Goal: Task Accomplishment & Management: Manage account settings

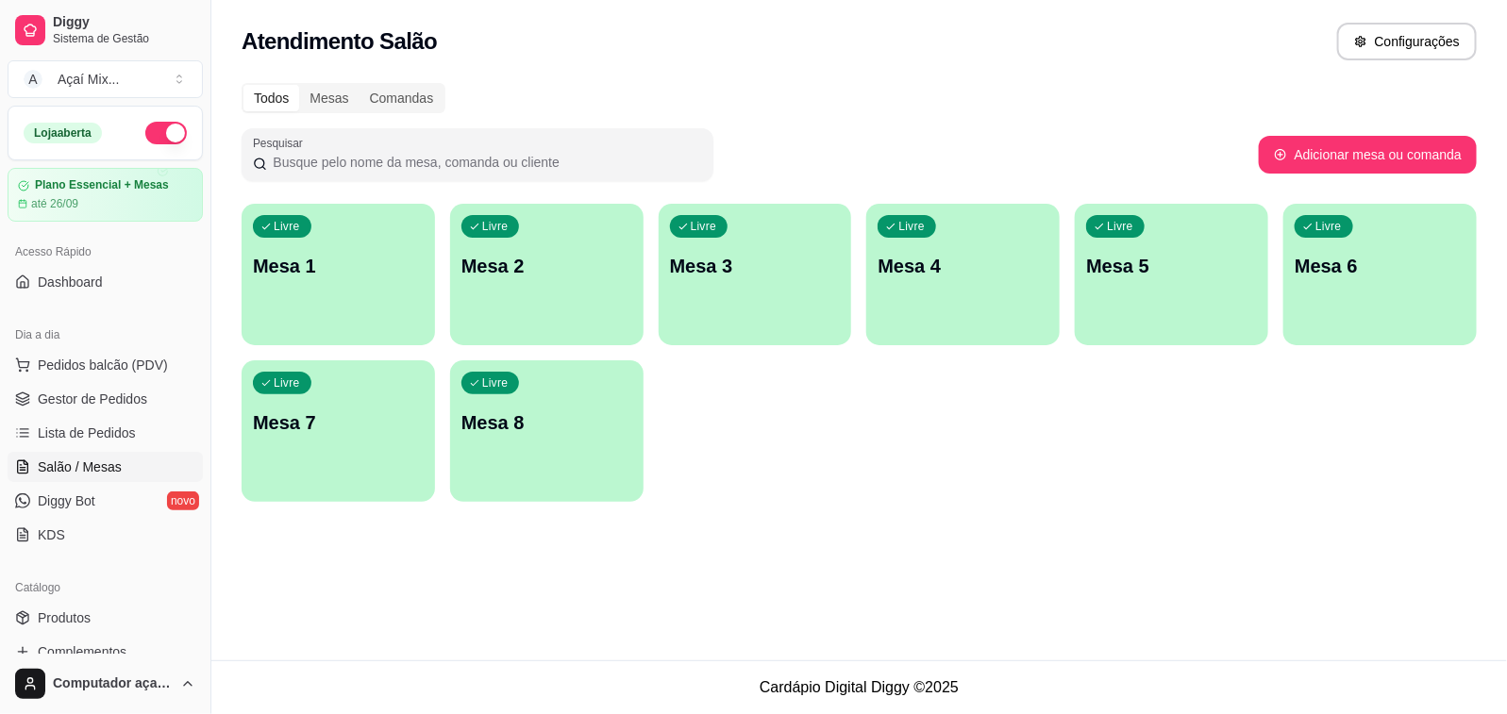
click at [272, 307] on div "Livre Mesa 1" at bounding box center [338, 263] width 193 height 119
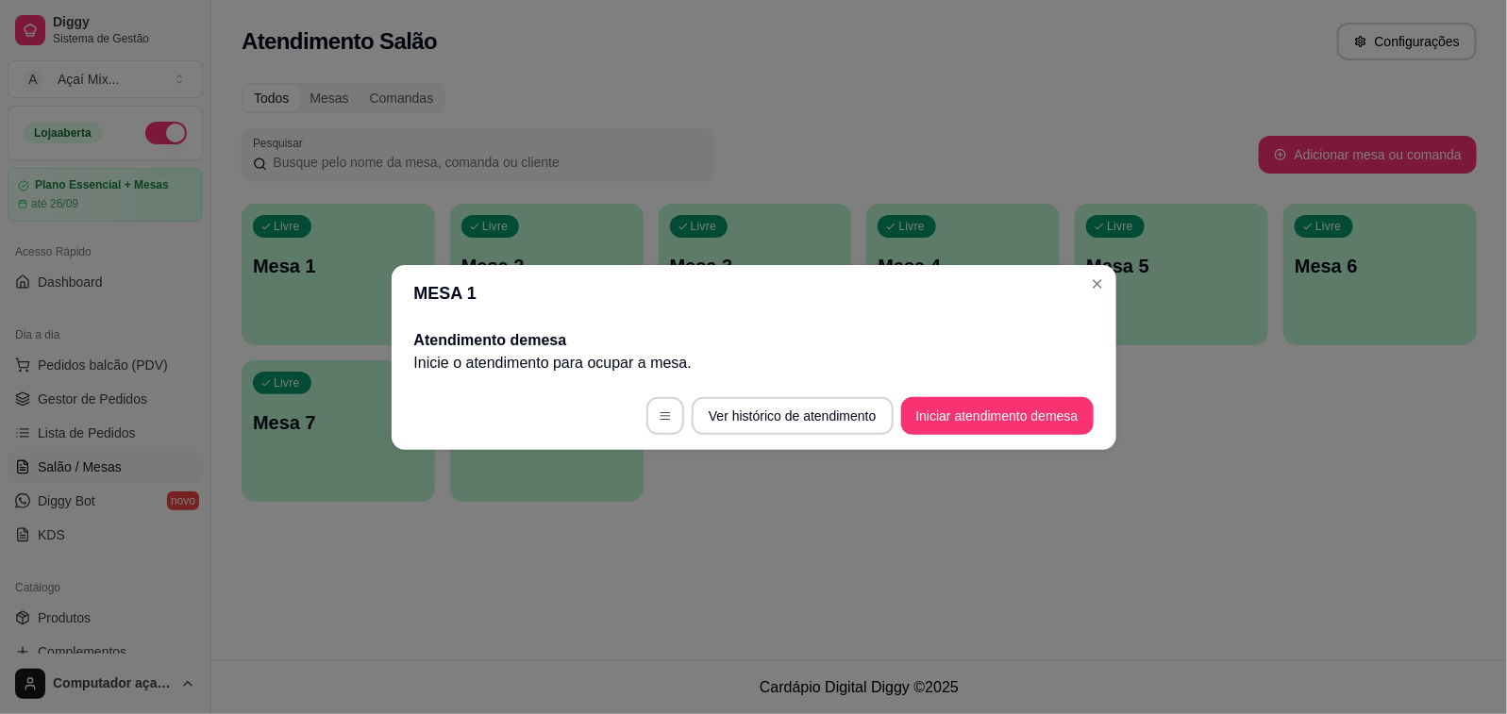
click at [968, 436] on footer "Ver histórico de atendimento Iniciar atendimento de mesa" at bounding box center [754, 416] width 725 height 68
click at [967, 422] on button "Iniciar atendimento de mesa" at bounding box center [997, 416] width 192 height 38
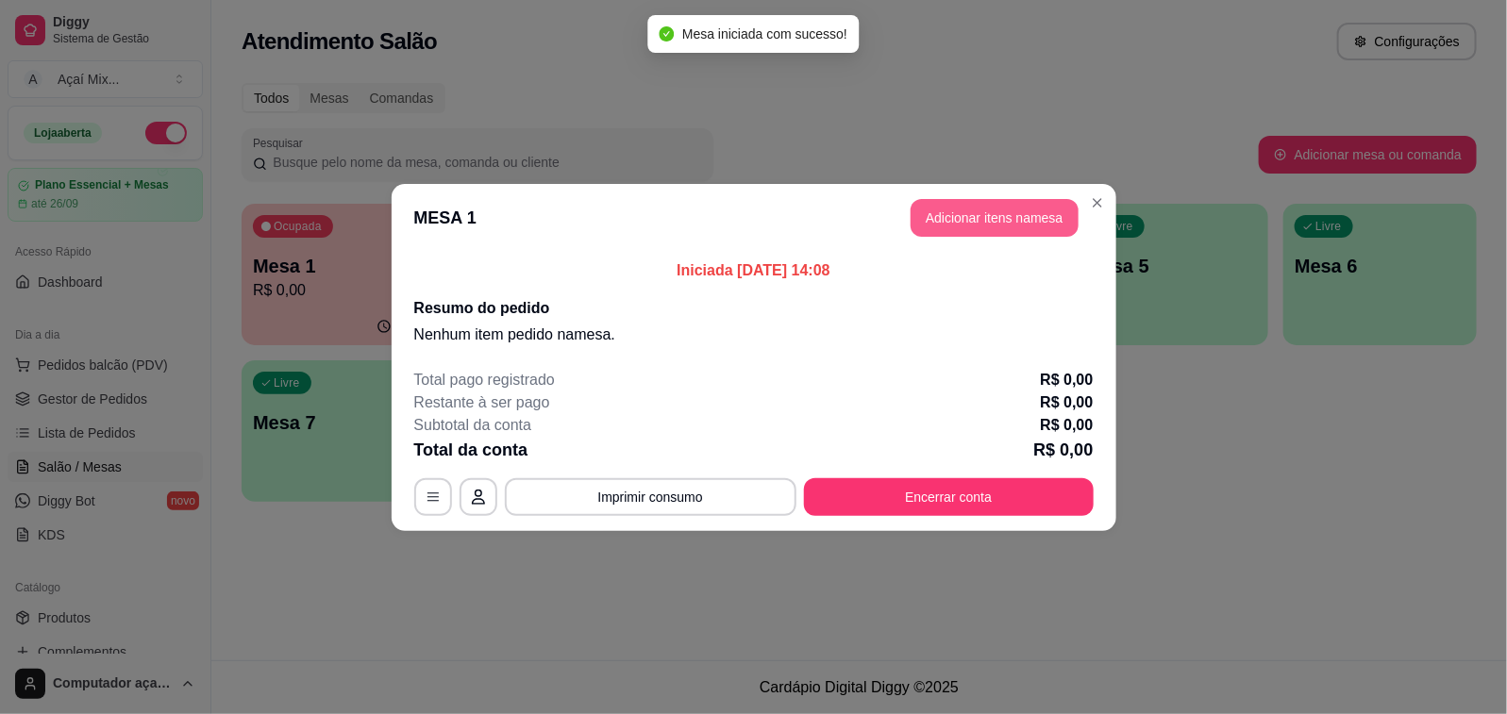
click at [978, 210] on button "Adicionar itens na mesa" at bounding box center [994, 218] width 168 height 38
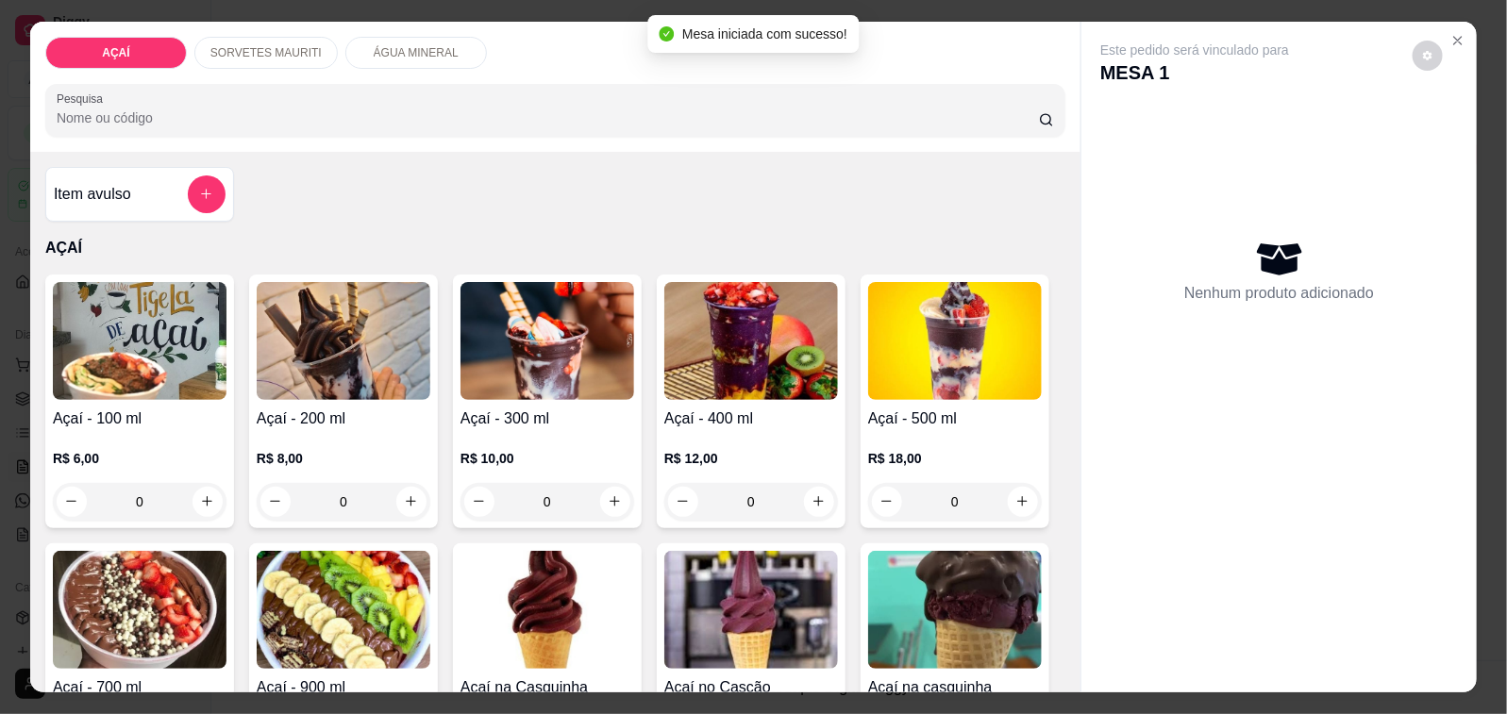
click at [533, 347] on img at bounding box center [547, 341] width 174 height 118
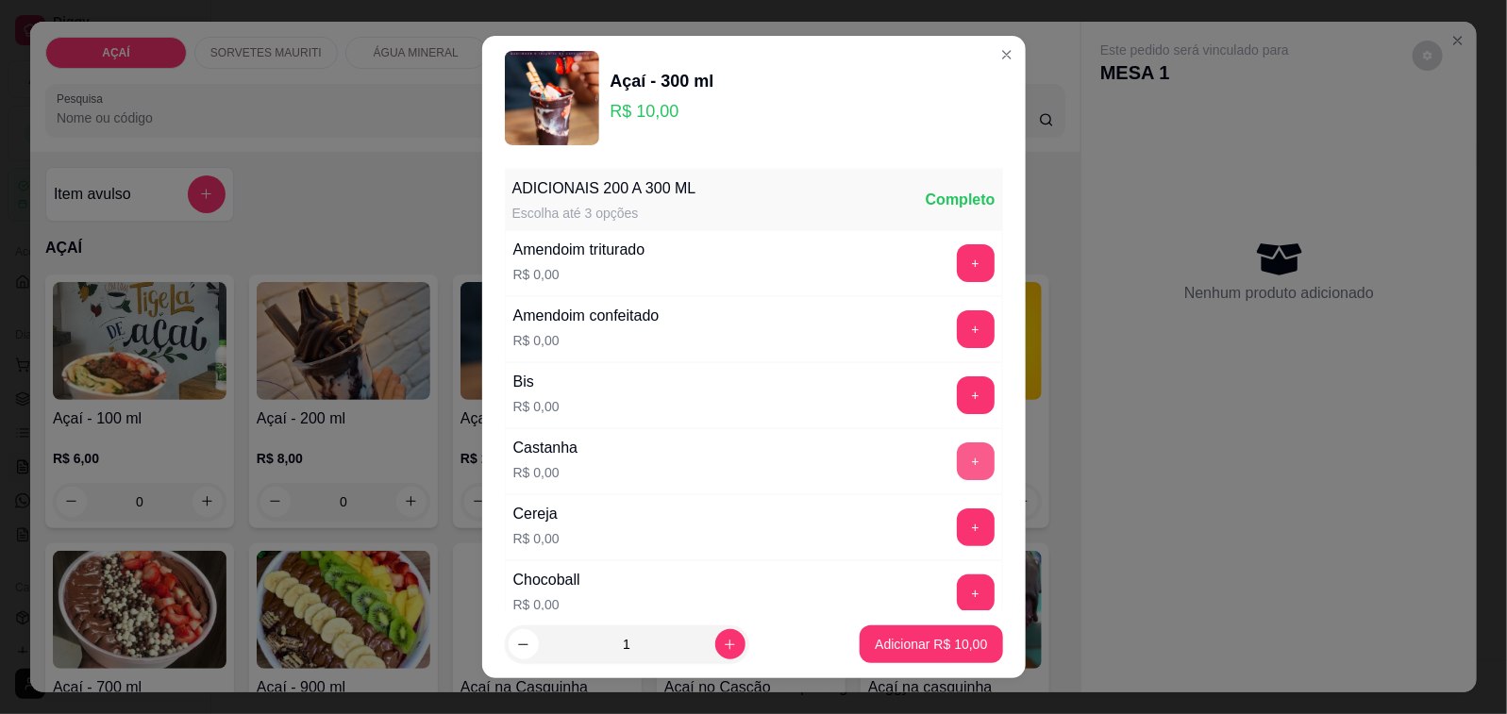
click at [957, 455] on button "+" at bounding box center [976, 461] width 38 height 38
click at [957, 516] on button "+" at bounding box center [975, 526] width 37 height 37
click at [918, 628] on button "Adicionar R$ 10,00" at bounding box center [930, 644] width 142 height 38
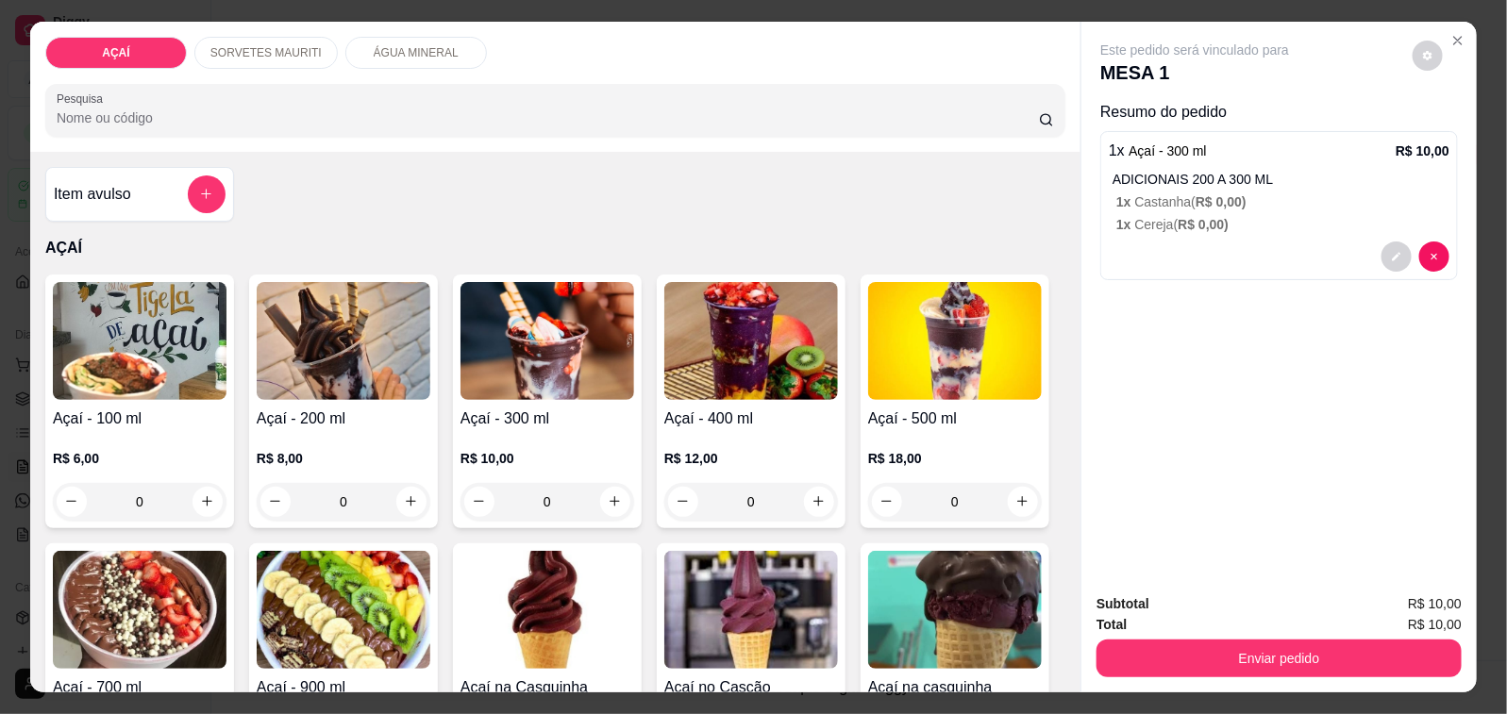
click at [557, 449] on p "R$ 10,00" at bounding box center [547, 458] width 174 height 19
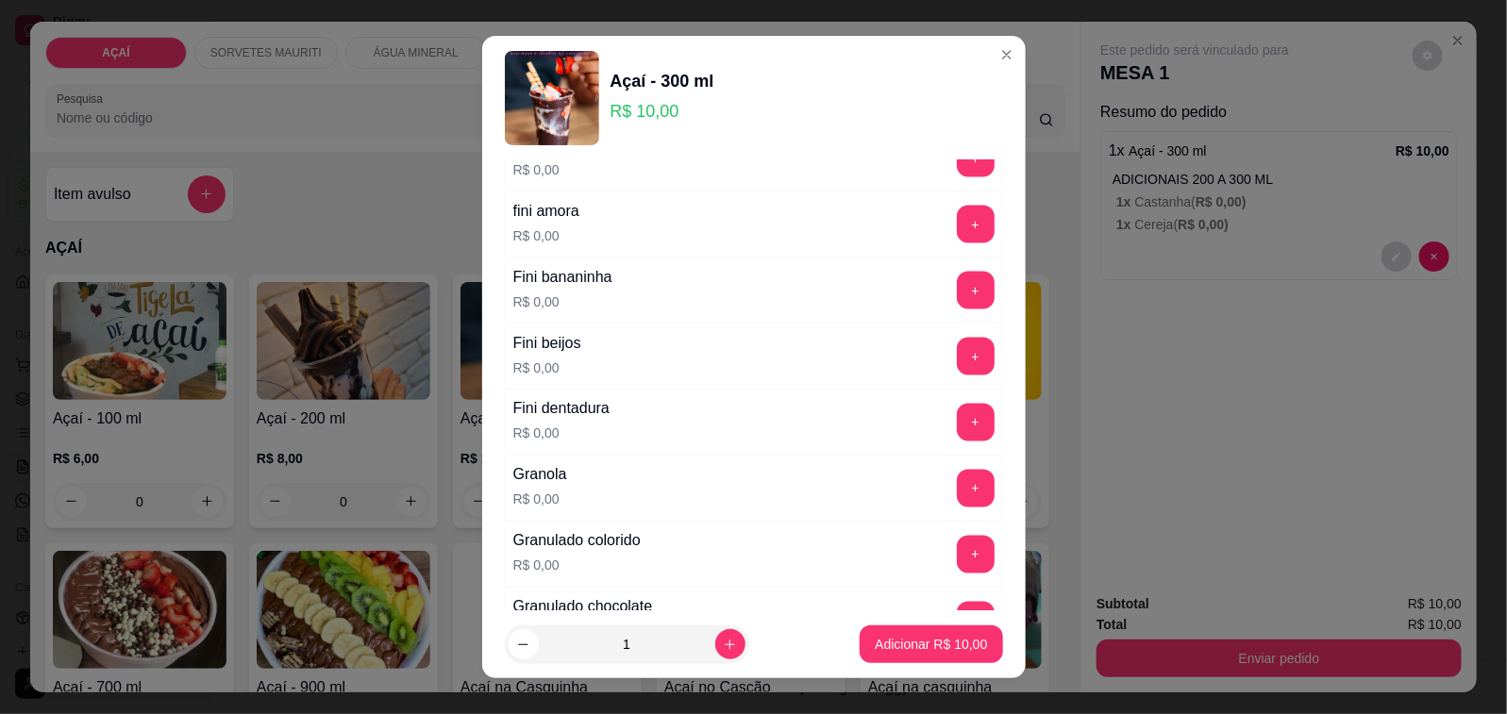
scroll to position [1297, 0]
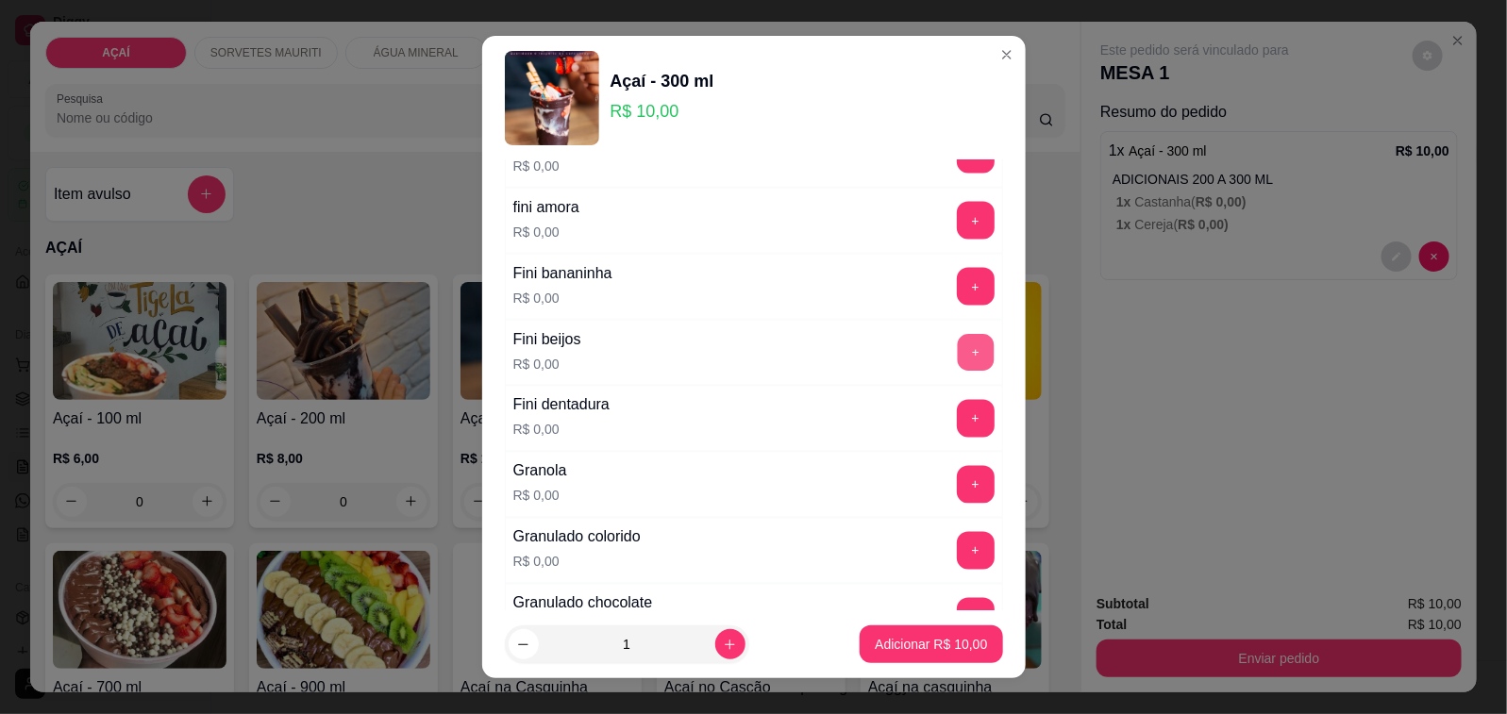
click at [957, 359] on button "+" at bounding box center [975, 352] width 37 height 37
click at [957, 279] on button "+" at bounding box center [976, 287] width 38 height 38
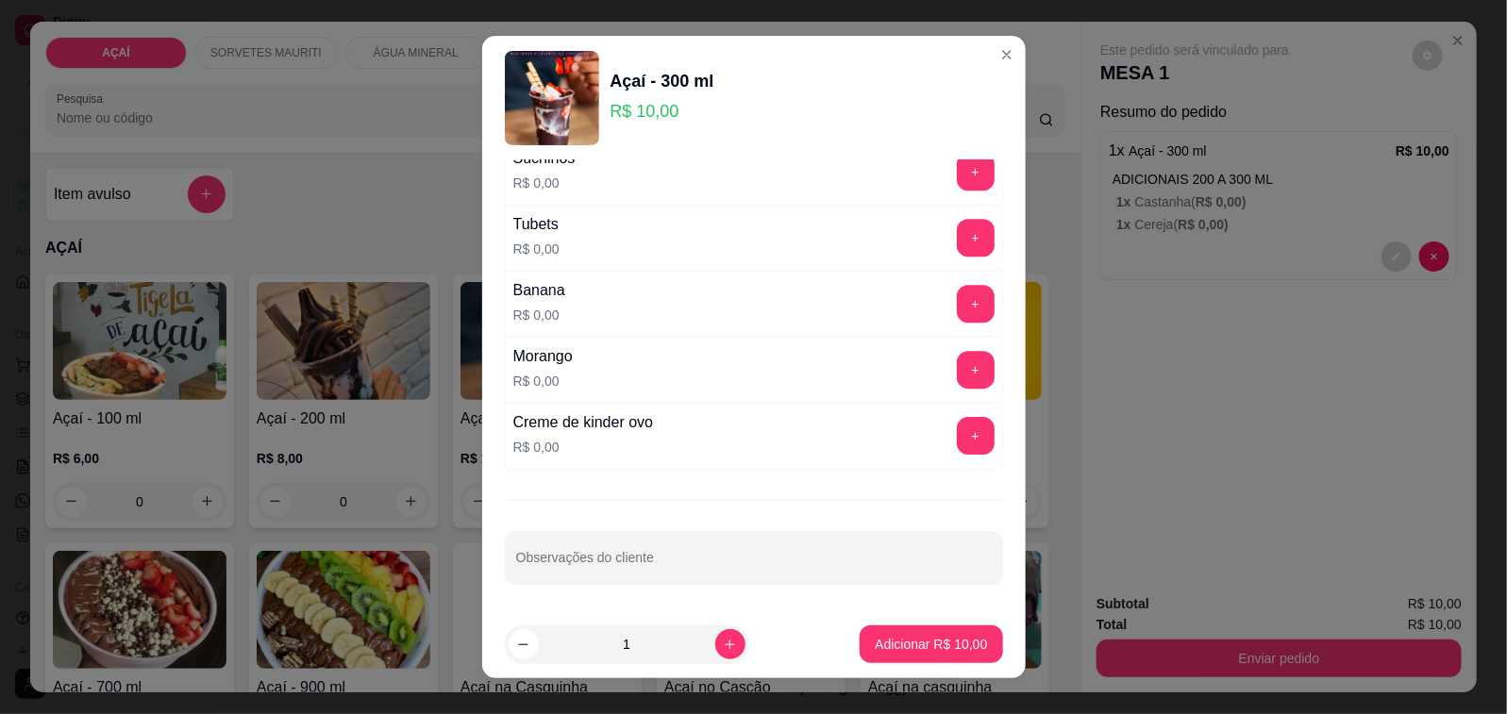
scroll to position [2302, 0]
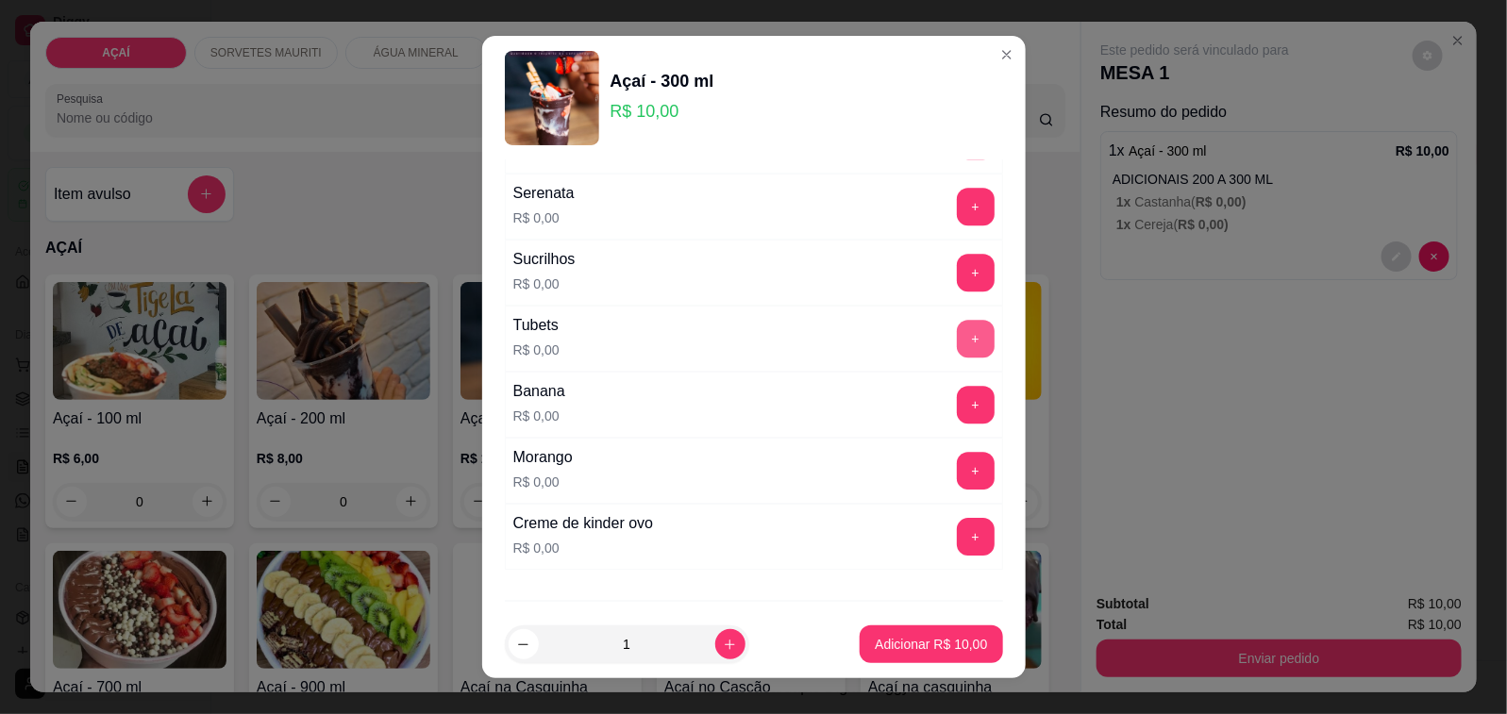
click at [957, 352] on button "+" at bounding box center [976, 339] width 38 height 38
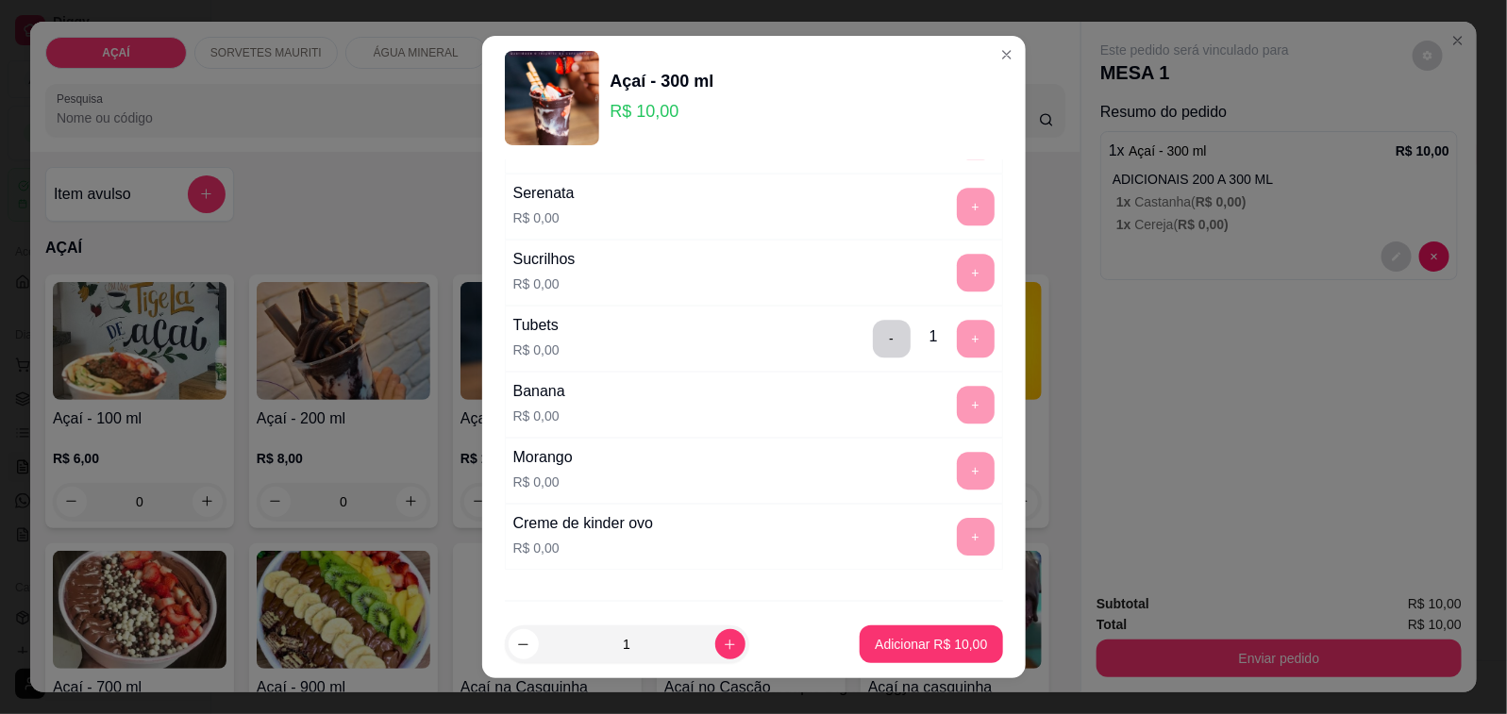
click at [907, 615] on footer "1 Adicionar R$ 10,00" at bounding box center [753, 644] width 543 height 68
click at [898, 635] on p "Adicionar R$ 10,00" at bounding box center [931, 644] width 112 height 19
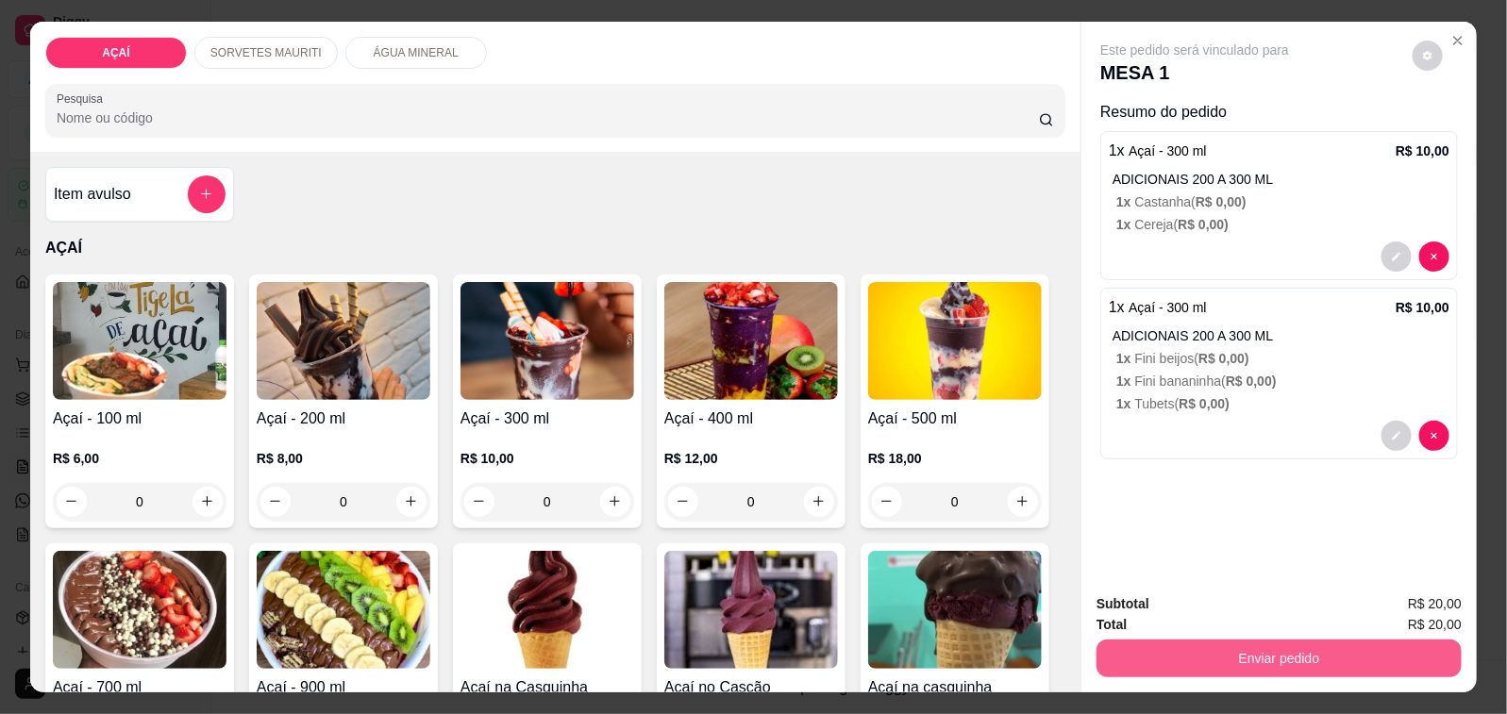
click at [1212, 640] on button "Enviar pedido" at bounding box center [1278, 659] width 365 height 38
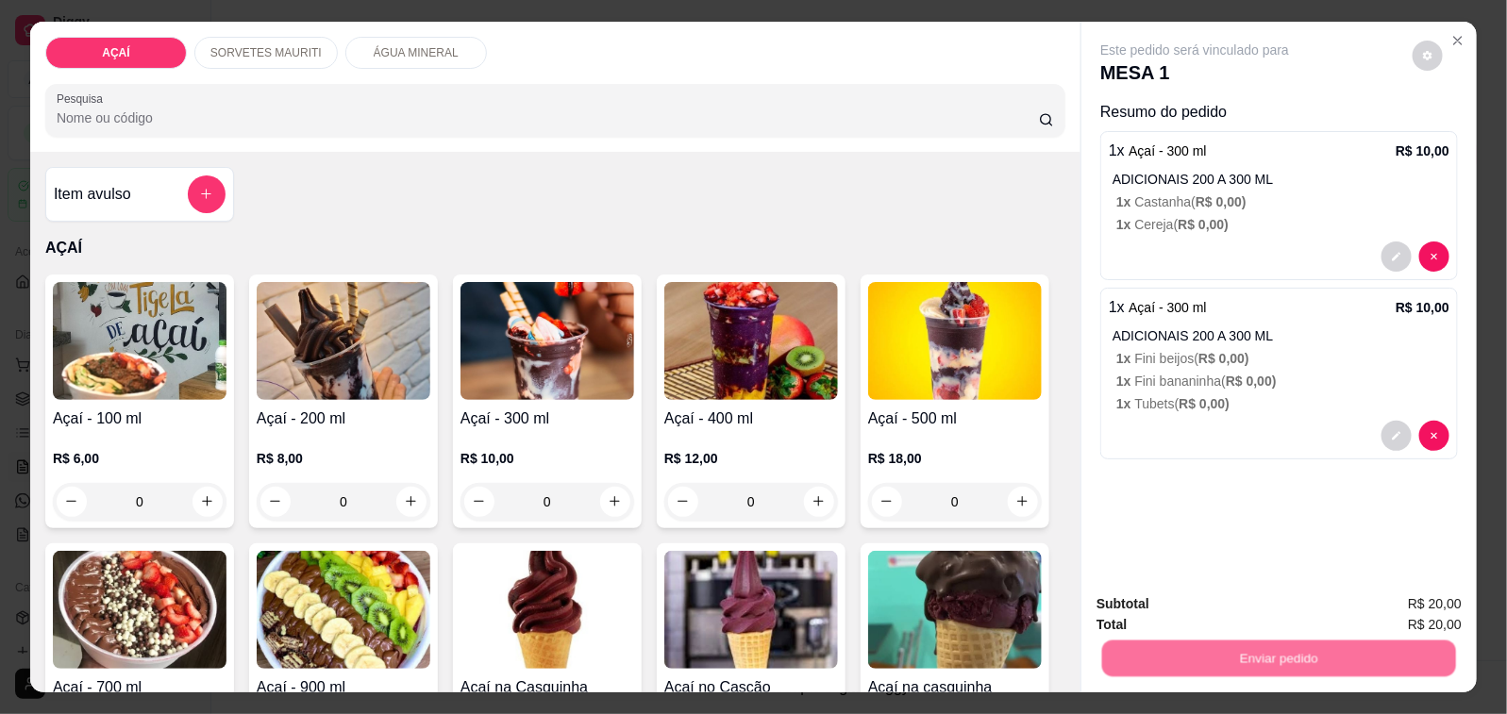
click at [1142, 599] on button "Não registrar e enviar pedido" at bounding box center [1215, 604] width 196 height 36
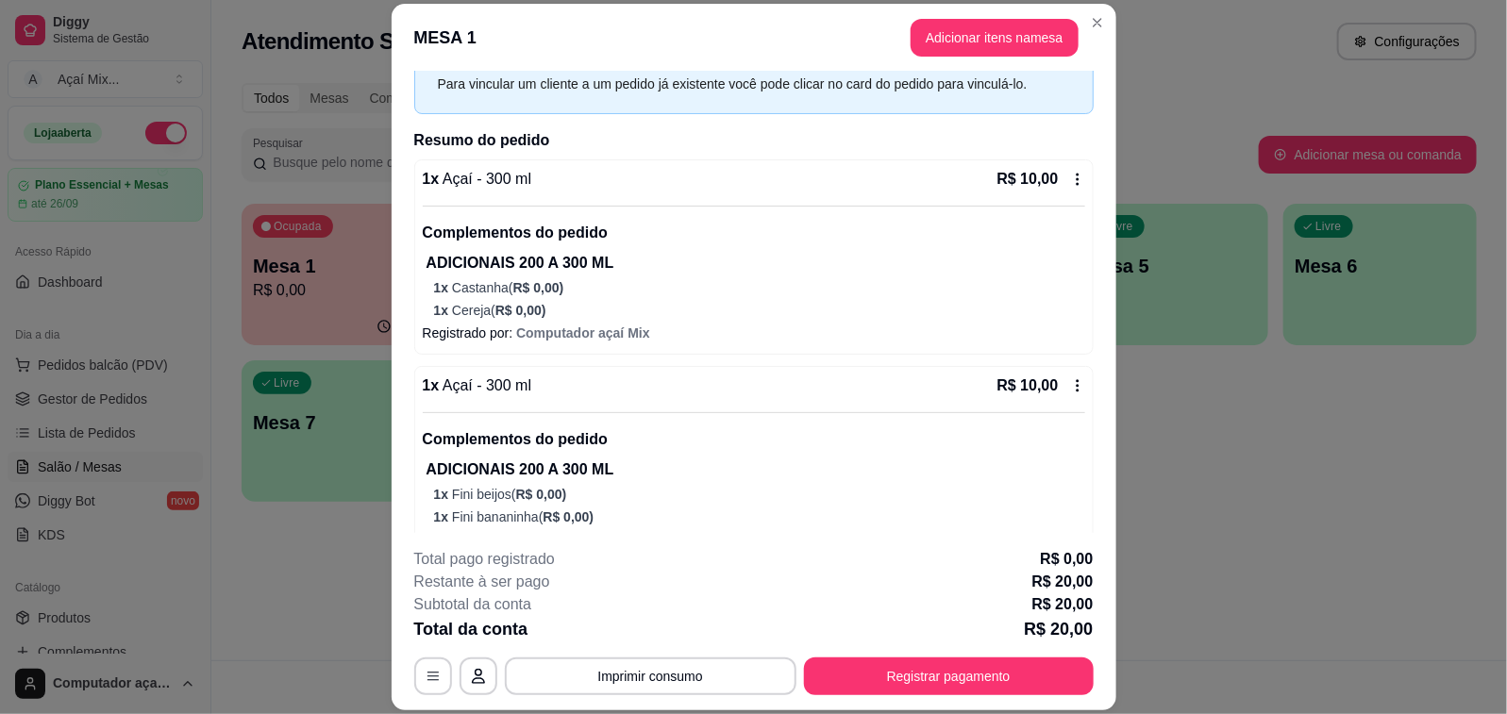
scroll to position [148, 0]
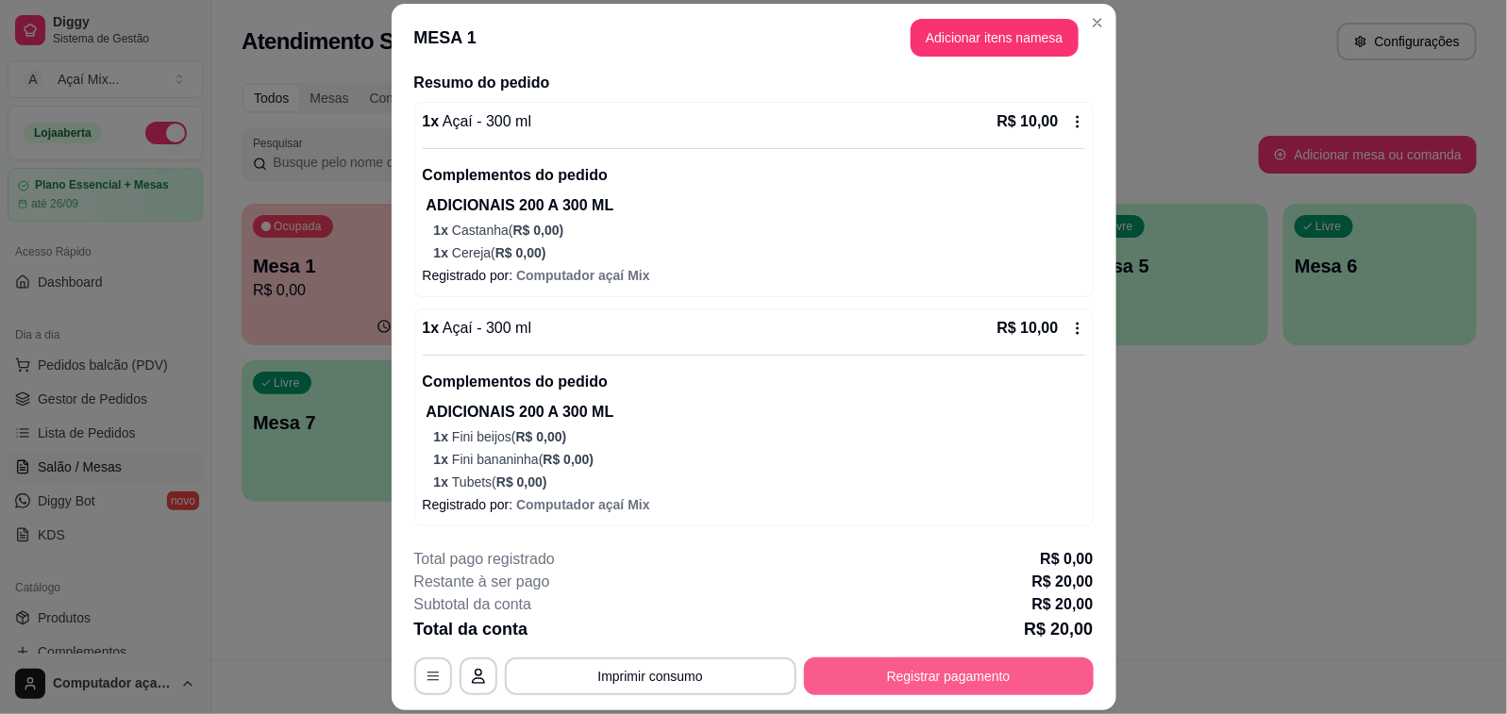
click at [892, 689] on button "Registrar pagamento" at bounding box center [949, 677] width 290 height 38
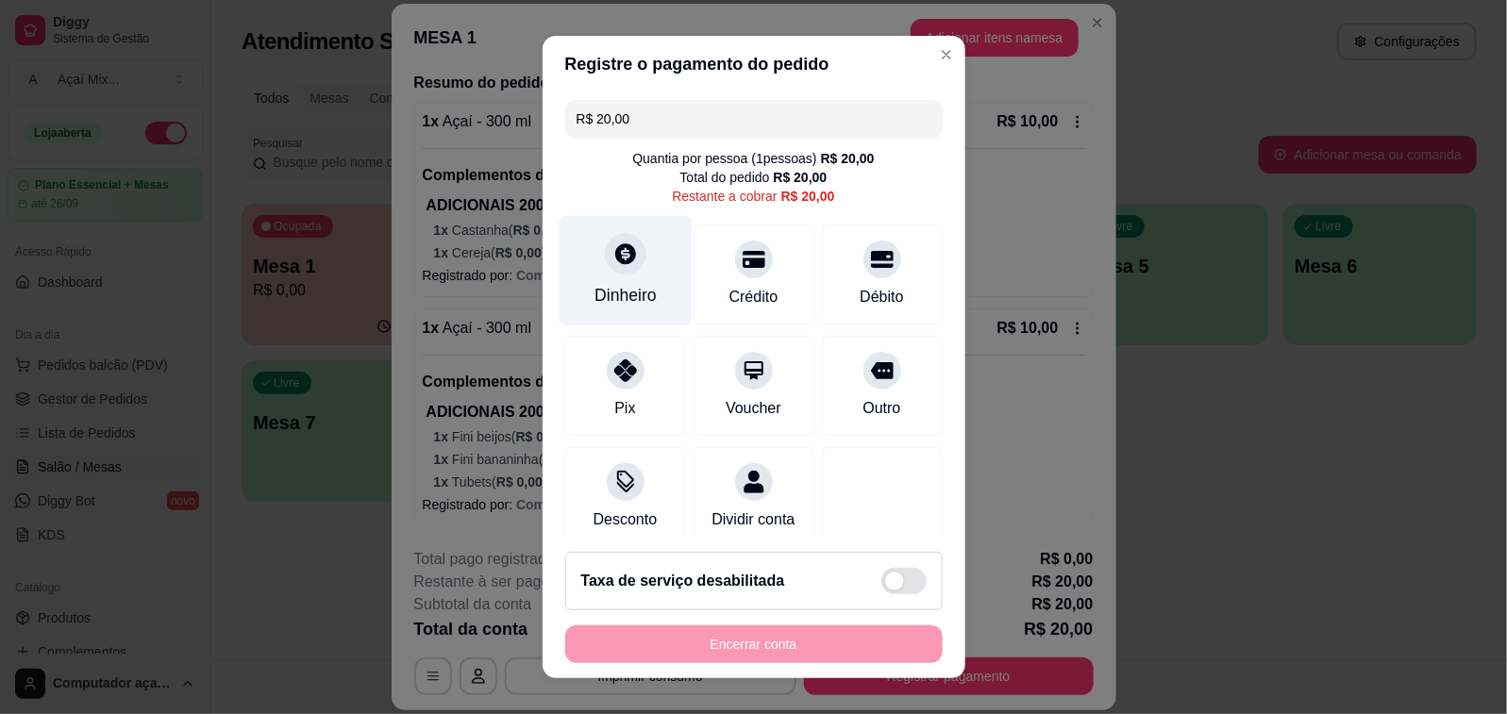
click at [607, 289] on div "Dinheiro" at bounding box center [625, 295] width 62 height 25
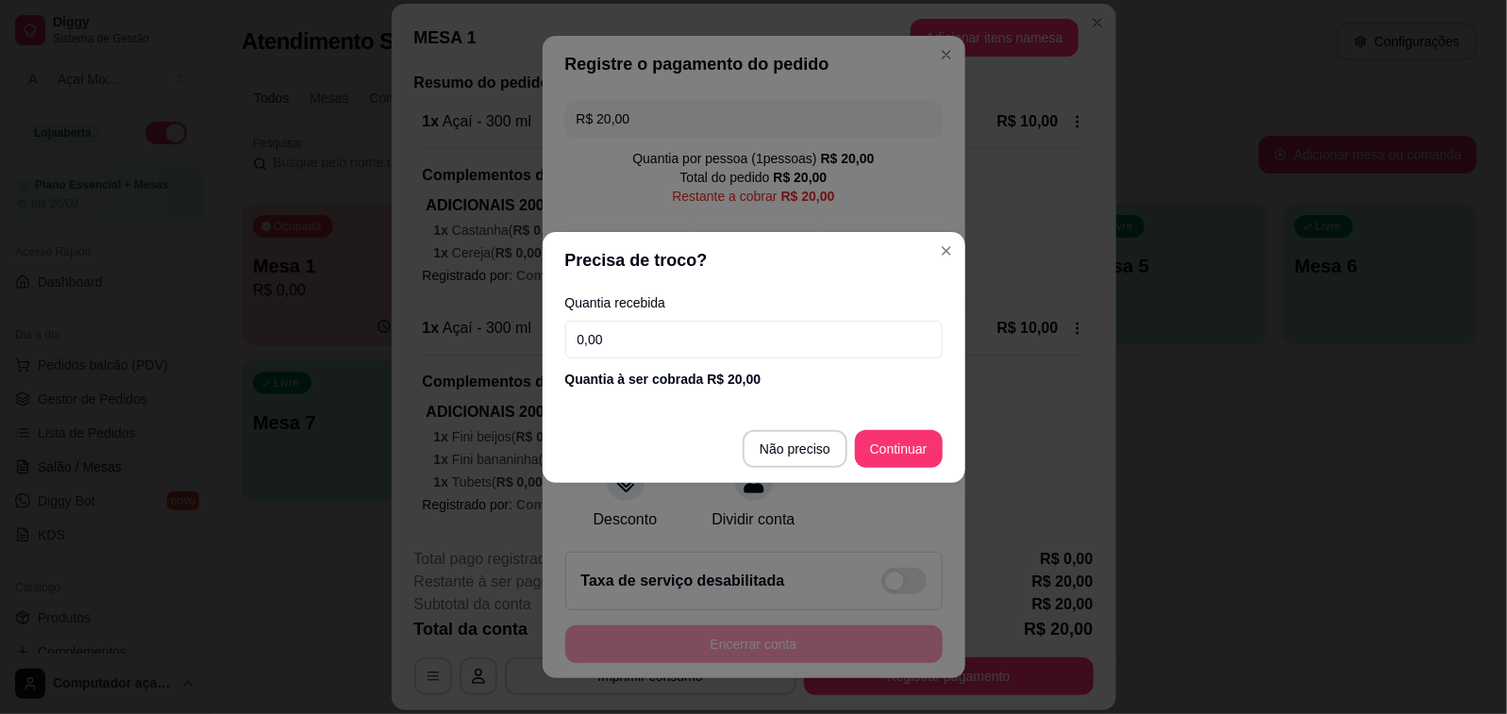
click at [821, 472] on footer "Não preciso Continuar" at bounding box center [753, 449] width 423 height 68
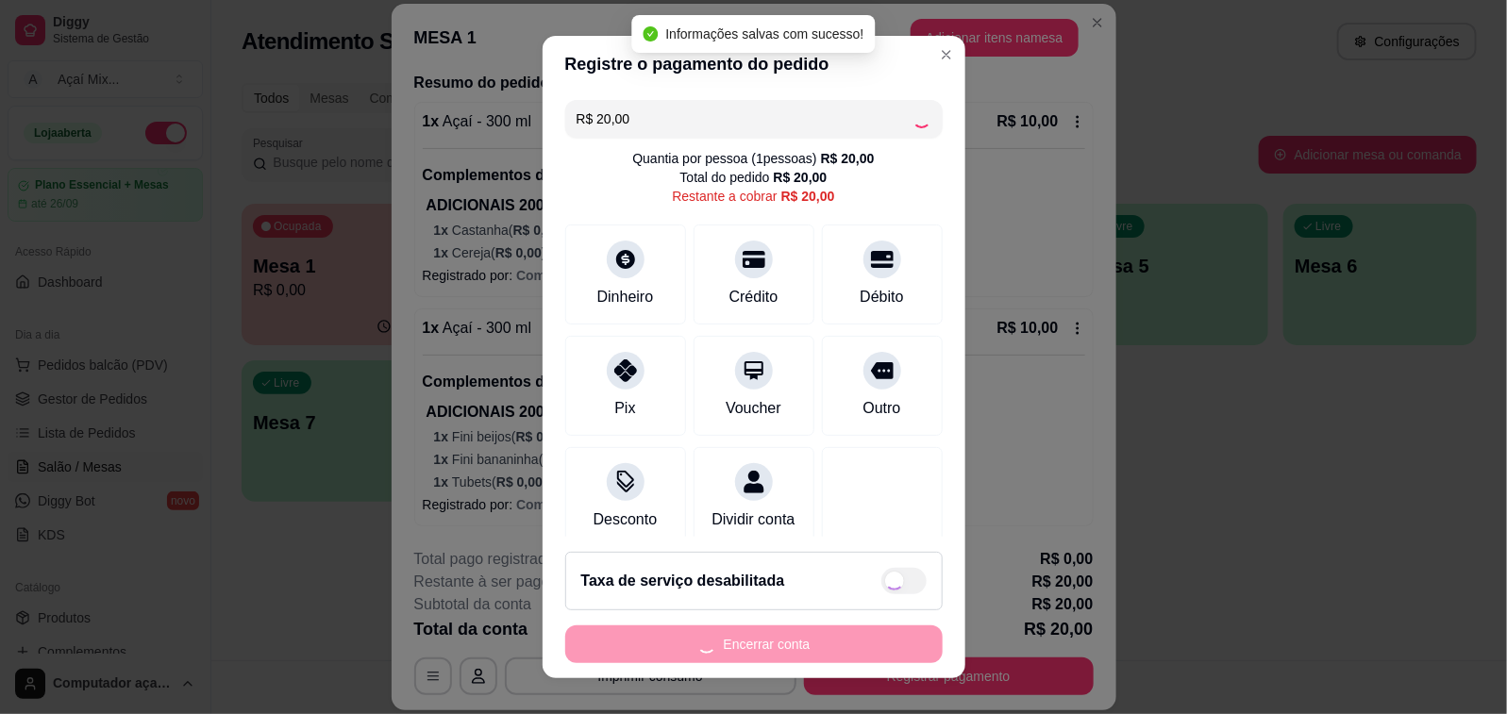
type input "R$ 0,00"
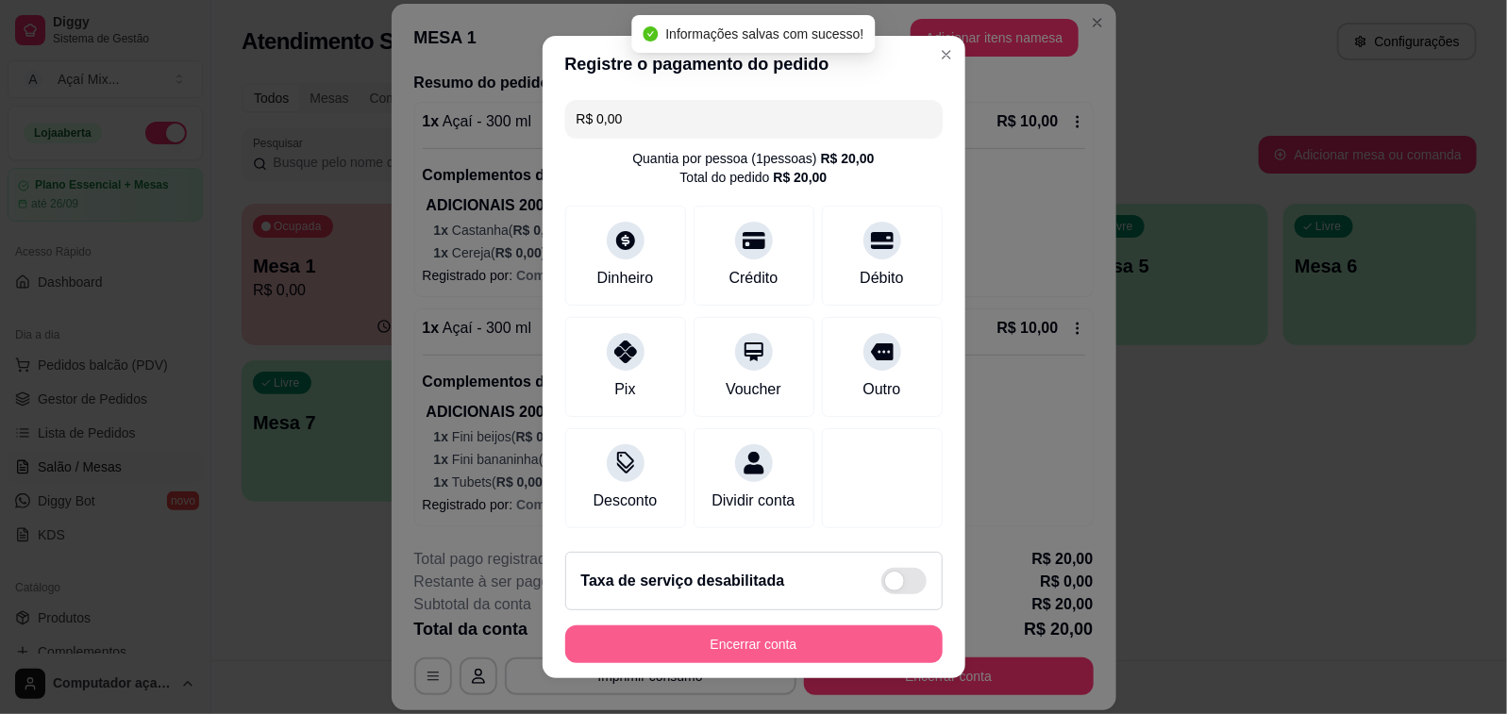
click at [811, 646] on button "Encerrar conta" at bounding box center [753, 644] width 377 height 38
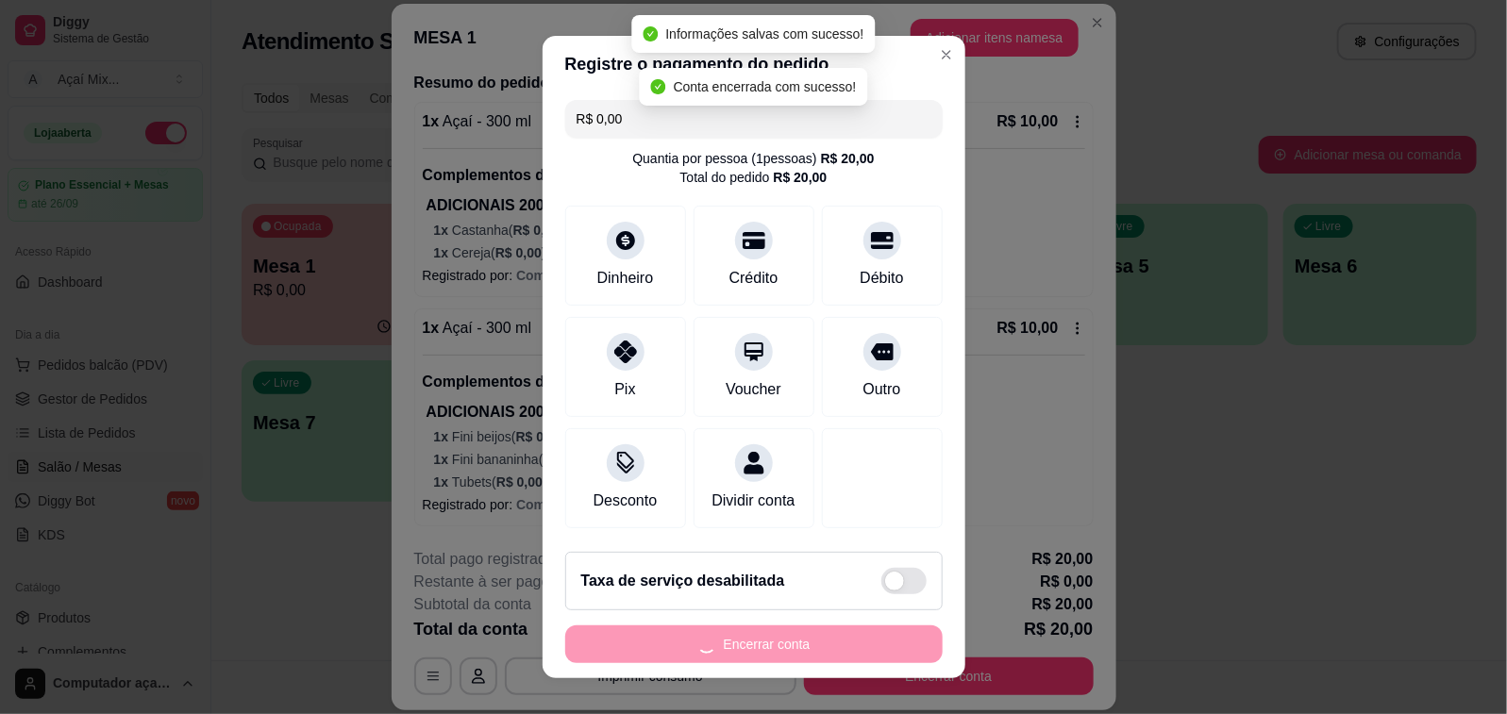
scroll to position [0, 0]
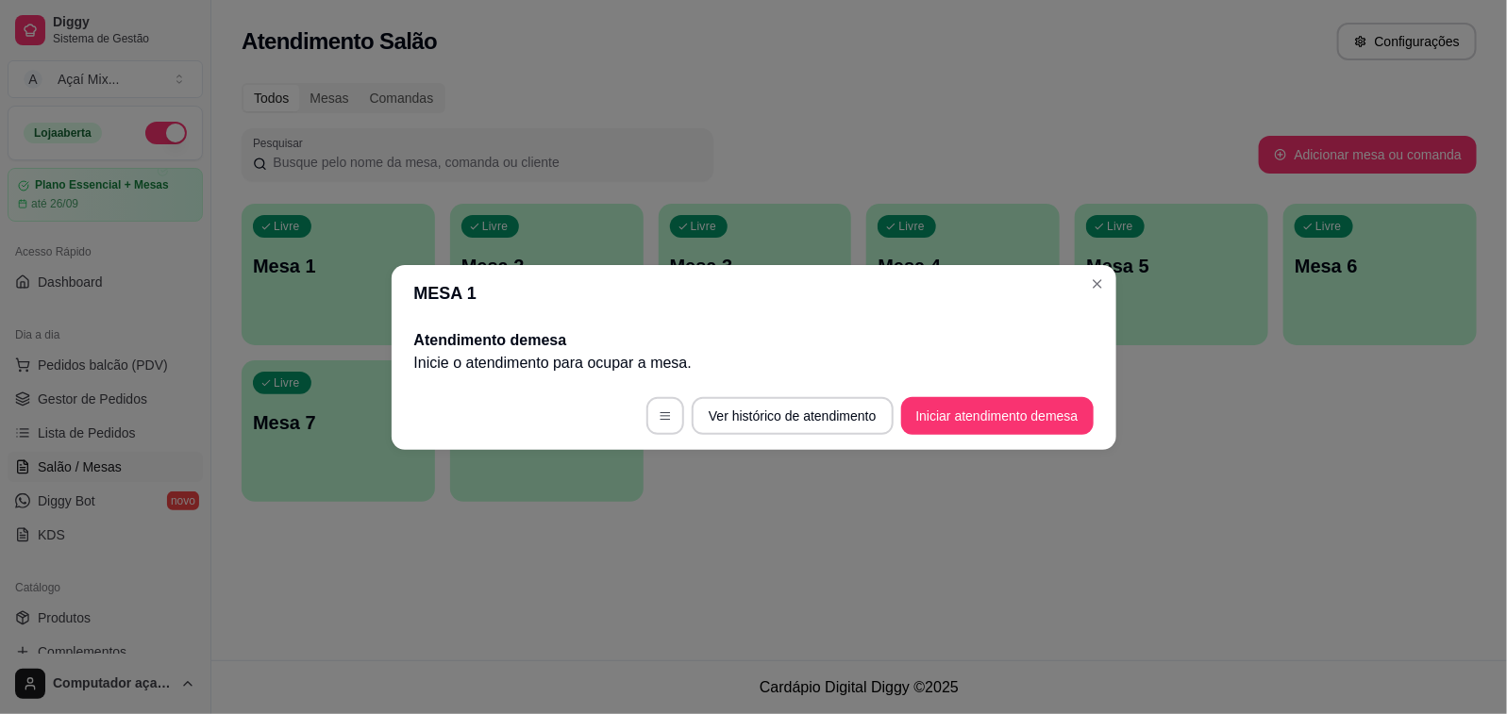
click at [443, 445] on footer "Ver histórico de atendimento Iniciar atendimento de mesa" at bounding box center [754, 416] width 725 height 68
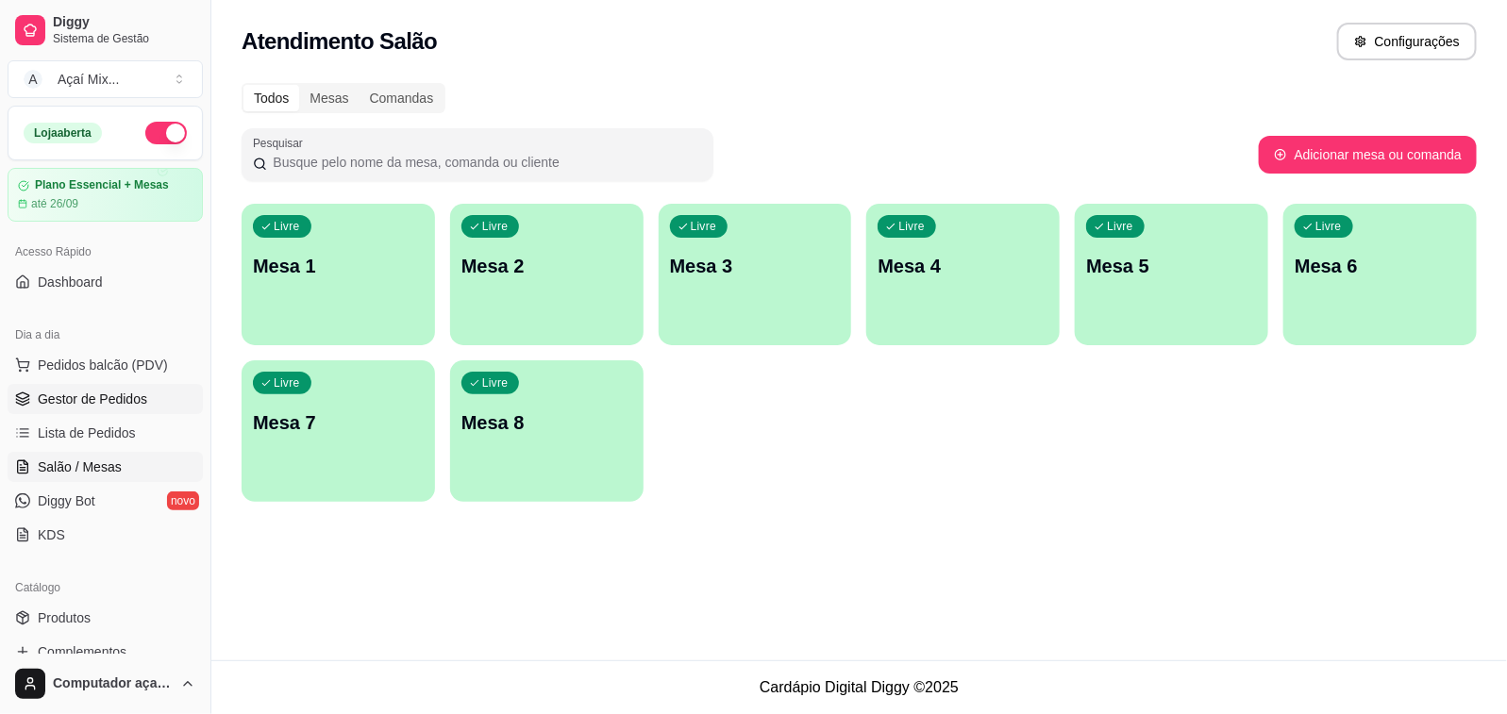
click at [137, 396] on span "Gestor de Pedidos" at bounding box center [92, 399] width 109 height 19
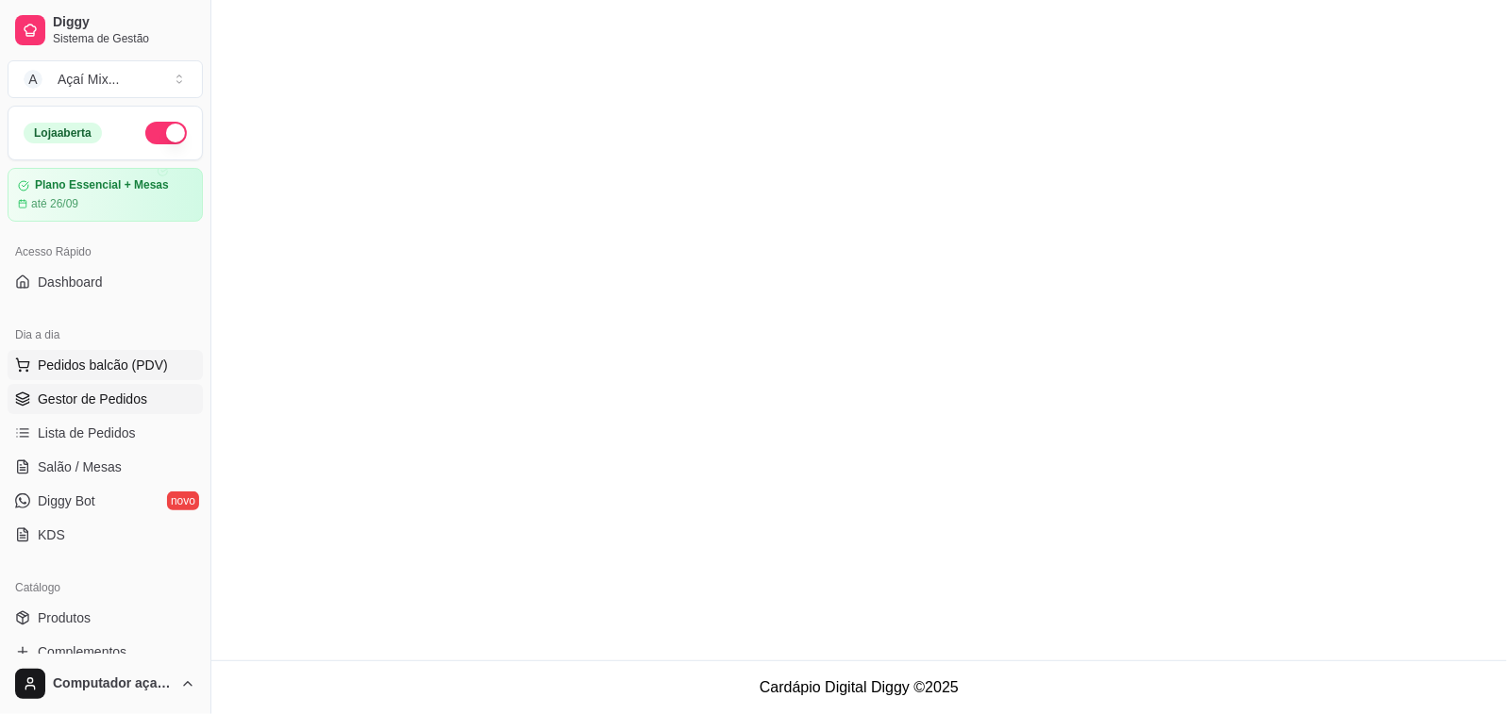
click at [142, 338] on div "Dia a dia" at bounding box center [105, 335] width 195 height 30
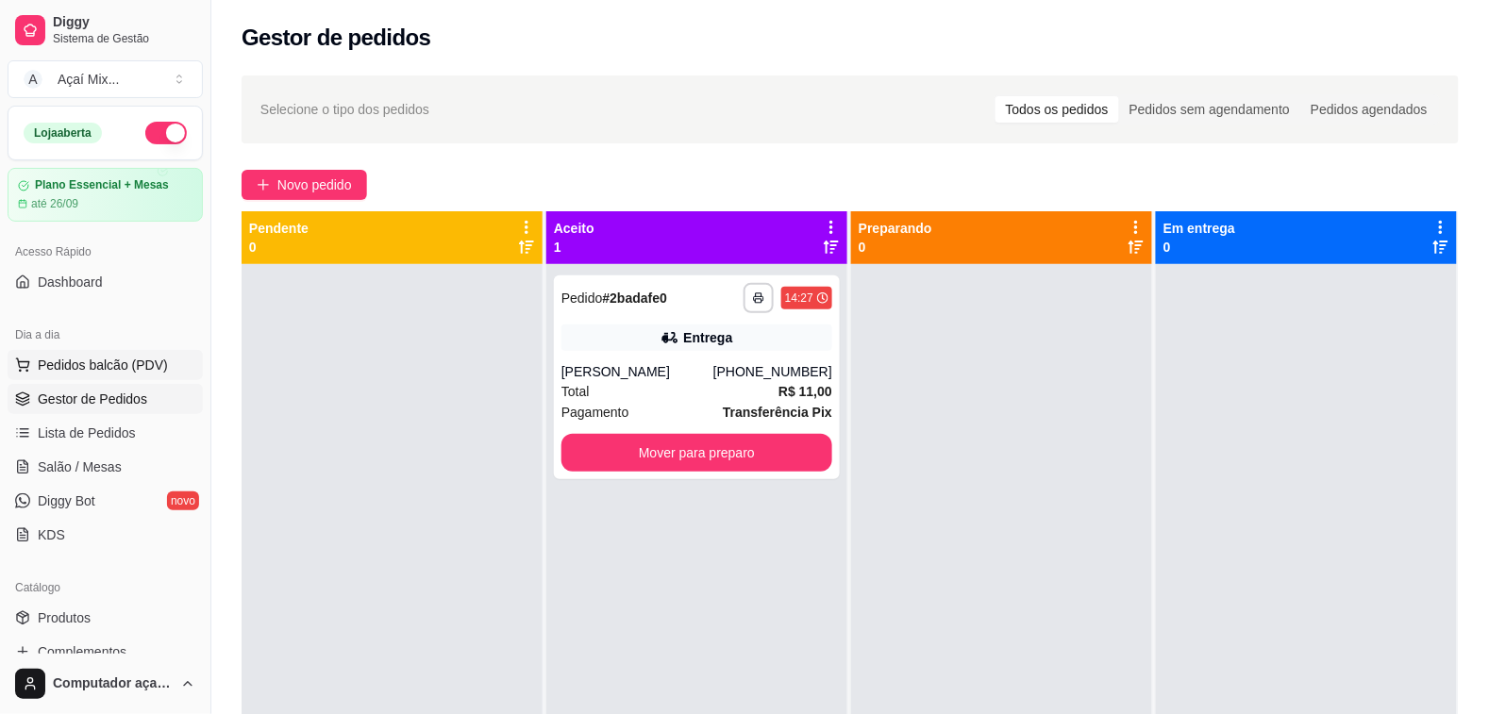
click at [149, 368] on span "Pedidos balcão (PDV)" at bounding box center [103, 365] width 130 height 19
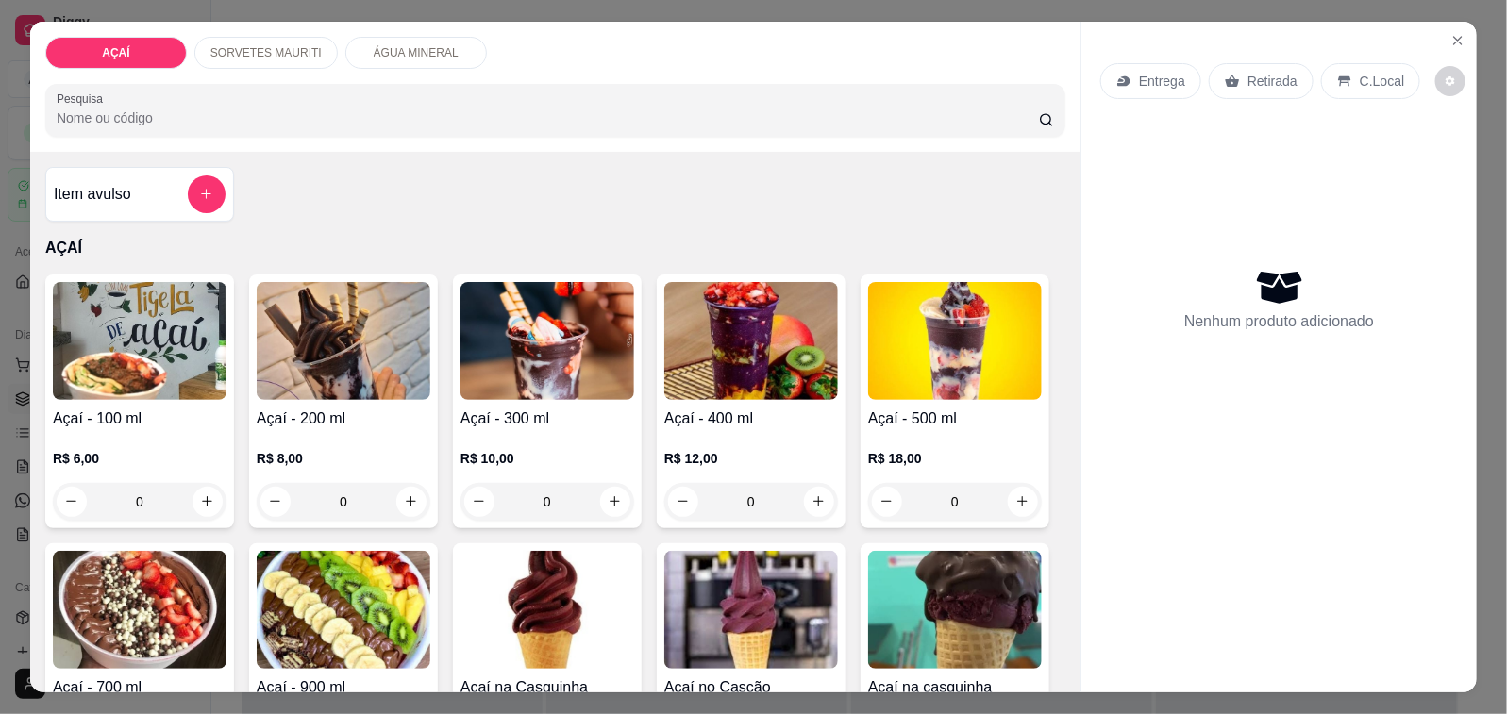
scroll to position [118, 0]
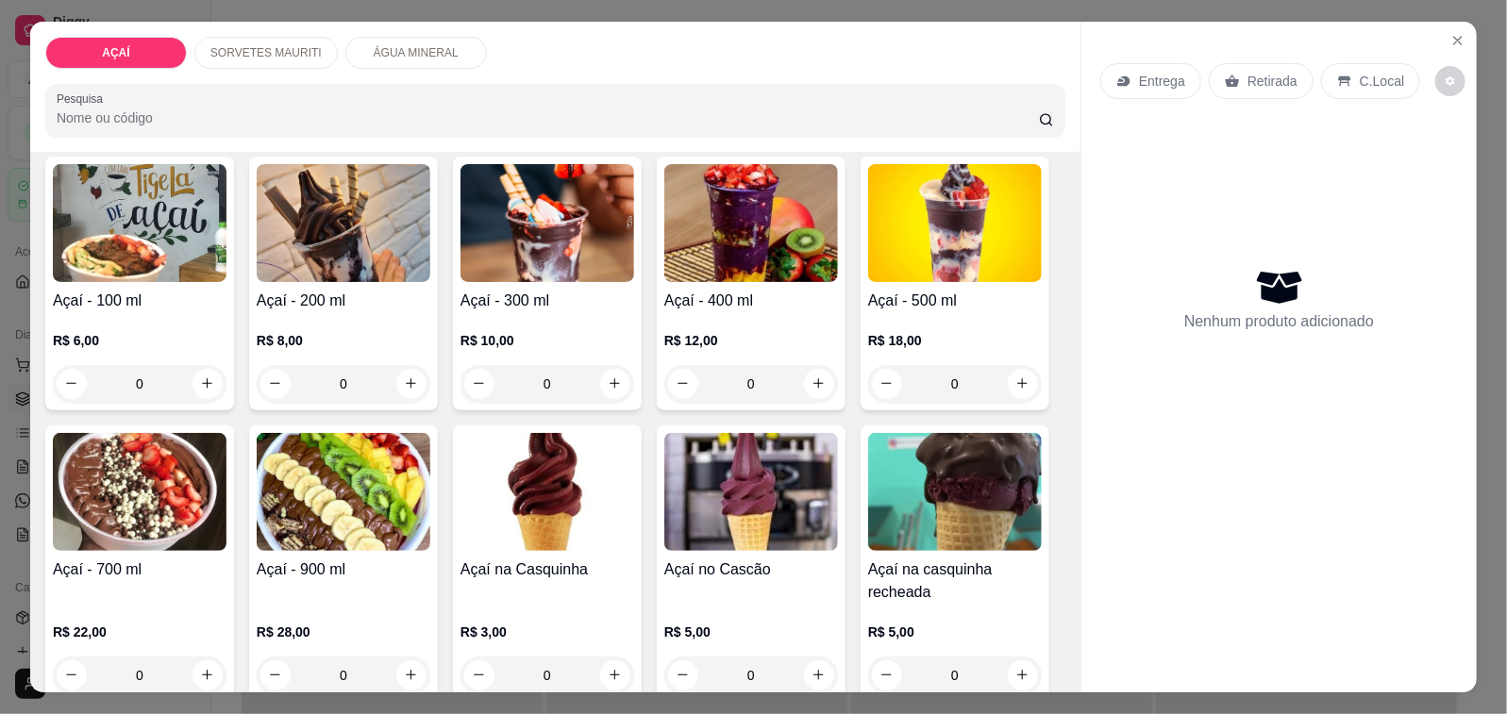
click at [701, 270] on img at bounding box center [751, 223] width 174 height 118
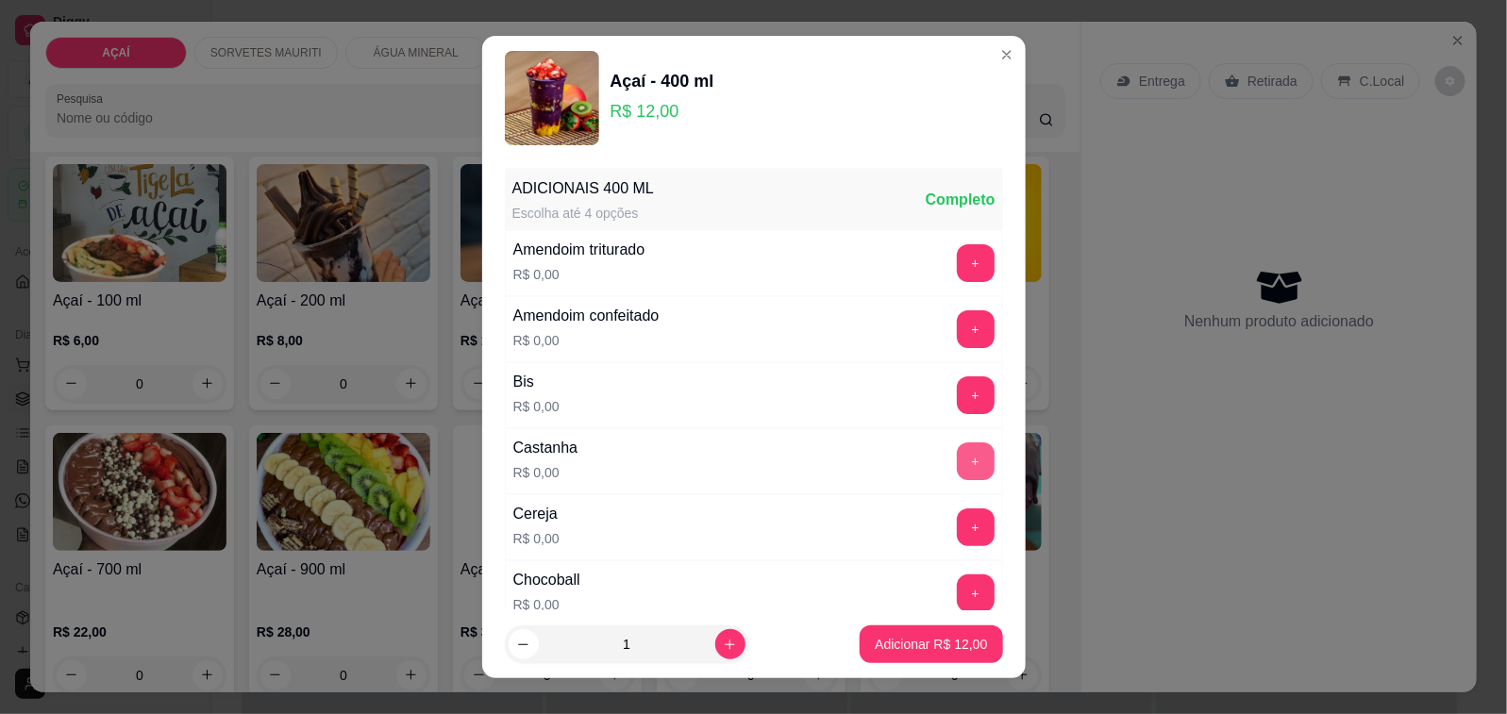
click at [957, 465] on button "+" at bounding box center [976, 461] width 38 height 38
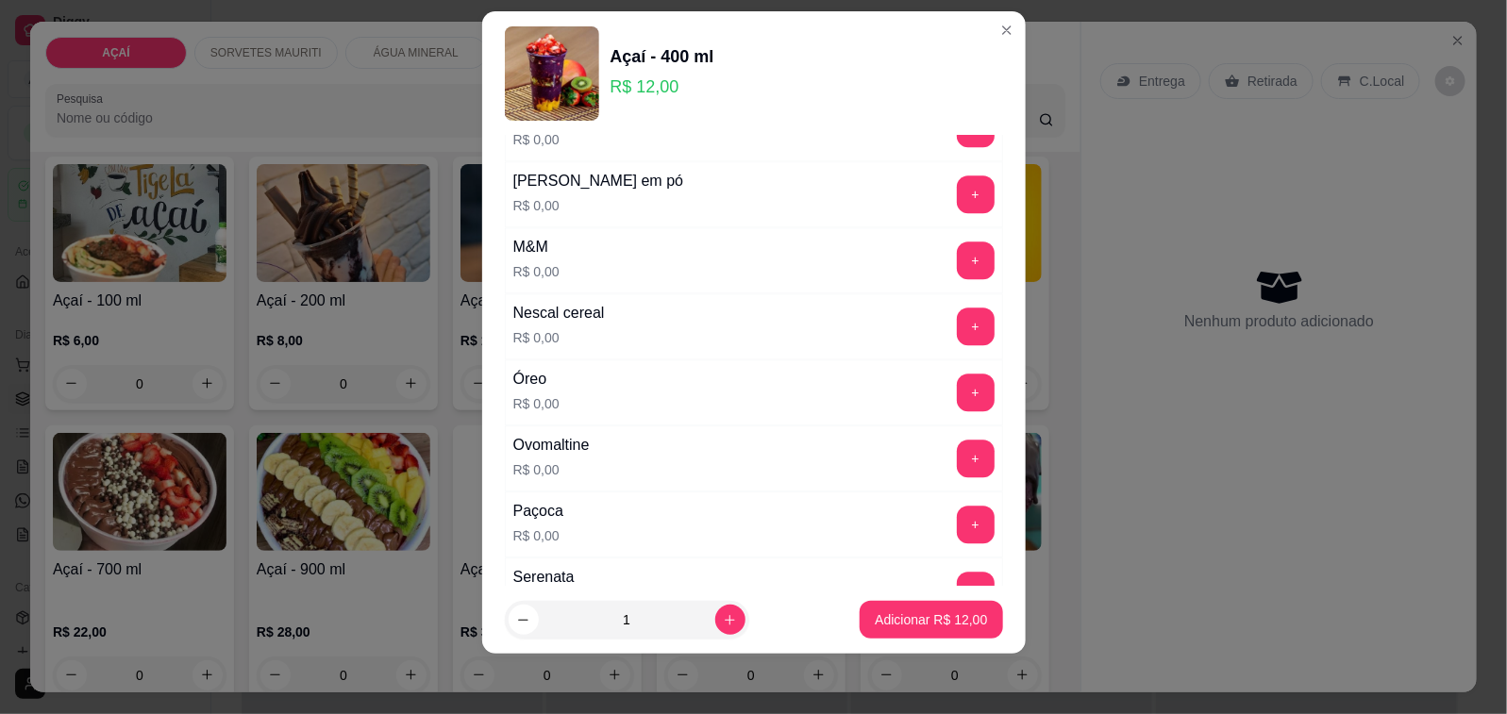
scroll to position [2005, 0]
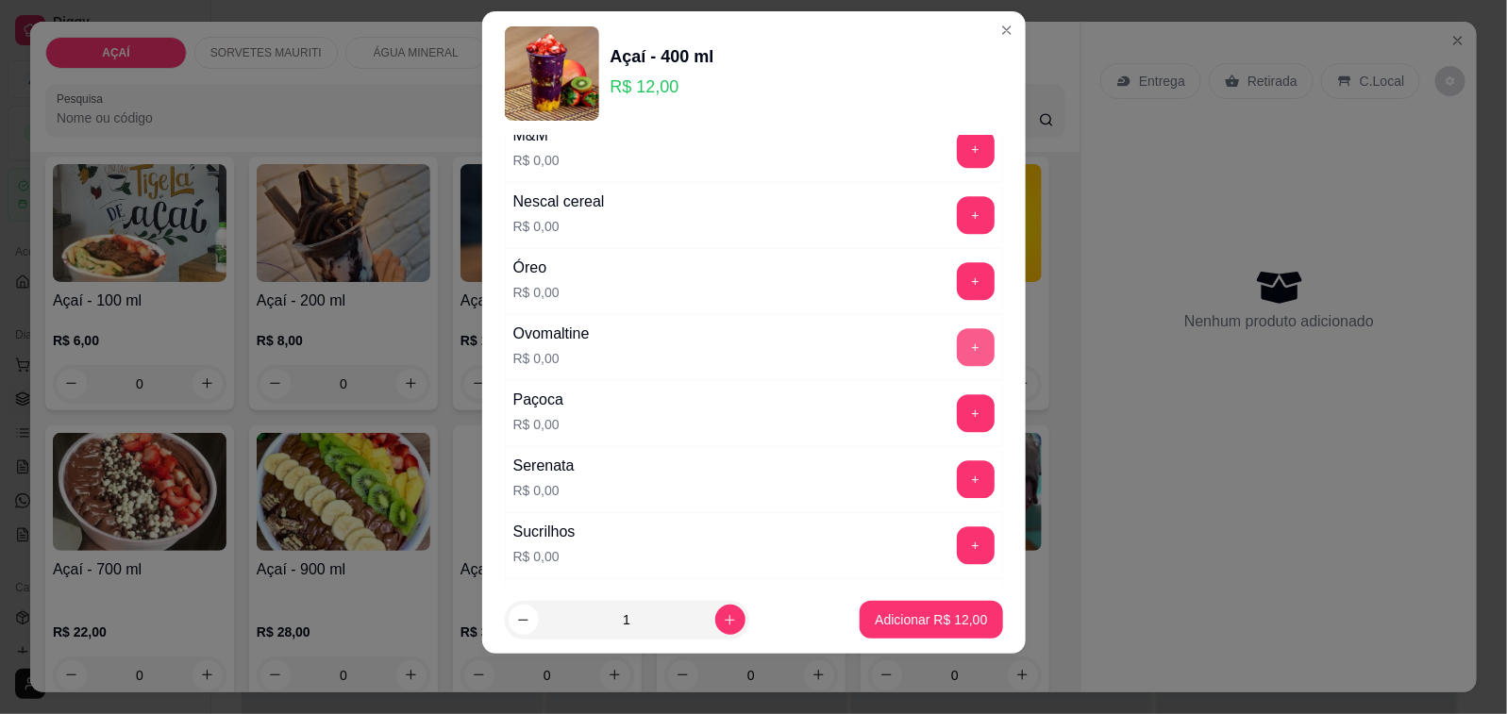
click at [957, 355] on button "+" at bounding box center [976, 347] width 38 height 38
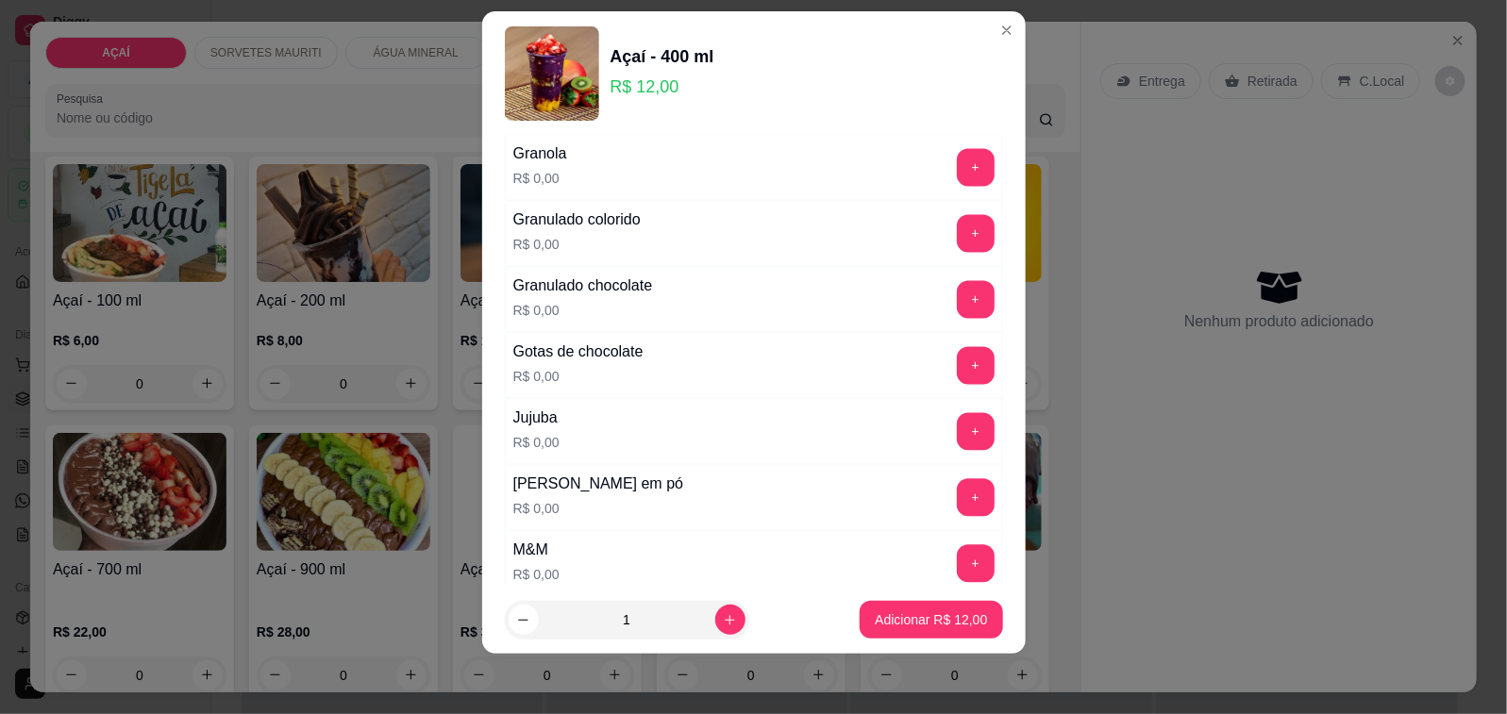
scroll to position [1533, 0]
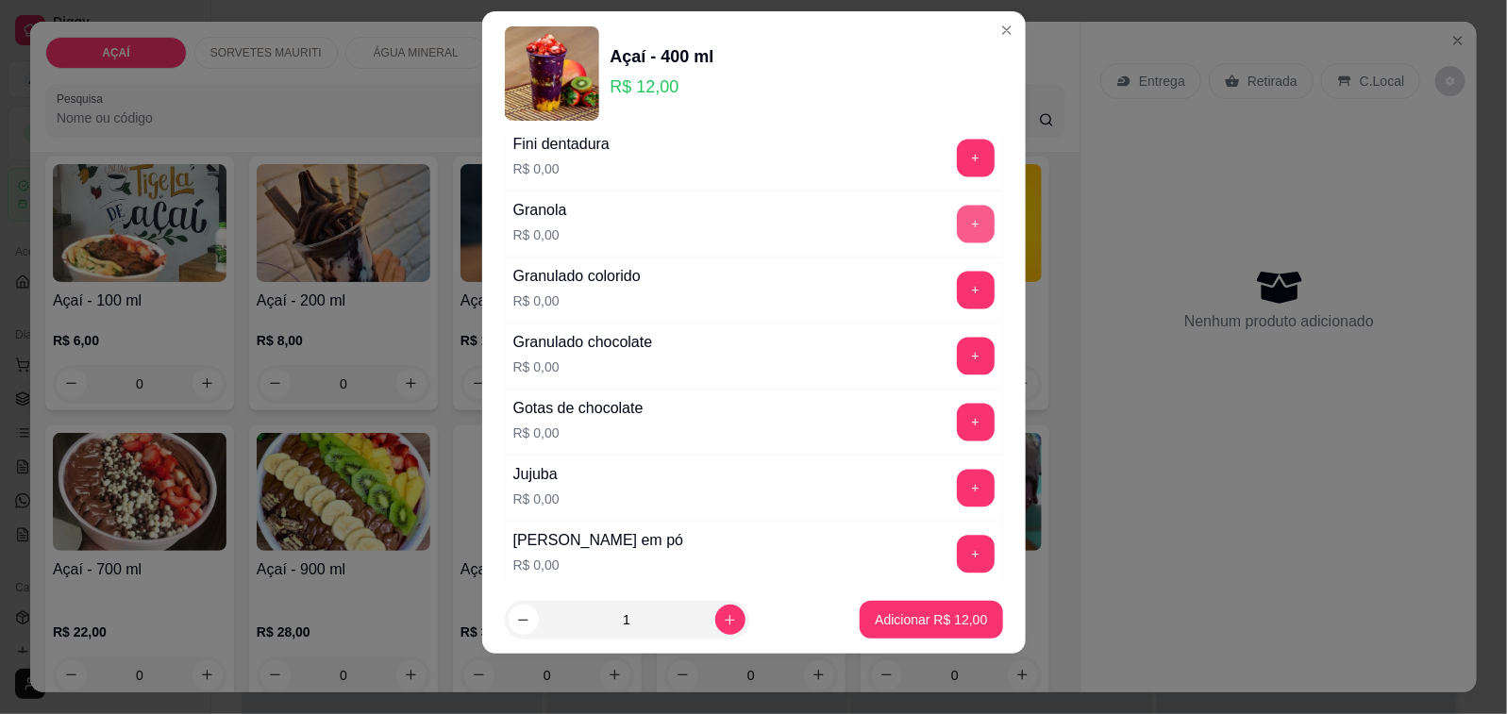
click at [957, 237] on button "+" at bounding box center [976, 225] width 38 height 38
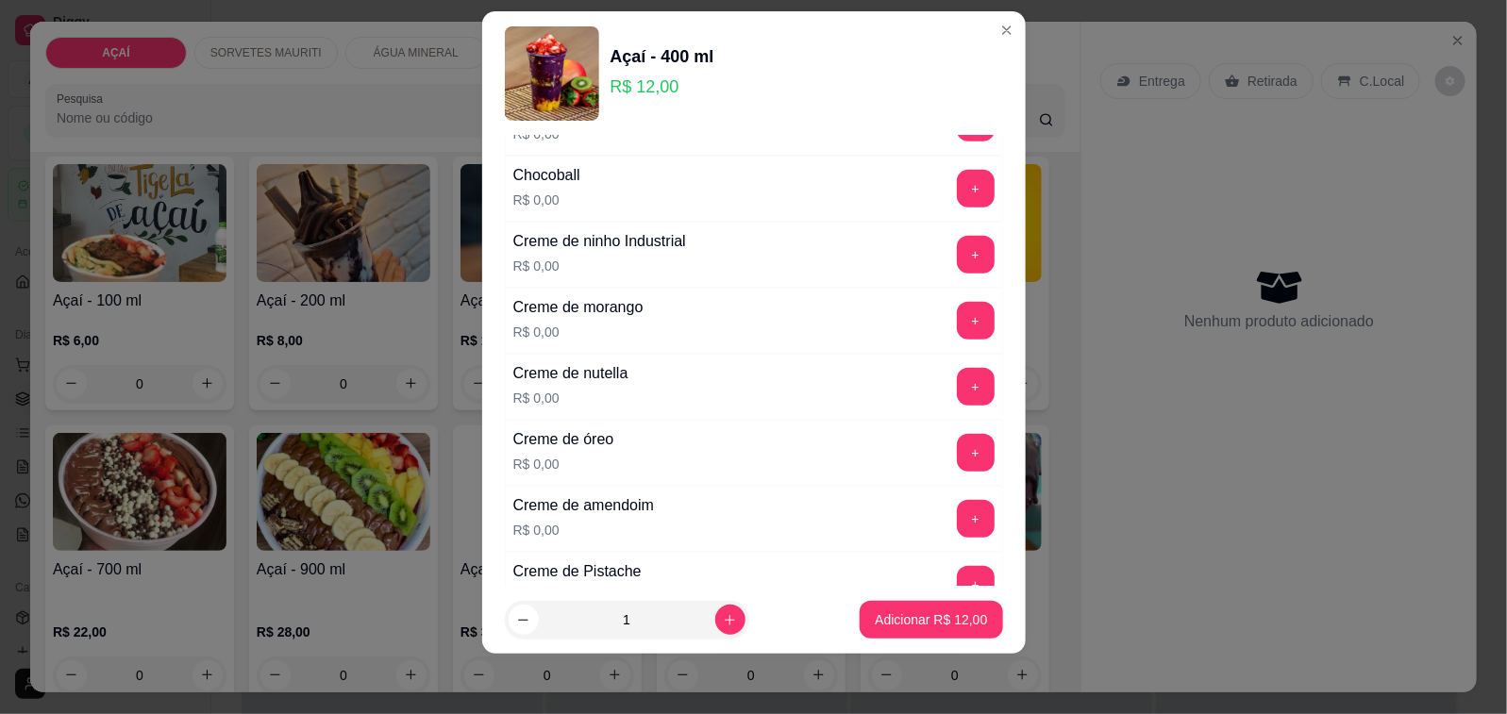
scroll to position [354, 0]
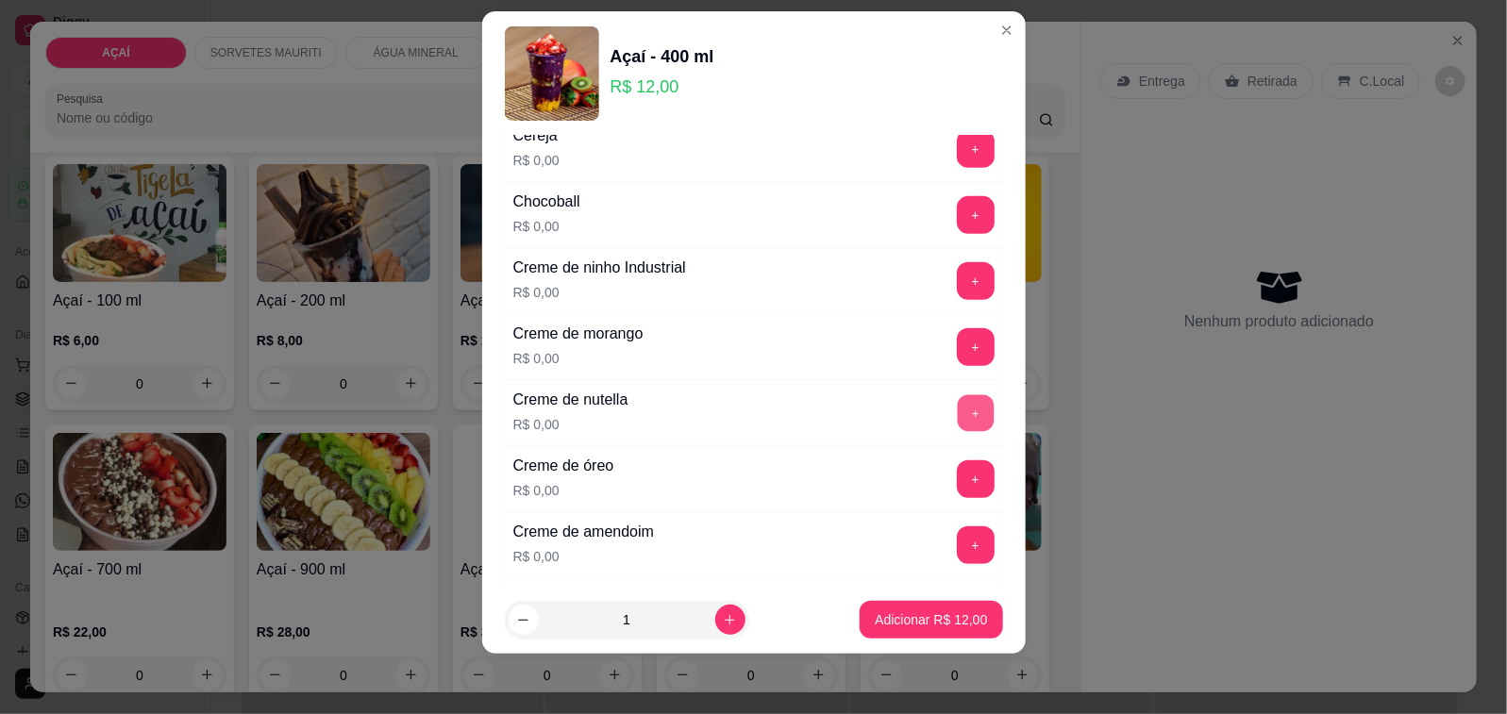
click at [957, 420] on button "+" at bounding box center [975, 412] width 37 height 37
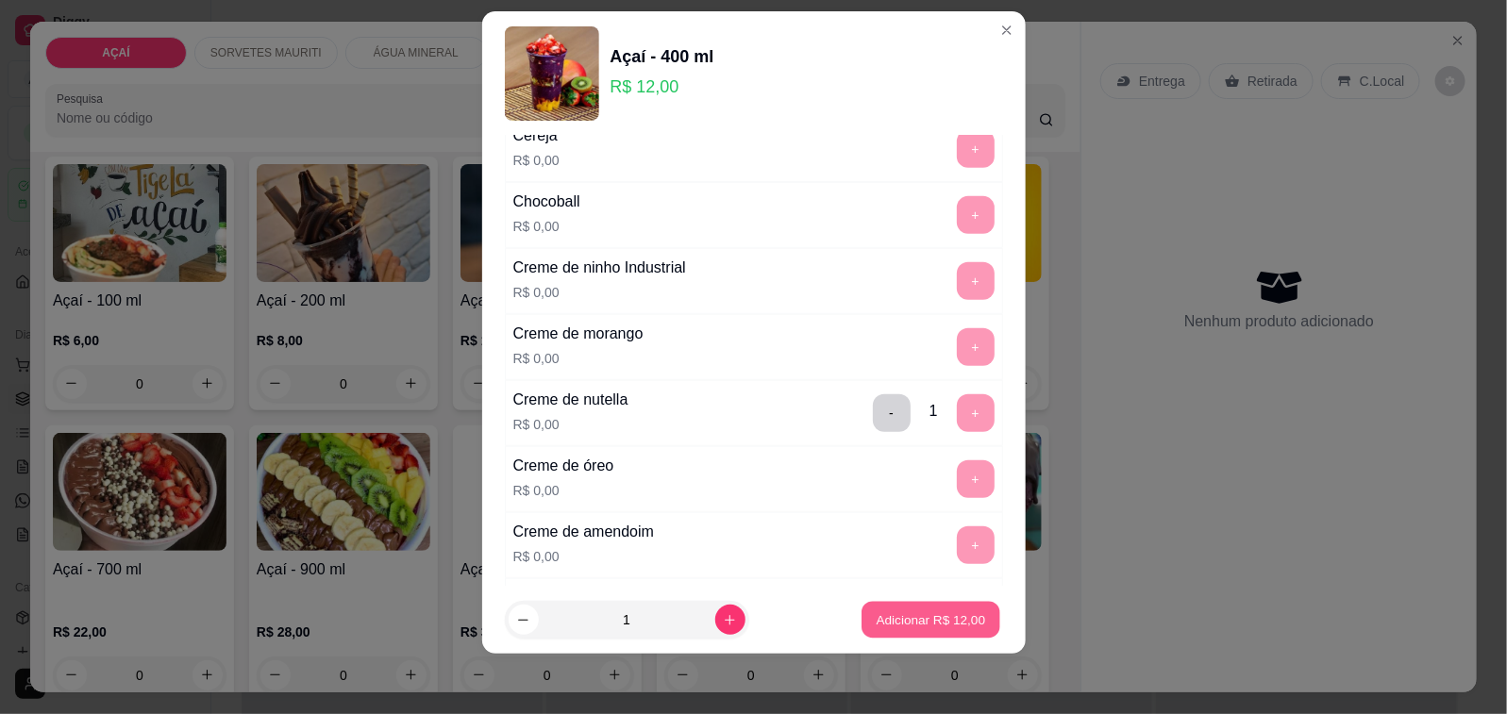
click at [954, 620] on p "Adicionar R$ 12,00" at bounding box center [930, 619] width 109 height 18
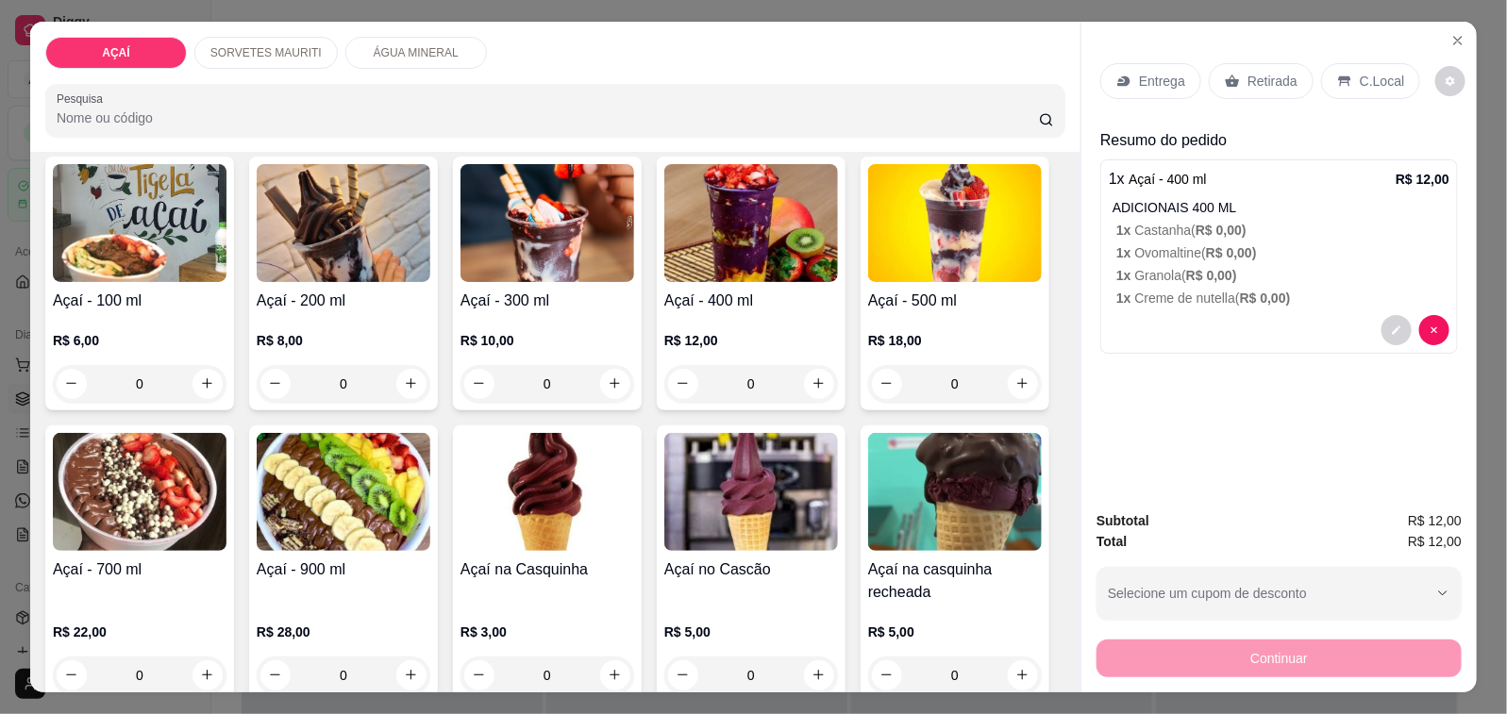
click at [1139, 72] on p "Entrega" at bounding box center [1162, 81] width 46 height 19
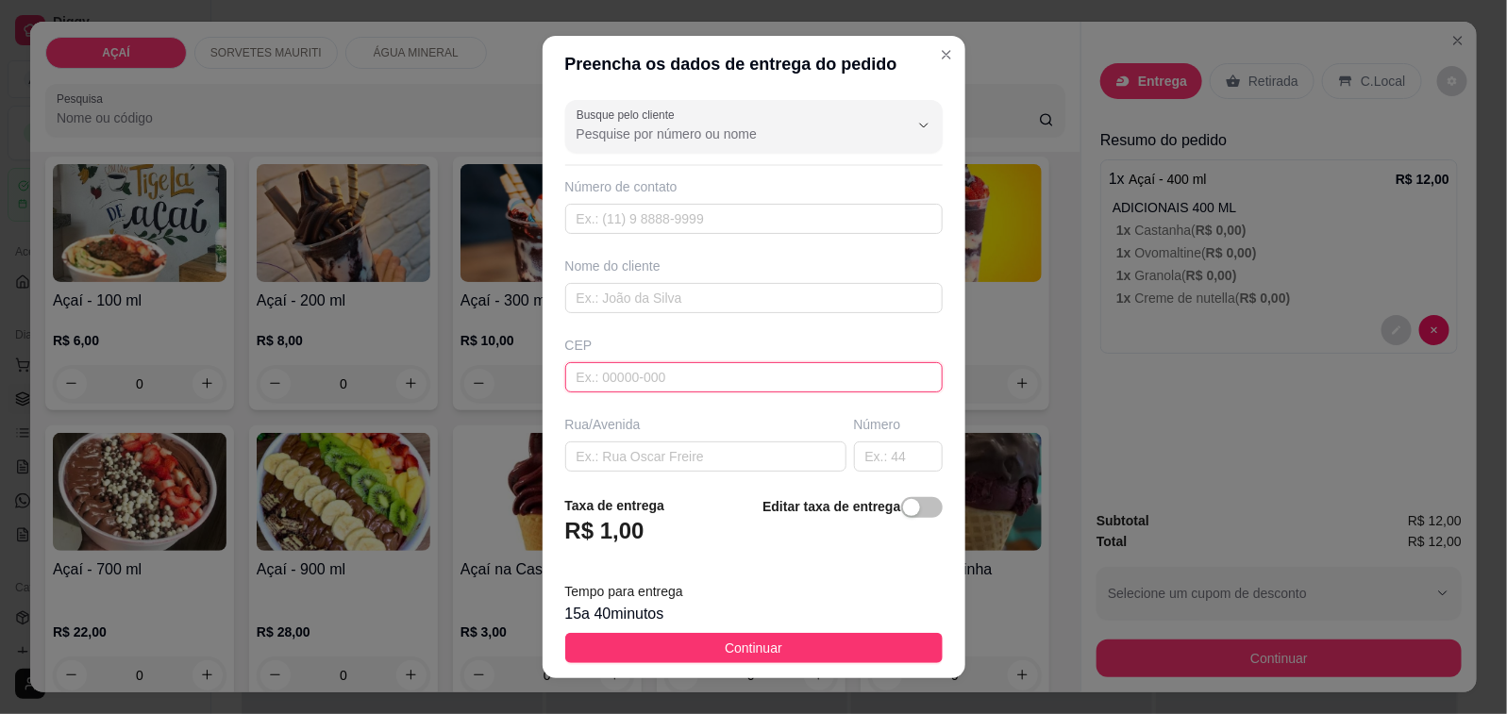
click at [687, 369] on input "text" at bounding box center [753, 377] width 377 height 30
type input "57520000000"
click at [693, 316] on div "Busque pelo cliente Número de contato Nome do cliente CEP 57520000000 Rua/Aveni…" at bounding box center [753, 286] width 423 height 388
click at [692, 308] on input "text" at bounding box center [753, 298] width 377 height 30
type input "8132-8724"
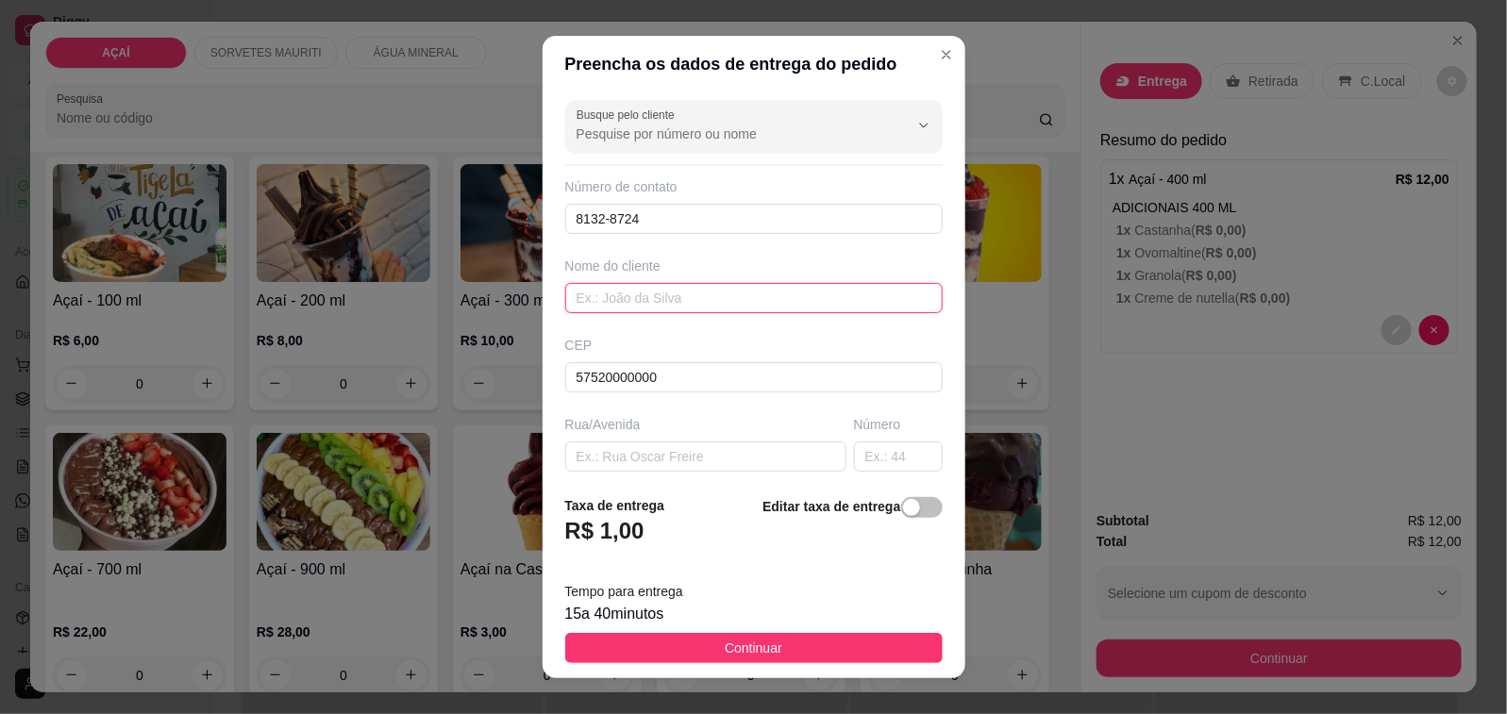
click at [696, 284] on input "text" at bounding box center [753, 298] width 377 height 30
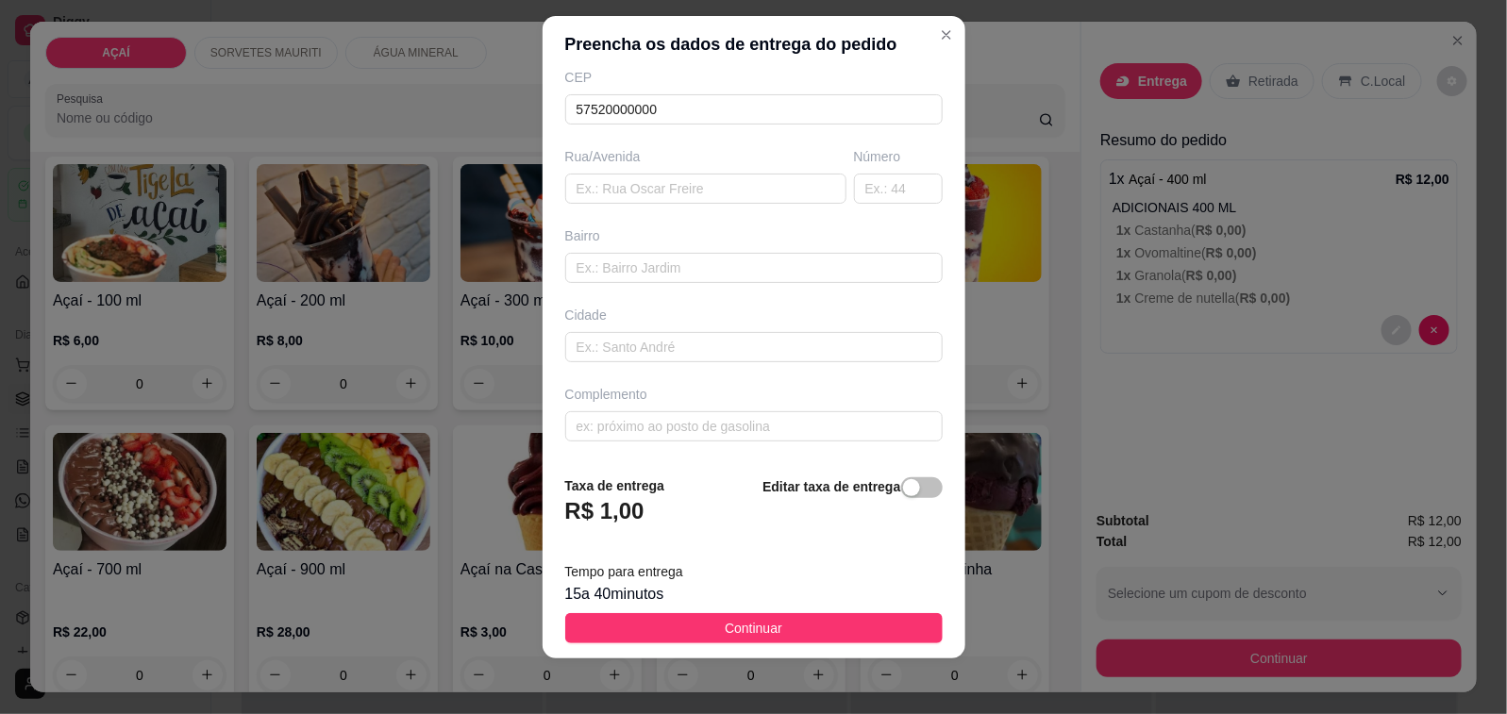
scroll to position [25, 0]
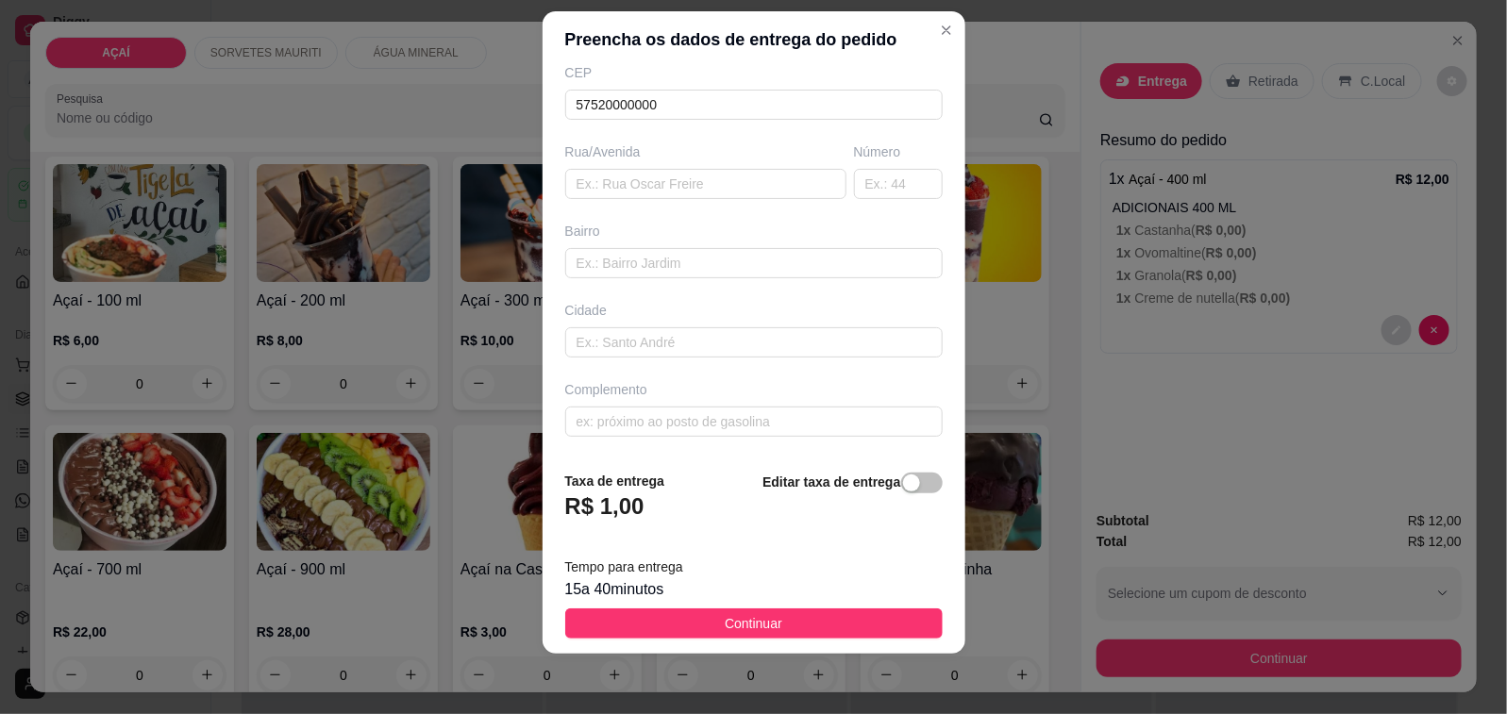
type input "Luciene🥰"
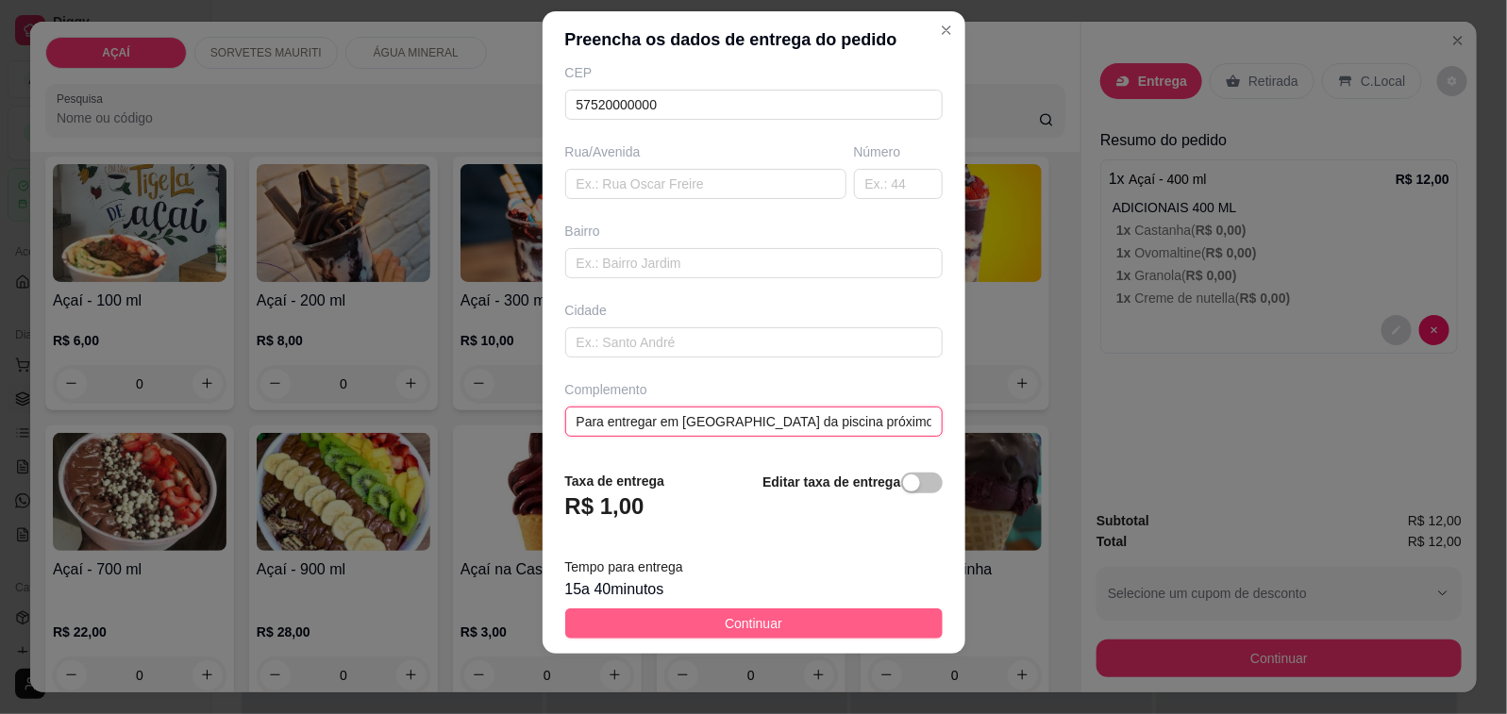
type input "Para entregar em [GEOGRAPHIC_DATA] da piscina próximo [PERSON_NAME]"
click at [892, 638] on button "Continuar" at bounding box center [753, 623] width 377 height 30
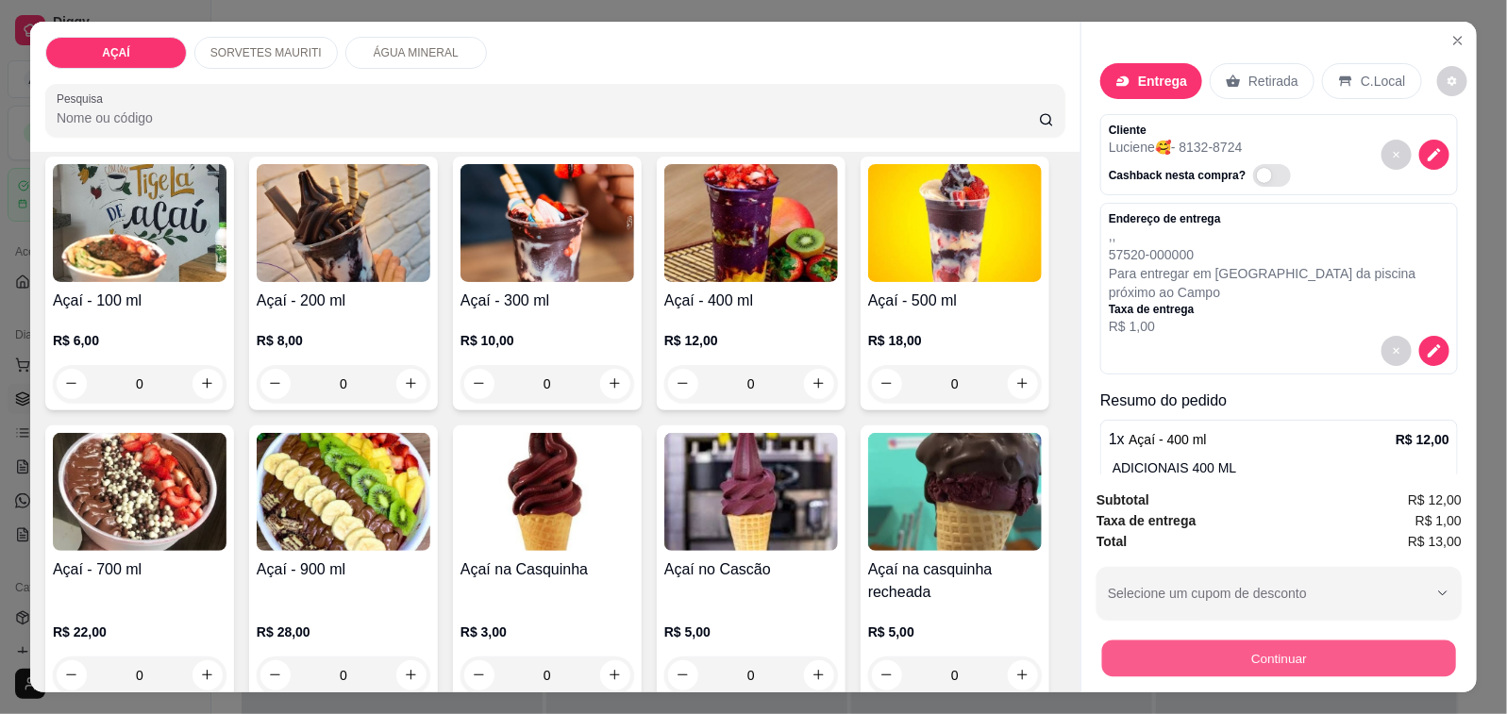
click at [1170, 666] on button "Continuar" at bounding box center [1279, 659] width 354 height 37
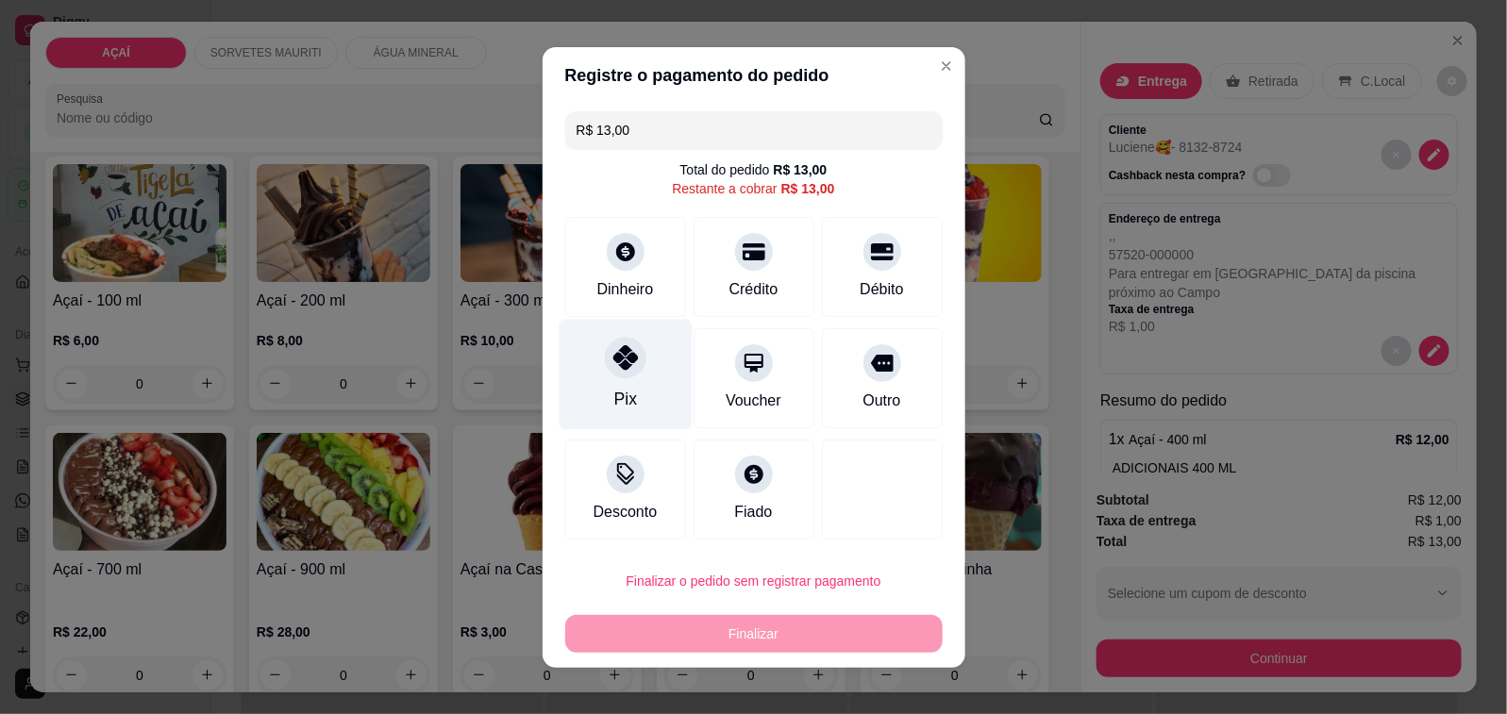
click at [612, 351] on icon at bounding box center [624, 357] width 25 height 25
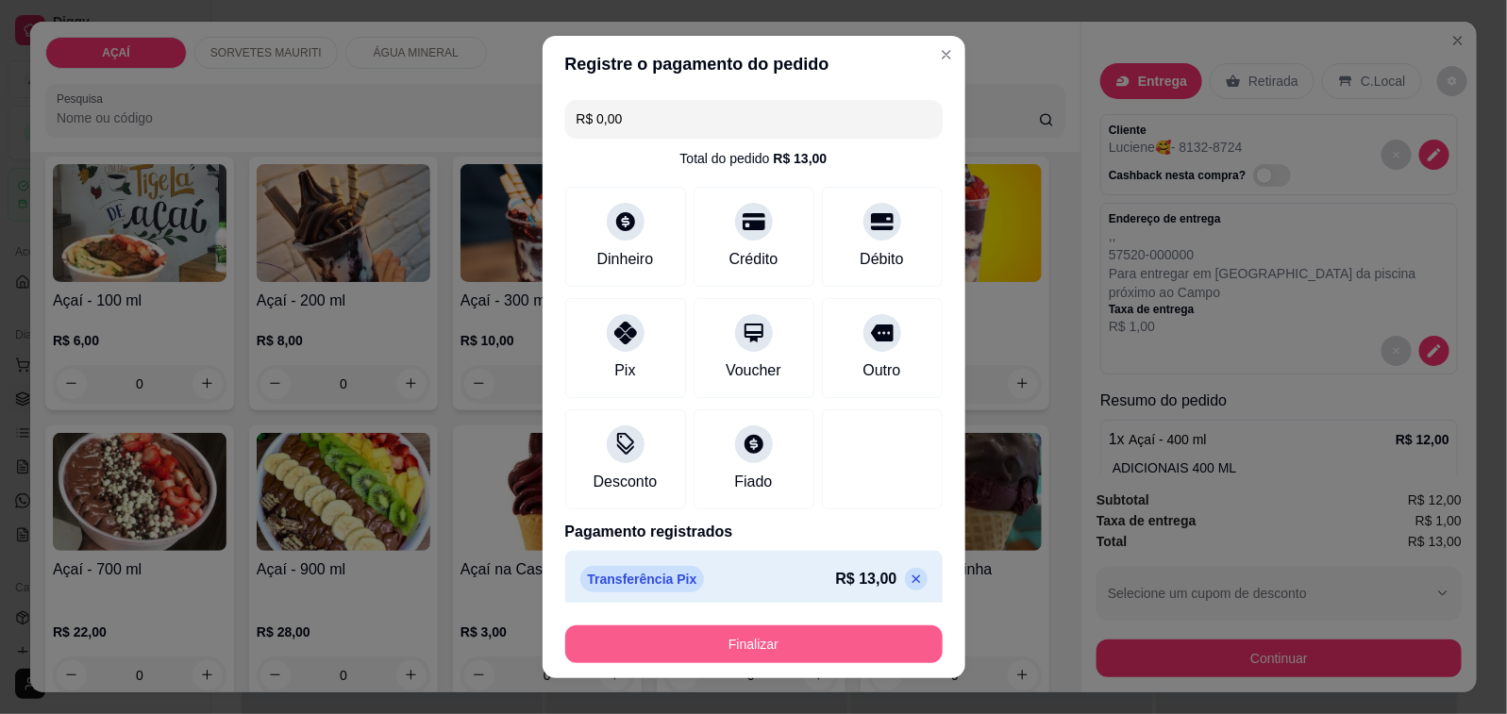
click at [836, 639] on button "Finalizar" at bounding box center [753, 644] width 377 height 38
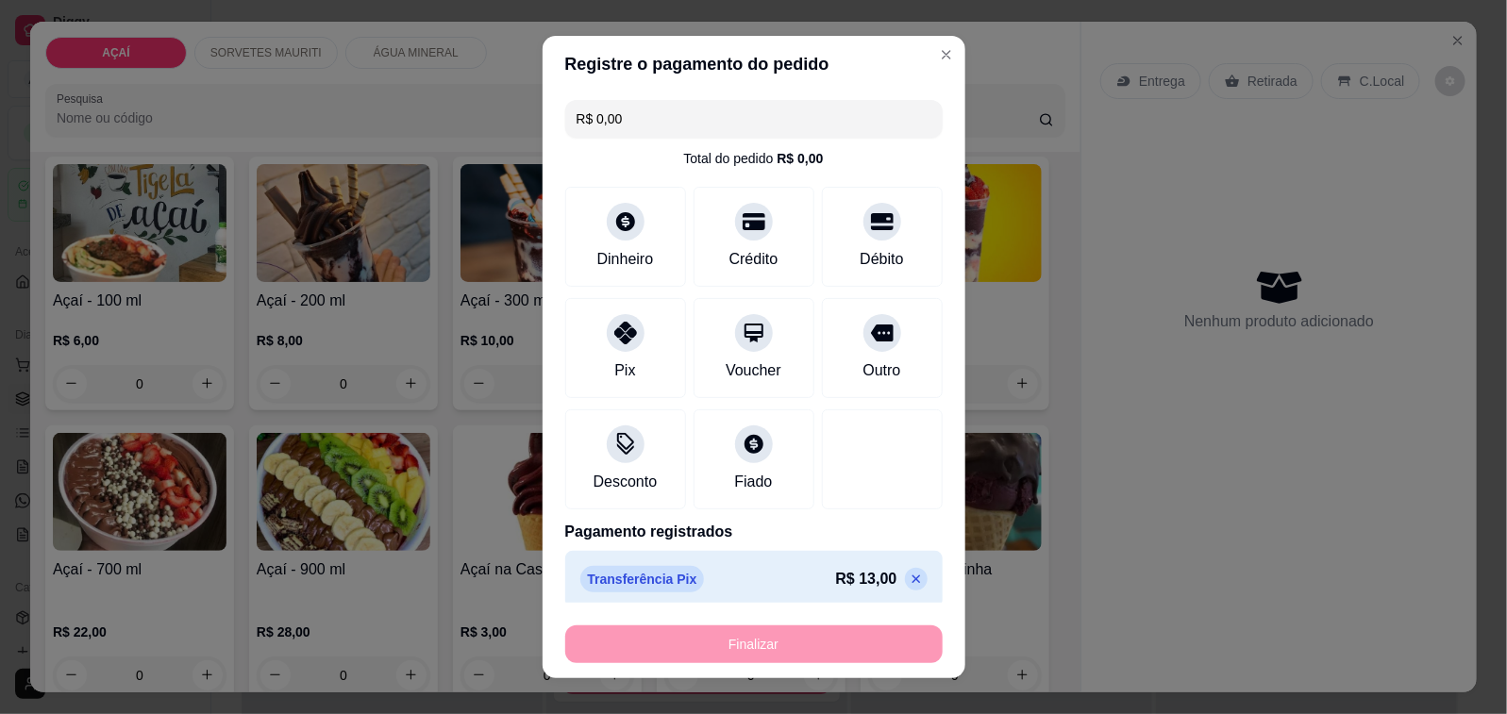
type input "-R$ 13,00"
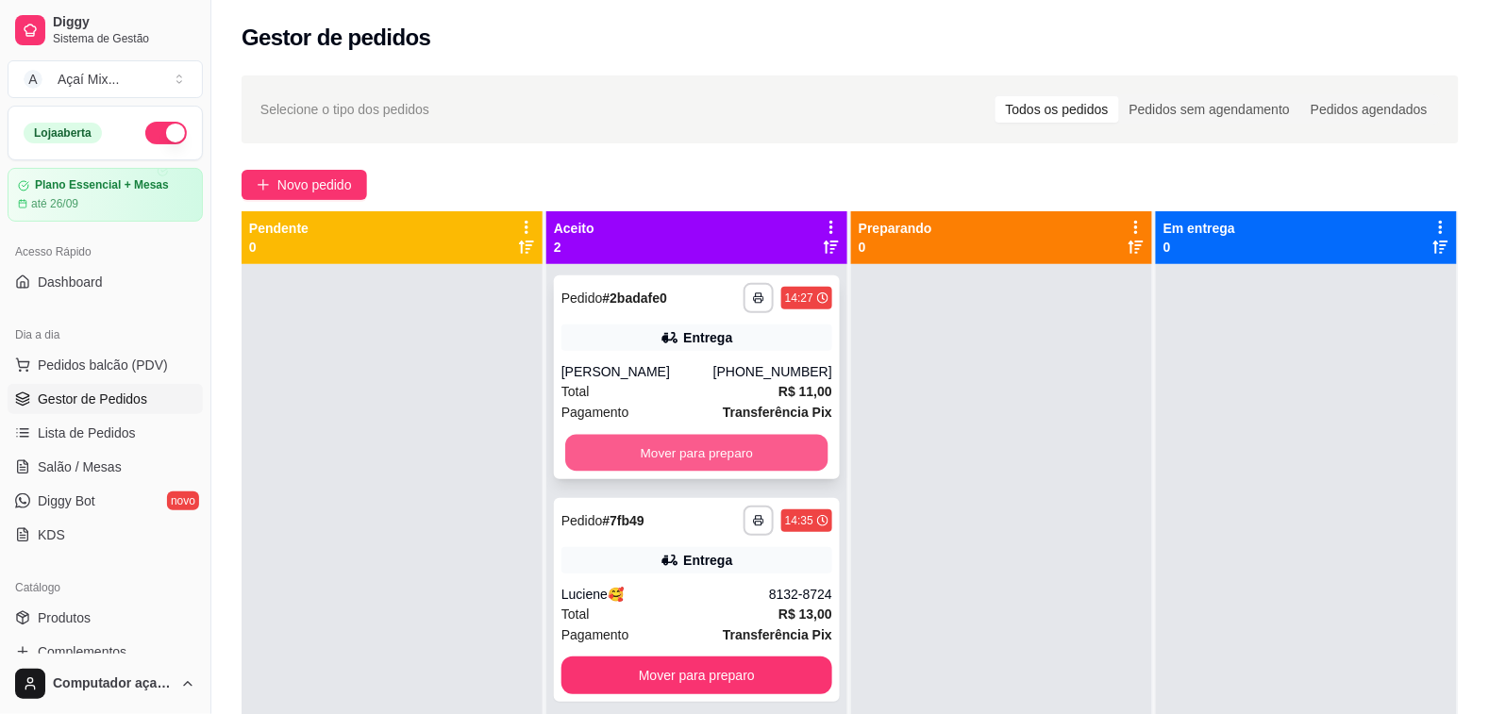
click at [666, 450] on button "Mover para preparo" at bounding box center [696, 453] width 262 height 37
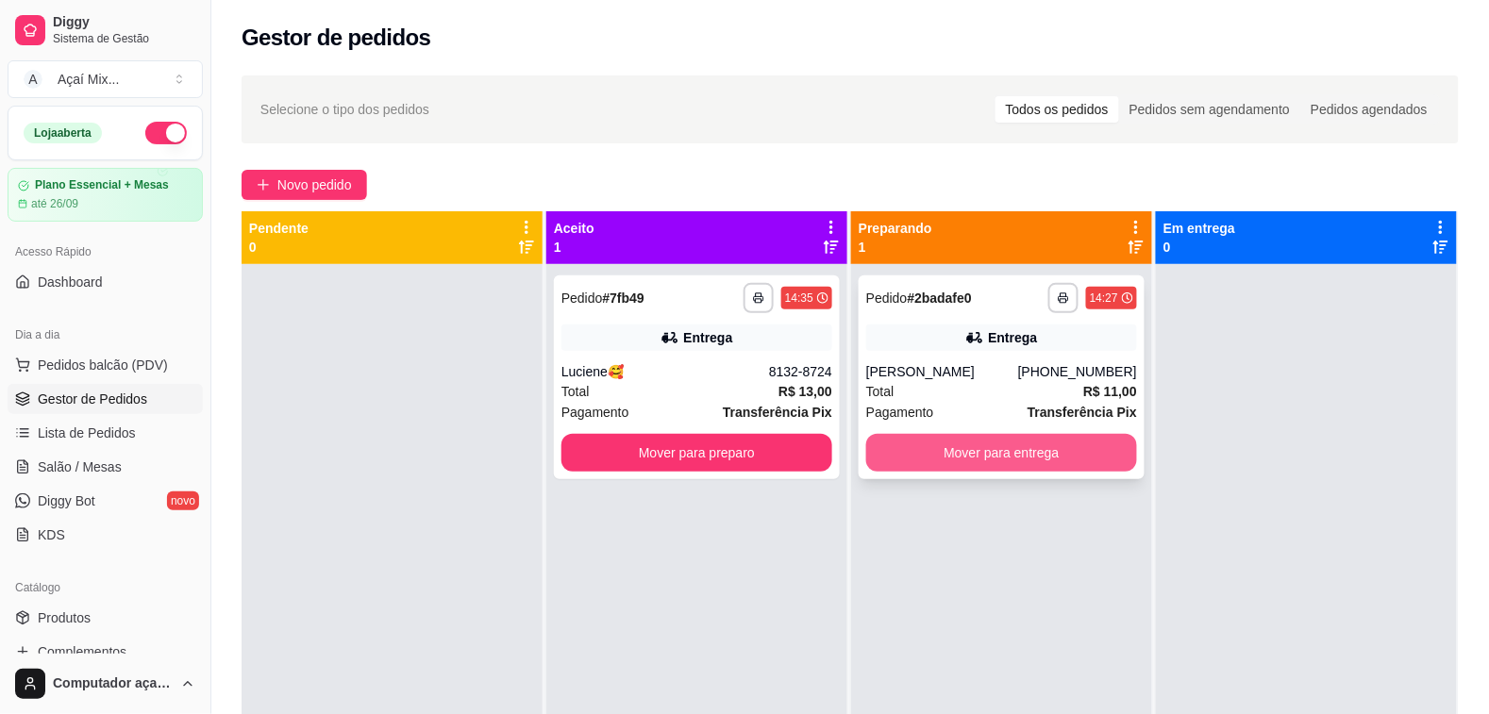
click at [989, 449] on button "Mover para entrega" at bounding box center [1001, 453] width 271 height 38
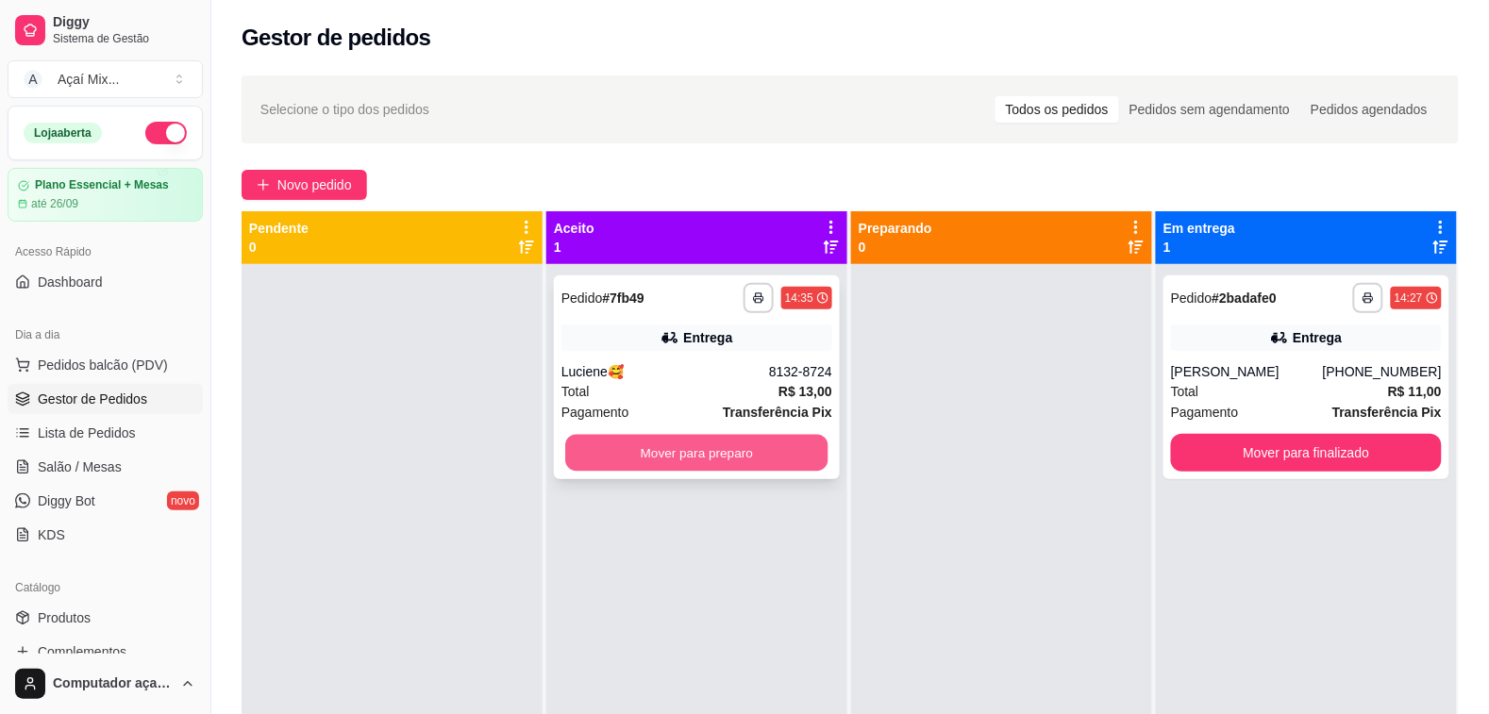
click at [746, 437] on button "Mover para preparo" at bounding box center [696, 453] width 262 height 37
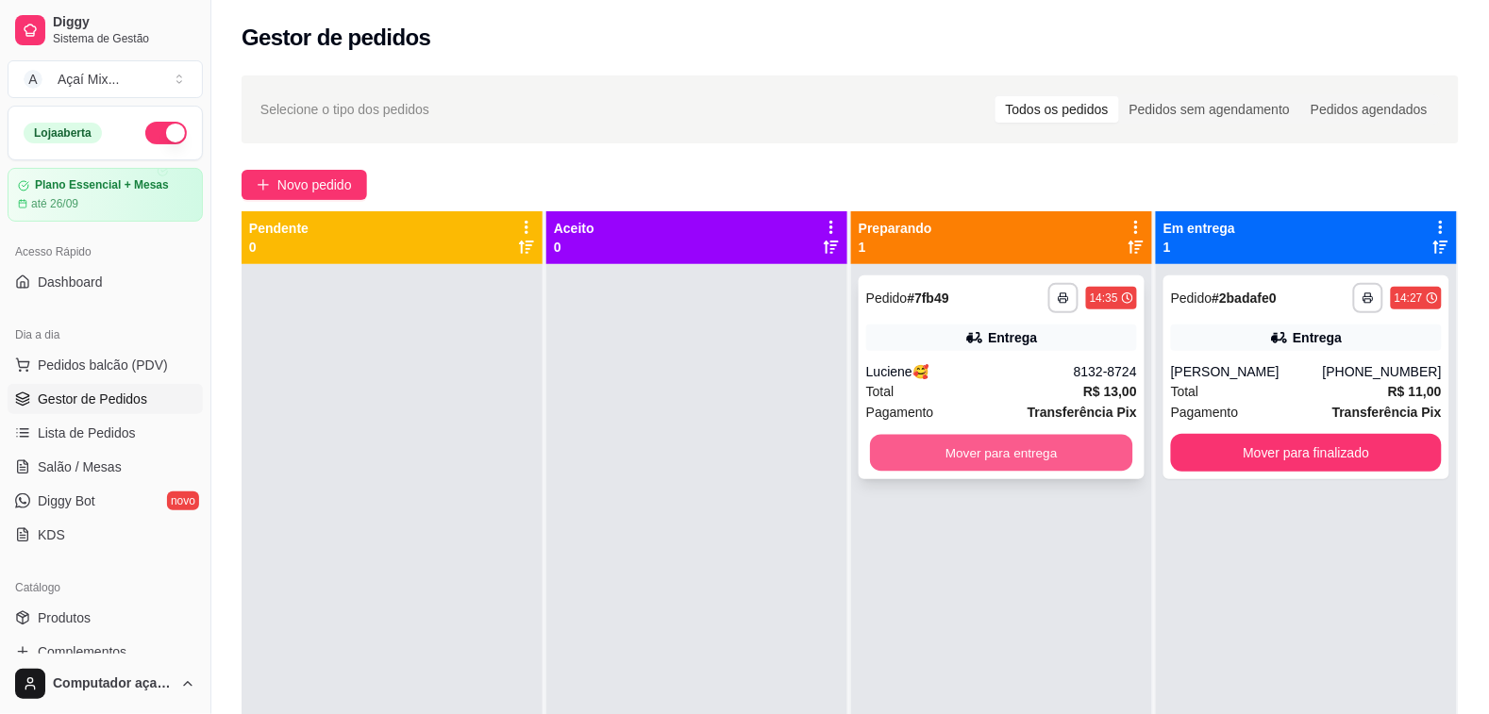
click at [996, 446] on button "Mover para entrega" at bounding box center [1001, 453] width 262 height 37
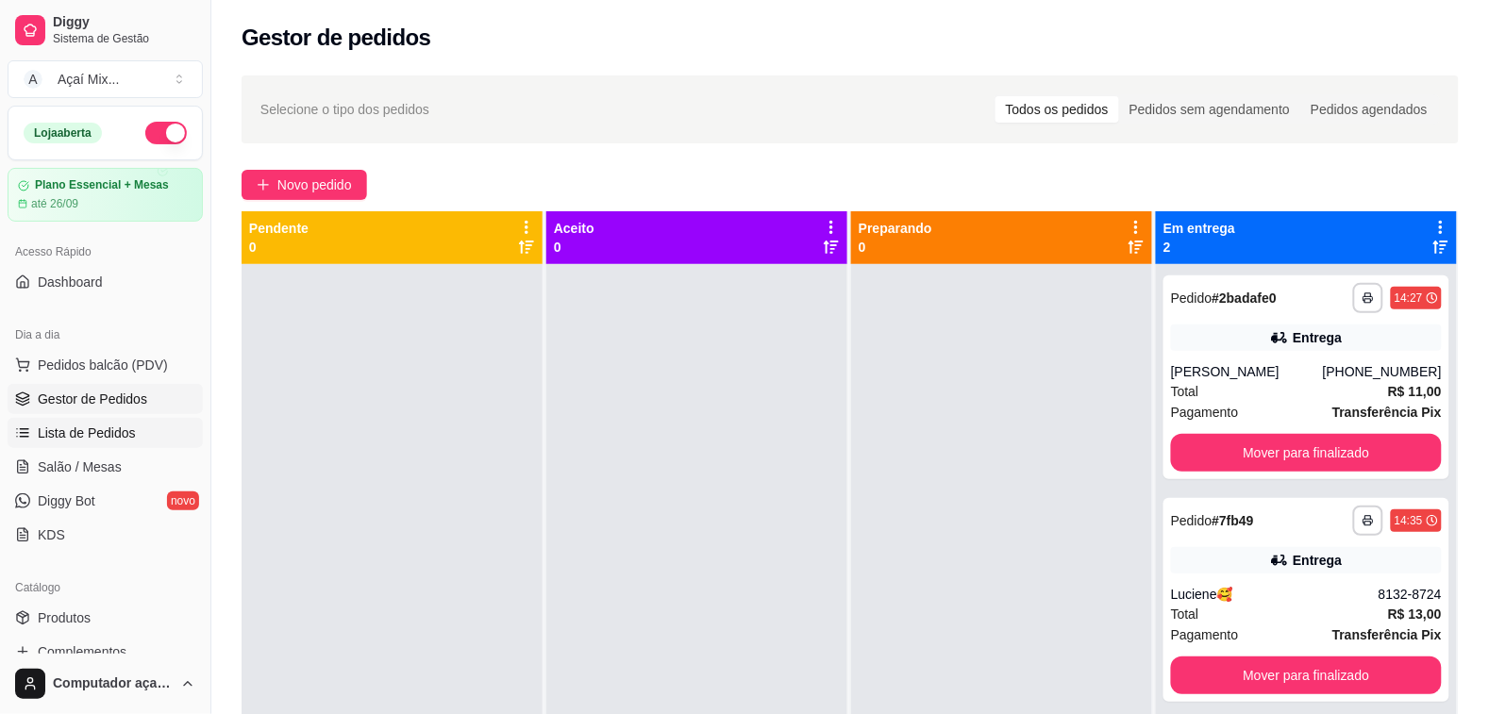
click at [42, 448] on link "Lista de Pedidos" at bounding box center [105, 433] width 195 height 30
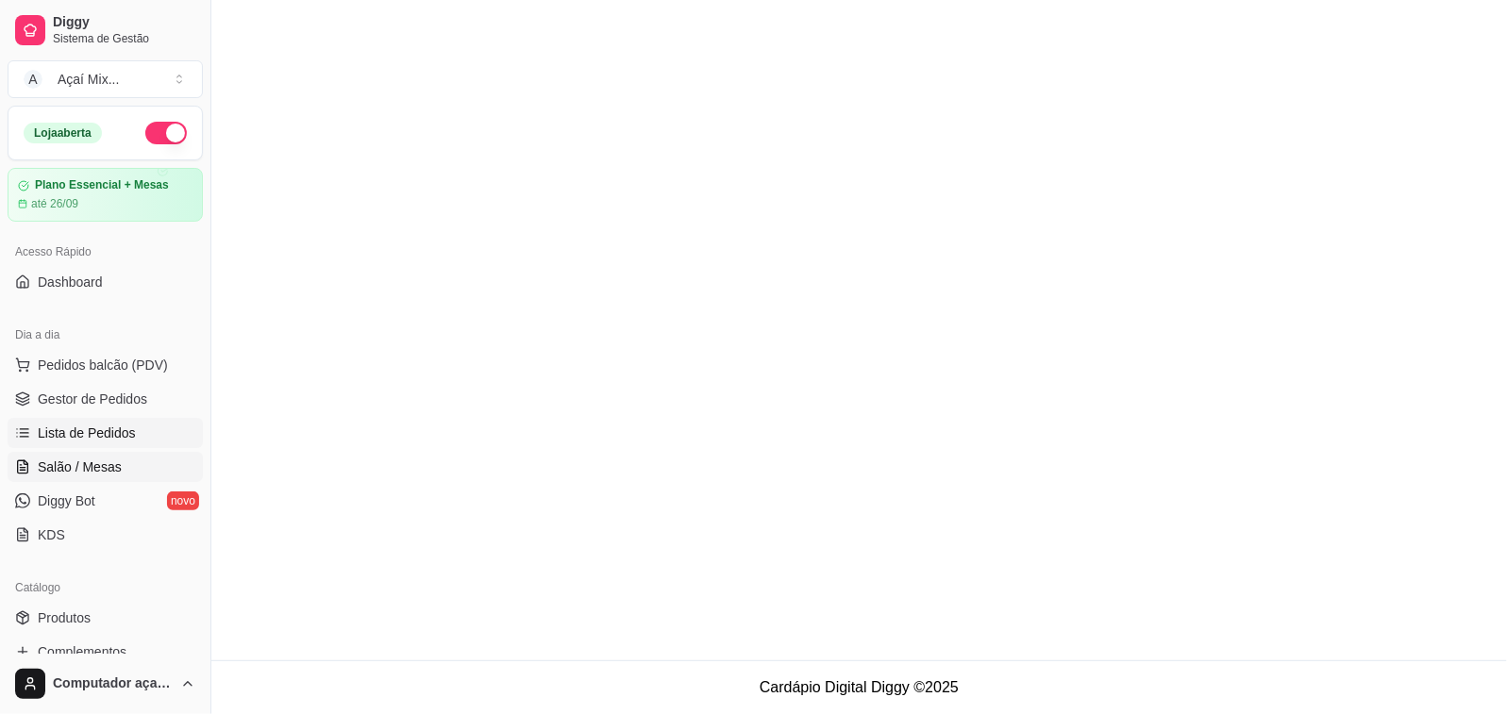
click at [52, 473] on span "Salão / Mesas" at bounding box center [80, 467] width 84 height 19
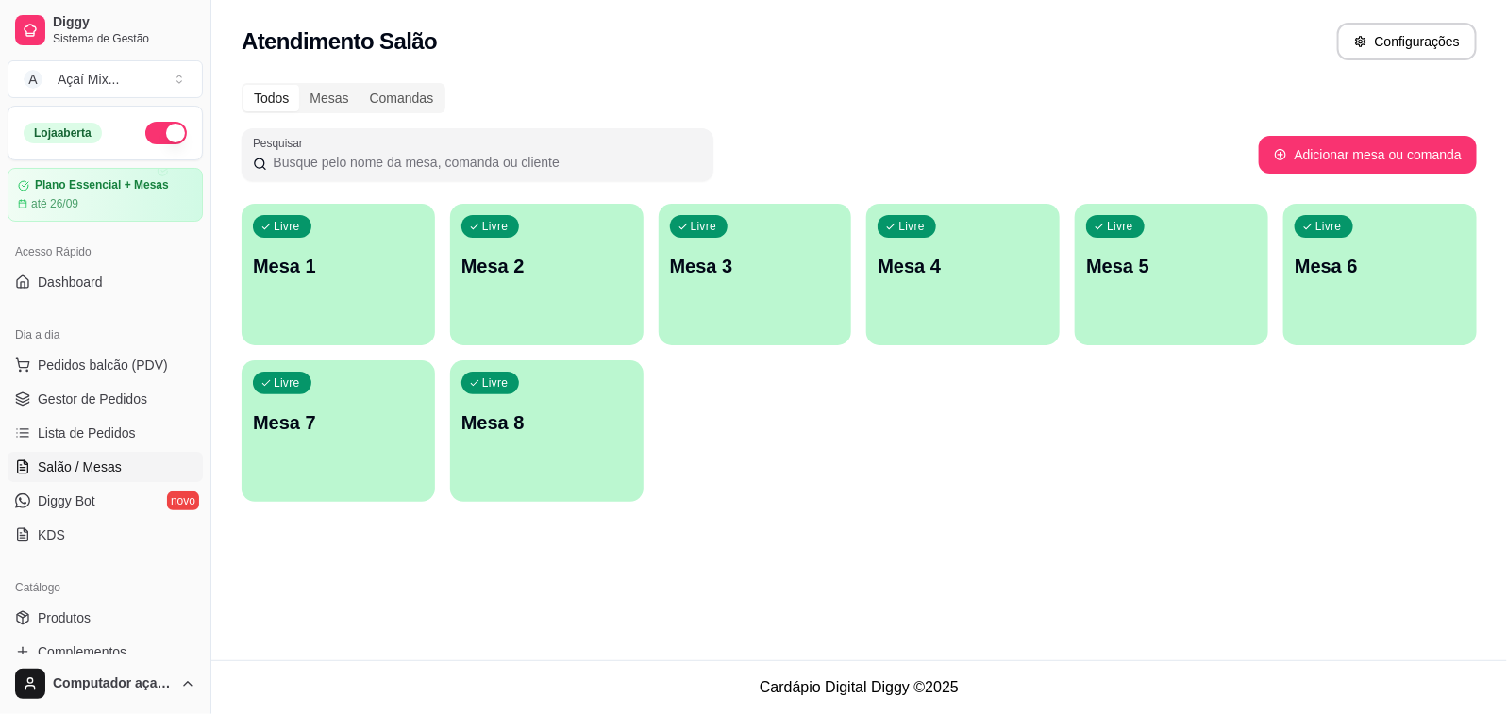
click at [309, 229] on div "Livre" at bounding box center [282, 226] width 58 height 23
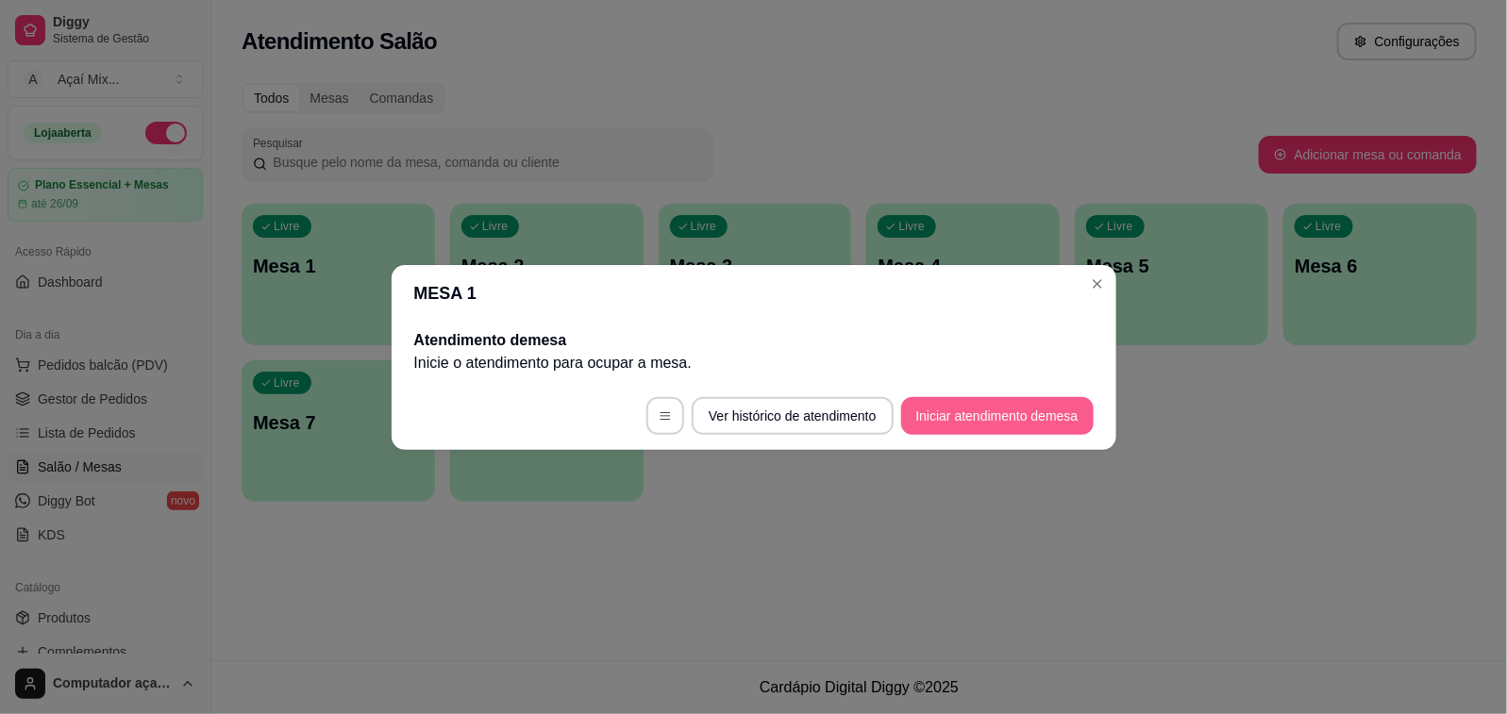
click at [903, 403] on button "Iniciar atendimento de mesa" at bounding box center [997, 416] width 192 height 38
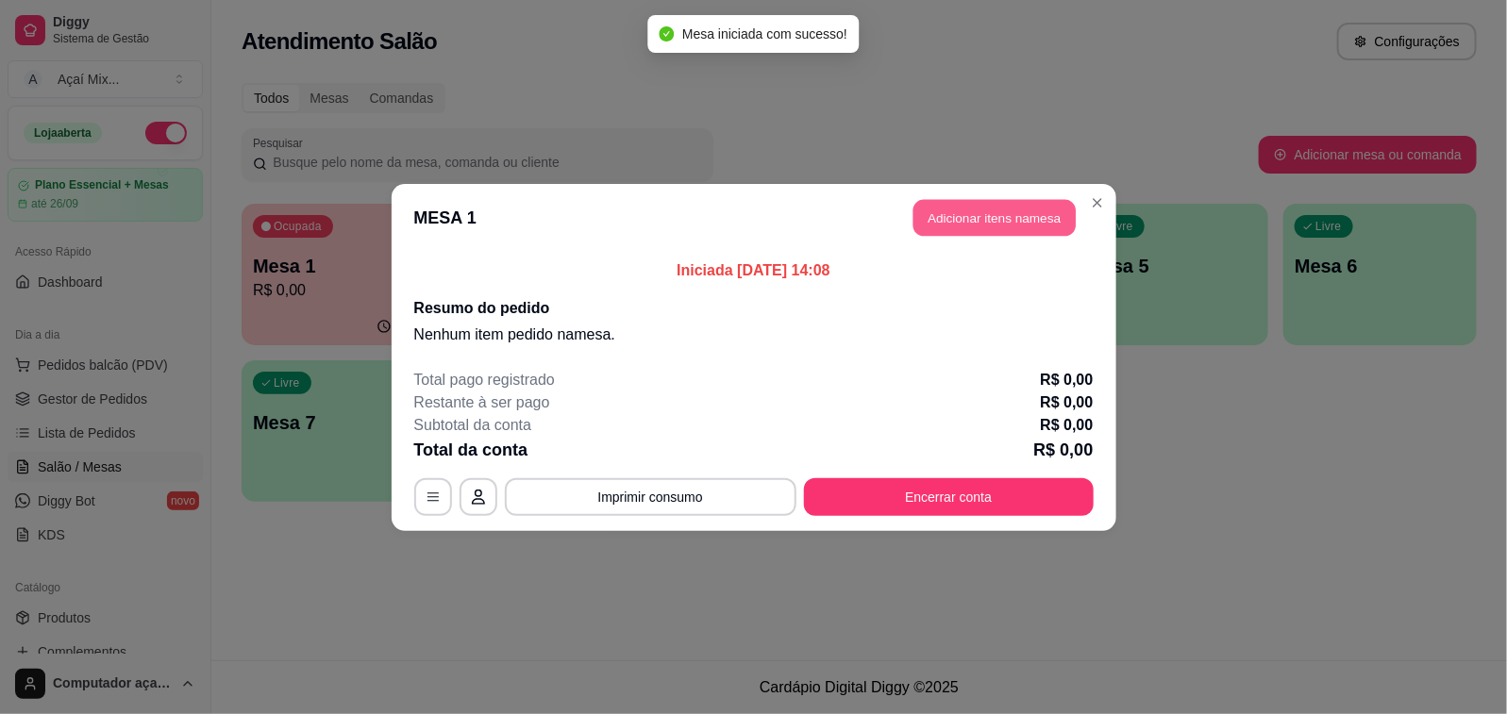
click at [958, 224] on button "Adicionar itens na mesa" at bounding box center [994, 217] width 162 height 37
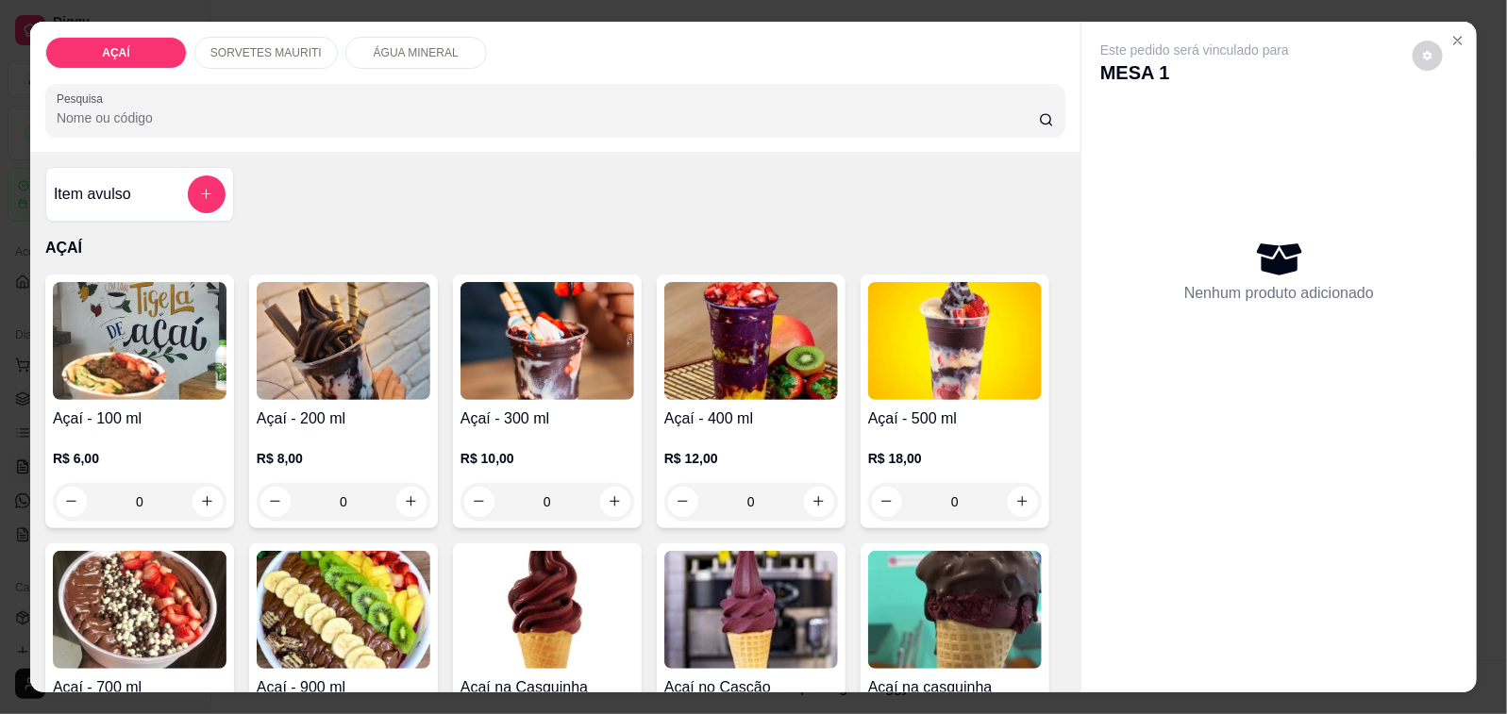
click at [177, 392] on img at bounding box center [140, 341] width 174 height 118
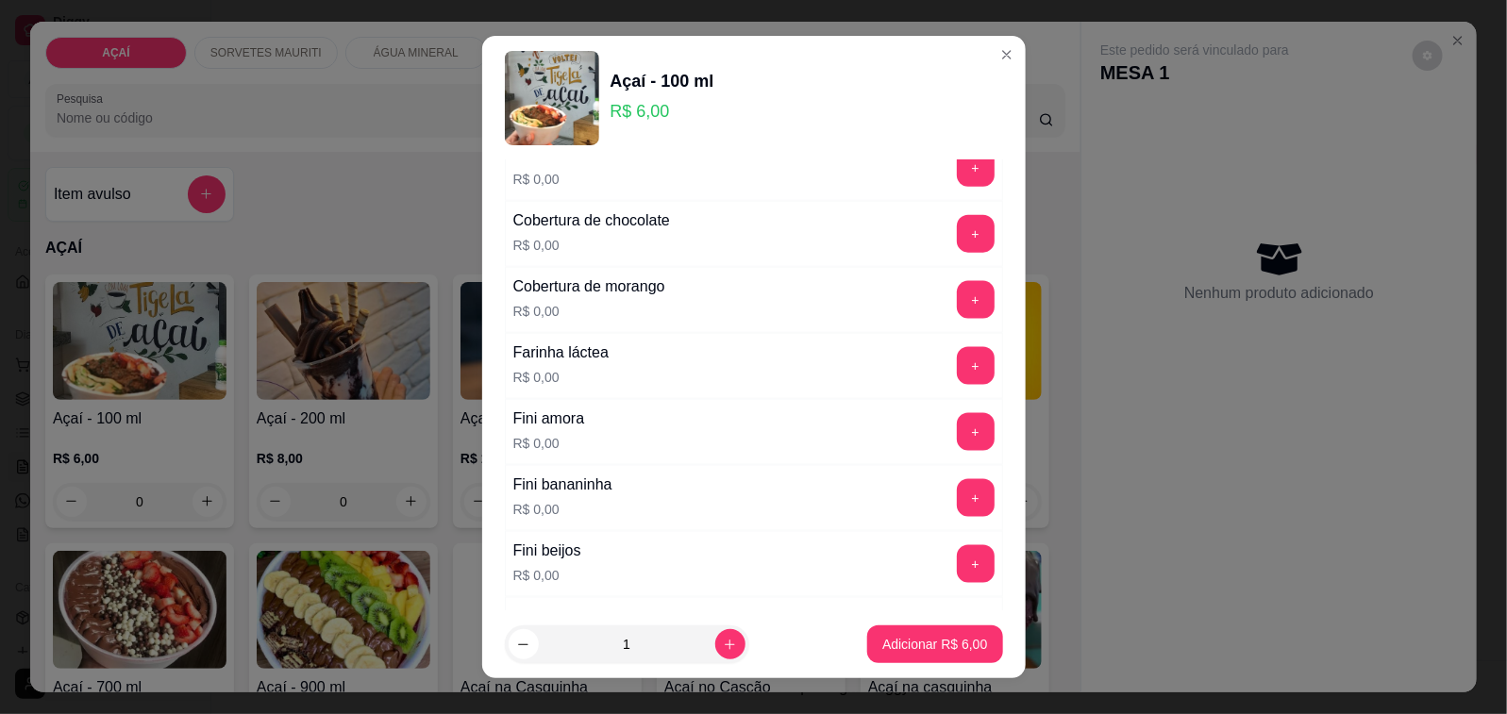
scroll to position [1061, 0]
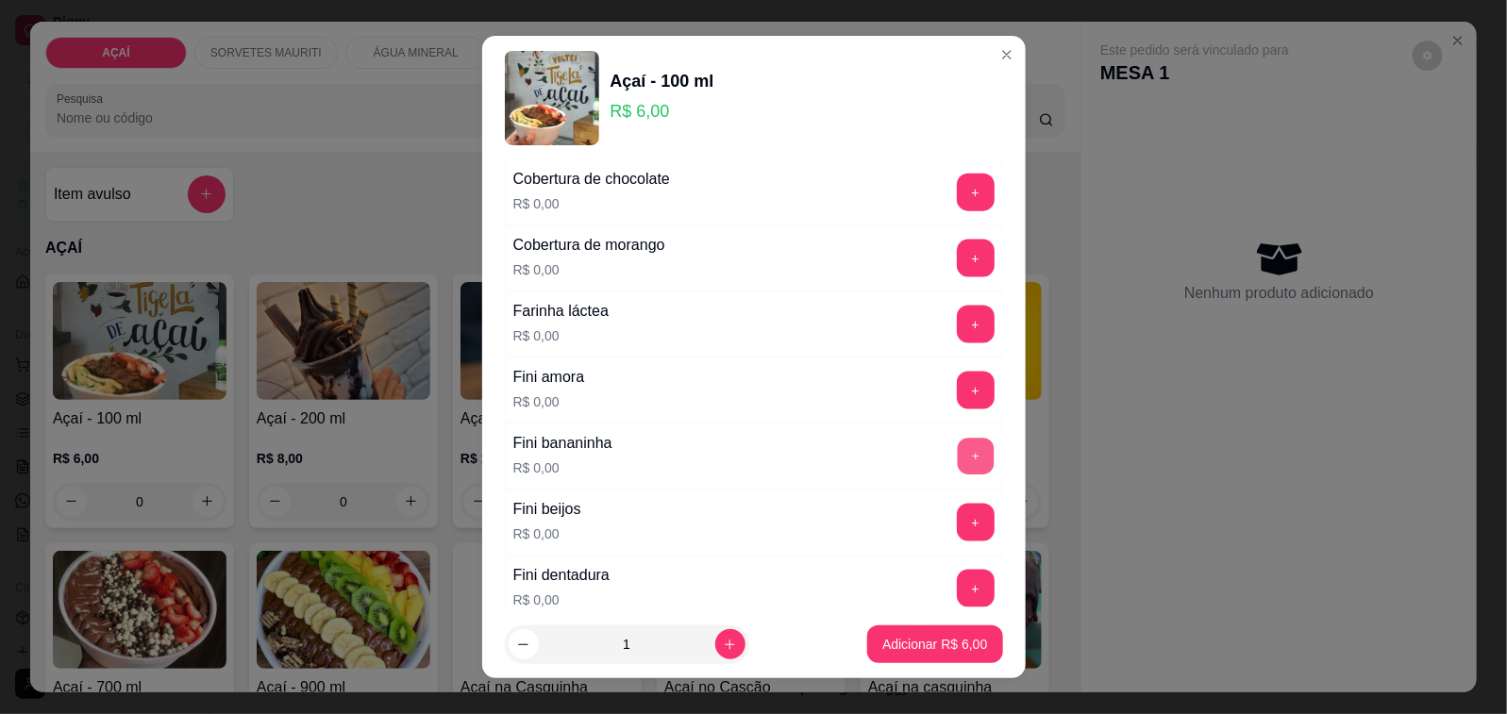
click at [957, 475] on button "+" at bounding box center [975, 456] width 37 height 37
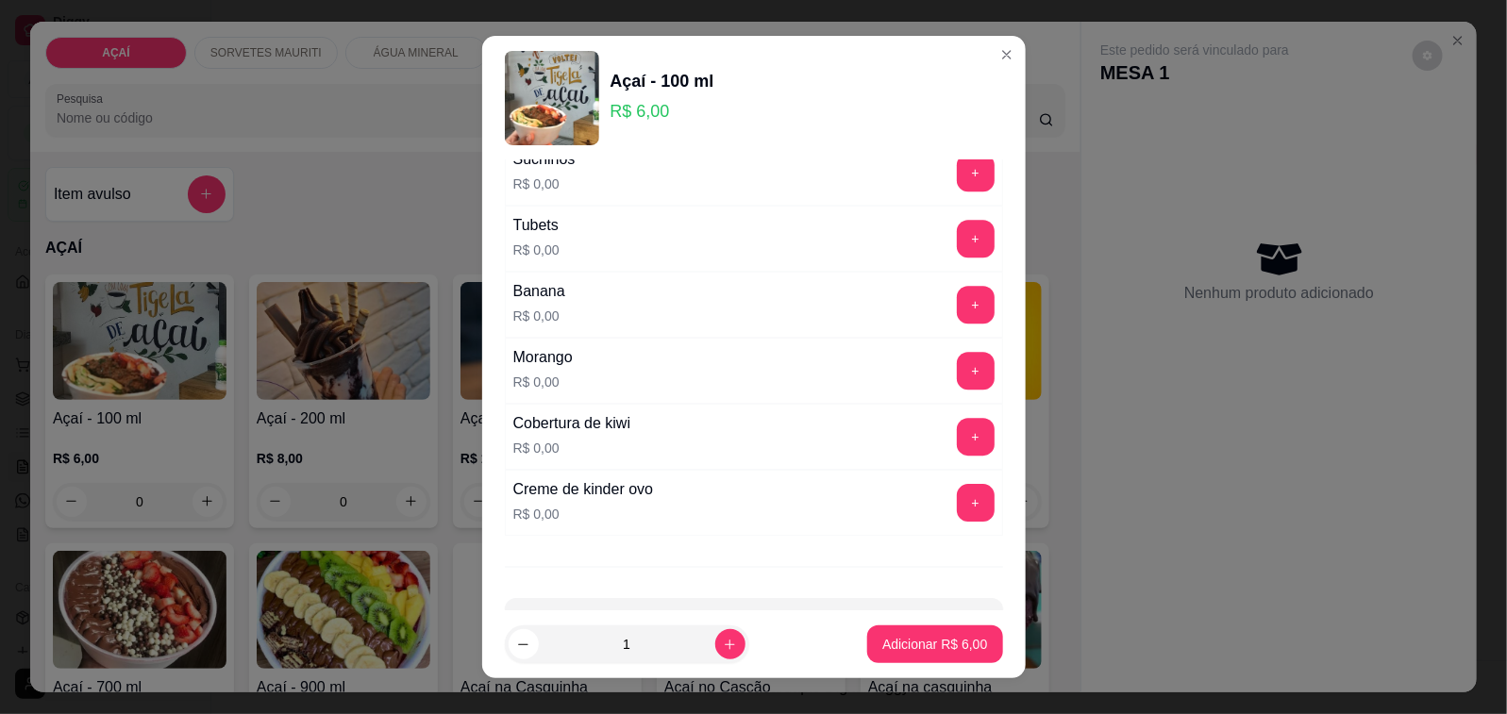
scroll to position [2302, 0]
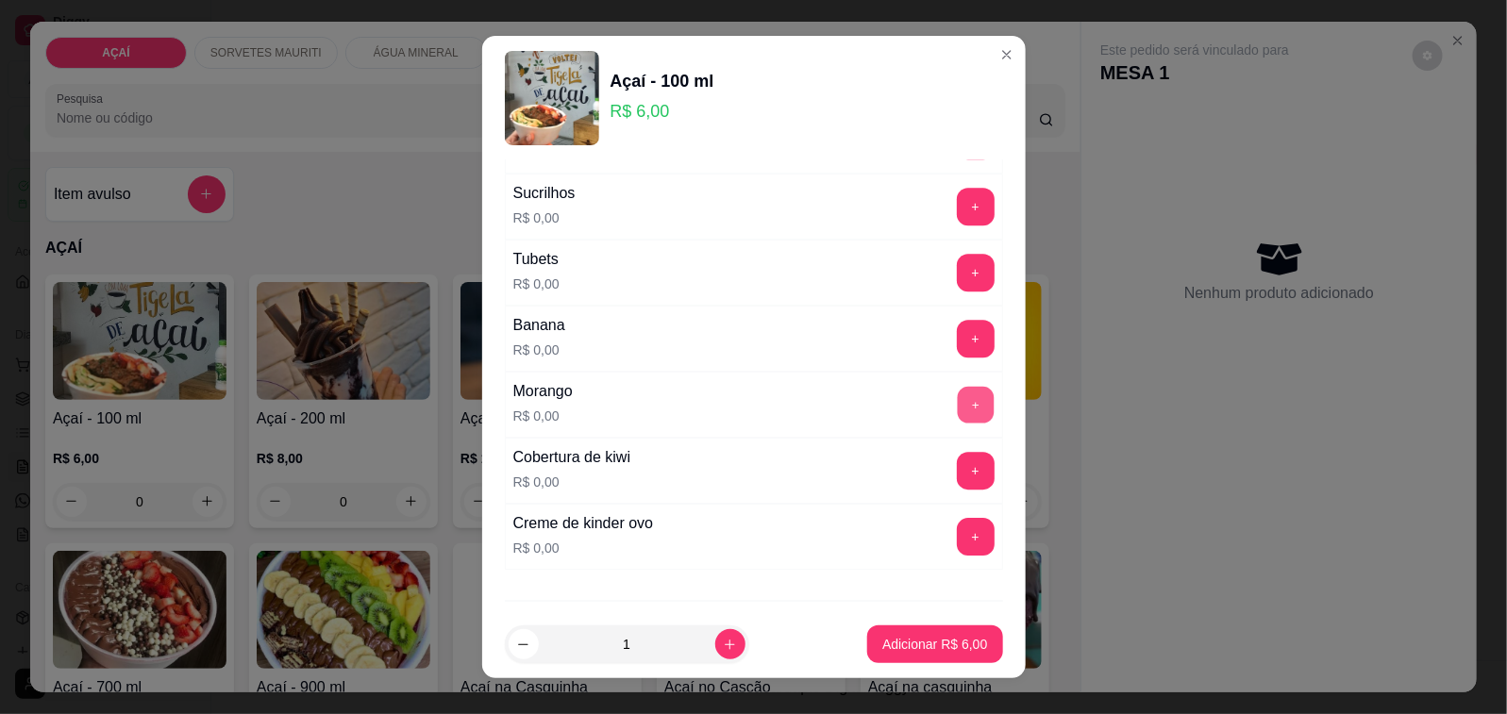
click at [957, 401] on button "+" at bounding box center [975, 404] width 37 height 37
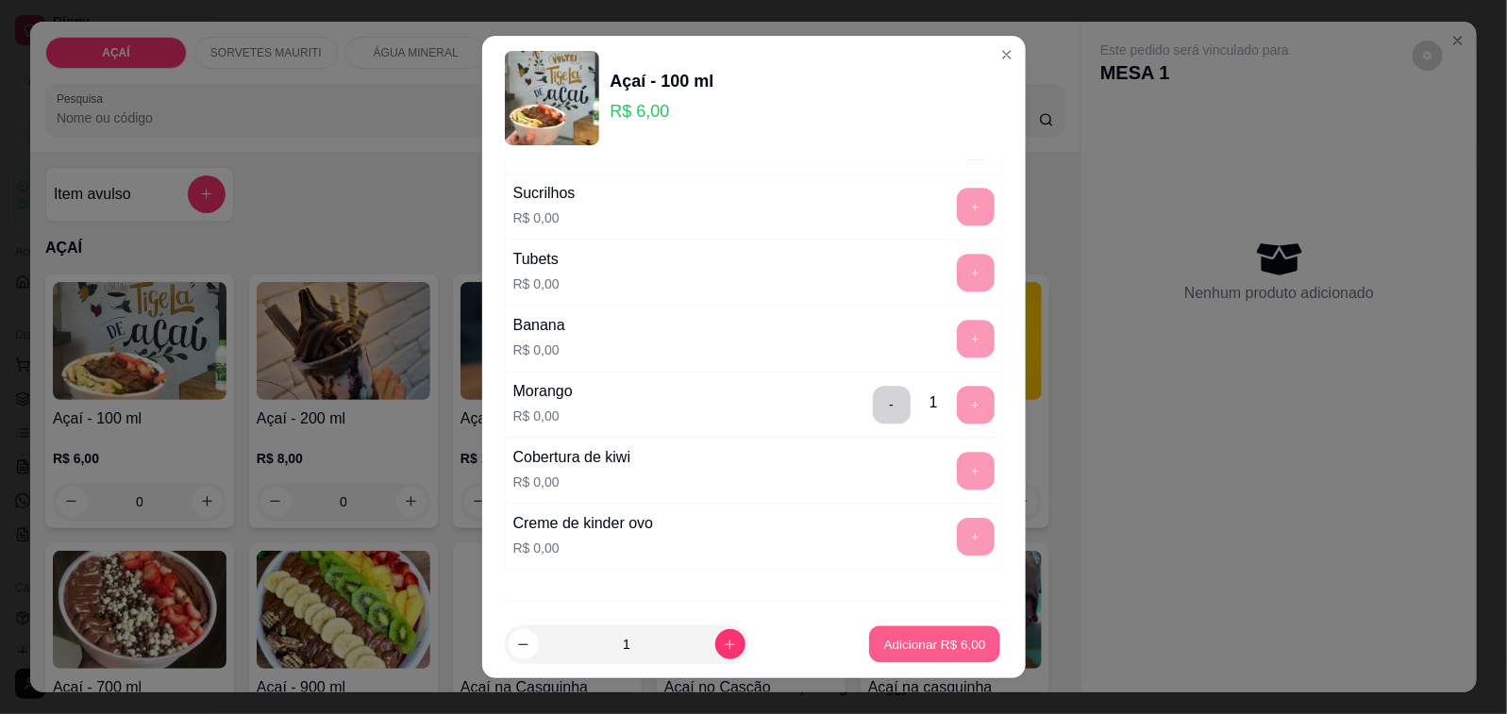
click at [941, 649] on p "Adicionar R$ 6,00" at bounding box center [935, 644] width 102 height 18
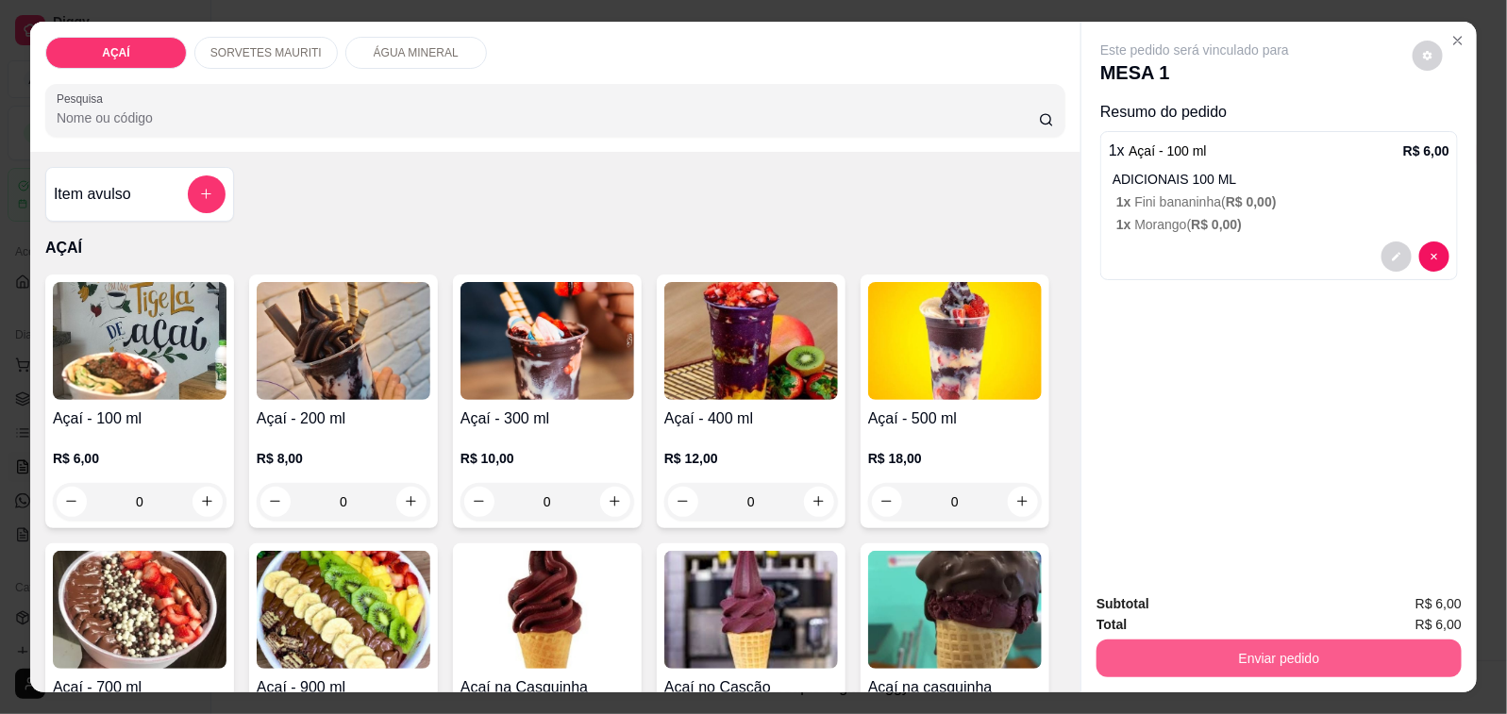
click at [1133, 642] on button "Enviar pedido" at bounding box center [1278, 659] width 365 height 38
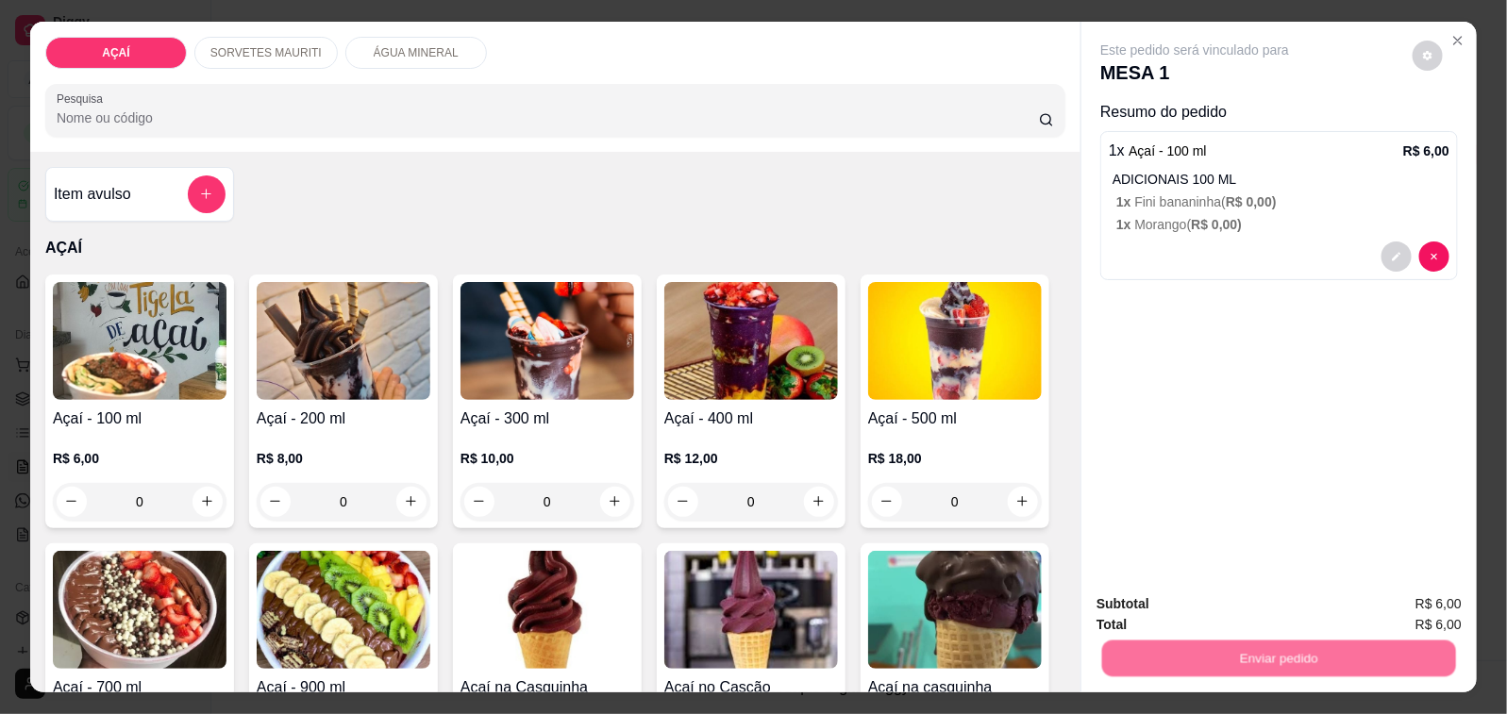
click at [1148, 590] on button "Não registrar e enviar pedido" at bounding box center [1215, 603] width 191 height 35
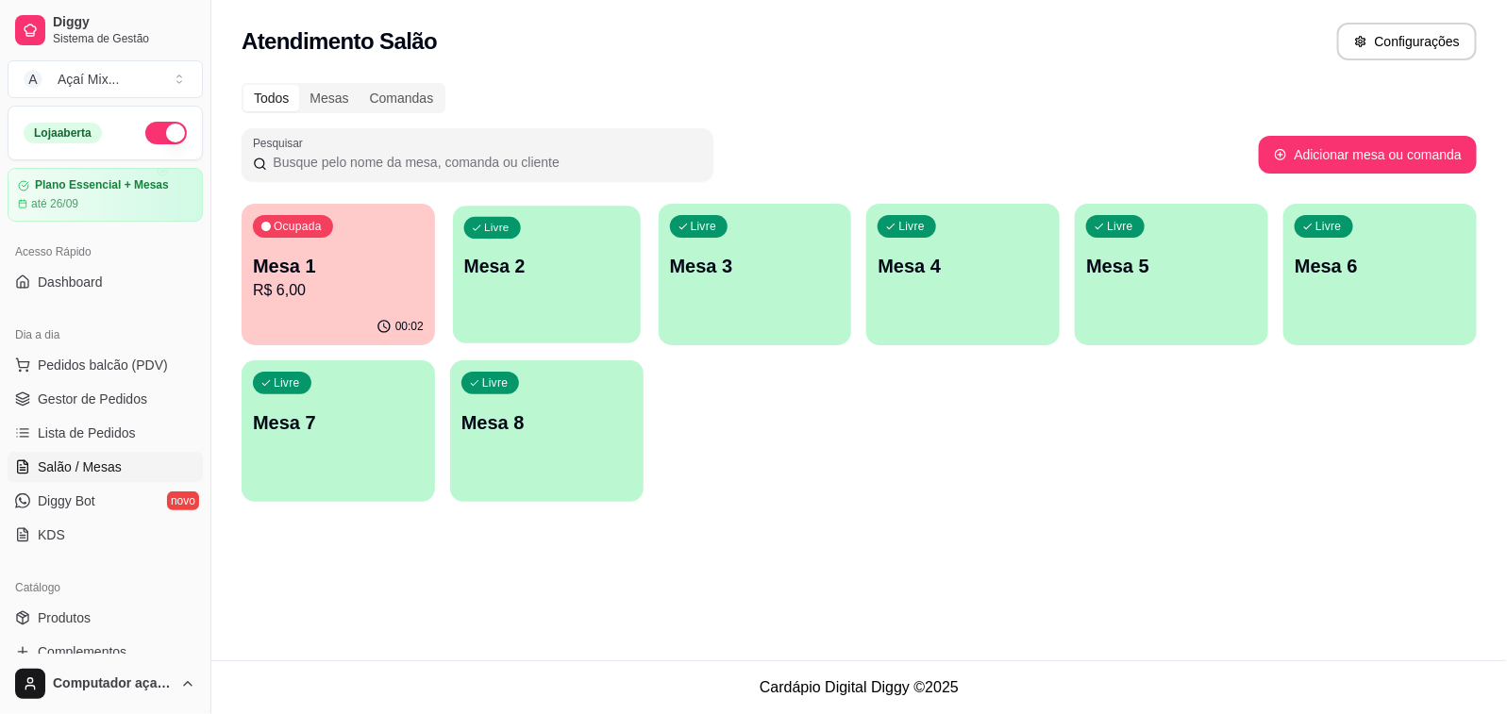
click at [567, 317] on div "Livre Mesa 2" at bounding box center [547, 263] width 188 height 115
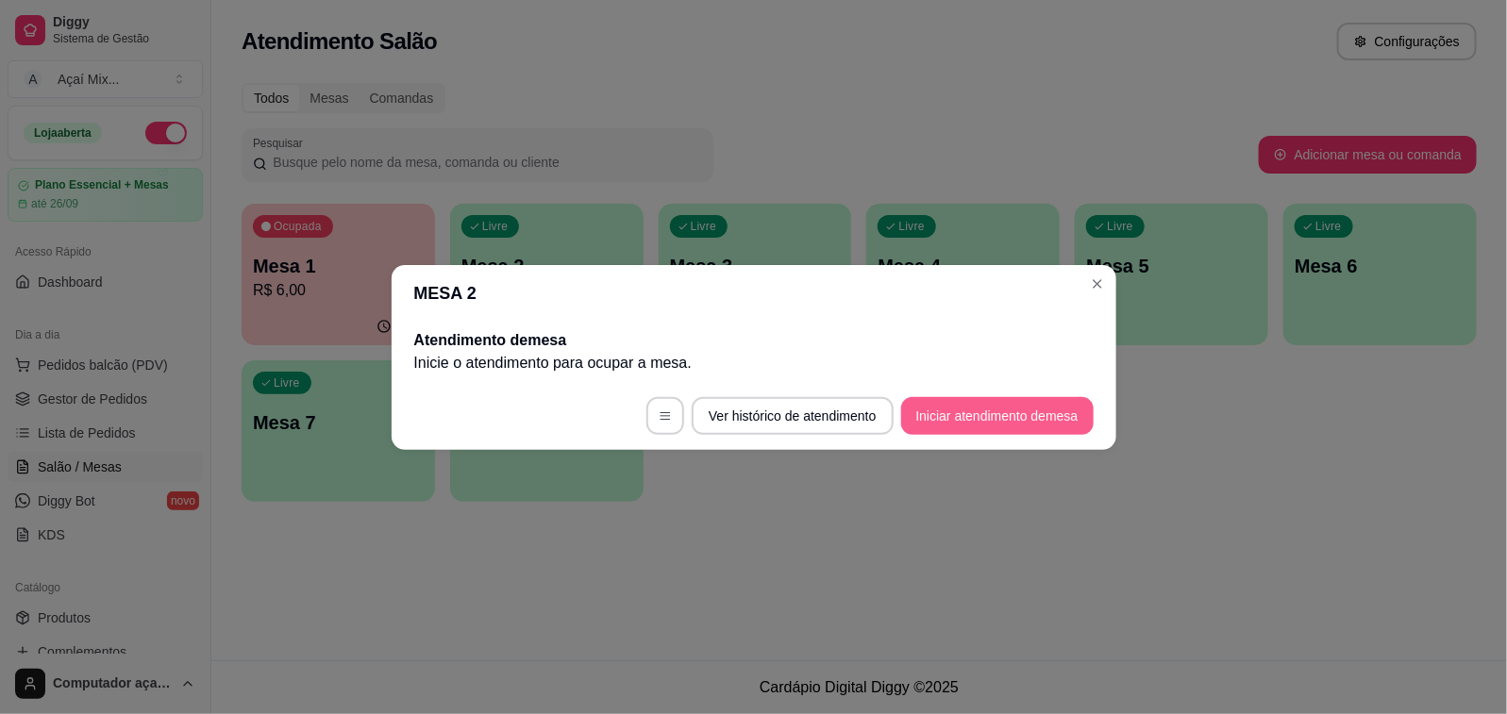
click at [921, 420] on button "Iniciar atendimento de mesa" at bounding box center [997, 416] width 192 height 38
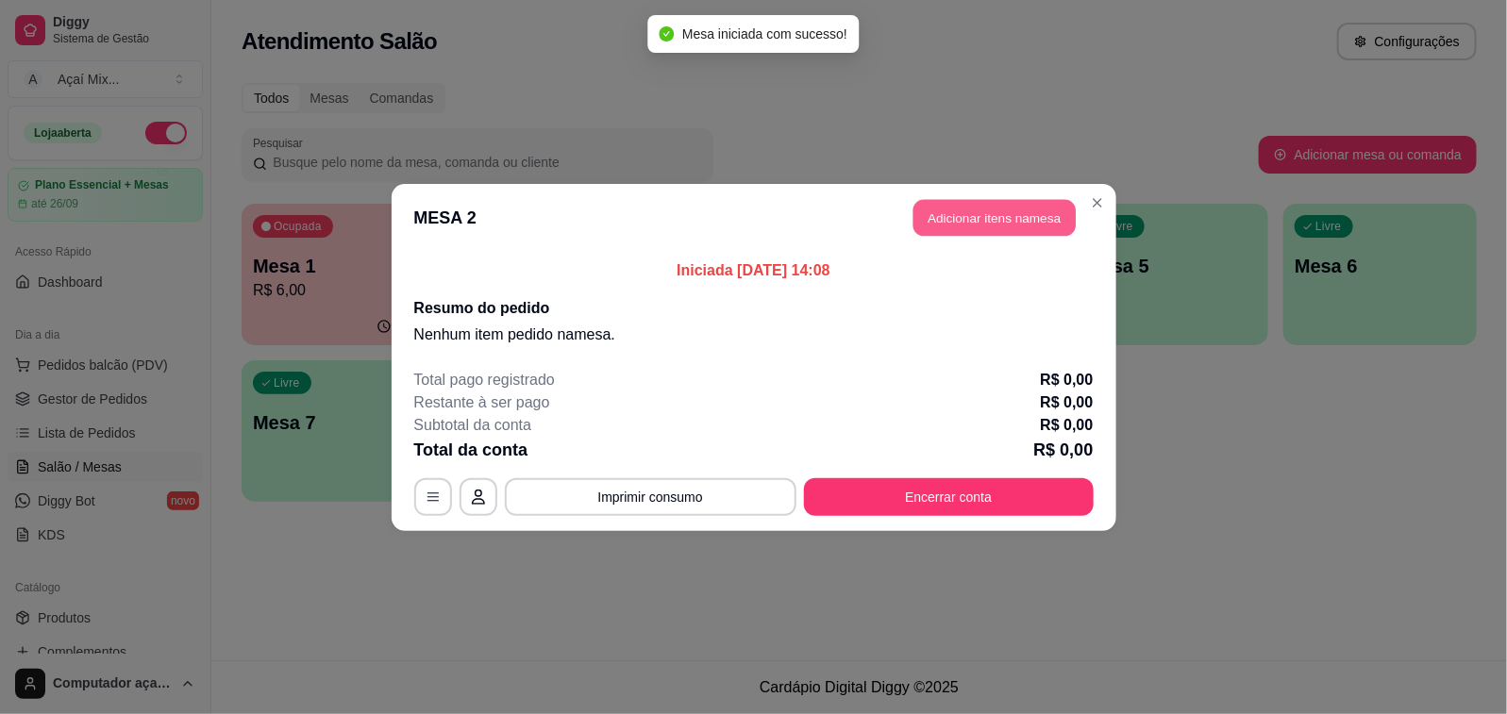
click at [1029, 227] on button "Adicionar itens na mesa" at bounding box center [994, 217] width 162 height 37
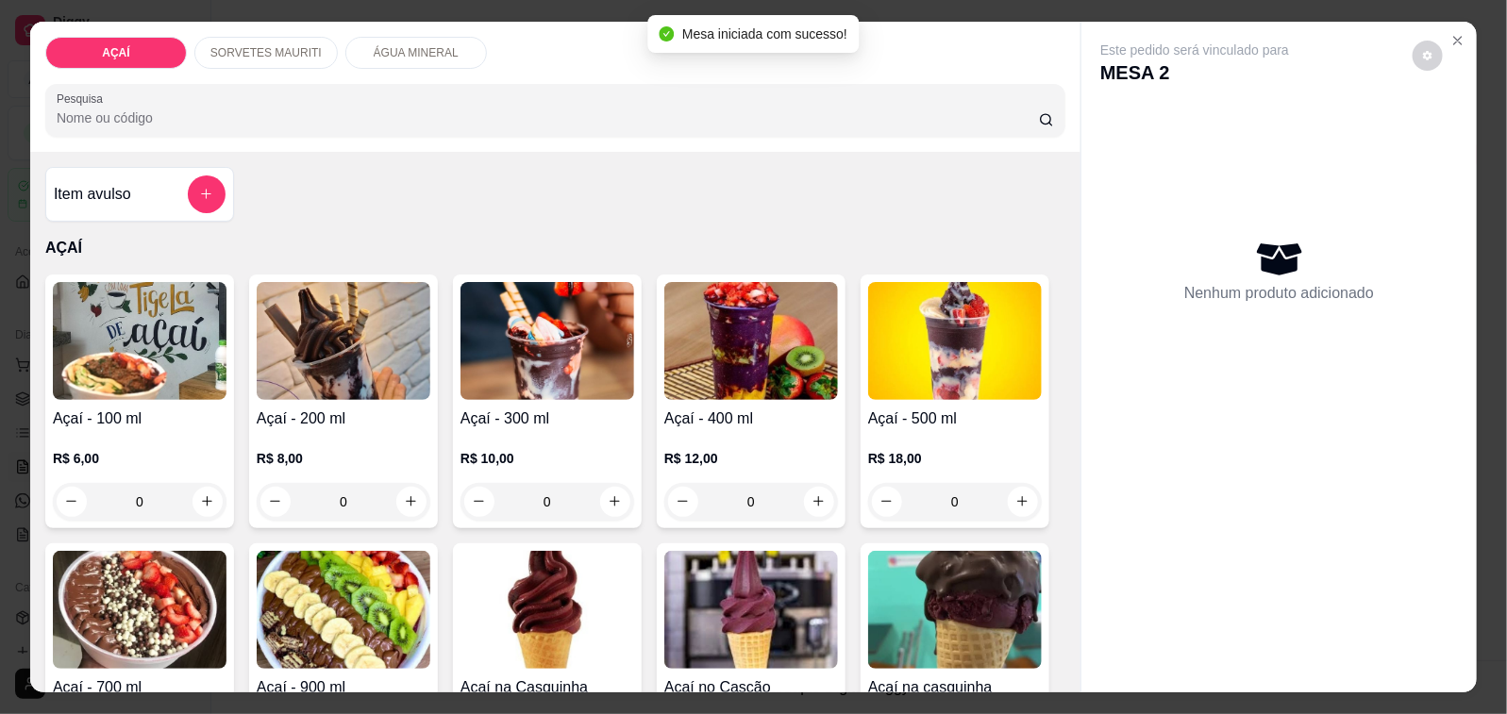
click at [135, 430] on div "R$ 6,00 0" at bounding box center [140, 475] width 174 height 91
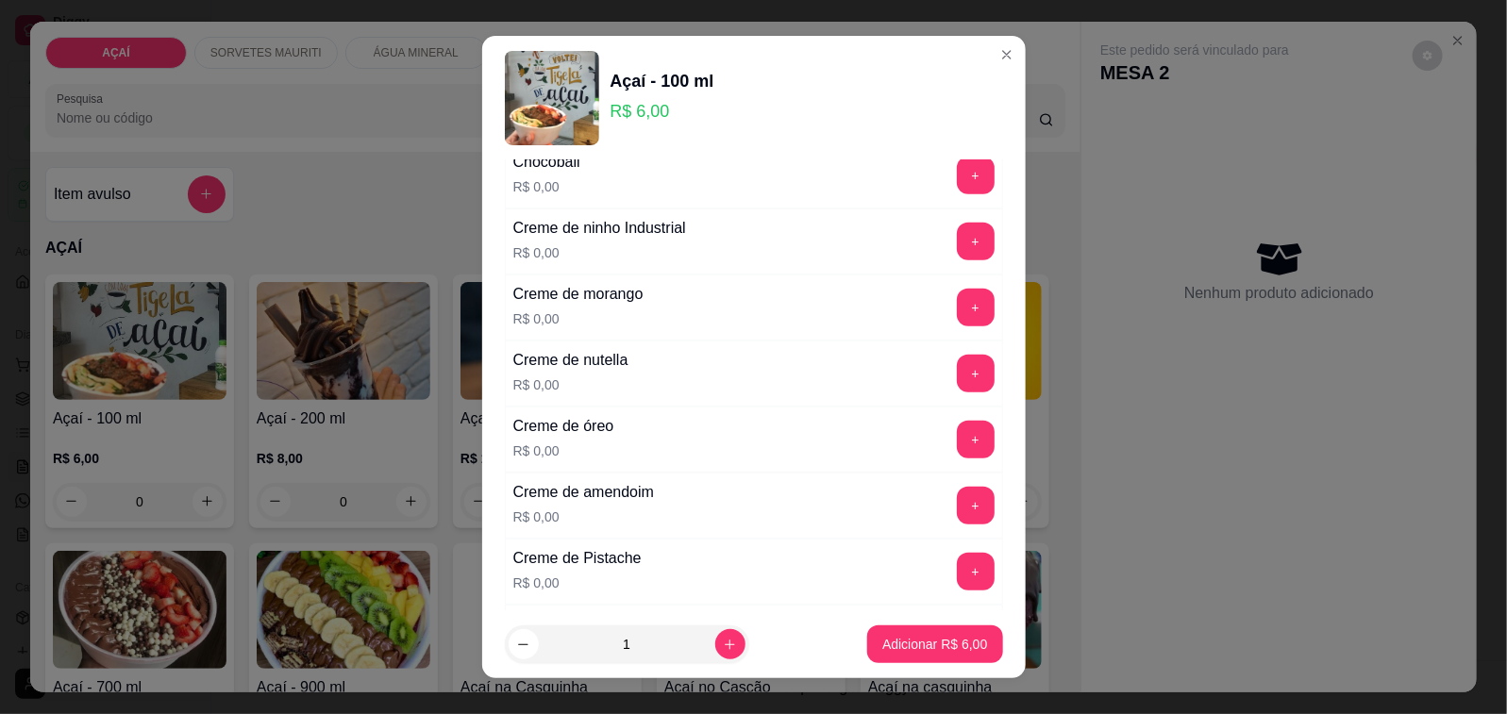
scroll to position [472, 0]
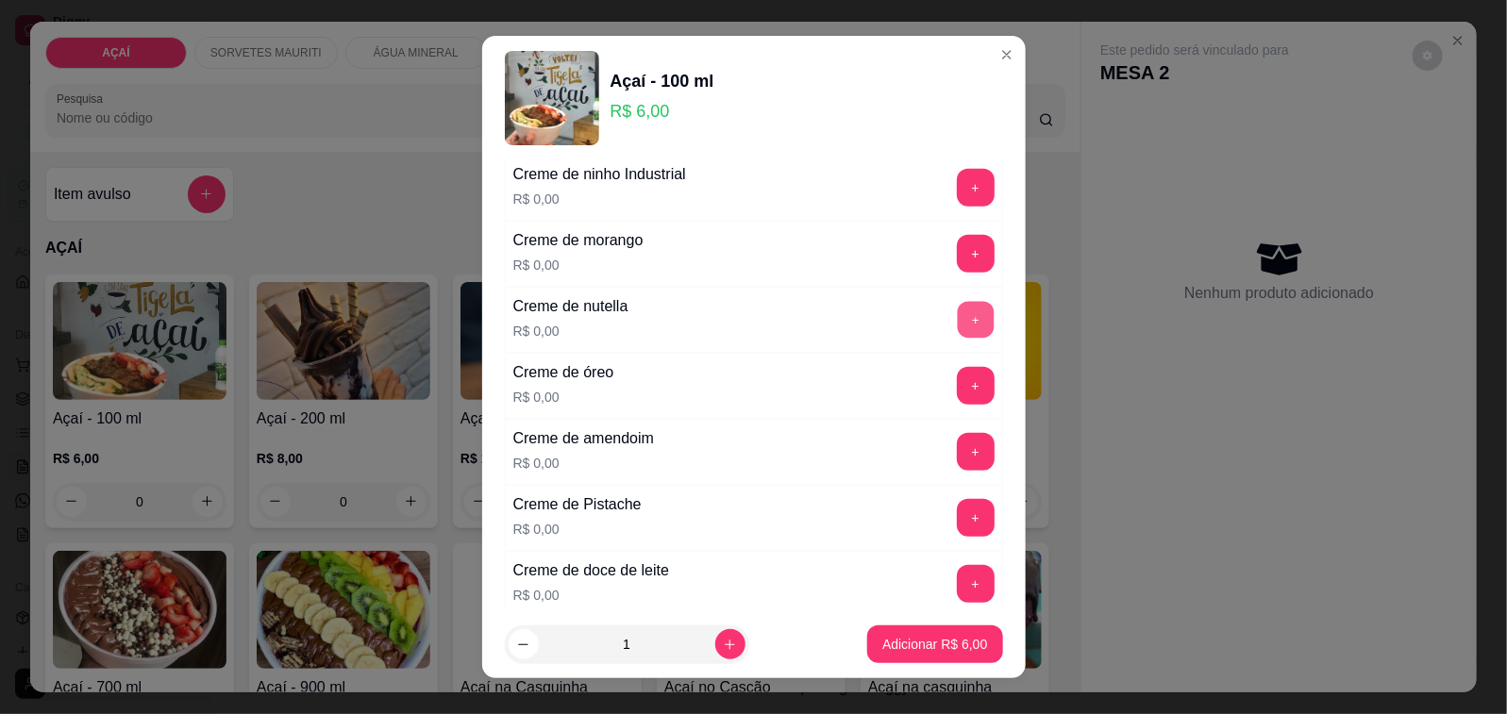
click at [957, 314] on button "+" at bounding box center [975, 319] width 37 height 37
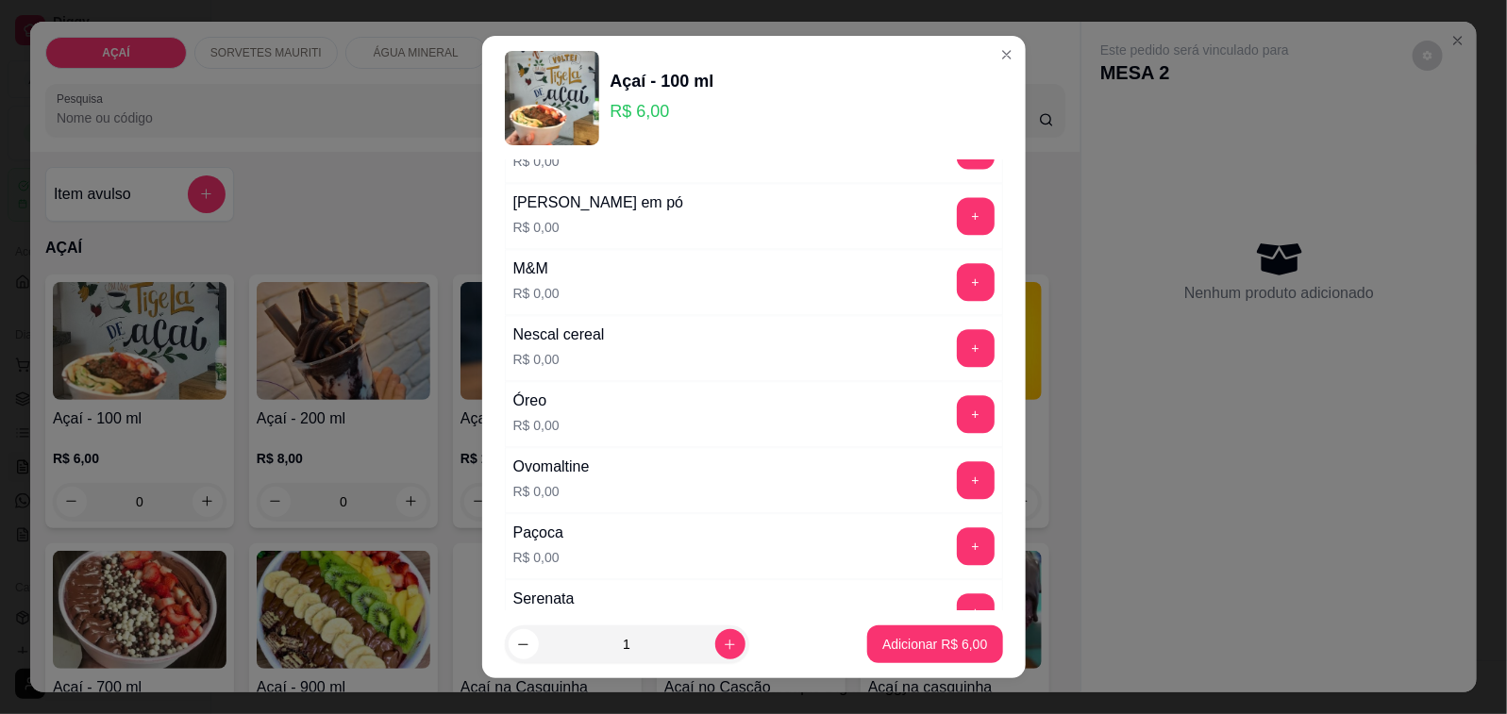
scroll to position [1712, 0]
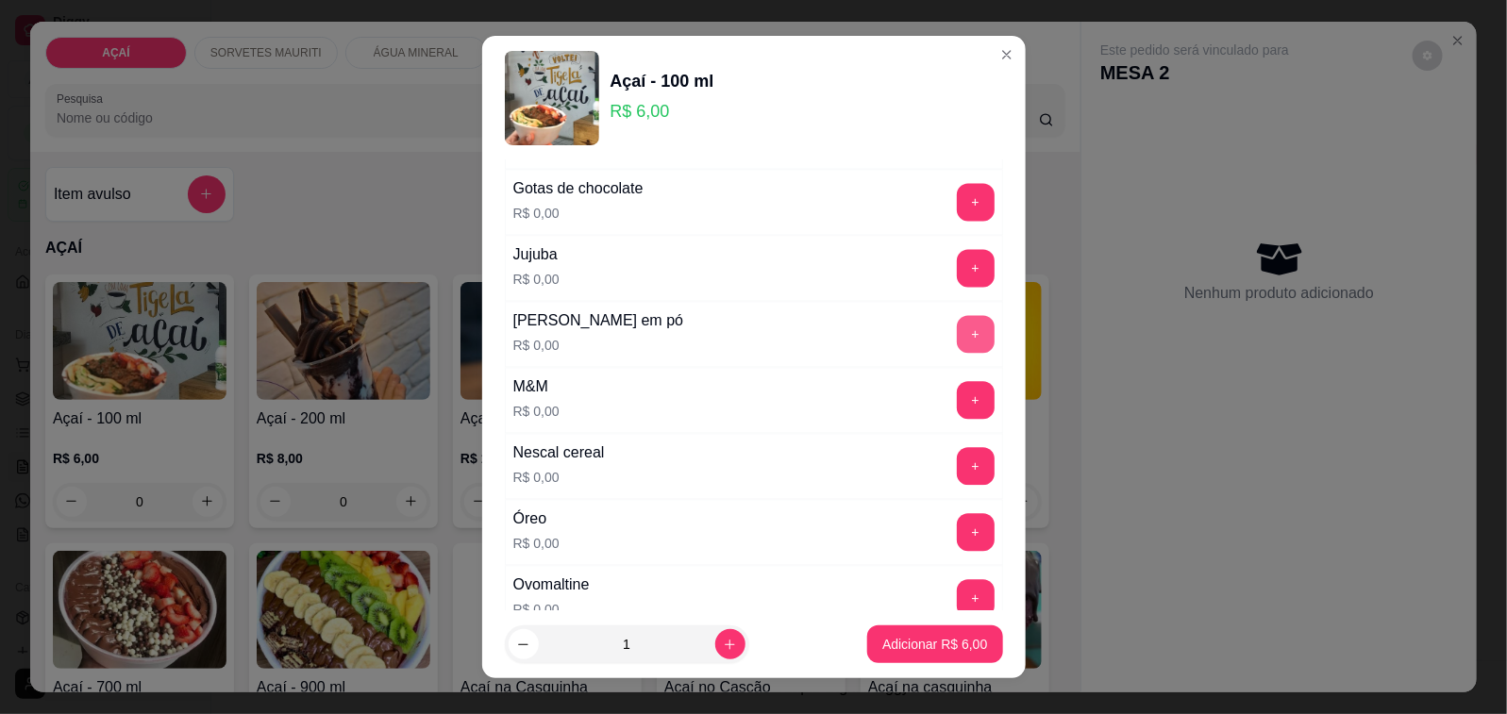
click at [957, 335] on button "+" at bounding box center [976, 334] width 38 height 38
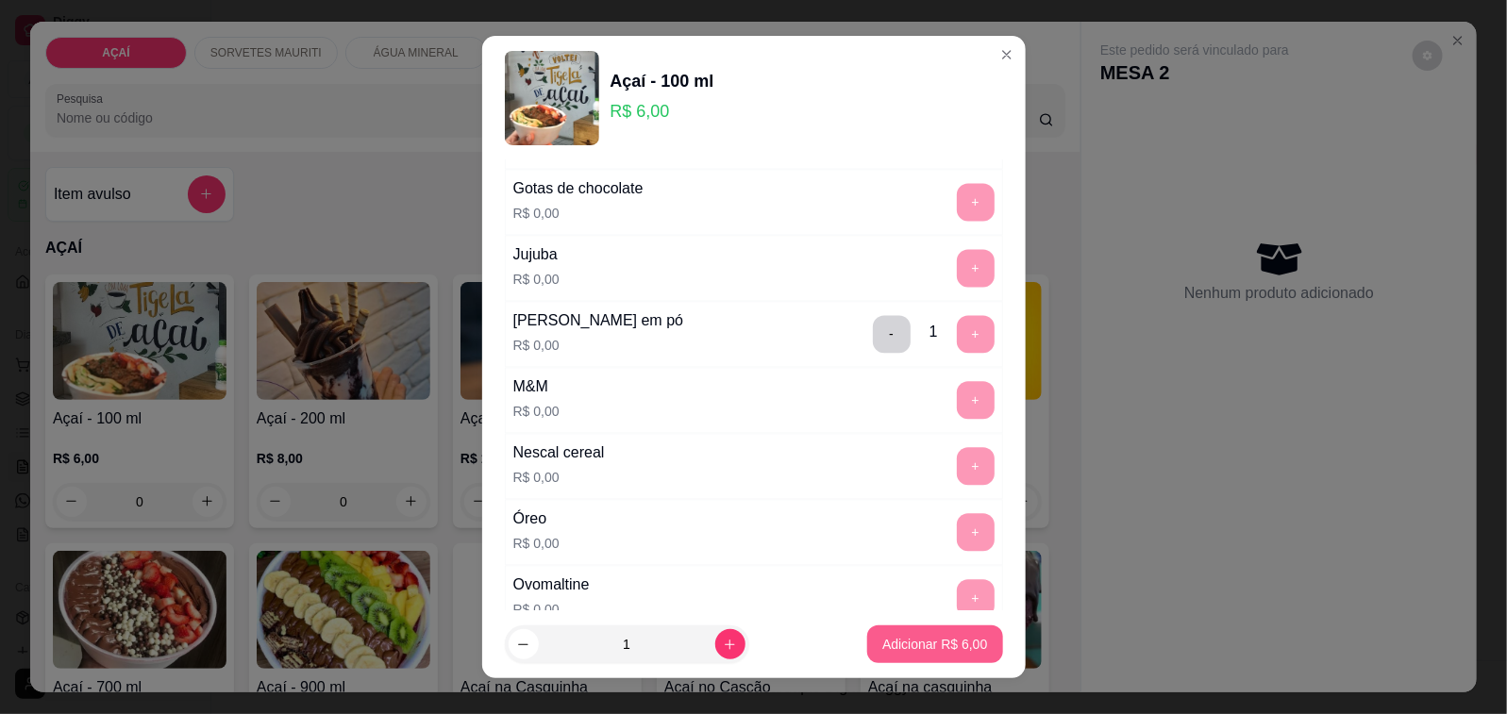
click at [920, 646] on p "Adicionar R$ 6,00" at bounding box center [934, 644] width 105 height 19
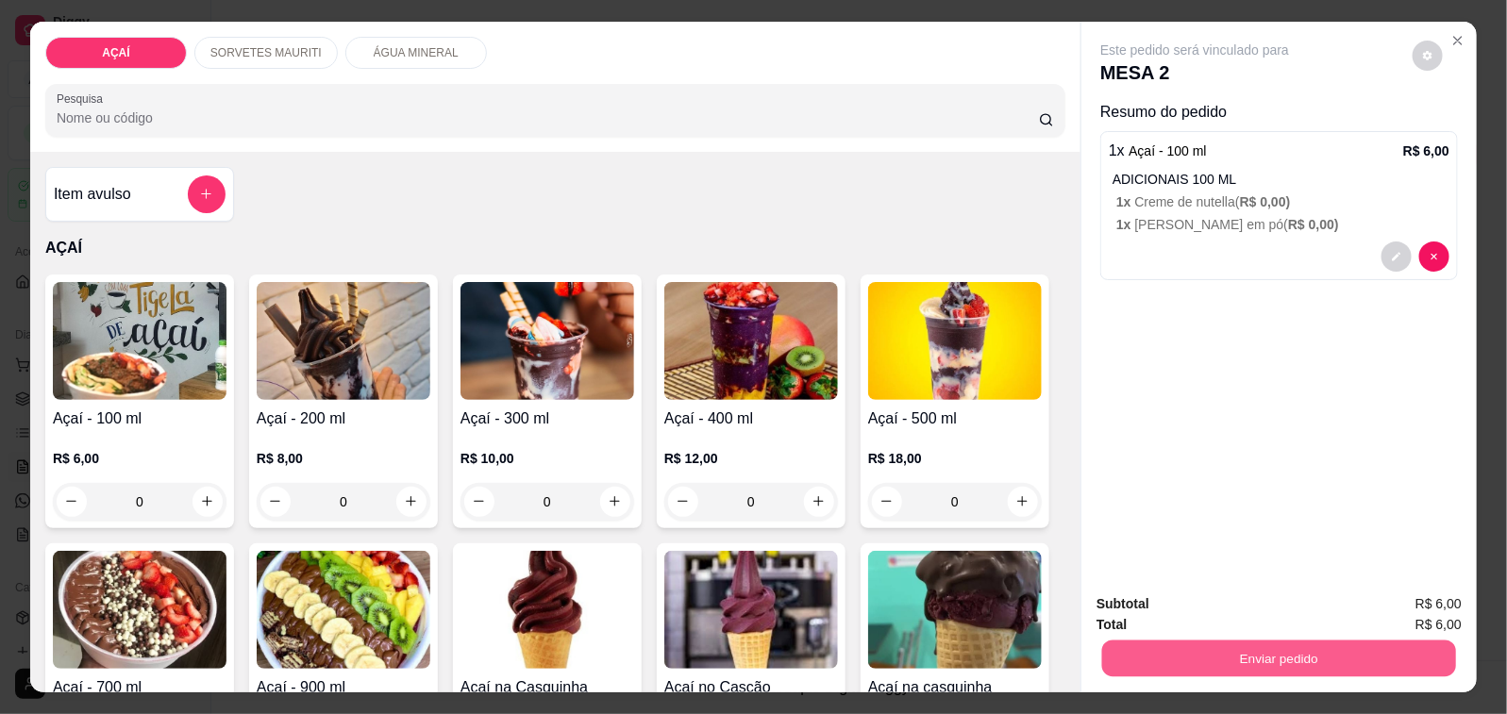
click at [1224, 642] on button "Enviar pedido" at bounding box center [1279, 659] width 354 height 37
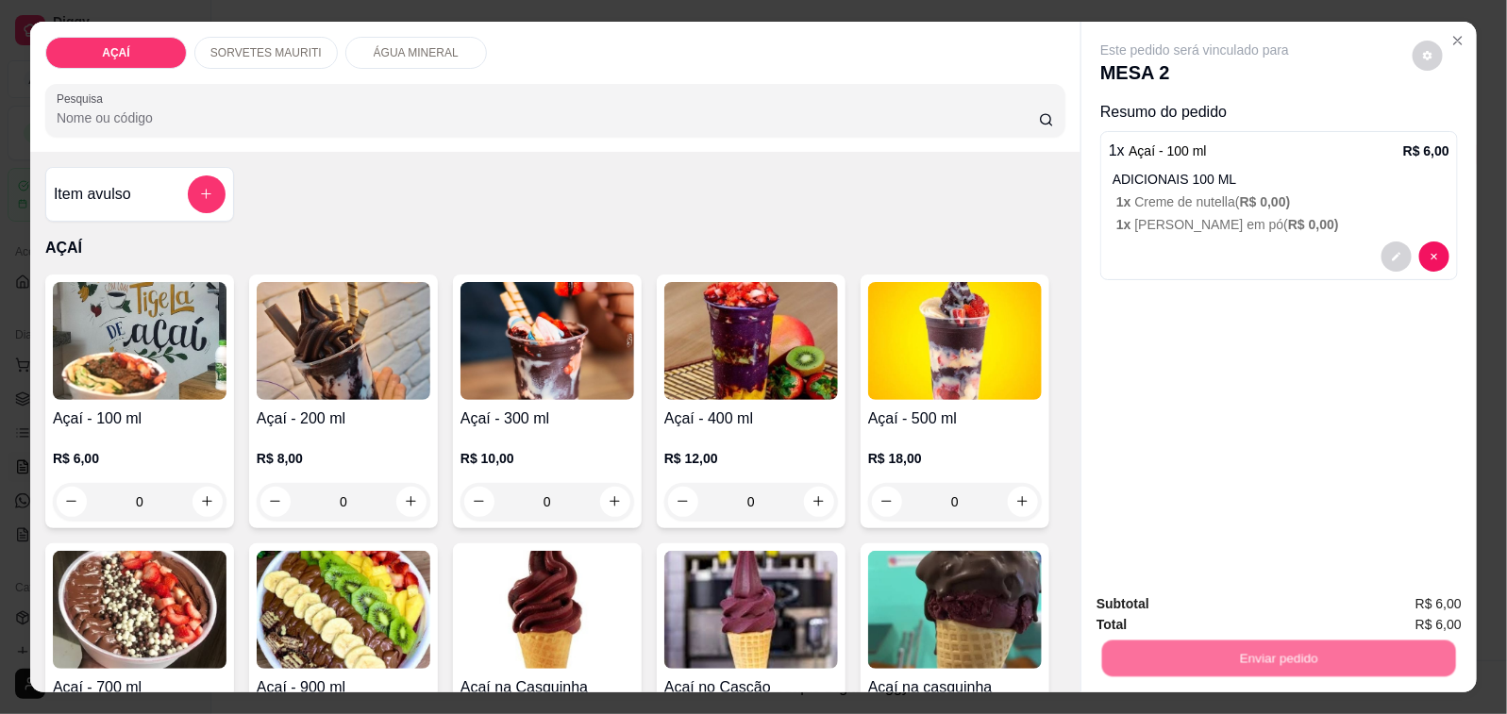
click at [1208, 607] on button "Não registrar e enviar pedido" at bounding box center [1215, 603] width 191 height 35
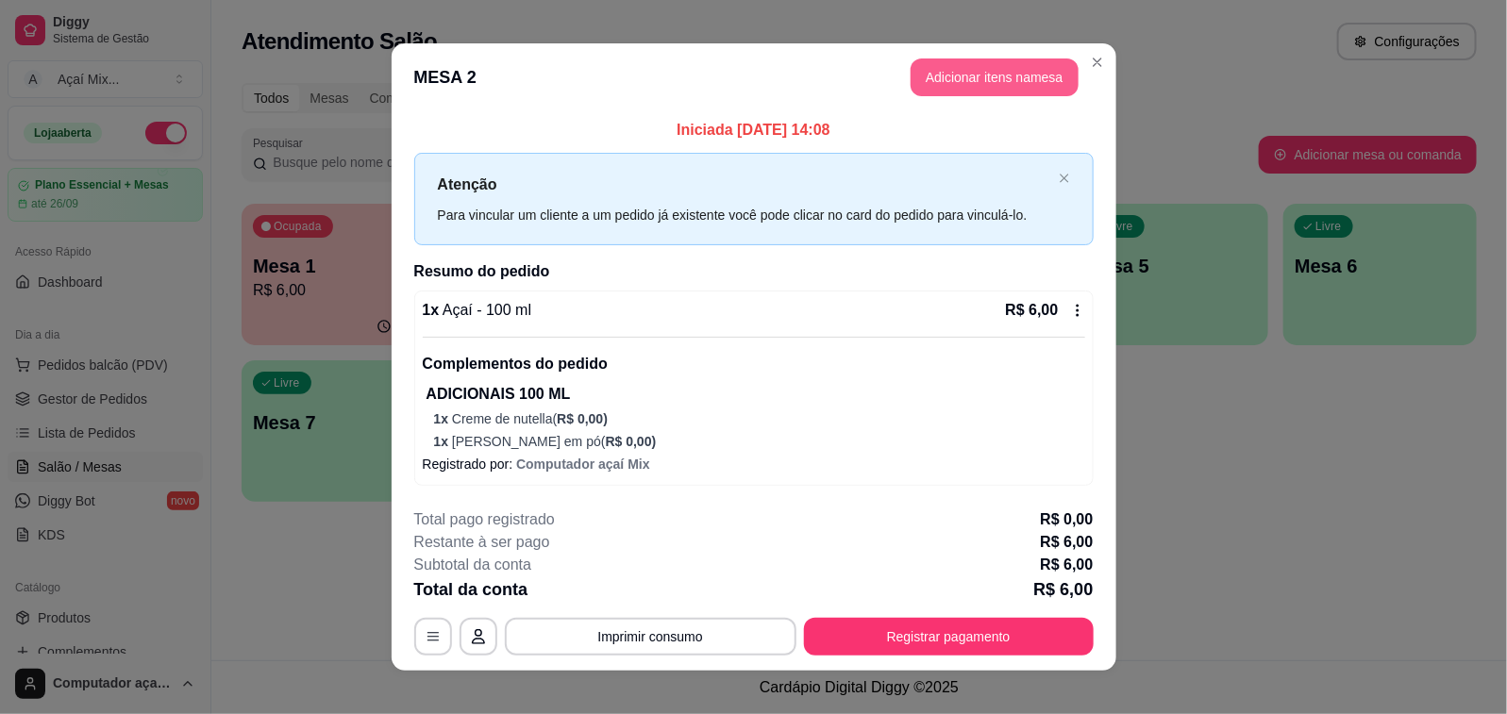
click at [911, 85] on button "Adicionar itens na mesa" at bounding box center [994, 77] width 168 height 38
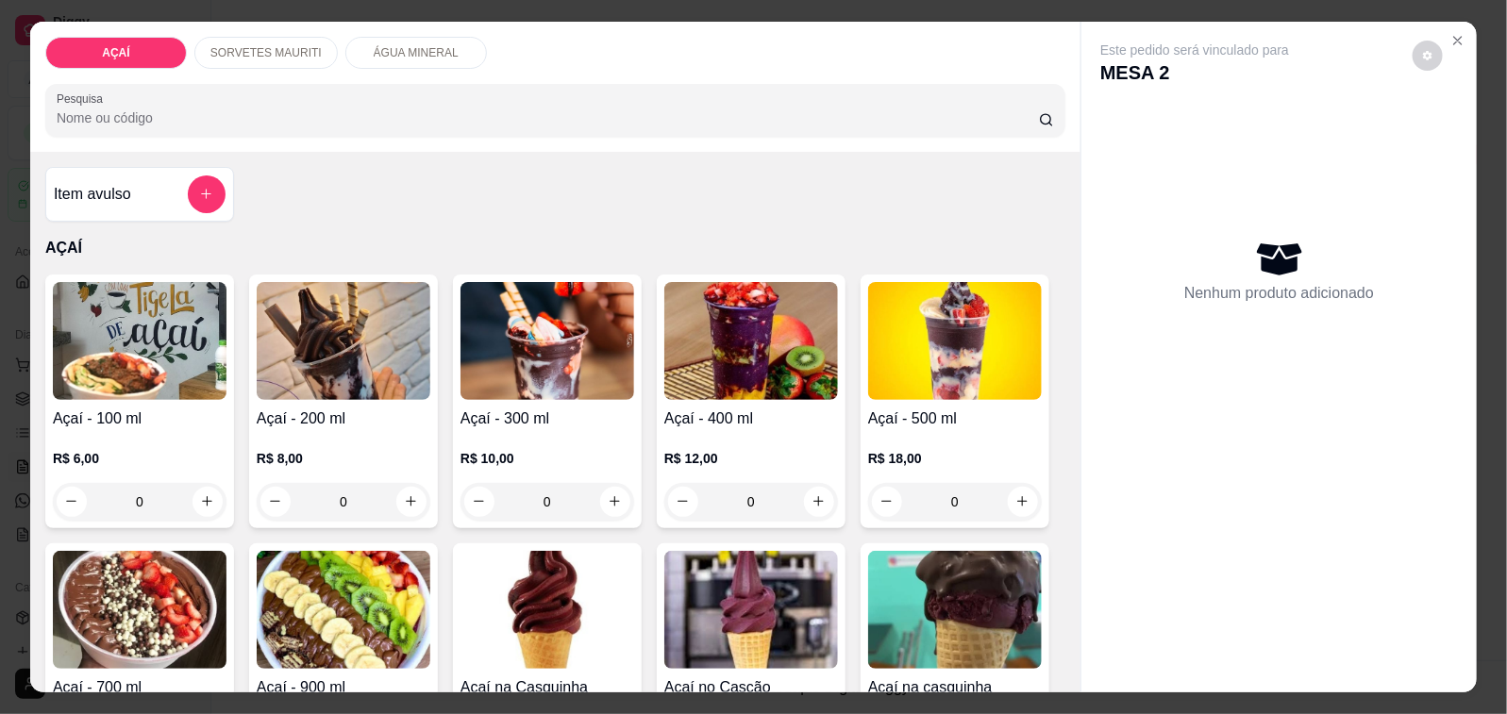
click at [468, 418] on h4 "Açaí - 300 ml" at bounding box center [547, 419] width 174 height 23
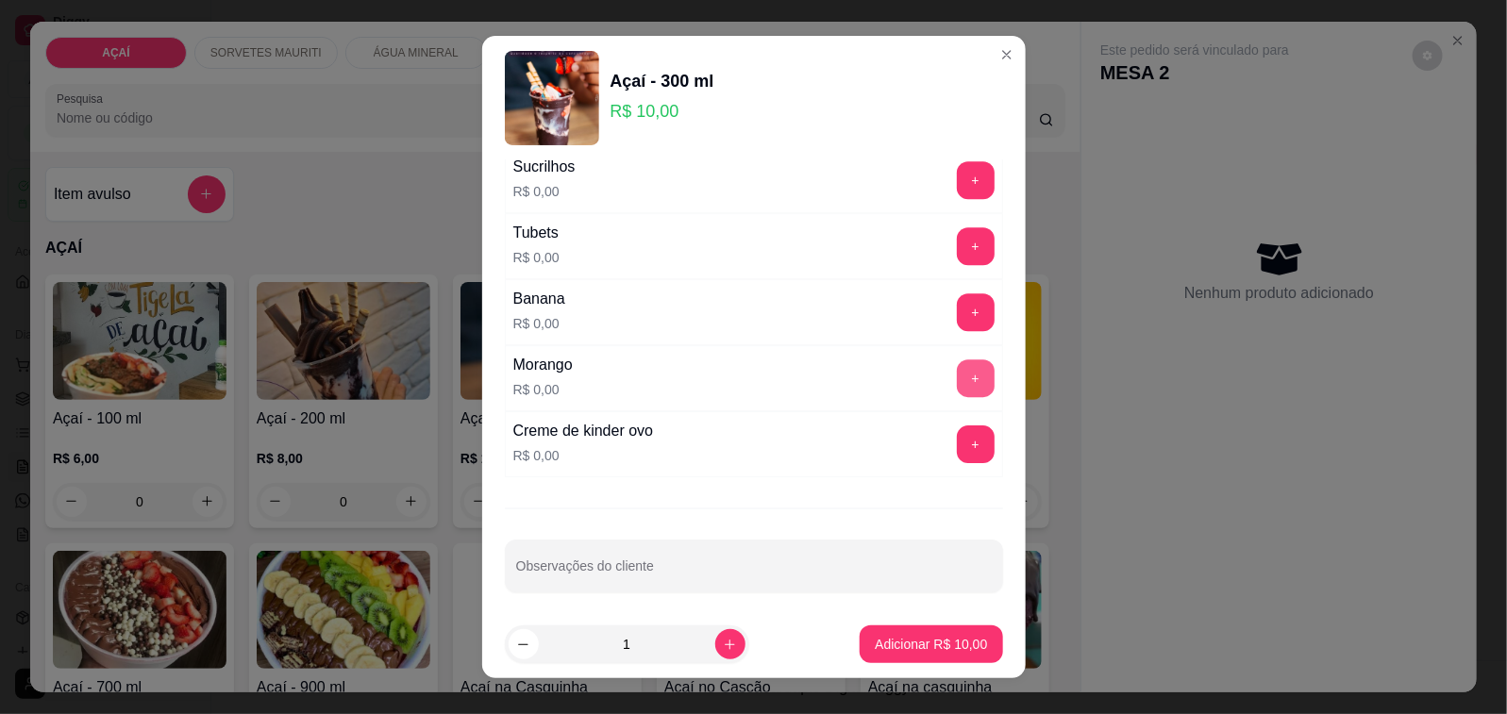
scroll to position [2420, 0]
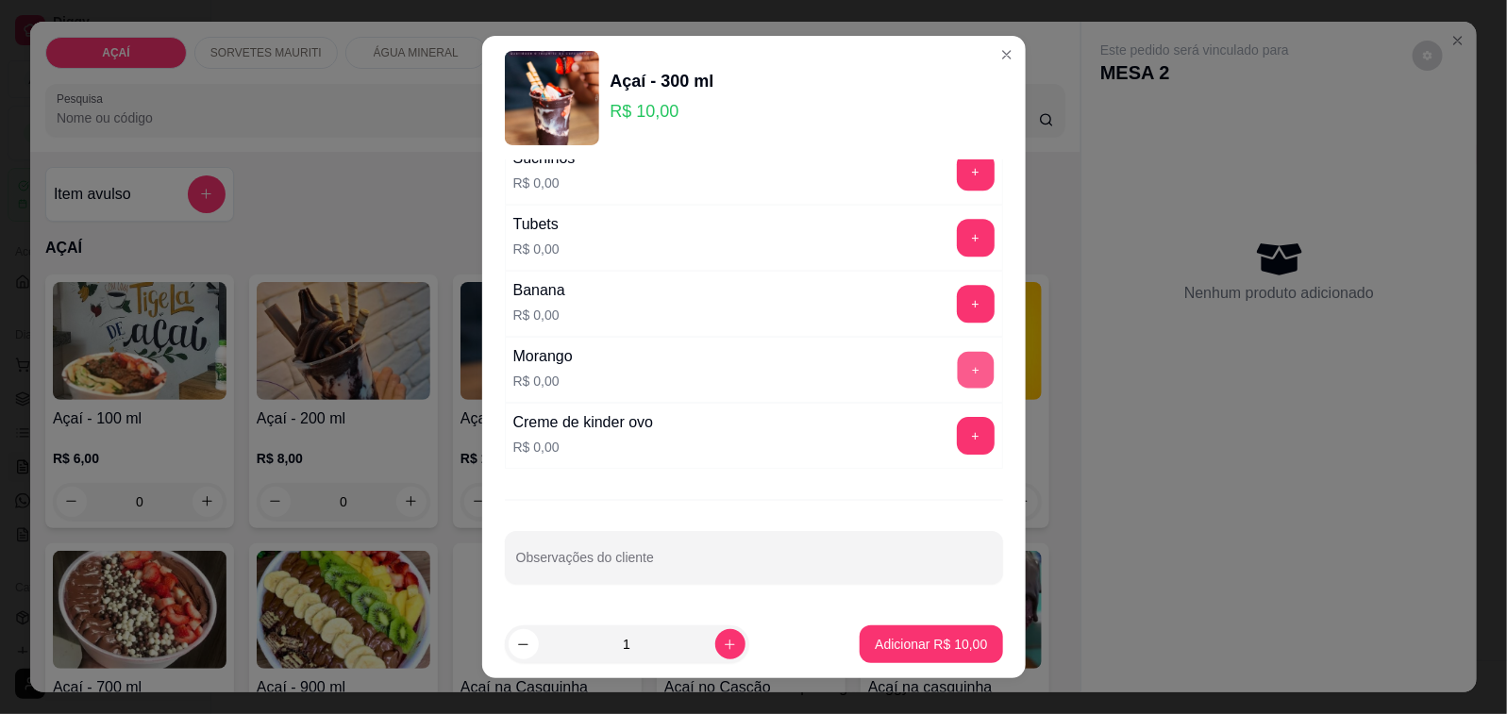
click at [957, 373] on button "+" at bounding box center [975, 369] width 37 height 37
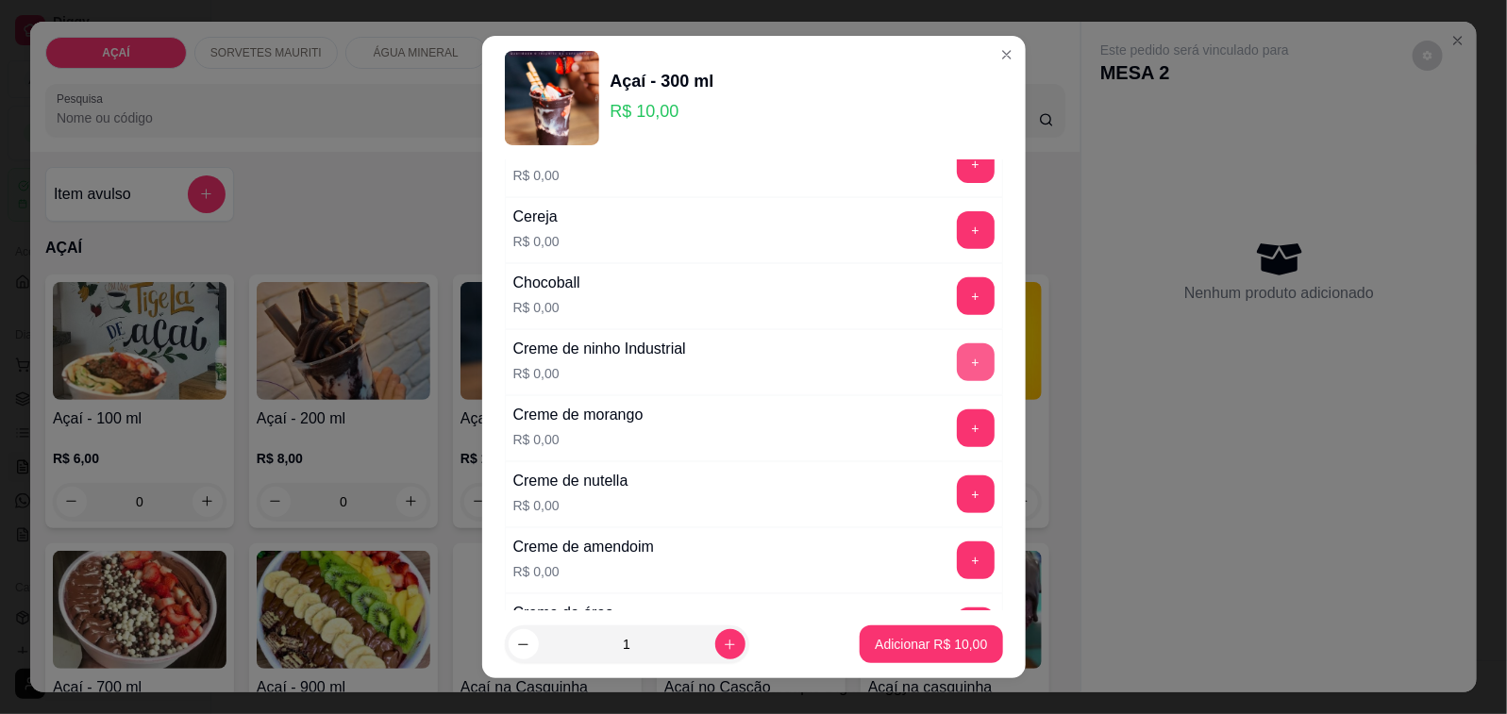
scroll to position [179, 0]
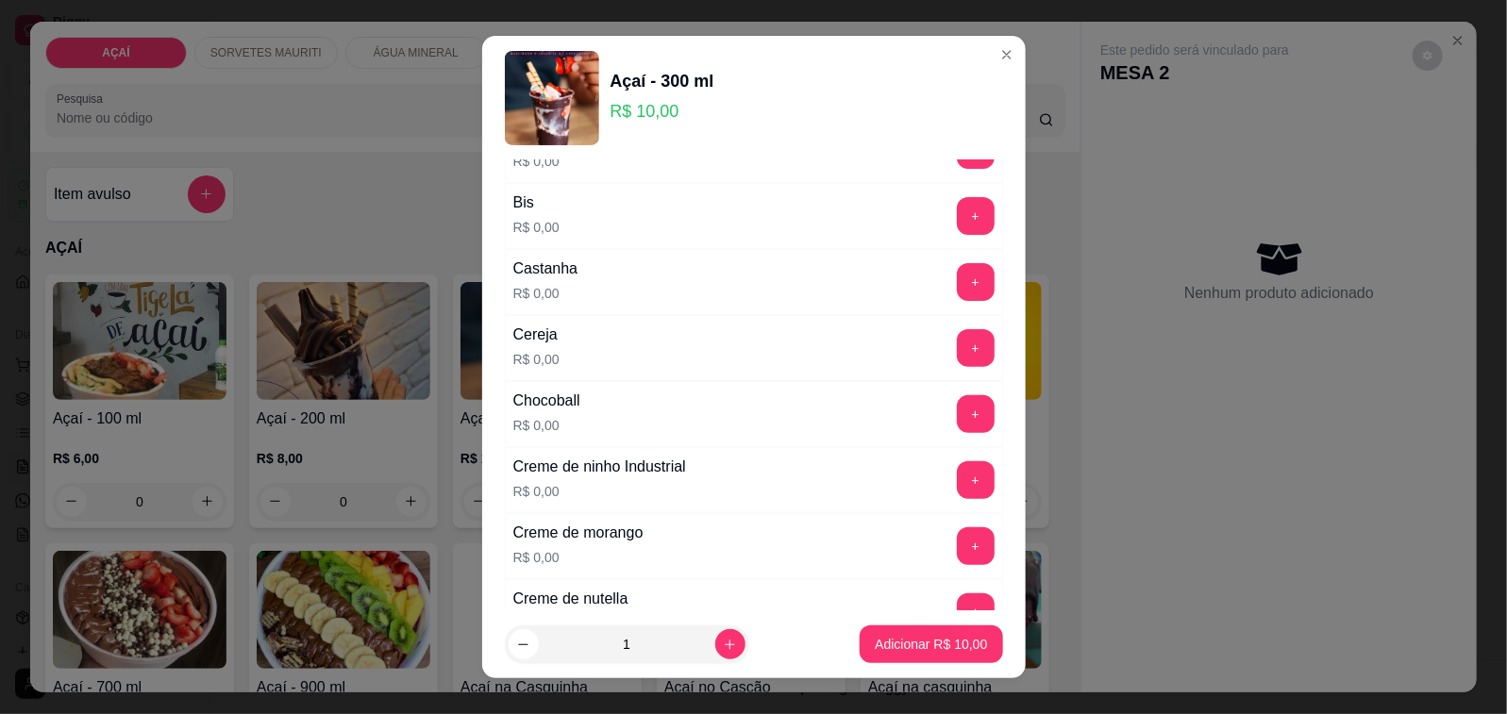
drag, startPoint x: 902, startPoint y: 383, endPoint x: 875, endPoint y: 403, distance: 33.0
click at [879, 402] on div "Chocoball R$ 0,00 +" at bounding box center [754, 414] width 498 height 66
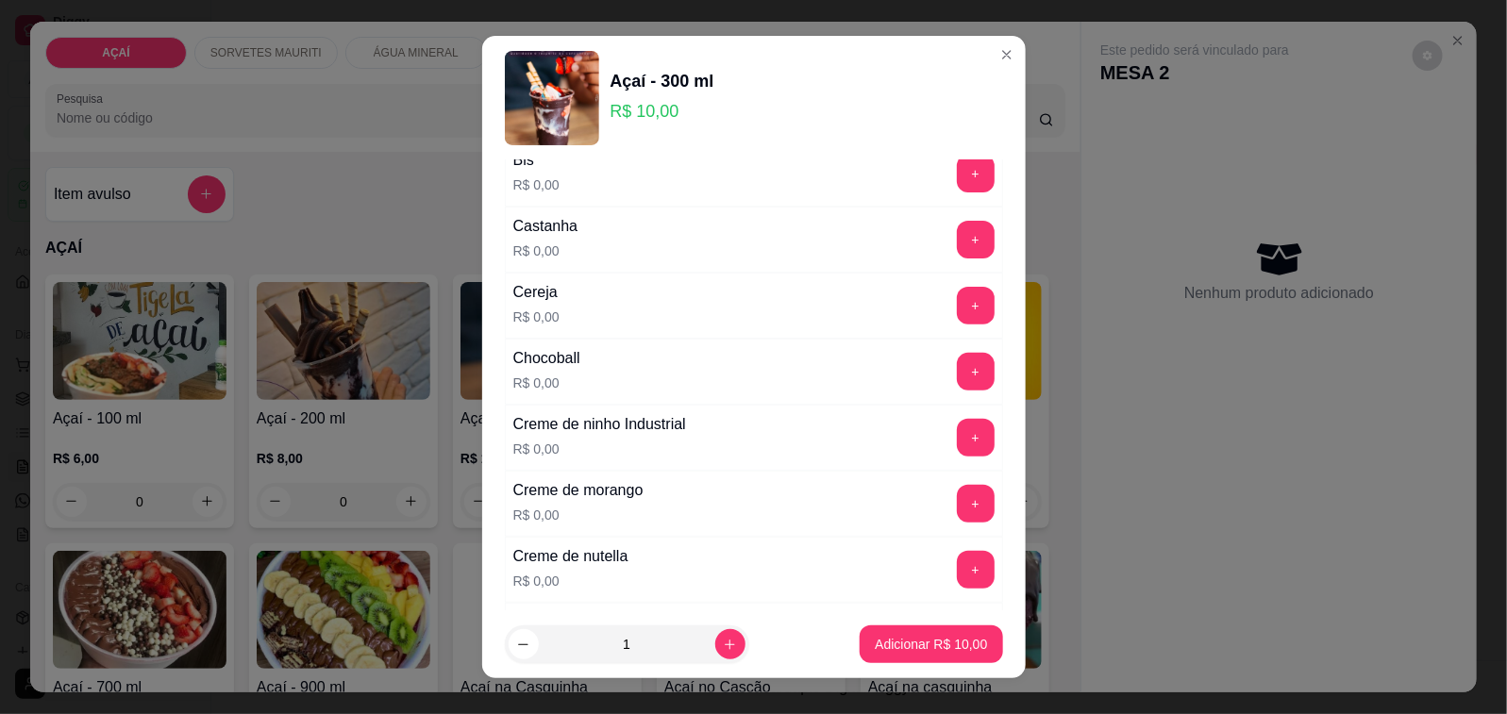
scroll to position [236, 0]
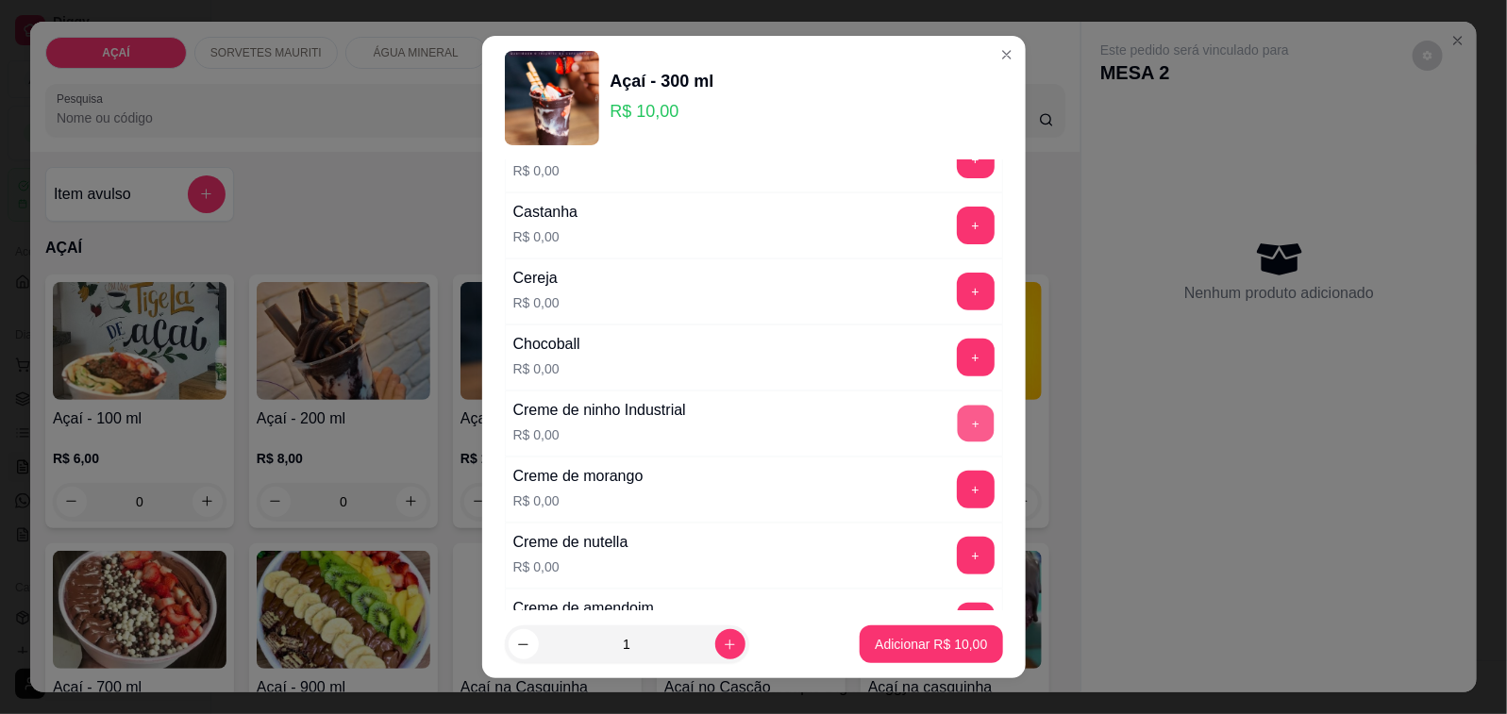
click at [957, 432] on button "+" at bounding box center [975, 423] width 37 height 37
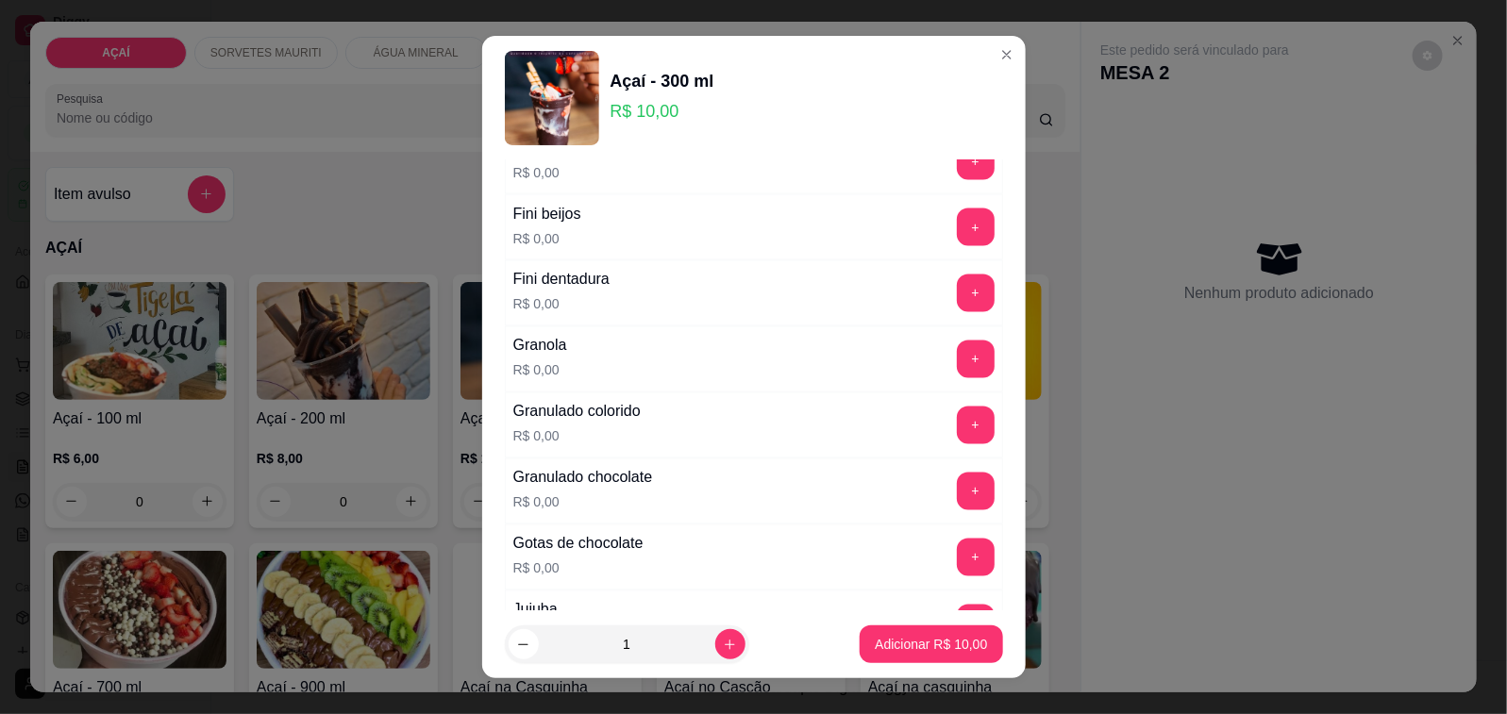
scroll to position [1415, 0]
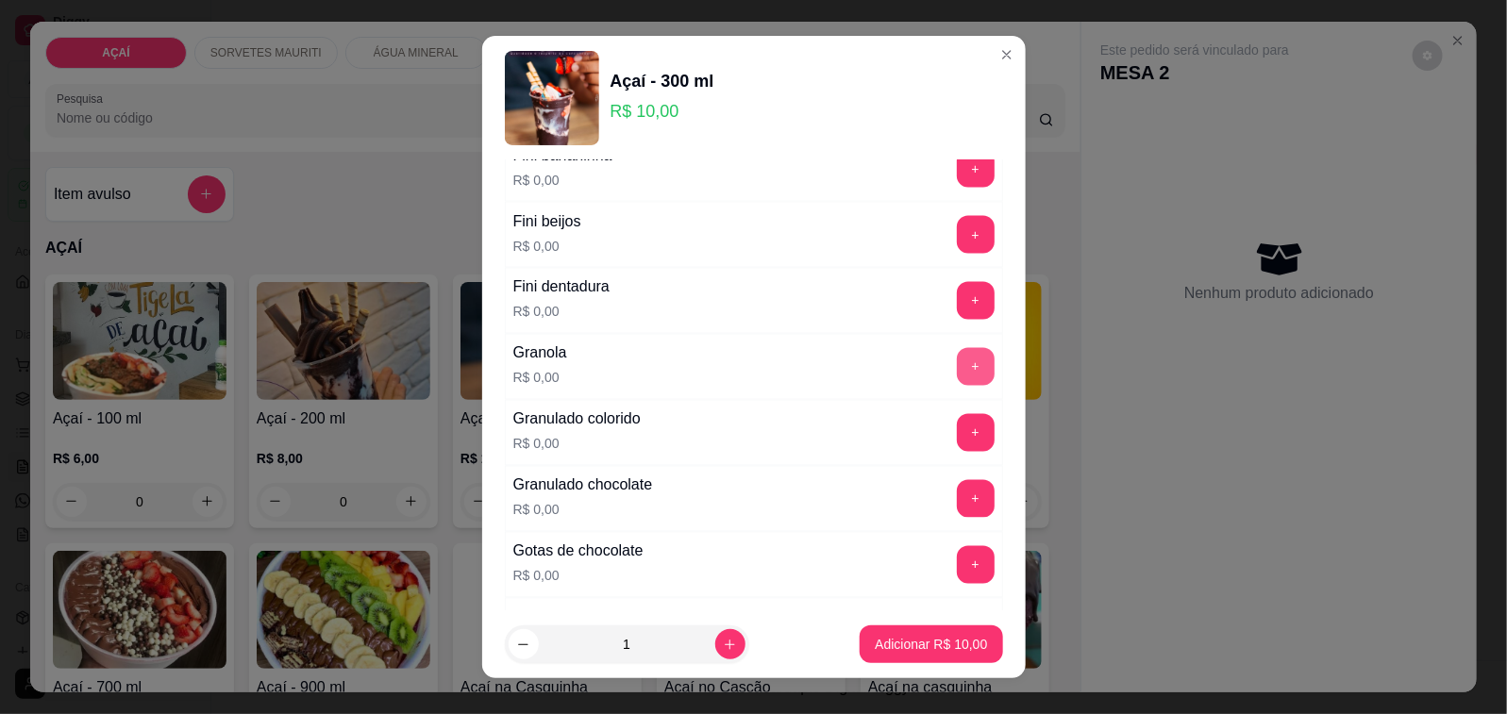
click at [957, 378] on button "+" at bounding box center [976, 367] width 38 height 38
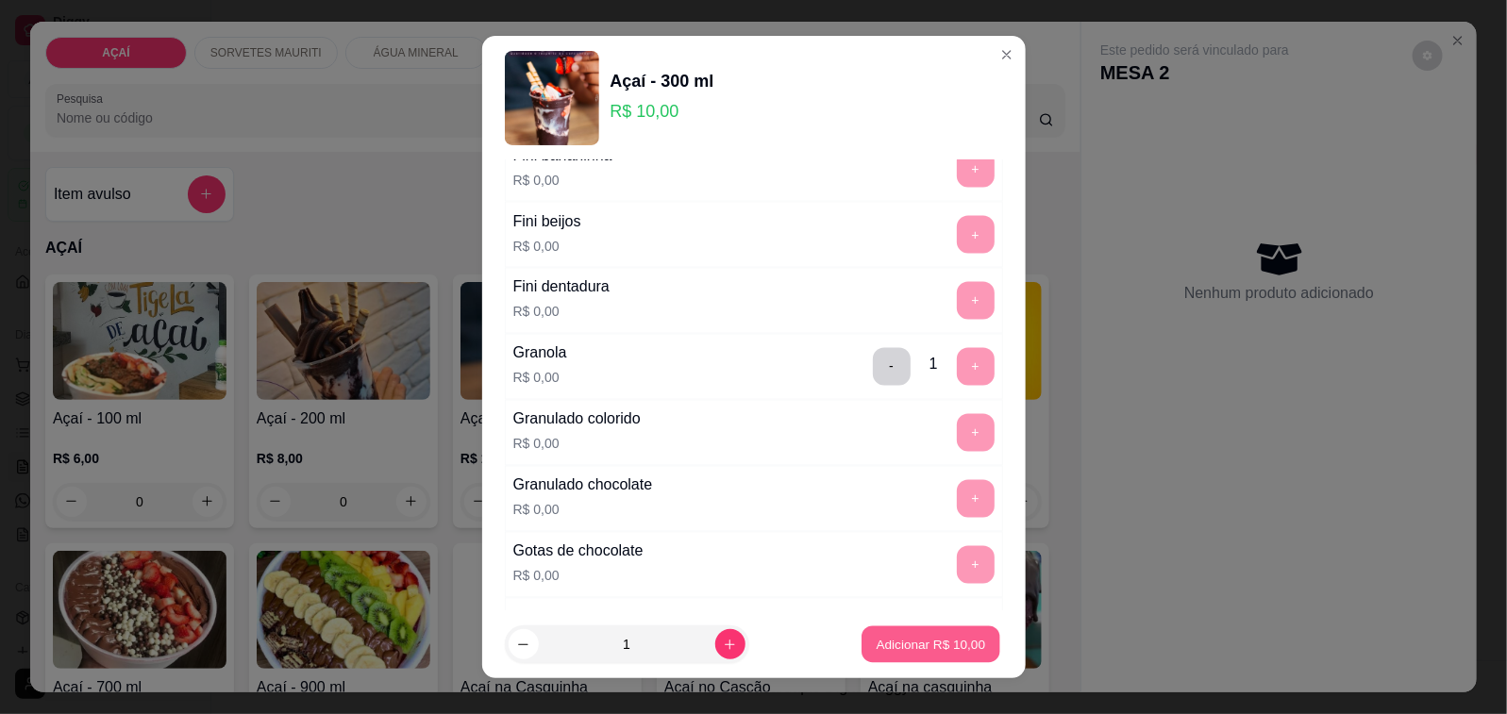
click at [925, 654] on button "Adicionar R$ 10,00" at bounding box center [931, 644] width 139 height 37
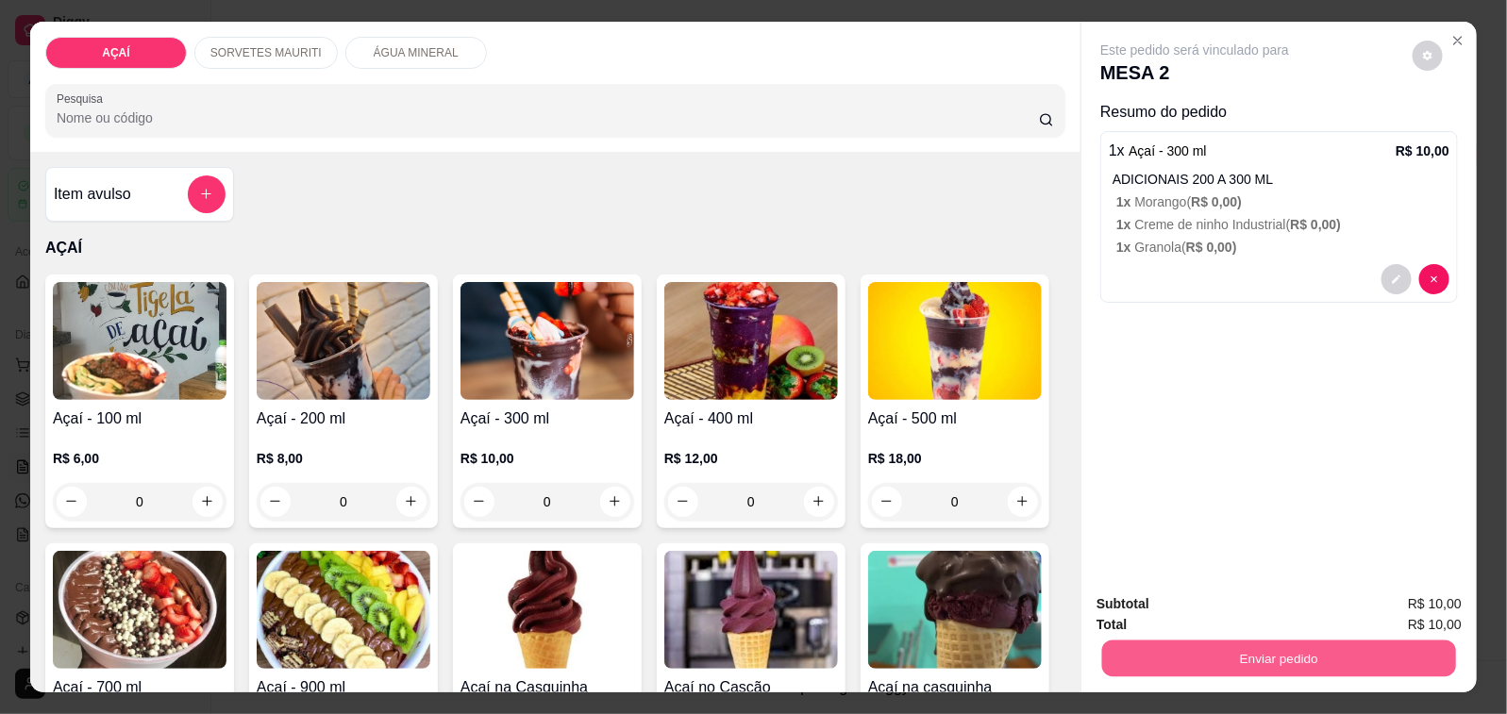
click at [1128, 649] on button "Enviar pedido" at bounding box center [1279, 659] width 354 height 37
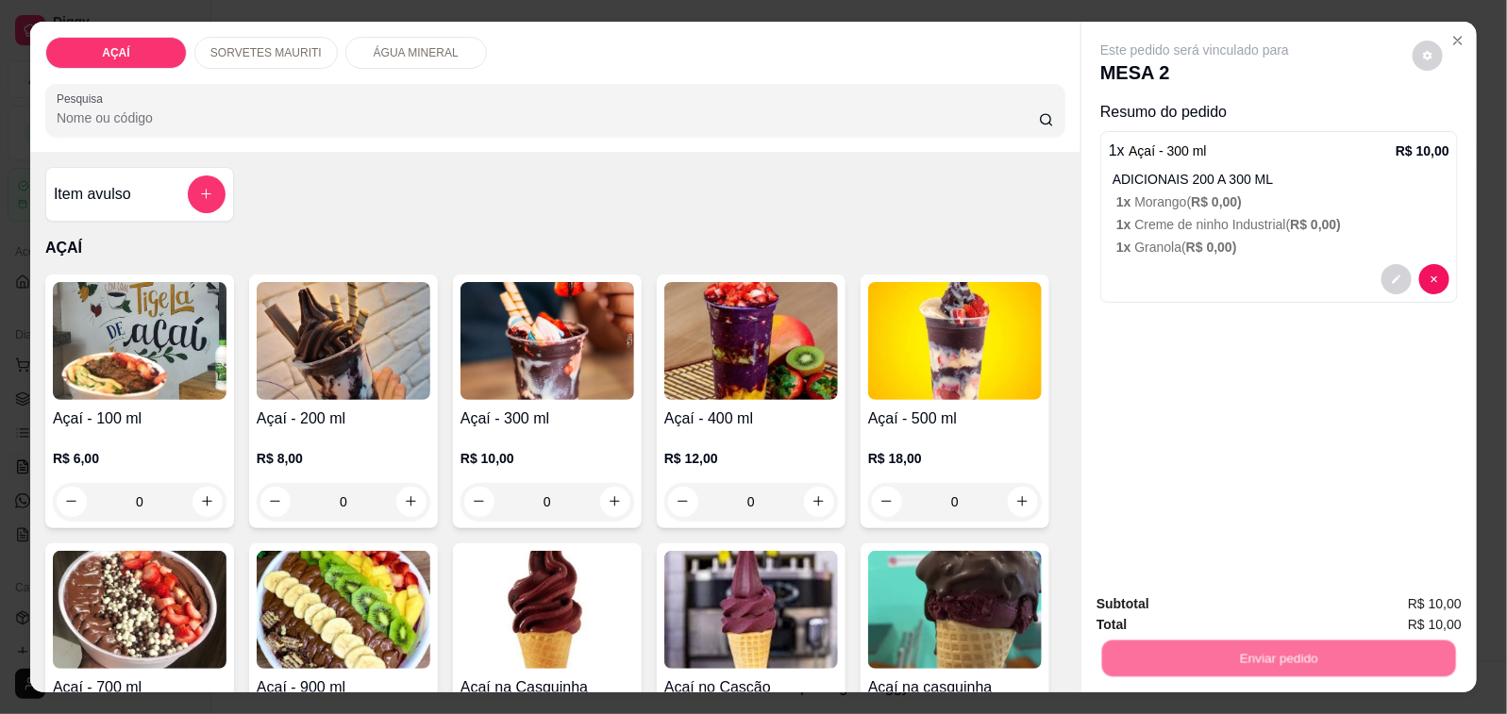
click at [1161, 615] on button "Não registrar e enviar pedido" at bounding box center [1215, 604] width 196 height 36
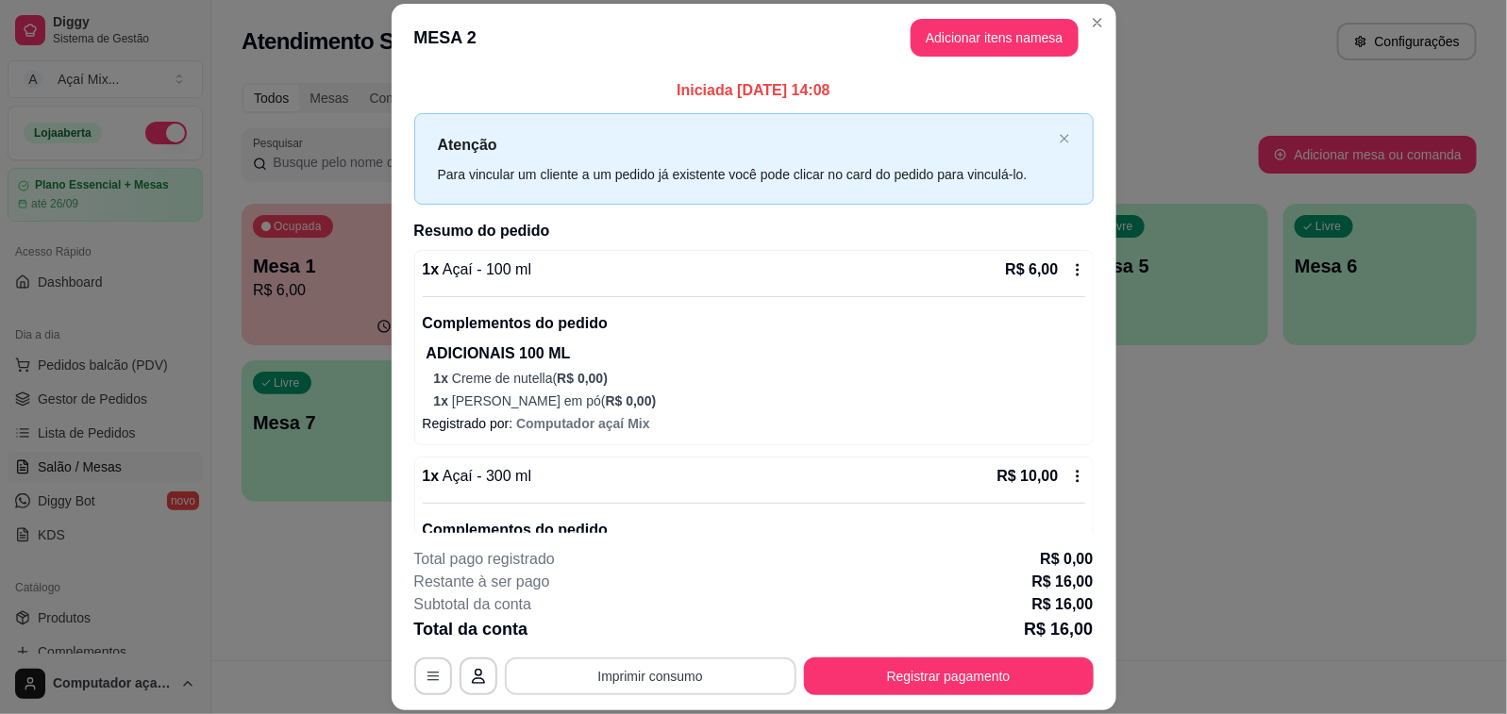
click at [555, 675] on button "Imprimir consumo" at bounding box center [651, 677] width 292 height 38
click at [695, 634] on button "Impressora" at bounding box center [647, 633] width 132 height 29
click at [929, 671] on button "Registrar pagamento" at bounding box center [948, 676] width 281 height 37
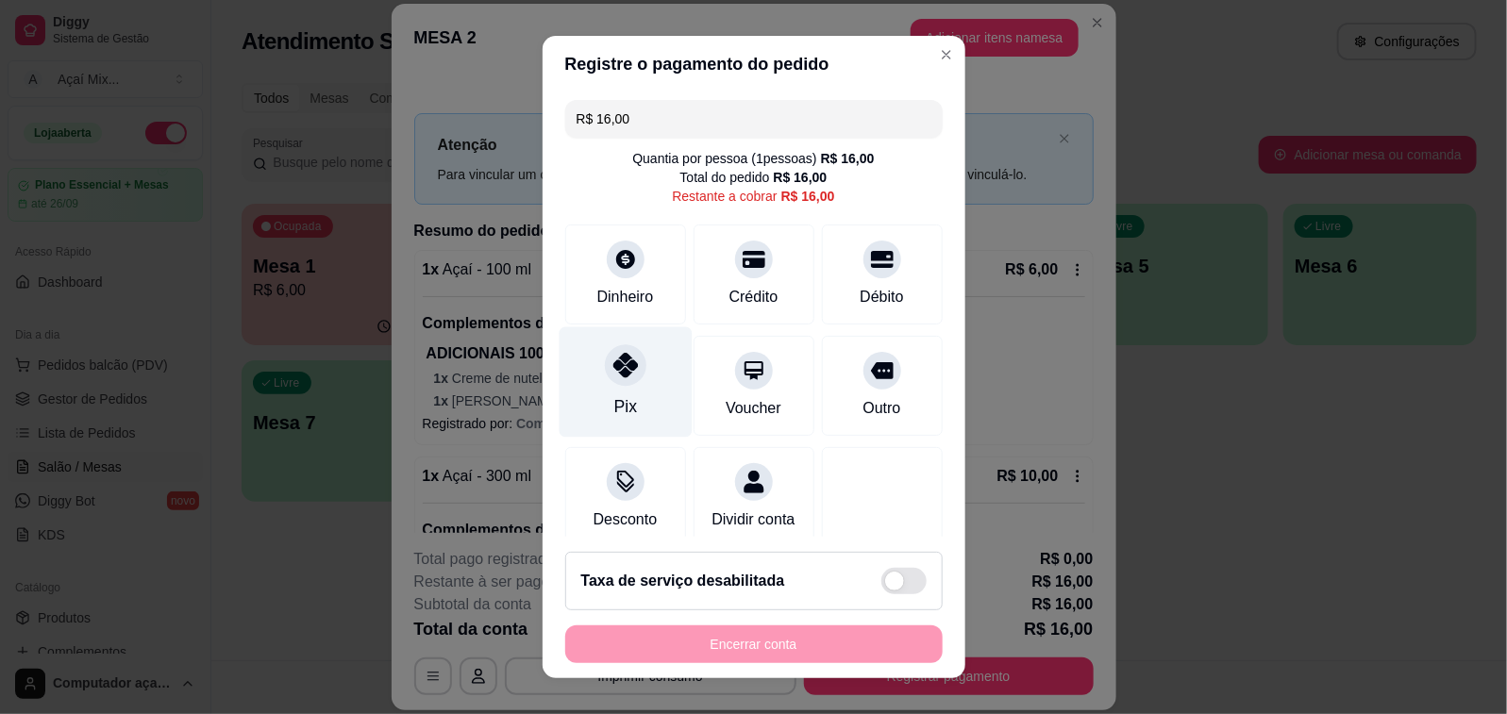
click at [618, 402] on div "Pix" at bounding box center [624, 406] width 23 height 25
type input "R$ 0,00"
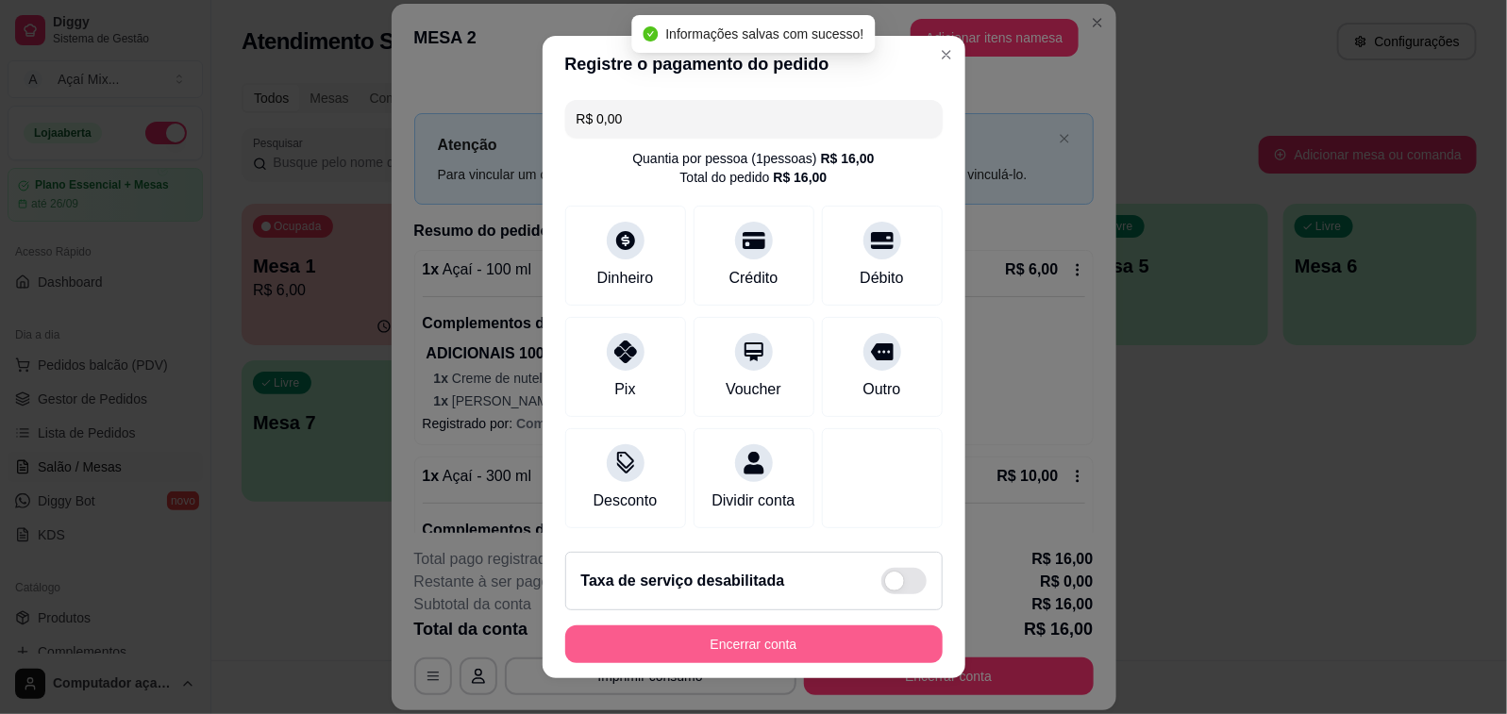
click at [799, 643] on button "Encerrar conta" at bounding box center [753, 644] width 377 height 38
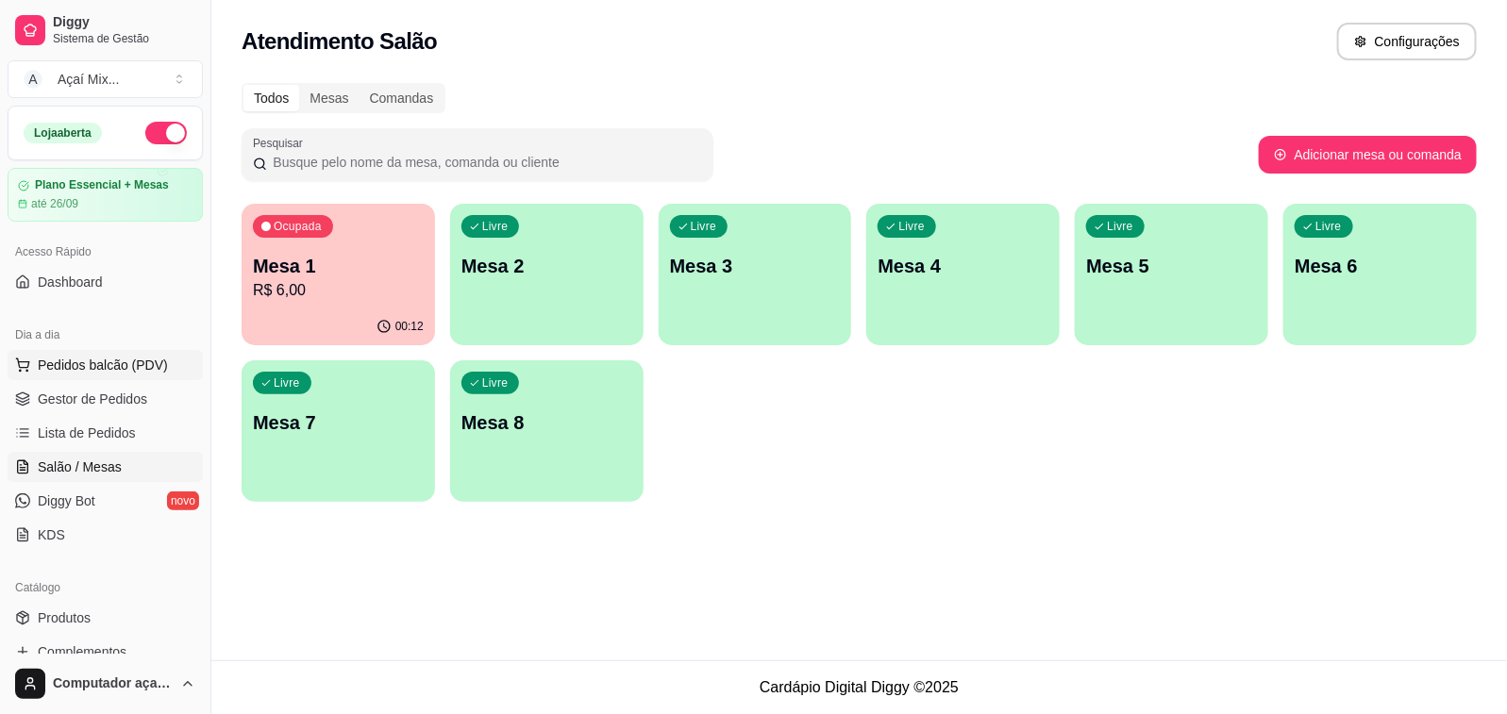
click at [97, 375] on button "Pedidos balcão (PDV)" at bounding box center [105, 365] width 195 height 30
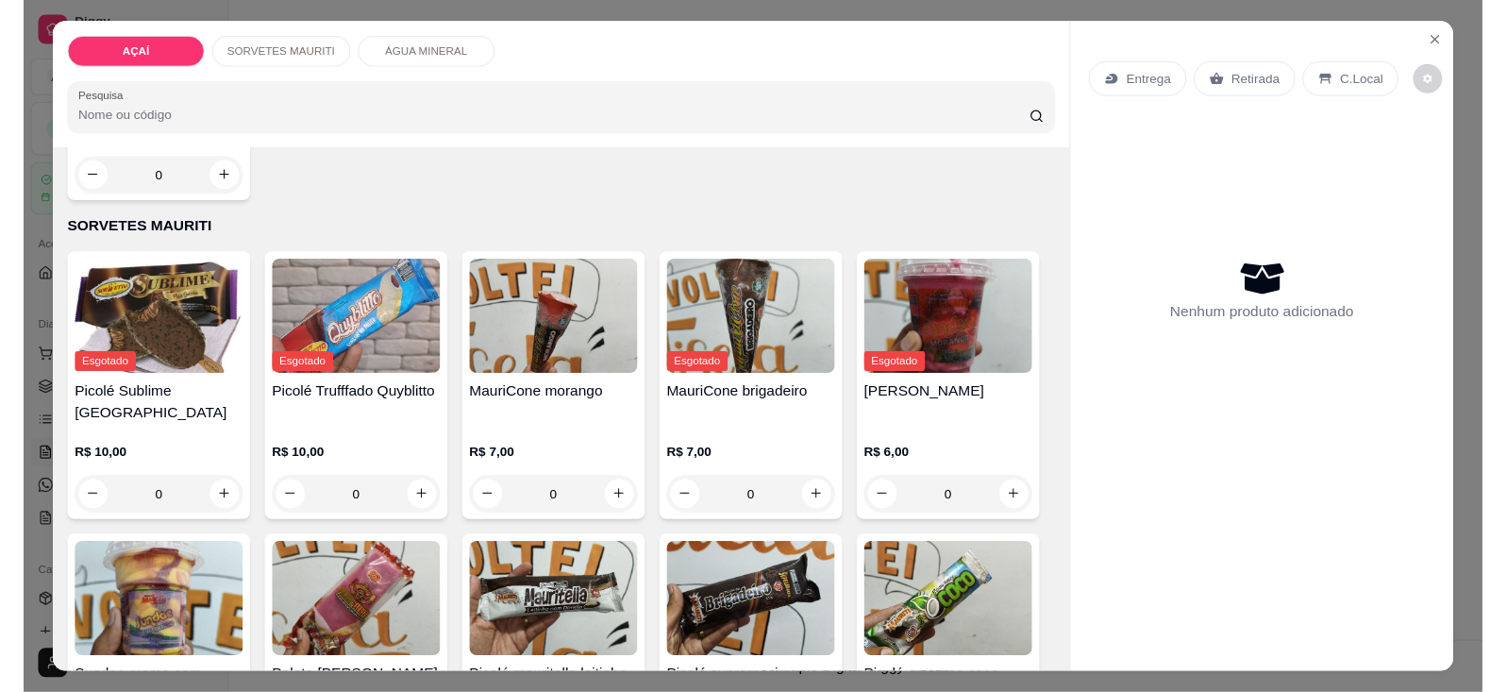
scroll to position [943, 0]
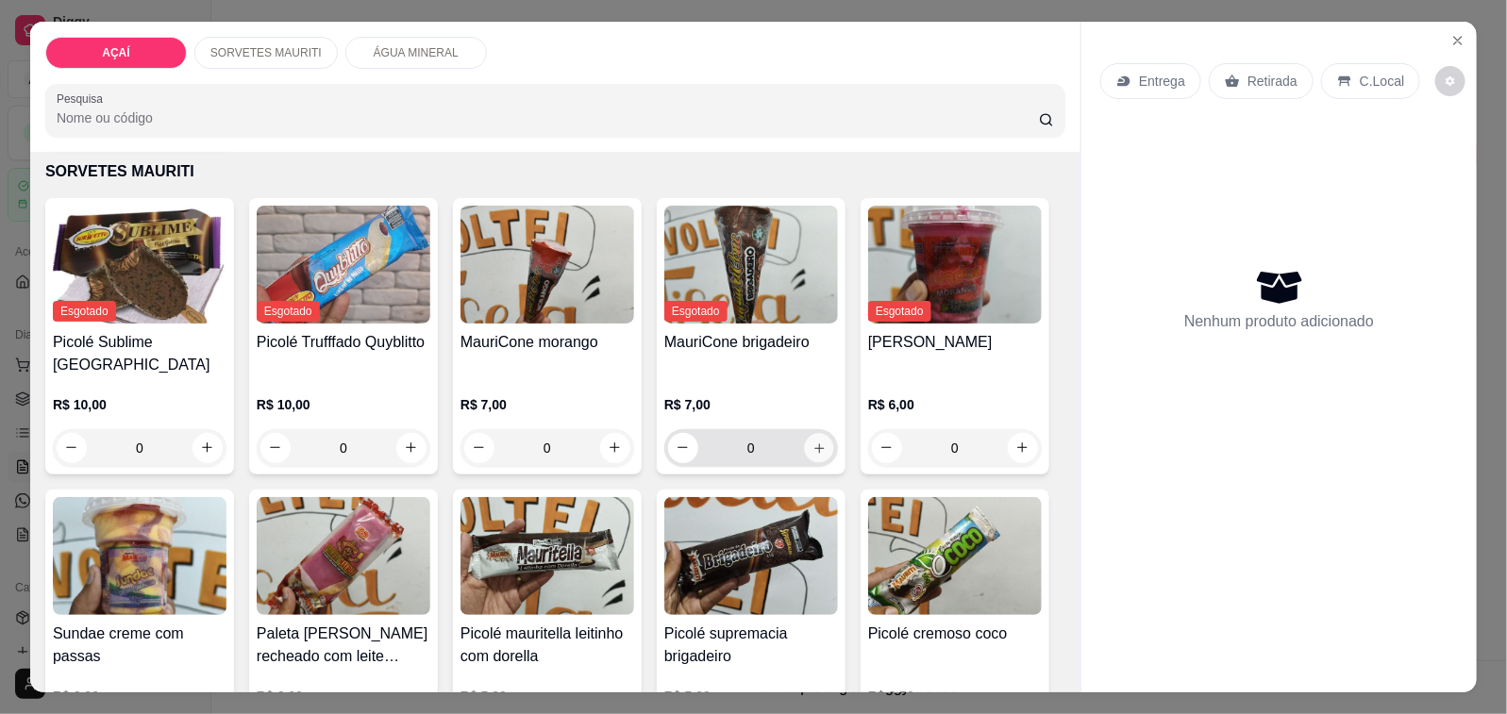
click at [812, 442] on icon "increase-product-quantity" at bounding box center [819, 448] width 14 height 14
click at [1458, 25] on button "Close" at bounding box center [1457, 40] width 30 height 30
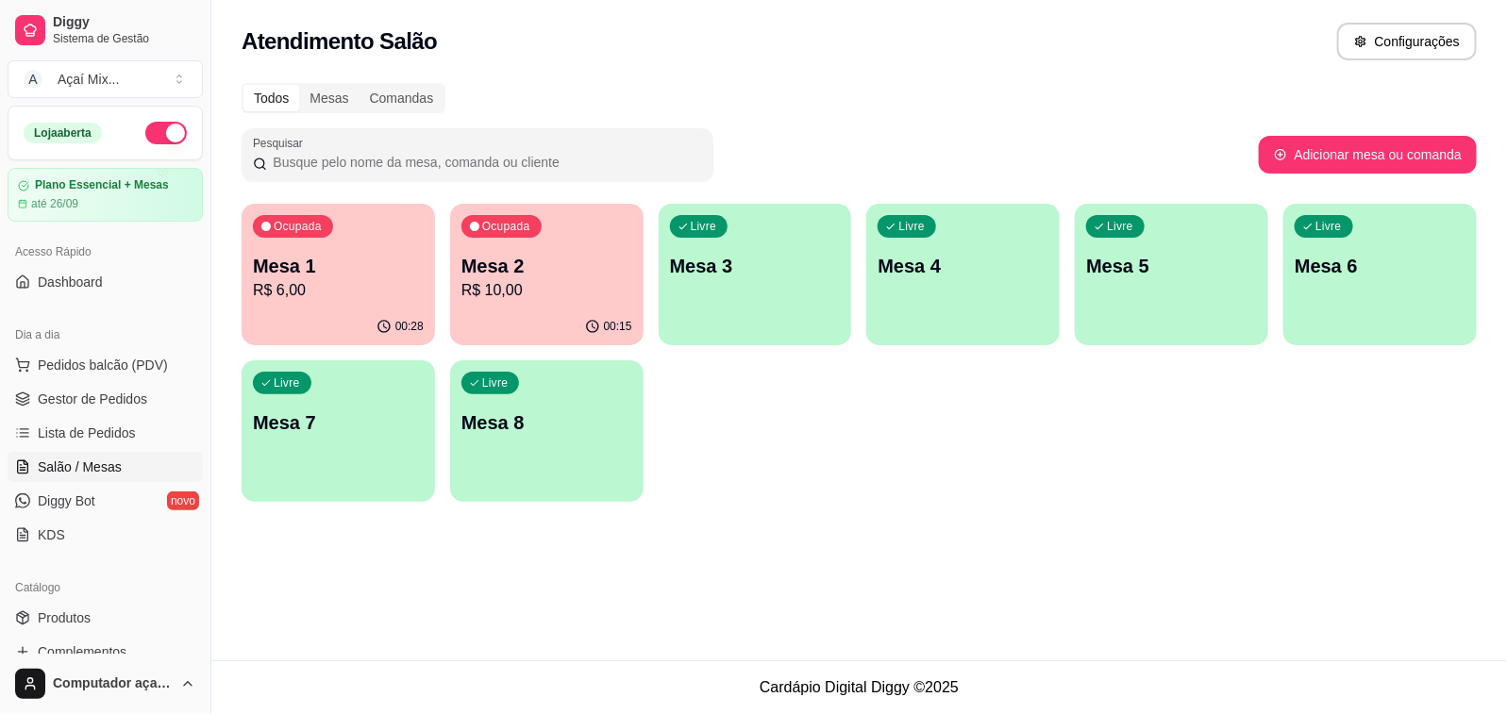
click at [308, 290] on p "R$ 6,00" at bounding box center [338, 290] width 171 height 23
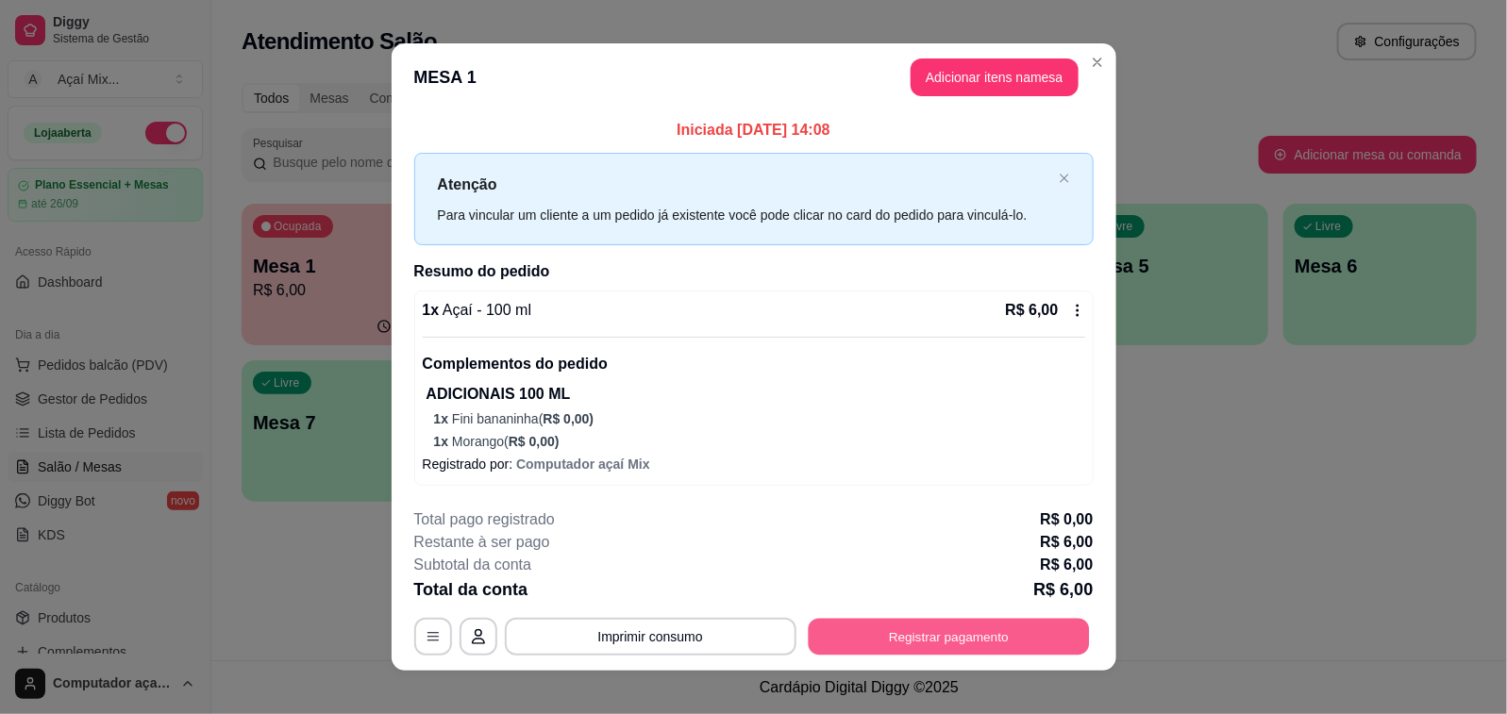
click at [995, 634] on button "Registrar pagamento" at bounding box center [948, 636] width 281 height 37
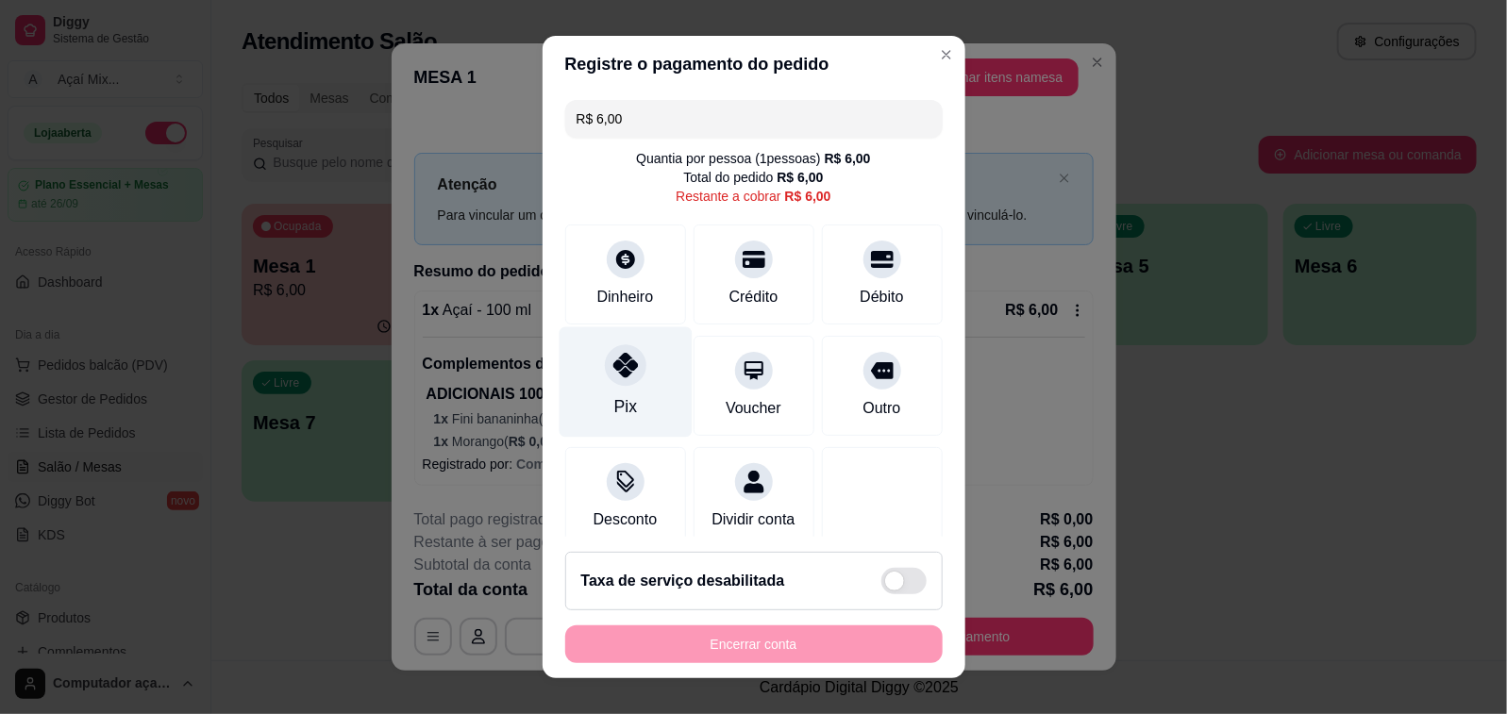
click at [607, 427] on div "Pix" at bounding box center [624, 382] width 133 height 110
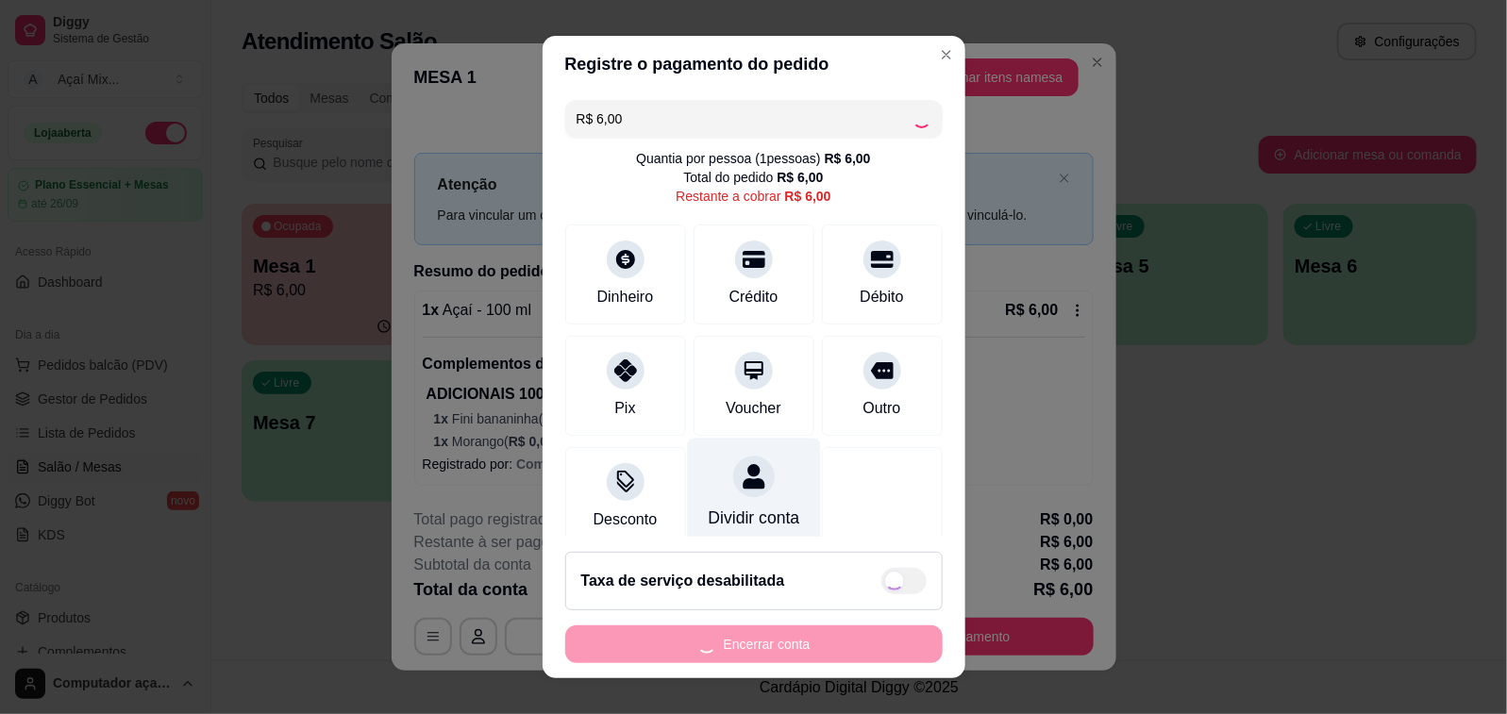
type input "R$ 0,00"
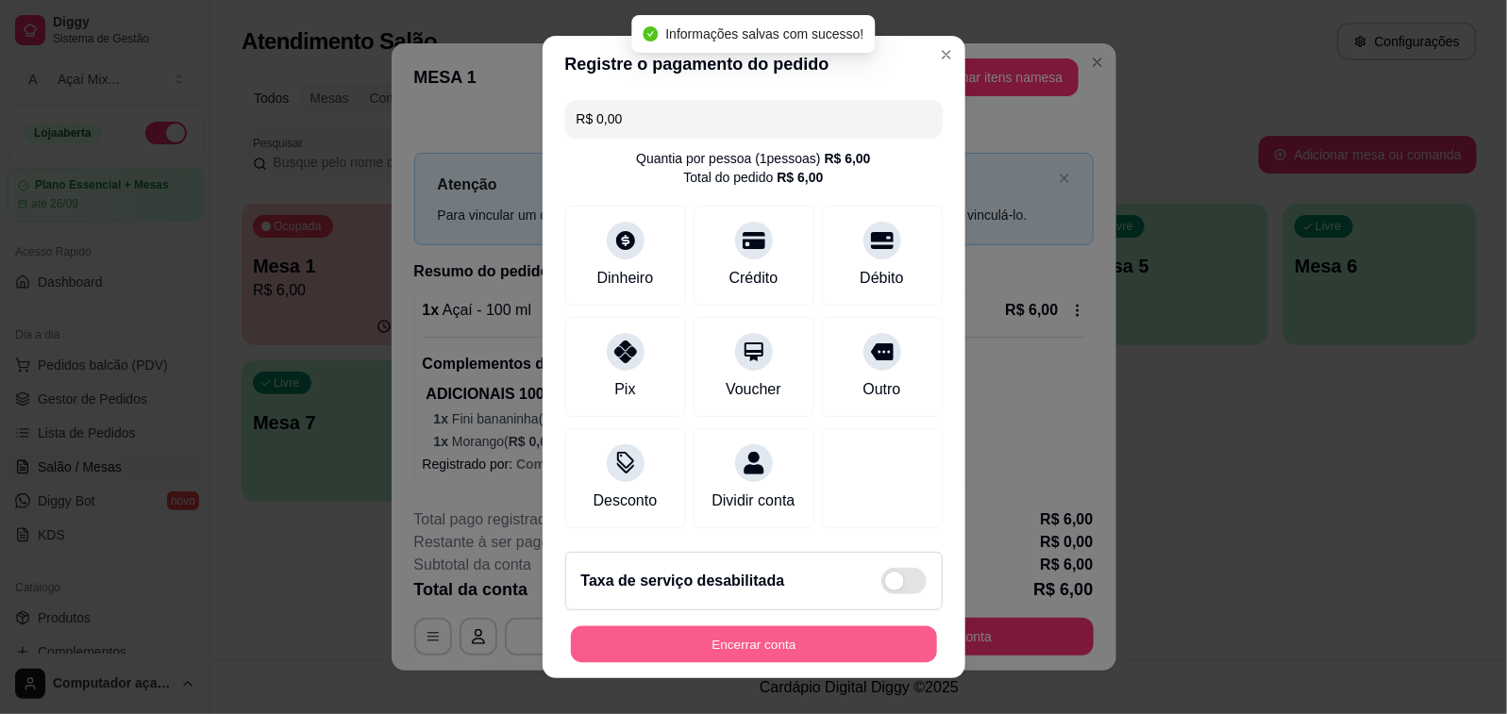
click at [808, 637] on button "Encerrar conta" at bounding box center [754, 644] width 366 height 37
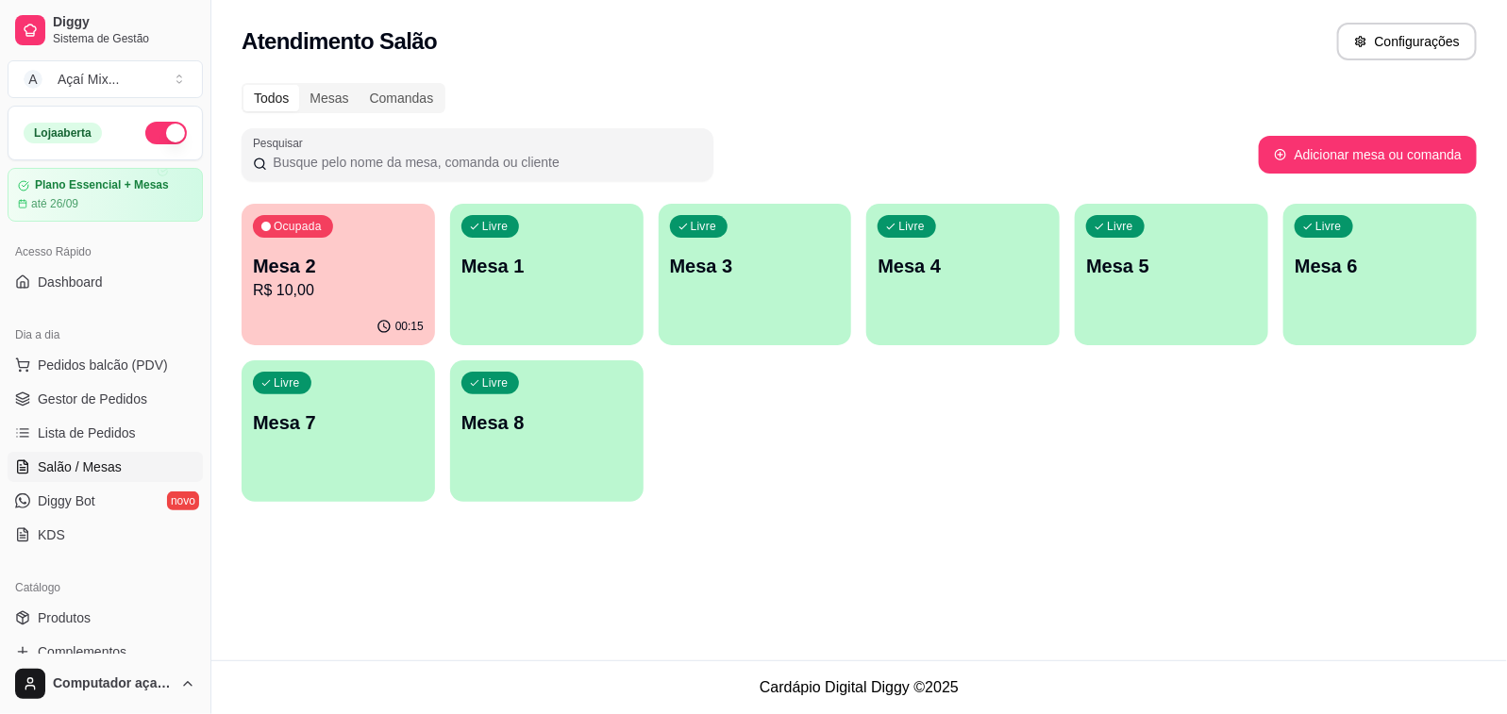
click at [371, 331] on div "00:15" at bounding box center [338, 326] width 193 height 37
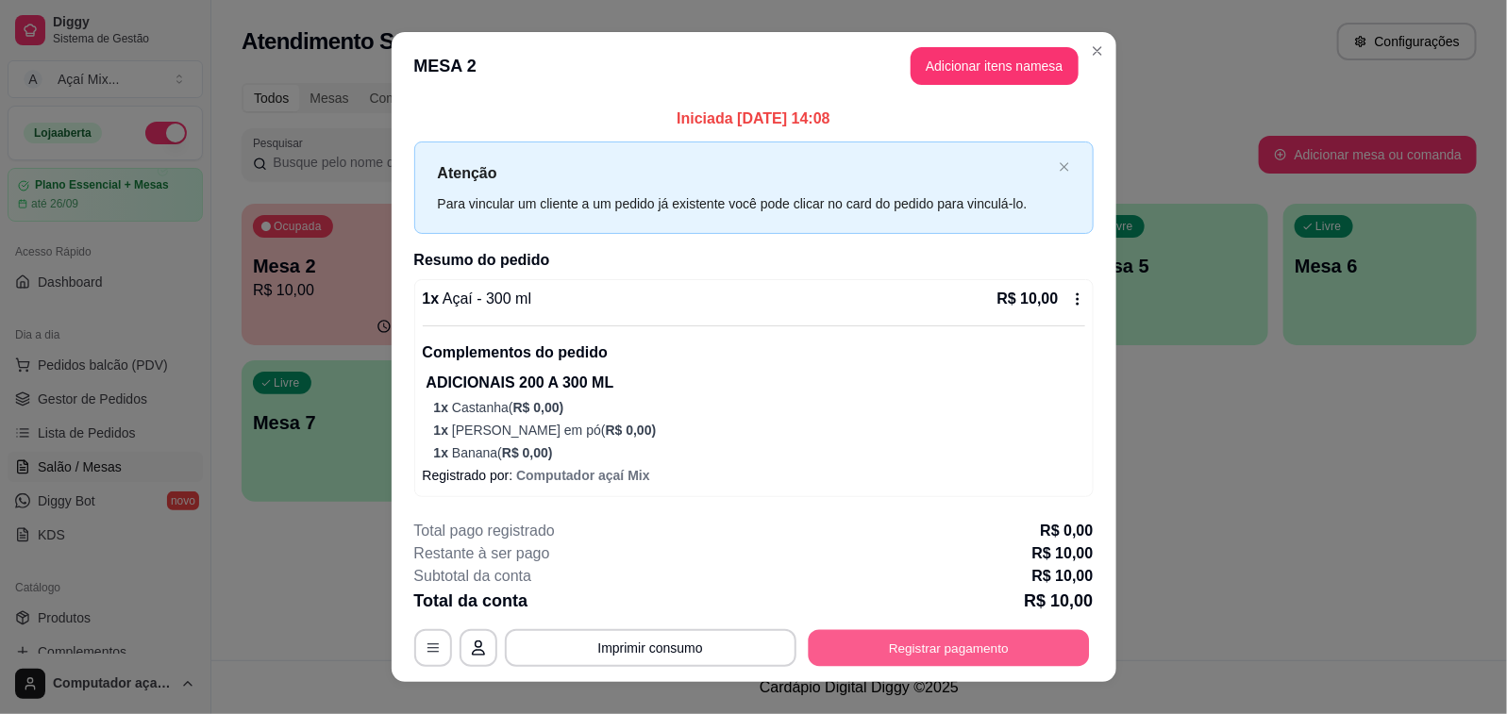
click at [906, 640] on button "Registrar pagamento" at bounding box center [948, 647] width 281 height 37
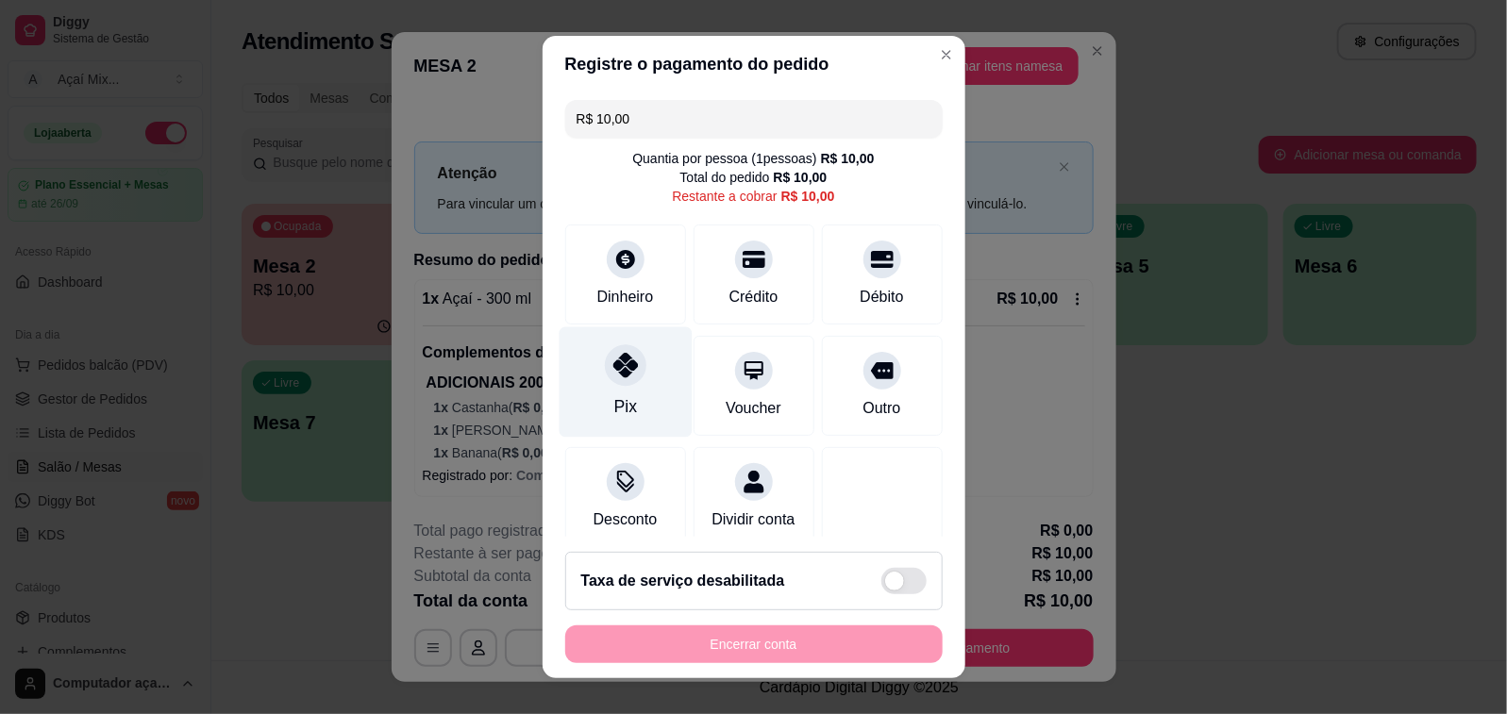
click at [612, 370] on icon at bounding box center [624, 365] width 25 height 25
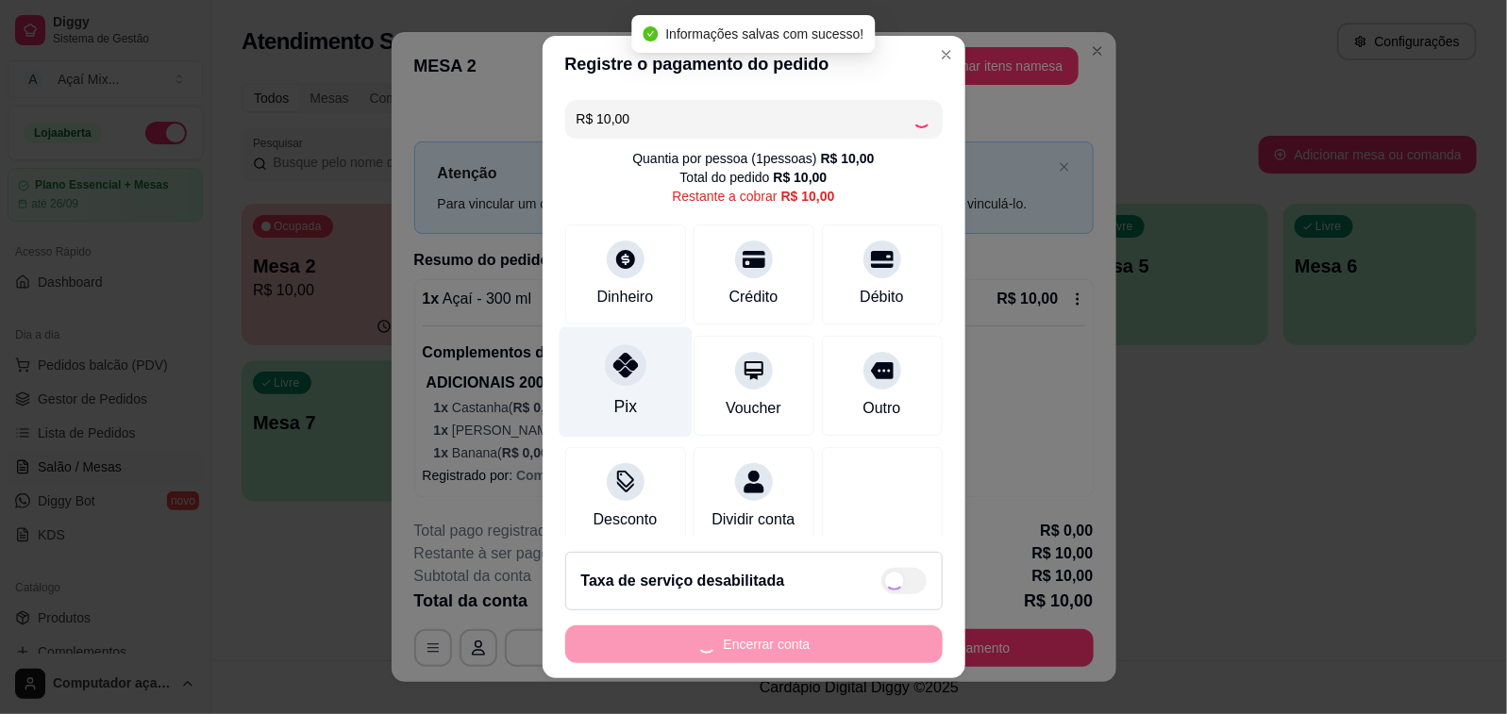
type input "R$ 0,00"
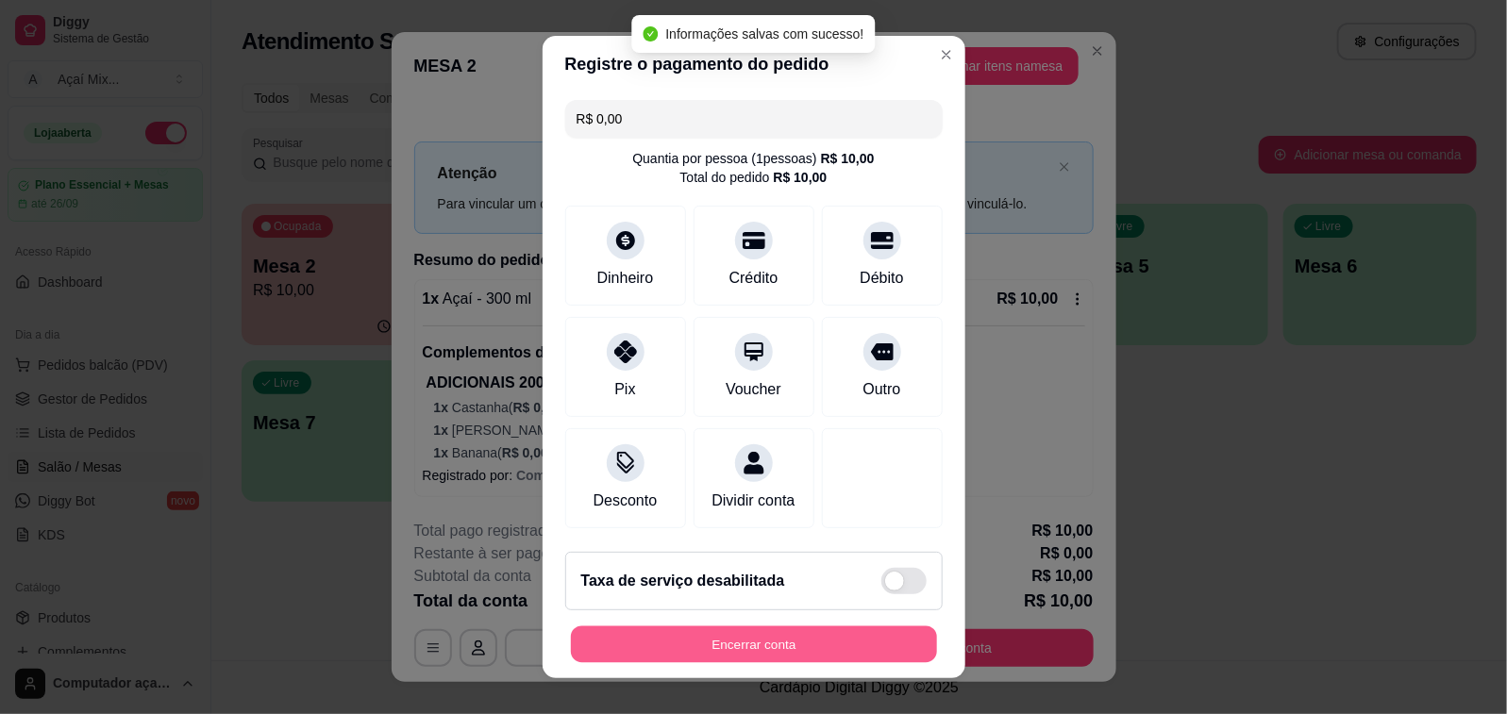
click at [869, 642] on button "Encerrar conta" at bounding box center [754, 644] width 366 height 37
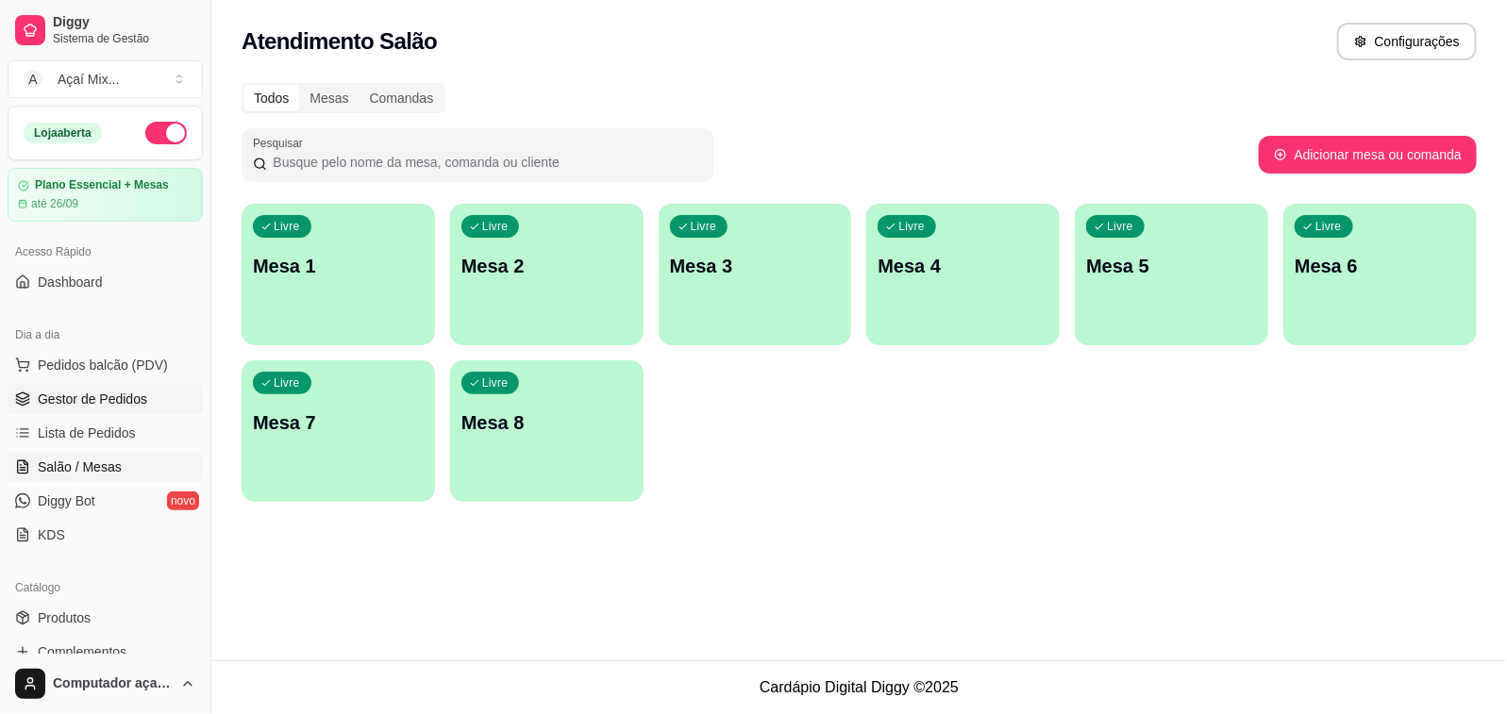
click at [67, 398] on span "Gestor de Pedidos" at bounding box center [92, 399] width 109 height 19
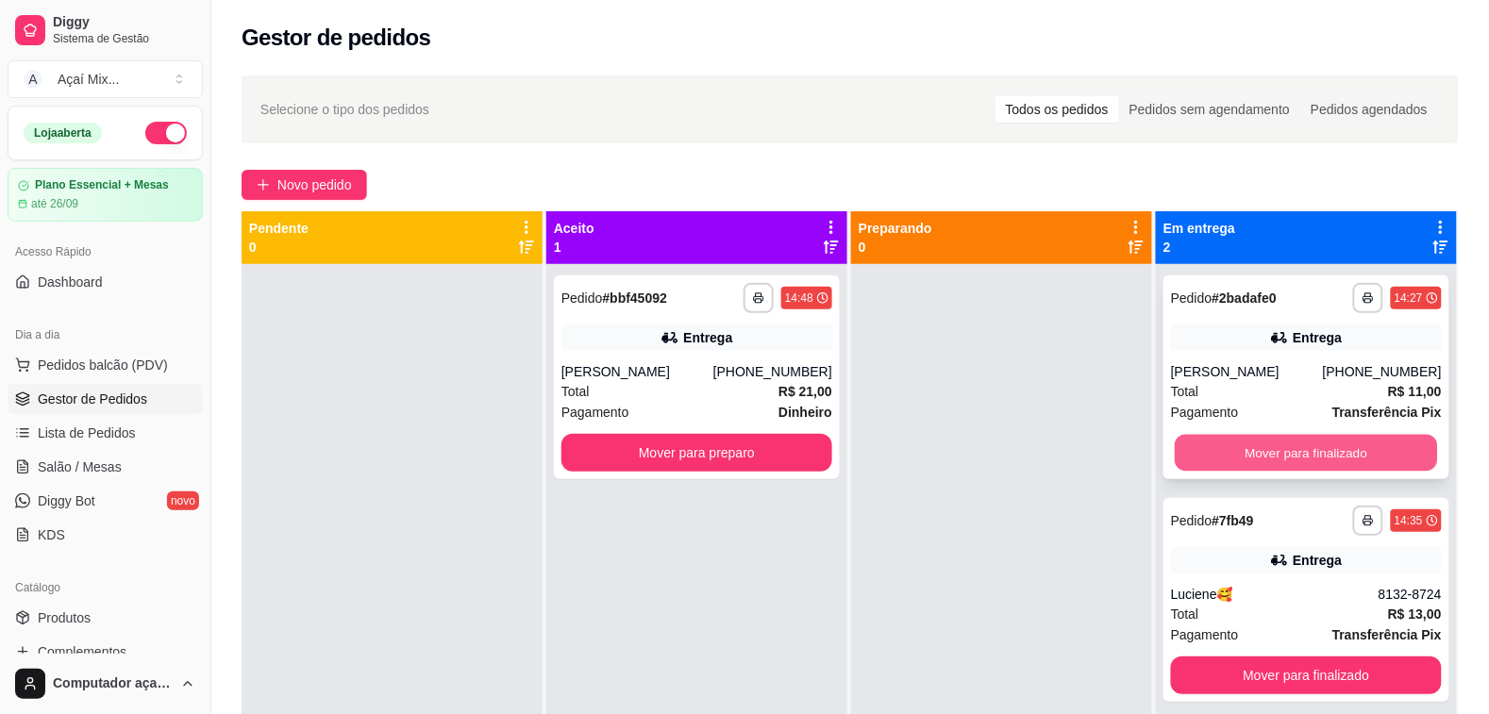
click at [1283, 450] on button "Mover para finalizado" at bounding box center [1306, 453] width 262 height 37
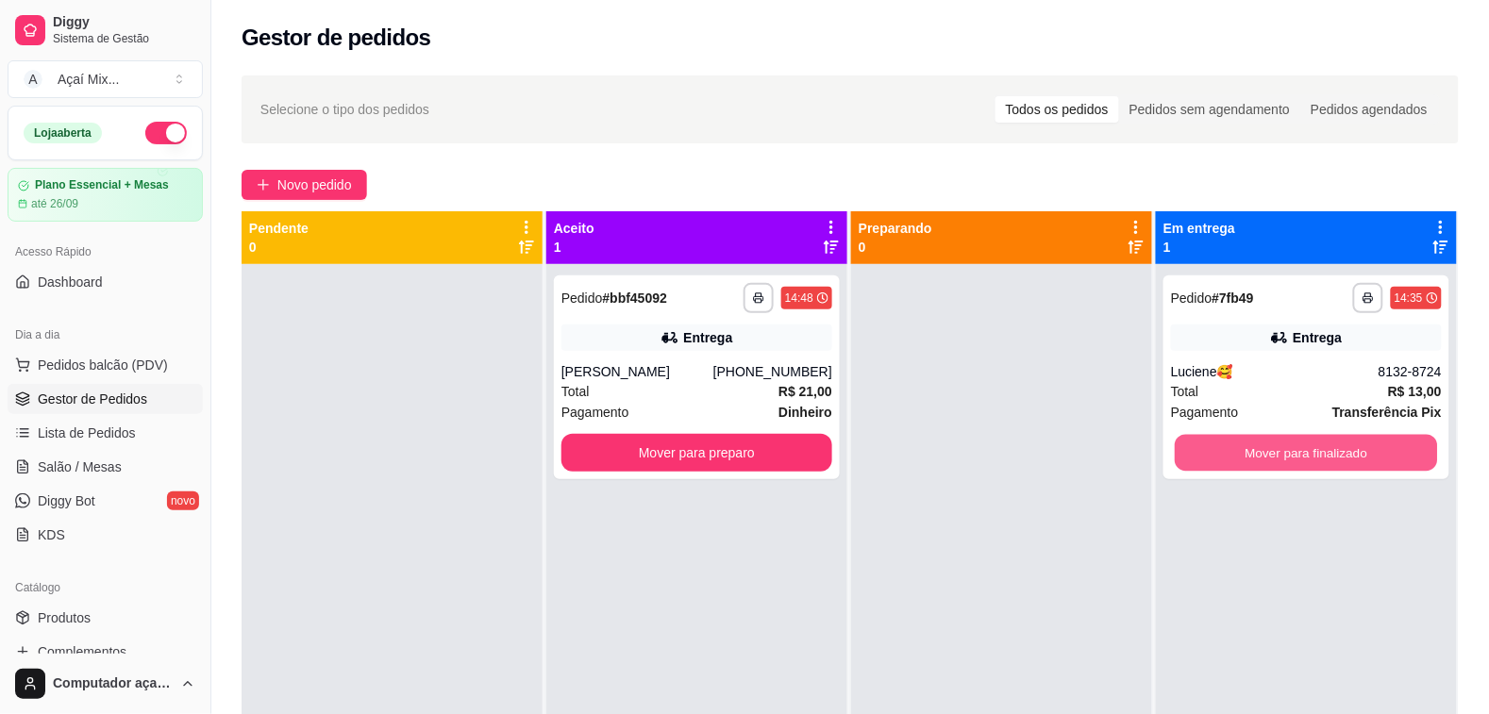
click at [1283, 450] on button "Mover para finalizado" at bounding box center [1306, 453] width 262 height 37
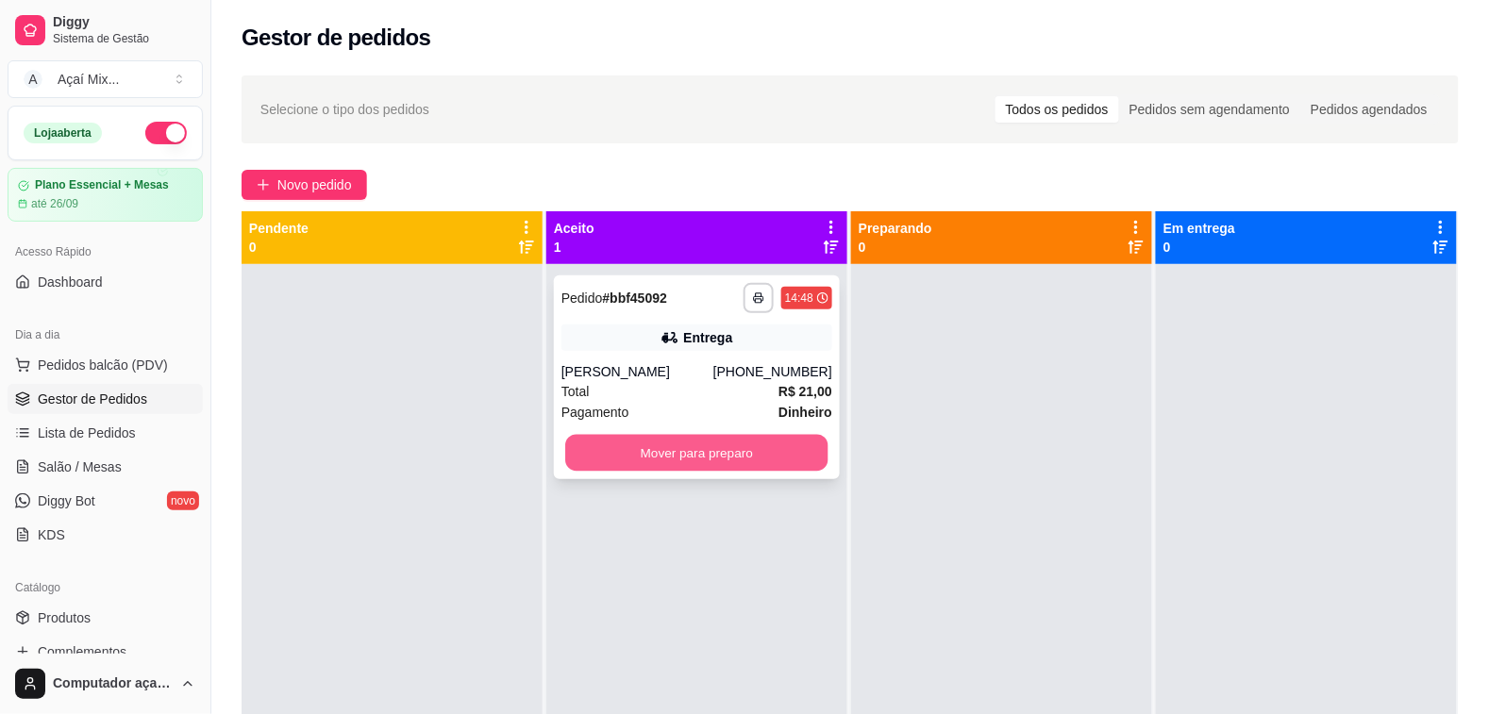
click at [698, 468] on button "Mover para preparo" at bounding box center [696, 453] width 262 height 37
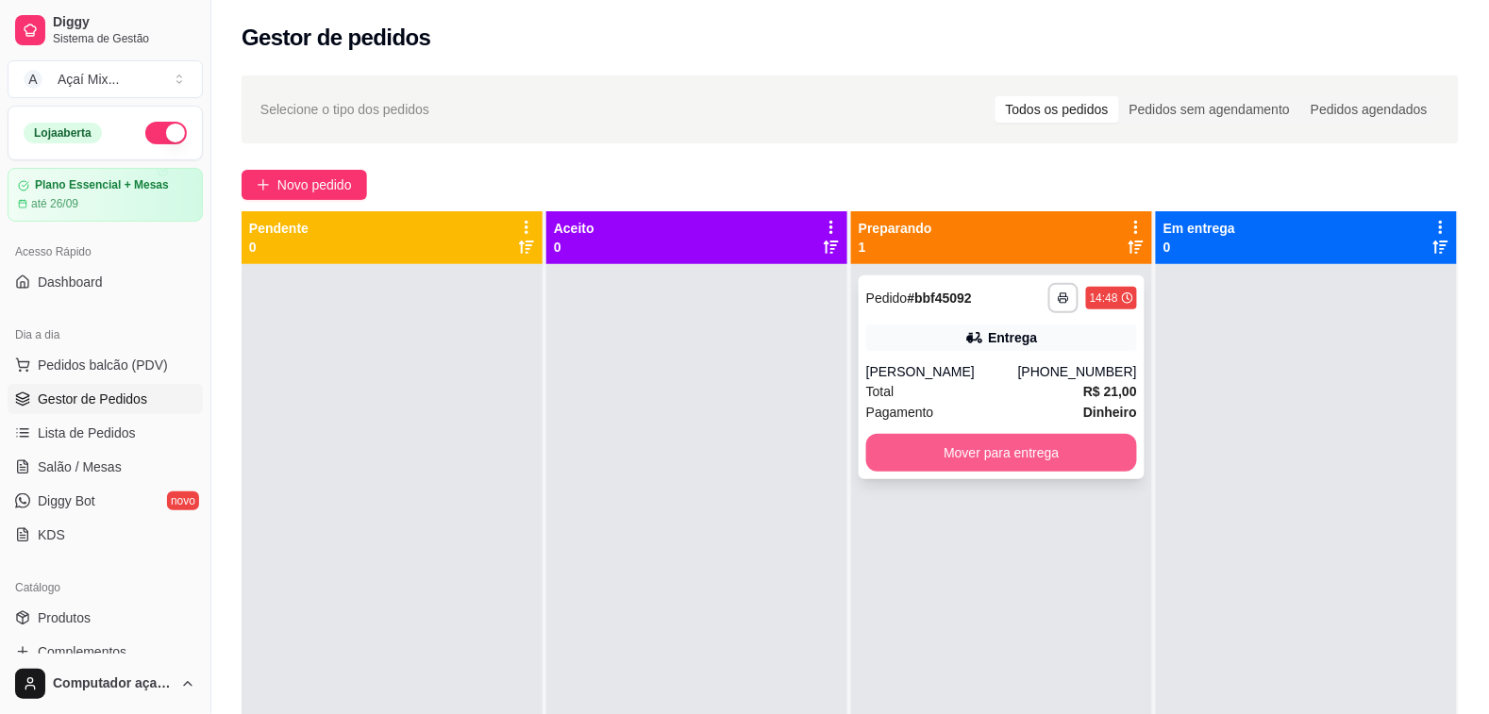
click at [973, 446] on button "Mover para entrega" at bounding box center [1001, 453] width 271 height 38
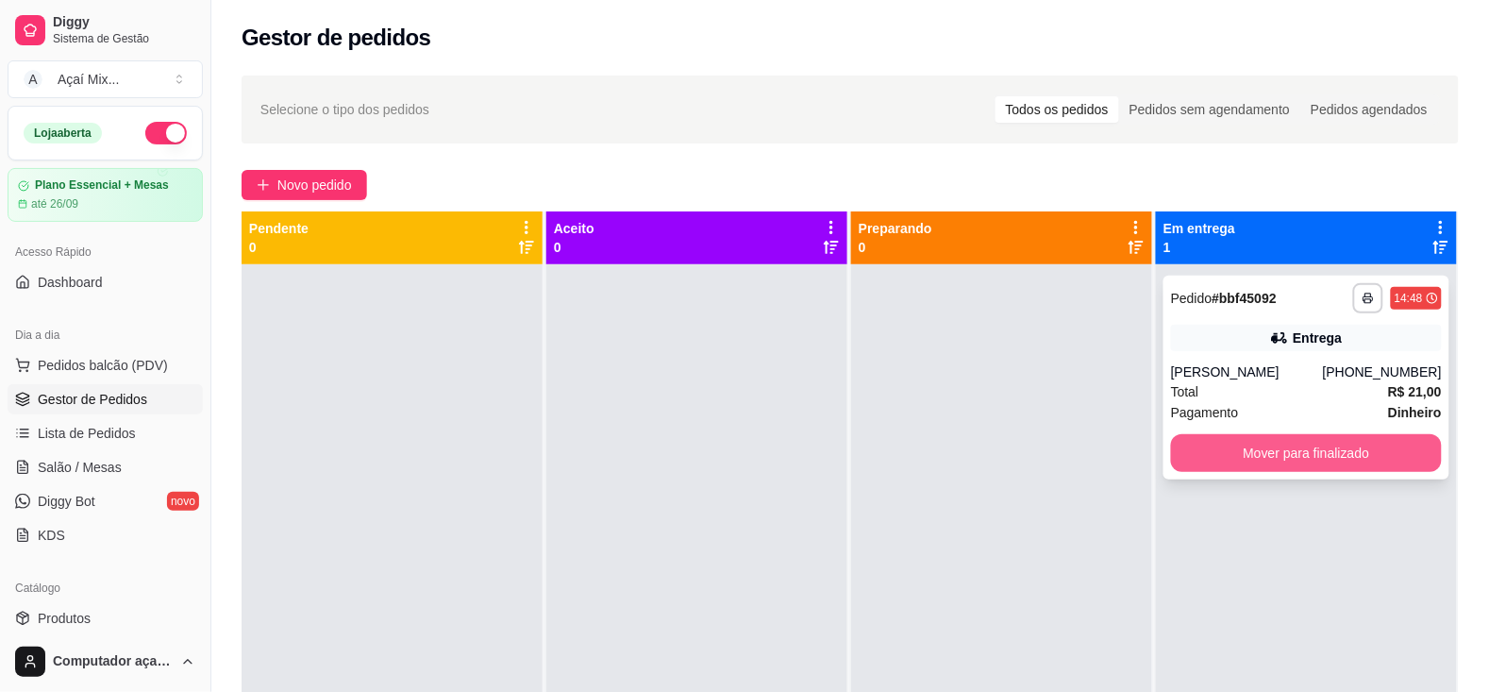
click at [1276, 464] on button "Mover para finalizado" at bounding box center [1306, 453] width 271 height 38
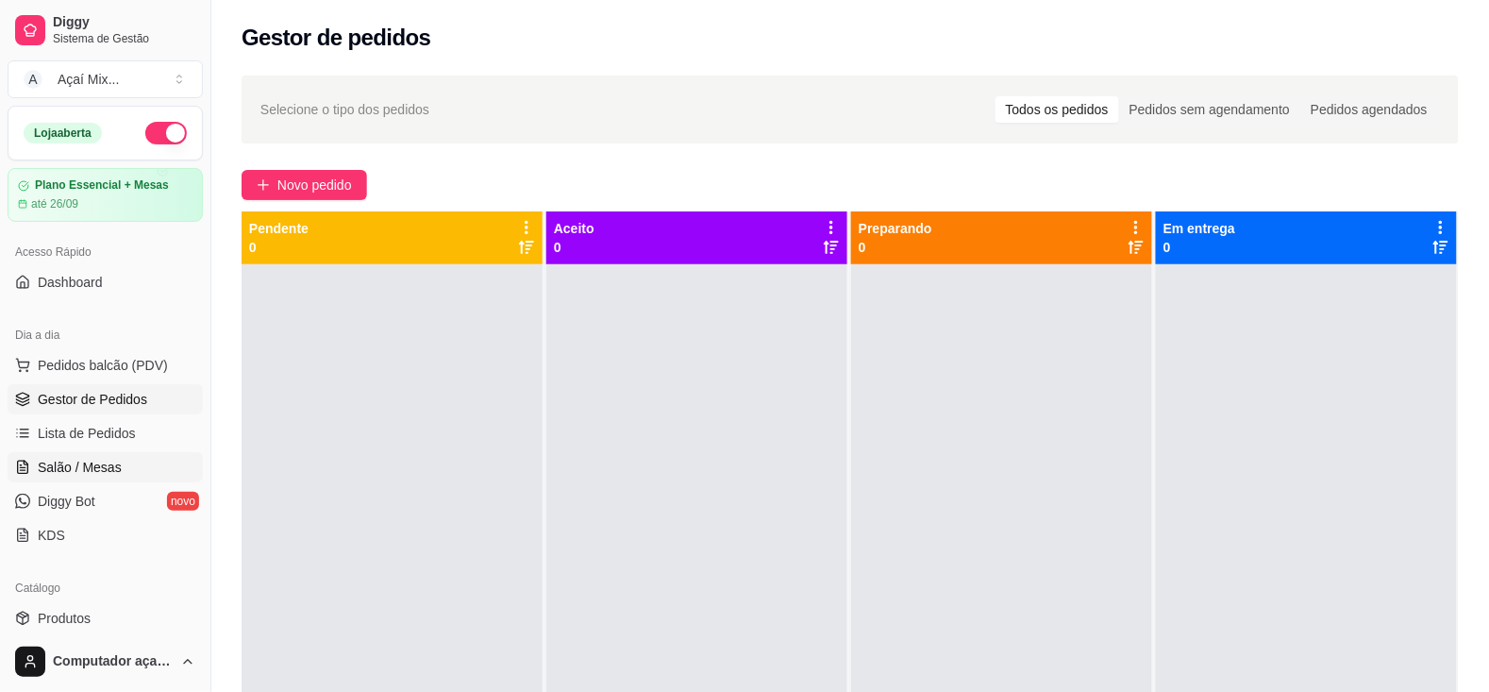
click at [110, 475] on span "Salão / Mesas" at bounding box center [80, 467] width 84 height 19
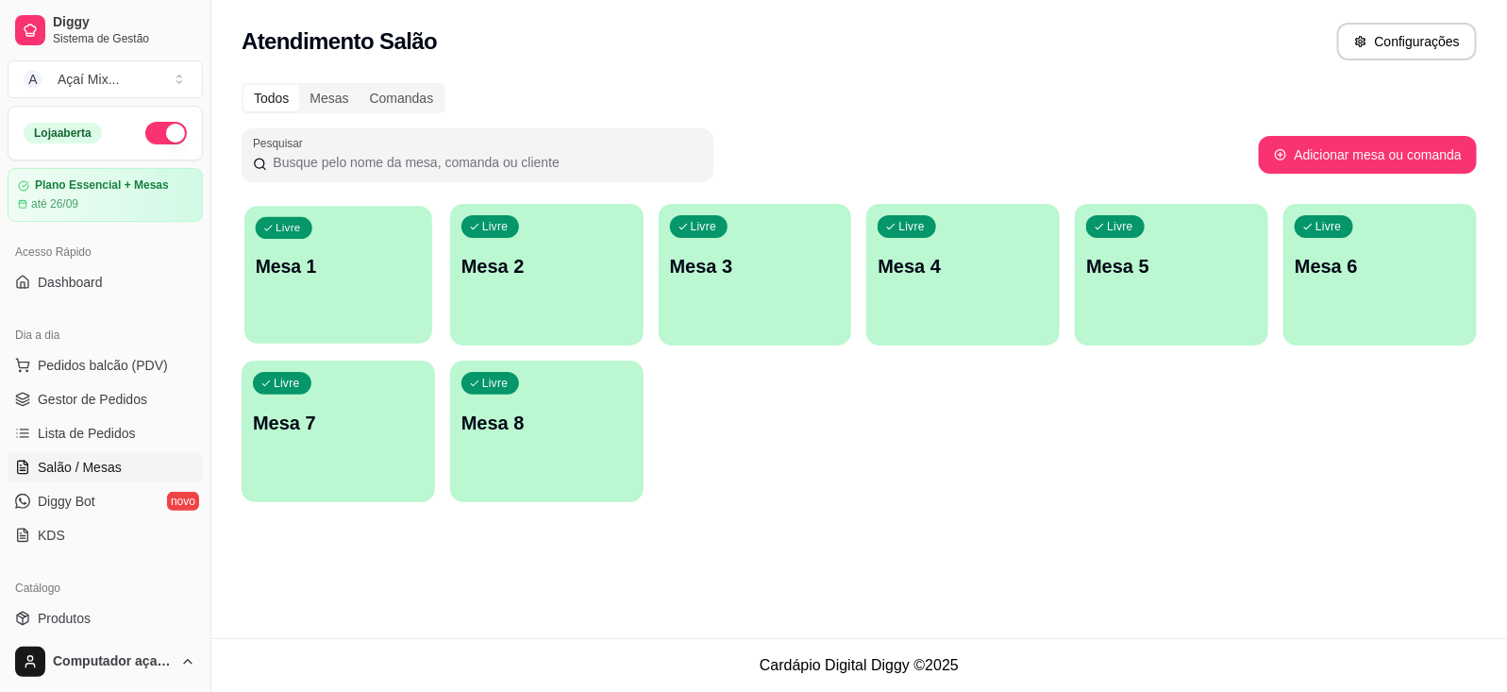
click at [255, 324] on div "button" at bounding box center [338, 332] width 188 height 22
click at [382, 332] on div "button" at bounding box center [338, 332] width 188 height 22
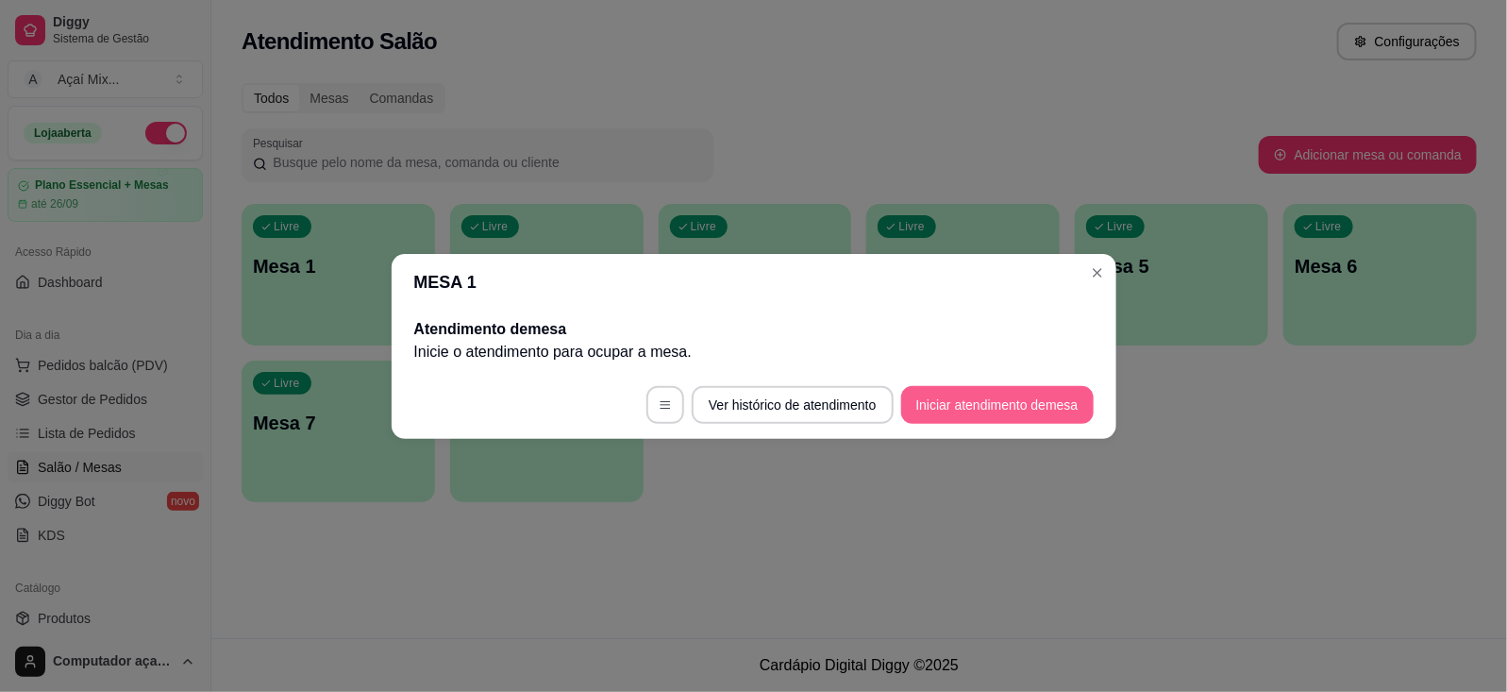
click at [1003, 408] on button "Iniciar atendimento de mesa" at bounding box center [997, 405] width 192 height 38
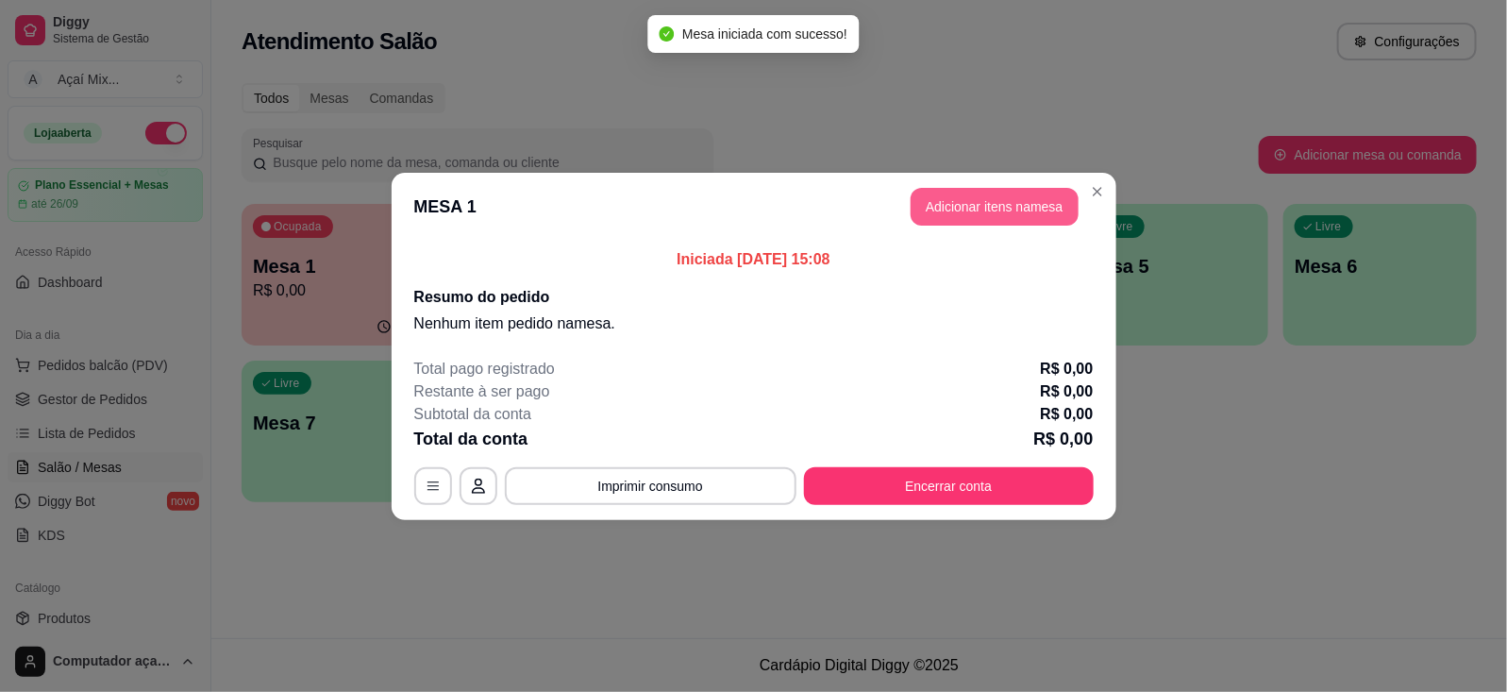
click at [932, 213] on button "Adicionar itens na mesa" at bounding box center [994, 207] width 168 height 38
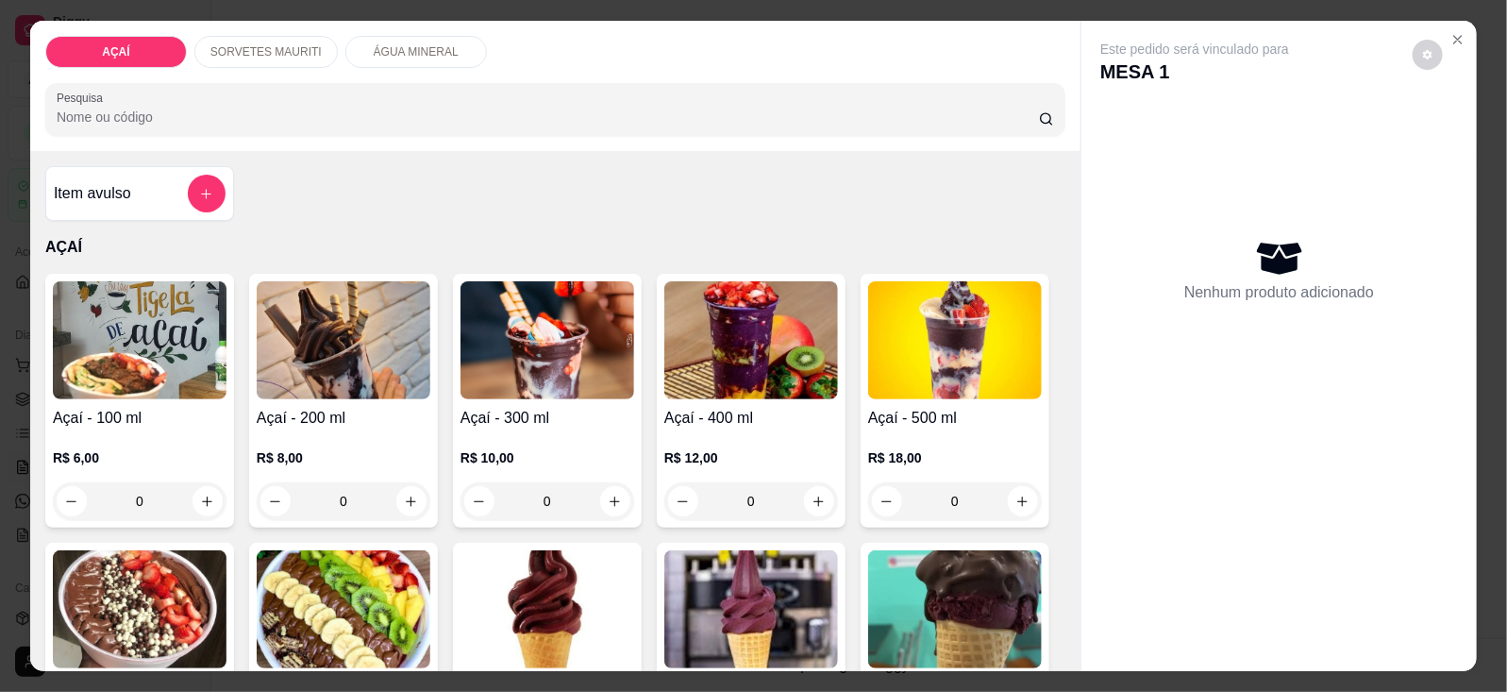
click at [545, 413] on h4 "Açaí - 300 ml" at bounding box center [547, 418] width 174 height 23
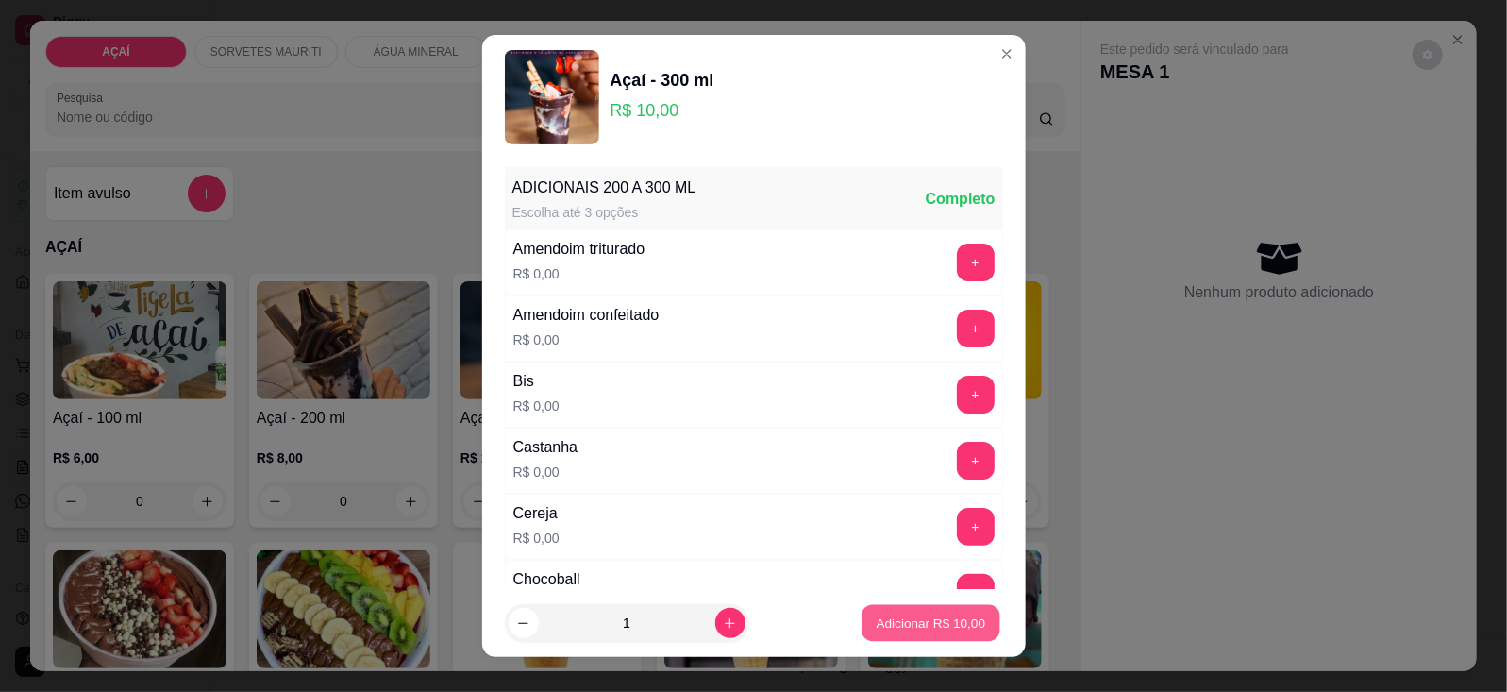
click at [963, 625] on button "Adicionar R$ 10,00" at bounding box center [931, 623] width 139 height 37
type input "1"
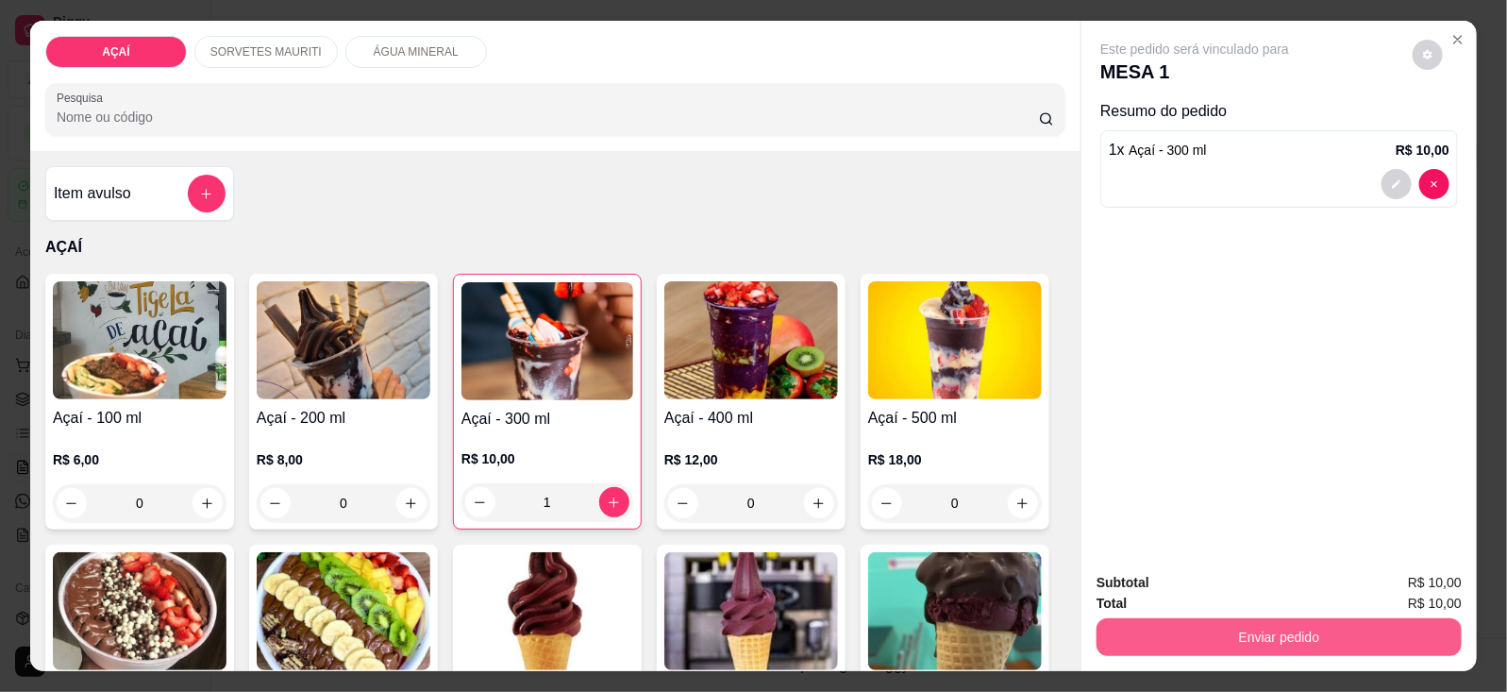
click at [1116, 642] on button "Enviar pedido" at bounding box center [1278, 637] width 365 height 38
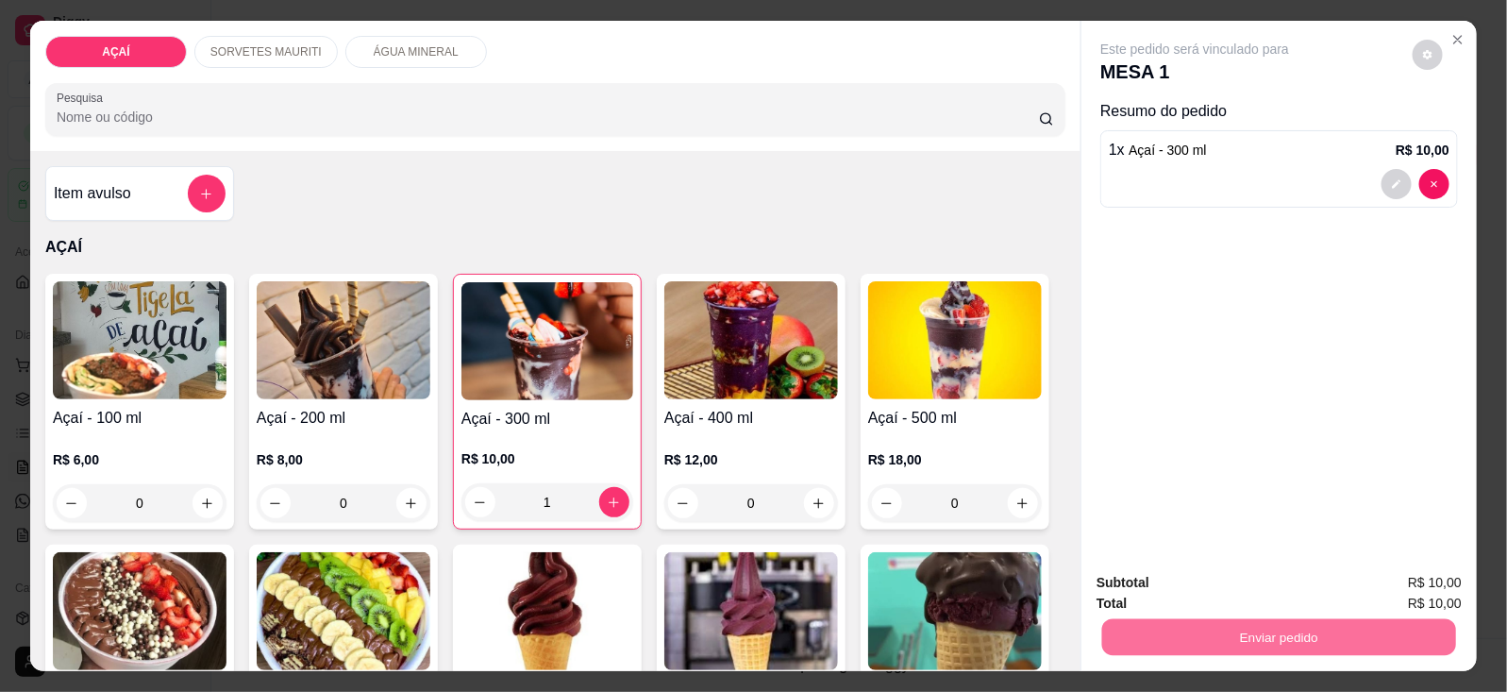
click at [1146, 578] on button "Não registrar e enviar pedido" at bounding box center [1215, 582] width 196 height 36
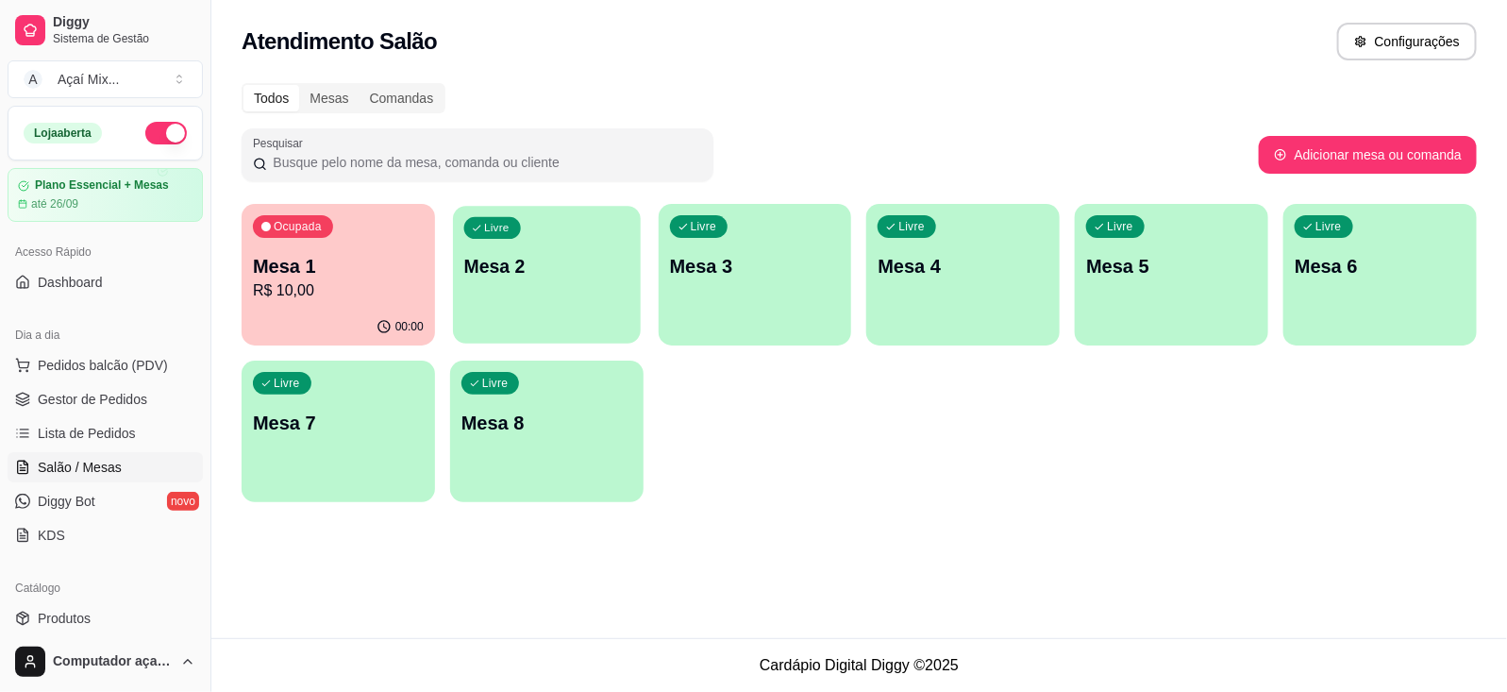
click at [588, 276] on p "Mesa 2" at bounding box center [546, 266] width 165 height 25
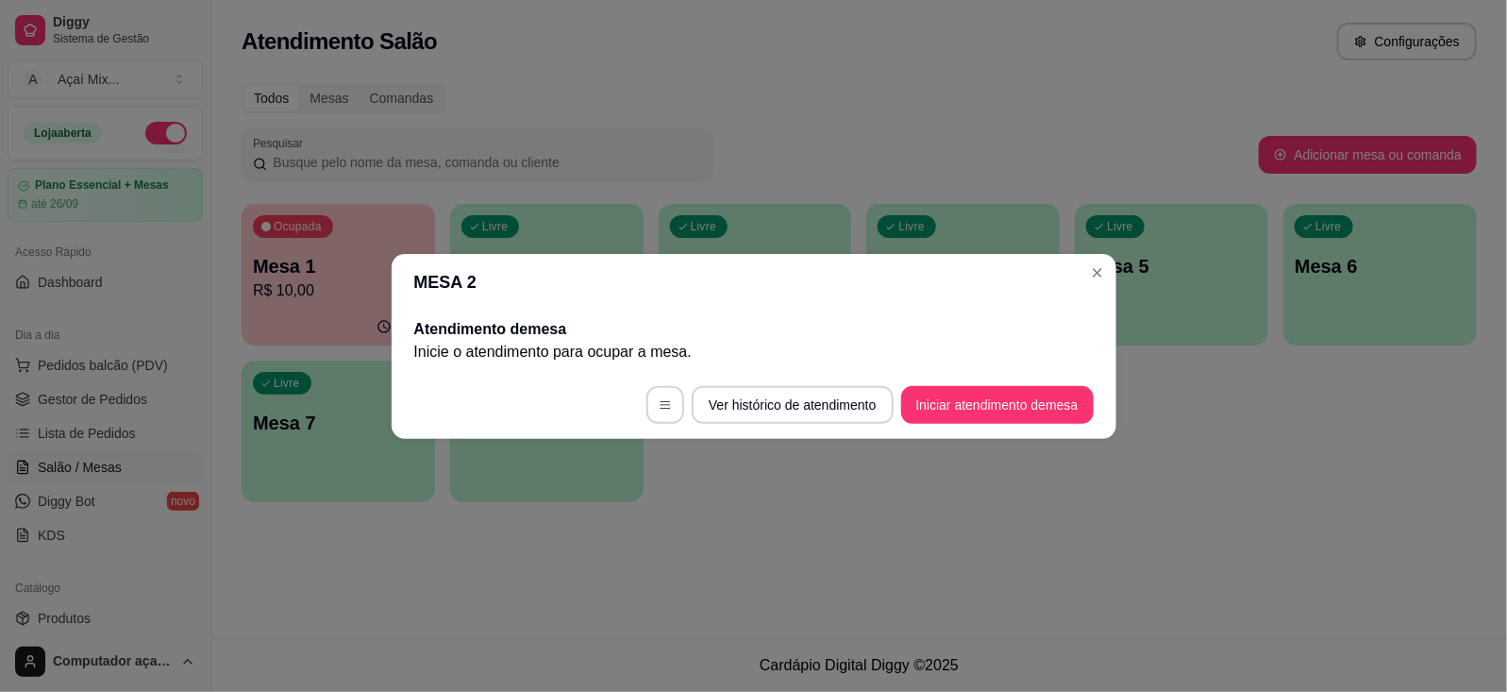
click at [943, 383] on footer "Ver histórico de atendimento Iniciar atendimento de mesa" at bounding box center [754, 405] width 725 height 68
click at [946, 392] on button "Iniciar atendimento de mesa" at bounding box center [997, 405] width 192 height 38
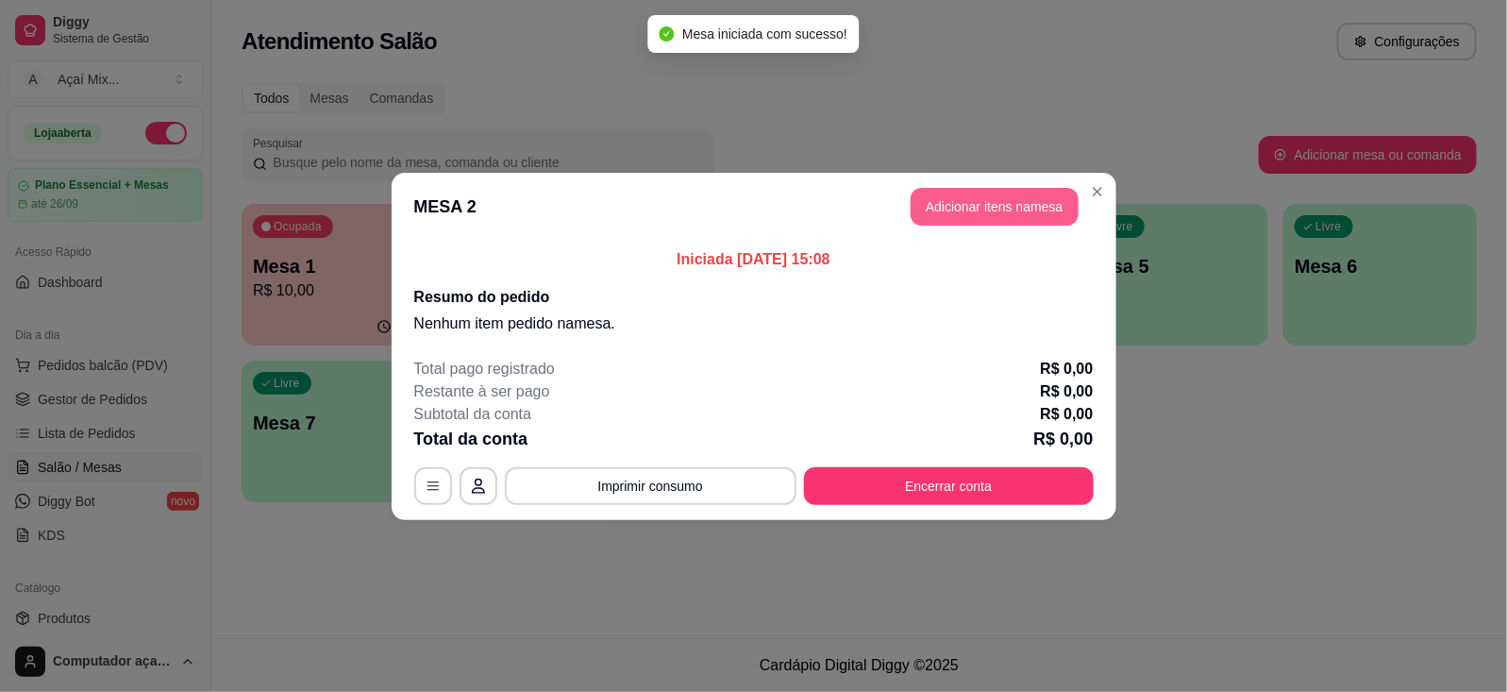
click at [974, 196] on button "Adicionar itens na mesa" at bounding box center [994, 207] width 168 height 38
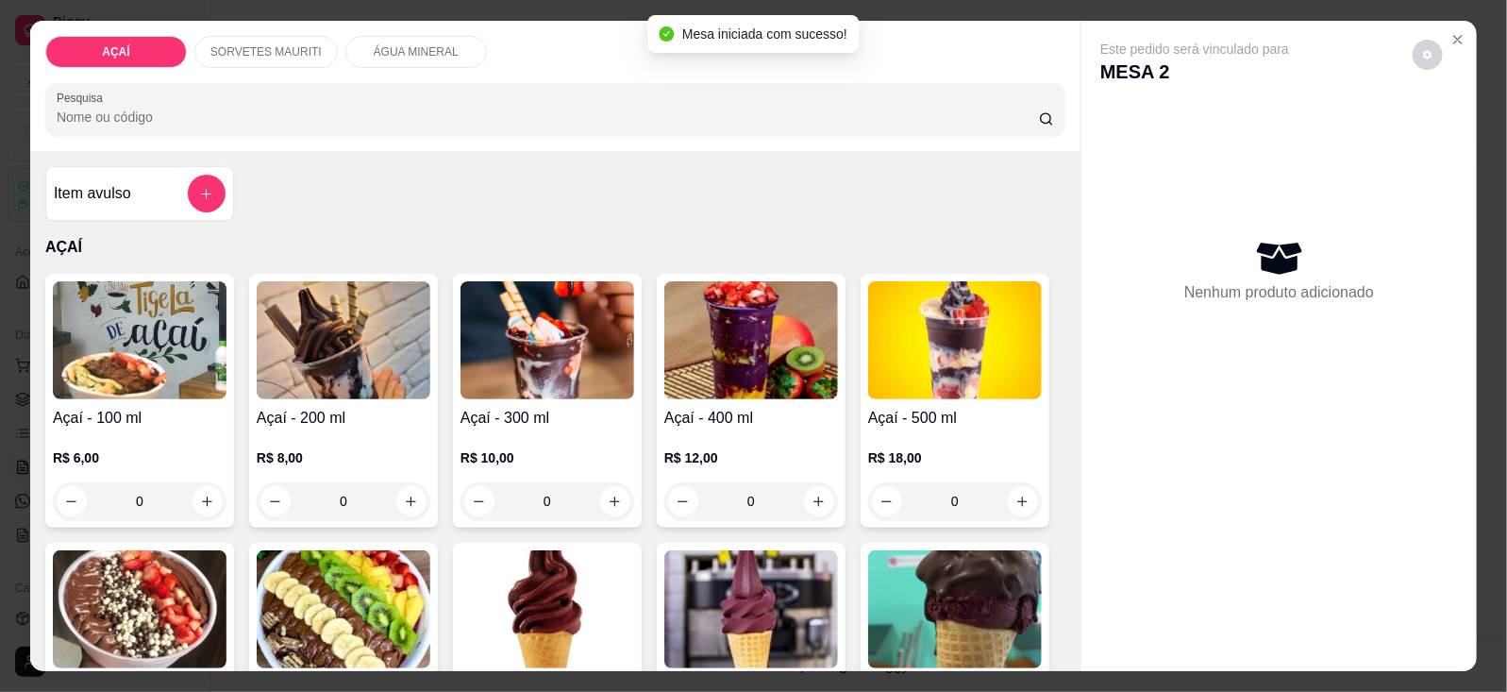
click at [741, 429] on div "R$ 12,00 0" at bounding box center [751, 474] width 174 height 91
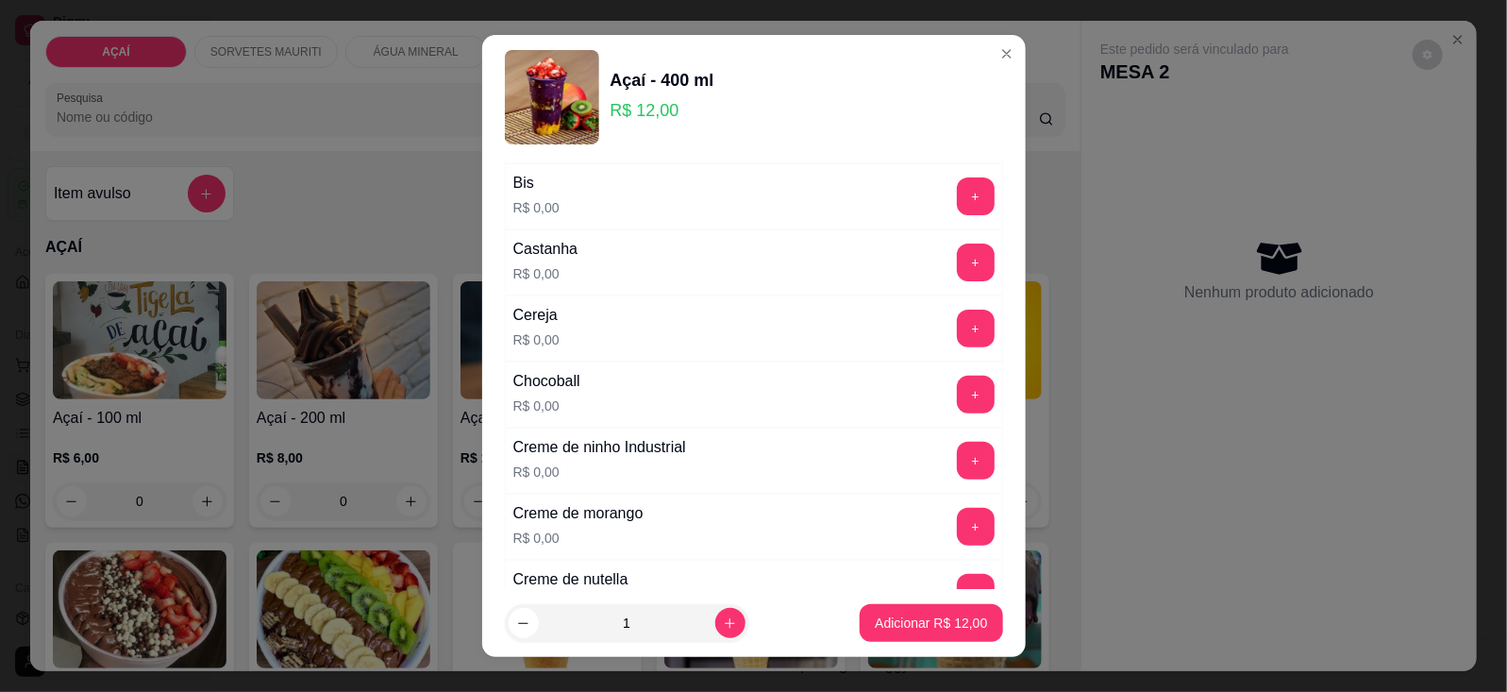
scroll to position [236, 0]
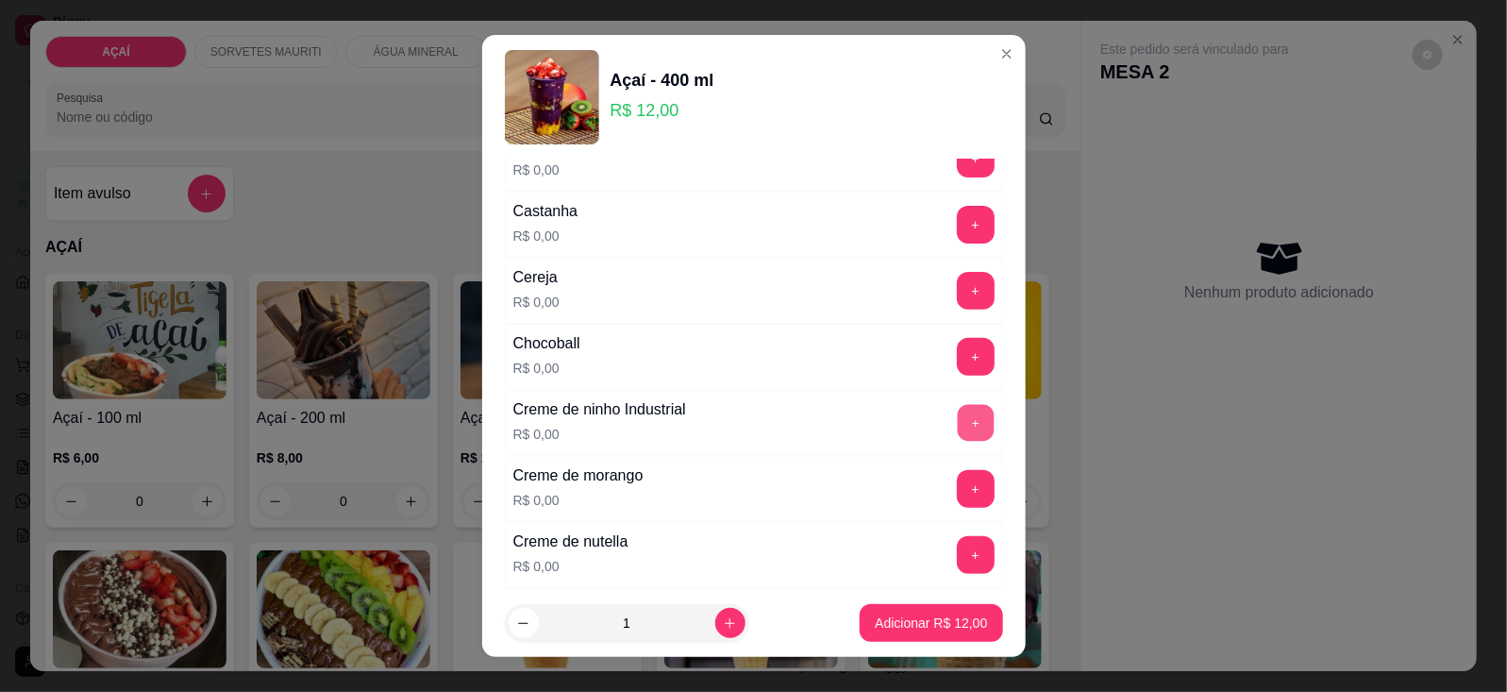
click at [957, 425] on button "+" at bounding box center [975, 422] width 37 height 37
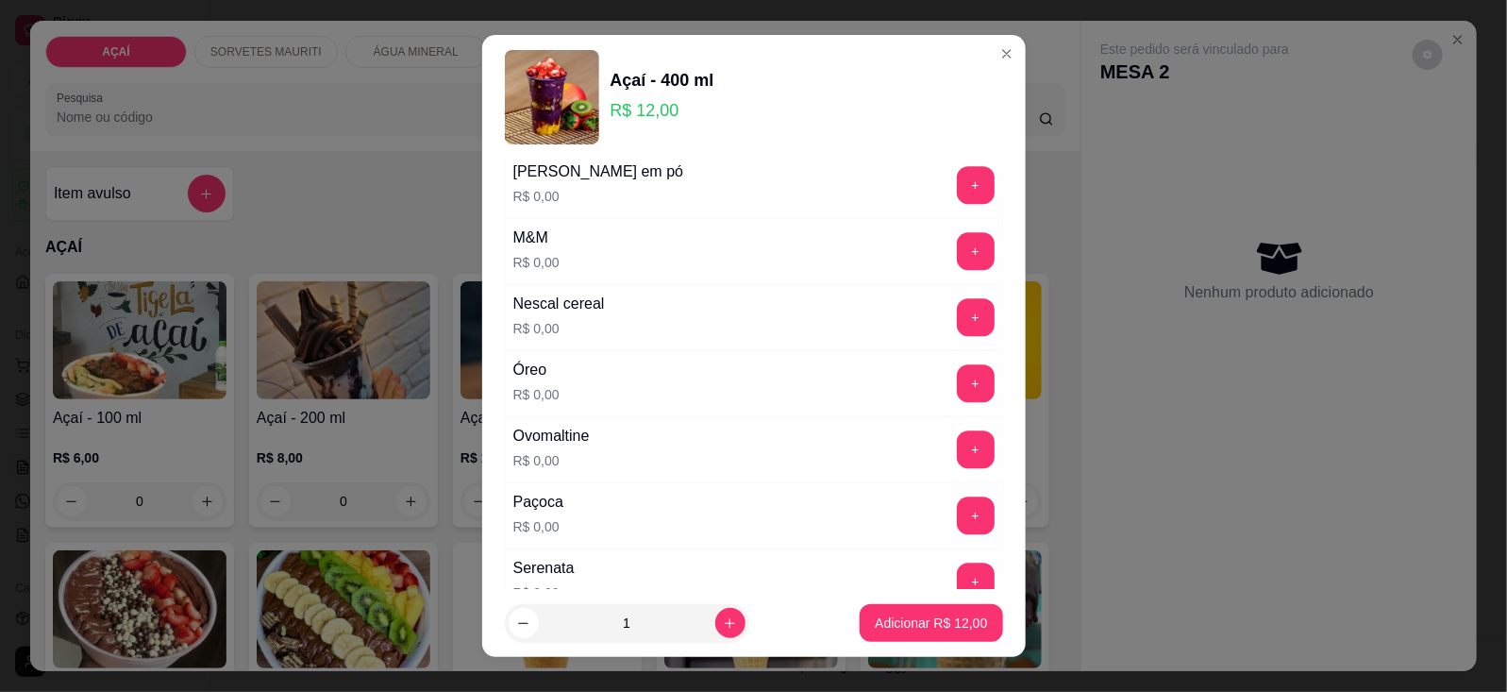
scroll to position [1887, 0]
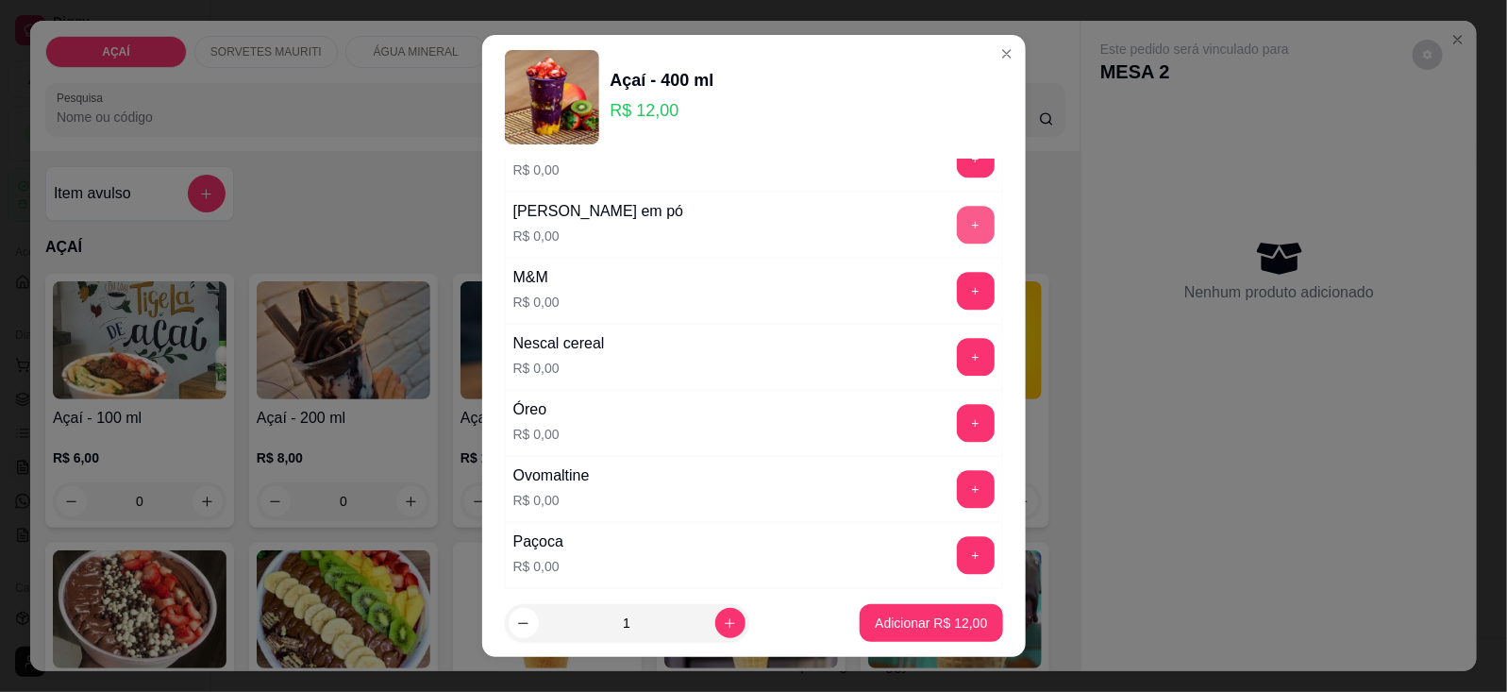
click at [957, 239] on button "+" at bounding box center [976, 225] width 38 height 38
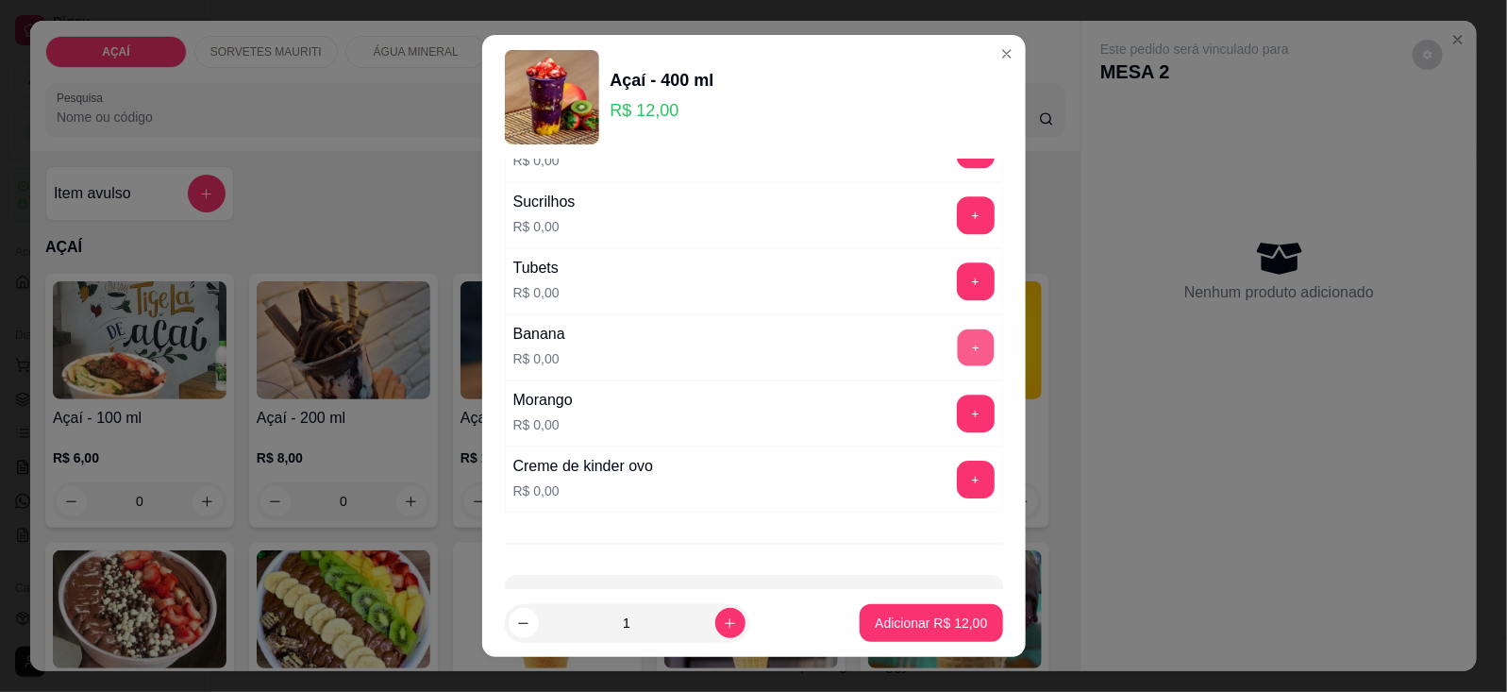
click at [957, 347] on button "+" at bounding box center [975, 346] width 37 height 37
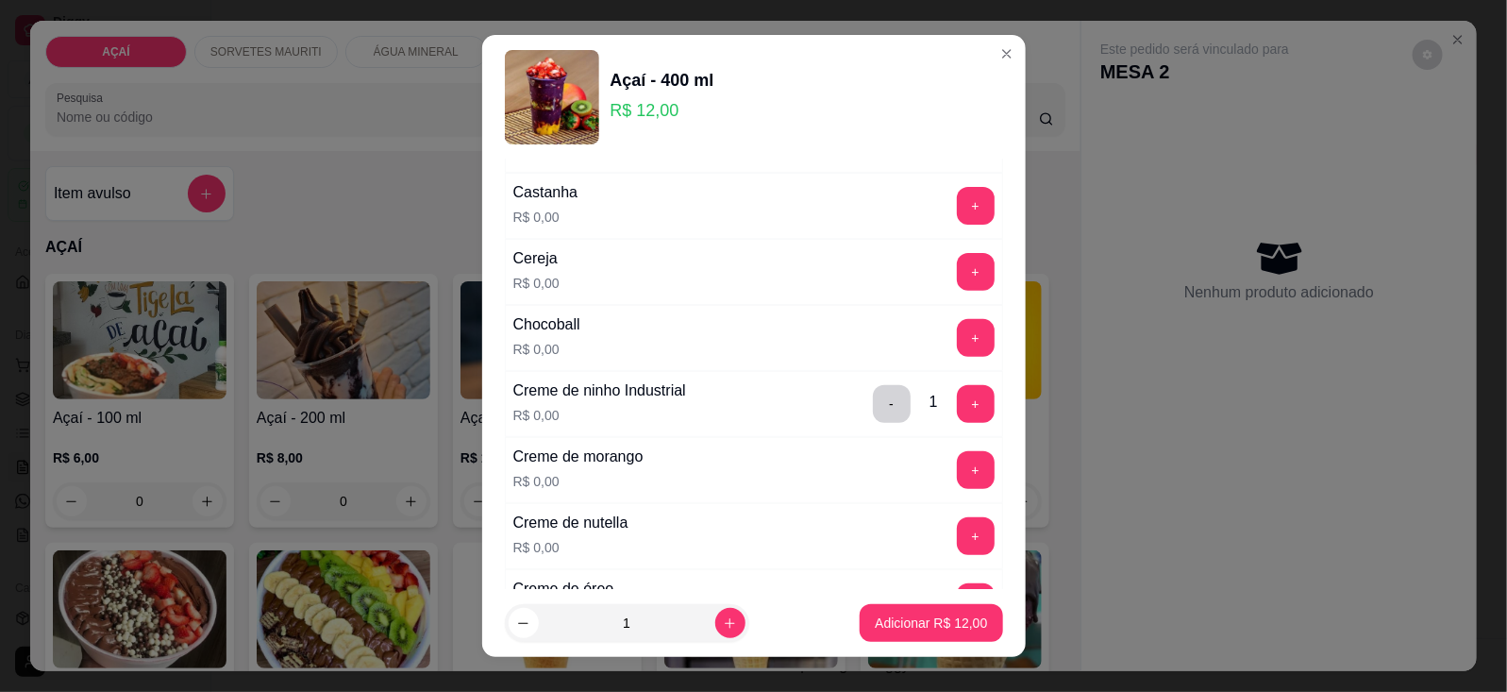
scroll to position [0, 0]
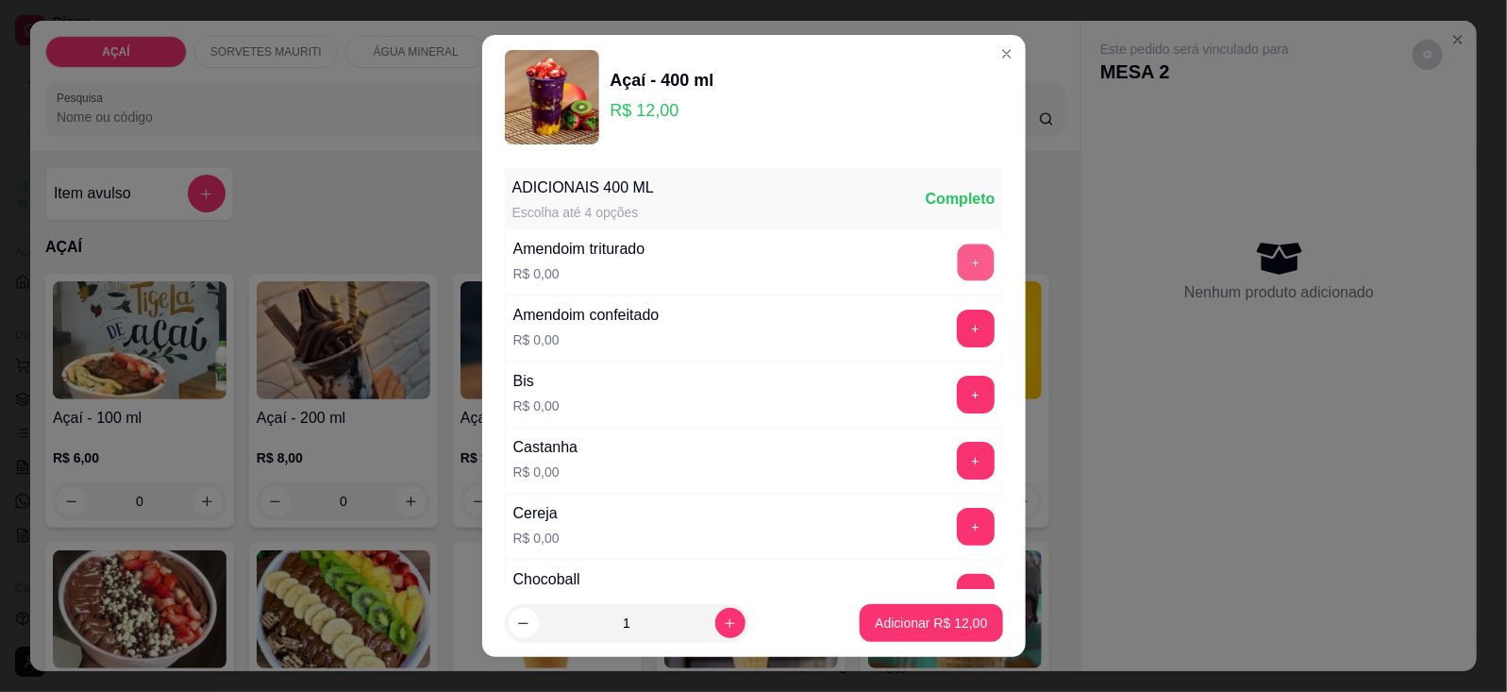
click at [957, 267] on button "+" at bounding box center [975, 261] width 37 height 37
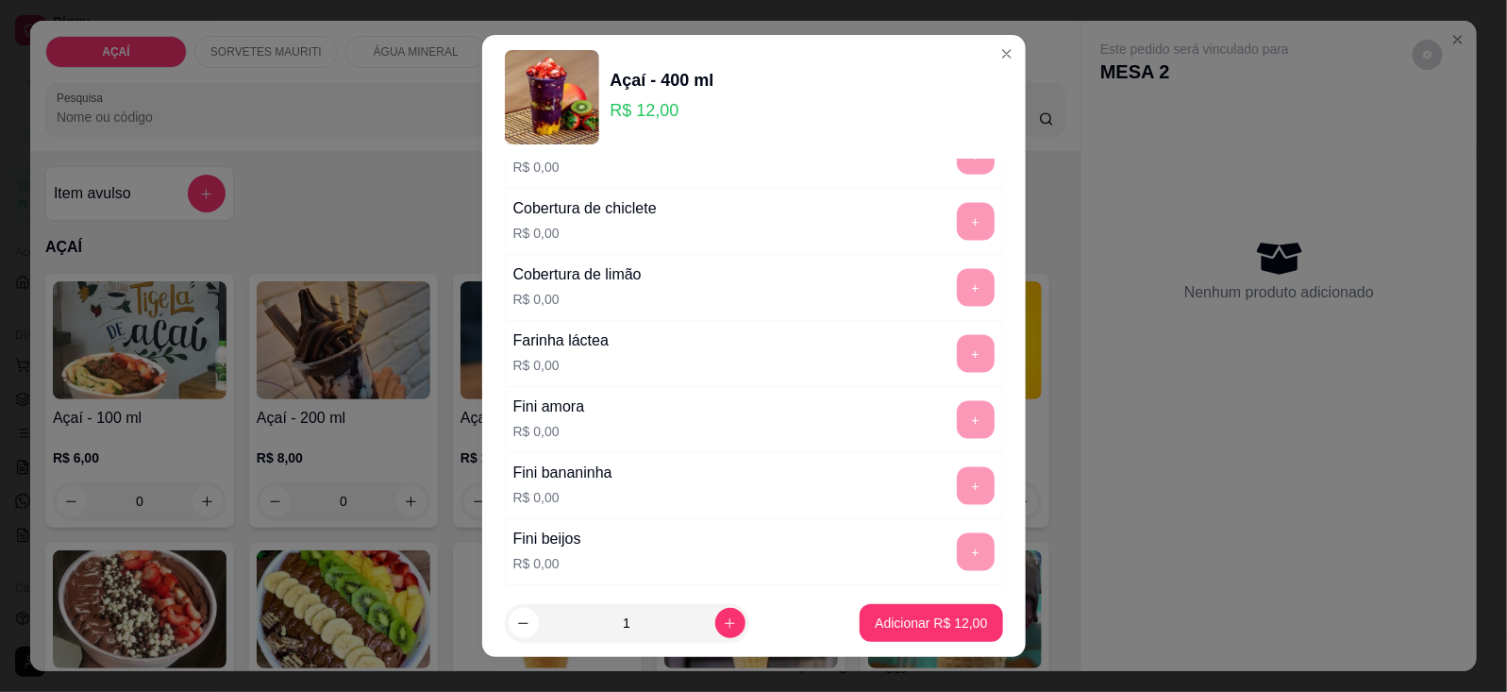
scroll to position [1415, 0]
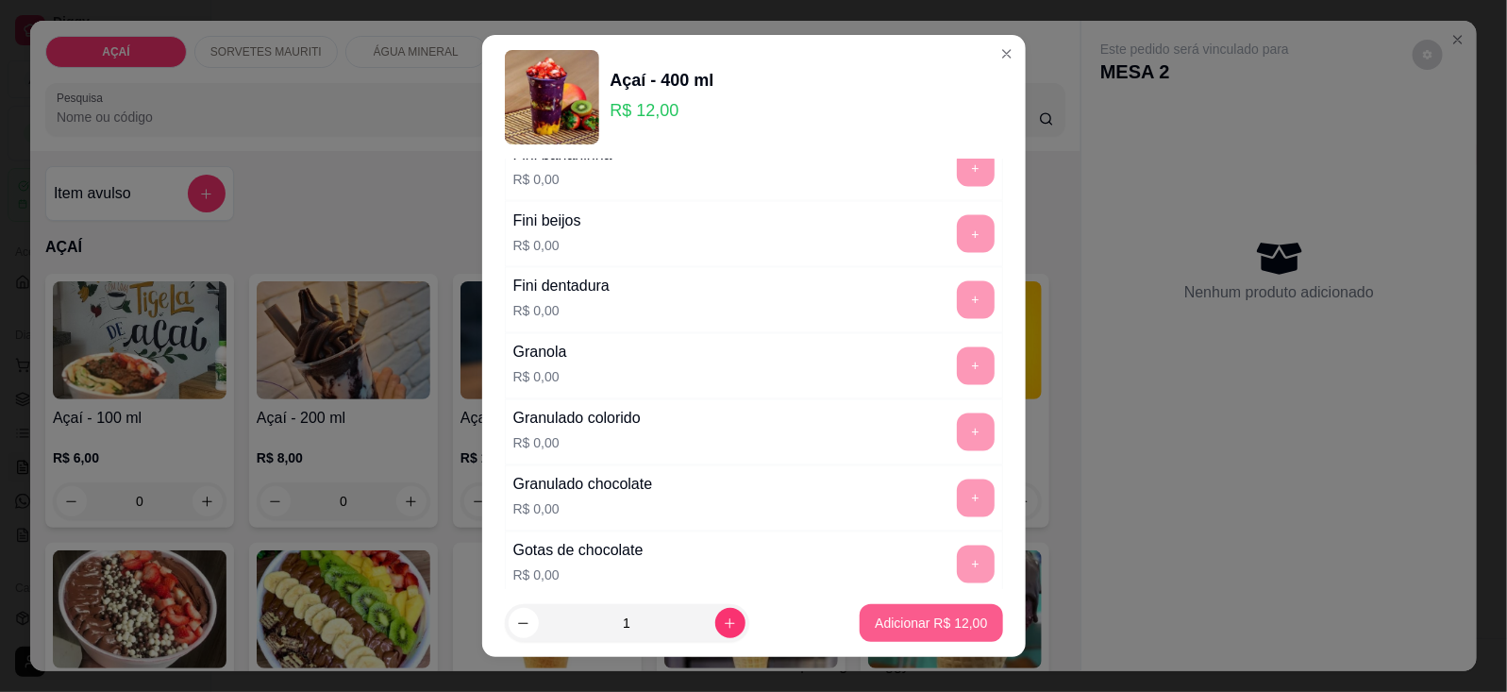
click at [903, 623] on p "Adicionar R$ 12,00" at bounding box center [931, 622] width 112 height 19
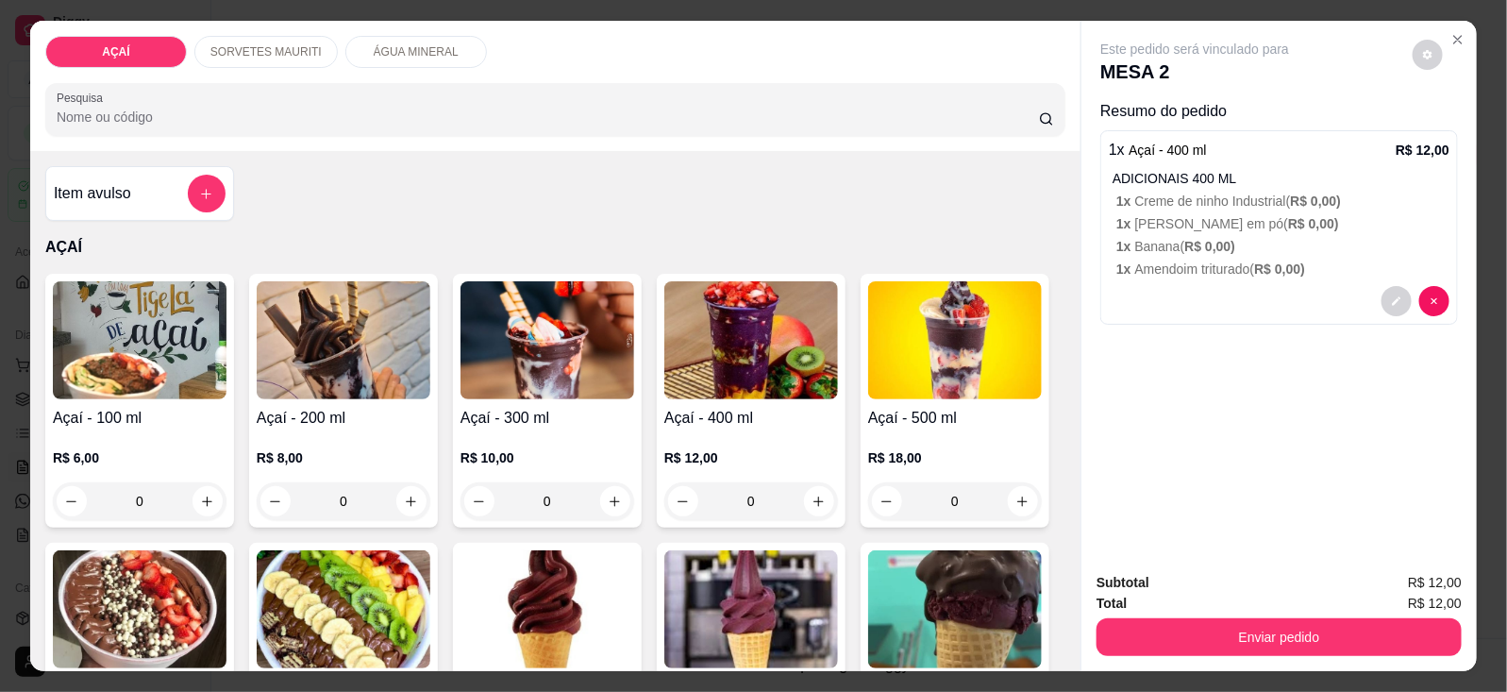
drag, startPoint x: 1175, startPoint y: 649, endPoint x: 1173, endPoint y: 633, distance: 16.3
click at [1175, 647] on div "Subtotal R$ 12,00 Total R$ 12,00 Enviar pedido" at bounding box center [1278, 614] width 395 height 114
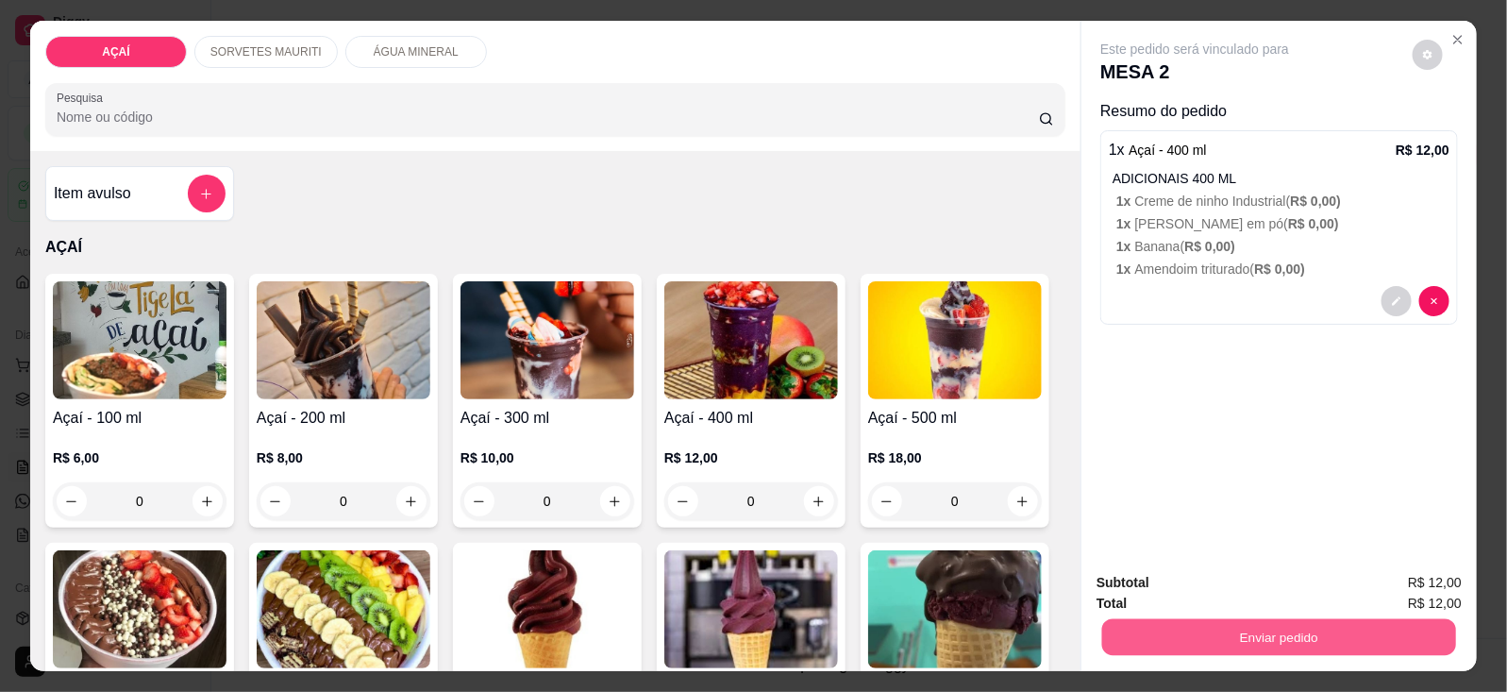
click at [1173, 620] on button "Enviar pedido" at bounding box center [1279, 637] width 354 height 37
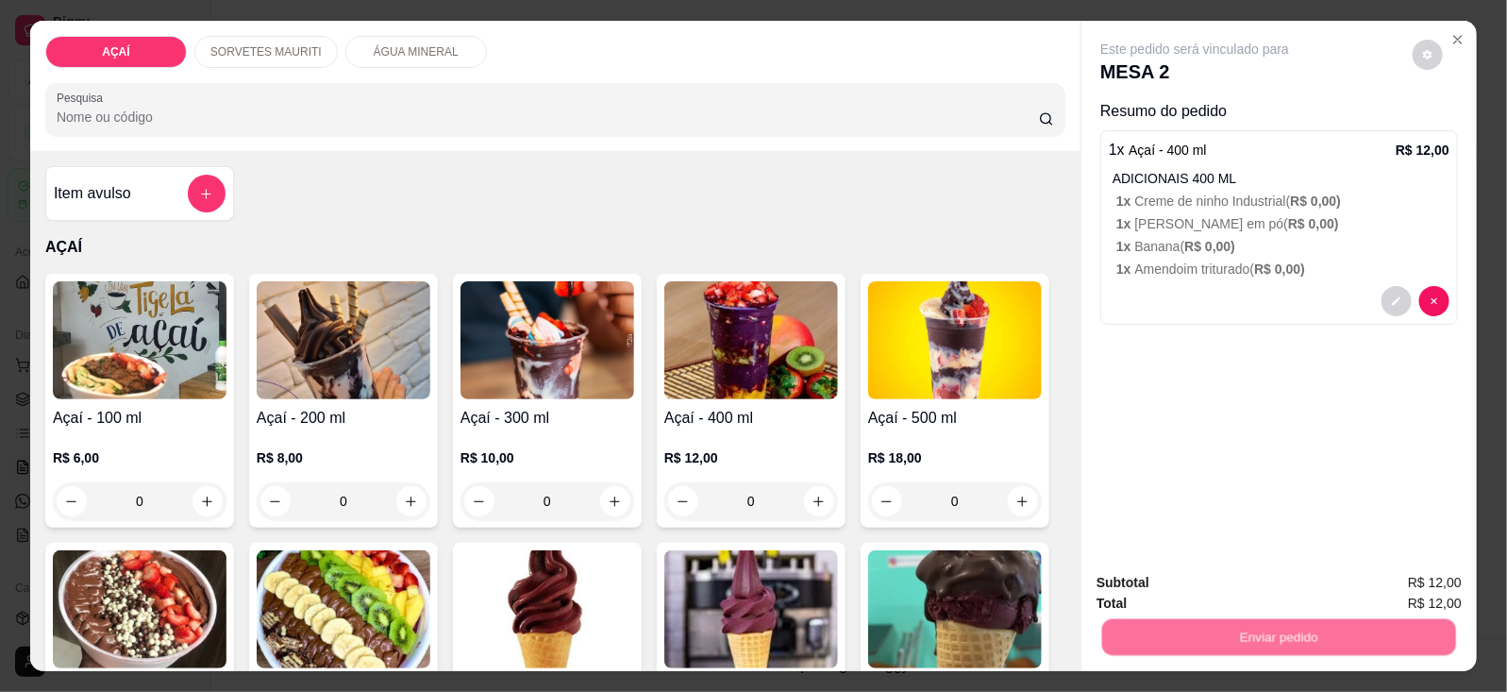
click at [1166, 581] on button "Não registrar e enviar pedido" at bounding box center [1215, 582] width 196 height 36
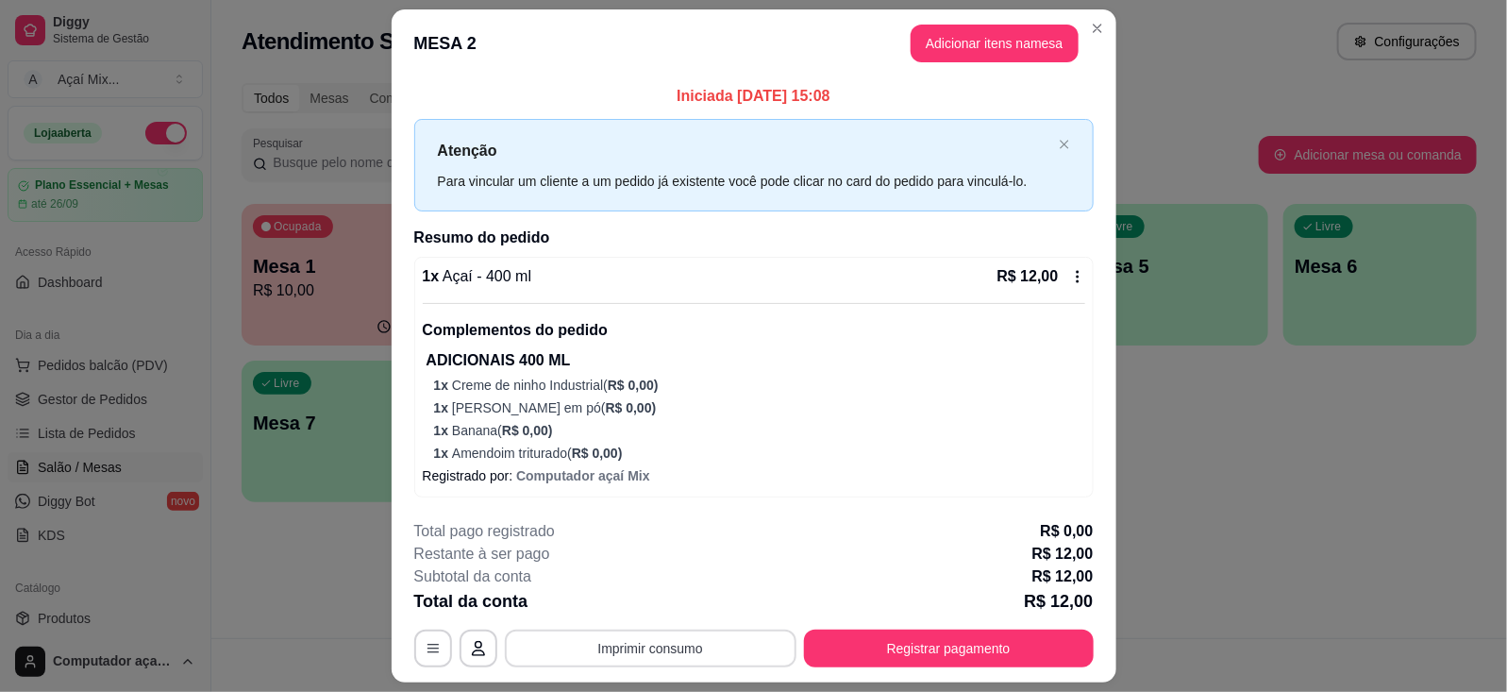
click at [648, 661] on button "Imprimir consumo" at bounding box center [651, 648] width 292 height 38
click at [647, 609] on button "Impressora" at bounding box center [647, 605] width 137 height 30
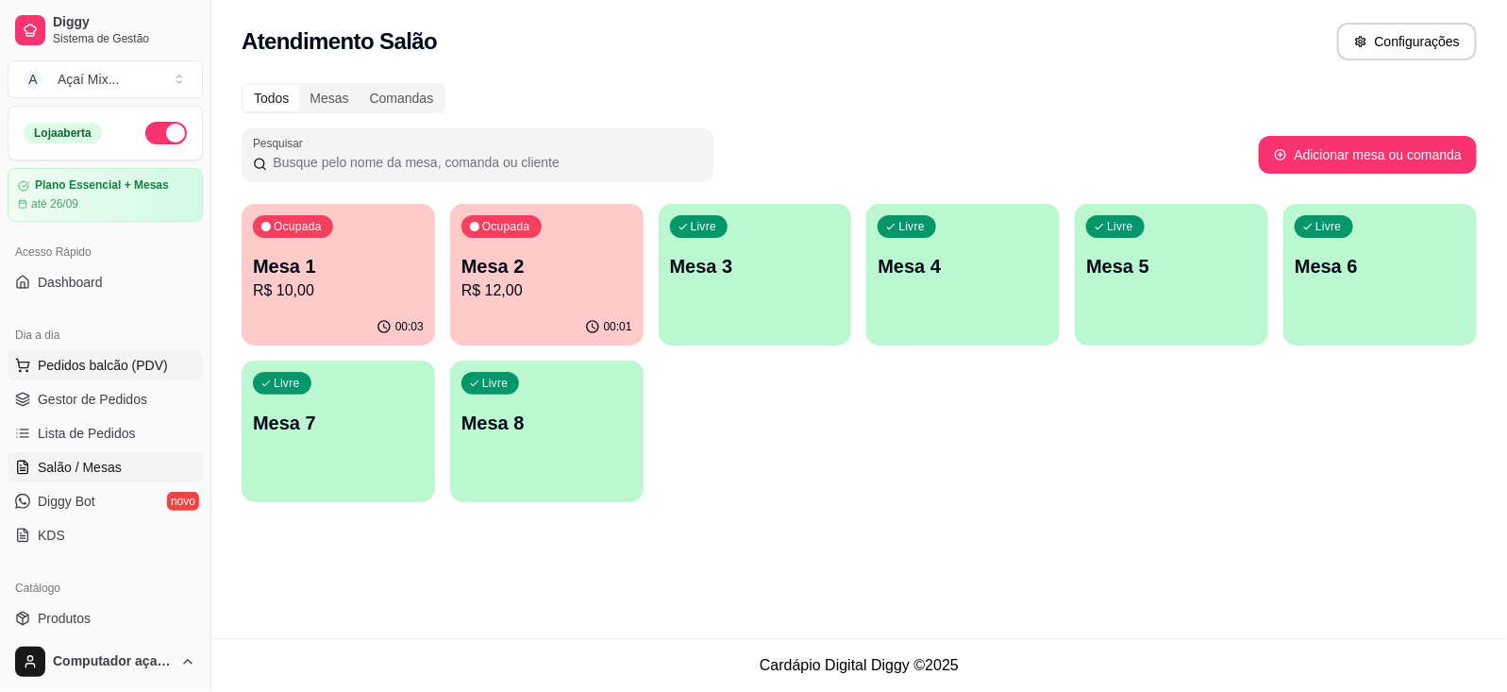
click at [151, 355] on button "Pedidos balcão (PDV)" at bounding box center [105, 365] width 195 height 30
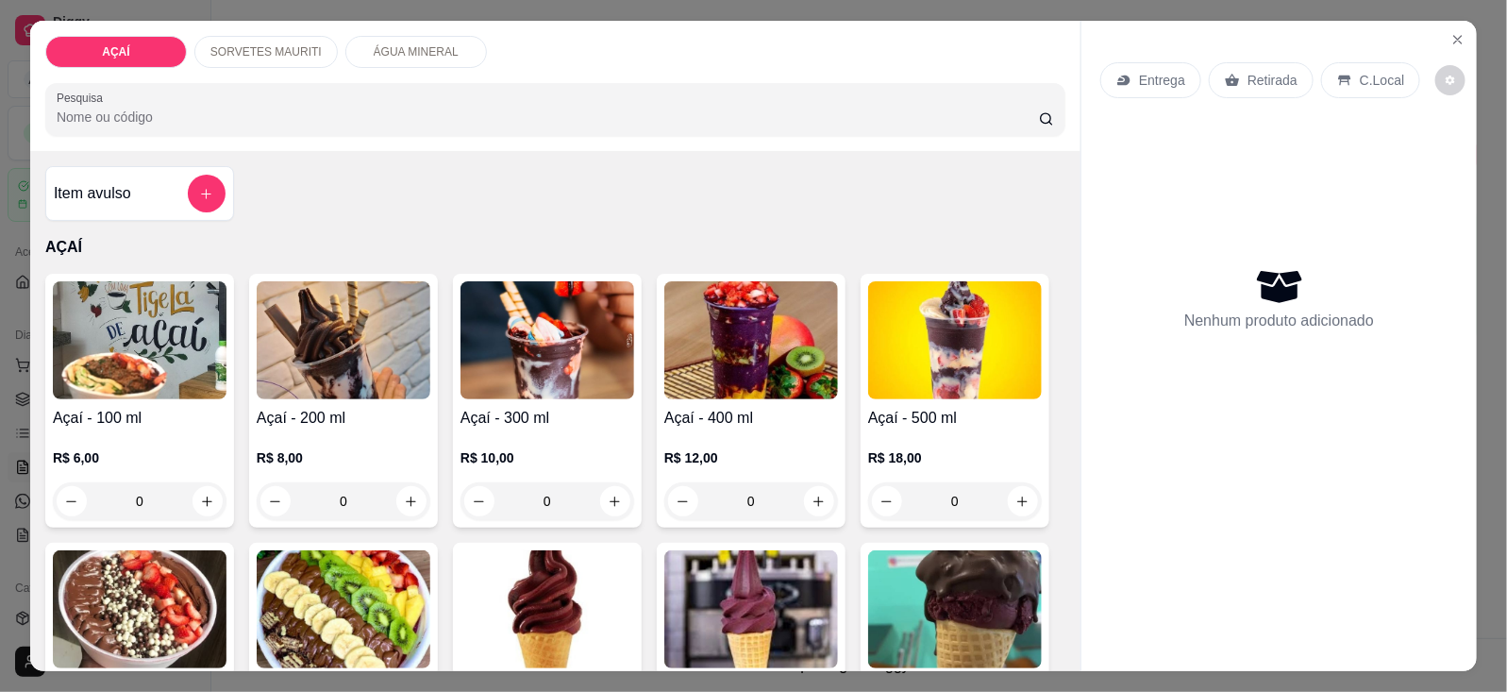
click at [261, 53] on div "SORVETES MAURITI" at bounding box center [265, 52] width 143 height 32
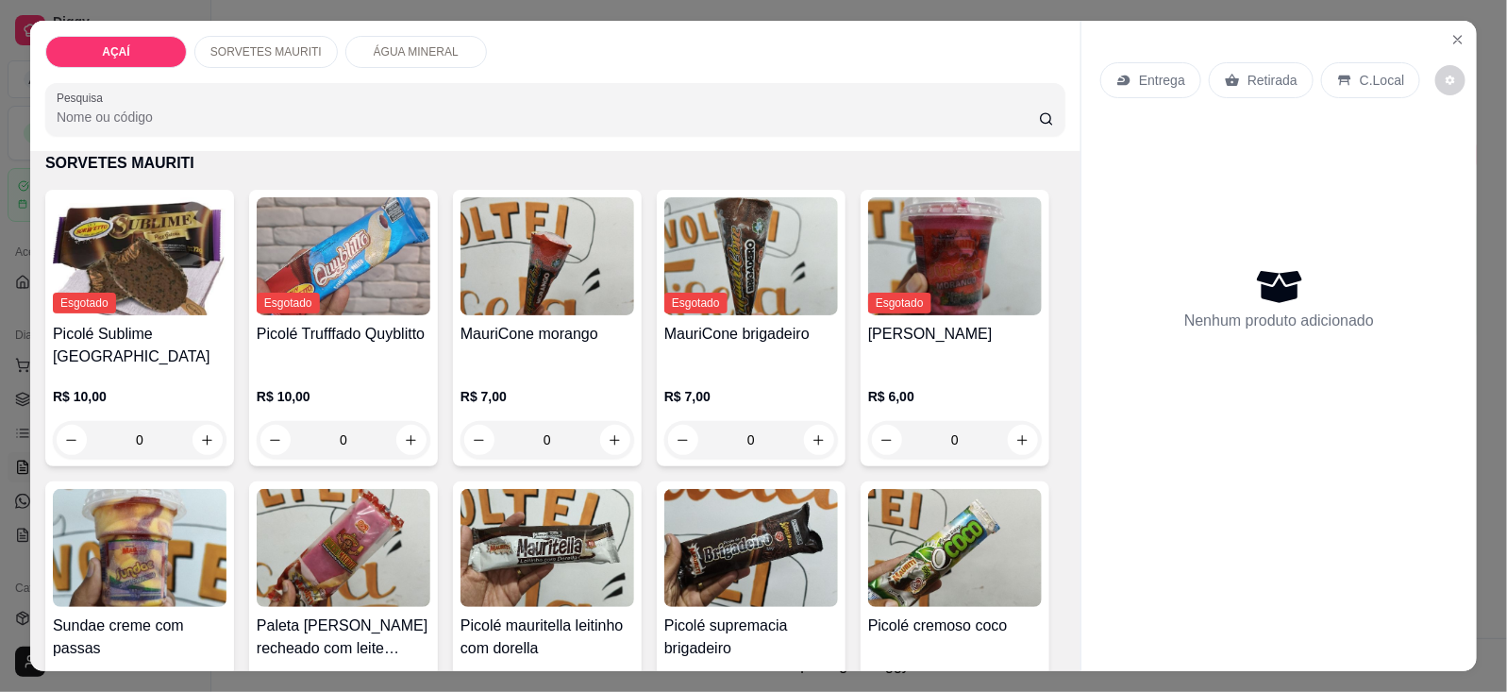
scroll to position [48, 0]
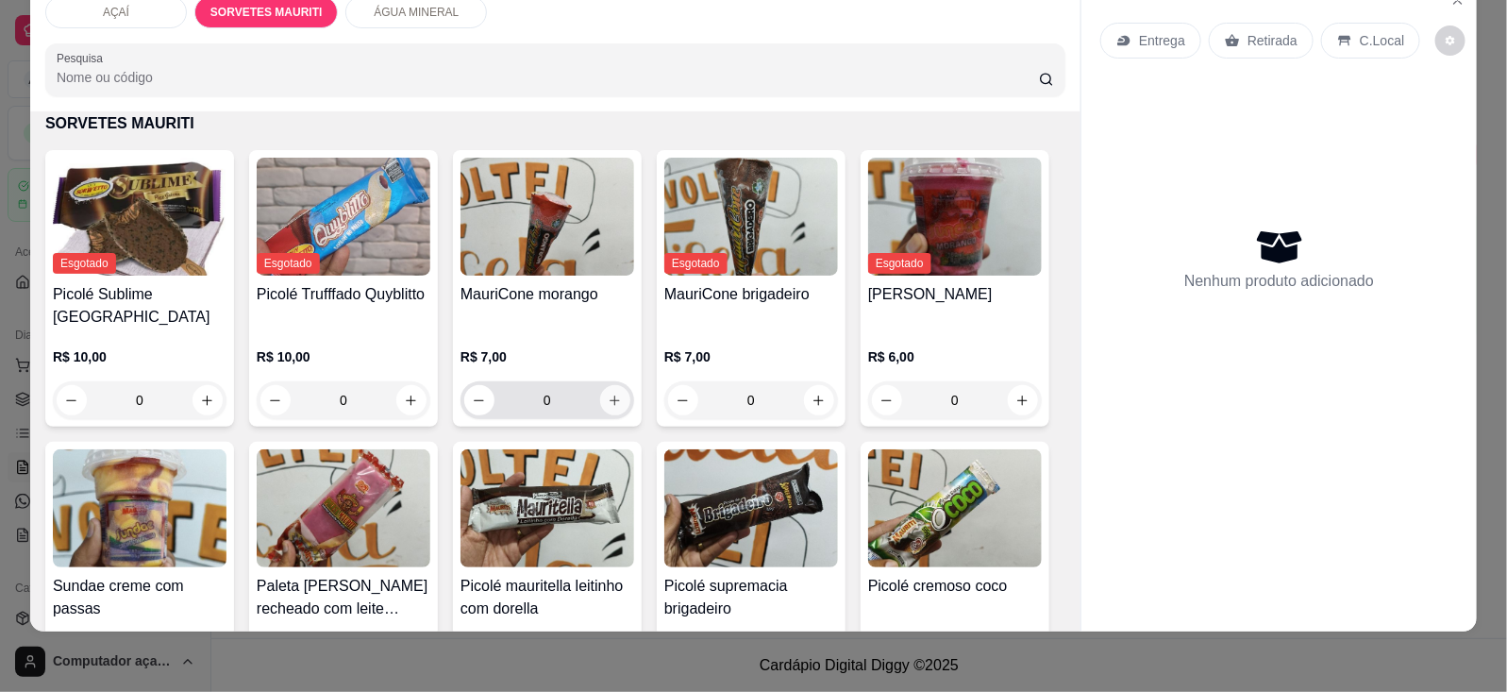
click at [604, 385] on button "increase-product-quantity" at bounding box center [615, 400] width 30 height 30
type input "1"
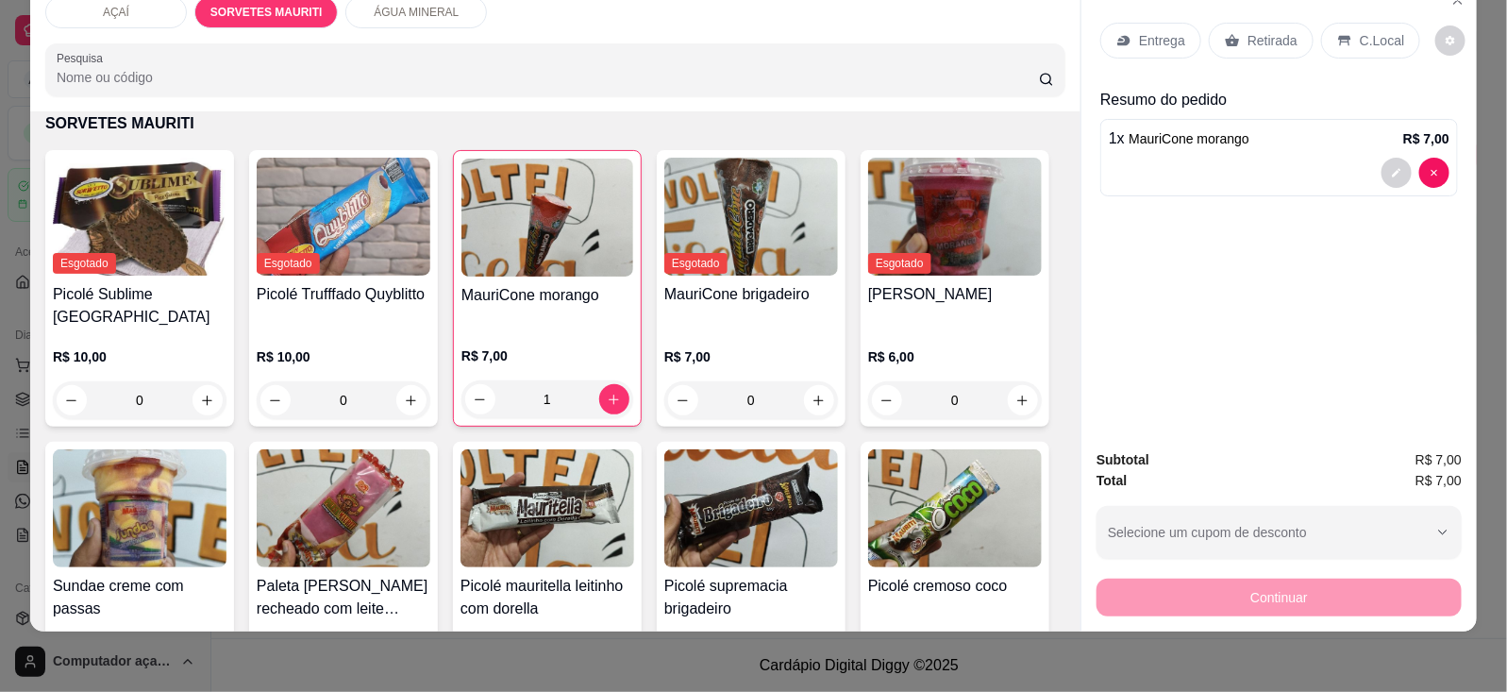
click at [1139, 31] on p "Entrega" at bounding box center [1162, 40] width 46 height 19
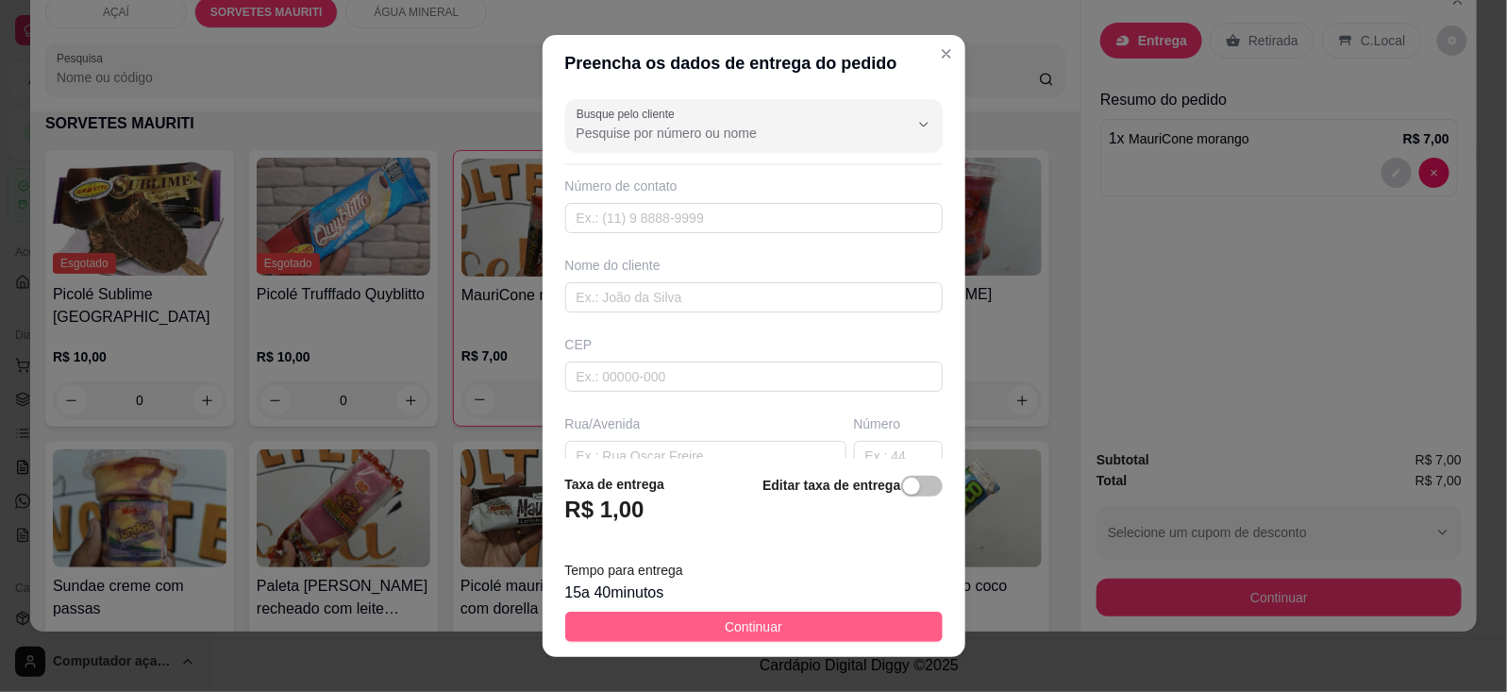
click at [766, 616] on button "Continuar" at bounding box center [753, 626] width 377 height 30
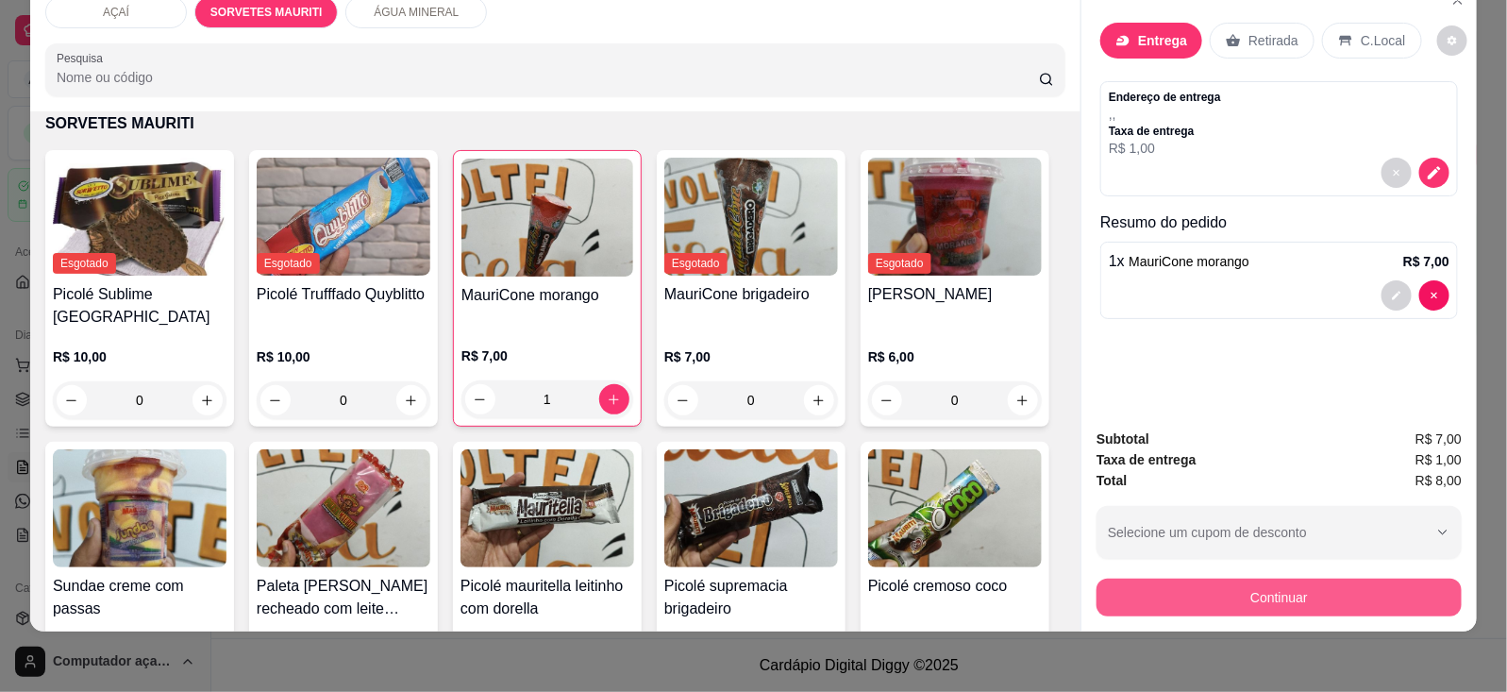
click at [1195, 578] on button "Continuar" at bounding box center [1278, 597] width 365 height 38
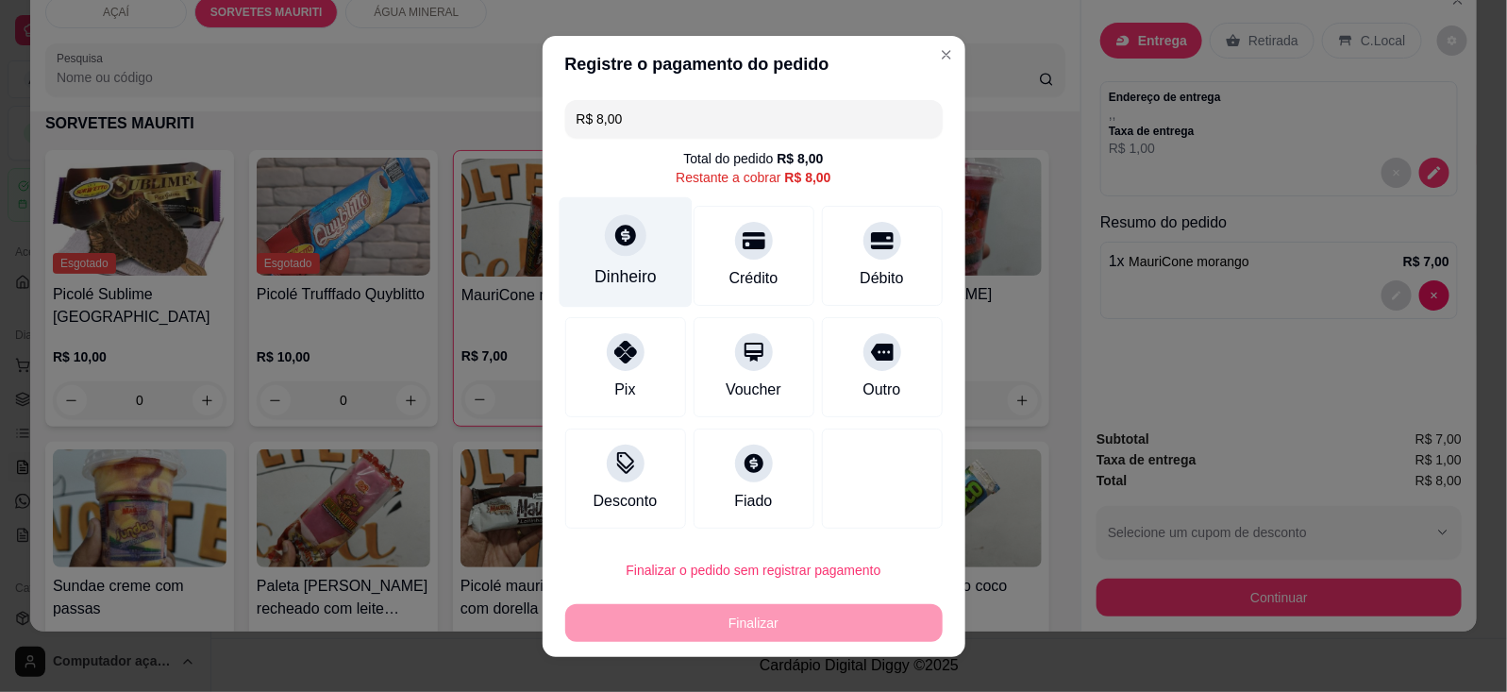
click at [648, 251] on div "Dinheiro" at bounding box center [624, 251] width 133 height 110
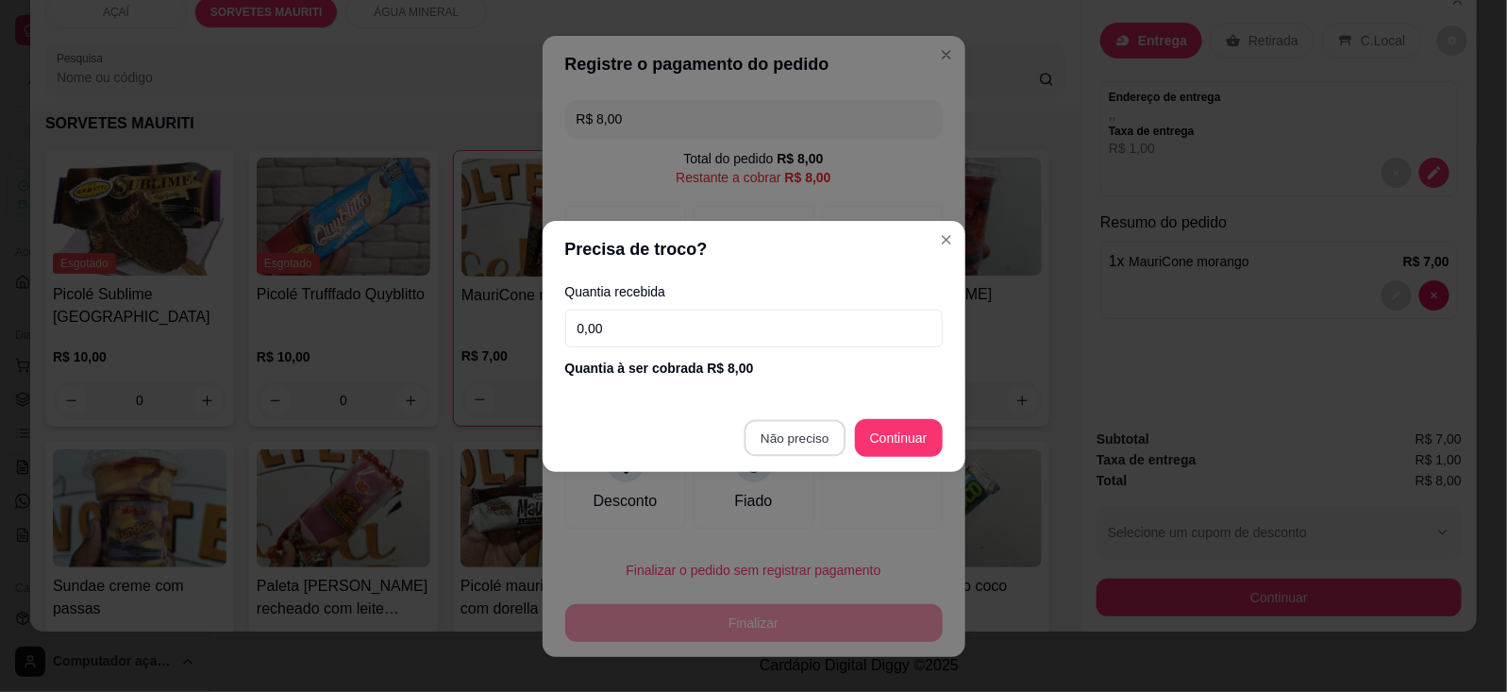
type input "R$ 0,00"
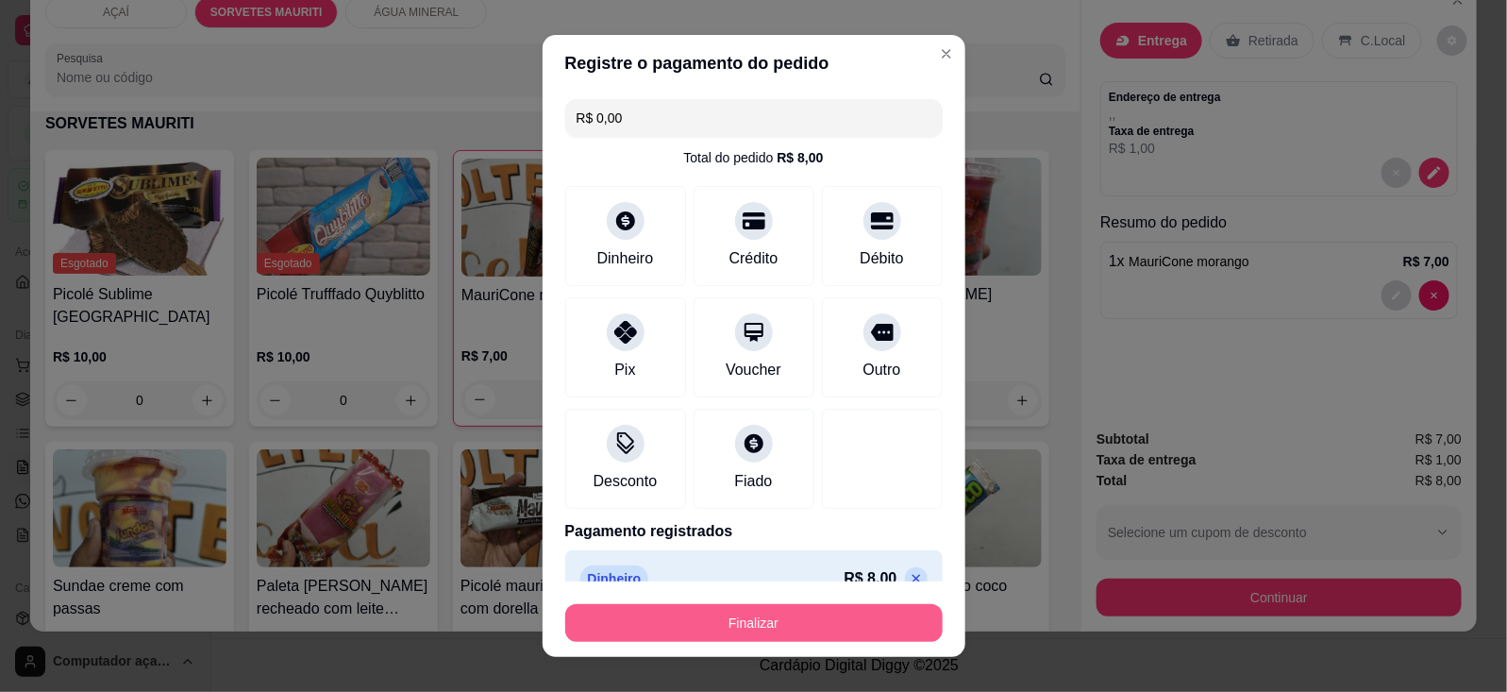
click at [833, 630] on button "Finalizar" at bounding box center [753, 623] width 377 height 38
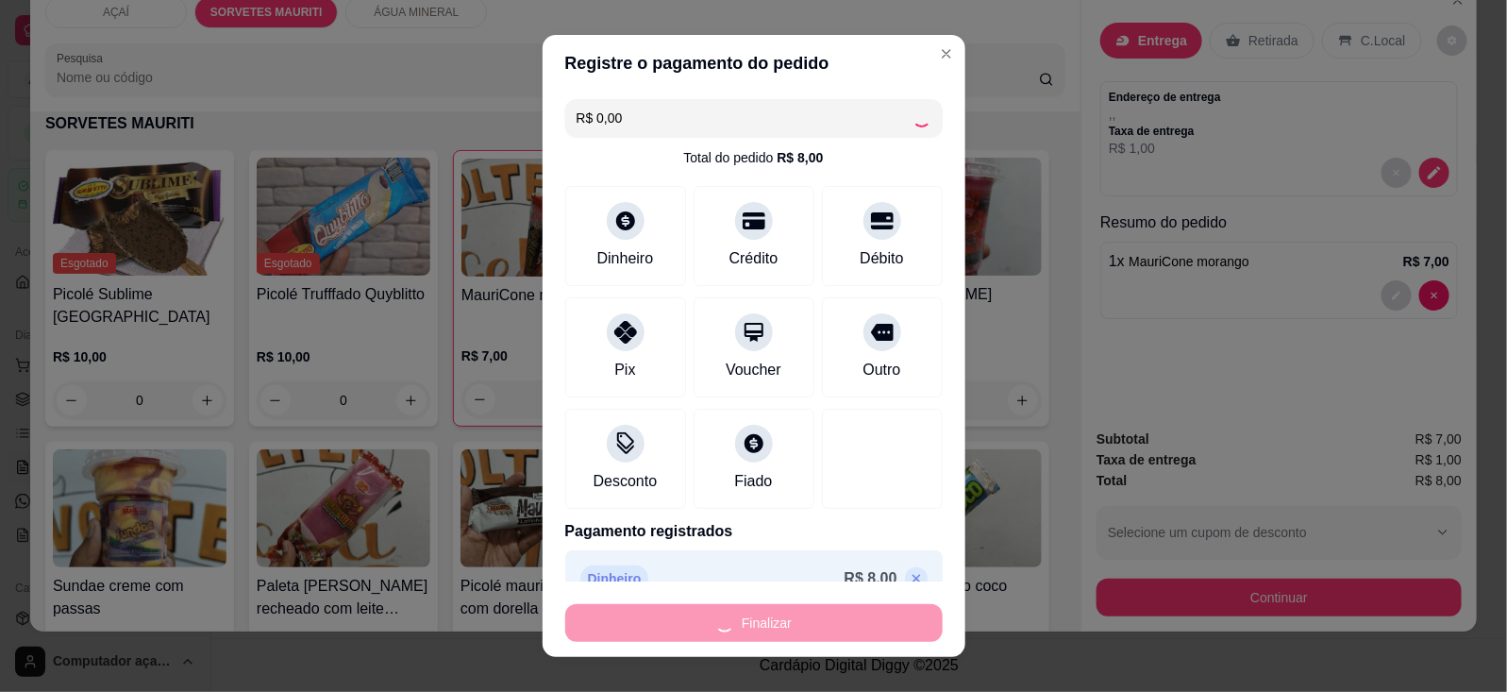
type input "0"
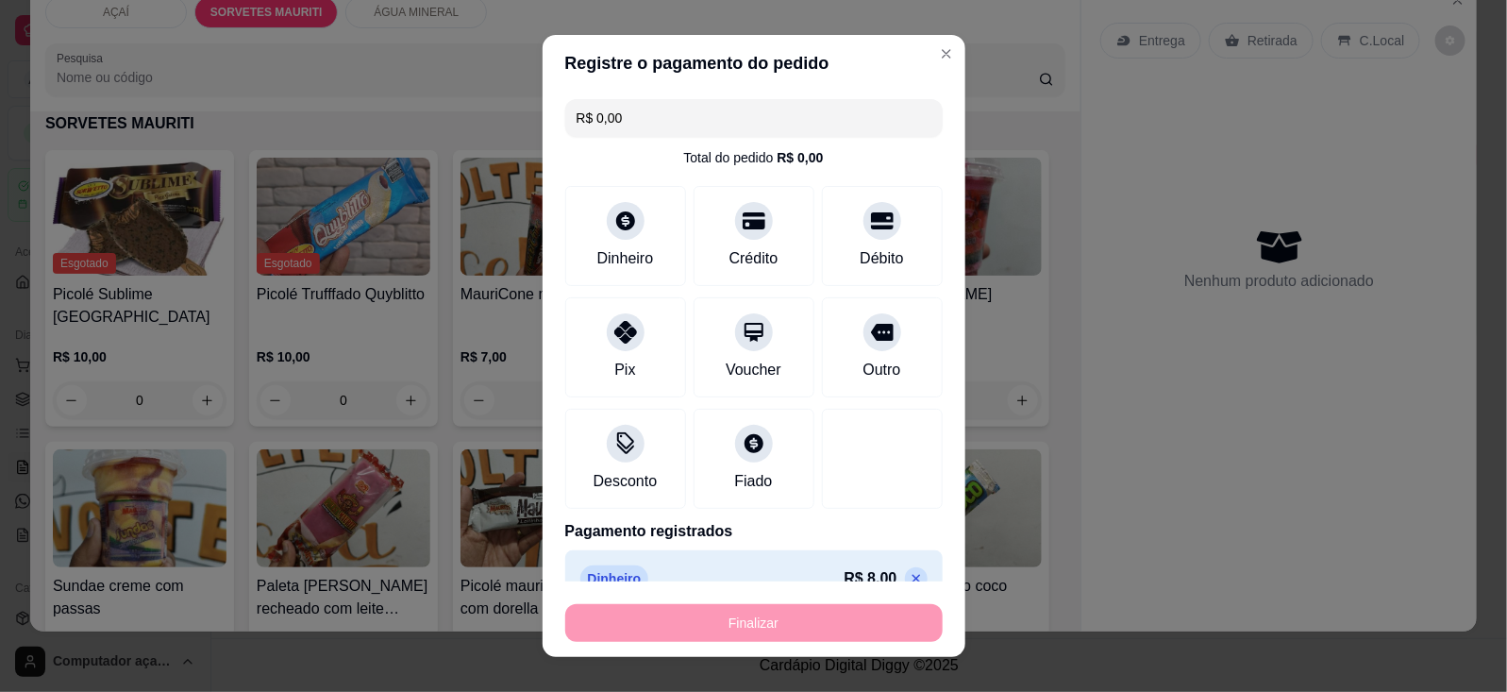
type input "-R$ 8,00"
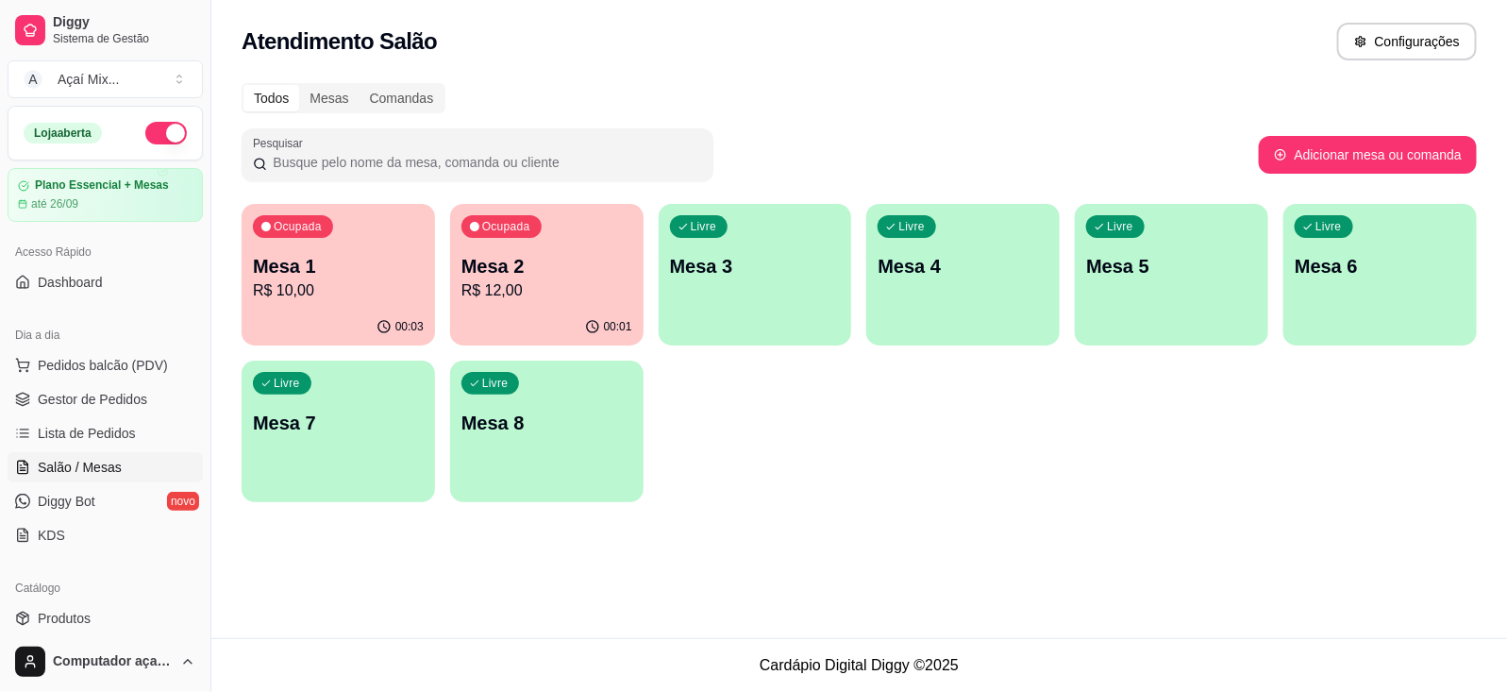
click at [615, 316] on div "00:01" at bounding box center [546, 326] width 193 height 37
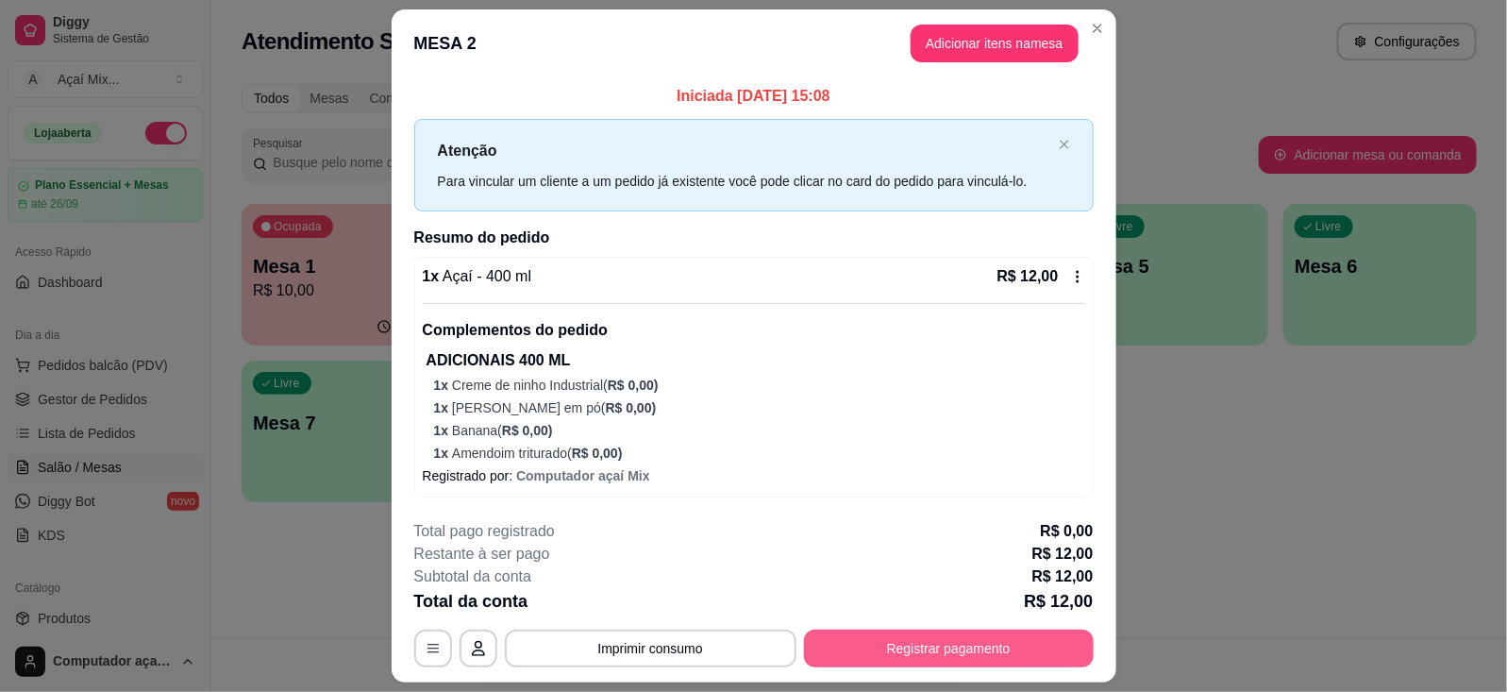
click at [887, 643] on button "Registrar pagamento" at bounding box center [949, 648] width 290 height 38
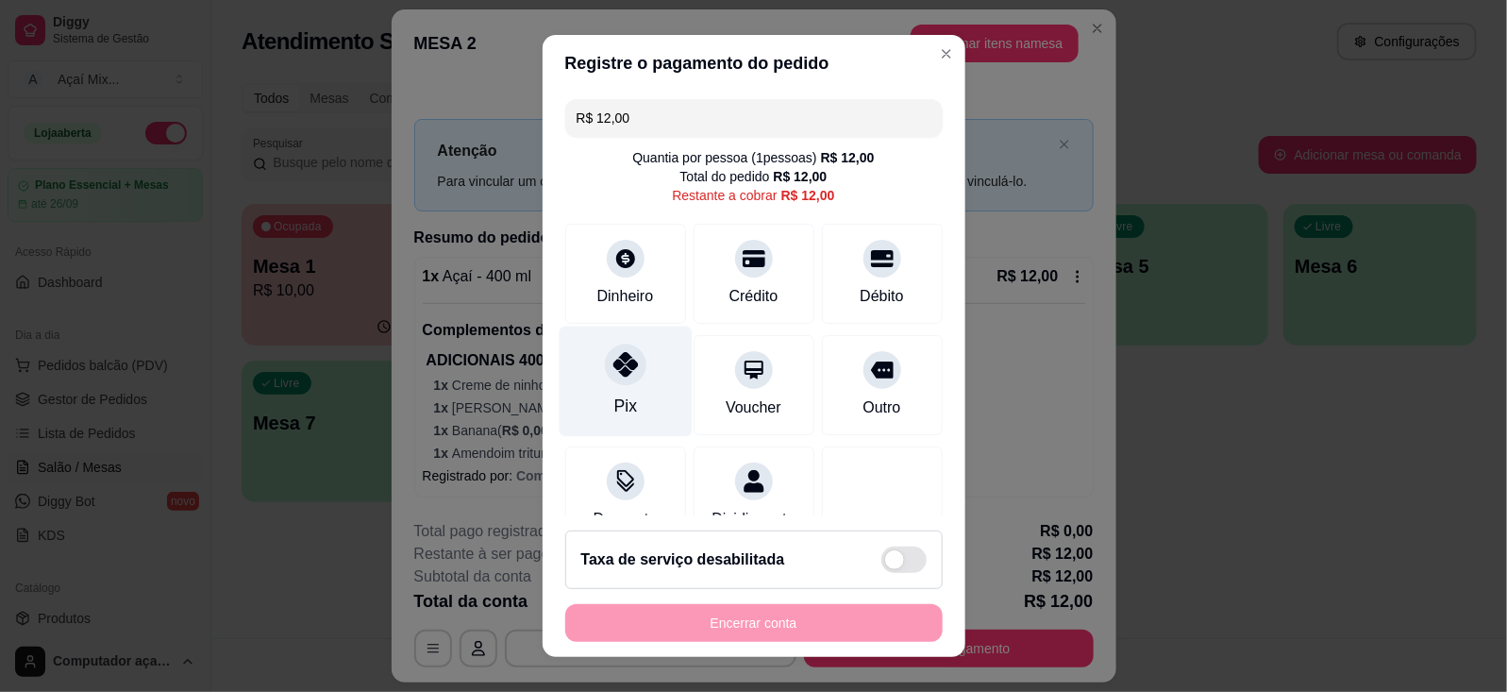
click at [625, 403] on div "Pix" at bounding box center [624, 380] width 133 height 110
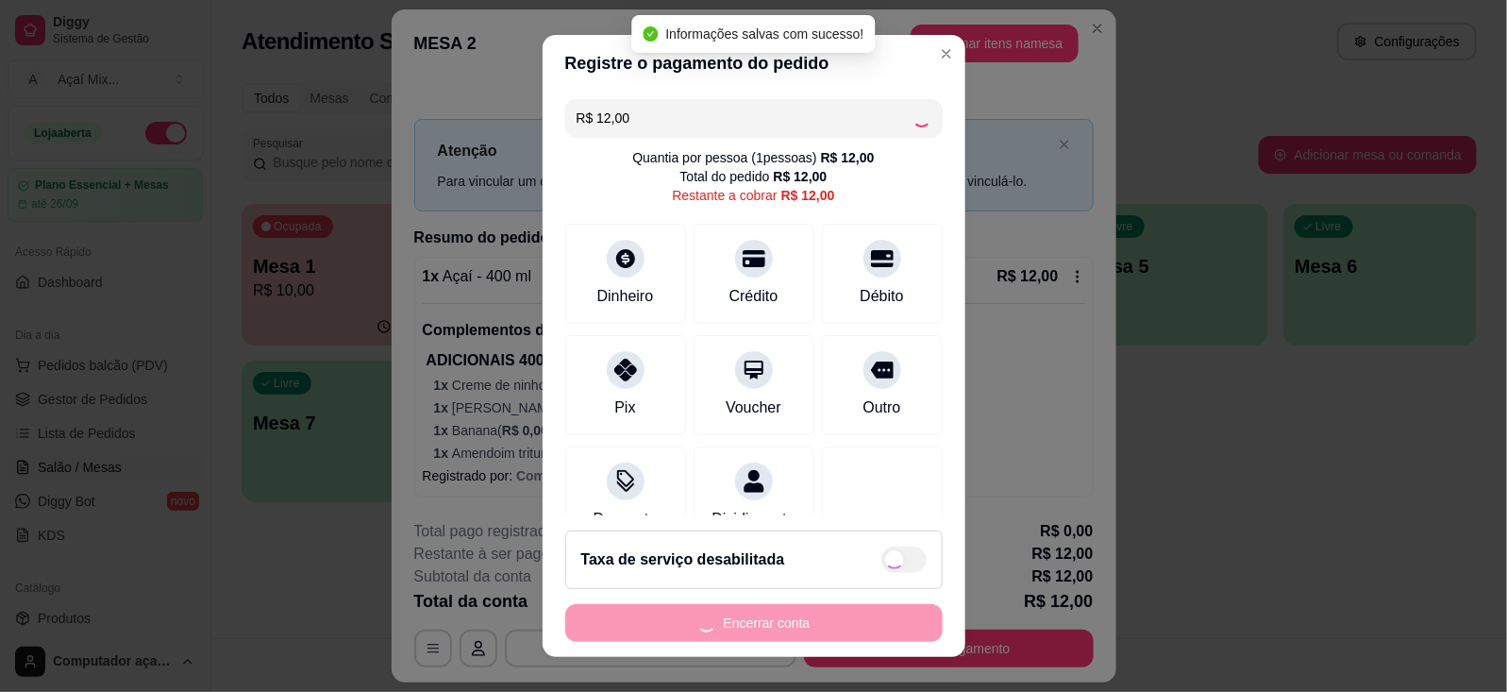
type input "R$ 0,00"
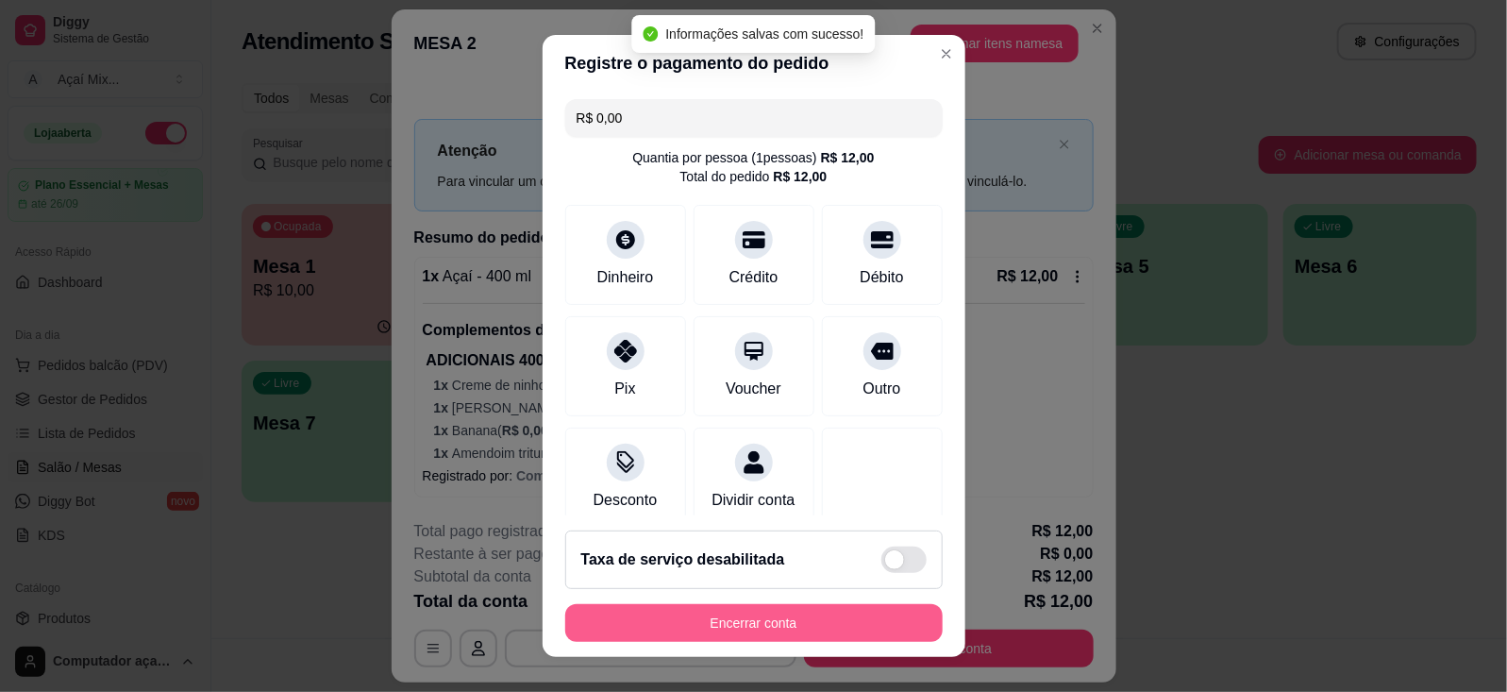
click at [793, 621] on button "Encerrar conta" at bounding box center [753, 623] width 377 height 38
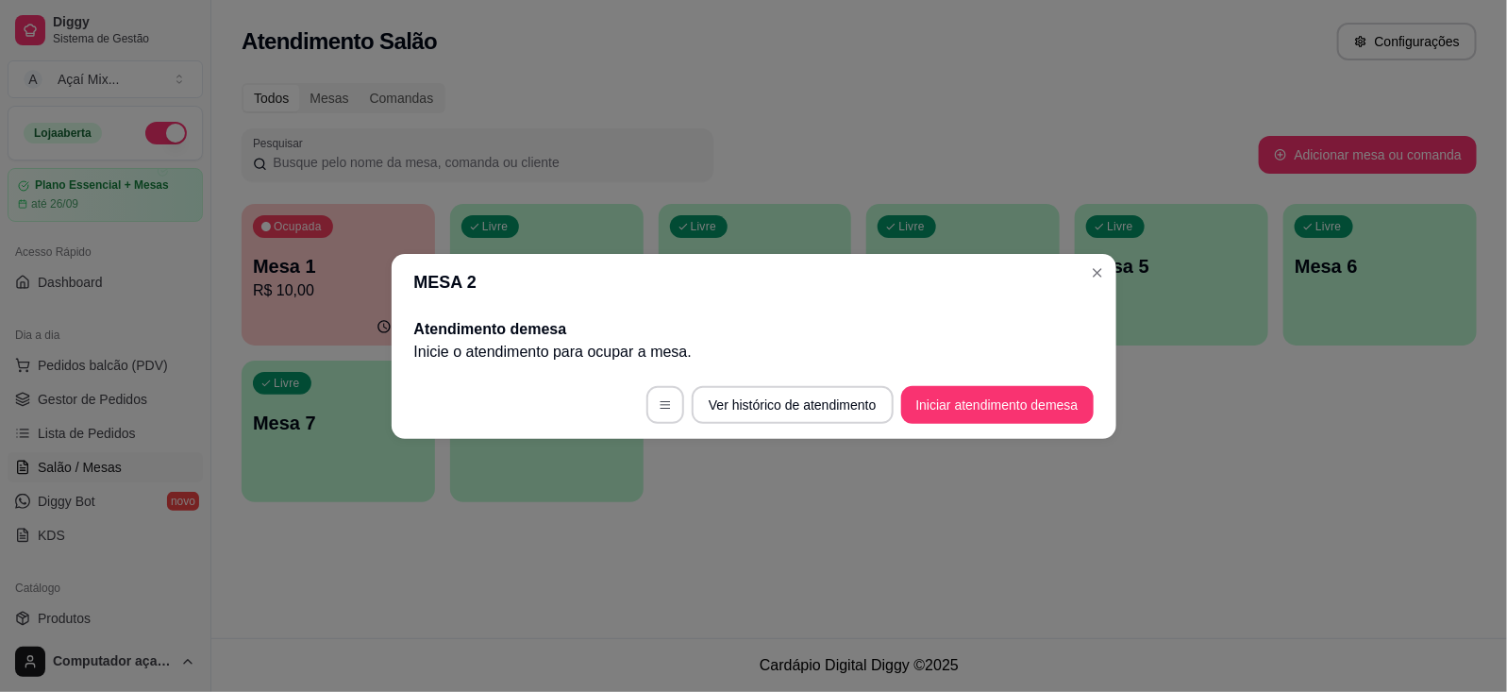
click at [444, 416] on div "MESA 2 Atendimento de mesa Inicie o atendimento para ocupar a mesa . Ver histór…" at bounding box center [753, 346] width 1507 height 692
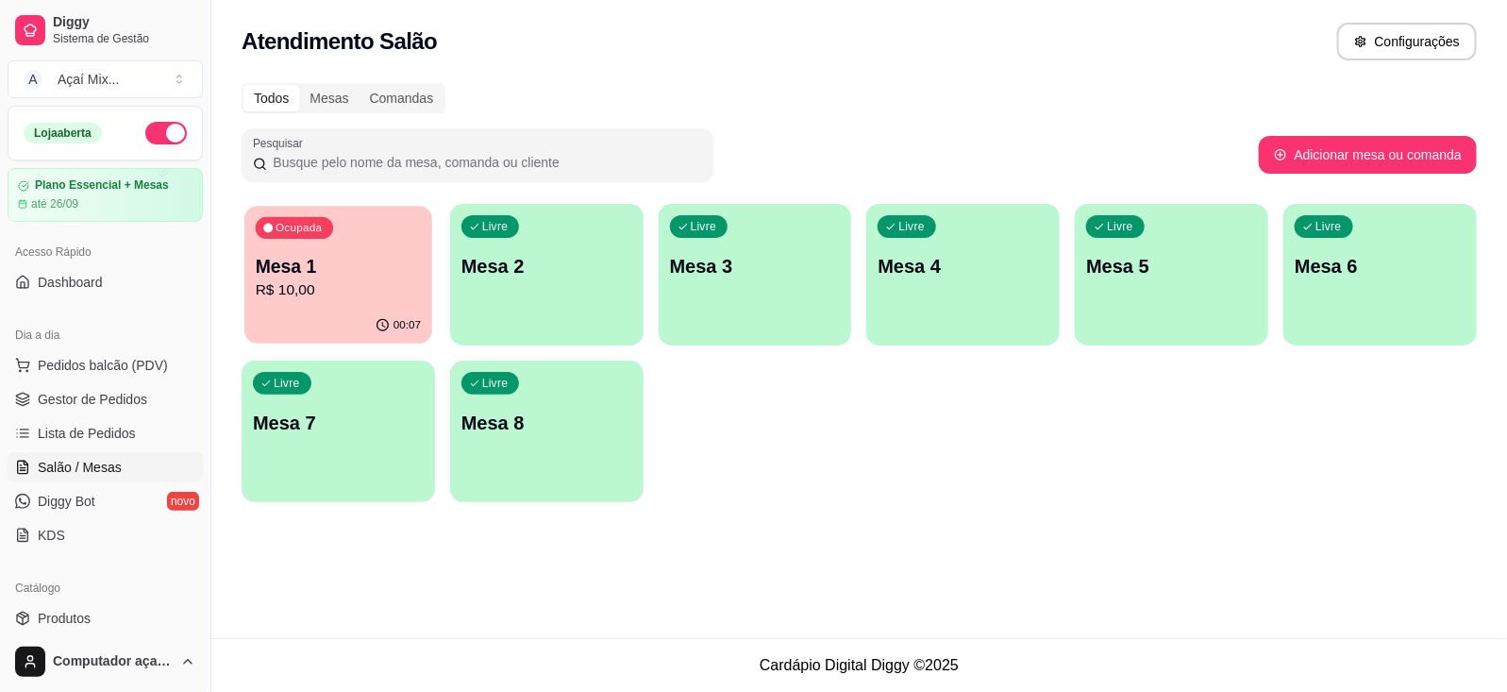
click at [355, 257] on p "Mesa 1" at bounding box center [338, 266] width 165 height 25
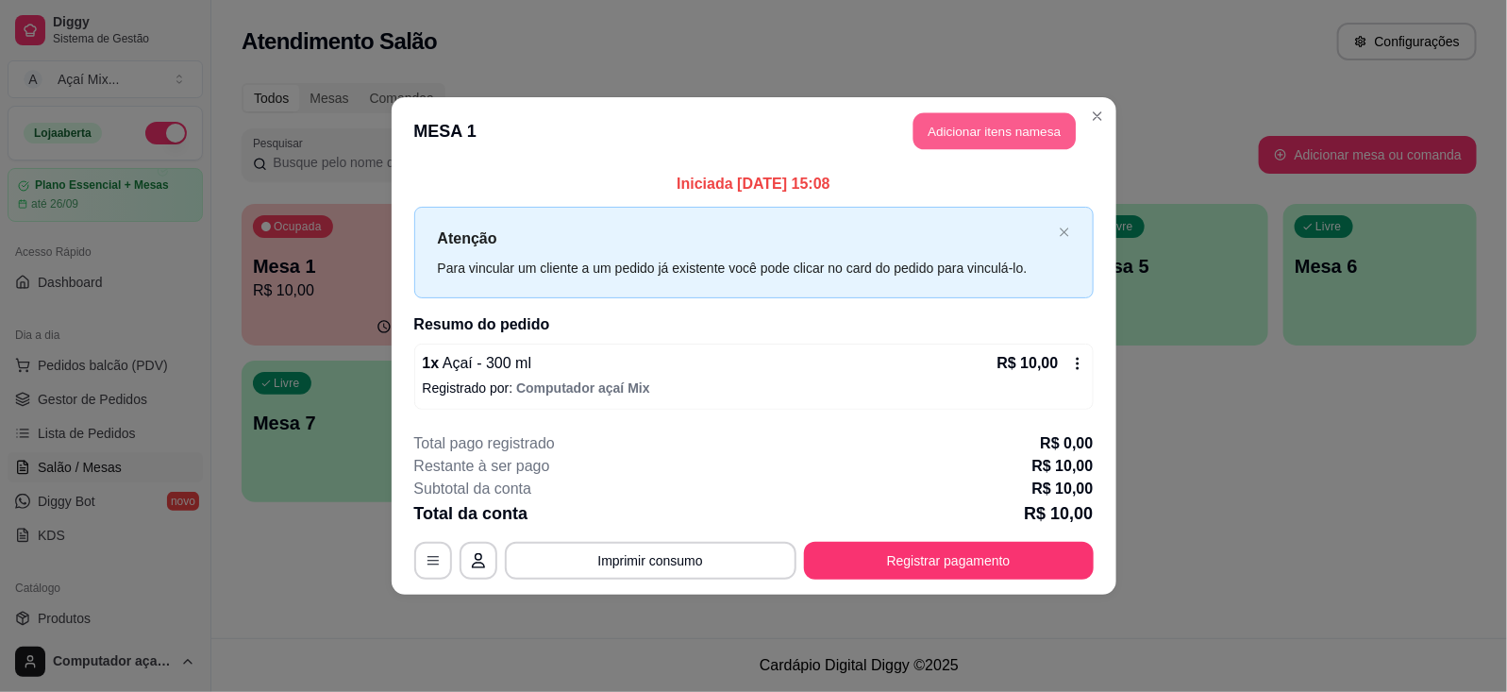
click at [937, 129] on button "Adicionar itens na mesa" at bounding box center [994, 131] width 162 height 37
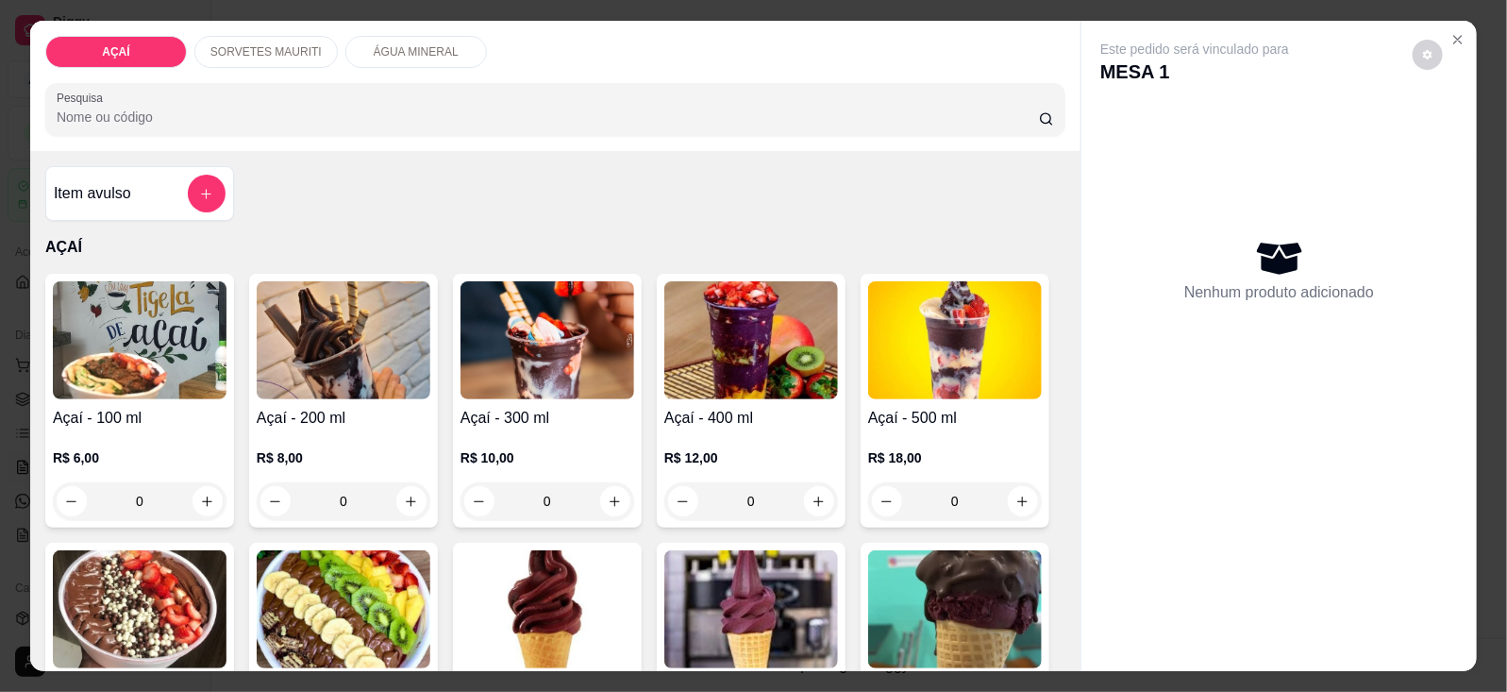
click at [574, 412] on h4 "Açaí - 300 ml" at bounding box center [547, 418] width 174 height 23
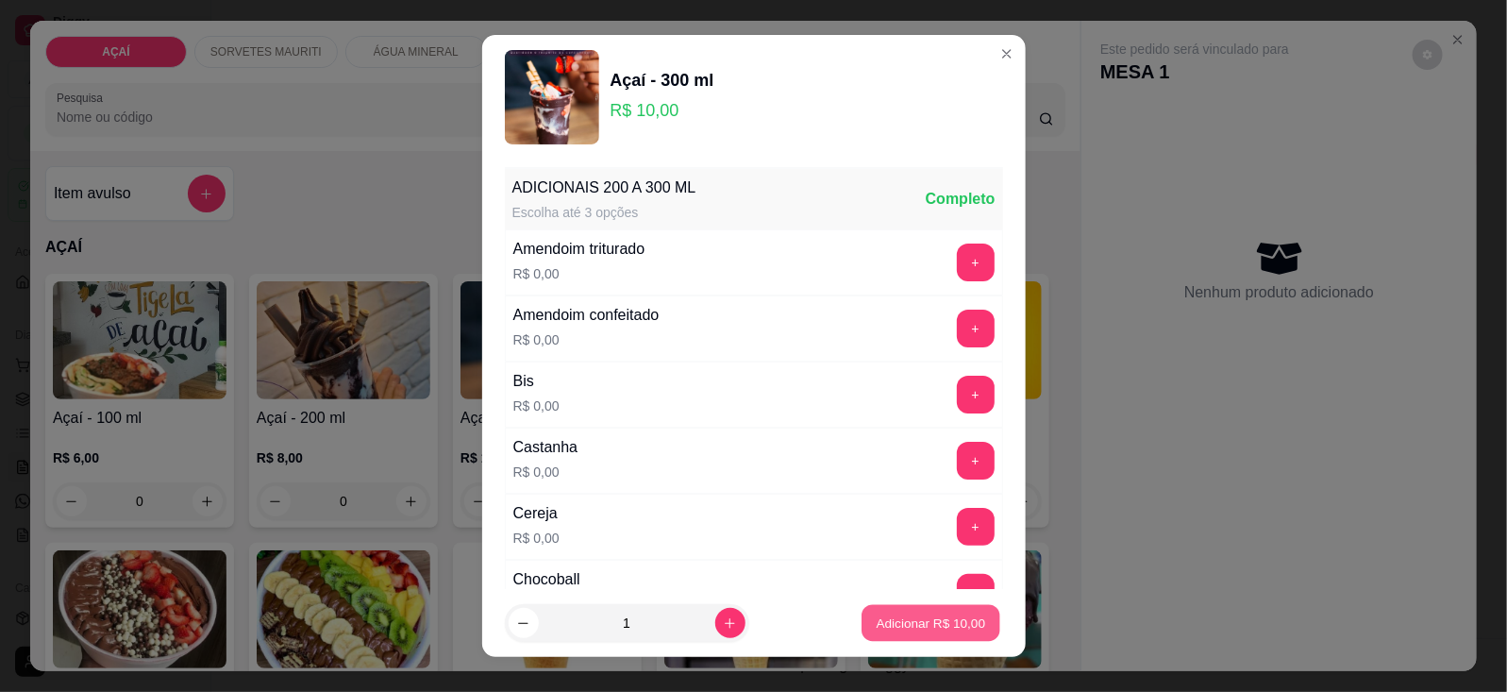
click at [903, 635] on button "Adicionar R$ 10,00" at bounding box center [931, 623] width 139 height 37
type input "1"
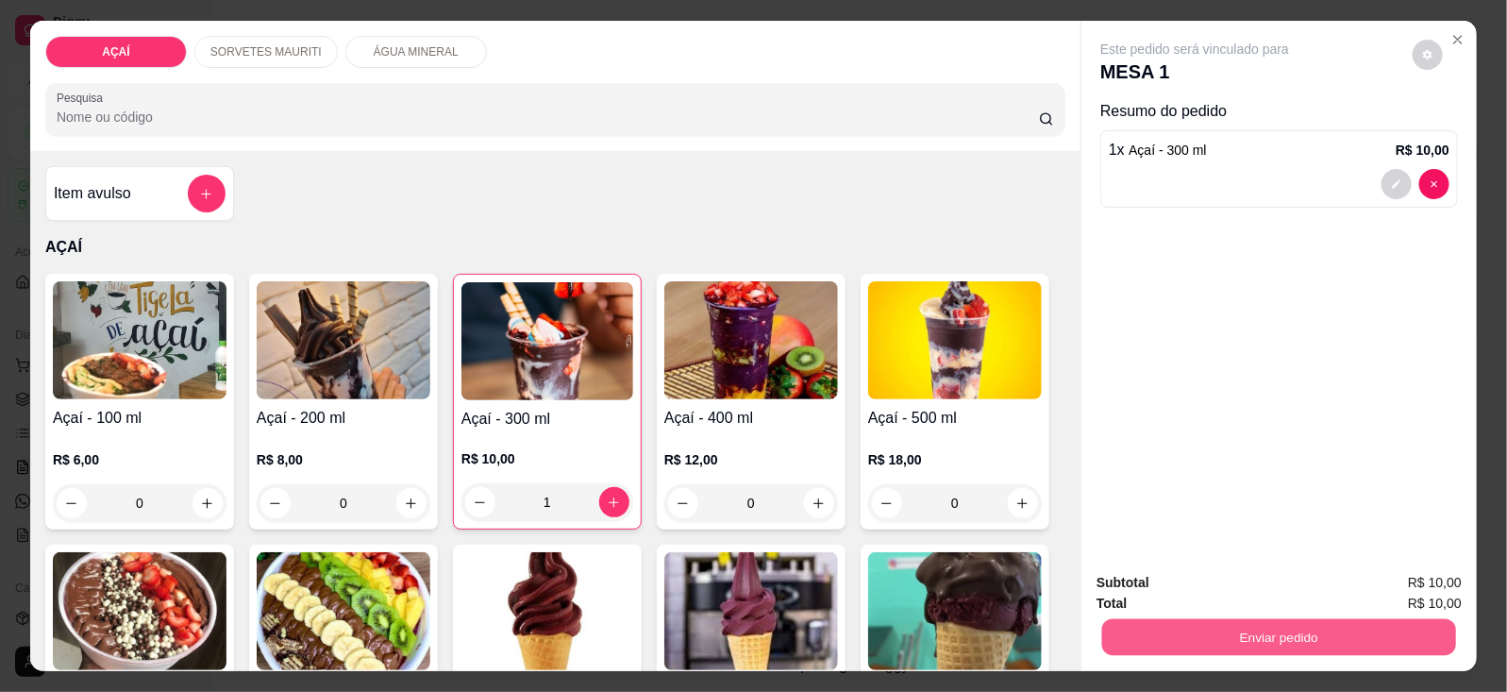
click at [1180, 634] on button "Enviar pedido" at bounding box center [1279, 637] width 354 height 37
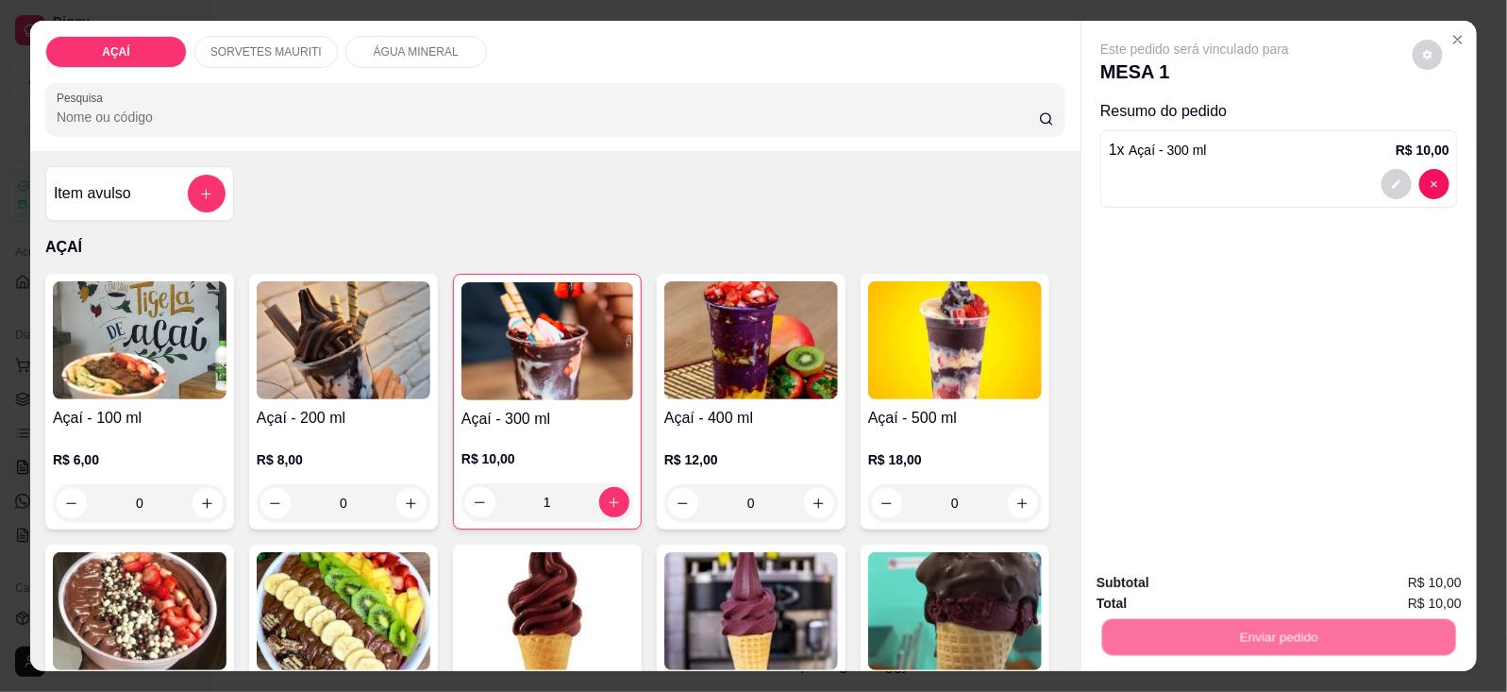
click at [1175, 583] on button "Não registrar e enviar pedido" at bounding box center [1215, 581] width 191 height 35
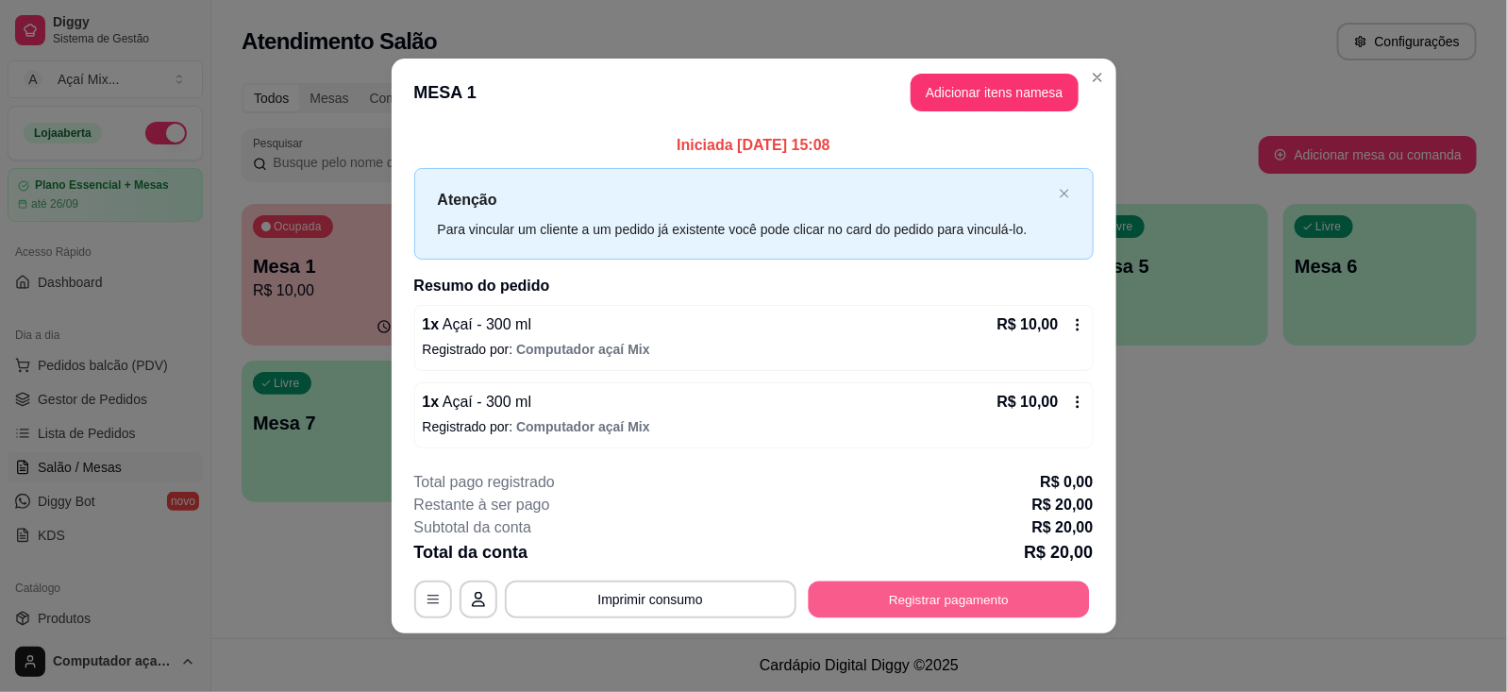
click at [941, 592] on button "Registrar pagamento" at bounding box center [948, 599] width 281 height 37
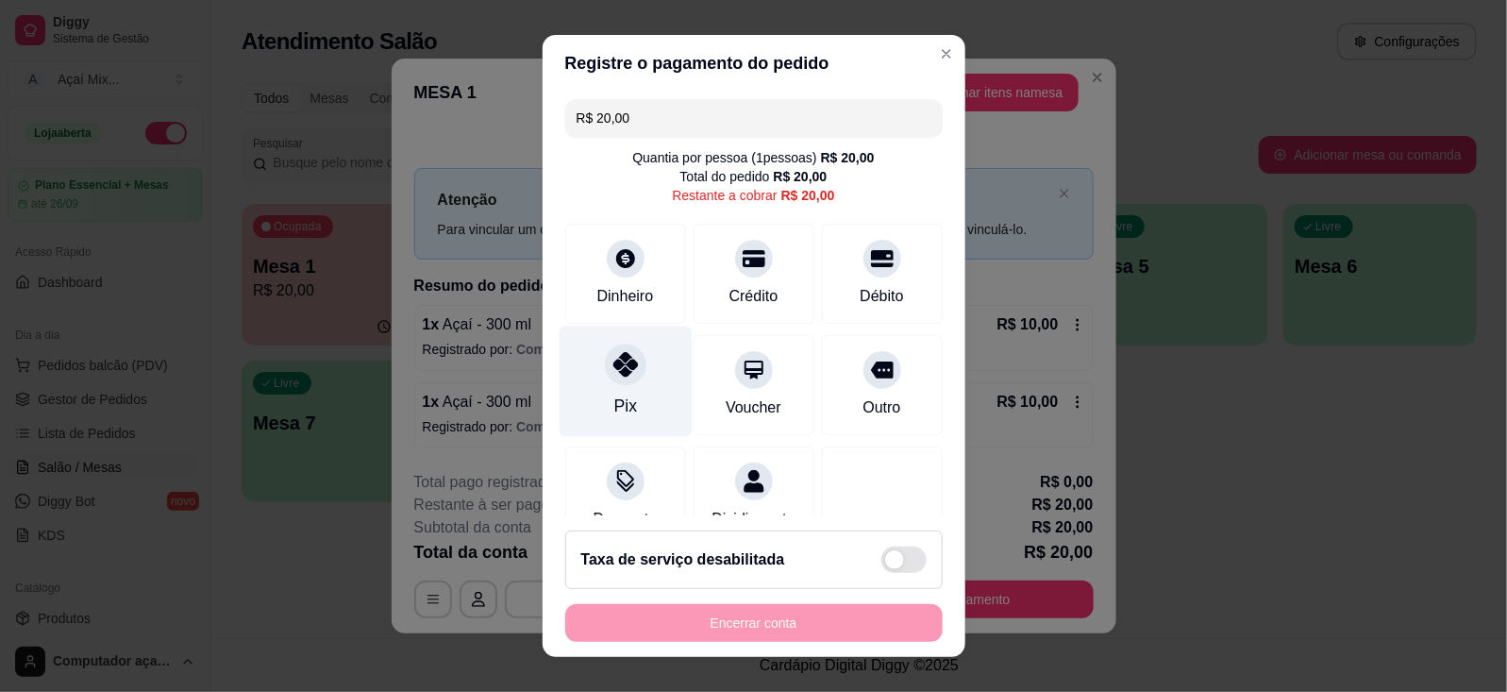
click at [630, 357] on div "Pix" at bounding box center [624, 380] width 133 height 110
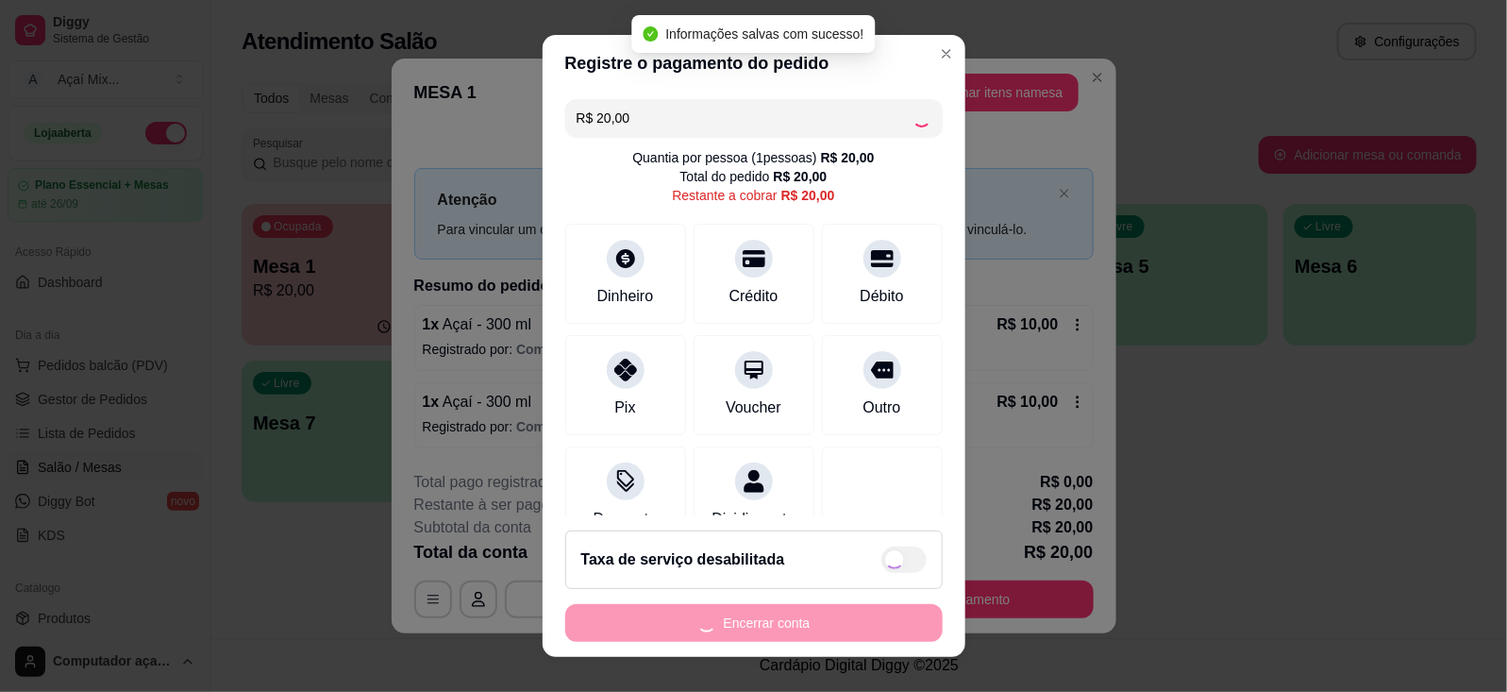
type input "R$ 0,00"
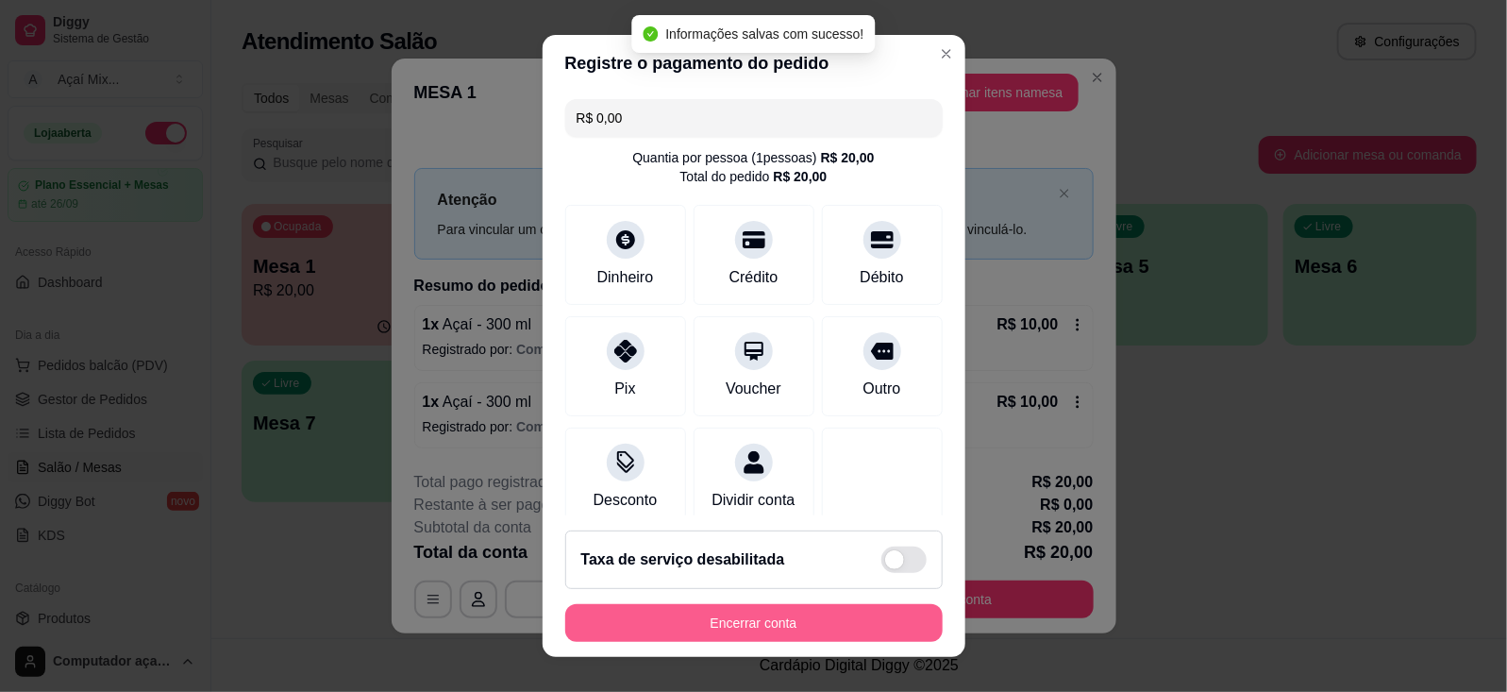
click at [728, 630] on button "Encerrar conta" at bounding box center [753, 623] width 377 height 38
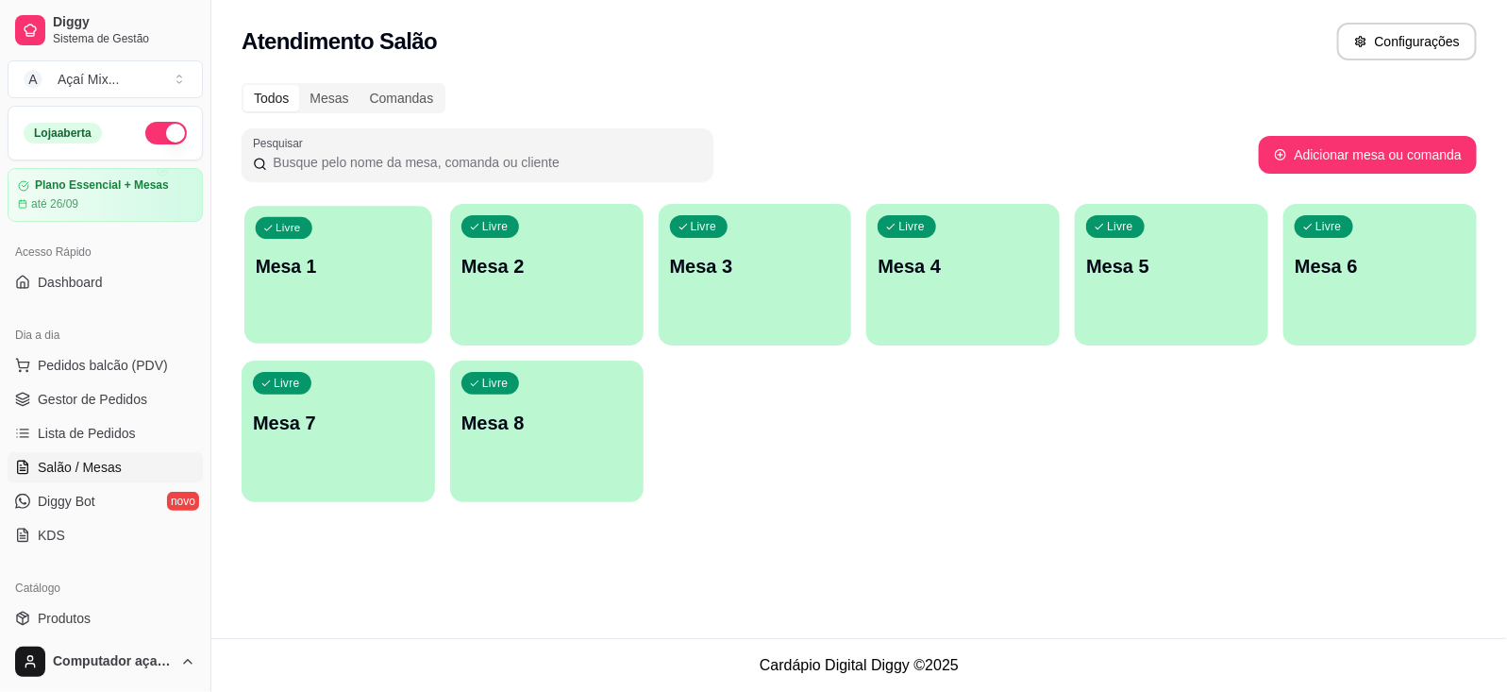
click at [393, 298] on div "Livre Mesa 1" at bounding box center [338, 263] width 188 height 115
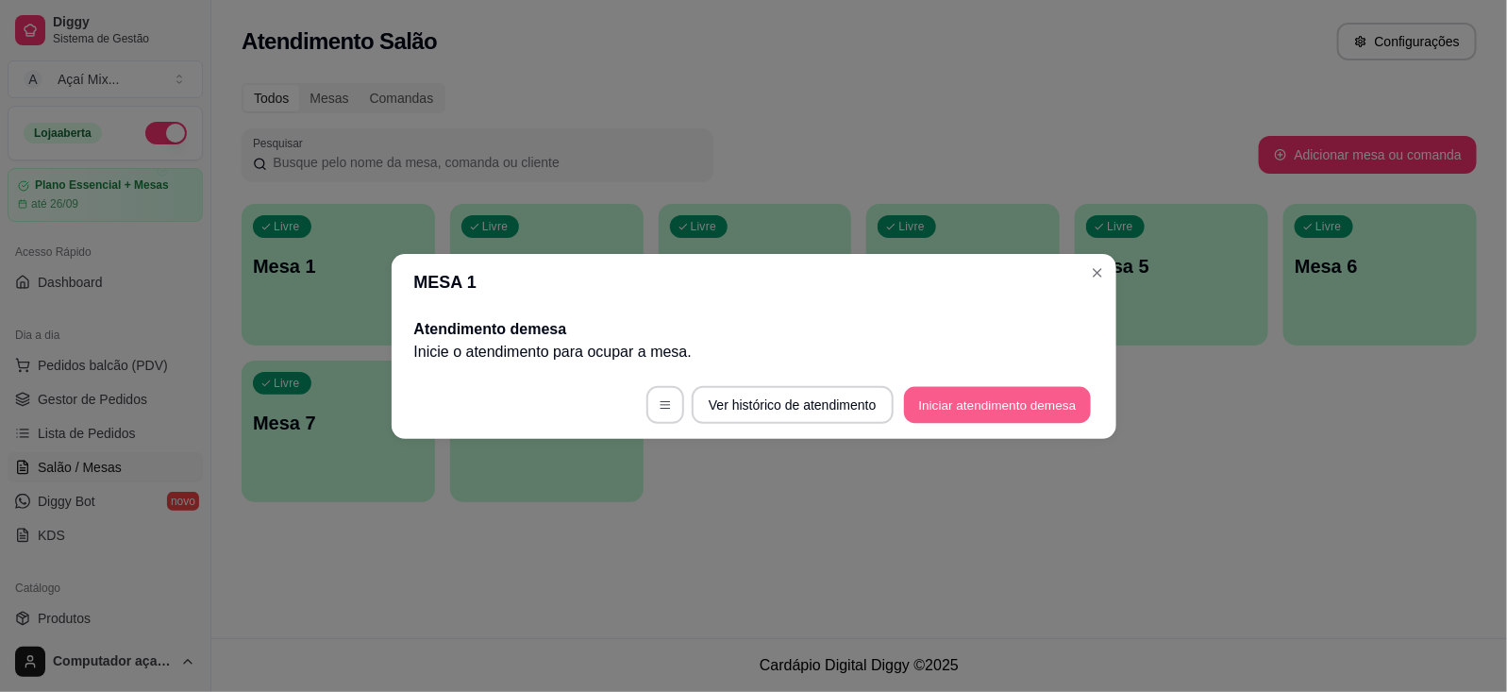
click at [984, 416] on button "Iniciar atendimento de mesa" at bounding box center [997, 404] width 187 height 37
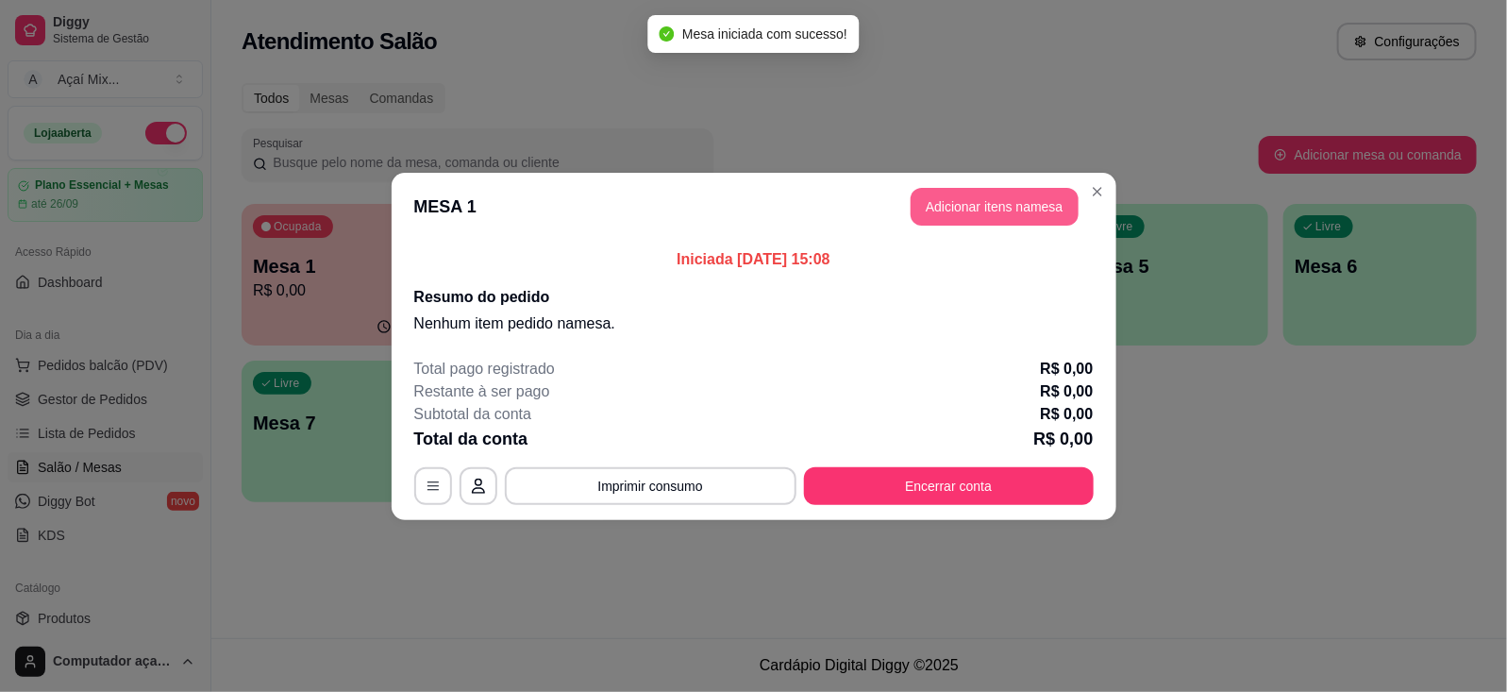
click at [988, 192] on button "Adicionar itens na mesa" at bounding box center [994, 207] width 168 height 38
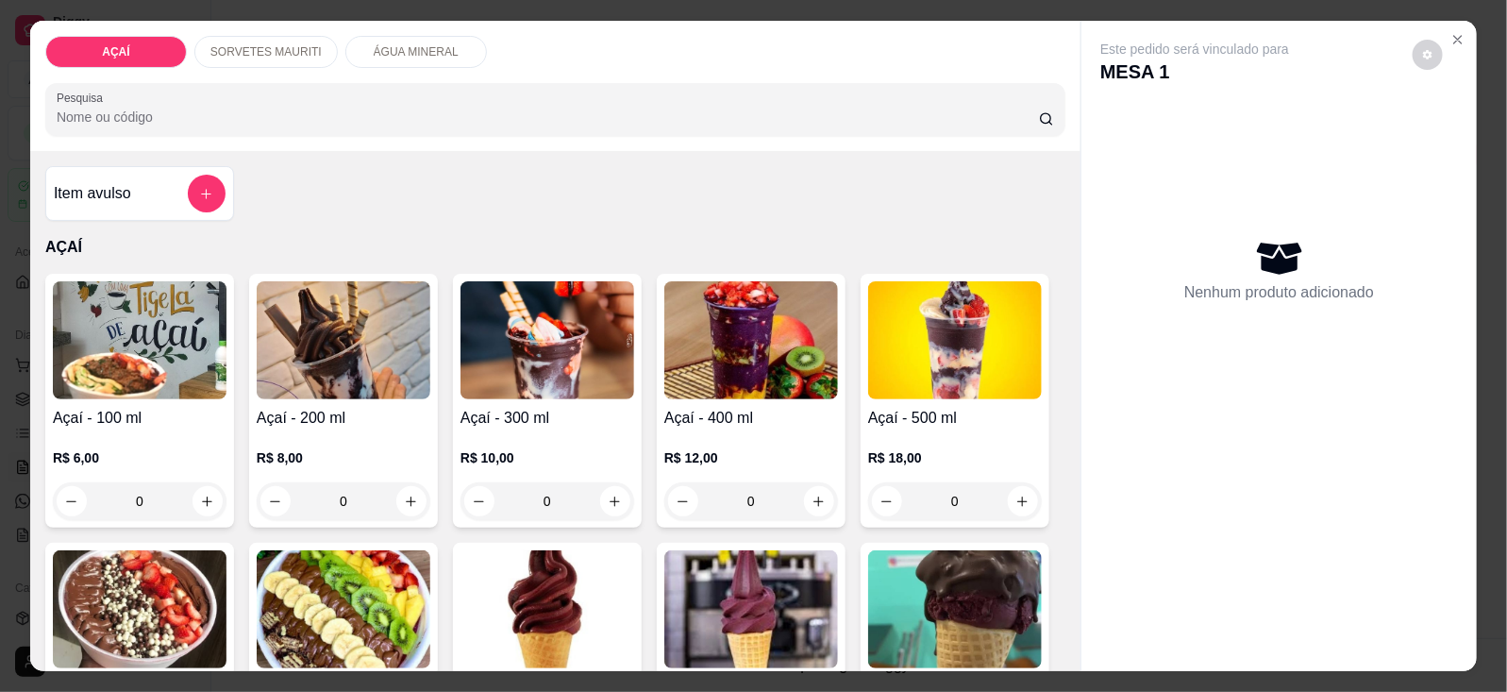
click at [269, 44] on p "SORVETES MAURITI" at bounding box center [265, 51] width 111 height 15
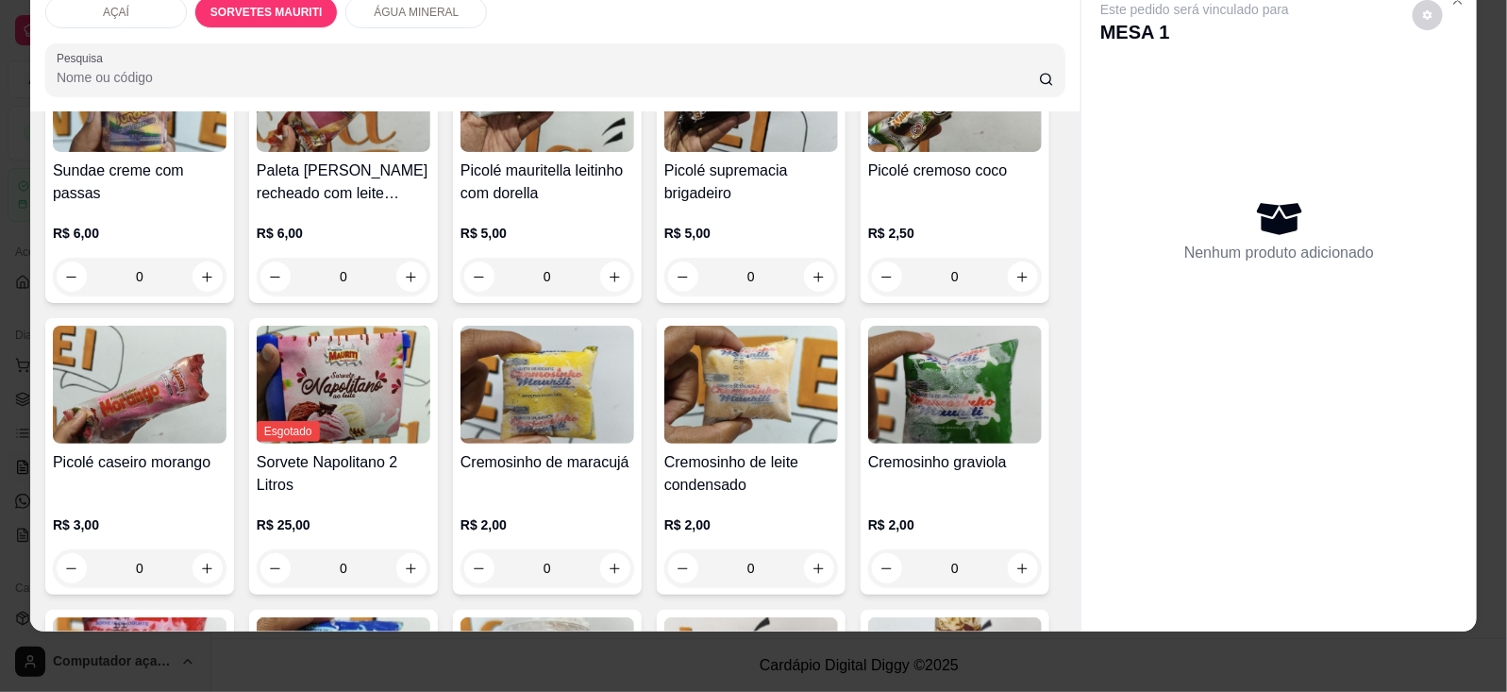
scroll to position [1423, 0]
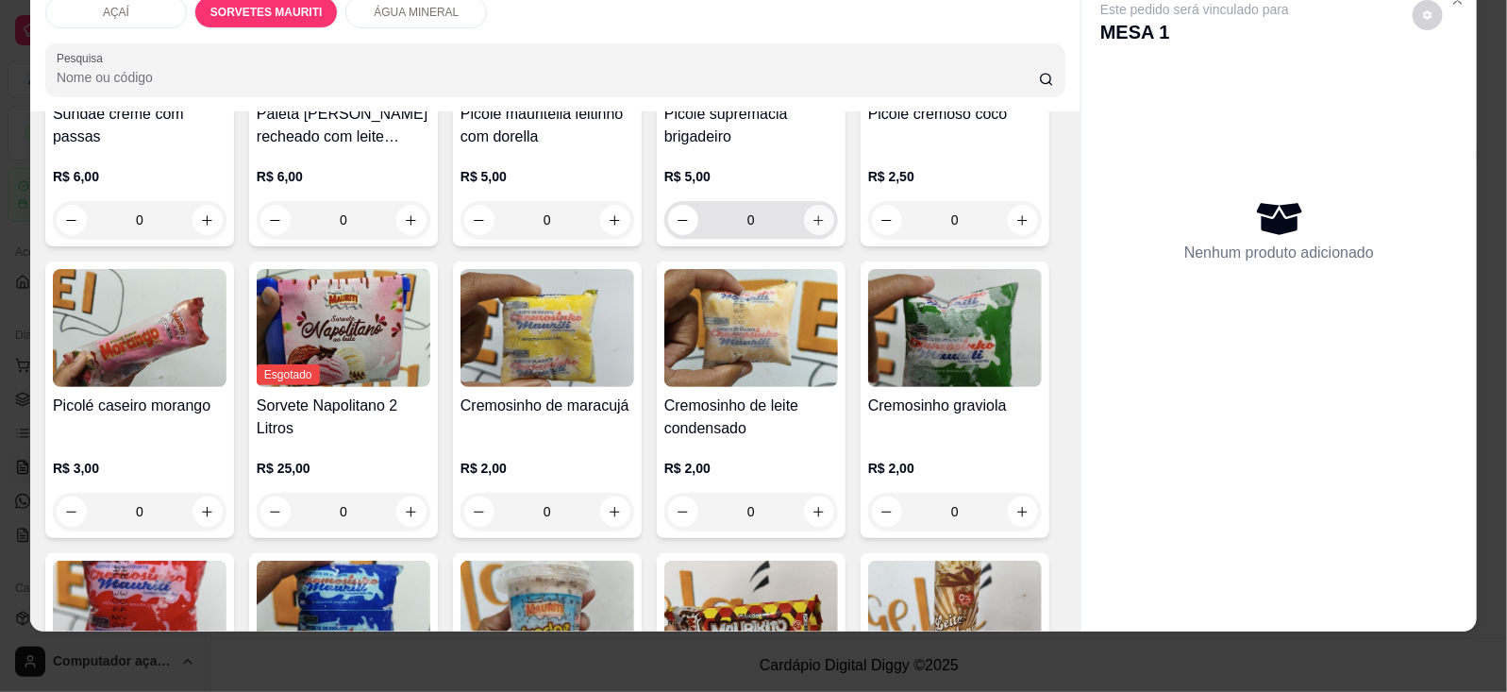
click at [811, 227] on icon "increase-product-quantity" at bounding box center [818, 220] width 14 height 14
type input "1"
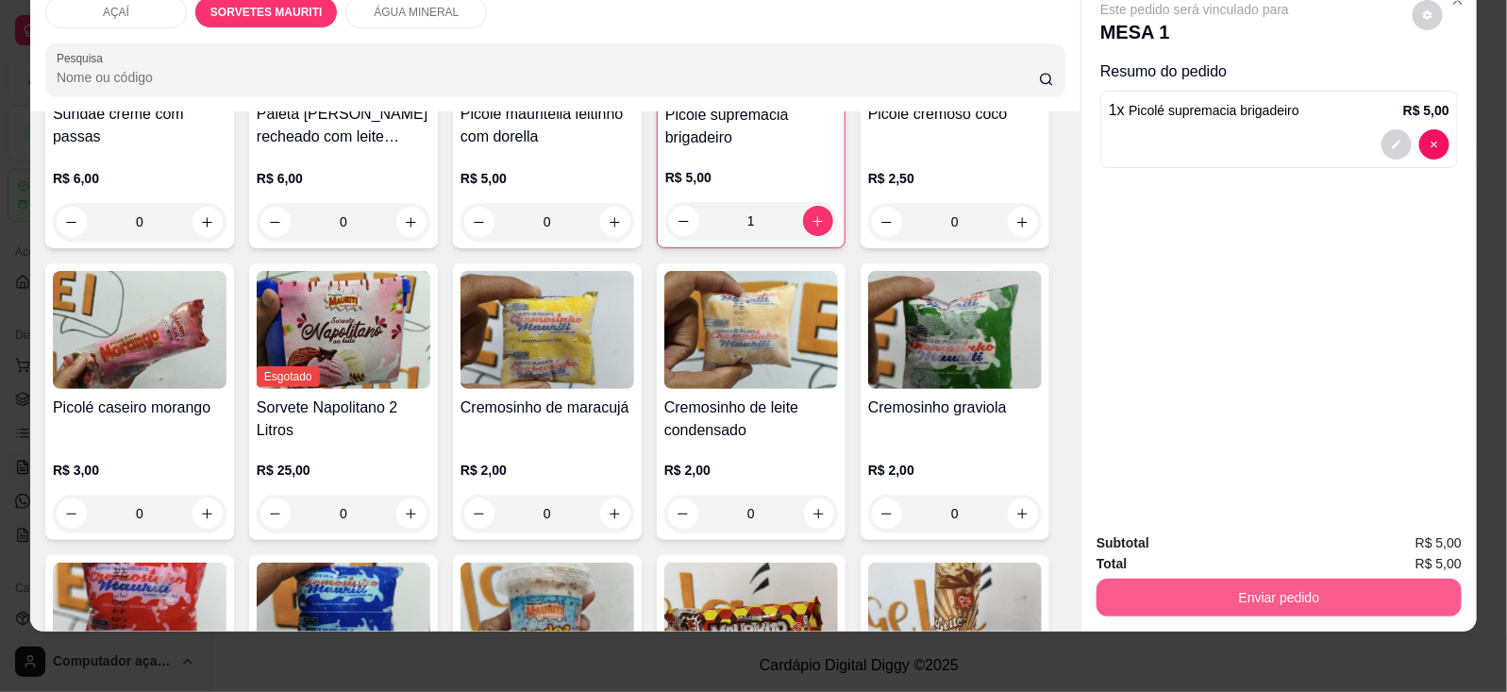
click at [1119, 578] on button "Enviar pedido" at bounding box center [1278, 597] width 365 height 38
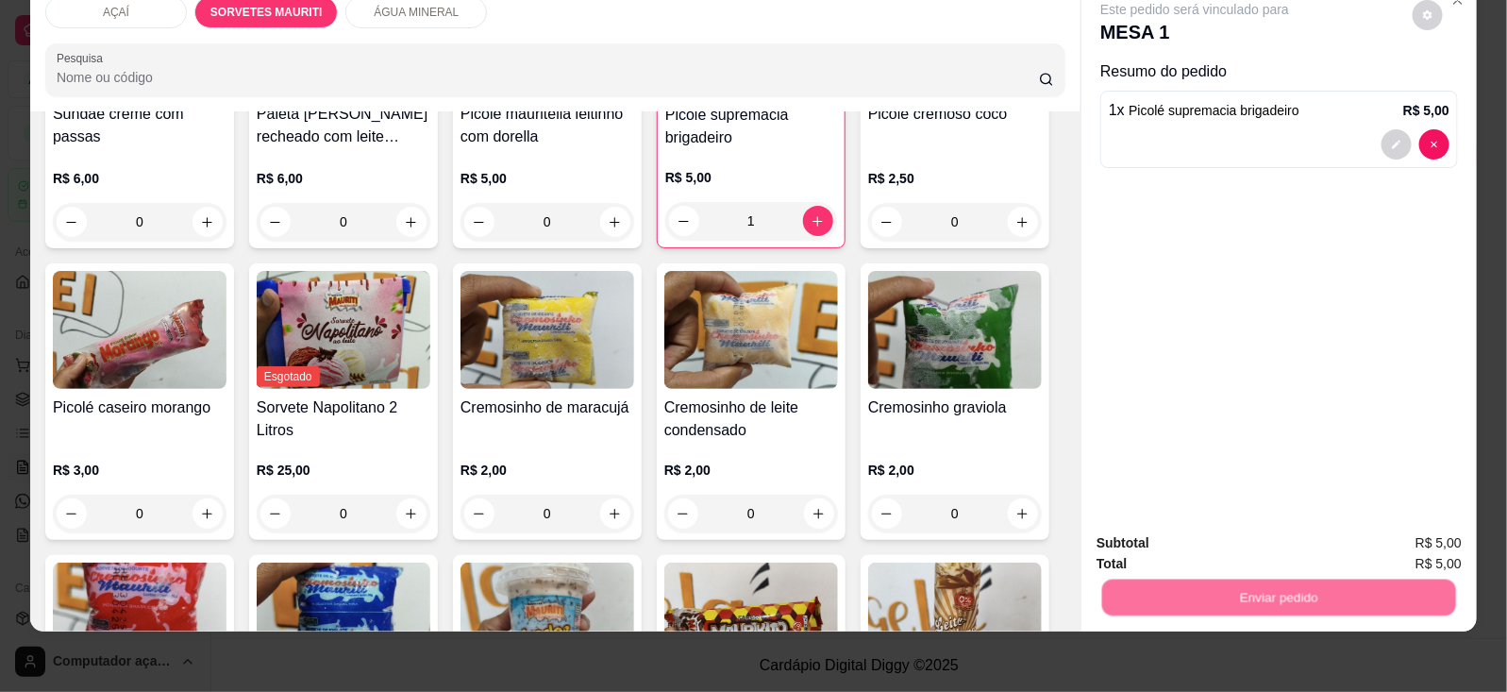
click at [1149, 525] on button "Não registrar e enviar pedido" at bounding box center [1215, 534] width 196 height 36
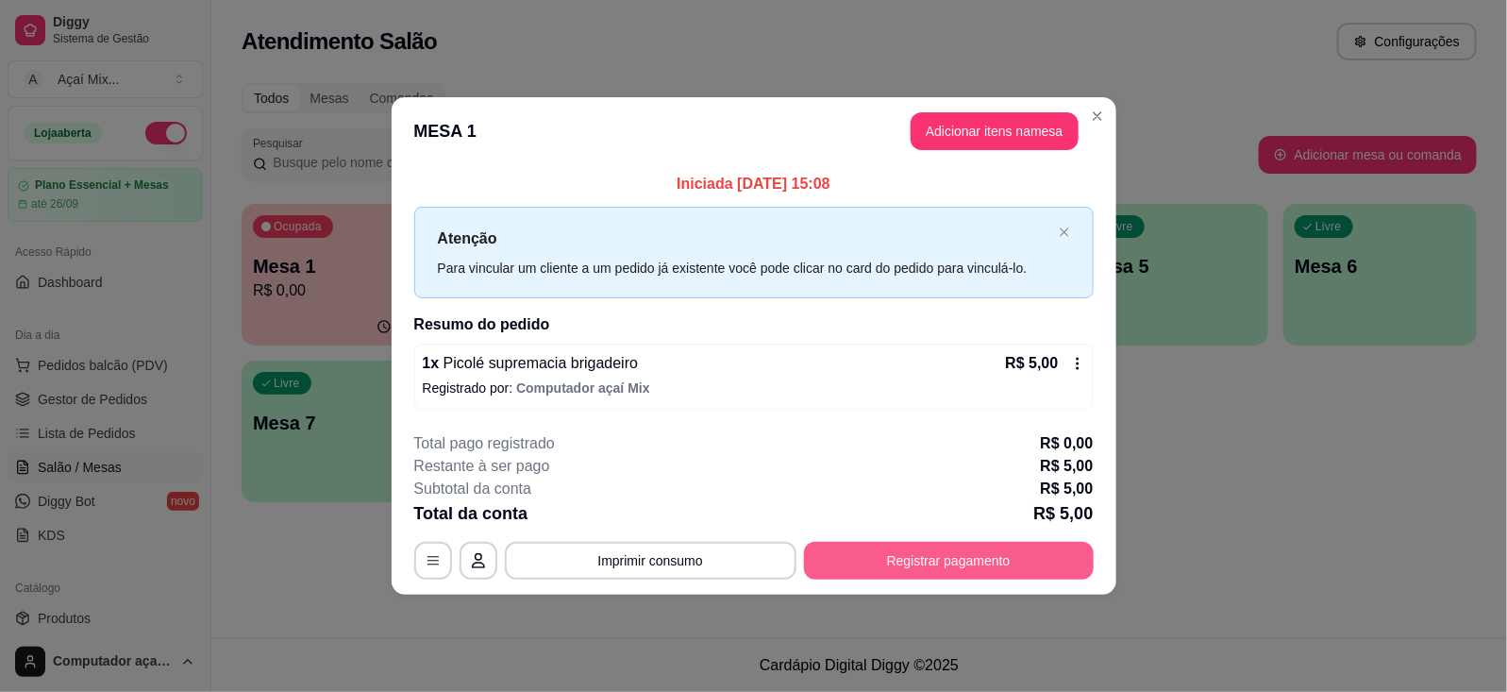
click at [956, 549] on button "Registrar pagamento" at bounding box center [949, 561] width 290 height 38
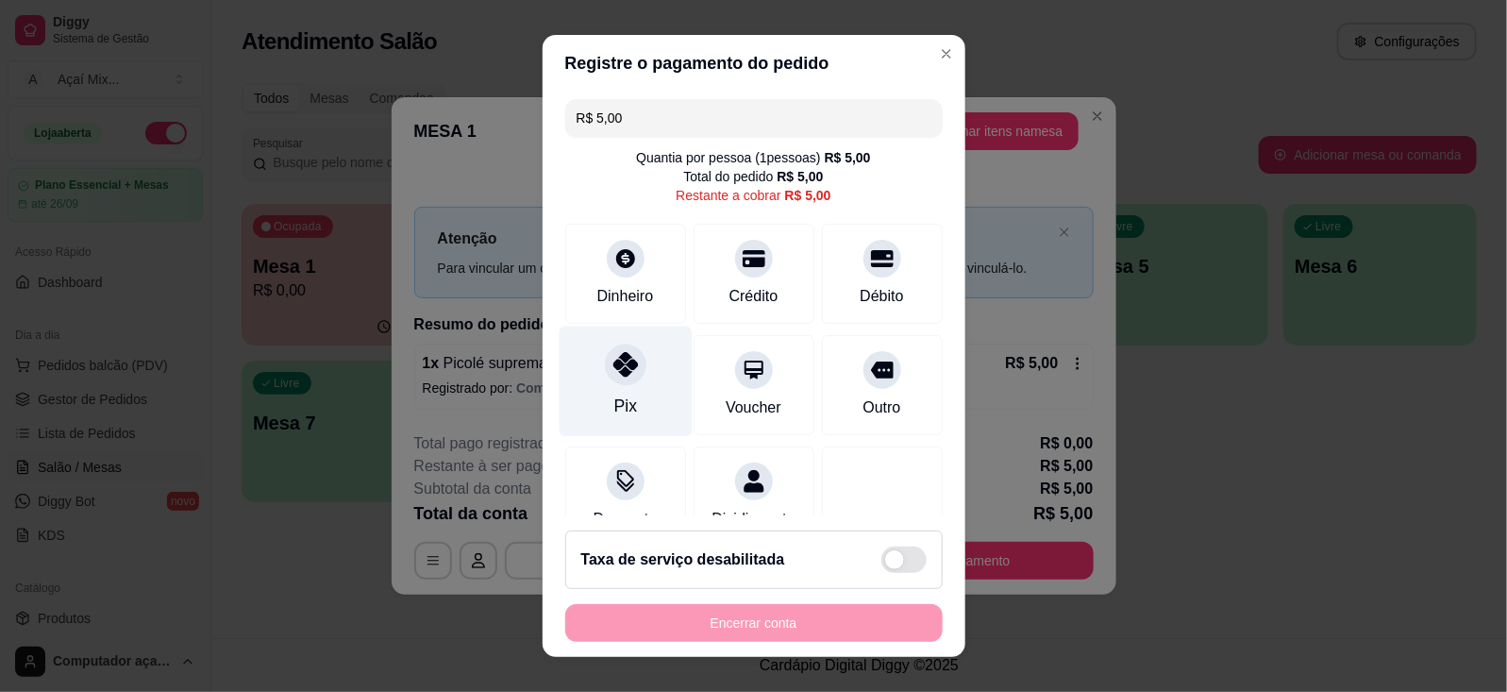
click at [616, 402] on div "Pix" at bounding box center [624, 405] width 23 height 25
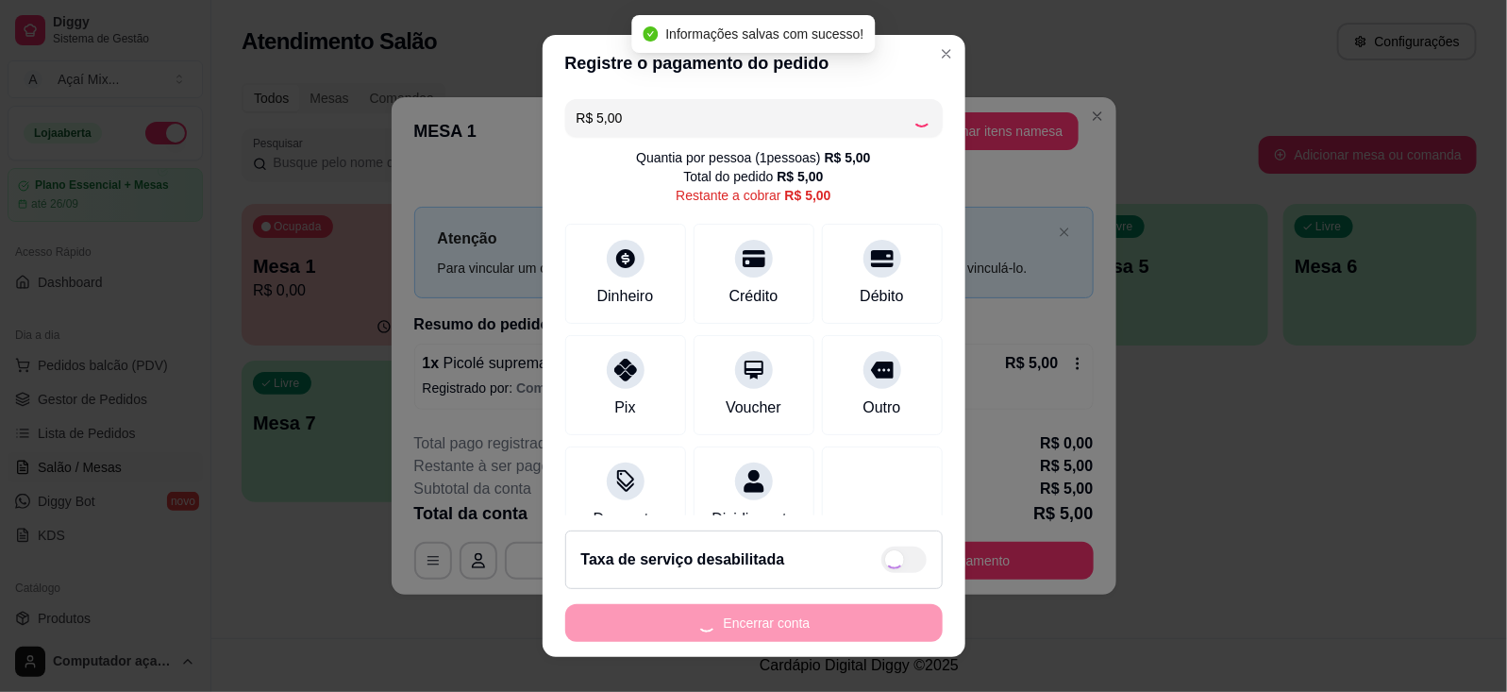
type input "R$ 0,00"
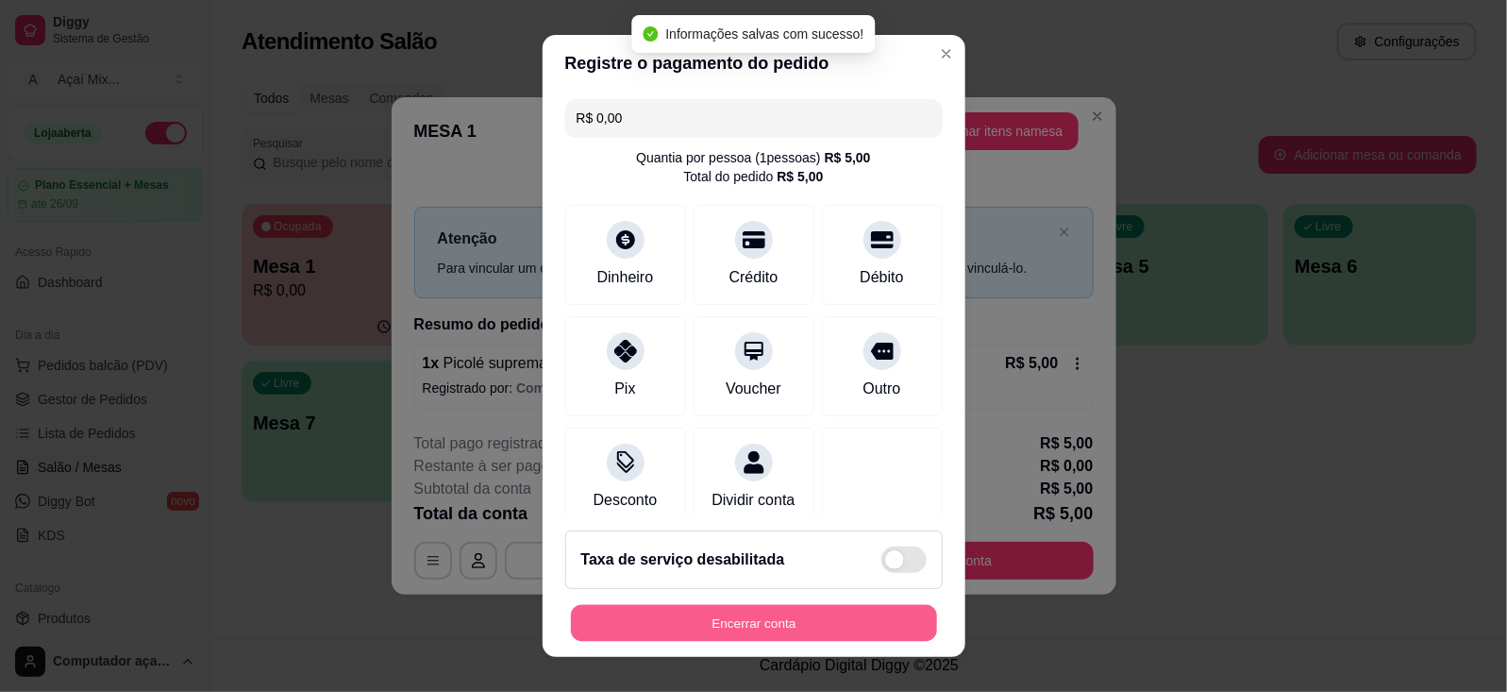
click at [795, 624] on button "Encerrar conta" at bounding box center [754, 623] width 366 height 37
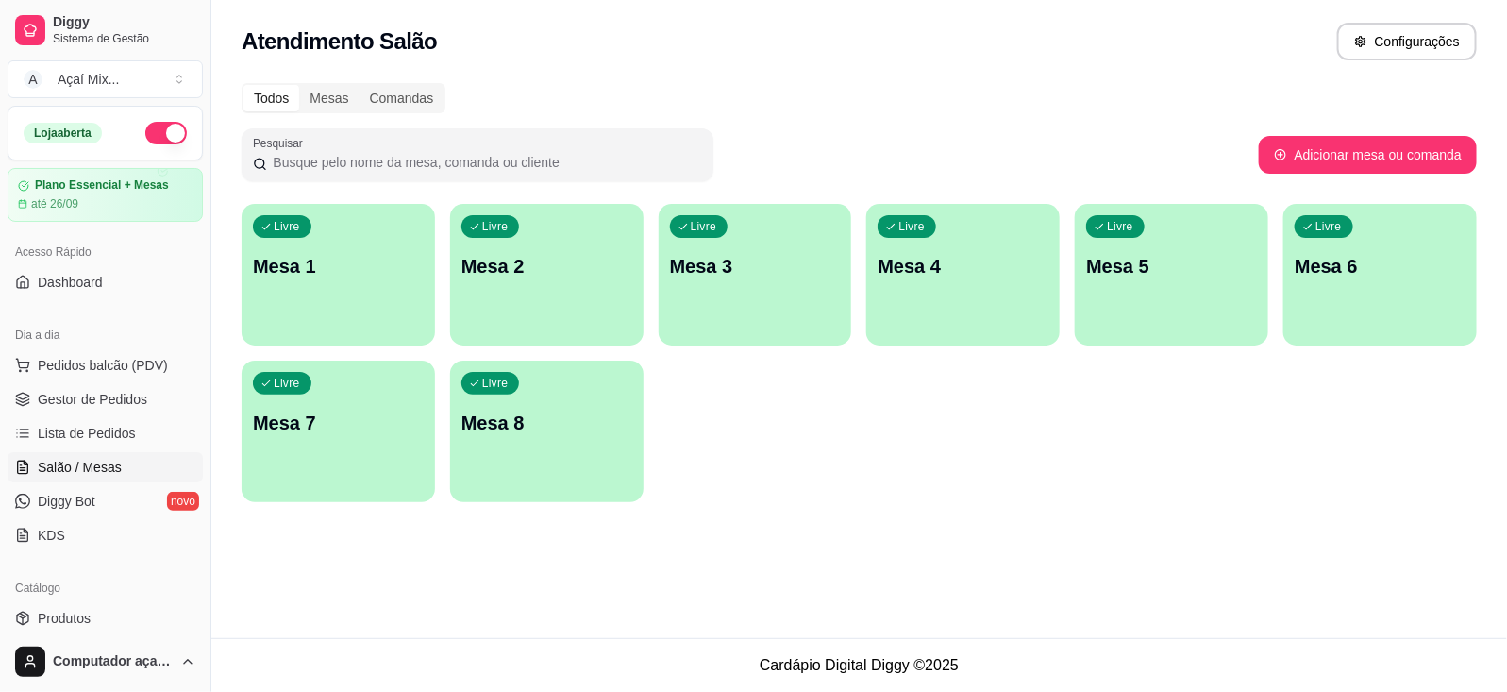
click at [318, 293] on div "Livre Mesa 1" at bounding box center [338, 263] width 193 height 119
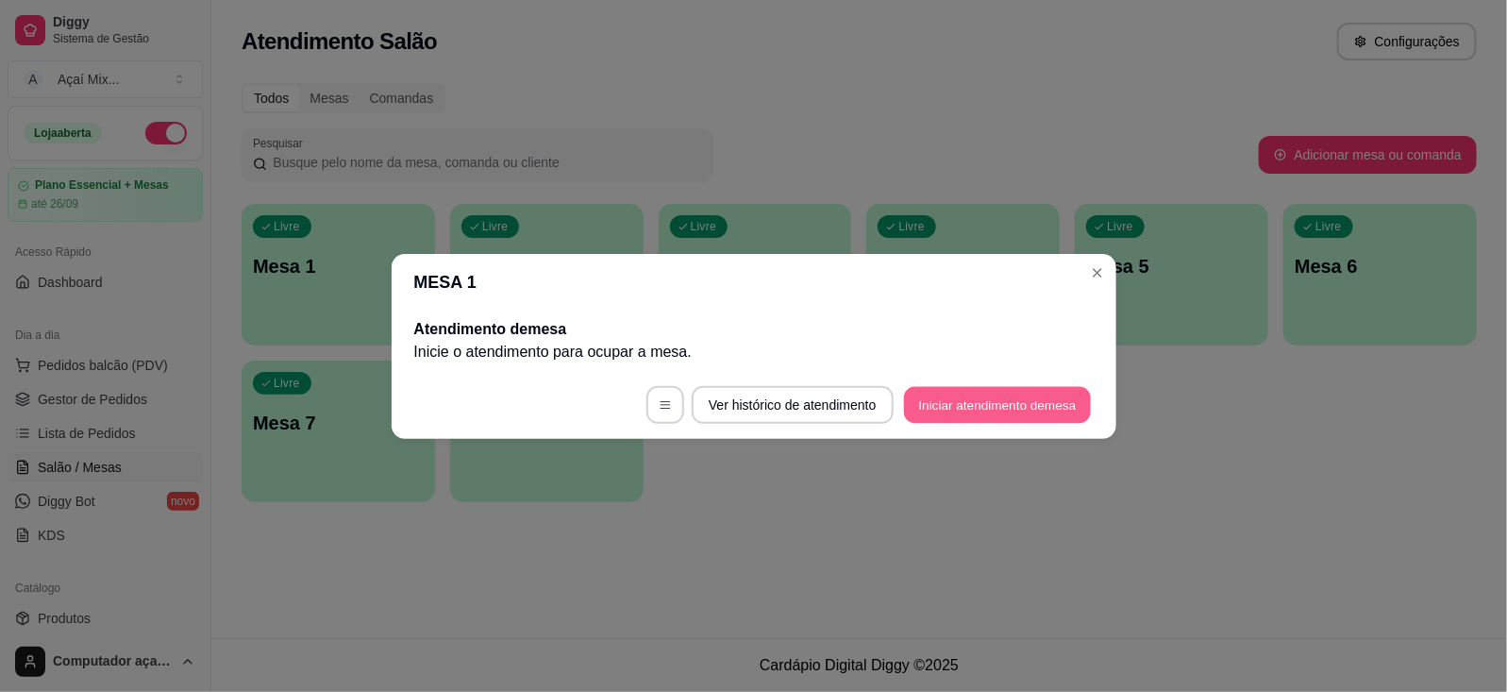
click at [1047, 399] on button "Iniciar atendimento de mesa" at bounding box center [997, 404] width 187 height 37
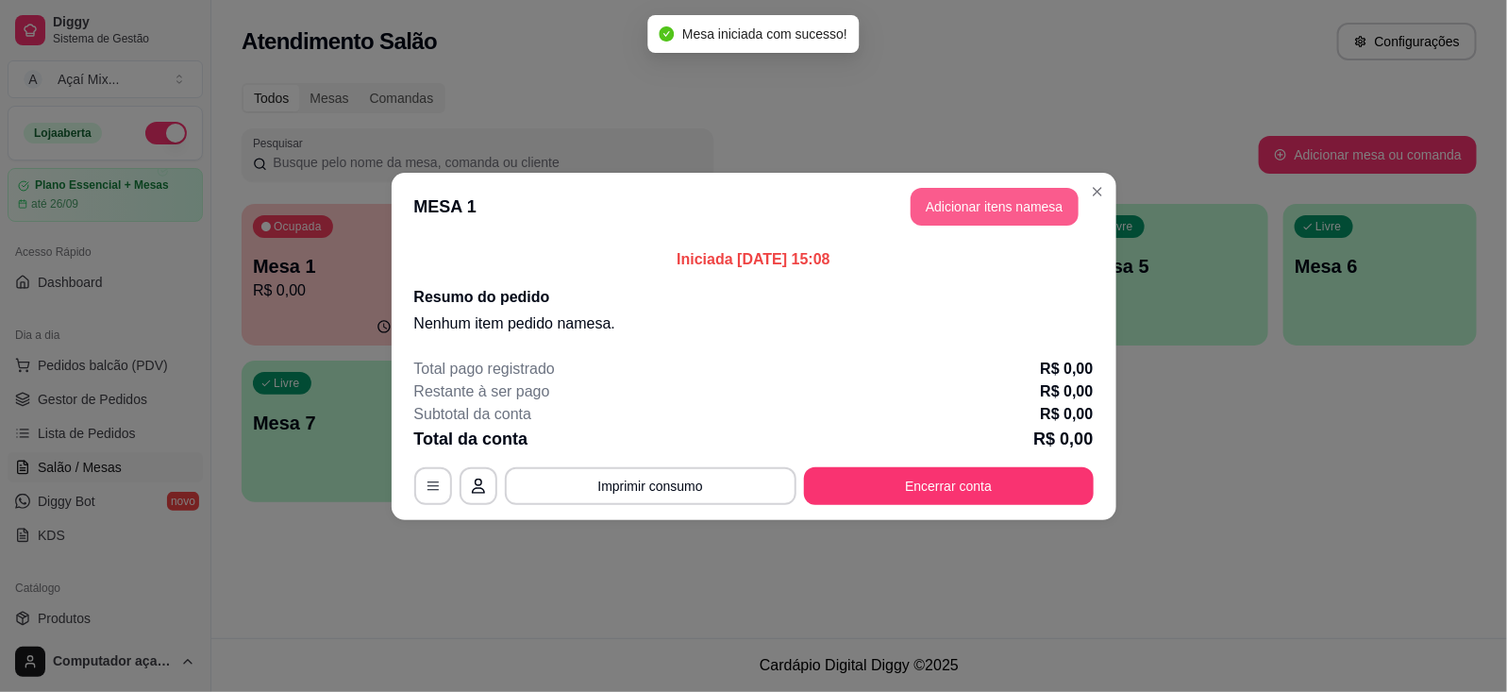
click at [926, 212] on button "Adicionar itens na mesa" at bounding box center [994, 207] width 168 height 38
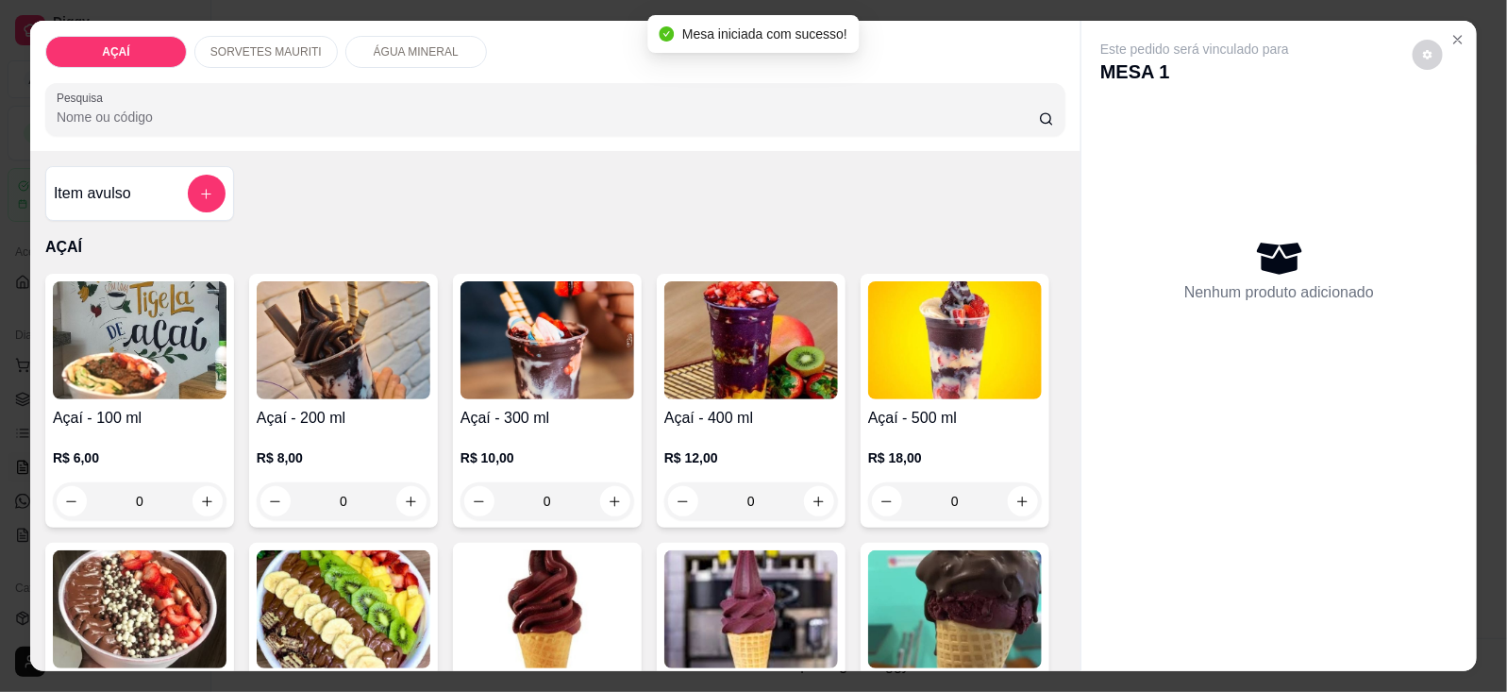
click at [472, 429] on div "R$ 10,00 0" at bounding box center [547, 474] width 174 height 91
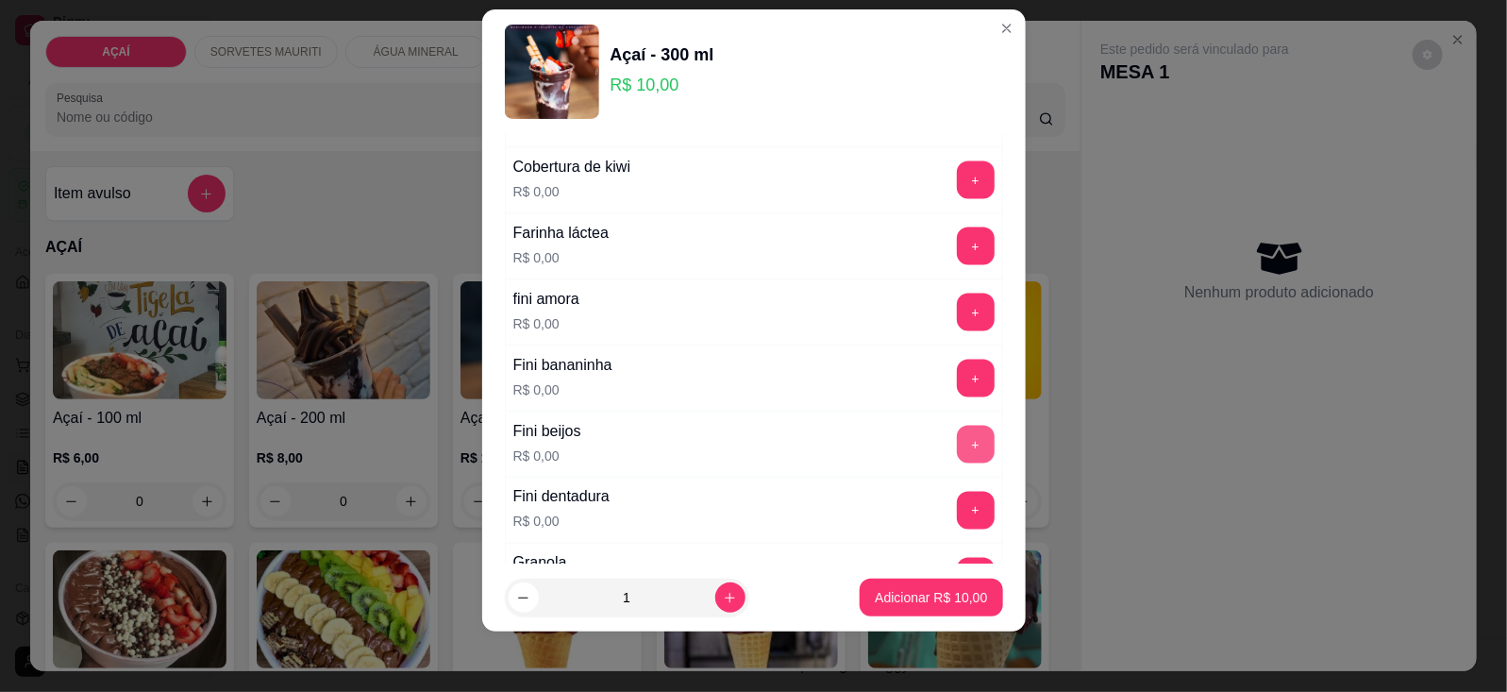
scroll to position [1297, 0]
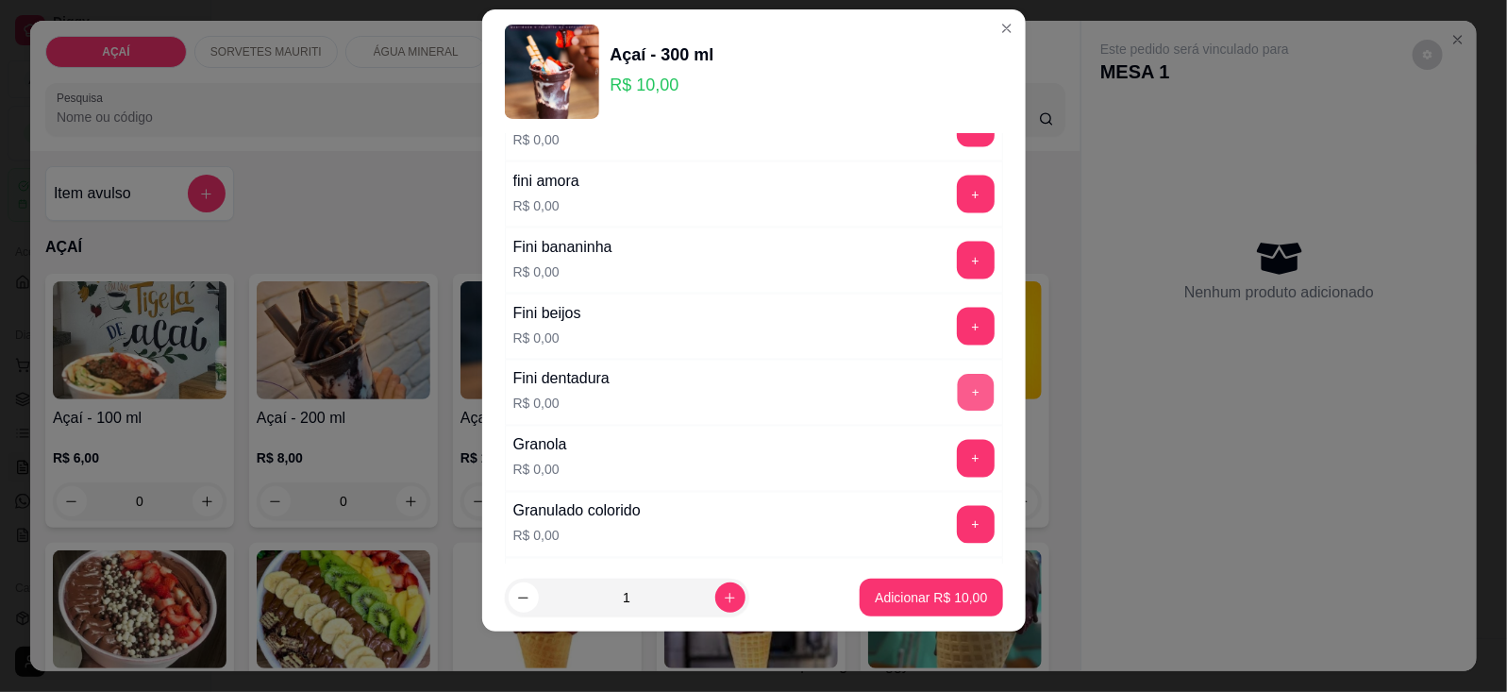
click at [957, 406] on button "+" at bounding box center [975, 392] width 37 height 37
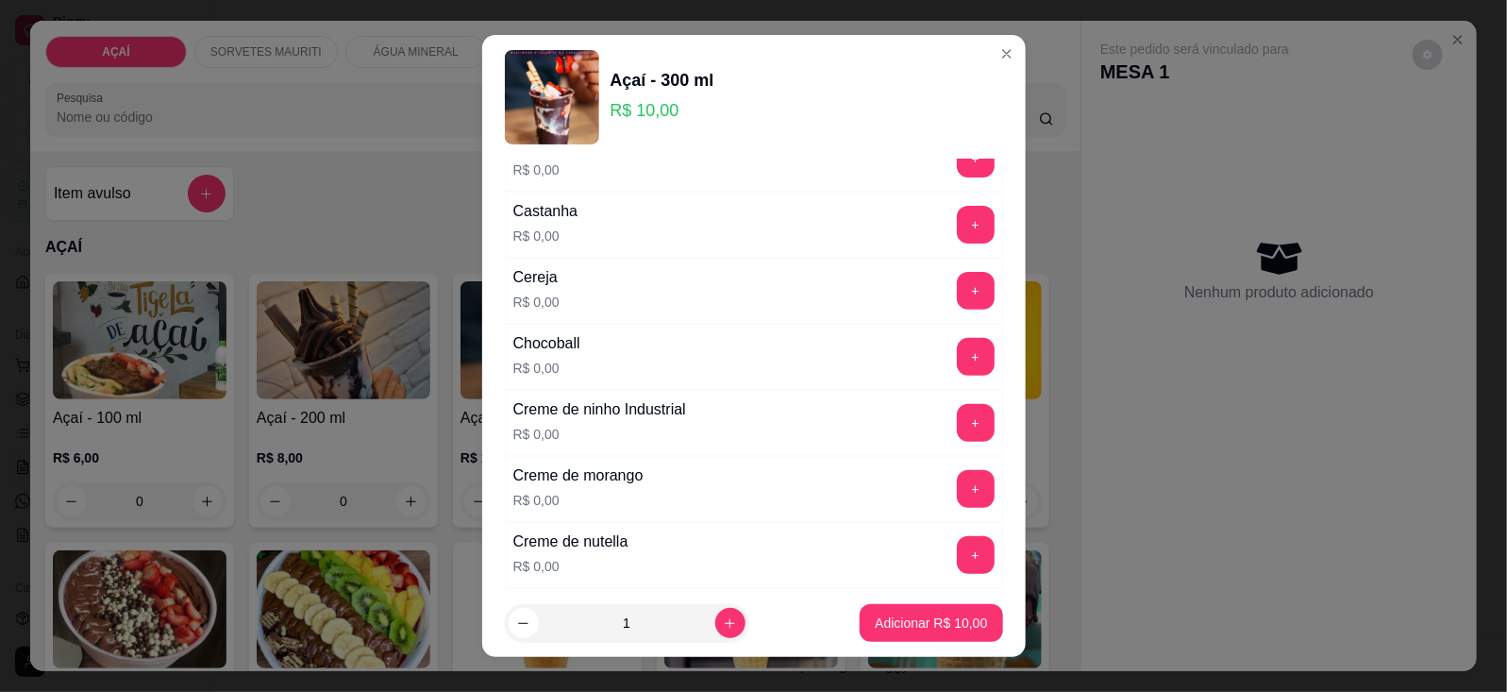
scroll to position [354, 0]
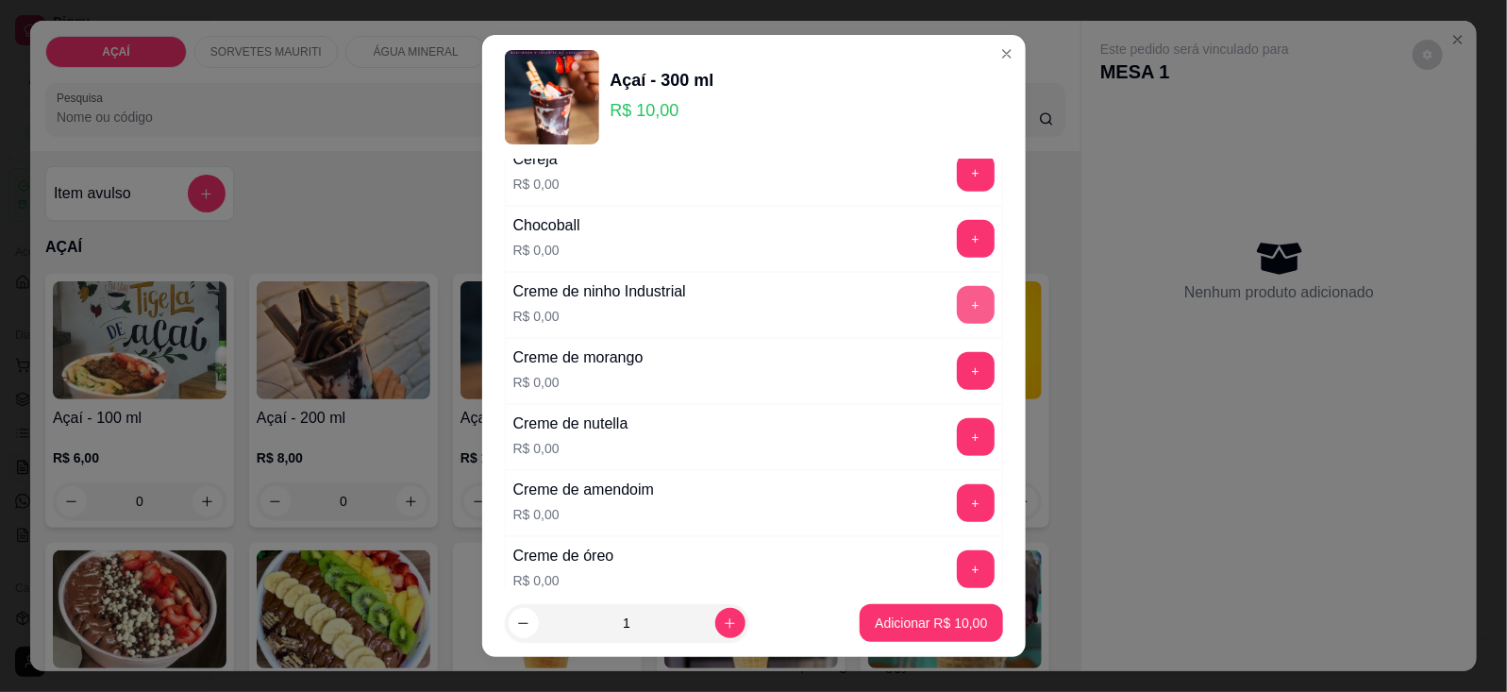
click at [957, 309] on button "+" at bounding box center [976, 305] width 38 height 38
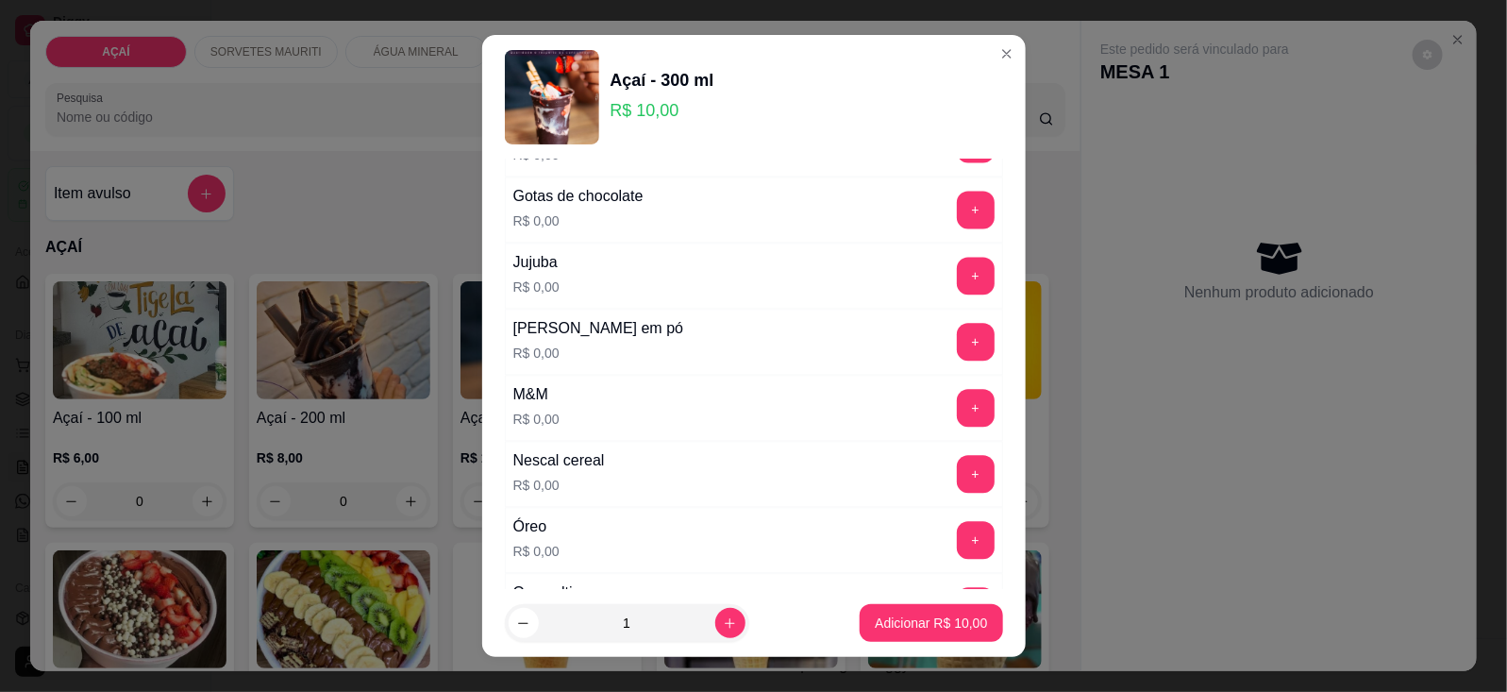
scroll to position [1769, 0]
click at [957, 347] on button "+" at bounding box center [976, 343] width 38 height 38
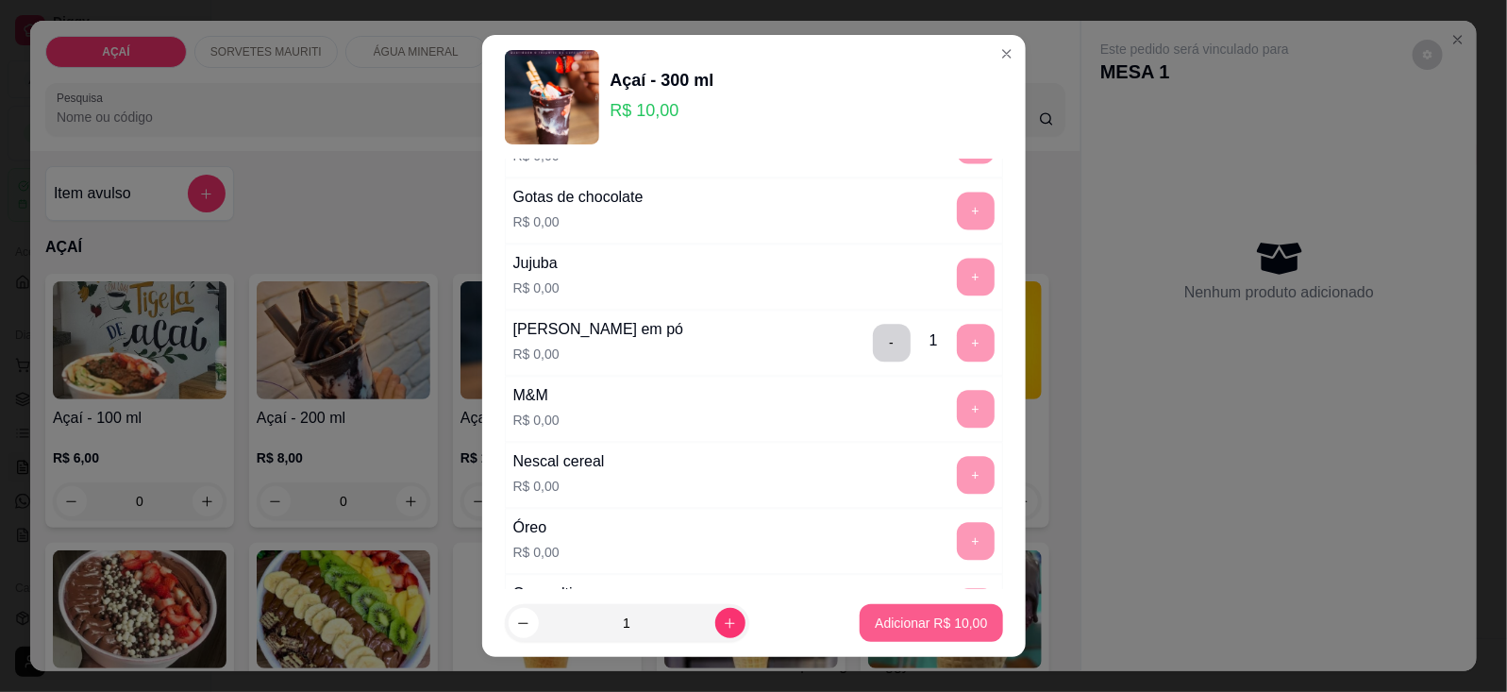
click at [932, 625] on p "Adicionar R$ 10,00" at bounding box center [931, 622] width 112 height 19
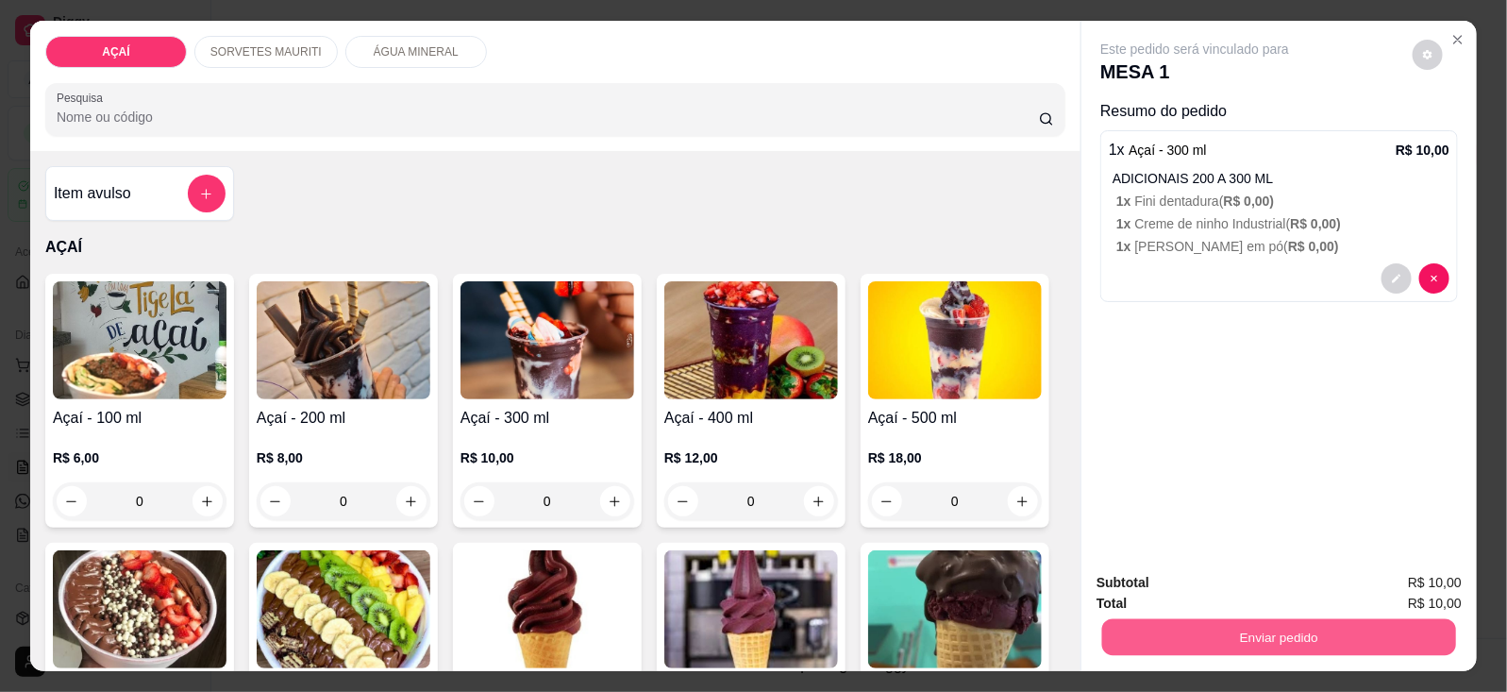
click at [1166, 637] on button "Enviar pedido" at bounding box center [1279, 637] width 354 height 37
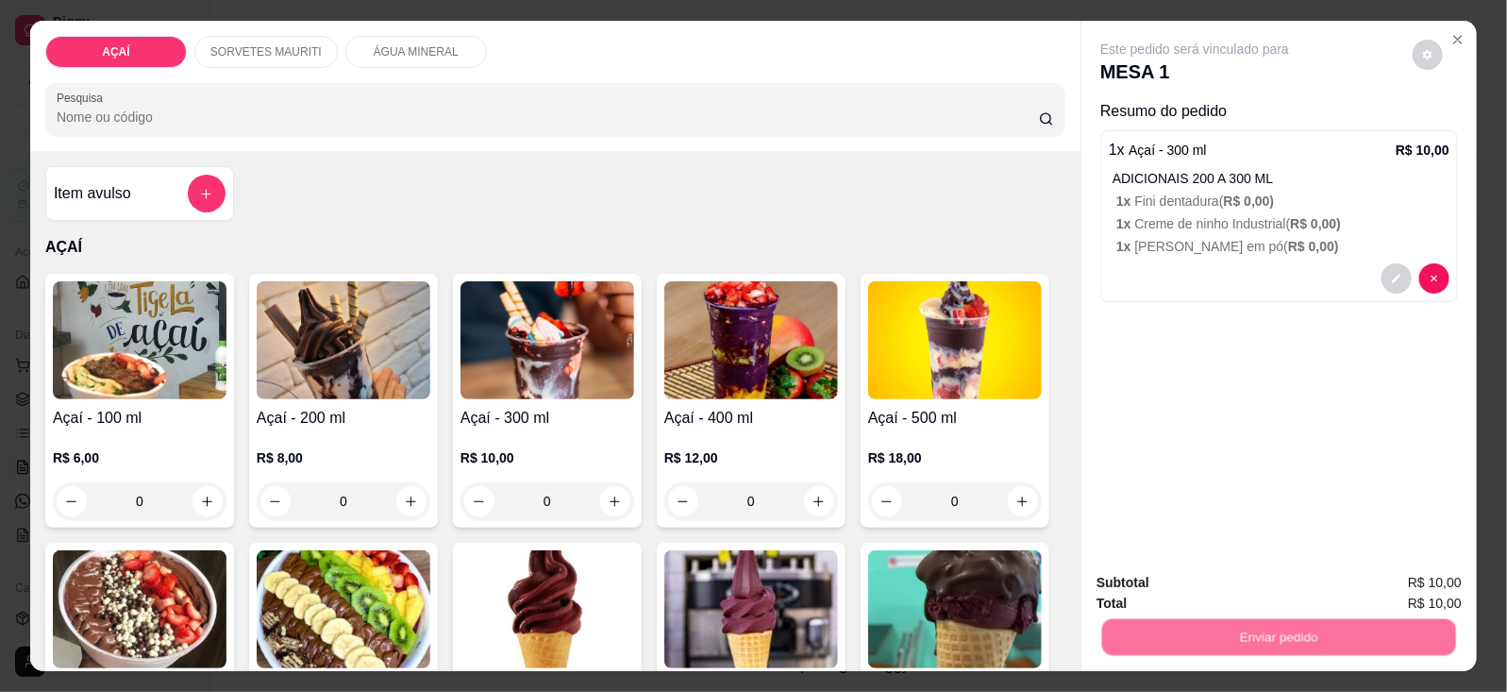
click at [1167, 581] on button "Não registrar e enviar pedido" at bounding box center [1215, 582] width 196 height 36
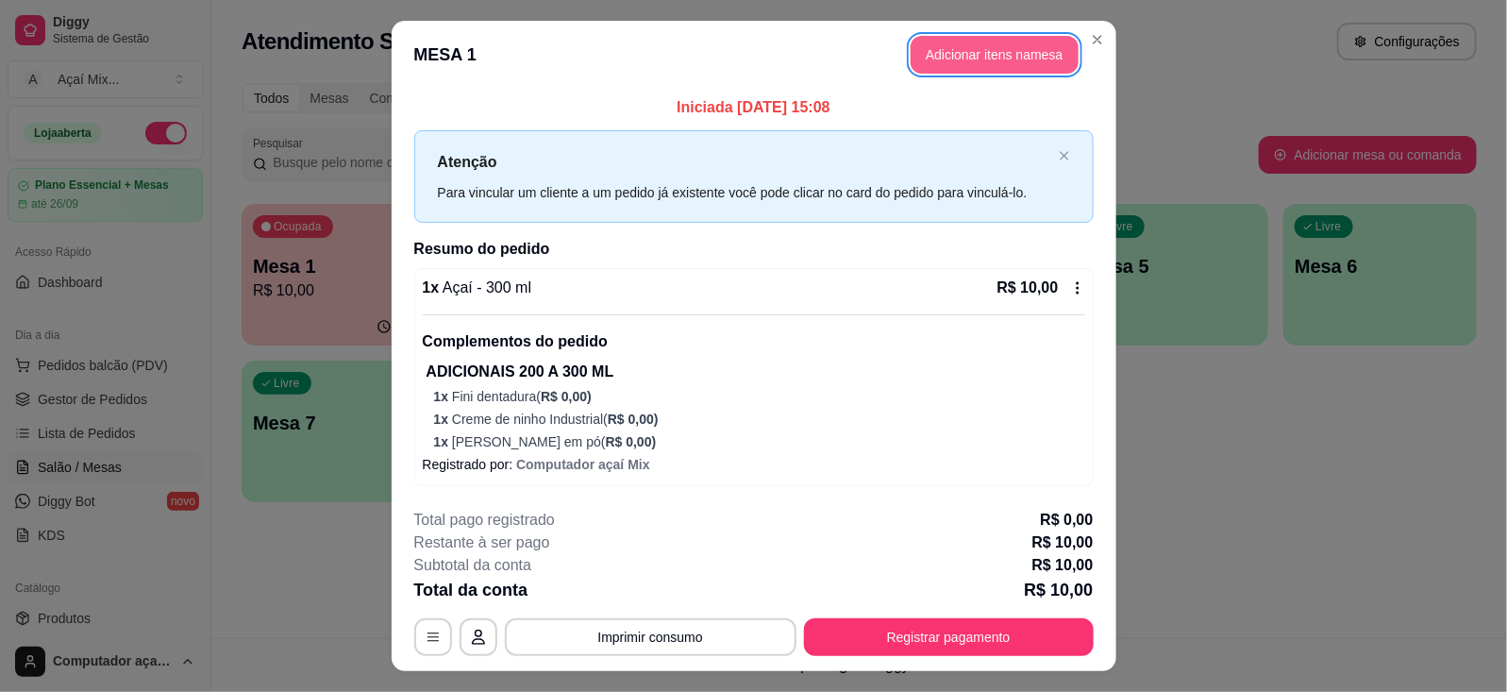
click at [959, 47] on button "Adicionar itens na mesa" at bounding box center [994, 55] width 168 height 38
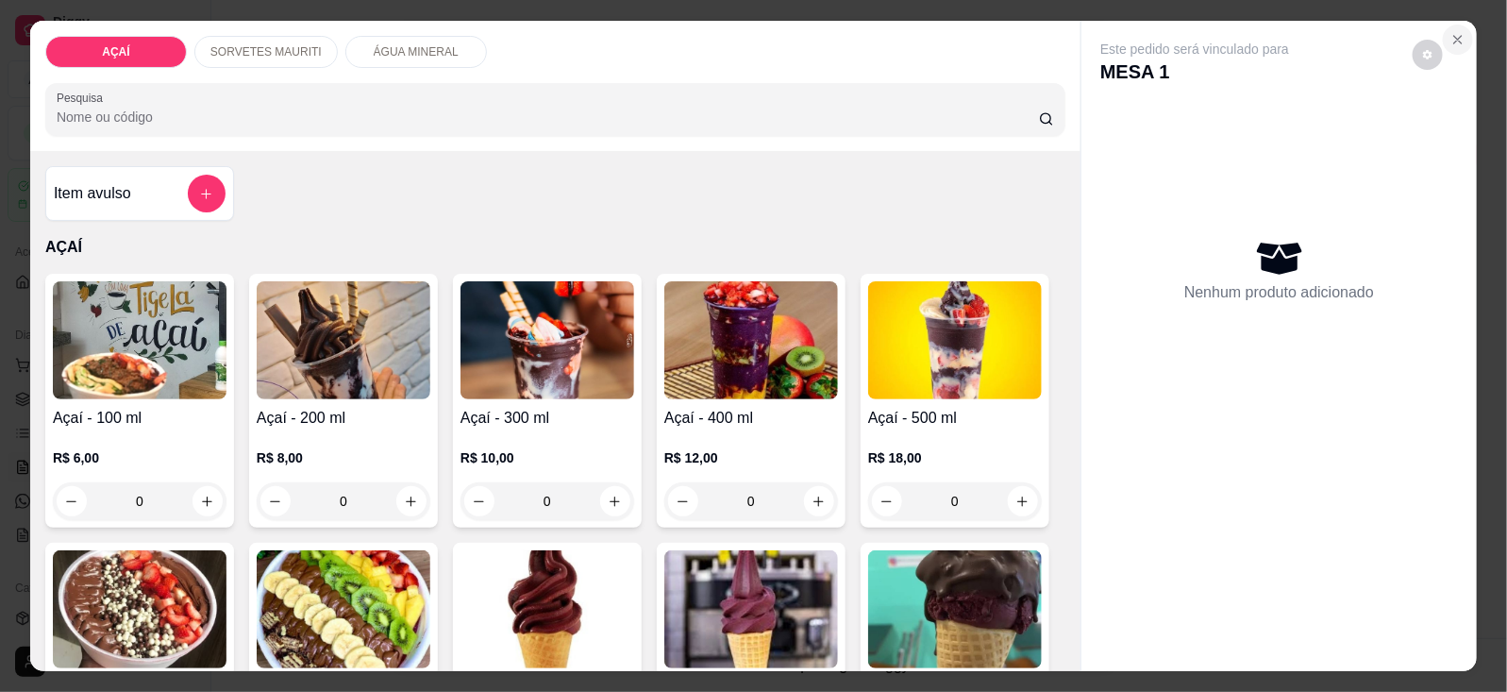
click at [1450, 32] on icon "Close" at bounding box center [1457, 39] width 15 height 15
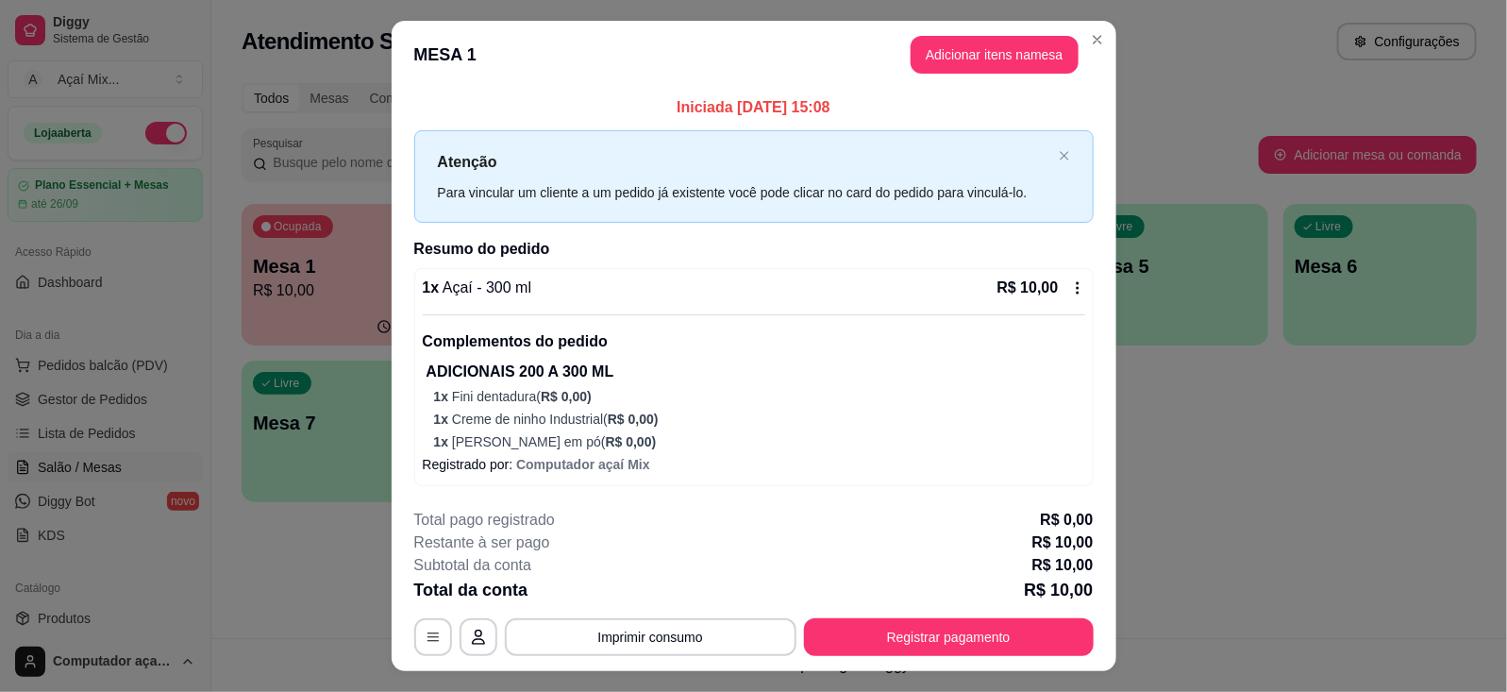
click at [959, 657] on footer "**********" at bounding box center [754, 581] width 725 height 177
click at [958, 653] on button "Registrar pagamento" at bounding box center [949, 637] width 290 height 38
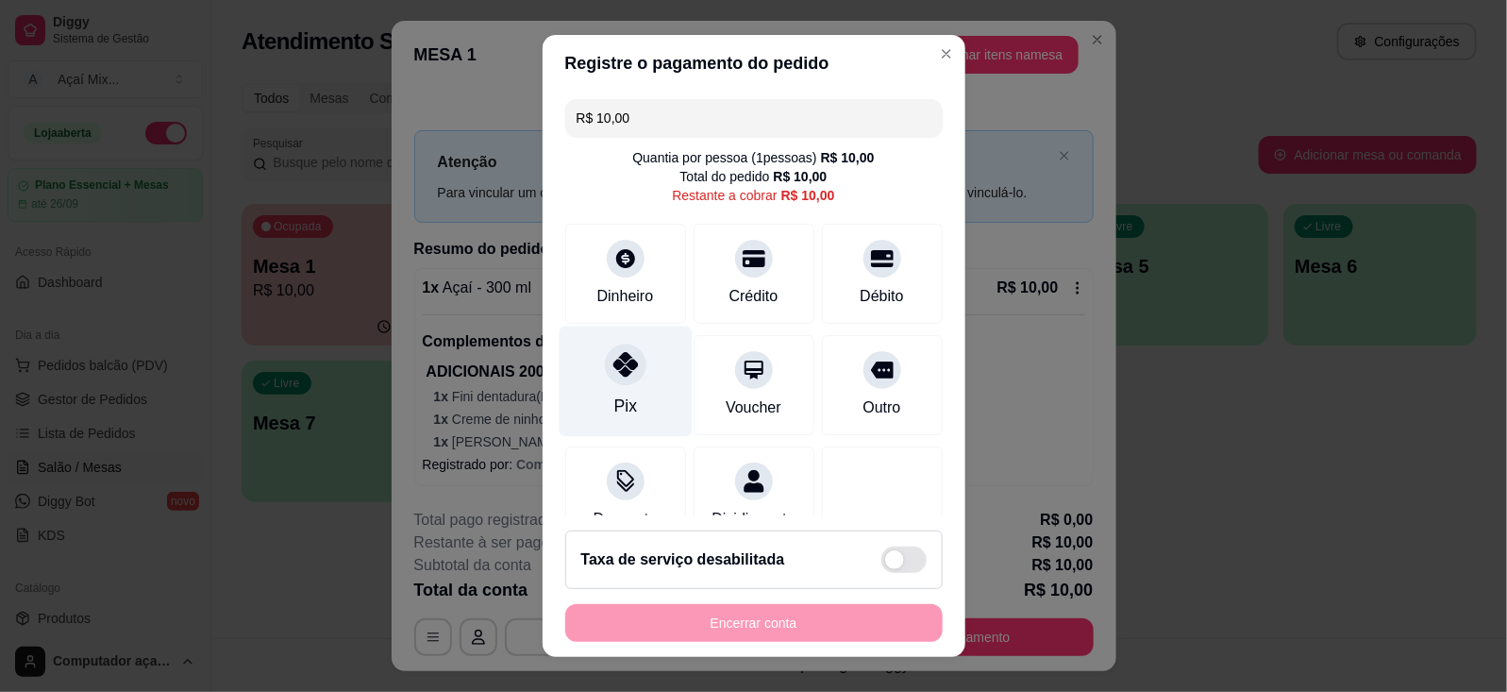
click at [619, 387] on div "Pix" at bounding box center [624, 380] width 133 height 110
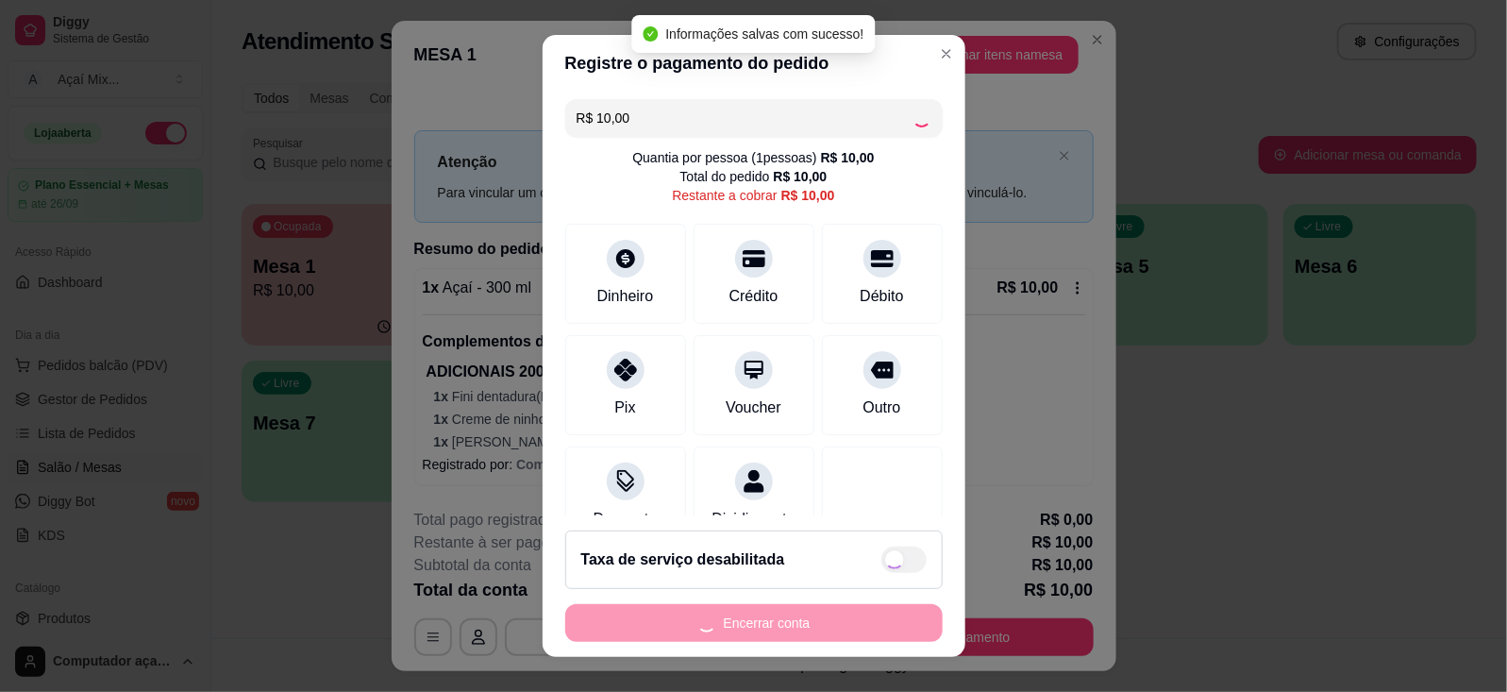
type input "R$ 0,00"
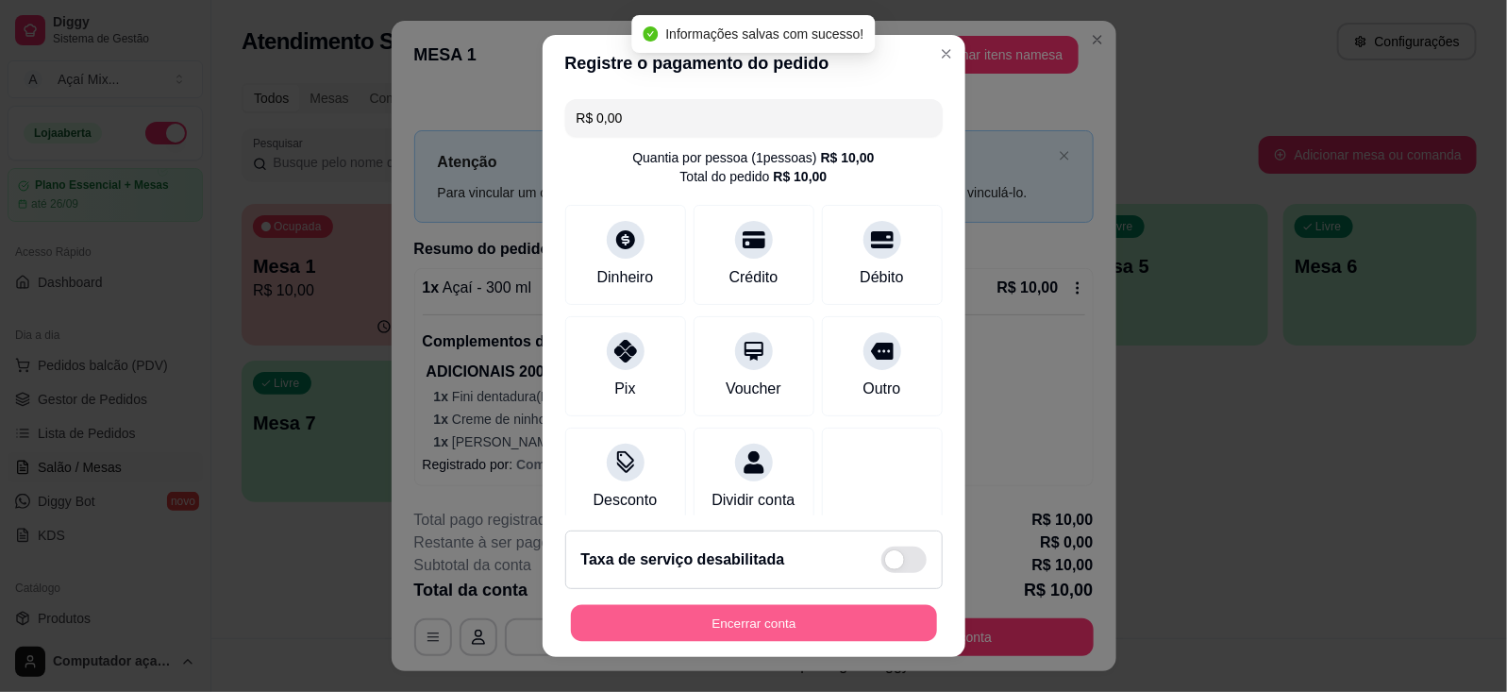
click at [817, 613] on button "Encerrar conta" at bounding box center [754, 623] width 366 height 37
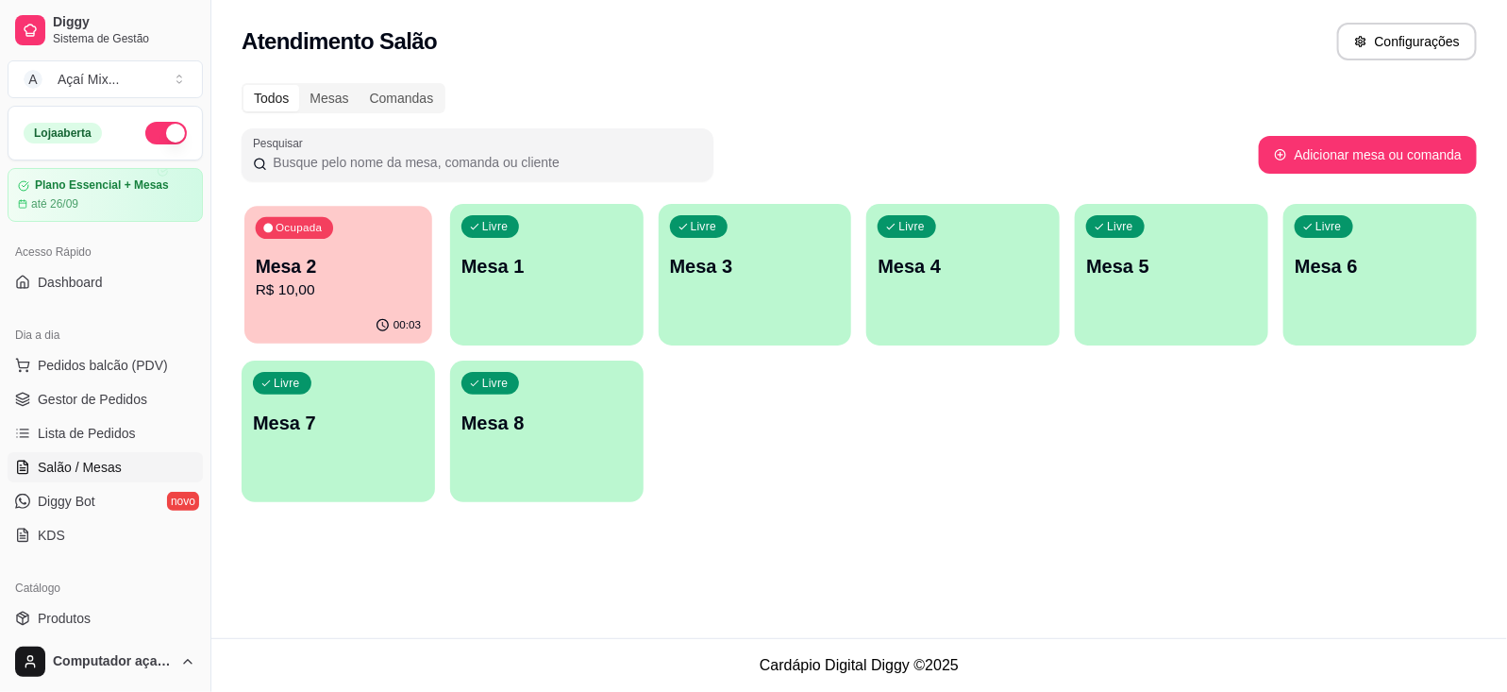
click at [340, 305] on div "Ocupada Mesa 2 R$ 10,00" at bounding box center [338, 257] width 188 height 102
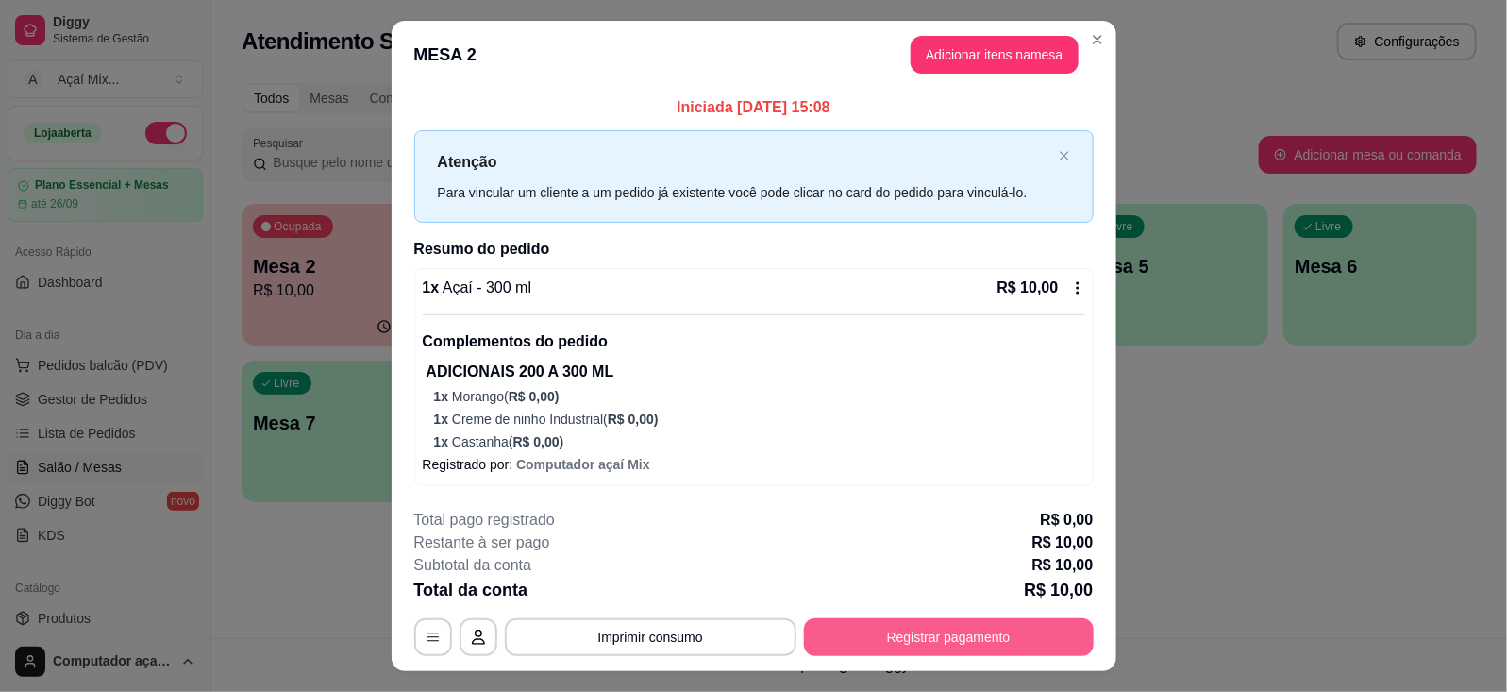
click at [1019, 642] on button "Registrar pagamento" at bounding box center [949, 637] width 290 height 38
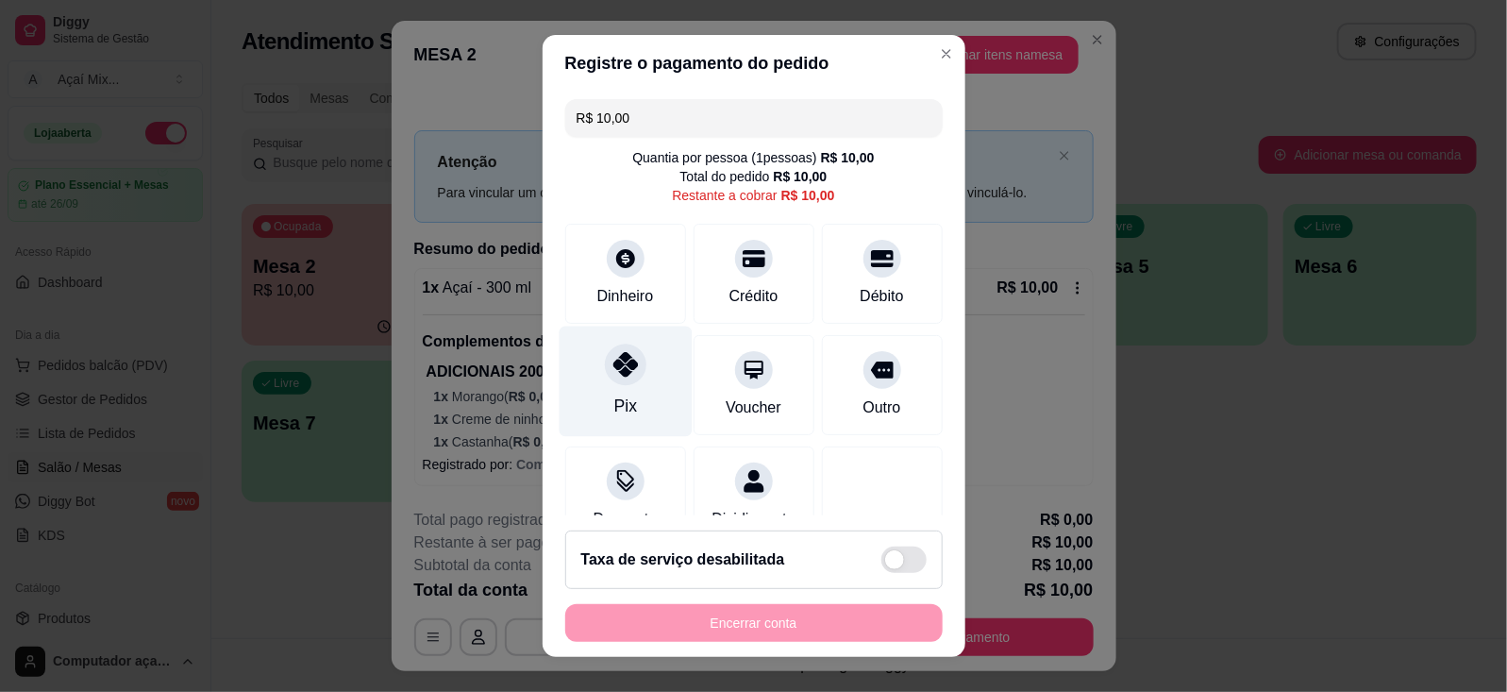
drag, startPoint x: 582, startPoint y: 390, endPoint x: 639, endPoint y: 422, distance: 65.1
click at [597, 397] on div "Pix" at bounding box center [624, 380] width 133 height 110
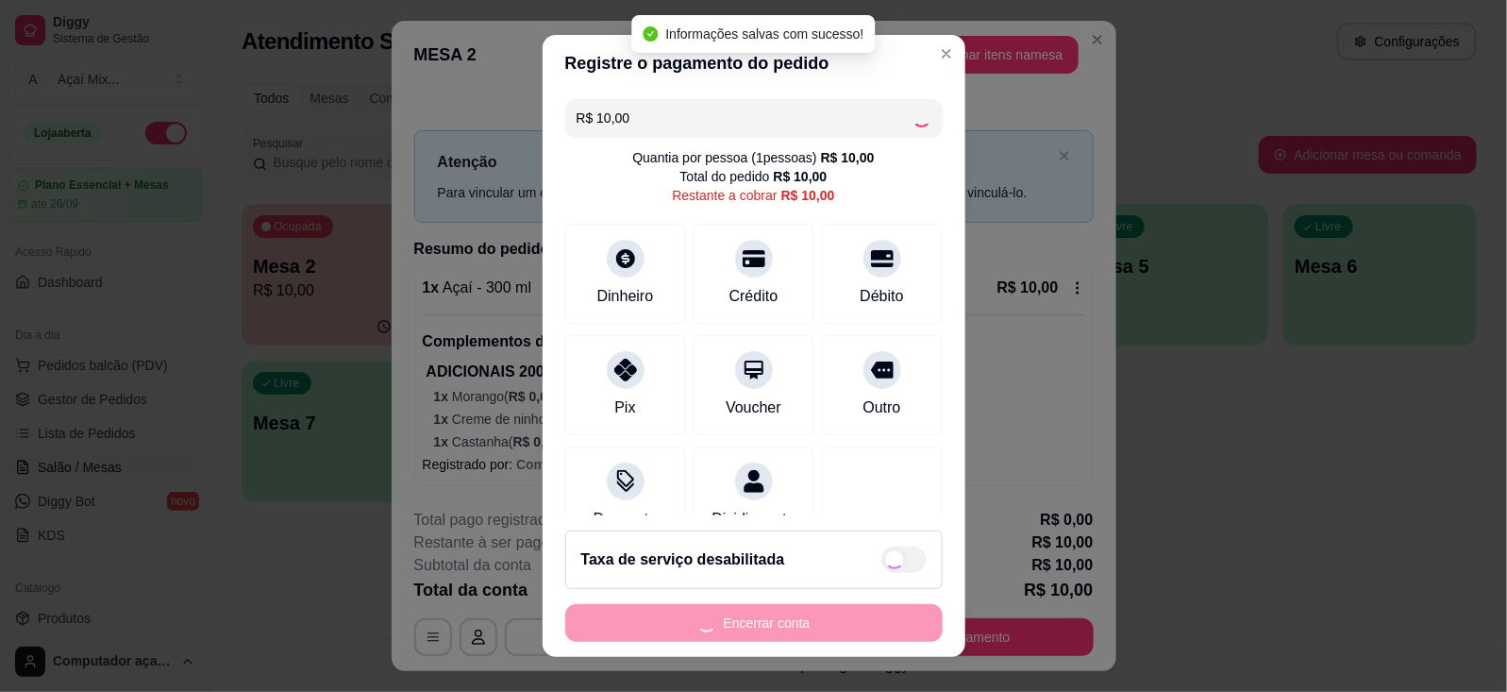
type input "R$ 0,00"
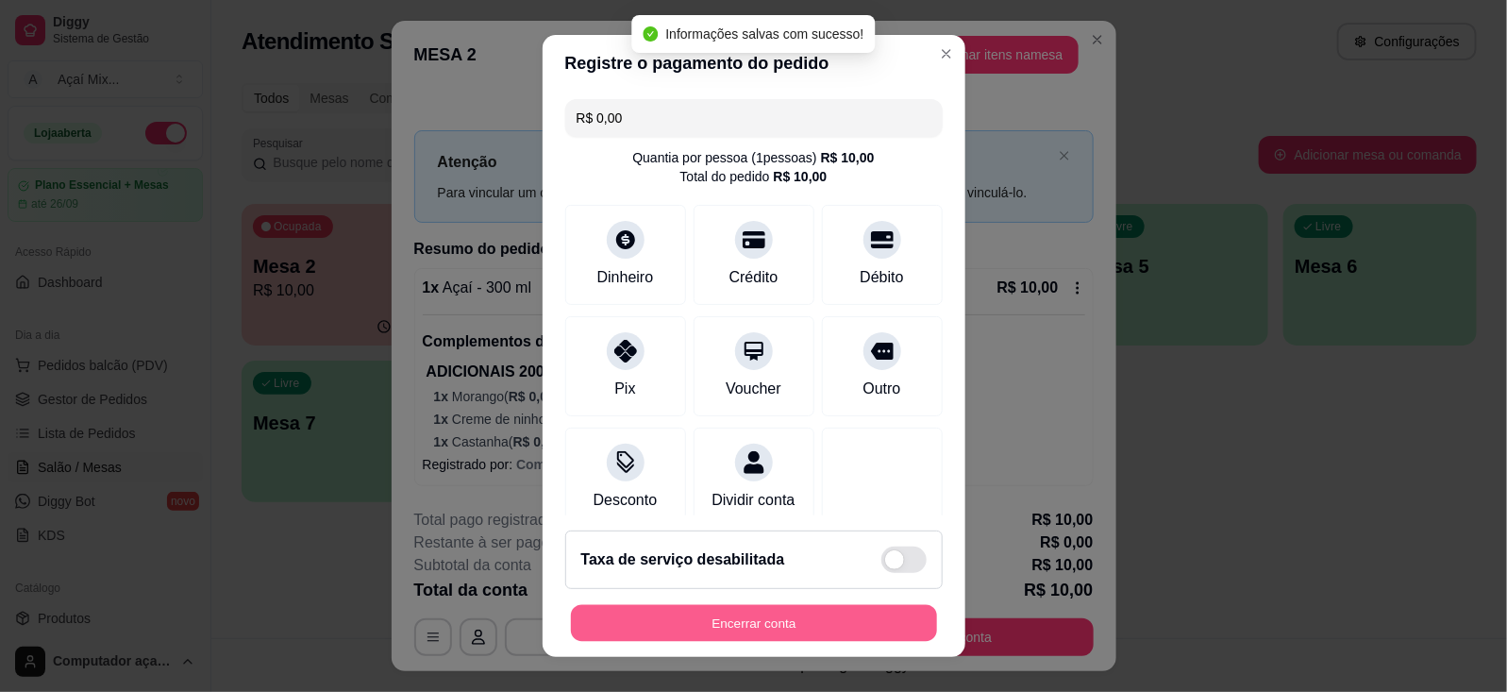
click at [741, 623] on button "Encerrar conta" at bounding box center [754, 623] width 366 height 37
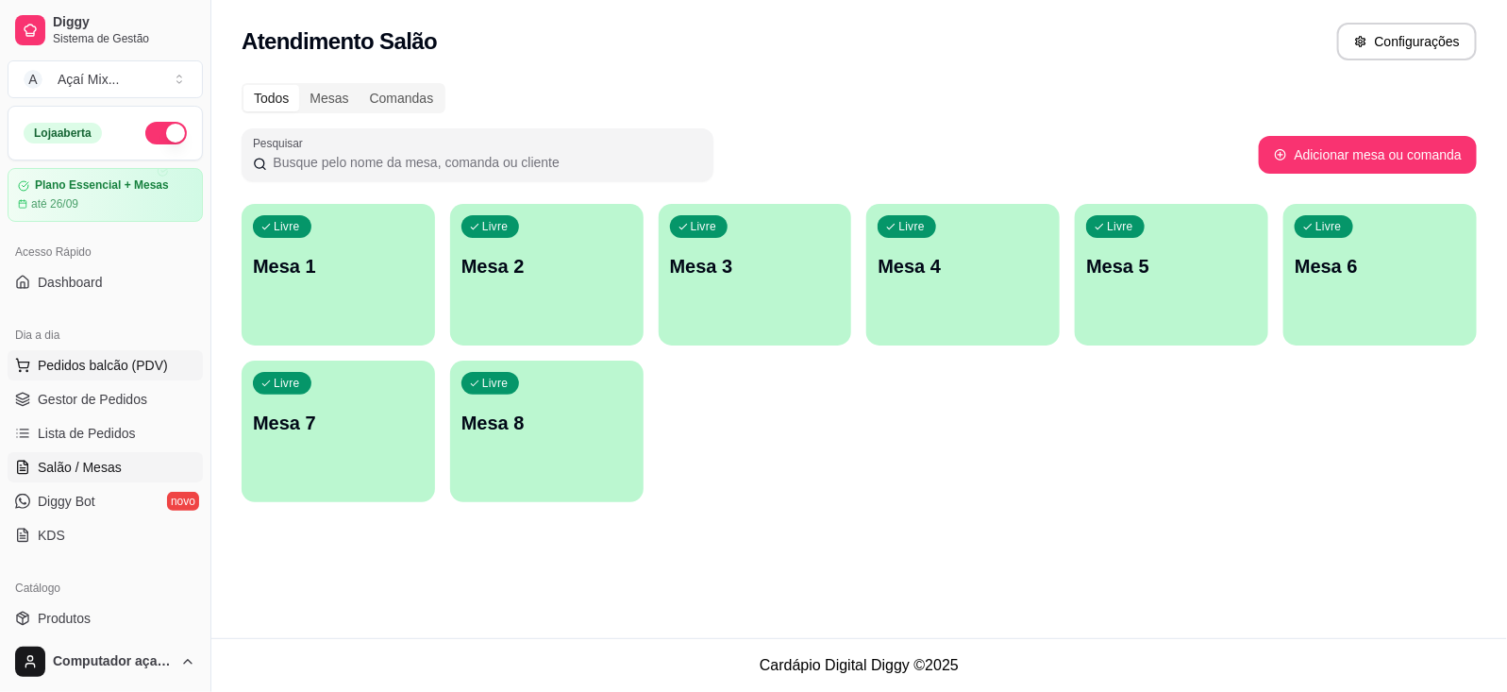
click at [146, 366] on span "Pedidos balcão (PDV)" at bounding box center [103, 365] width 130 height 19
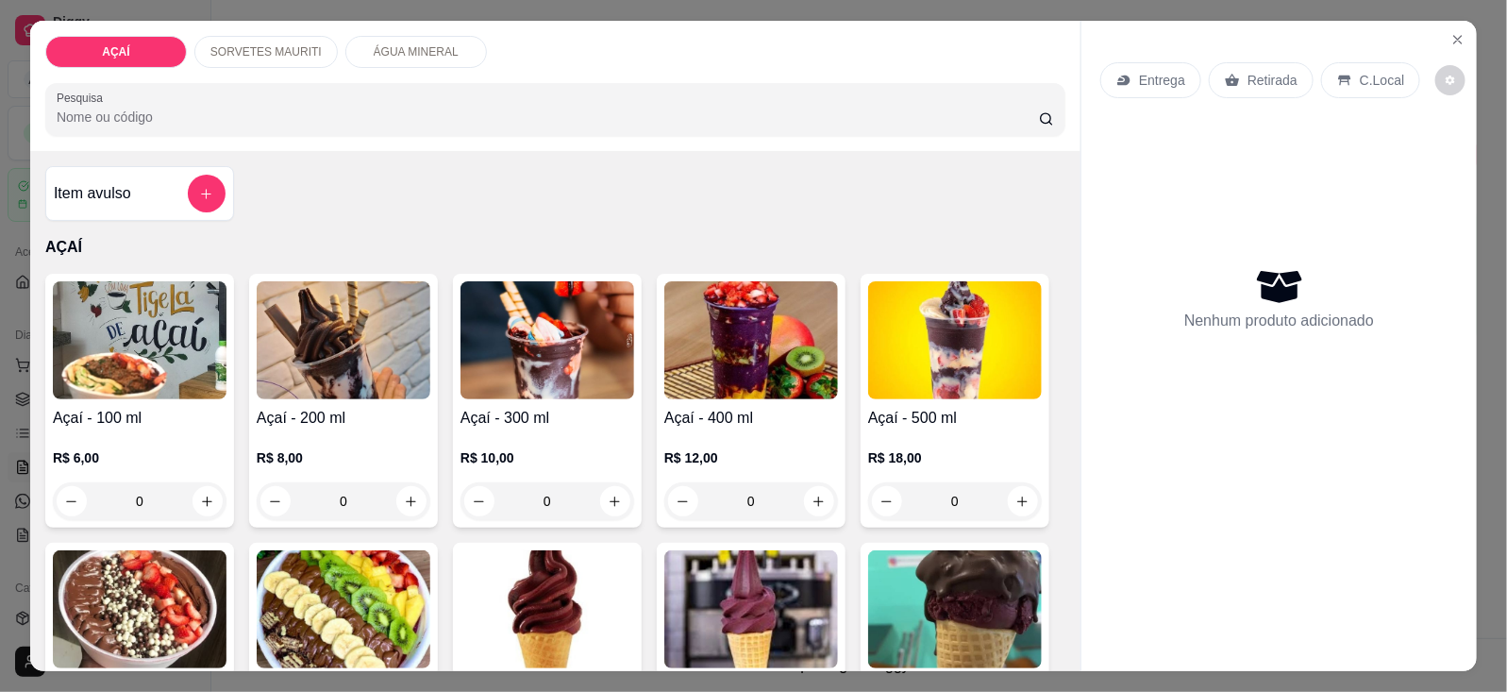
drag, startPoint x: 654, startPoint y: 435, endPoint x: 665, endPoint y: 436, distance: 11.4
click at [665, 436] on div "R$ 12,00 0" at bounding box center [751, 474] width 174 height 91
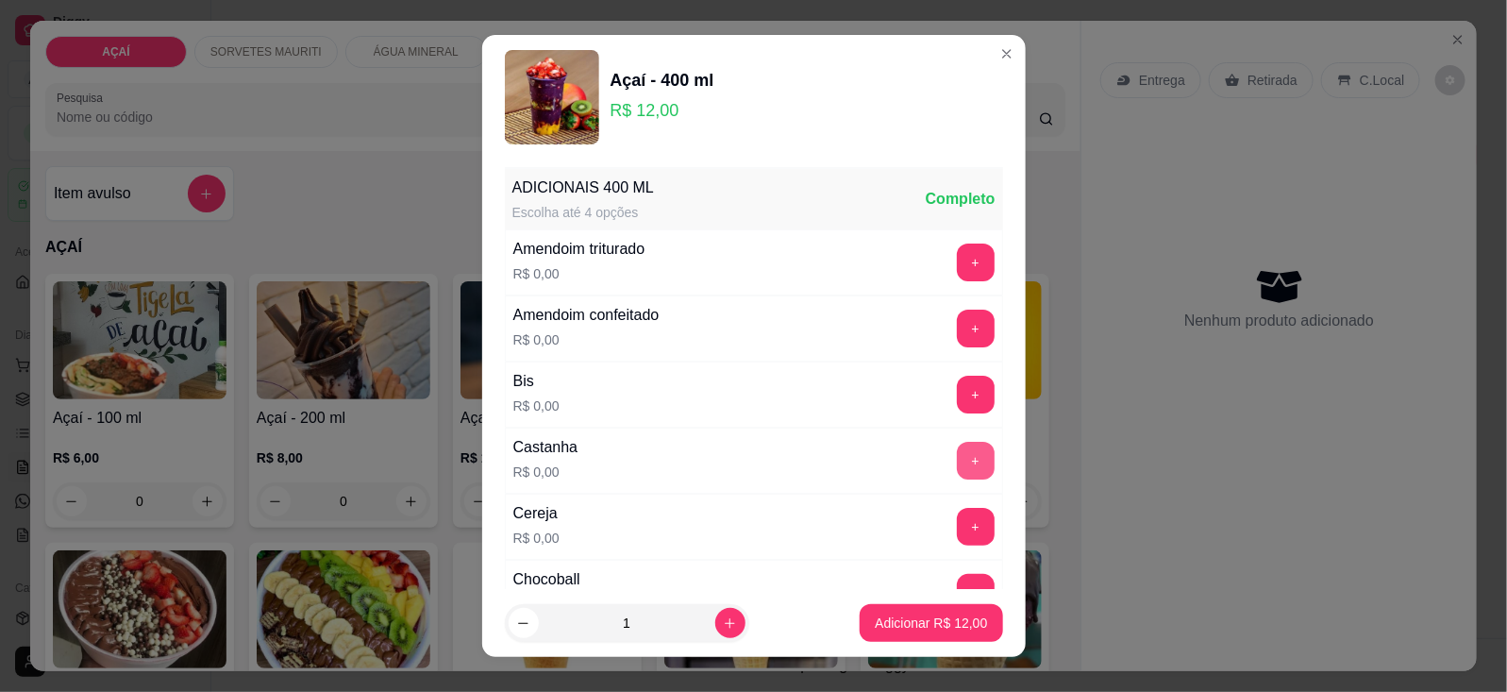
click at [957, 469] on button "+" at bounding box center [976, 461] width 38 height 38
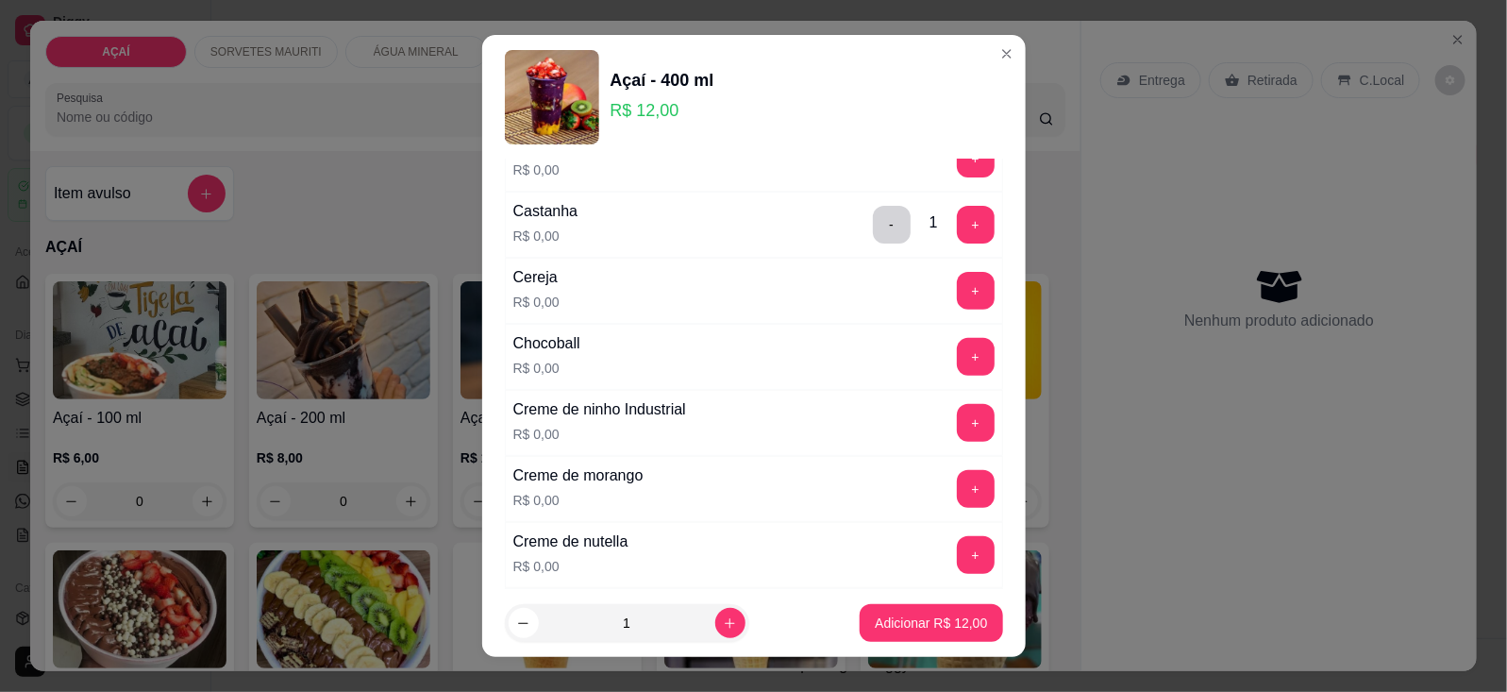
scroll to position [354, 0]
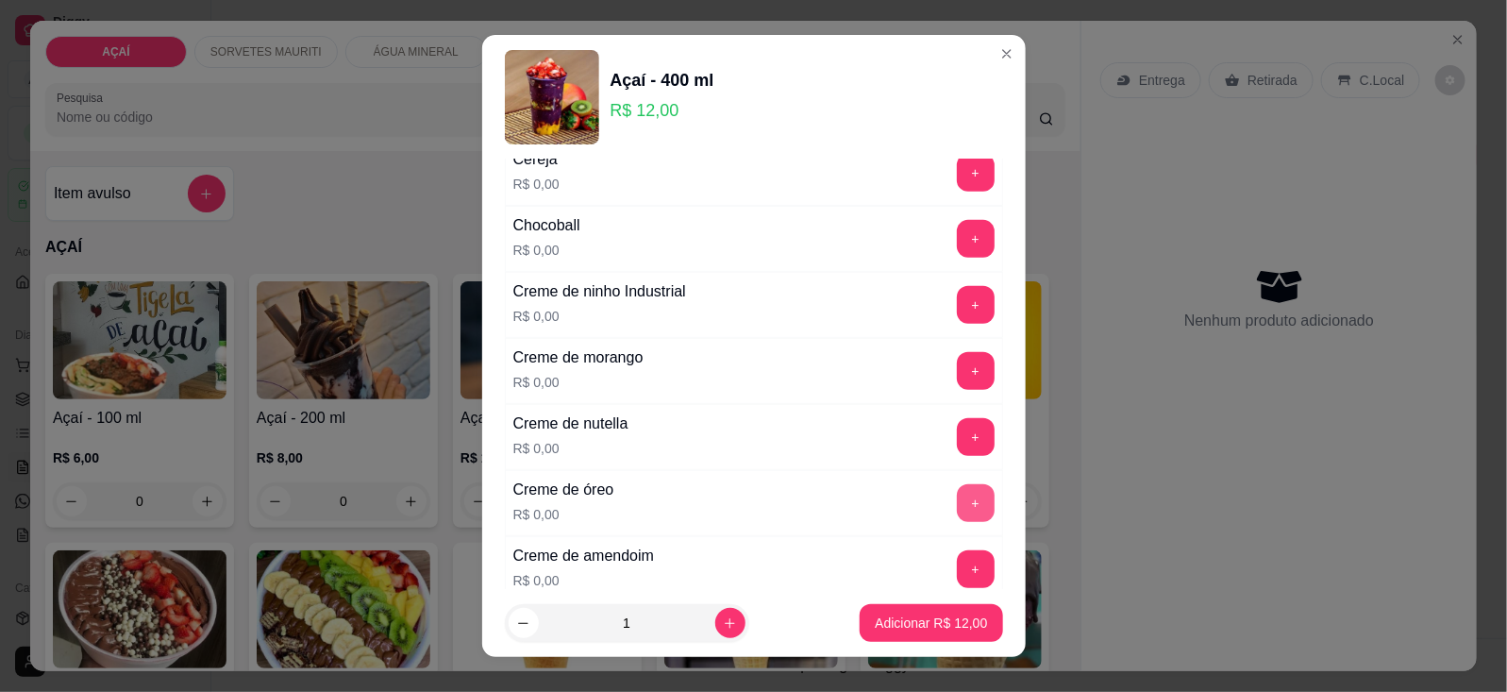
click at [957, 507] on button "+" at bounding box center [976, 503] width 38 height 38
click at [957, 375] on button "+" at bounding box center [975, 370] width 37 height 37
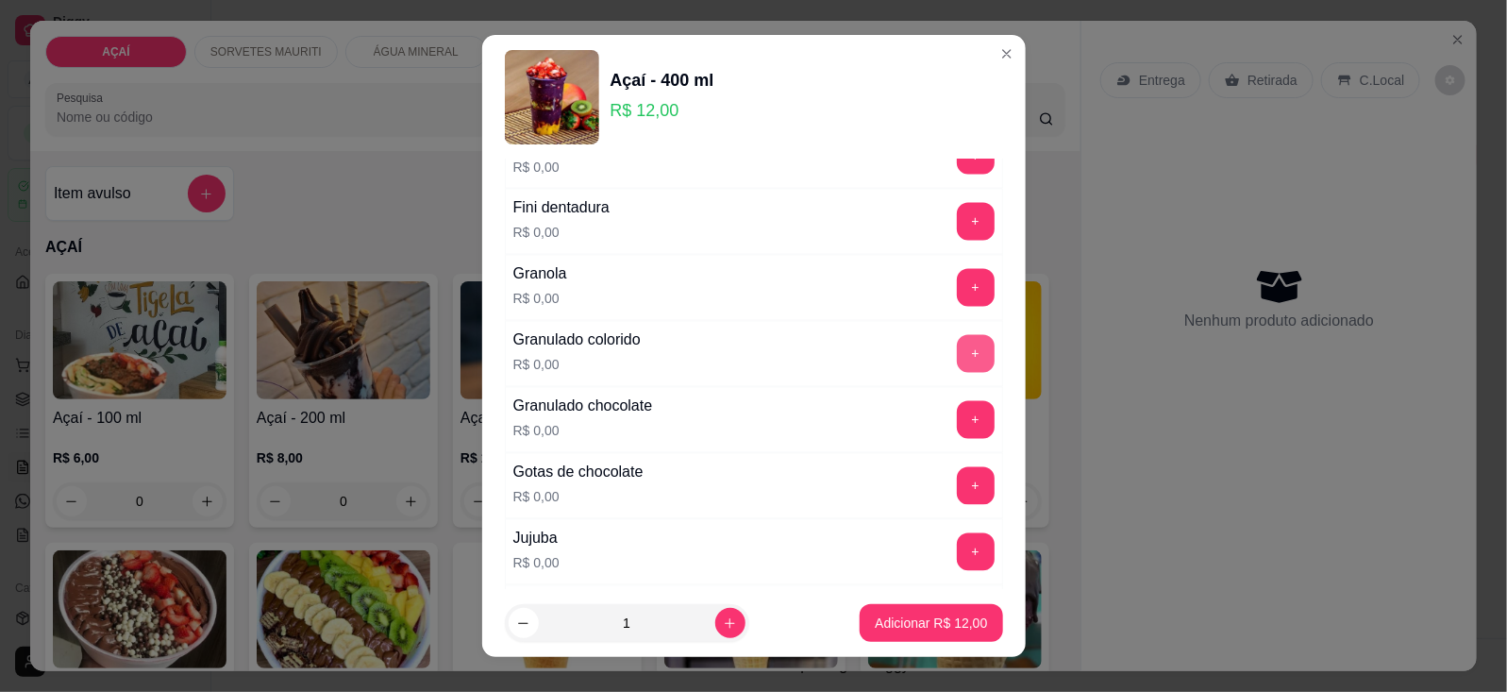
scroll to position [1533, 0]
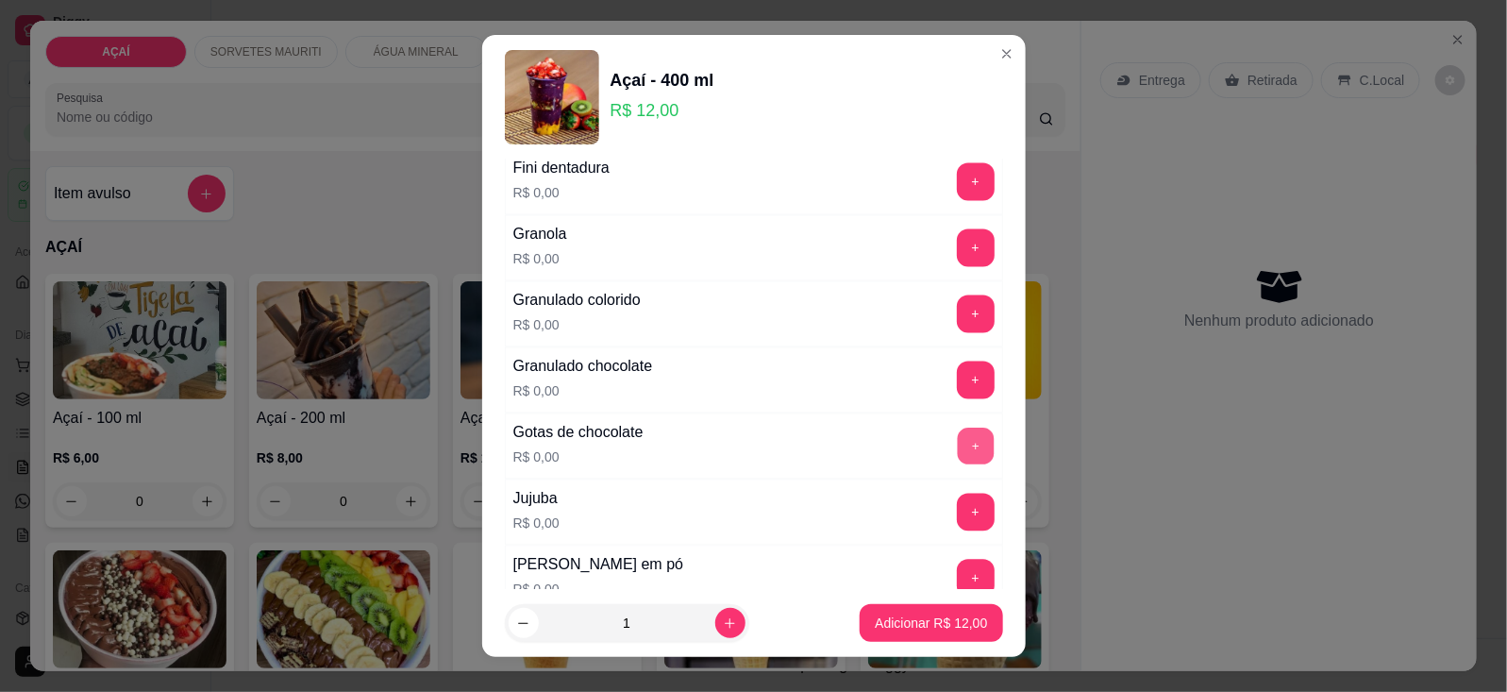
click at [957, 458] on button "+" at bounding box center [975, 445] width 37 height 37
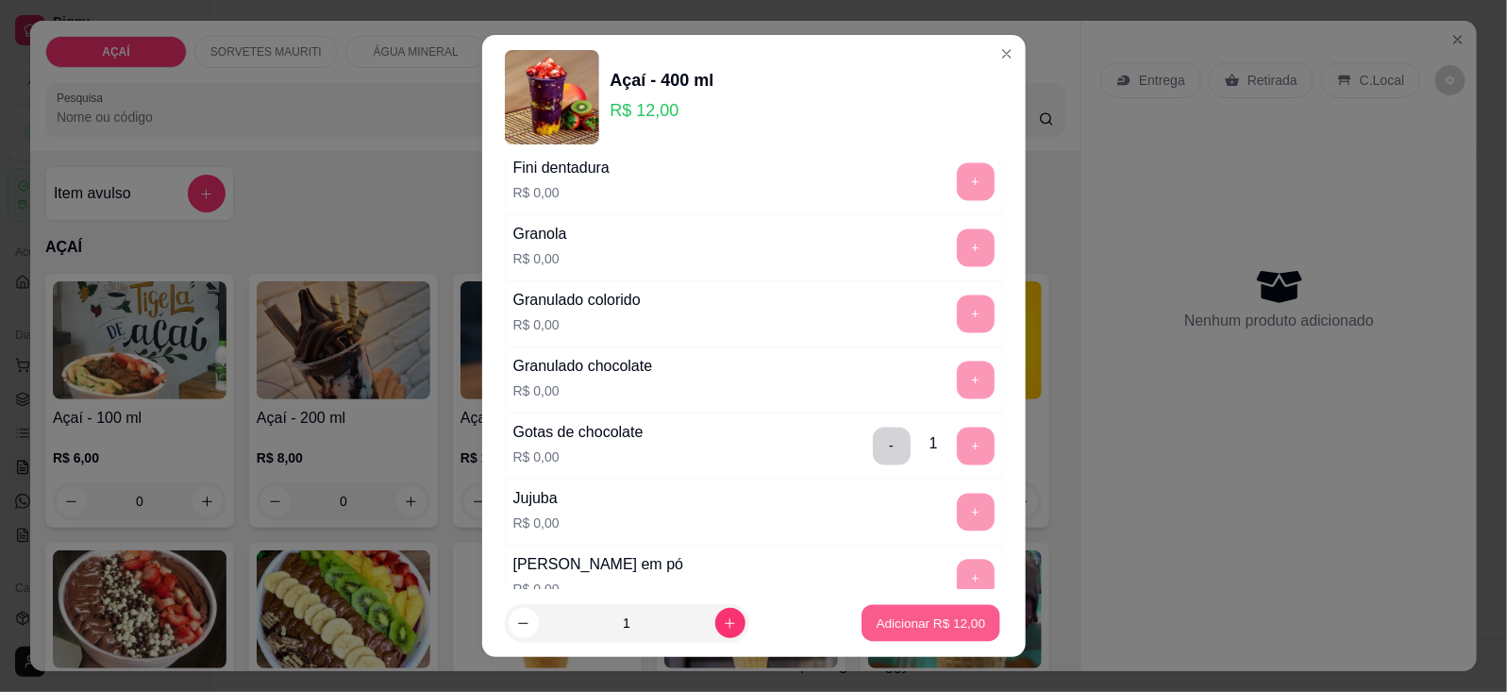
click at [923, 635] on button "Adicionar R$ 12,00" at bounding box center [931, 623] width 139 height 37
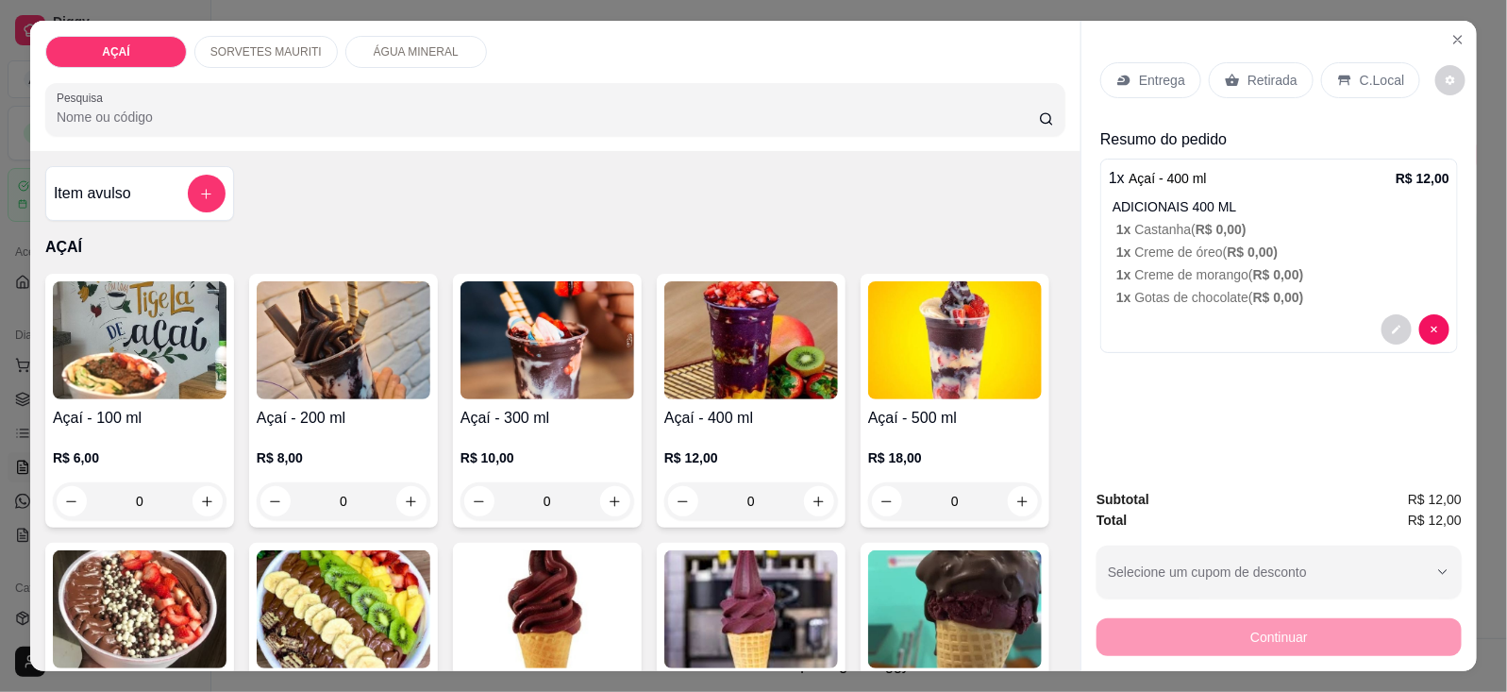
click at [1130, 83] on div "Entrega" at bounding box center [1150, 80] width 101 height 36
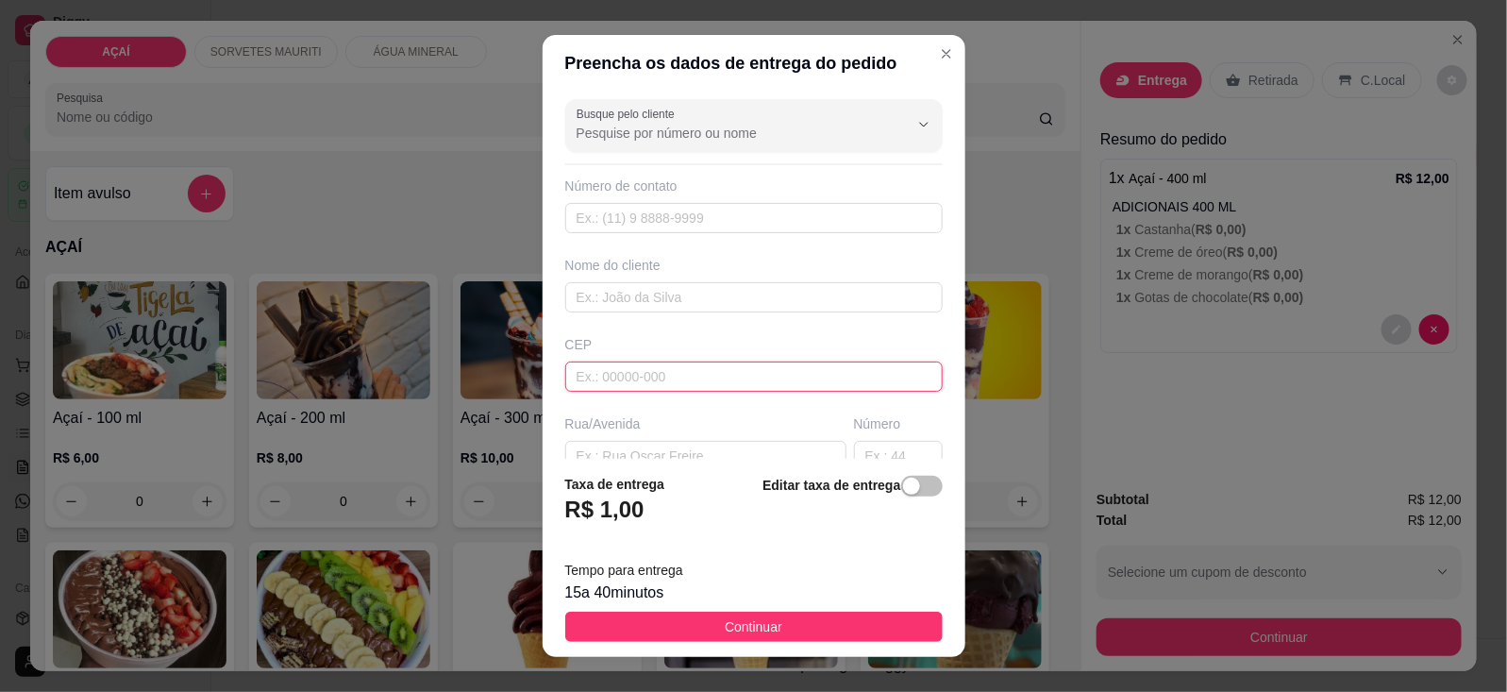
click at [746, 373] on input "text" at bounding box center [753, 376] width 377 height 30
type input "5752000000"
type input "8135-9951"
click at [640, 299] on input "text" at bounding box center [753, 297] width 377 height 30
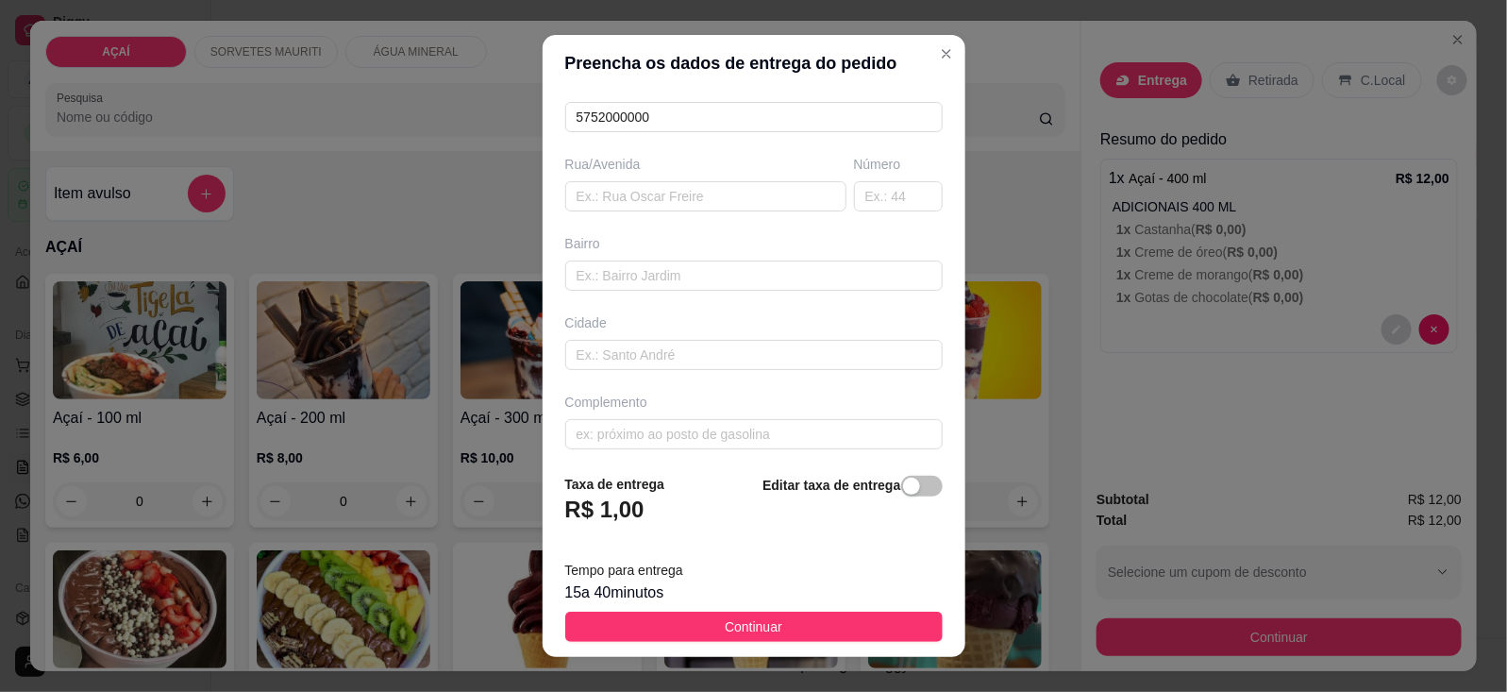
scroll to position [271, 0]
type input "Livinha"
click at [701, 415] on input "text" at bounding box center [753, 425] width 377 height 30
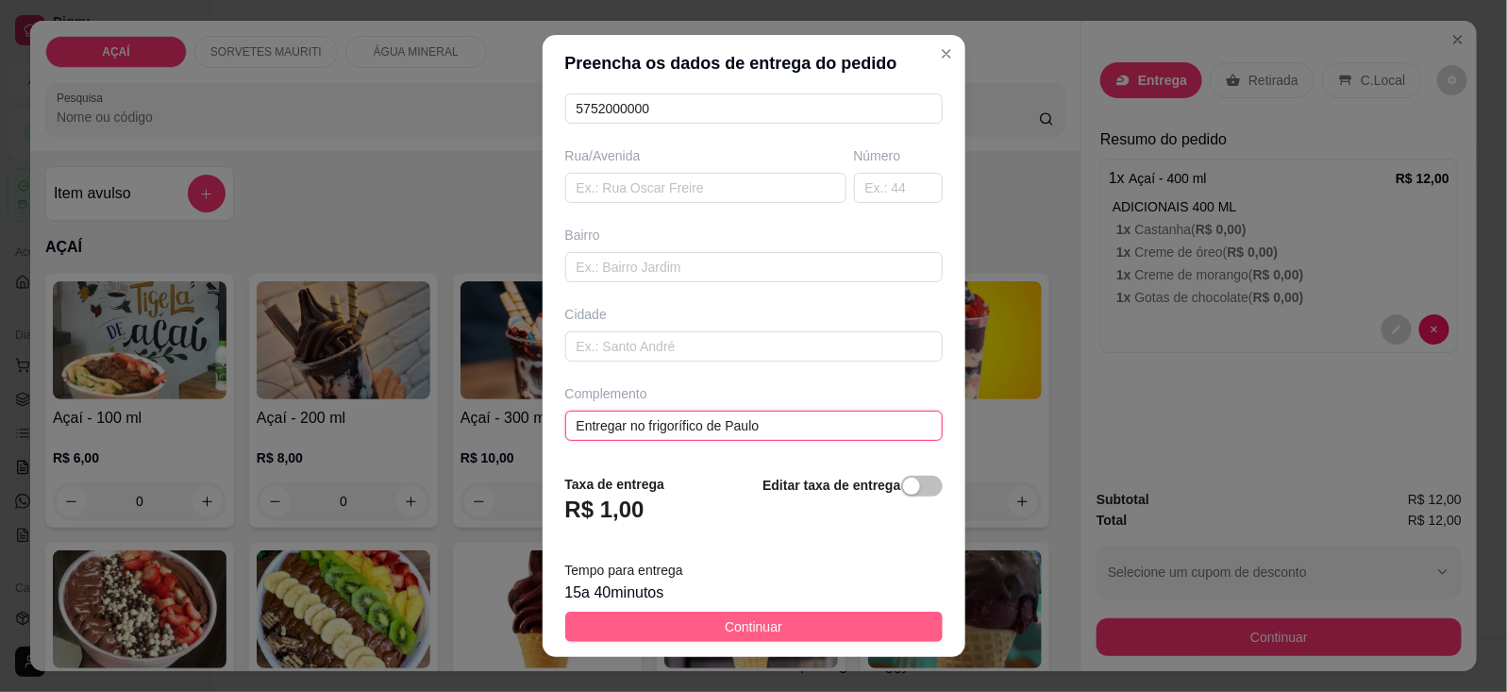
type input "Entregar no frigorífico de Paulo"
click at [832, 627] on button "Continuar" at bounding box center [753, 626] width 377 height 30
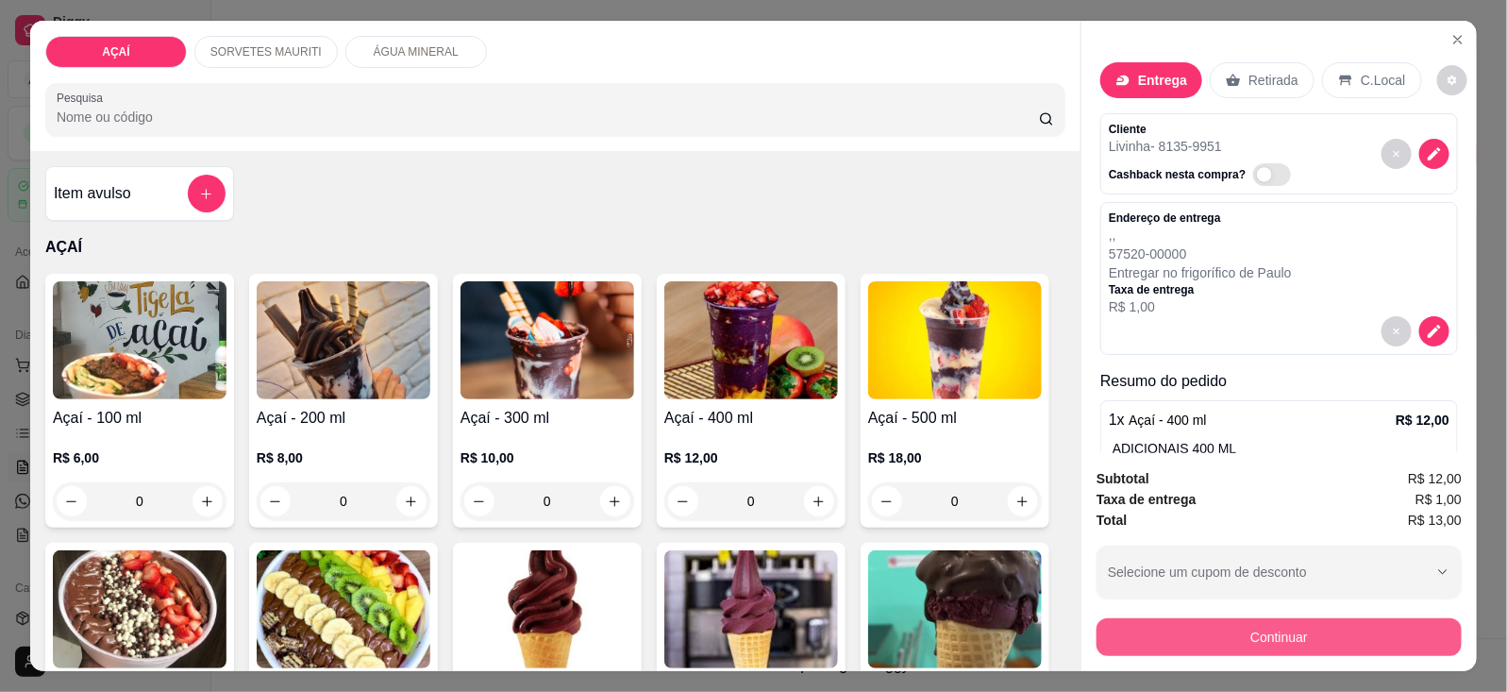
click at [1129, 619] on button "Continuar" at bounding box center [1278, 637] width 365 height 38
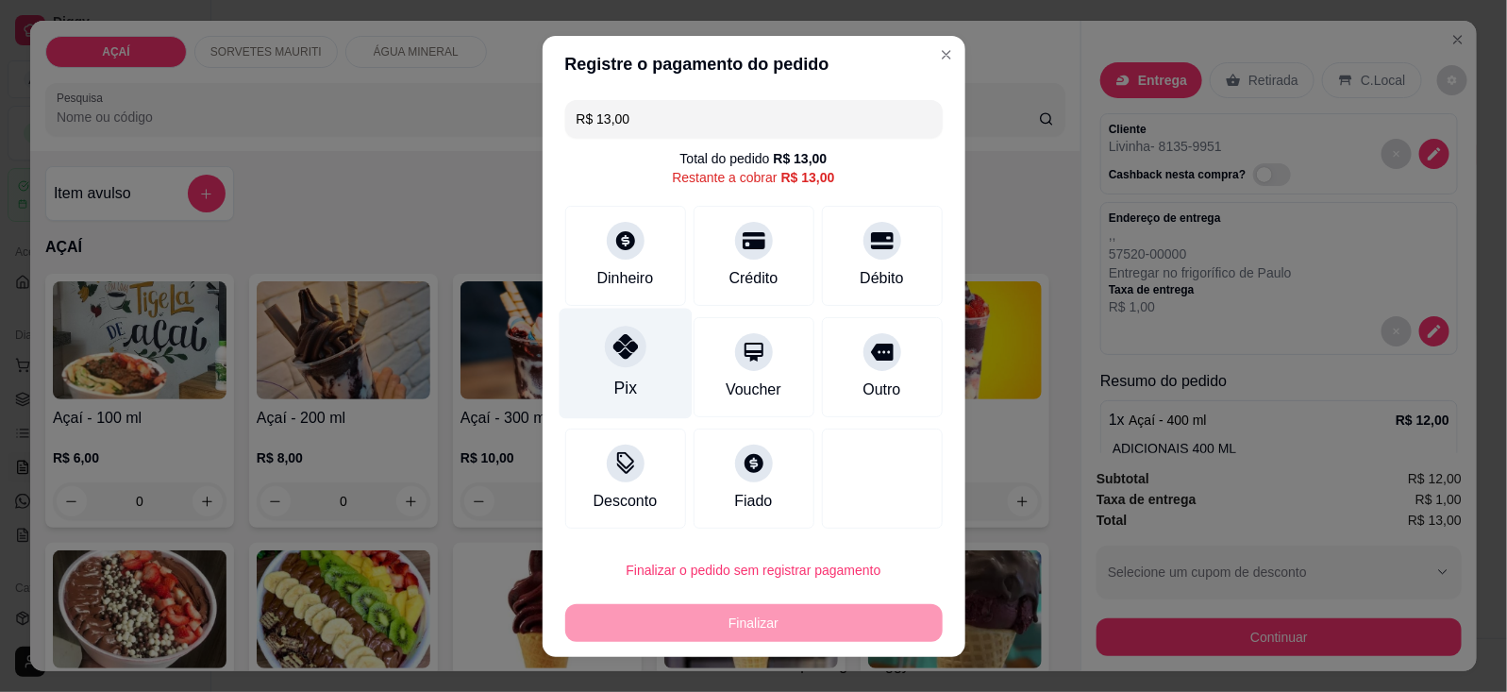
click at [648, 375] on div "Pix" at bounding box center [624, 363] width 133 height 110
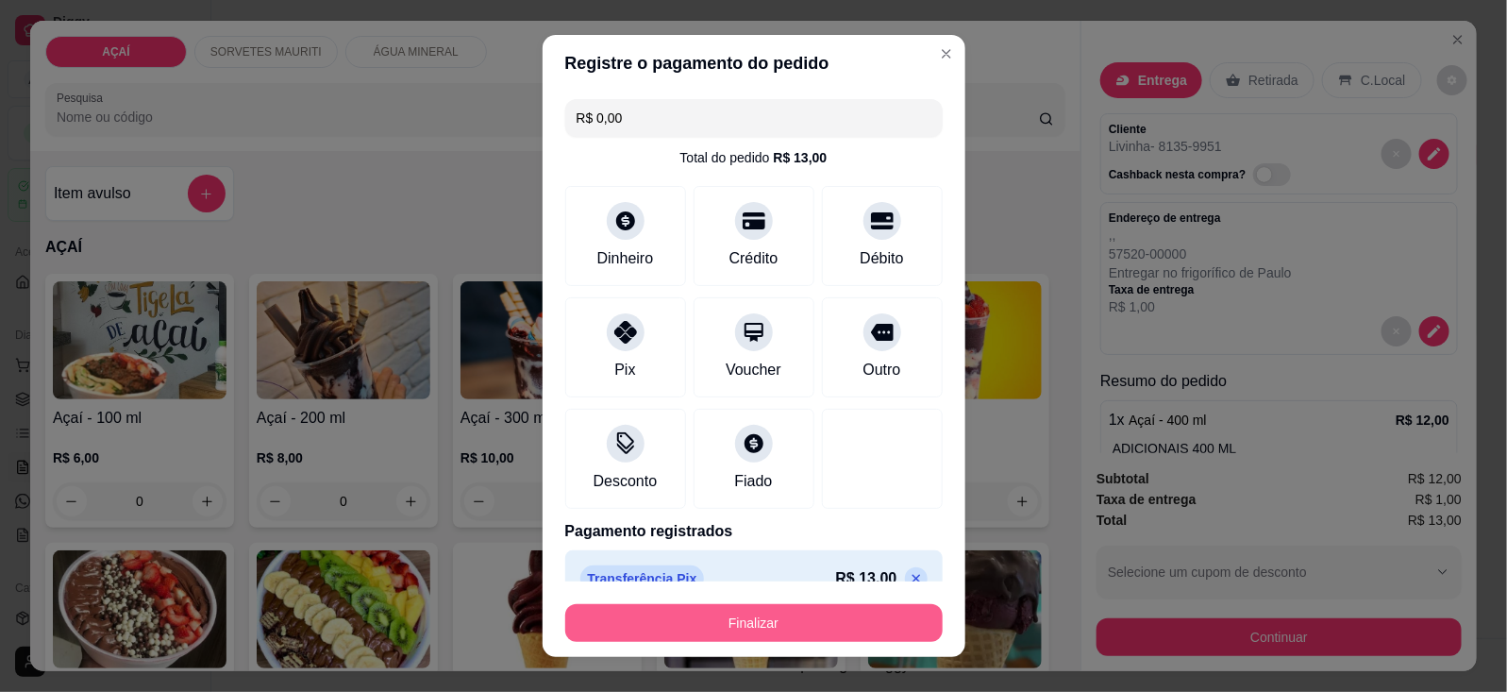
click at [781, 619] on button "Finalizar" at bounding box center [753, 623] width 377 height 38
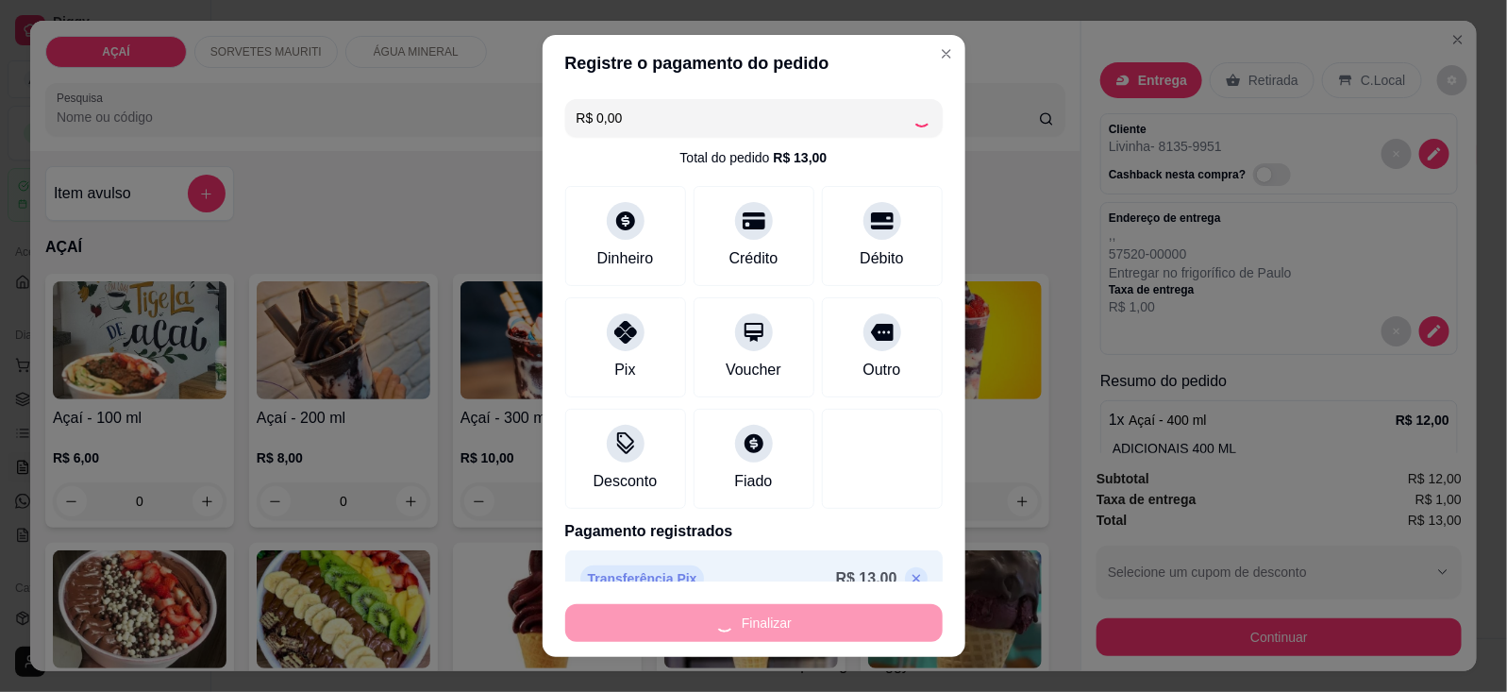
type input "-R$ 13,00"
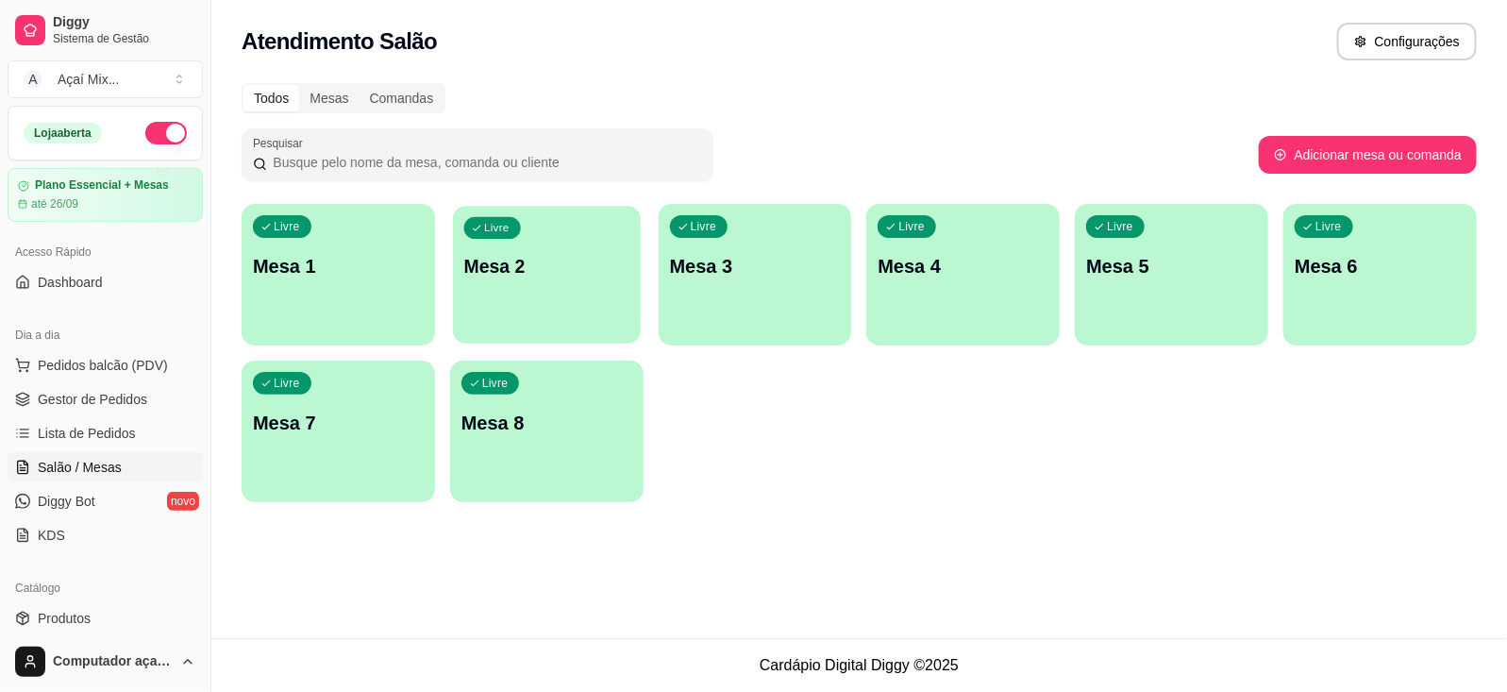
click at [558, 300] on div "Livre Mesa 2" at bounding box center [547, 263] width 188 height 115
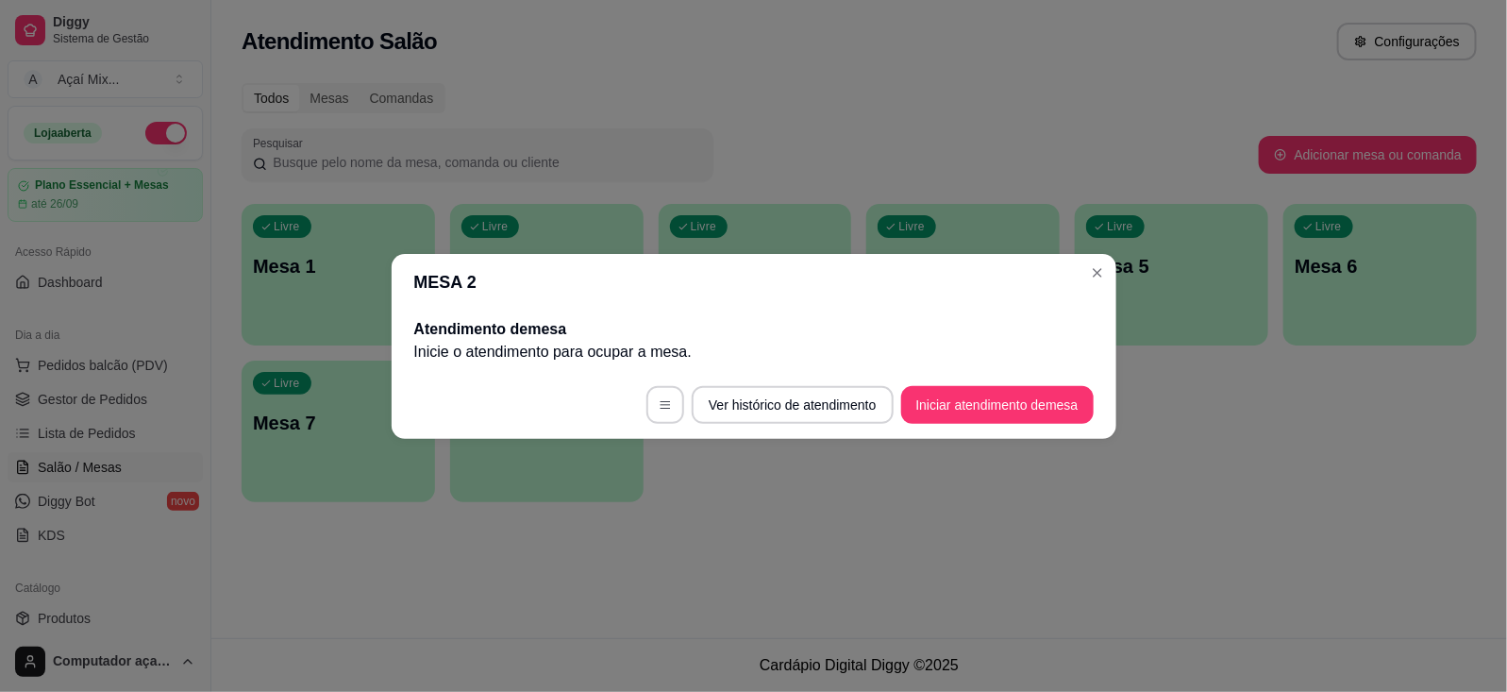
click at [1031, 437] on footer "Ver histórico de atendimento Iniciar atendimento de mesa" at bounding box center [754, 405] width 725 height 68
click at [1024, 418] on button "Iniciar atendimento de mesa" at bounding box center [997, 404] width 187 height 37
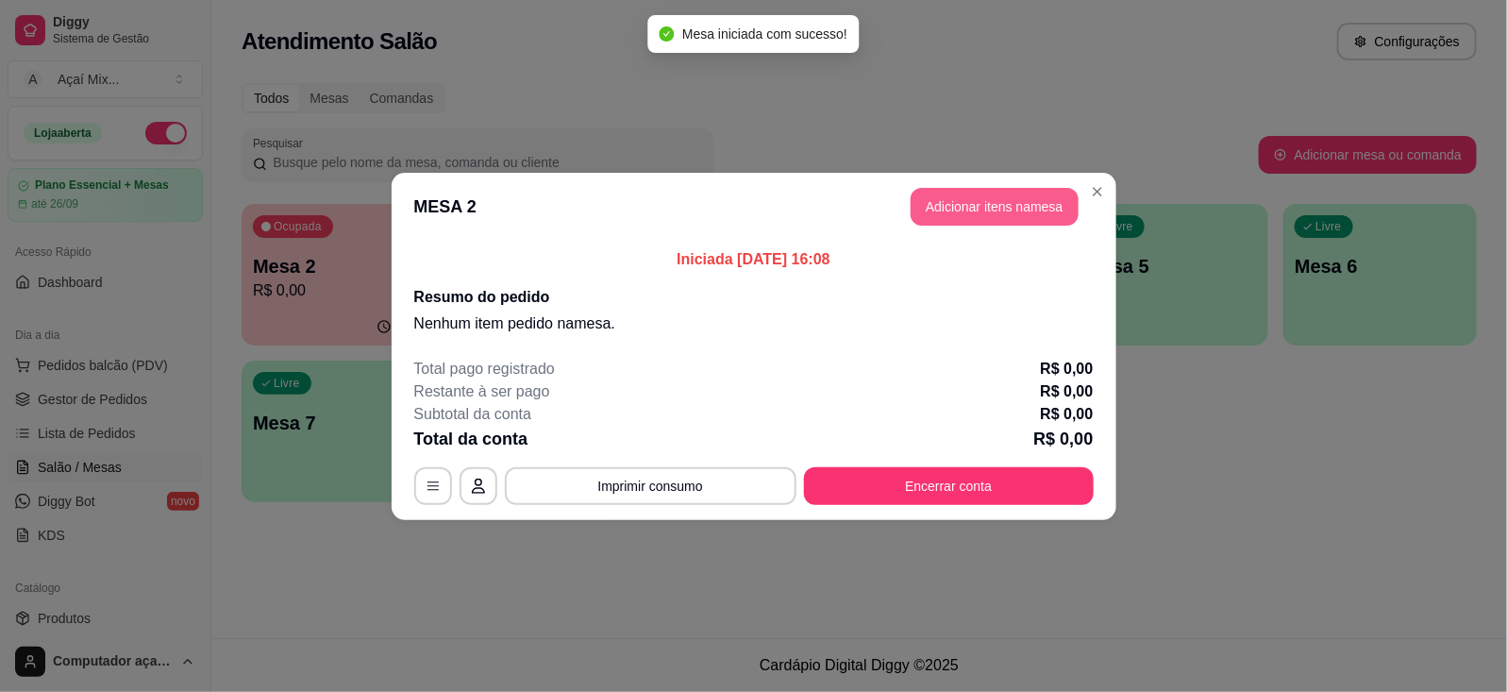
click at [988, 199] on button "Adicionar itens na mesa" at bounding box center [994, 207] width 168 height 38
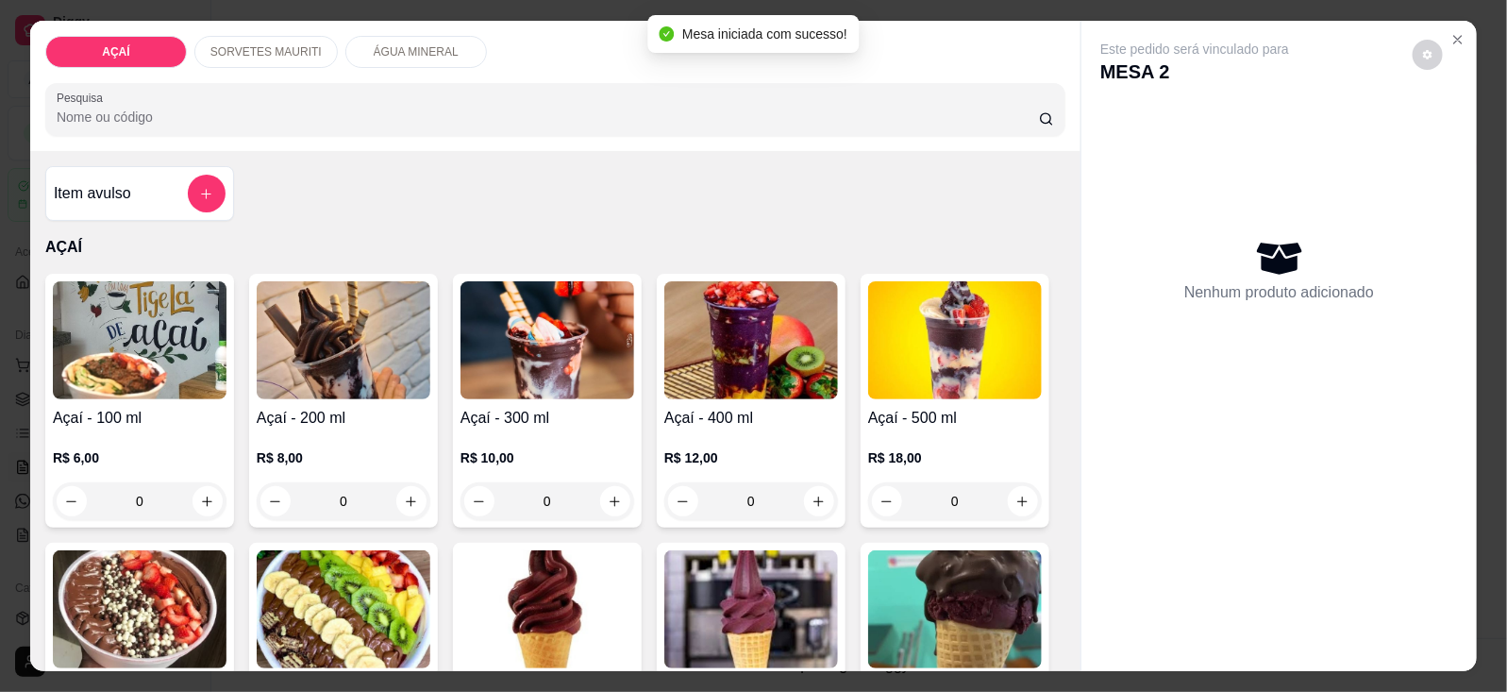
click at [685, 450] on p "R$ 12,00" at bounding box center [751, 457] width 174 height 19
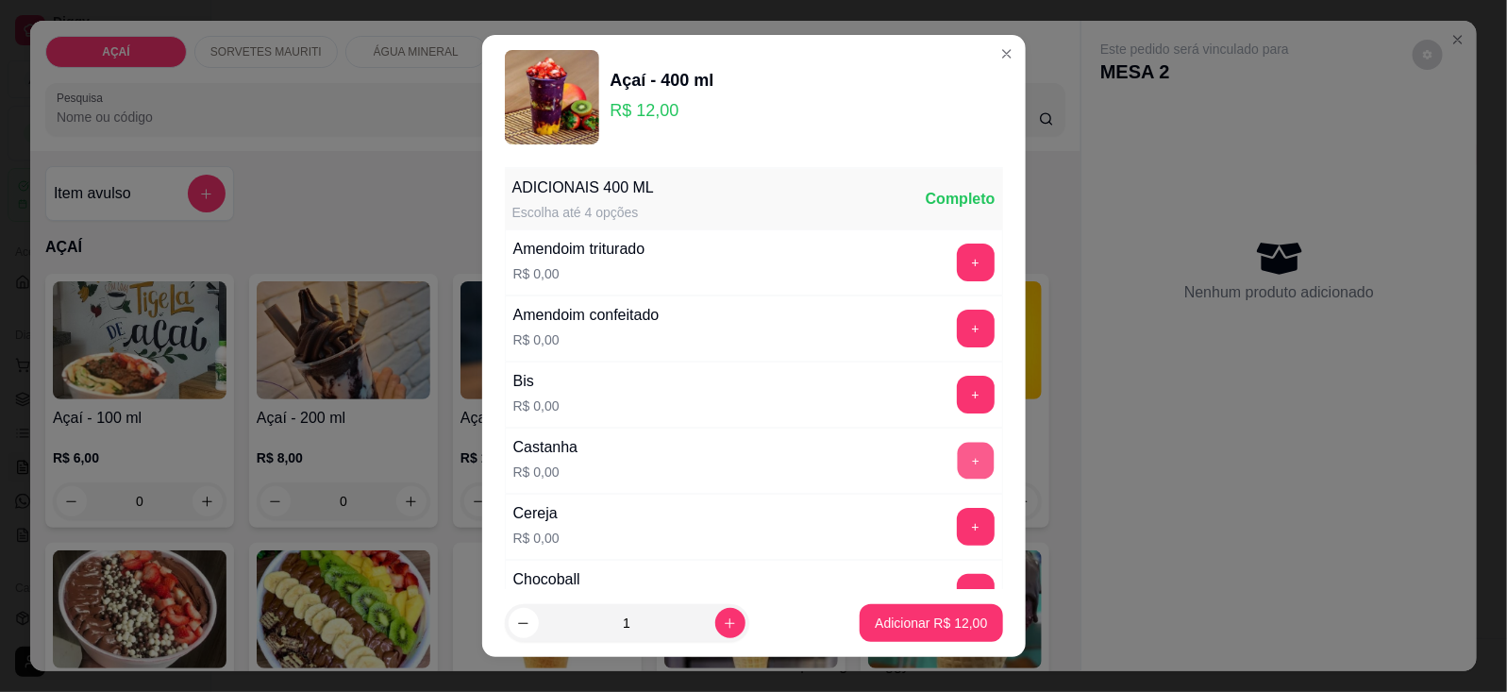
click at [957, 445] on button "+" at bounding box center [975, 460] width 37 height 37
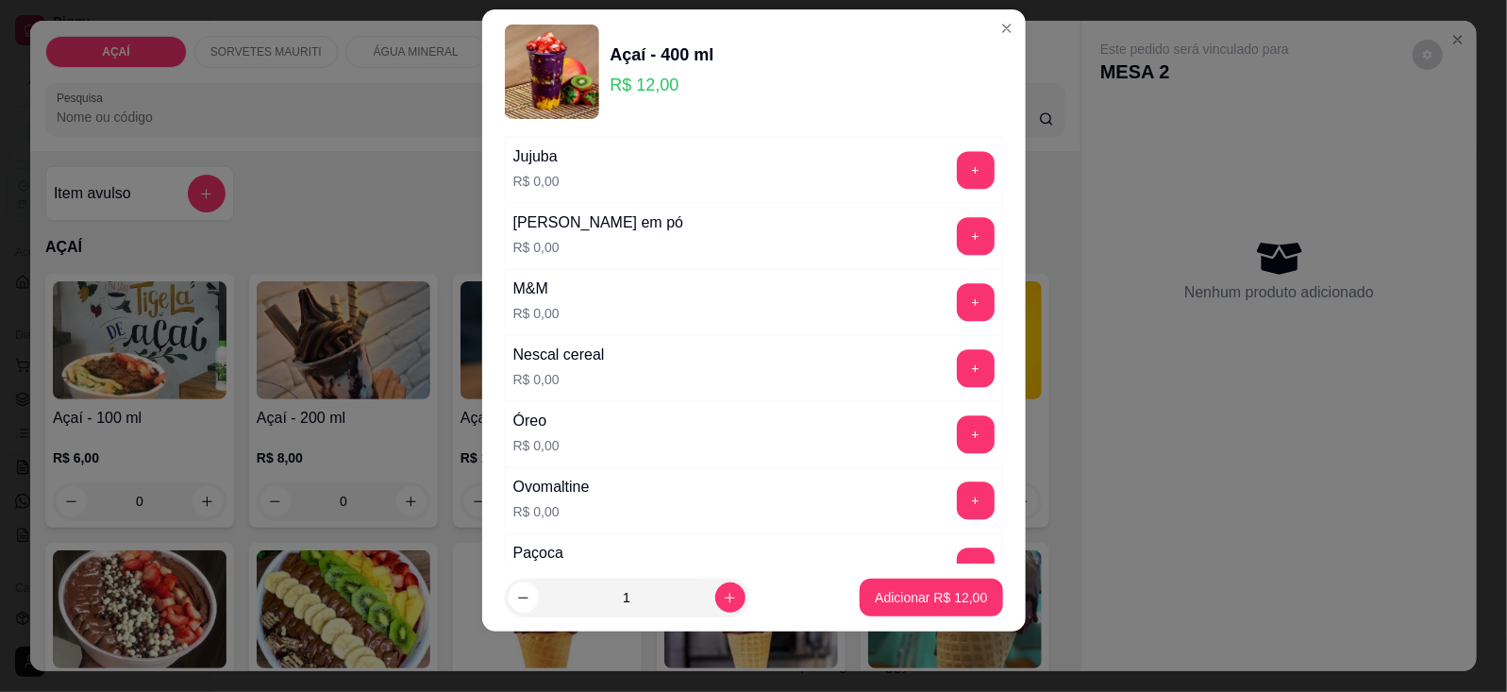
scroll to position [1732, 0]
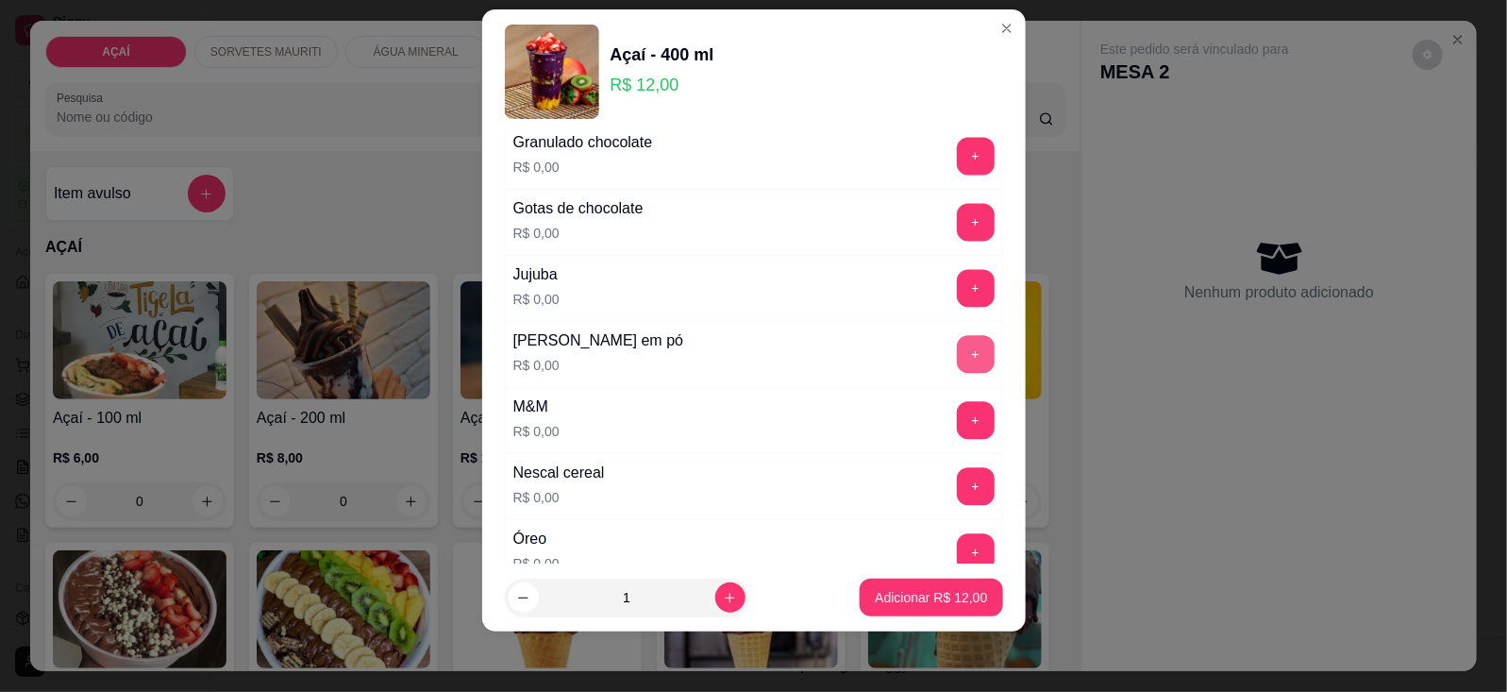
click at [957, 355] on button "+" at bounding box center [976, 354] width 38 height 38
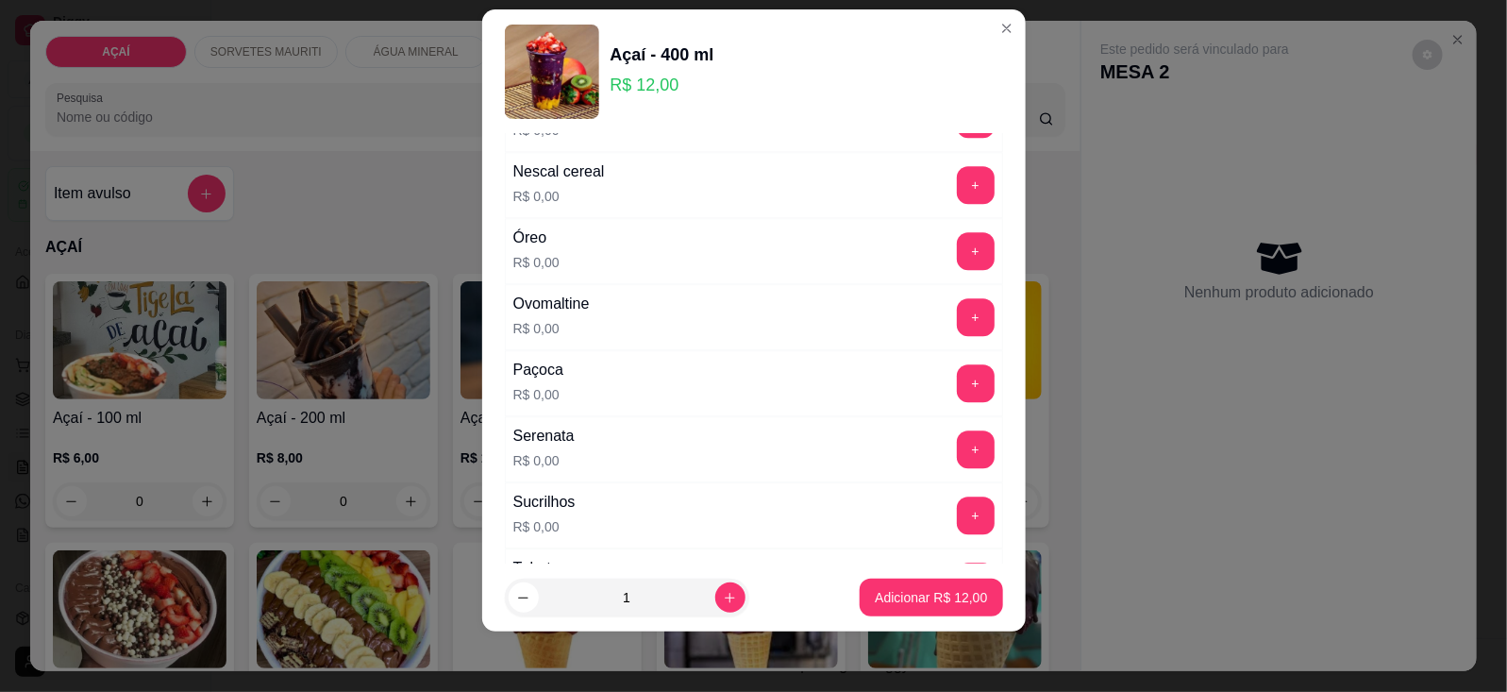
scroll to position [2086, 0]
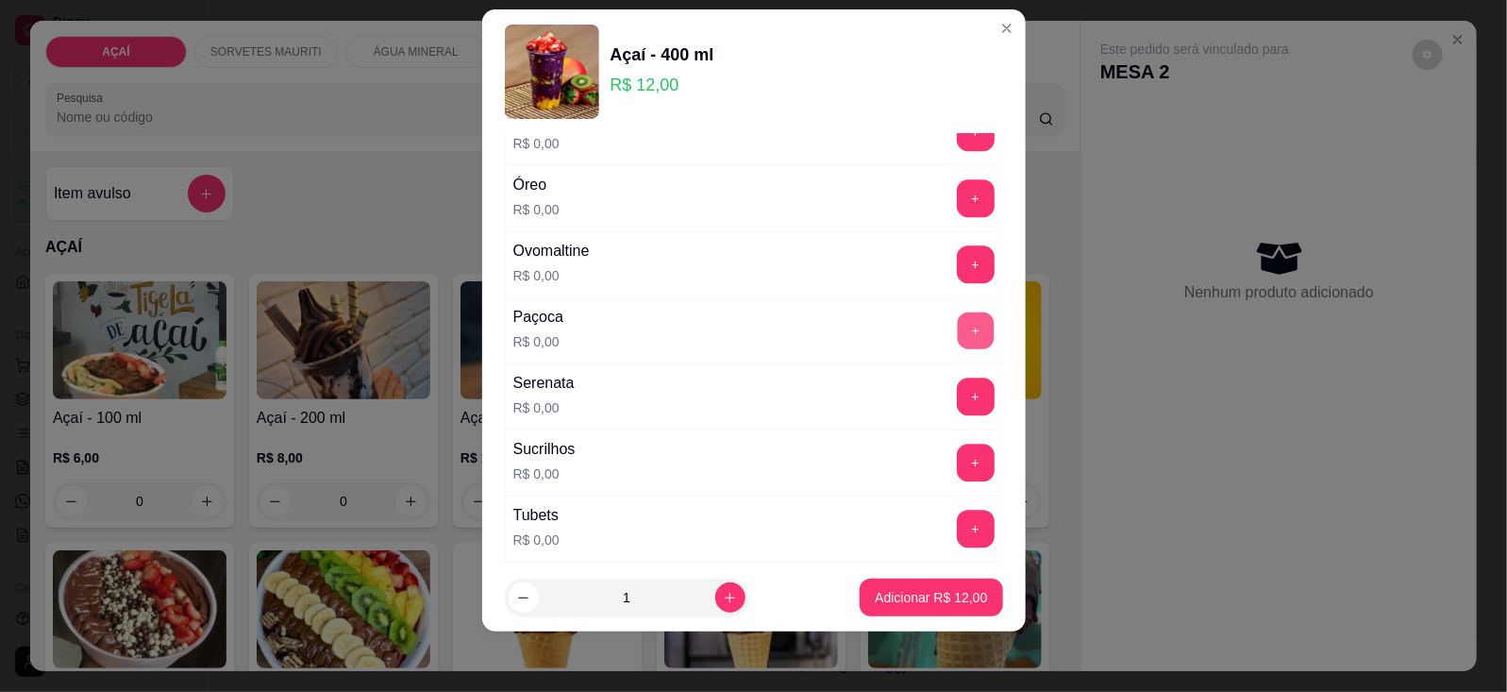
click at [957, 348] on button "+" at bounding box center [975, 329] width 37 height 37
click at [883, 608] on button "Adicionar R$ 12,00" at bounding box center [930, 597] width 142 height 38
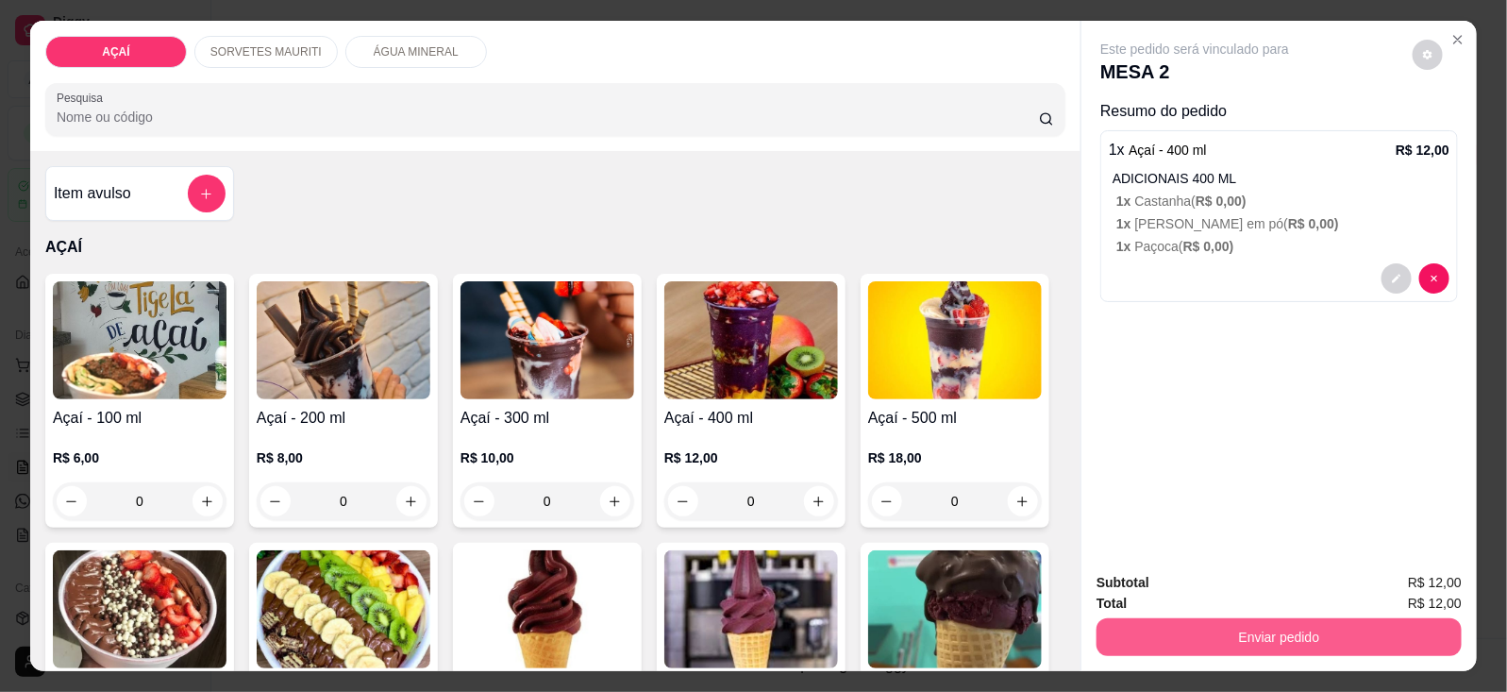
click at [1255, 621] on button "Enviar pedido" at bounding box center [1278, 637] width 365 height 38
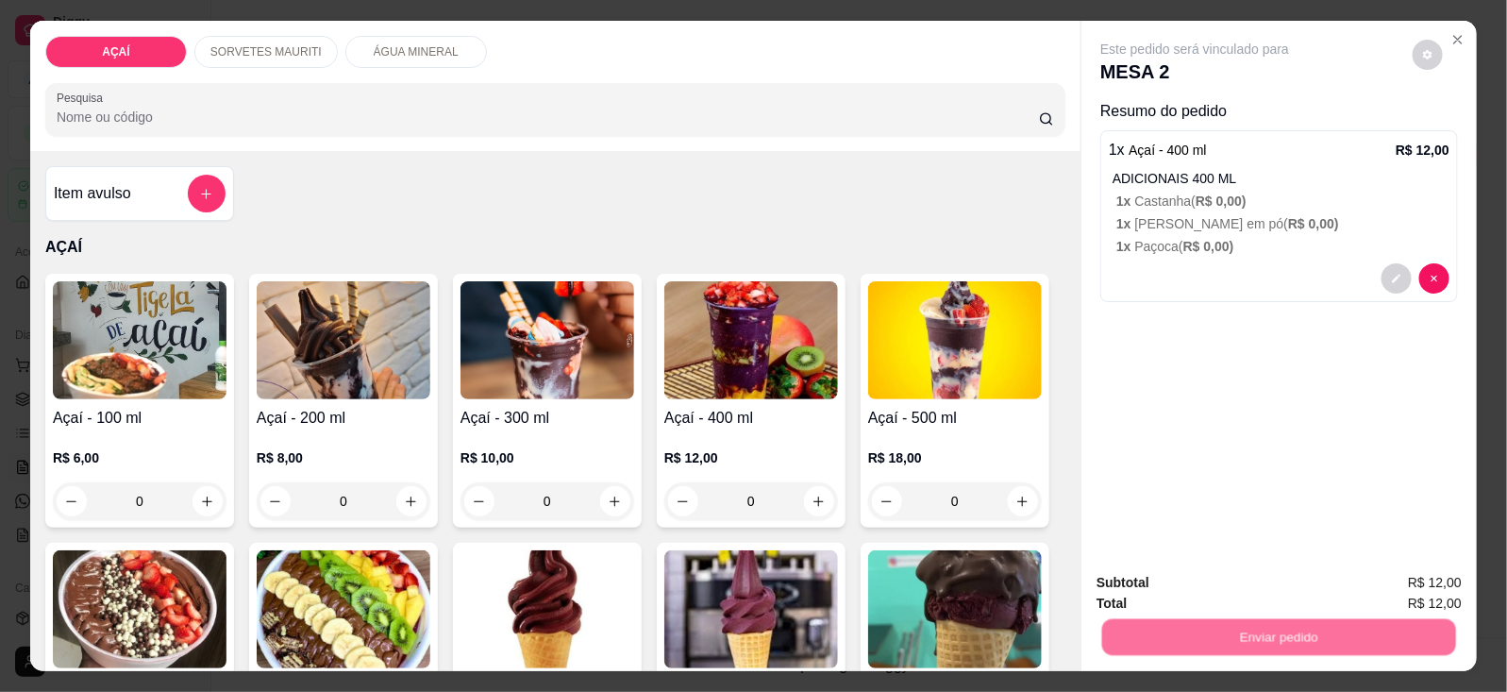
click at [1238, 567] on button "Não registrar e enviar pedido" at bounding box center [1215, 582] width 196 height 36
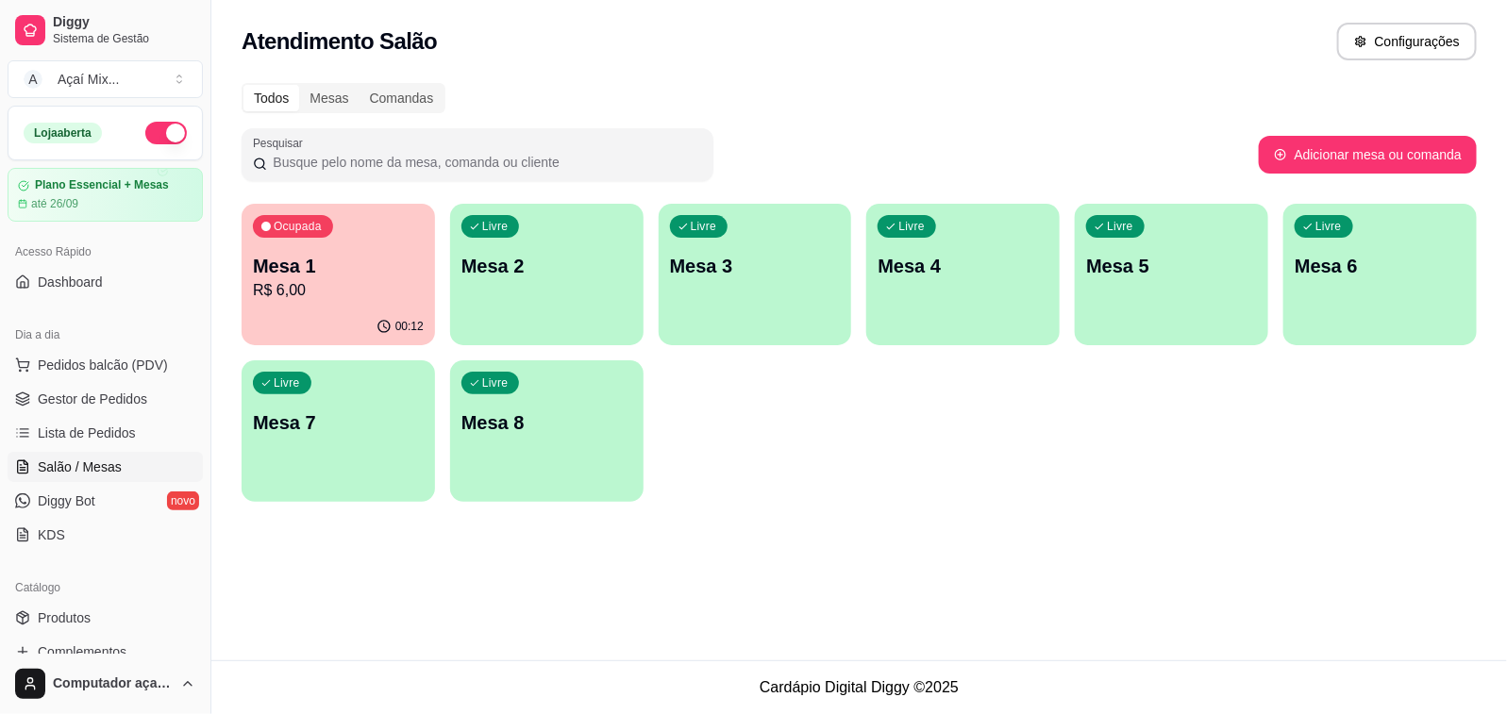
click at [498, 317] on div "Livre Mesa 2" at bounding box center [546, 263] width 193 height 119
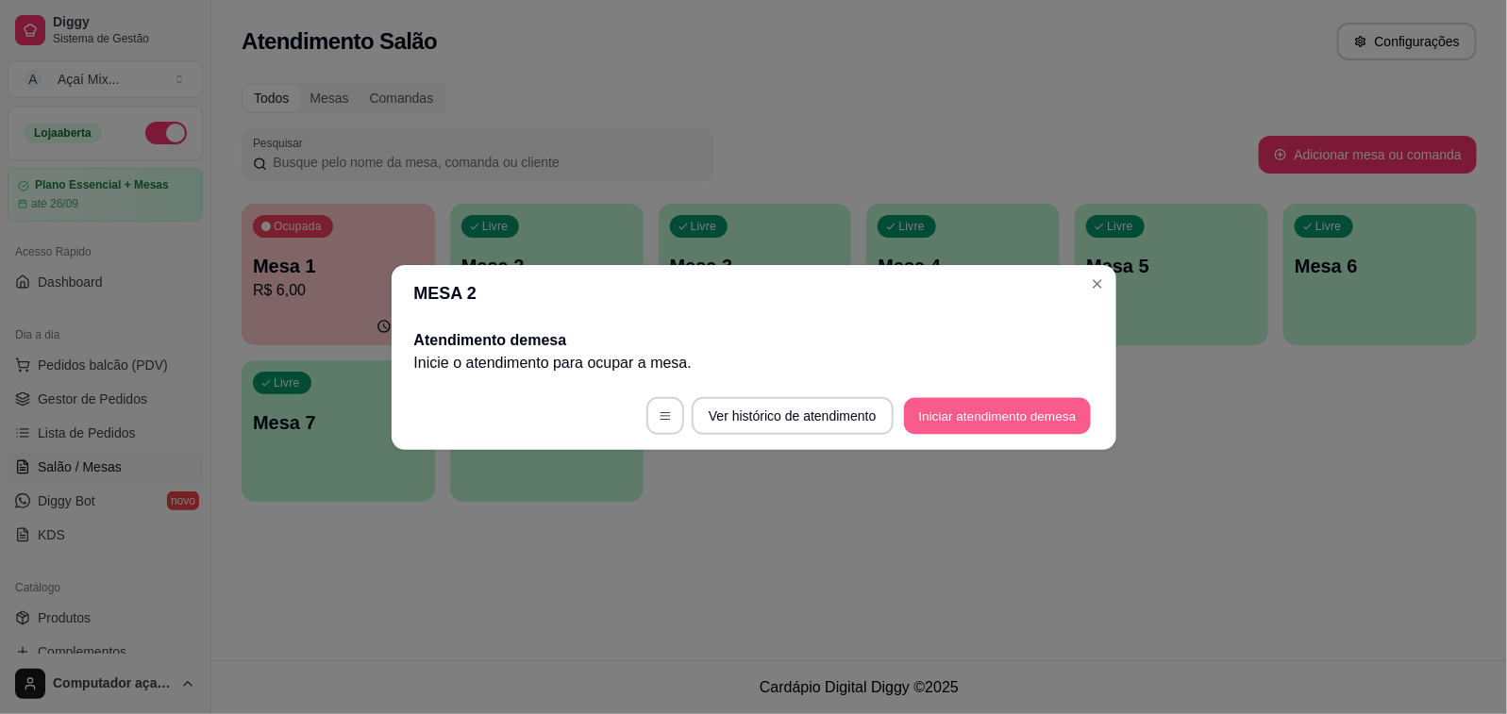
click at [973, 420] on button "Iniciar atendimento de mesa" at bounding box center [997, 415] width 187 height 37
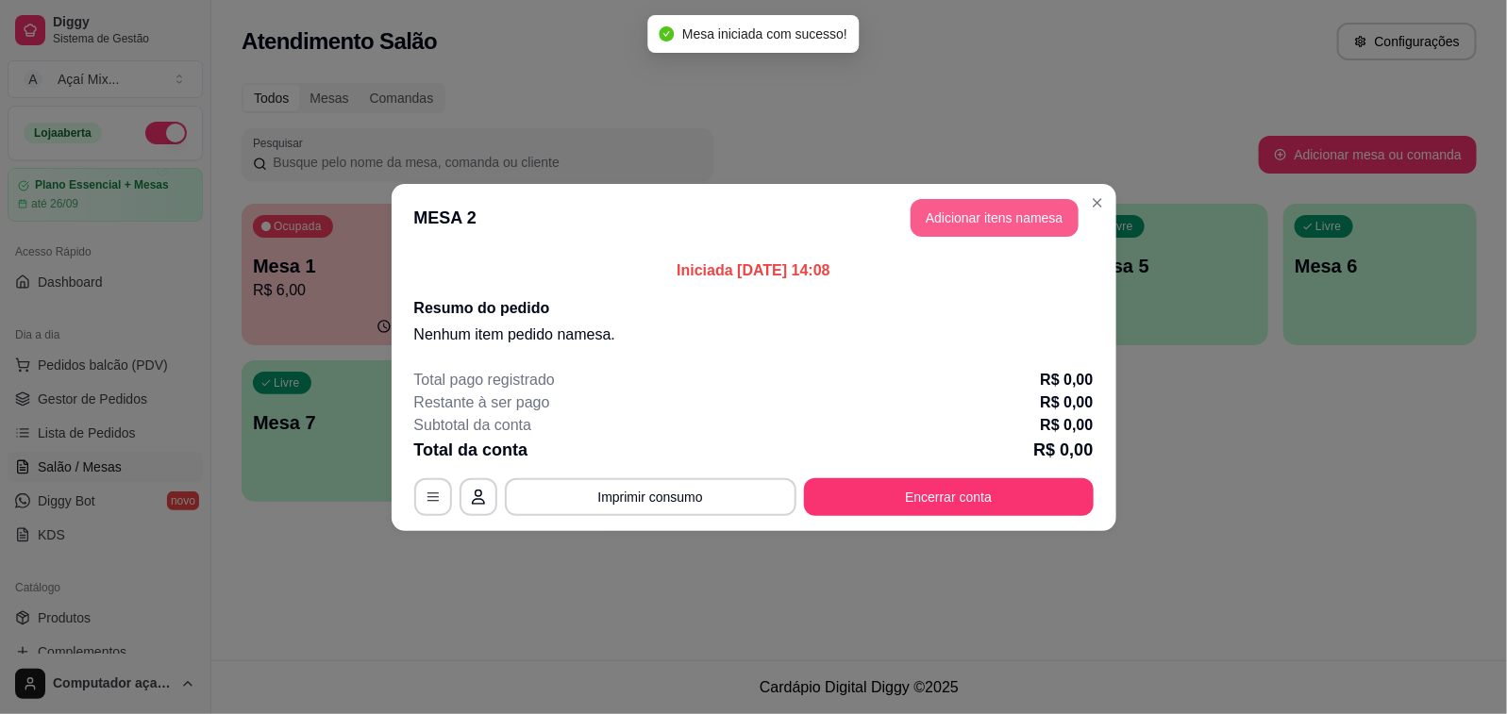
click at [950, 212] on button "Adicionar itens na mesa" at bounding box center [994, 218] width 168 height 38
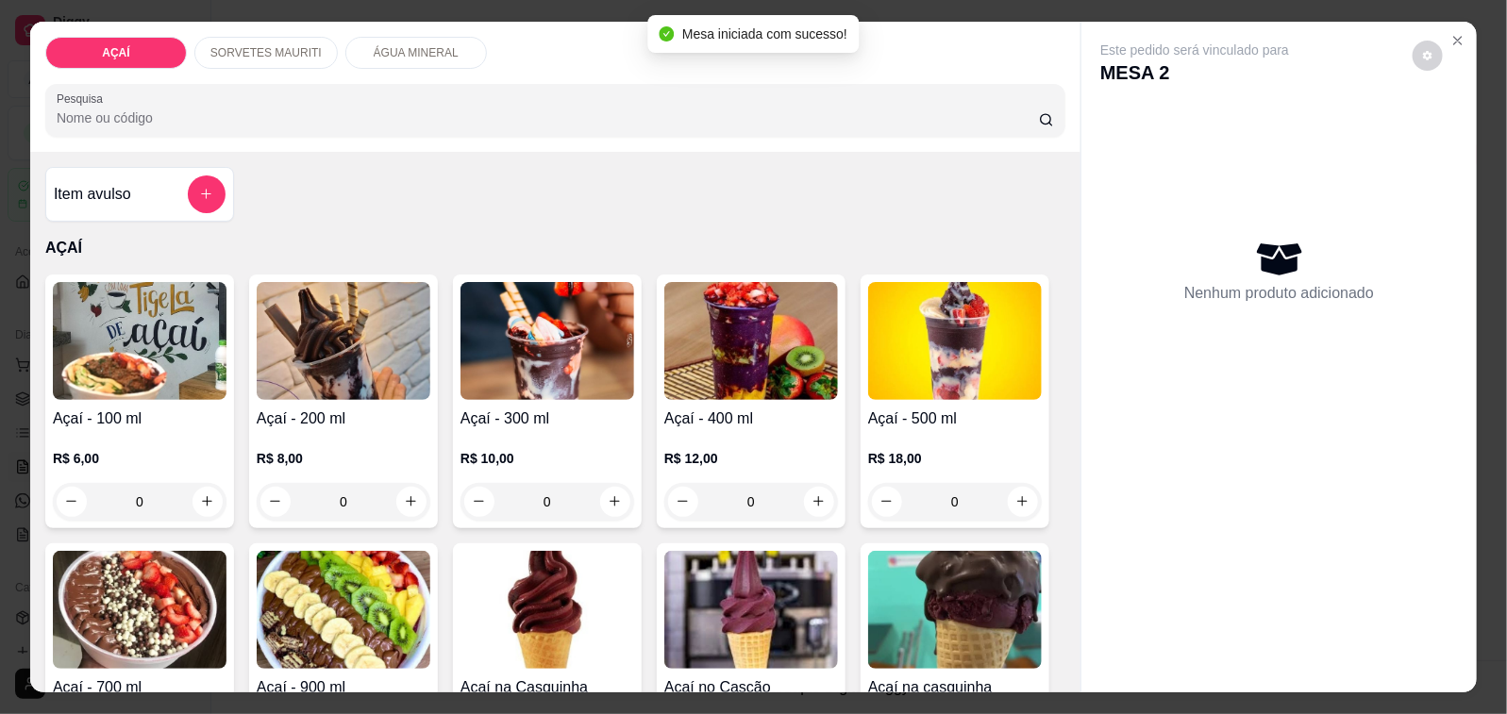
click at [506, 449] on p "R$ 10,00" at bounding box center [547, 458] width 174 height 19
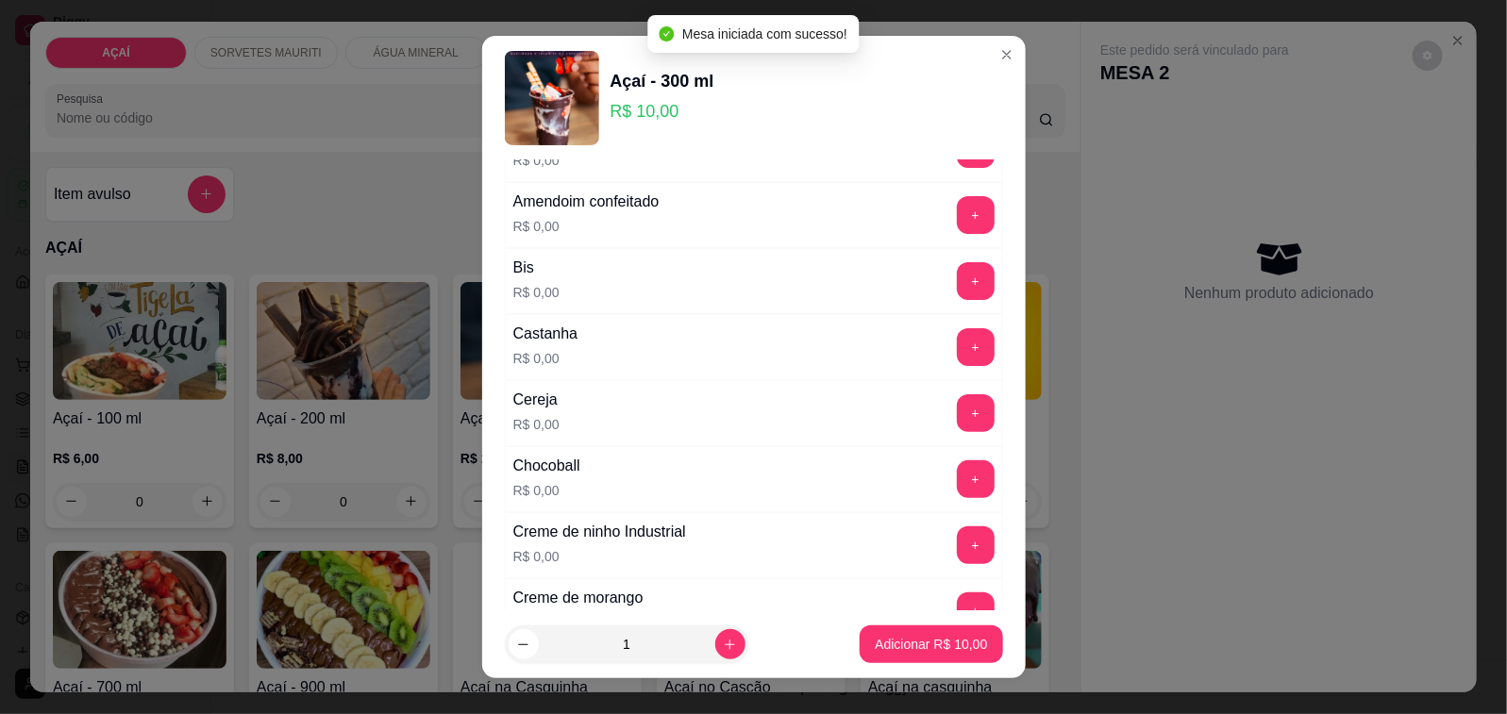
scroll to position [118, 0]
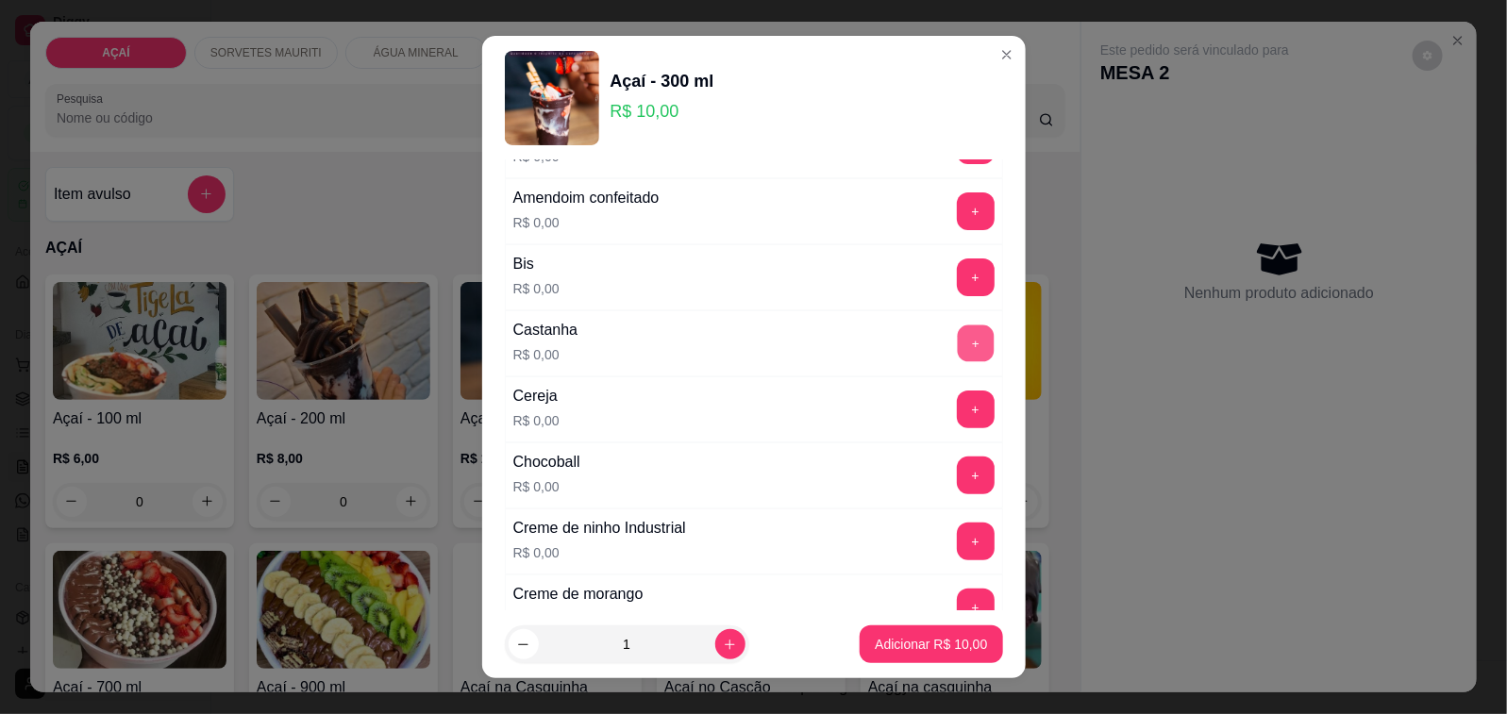
click at [957, 346] on button "+" at bounding box center [975, 343] width 37 height 37
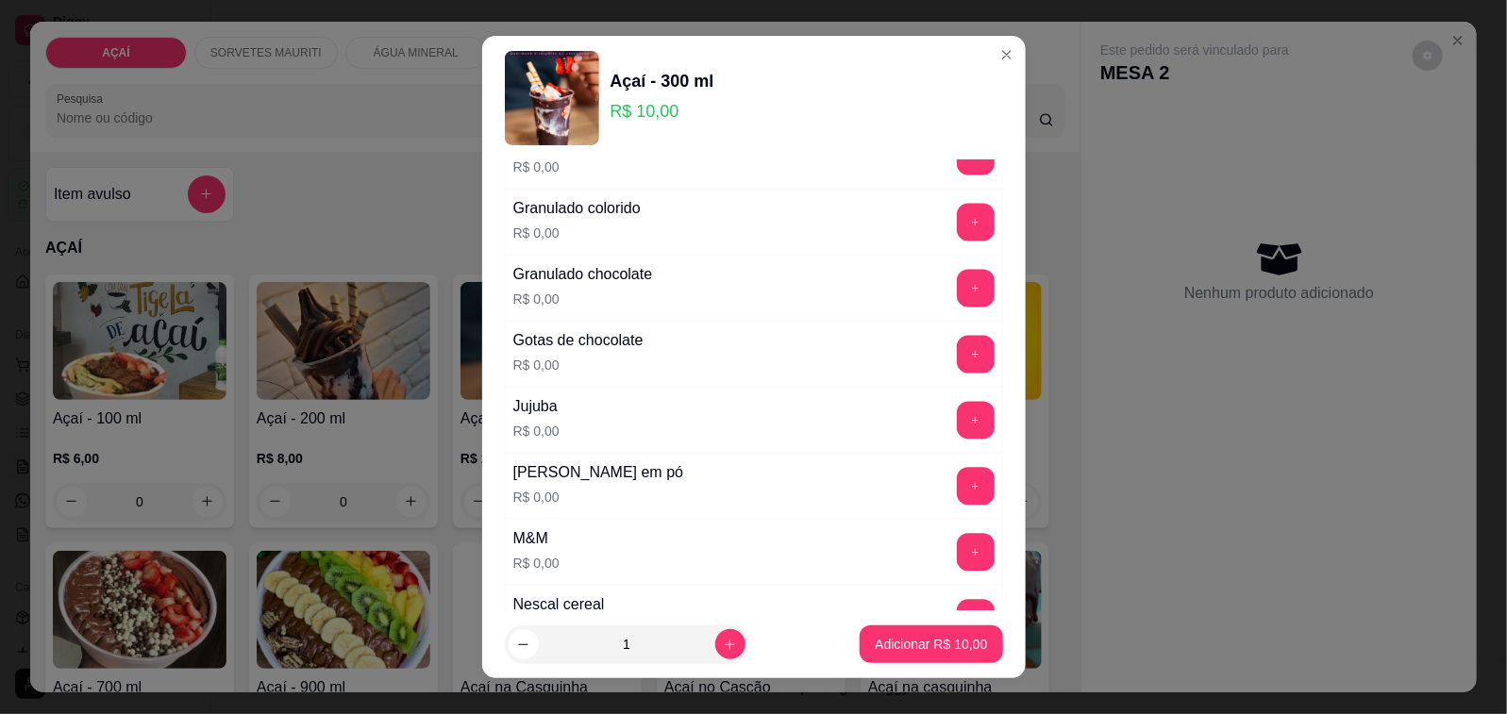
scroll to position [1594, 0]
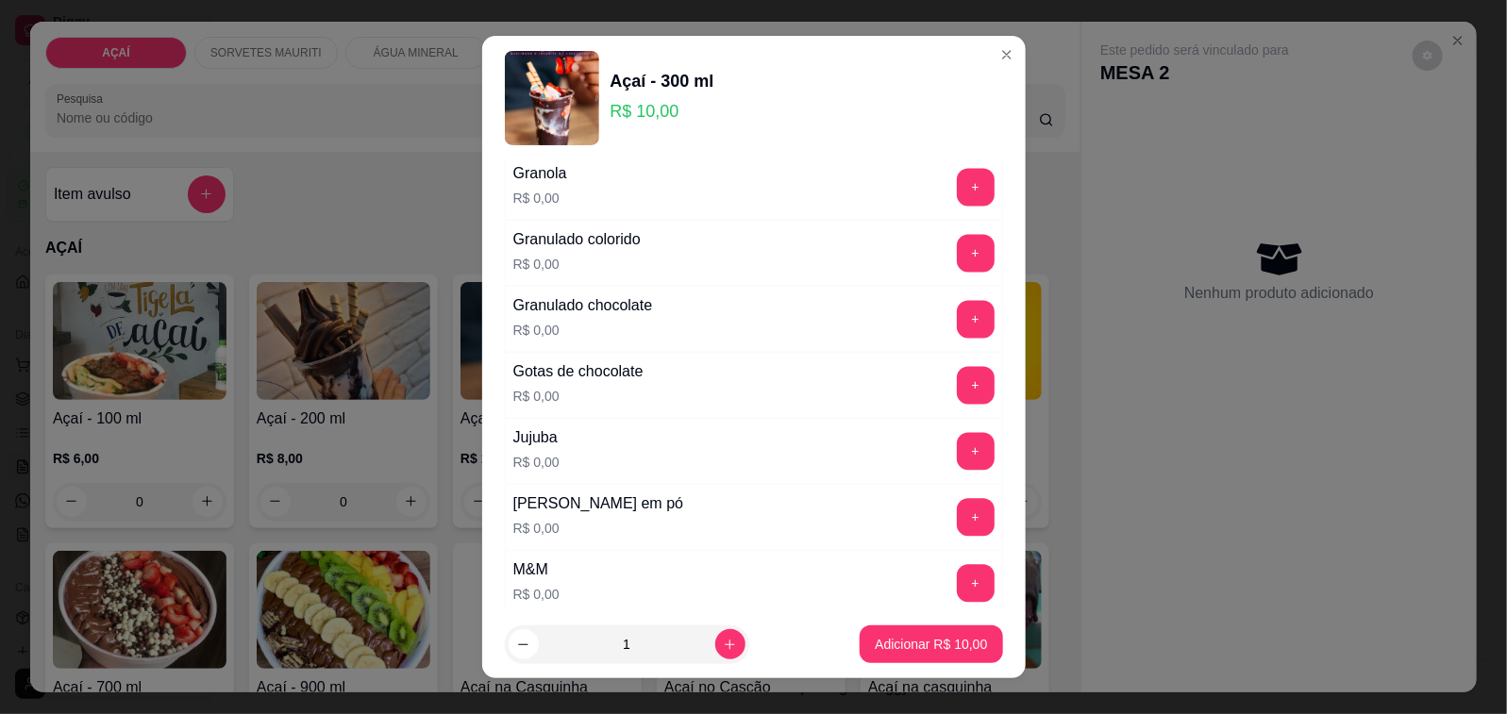
click at [923, 551] on div "Leite em pó R$ 0,00 +" at bounding box center [754, 518] width 498 height 66
click at [957, 531] on button "+" at bounding box center [975, 517] width 37 height 37
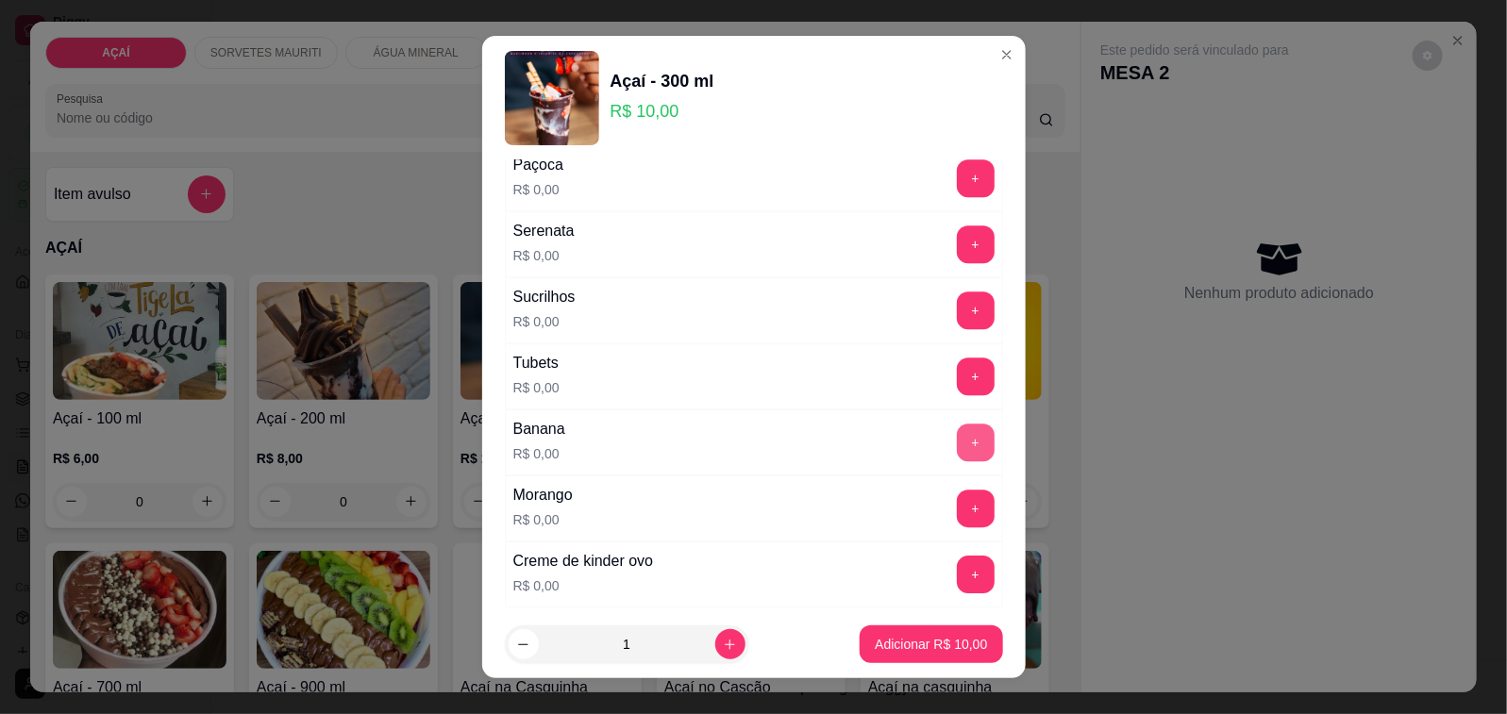
scroll to position [2302, 0]
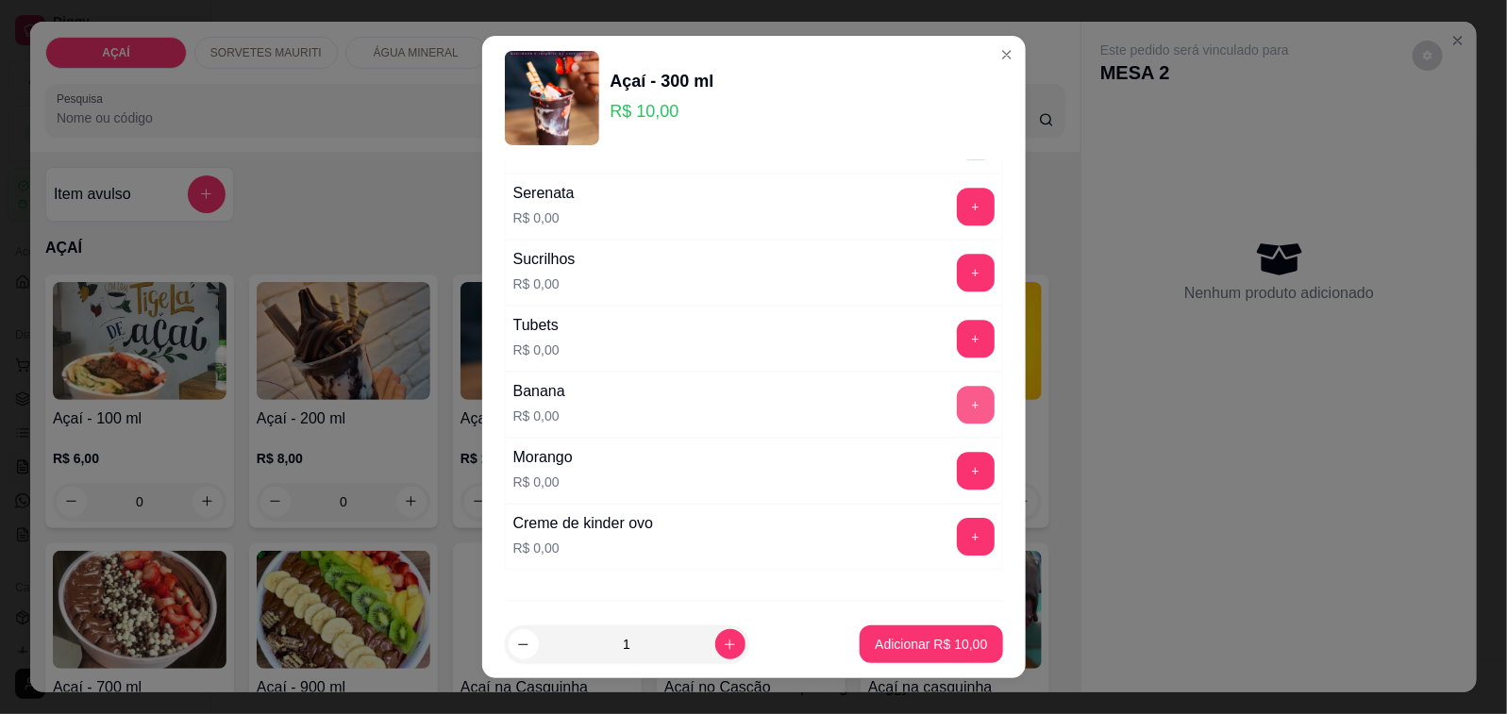
click at [957, 424] on button "+" at bounding box center [976, 405] width 38 height 38
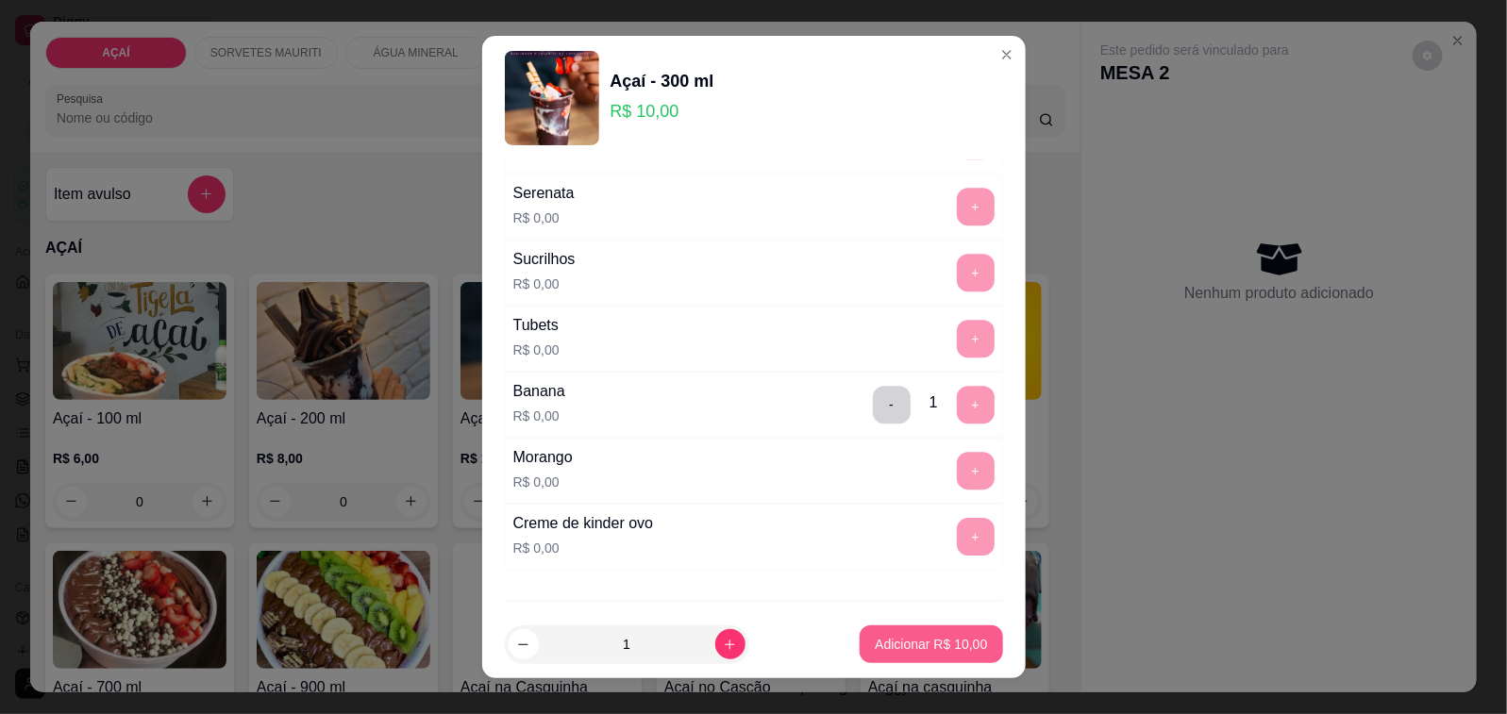
click at [913, 642] on p "Adicionar R$ 10,00" at bounding box center [931, 644] width 112 height 19
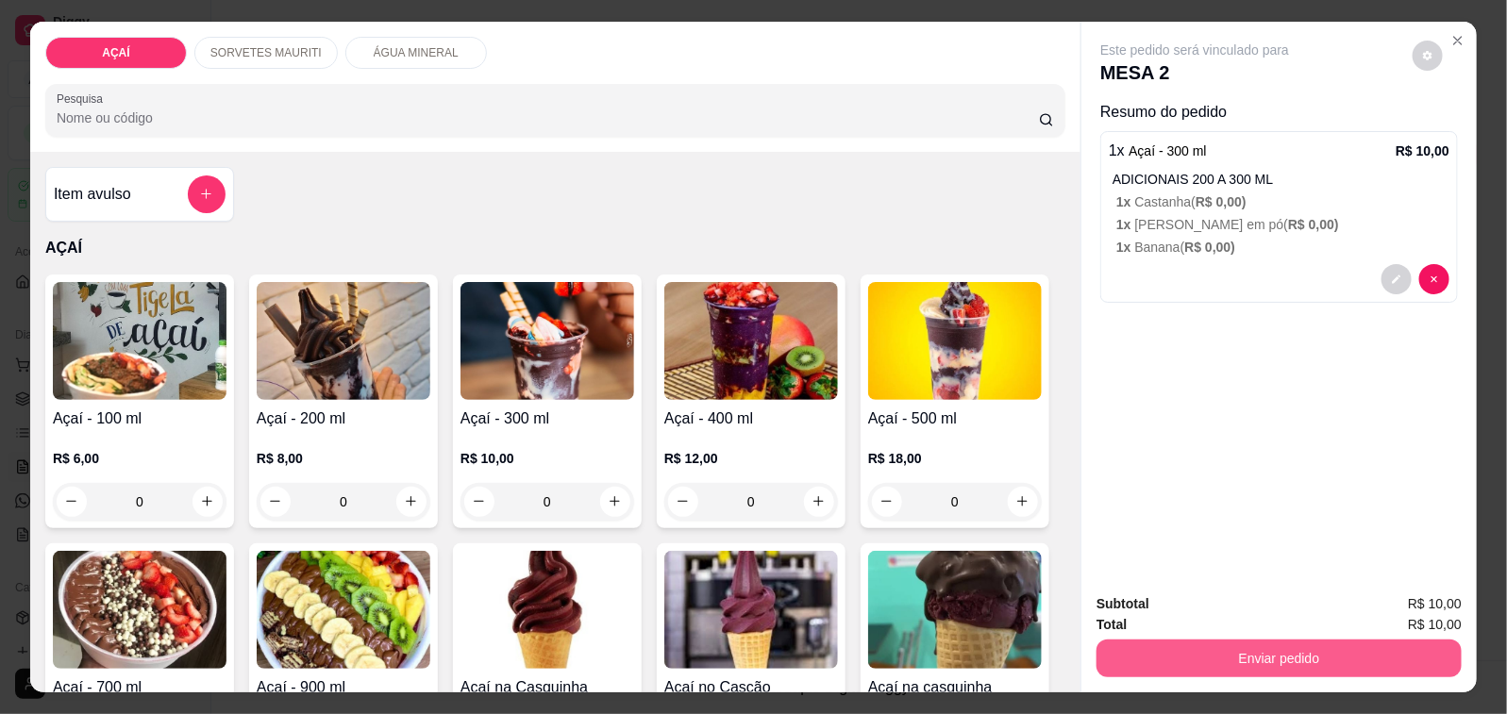
click at [1096, 642] on button "Enviar pedido" at bounding box center [1278, 659] width 365 height 38
click at [1166, 660] on button "Enviar pedido" at bounding box center [1278, 659] width 365 height 38
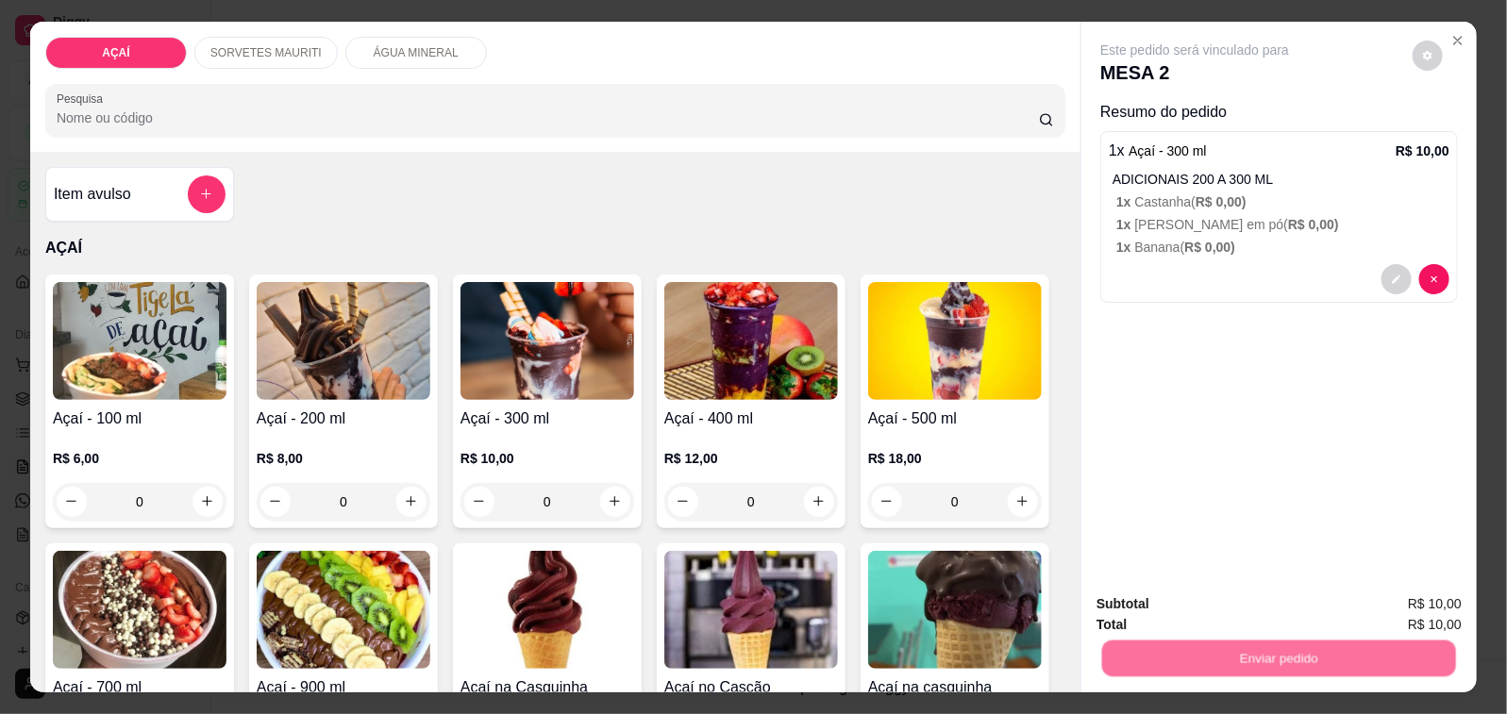
click at [1154, 597] on button "Não registrar e enviar pedido" at bounding box center [1215, 604] width 196 height 36
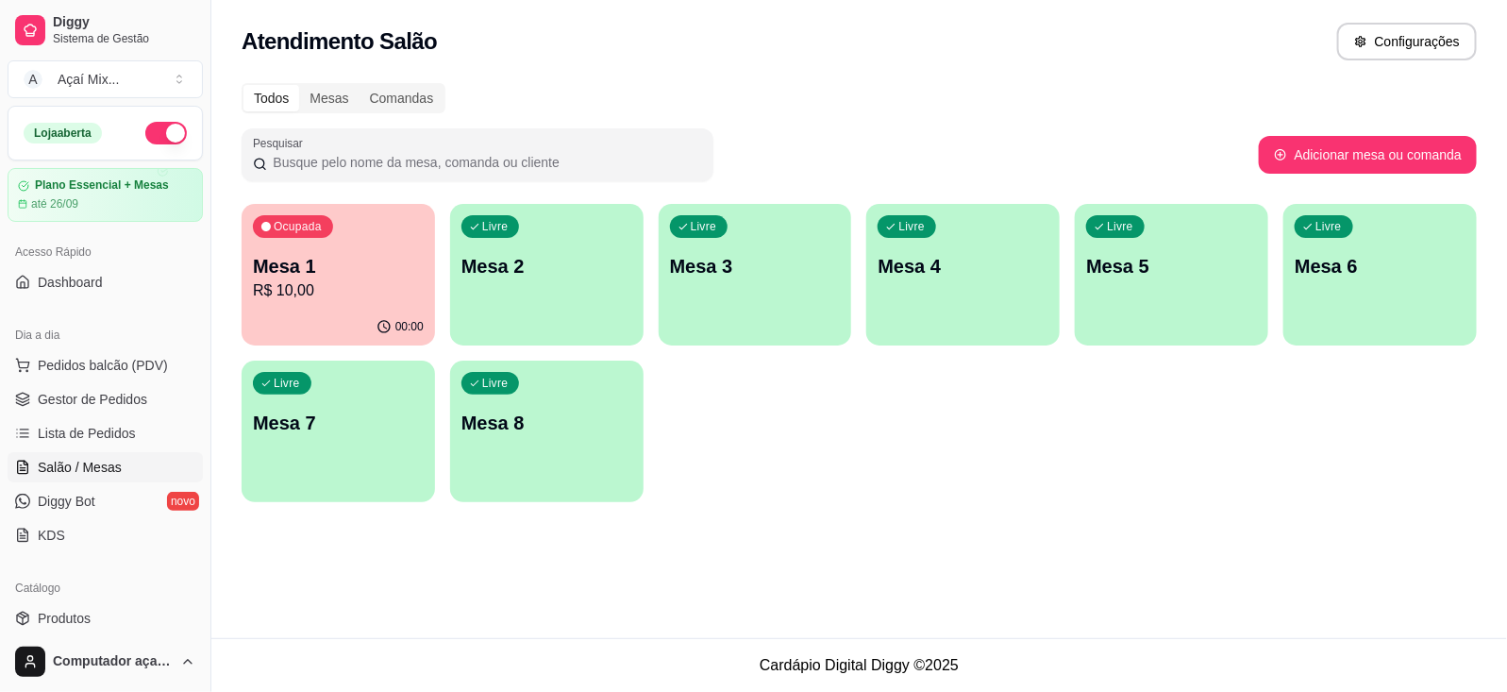
click at [552, 245] on div "Livre Mesa 2" at bounding box center [546, 263] width 193 height 119
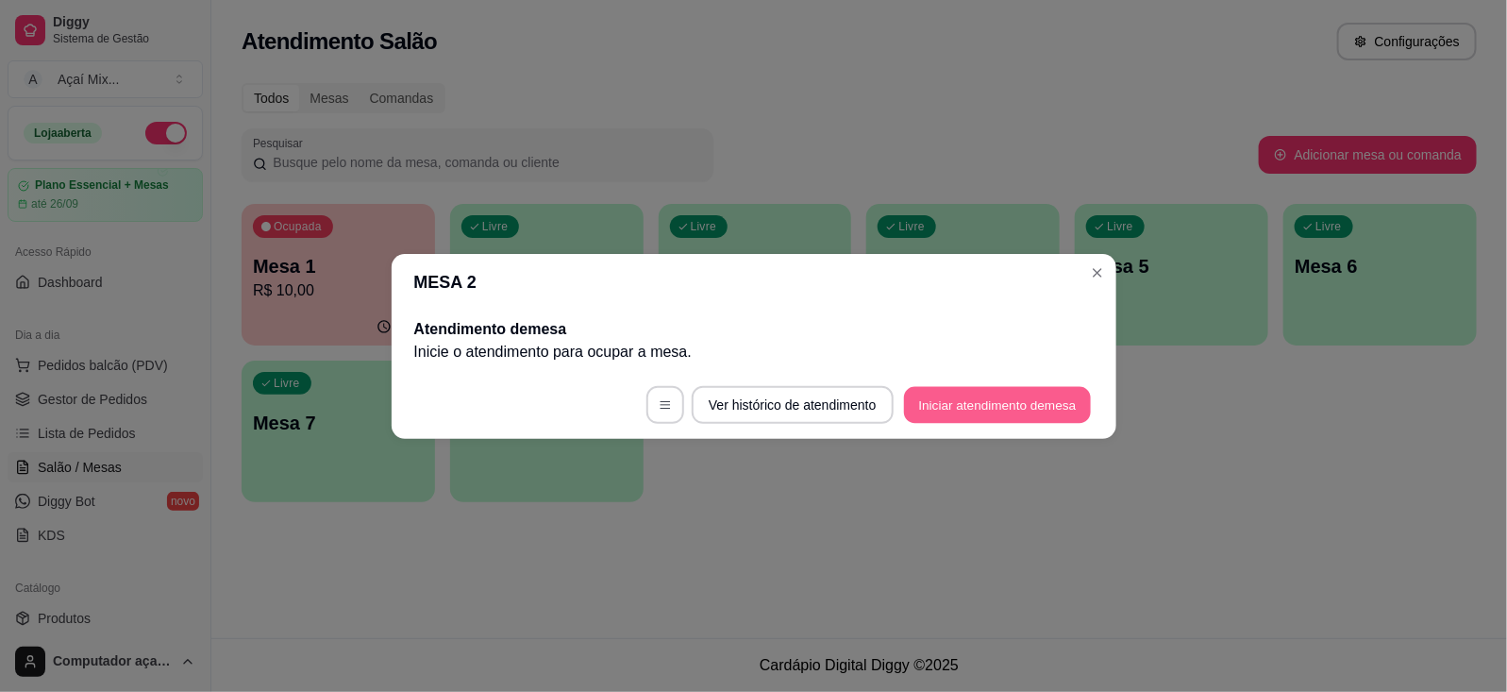
click at [991, 404] on button "Iniciar atendimento de mesa" at bounding box center [997, 404] width 187 height 37
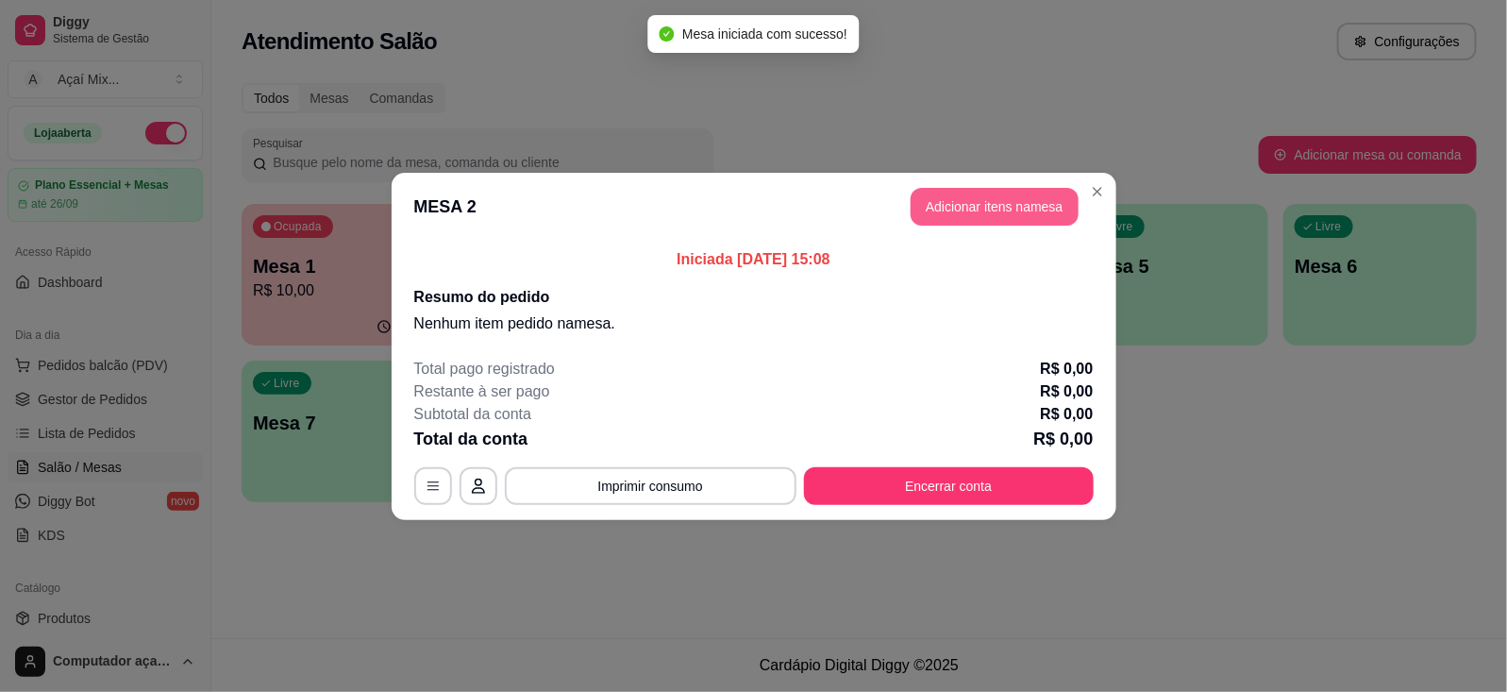
click at [984, 208] on button "Adicionar itens na mesa" at bounding box center [994, 207] width 168 height 38
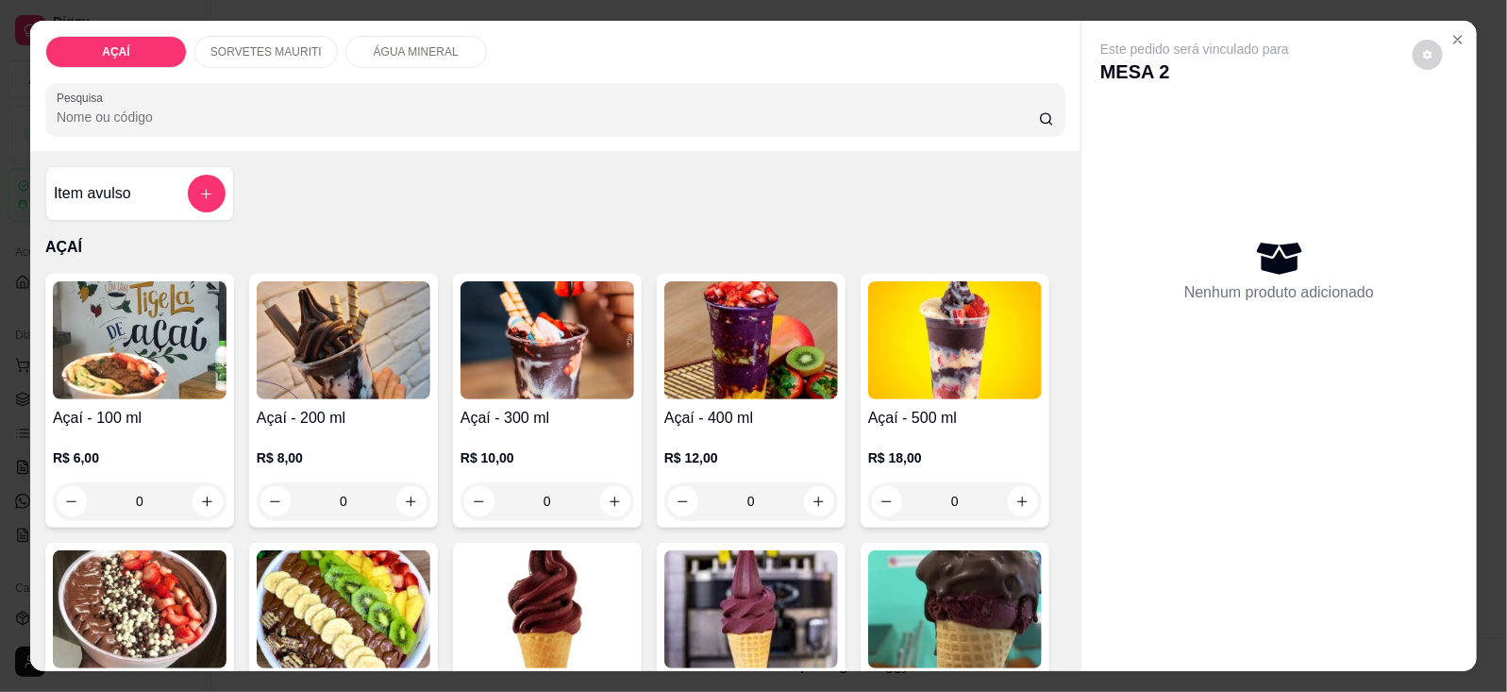
click at [487, 407] on h4 "Açaí - 300 ml" at bounding box center [547, 418] width 174 height 23
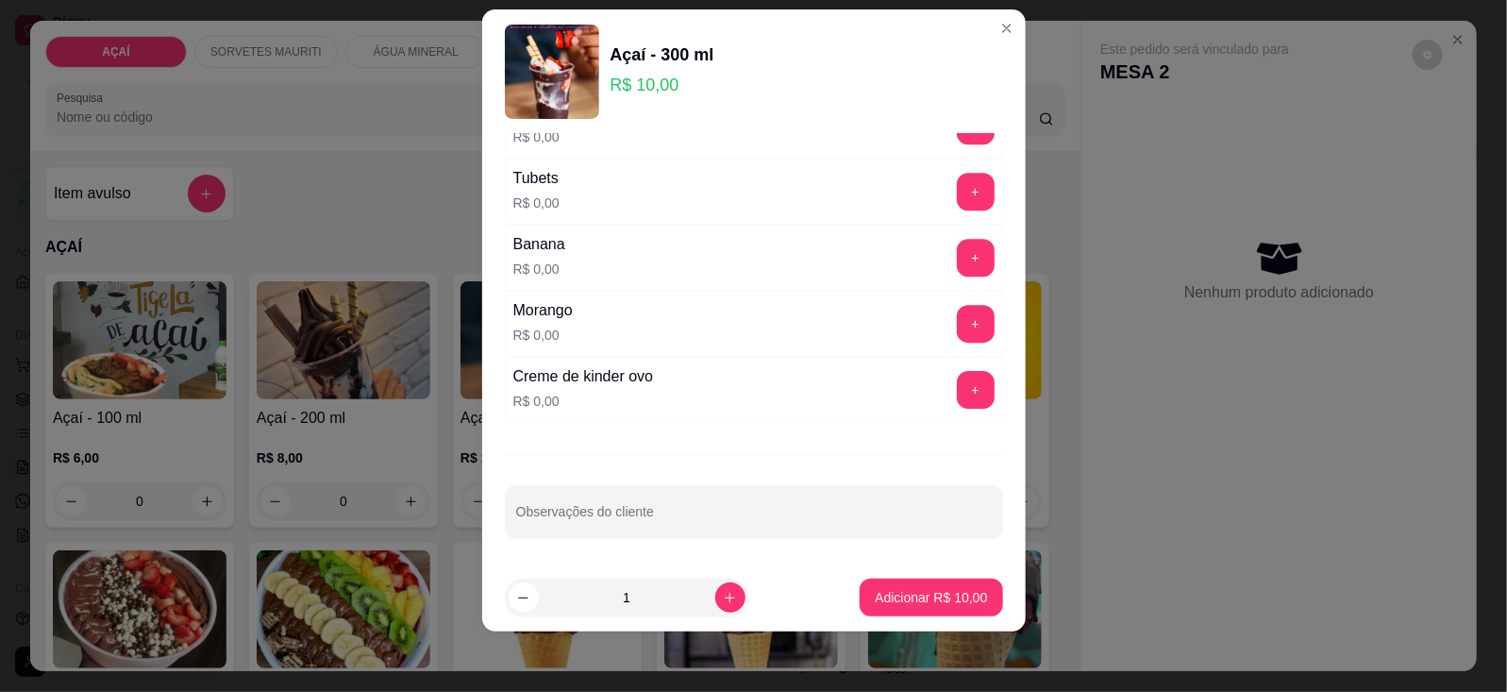
scroll to position [2440, 0]
click at [957, 322] on button "+" at bounding box center [976, 324] width 38 height 38
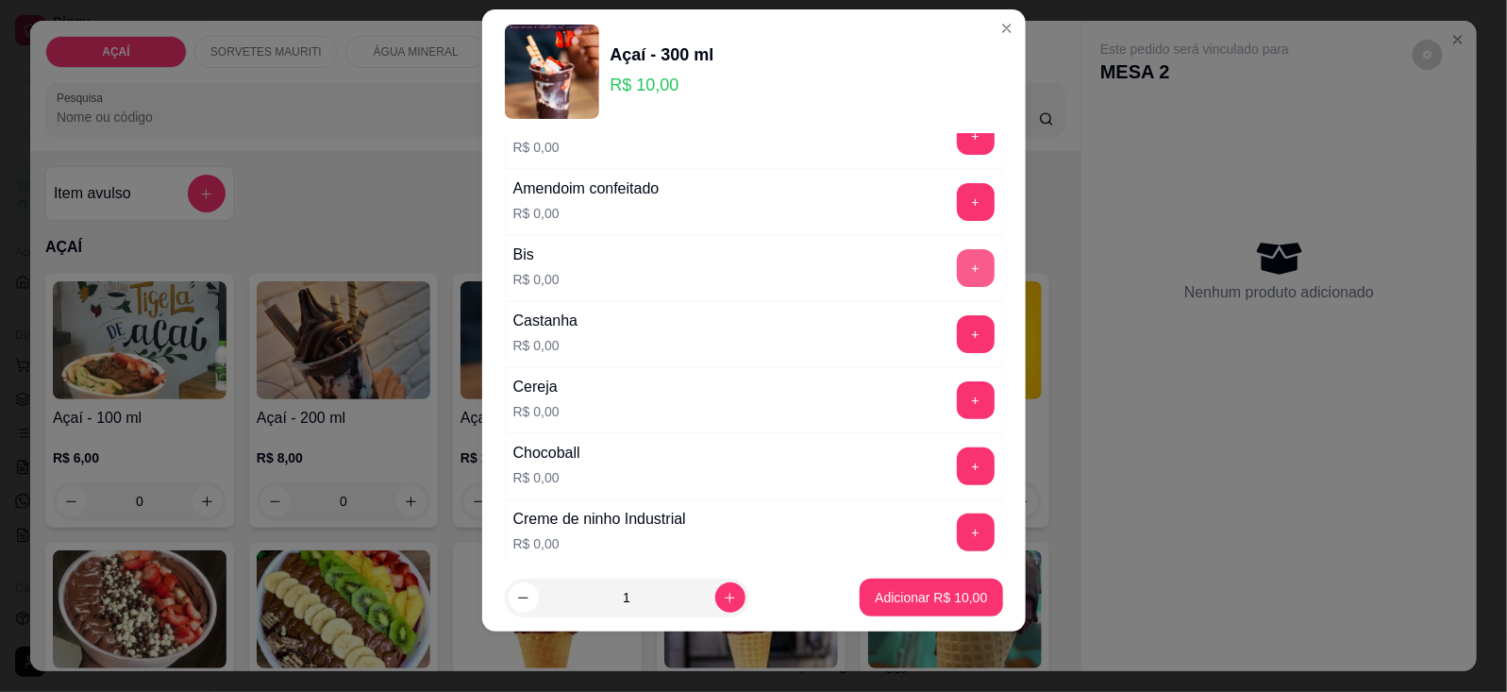
scroll to position [236, 0]
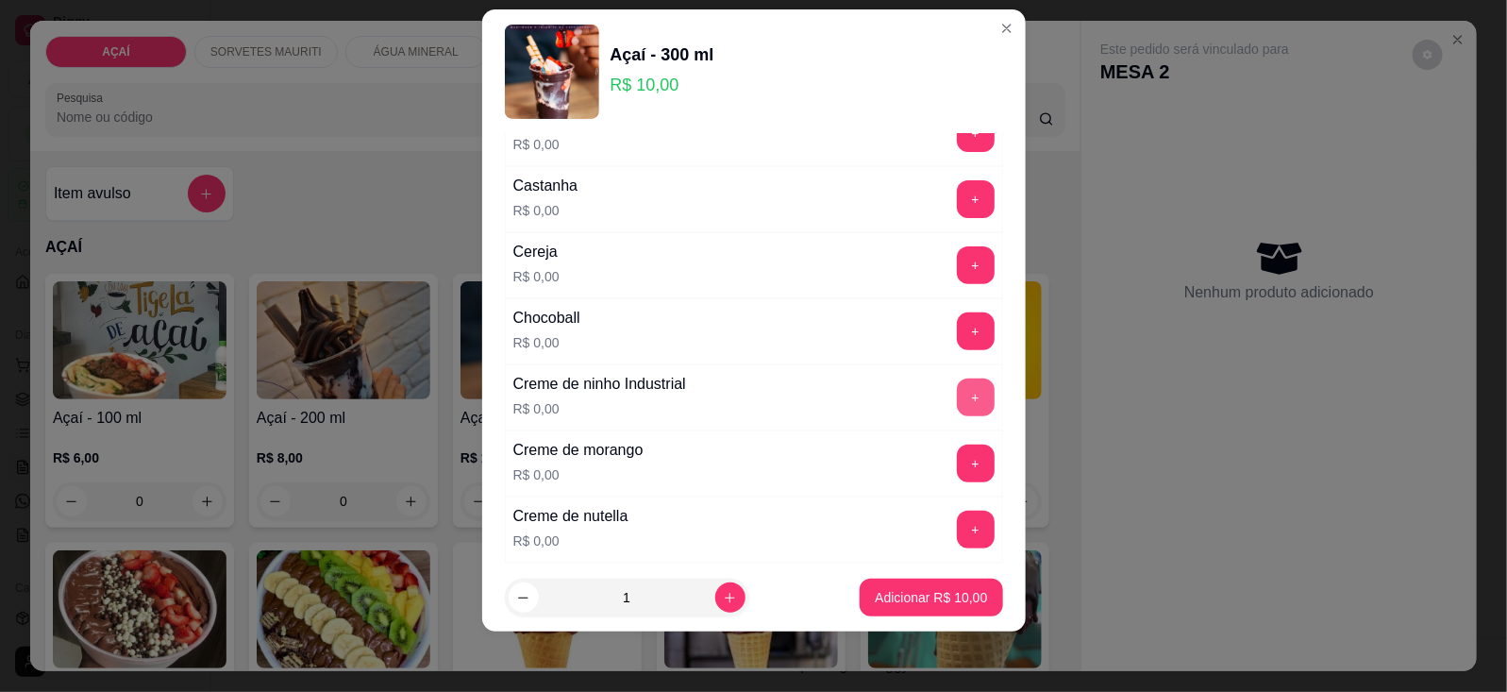
click at [957, 388] on button "+" at bounding box center [976, 397] width 38 height 38
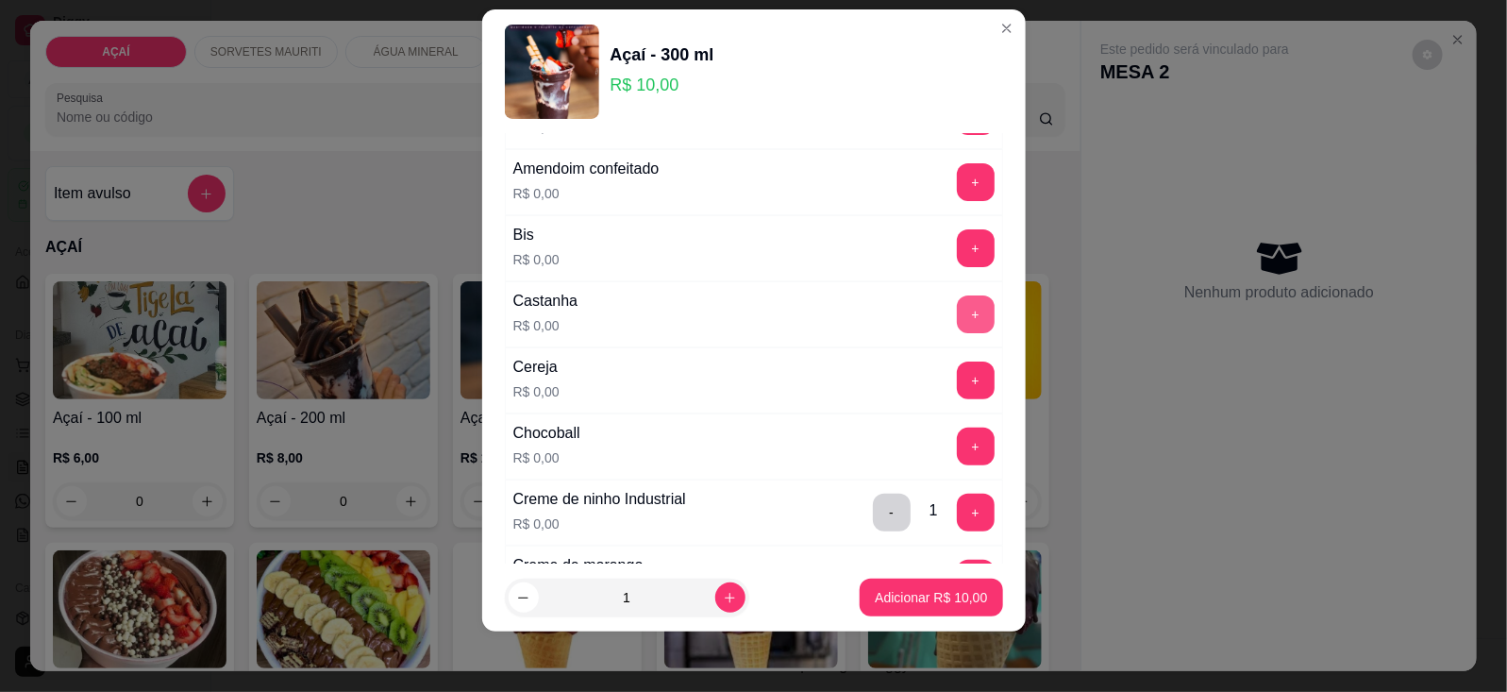
scroll to position [0, 0]
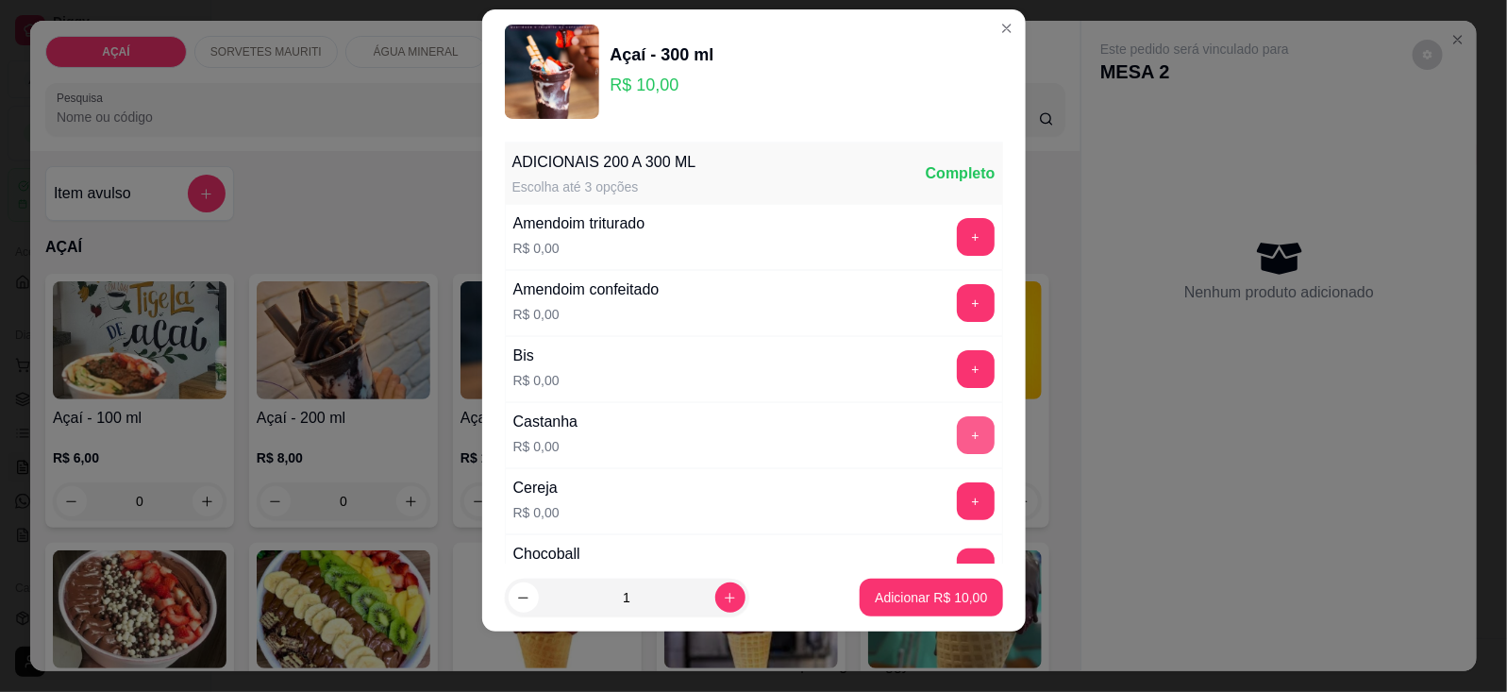
click at [957, 430] on button "+" at bounding box center [976, 435] width 38 height 38
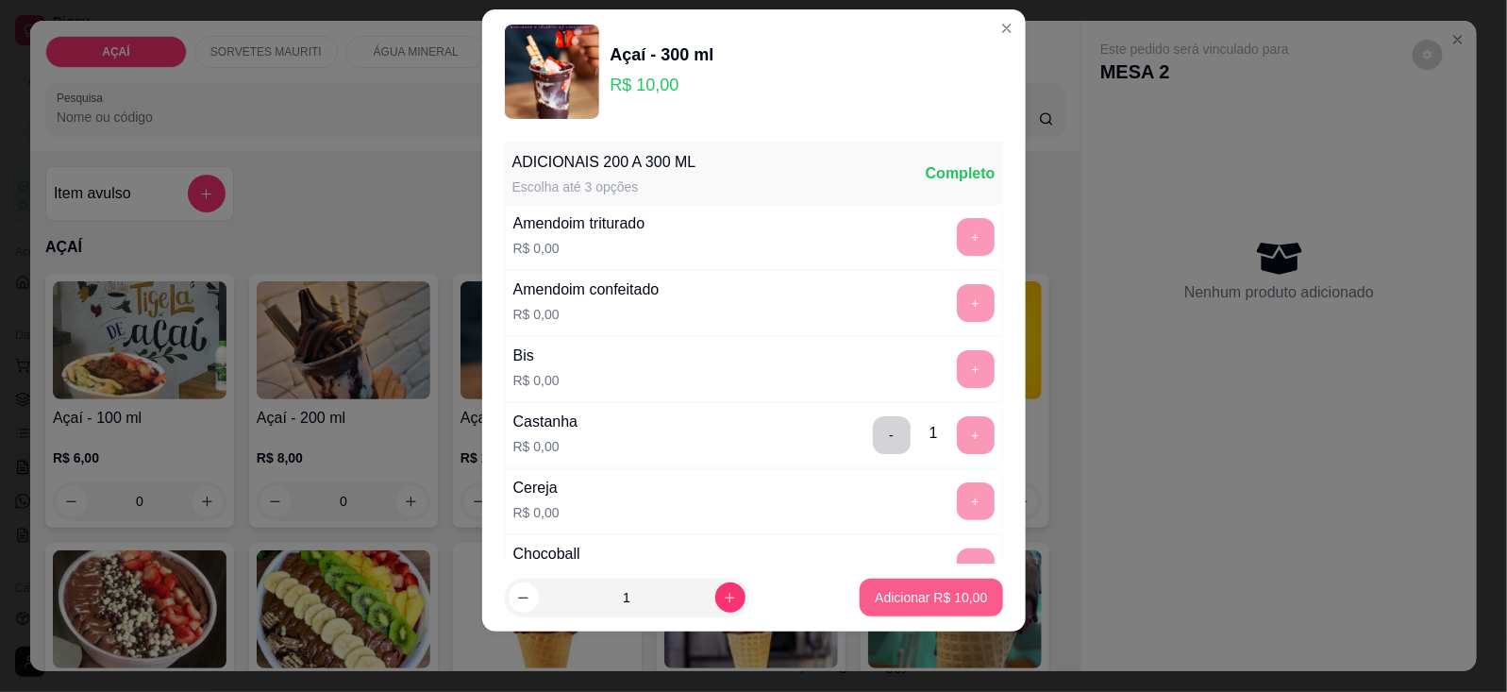
click at [960, 605] on button "Adicionar R$ 10,00" at bounding box center [930, 597] width 142 height 38
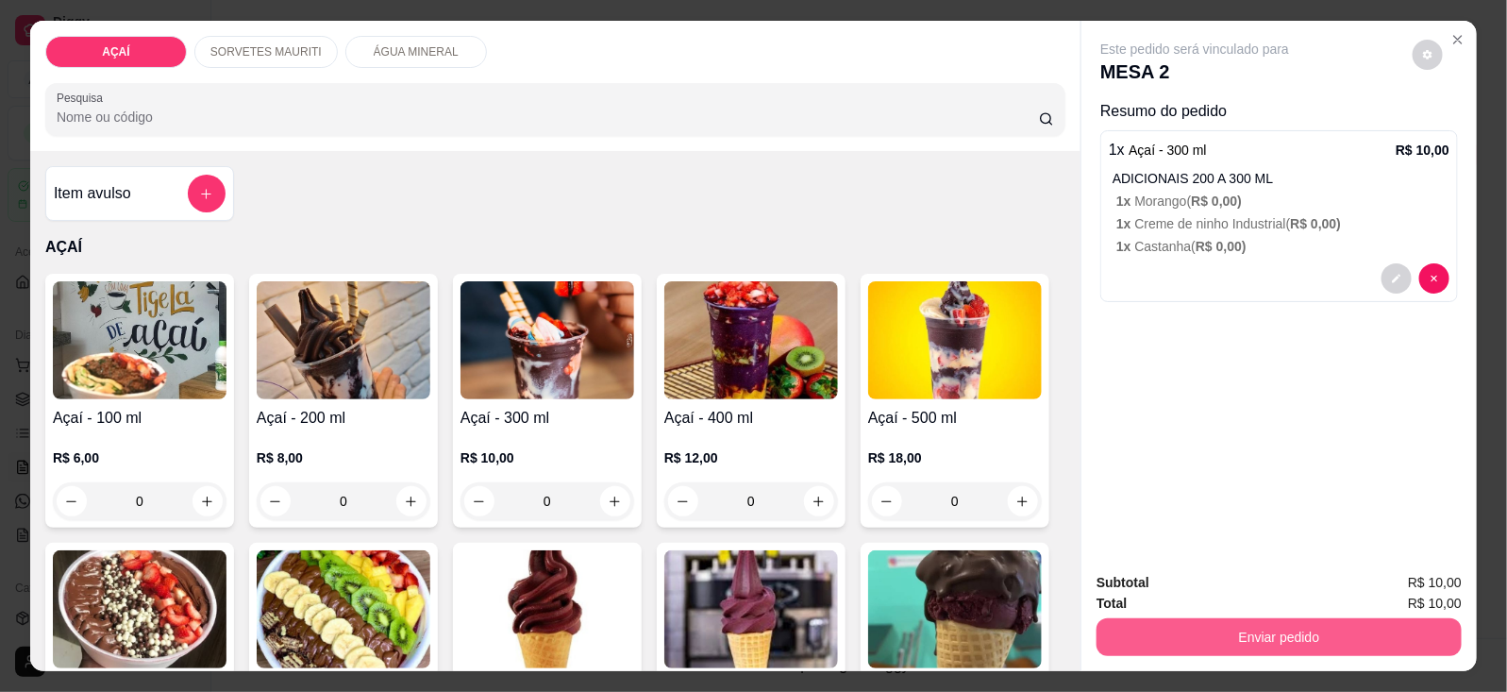
click at [1152, 619] on button "Enviar pedido" at bounding box center [1278, 637] width 365 height 38
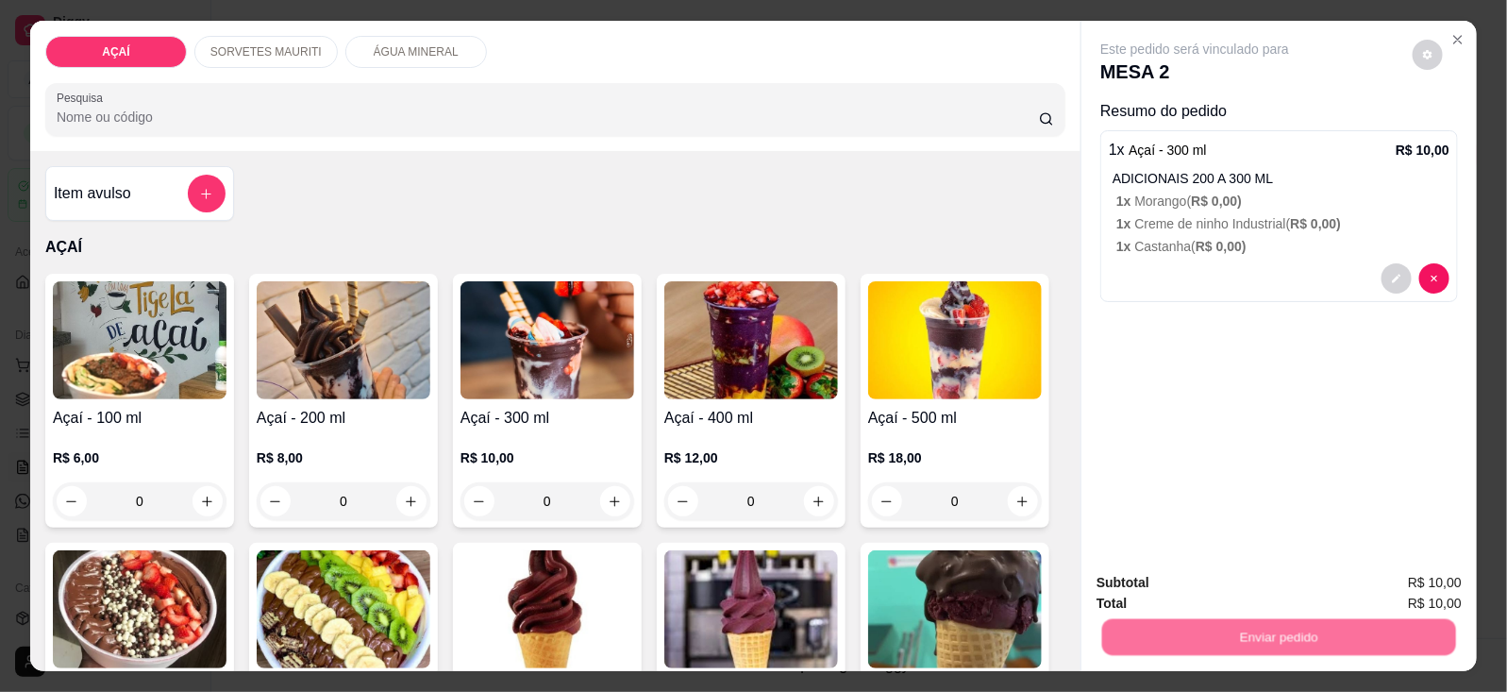
click at [1198, 585] on button "Não registrar e enviar pedido" at bounding box center [1215, 581] width 191 height 35
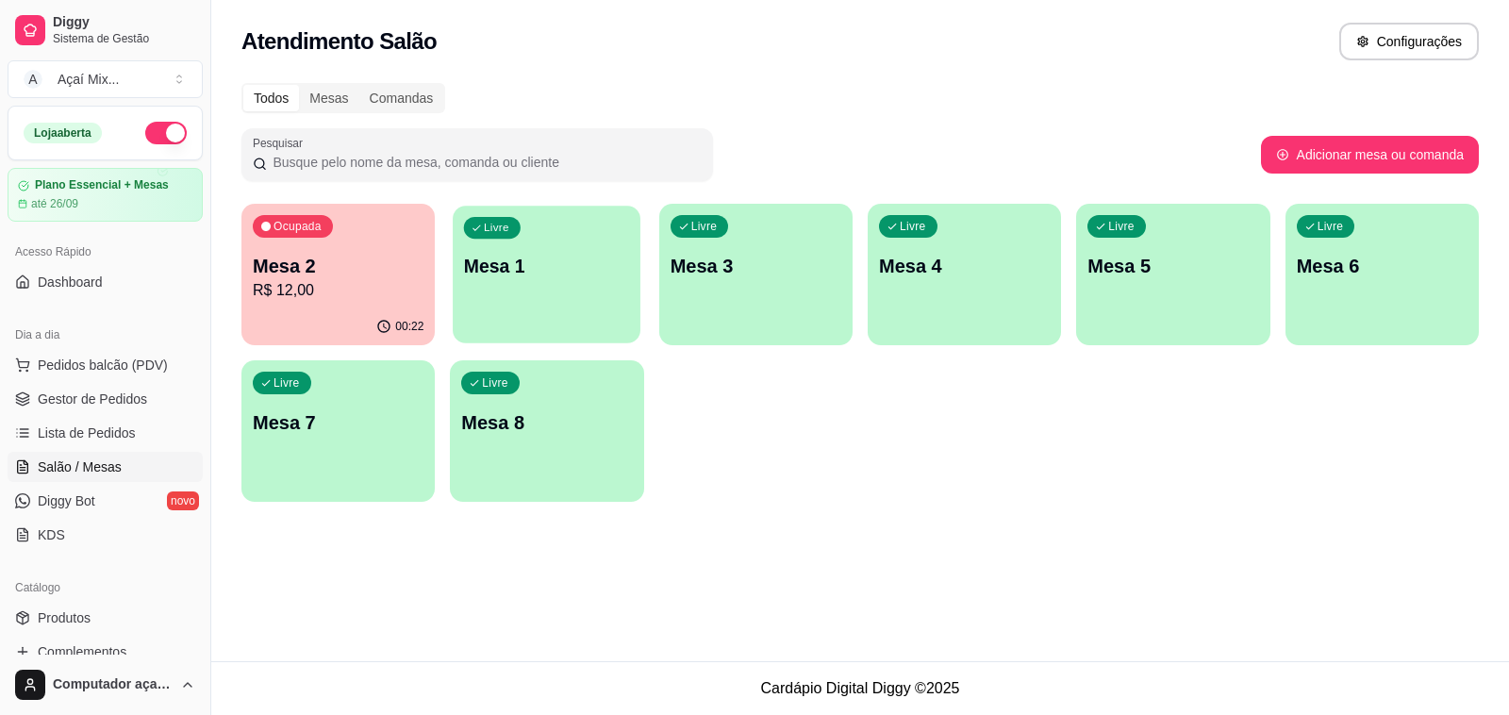
click at [496, 317] on div "Livre Mesa 1" at bounding box center [547, 263] width 188 height 115
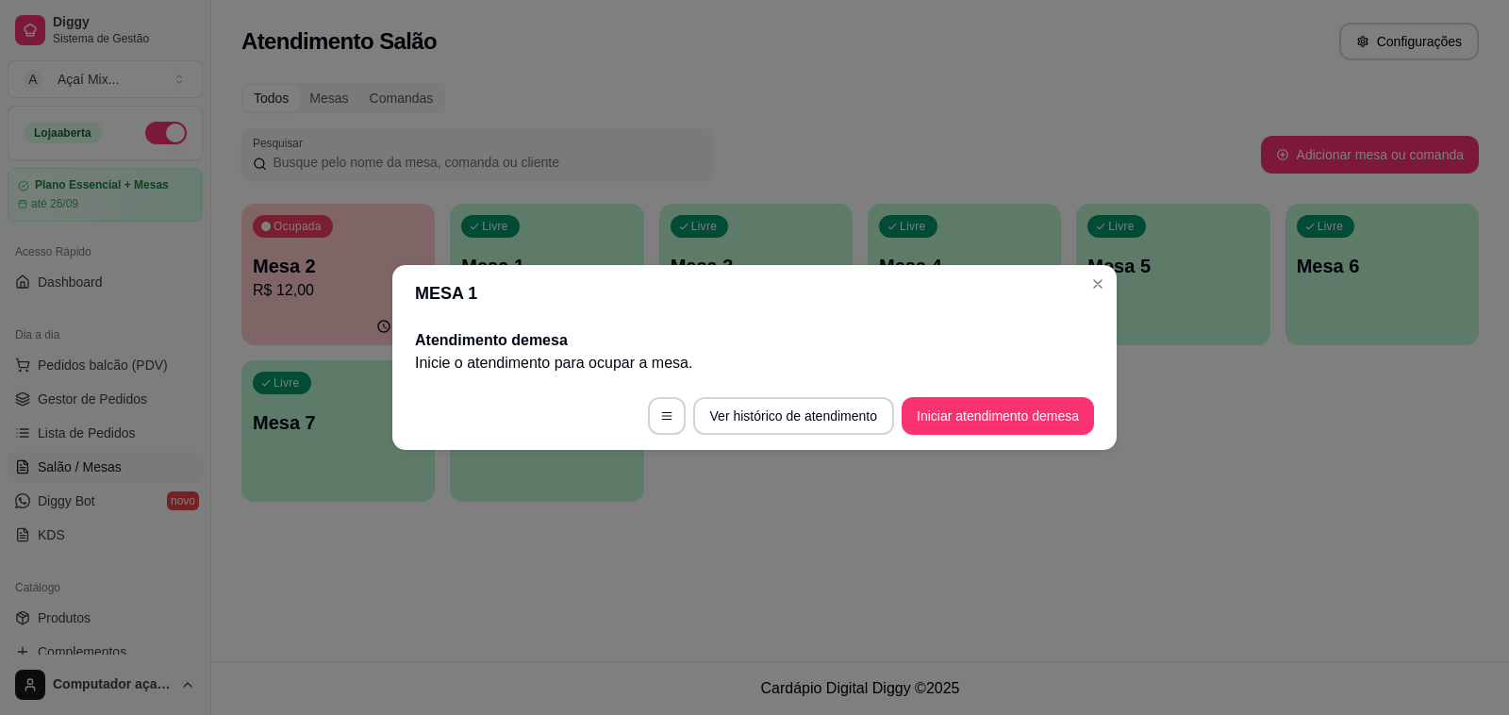
click at [1002, 383] on footer "Ver histórico de atendimento Iniciar atendimento de mesa" at bounding box center [754, 416] width 725 height 68
click at [1011, 406] on button "Iniciar atendimento de mesa" at bounding box center [998, 416] width 192 height 38
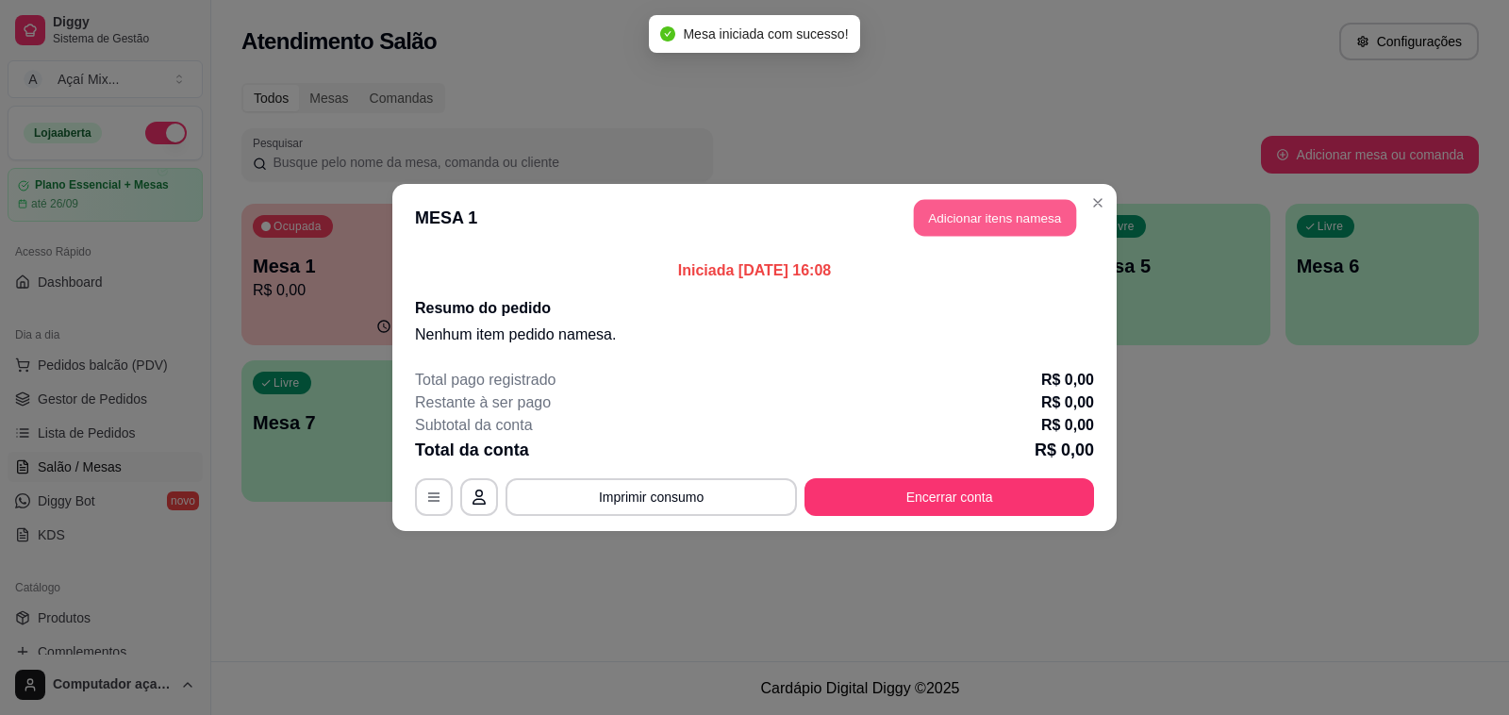
click at [991, 233] on button "Adicionar itens na mesa" at bounding box center [995, 218] width 162 height 37
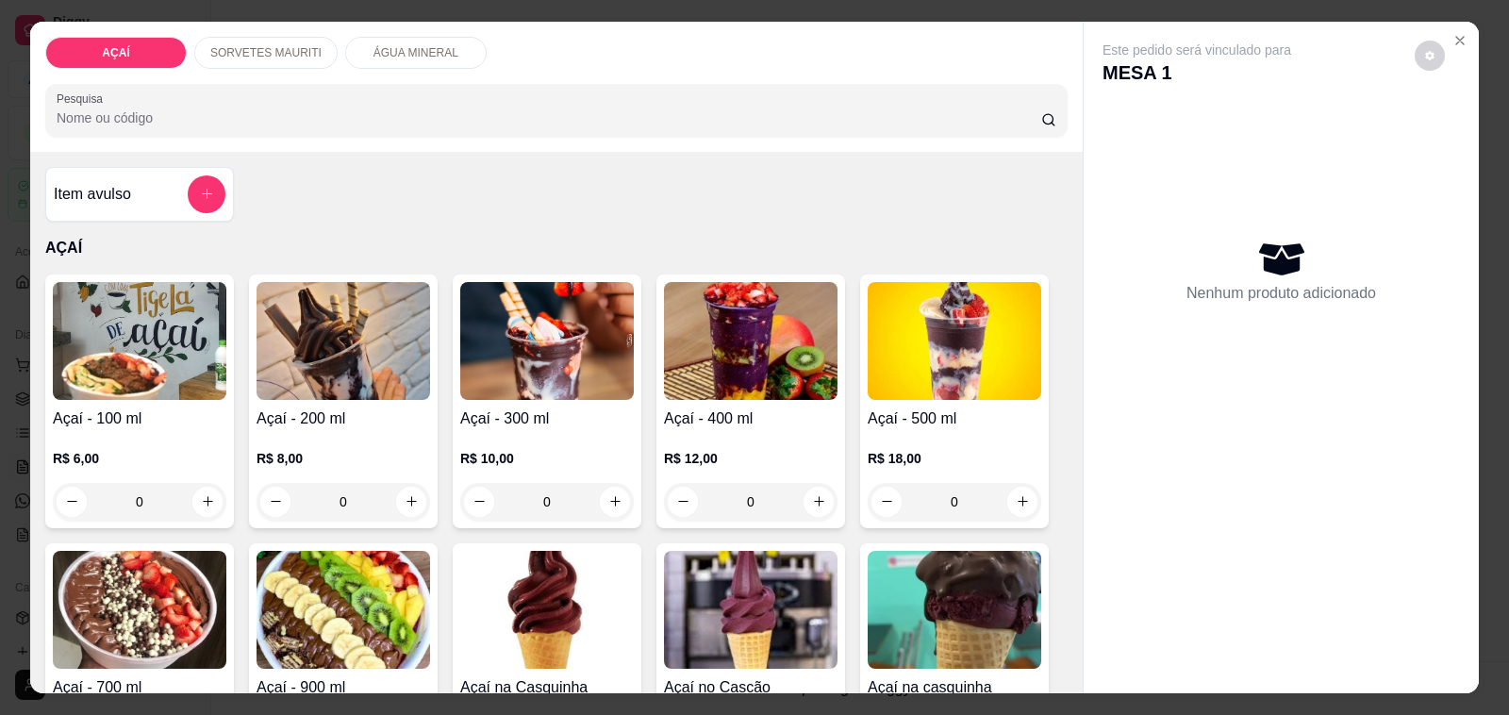
click at [229, 55] on div "SORVETES MAURITI" at bounding box center [265, 53] width 143 height 32
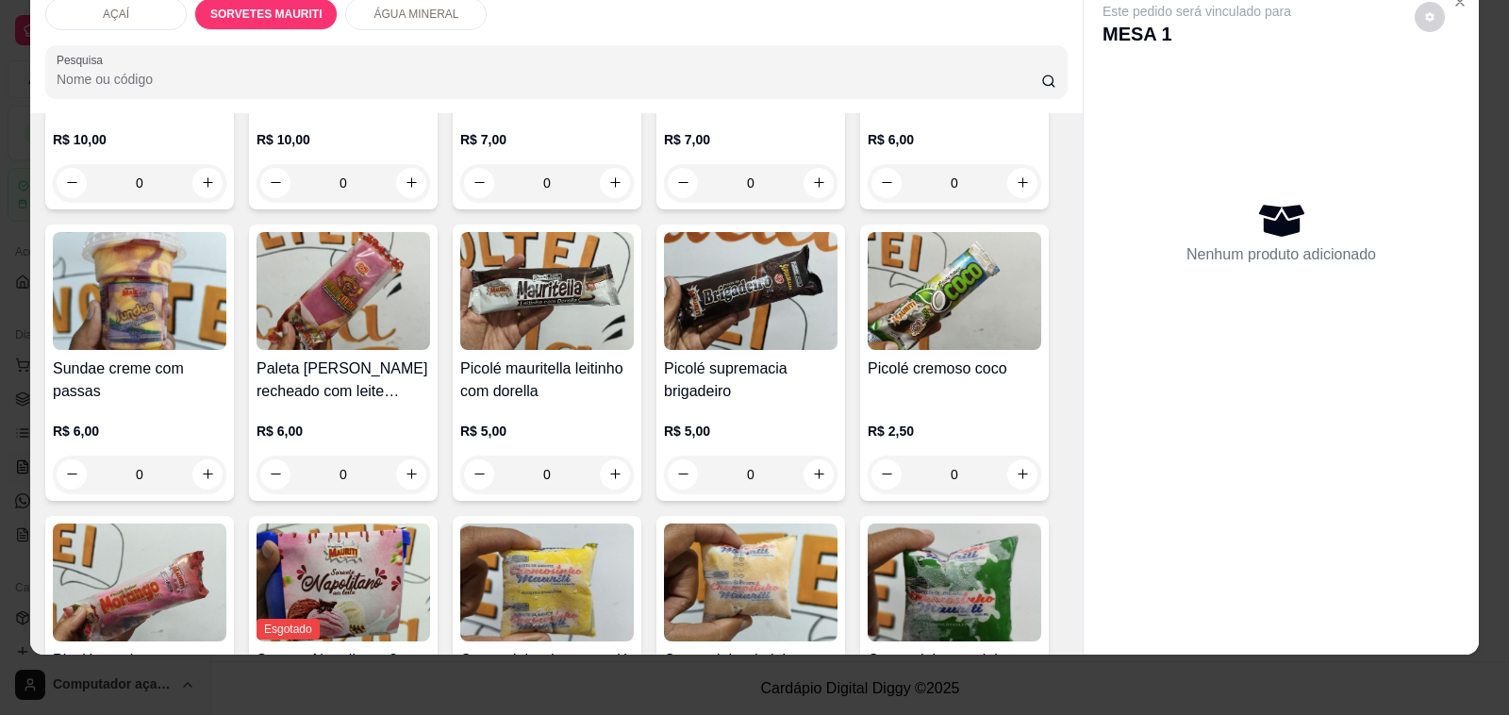
scroll to position [1187, 0]
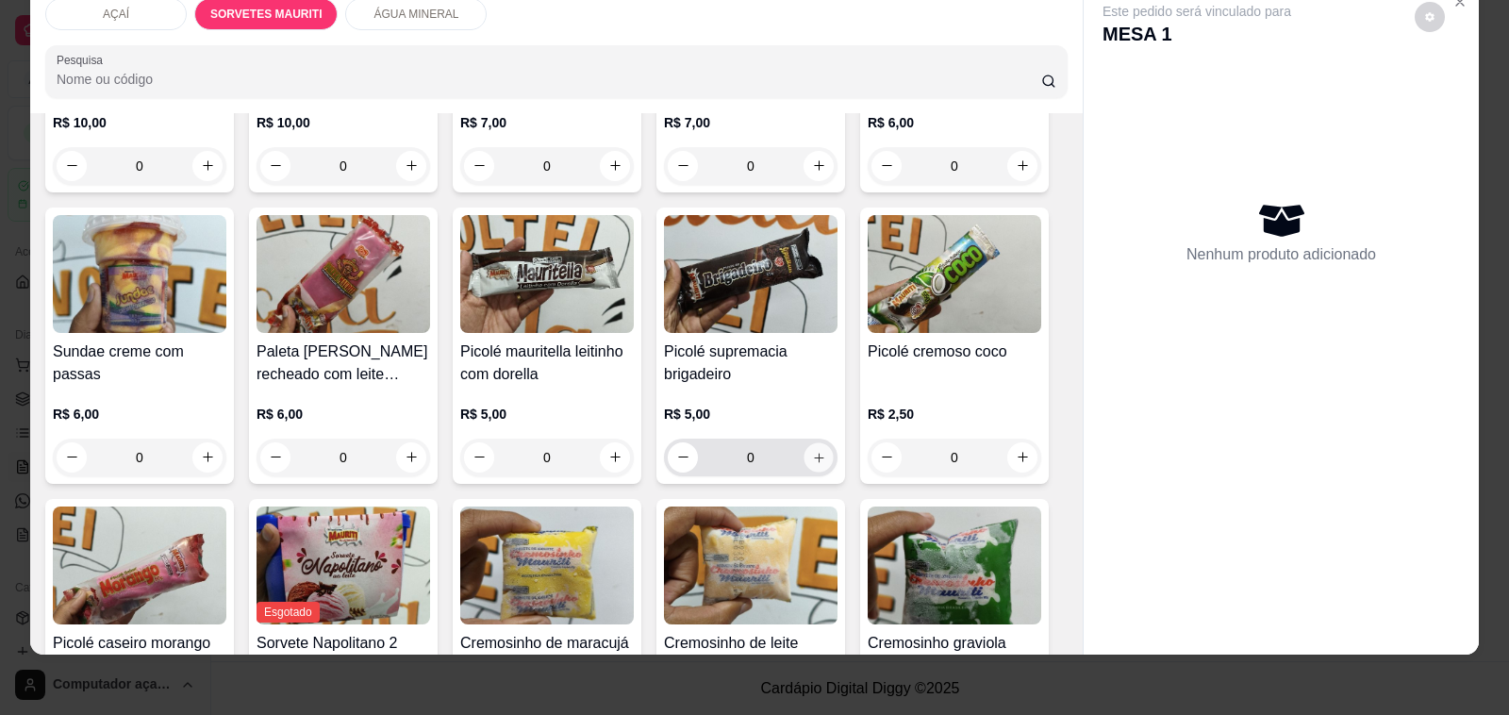
click at [812, 450] on icon "increase-product-quantity" at bounding box center [819, 457] width 14 height 14
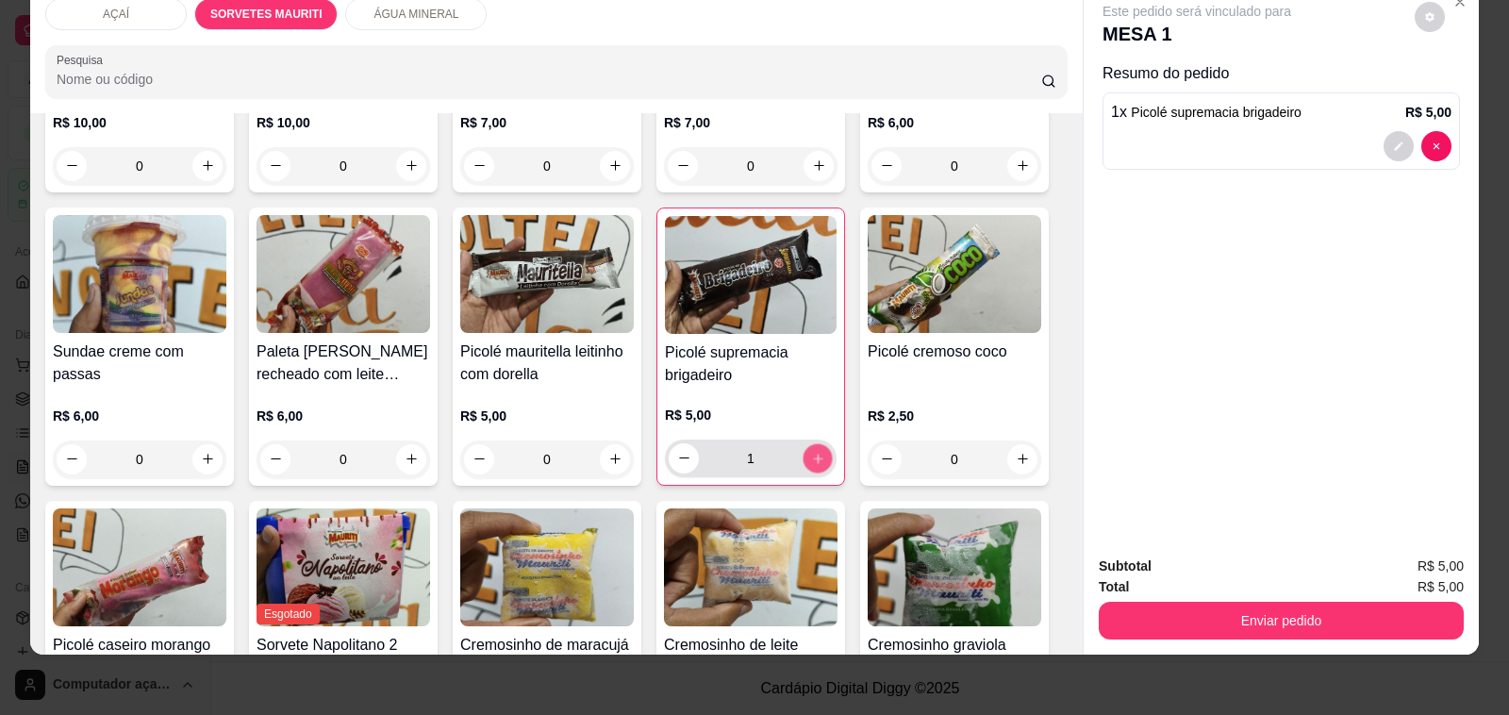
click at [811, 451] on icon "increase-product-quantity" at bounding box center [818, 458] width 14 height 14
type input "4"
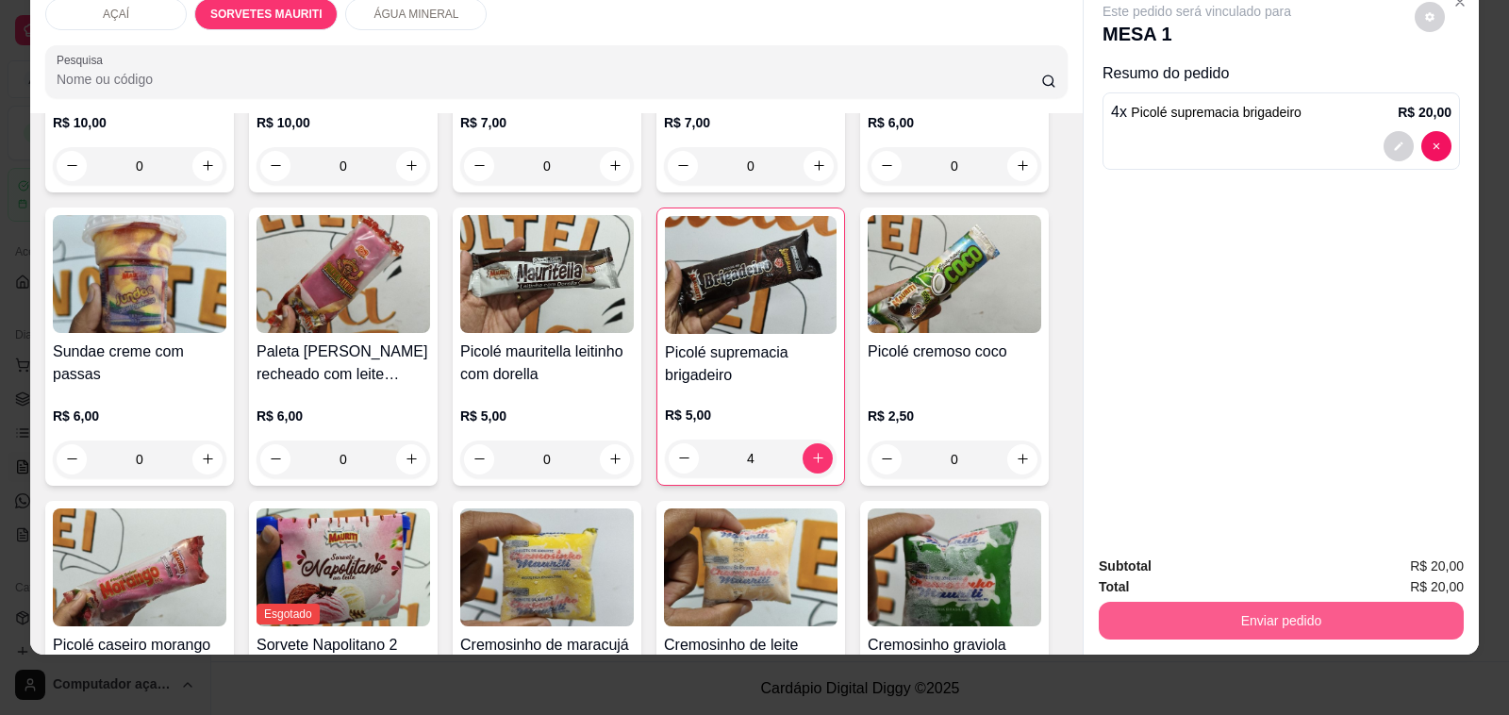
click at [1118, 611] on button "Enviar pedido" at bounding box center [1281, 621] width 365 height 38
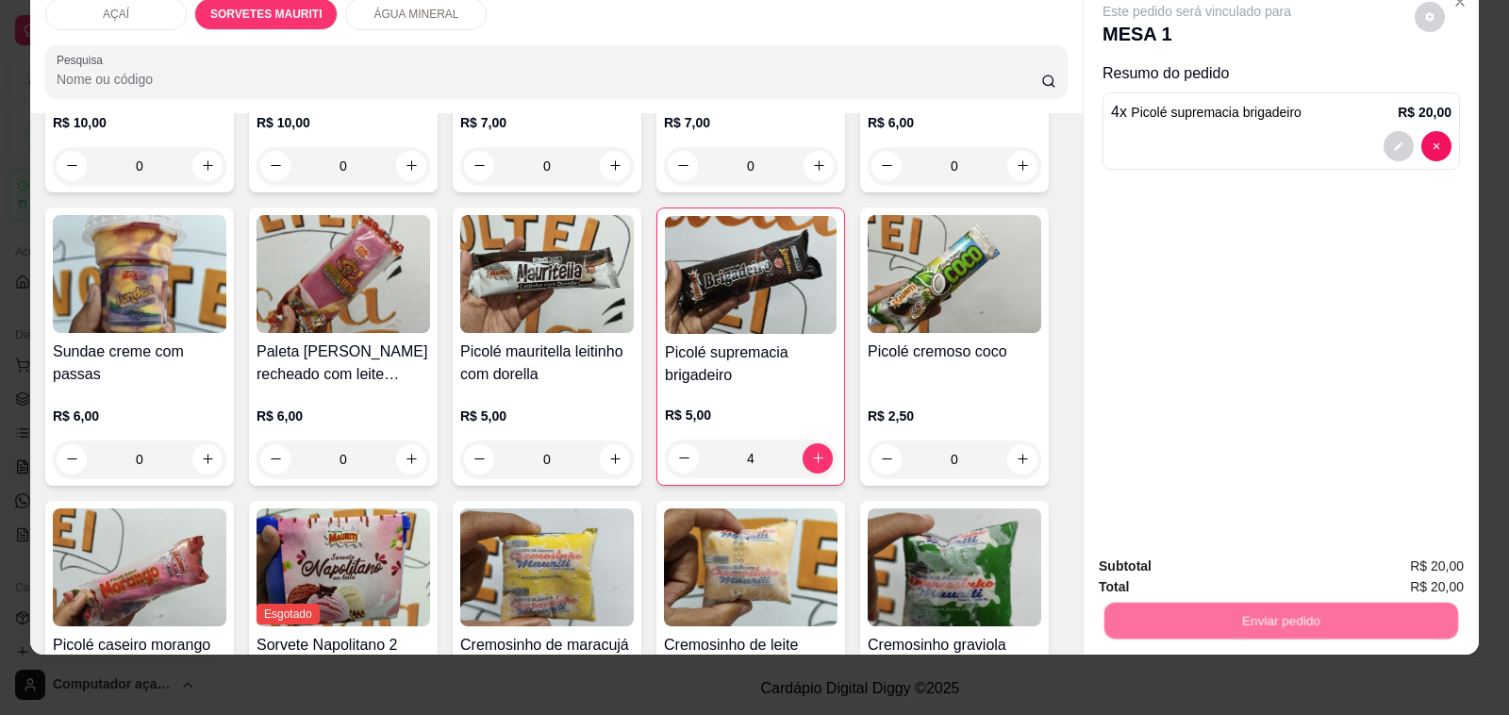
click at [1139, 568] on button "Não registrar e enviar pedido" at bounding box center [1218, 558] width 191 height 35
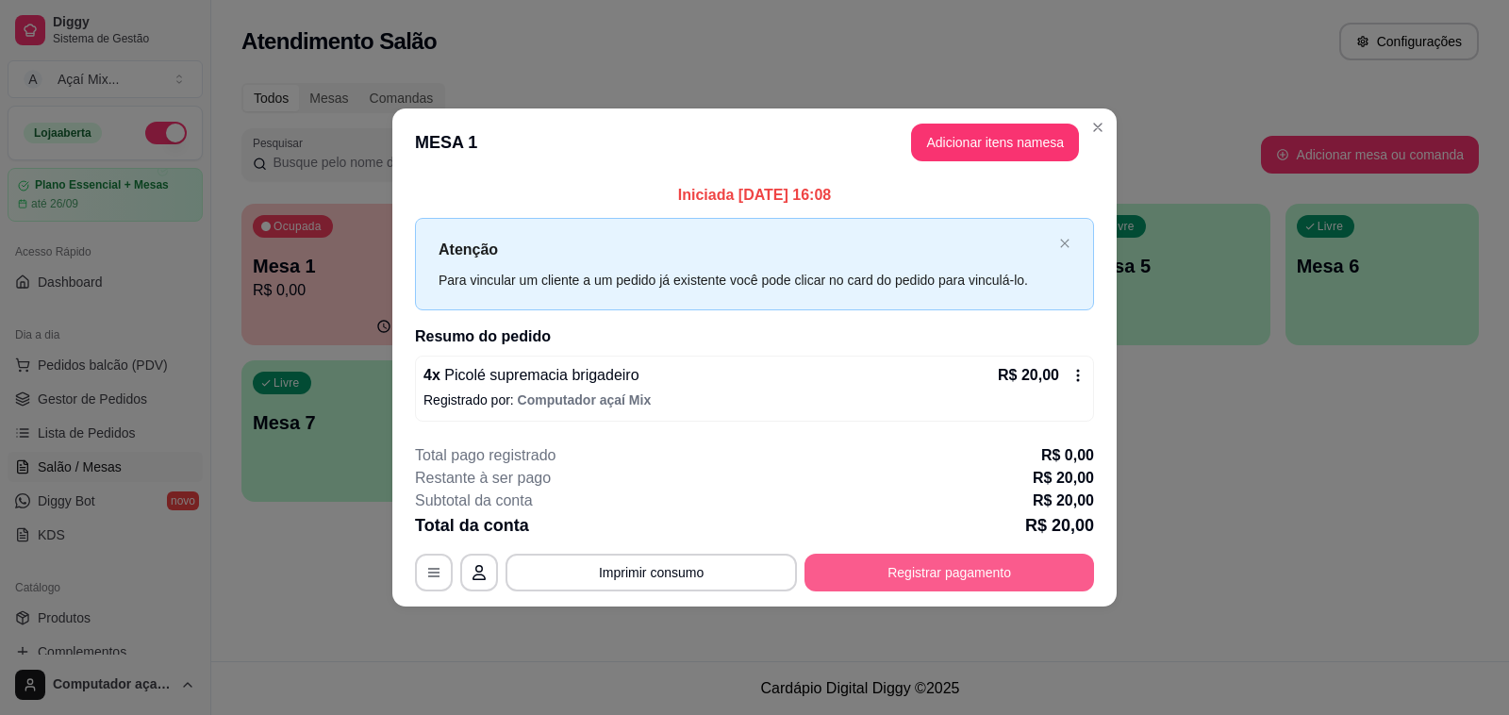
click at [1017, 572] on button "Registrar pagamento" at bounding box center [950, 573] width 290 height 38
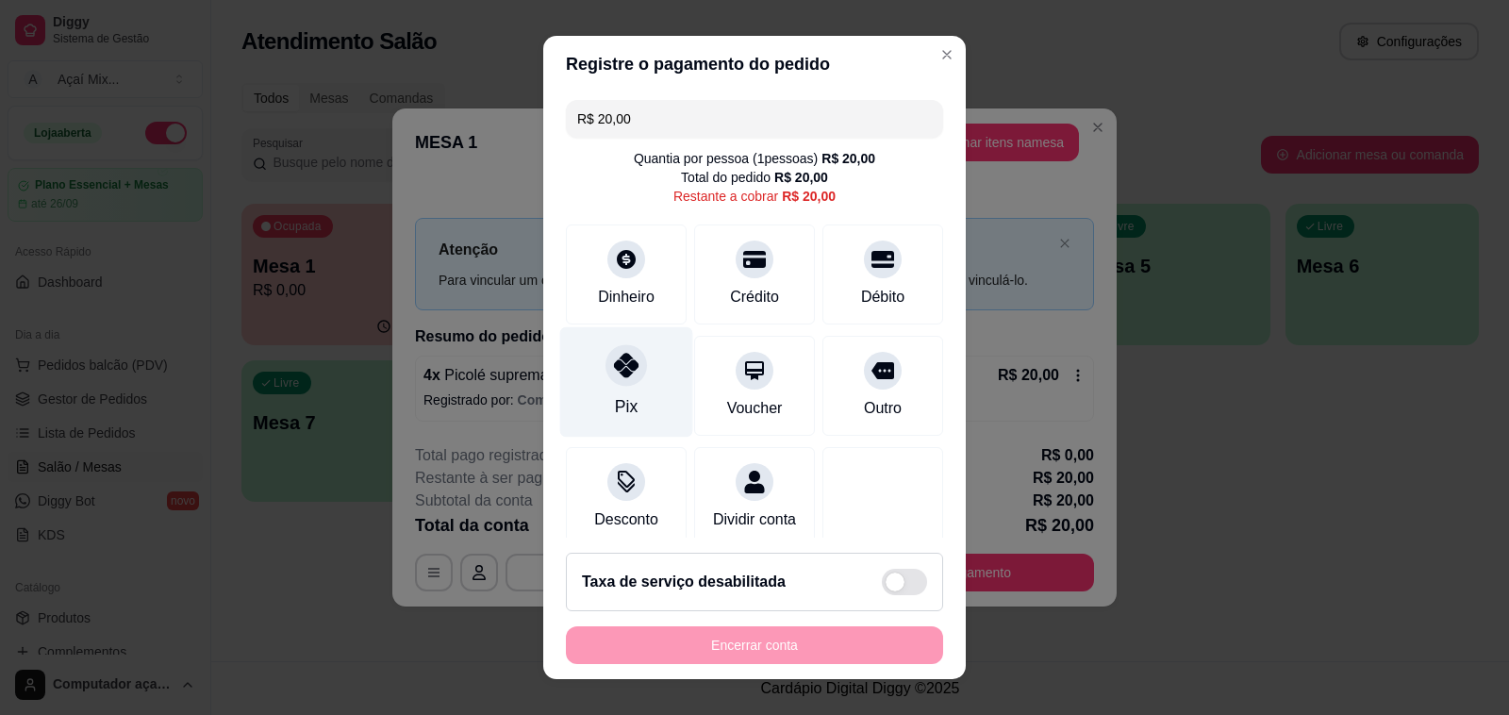
click at [587, 390] on div "Pix" at bounding box center [626, 382] width 133 height 110
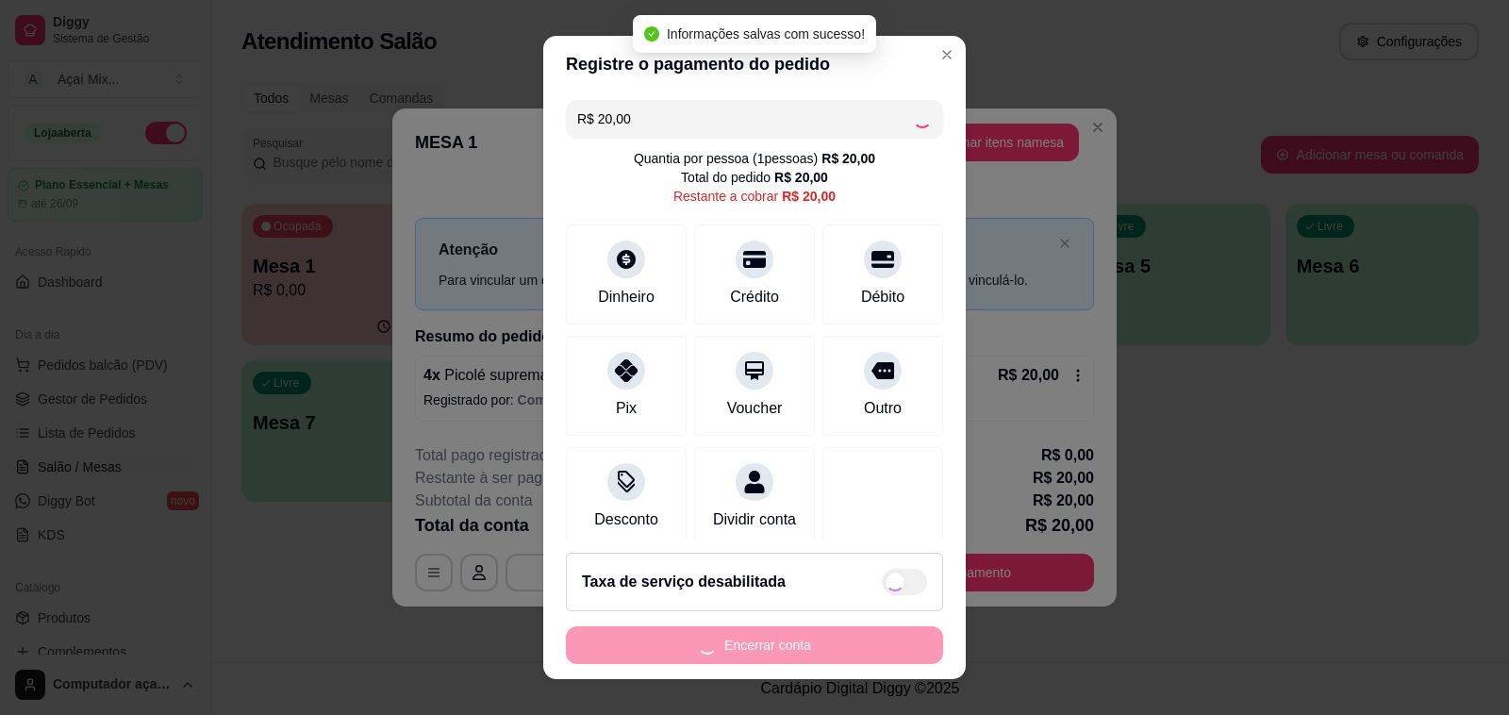
type input "R$ 0,00"
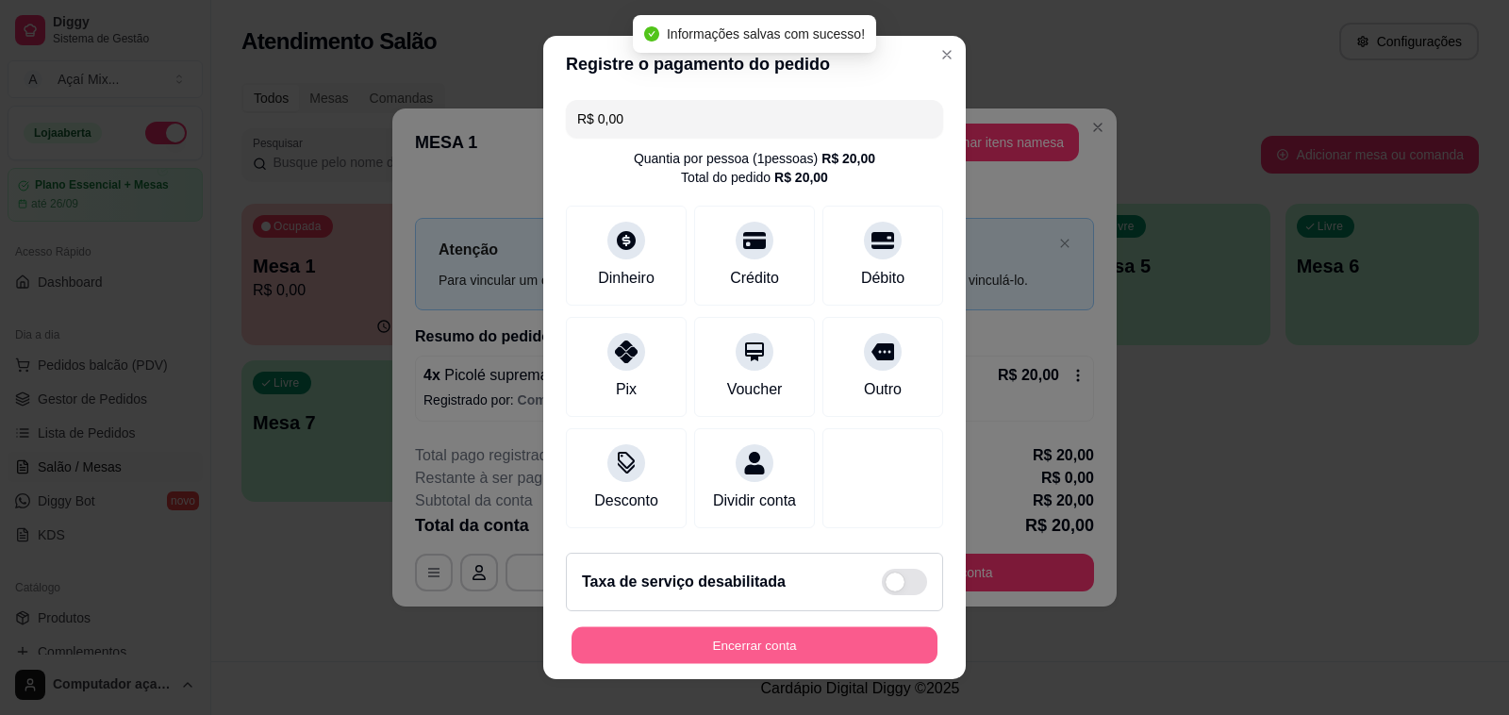
click at [778, 637] on button "Encerrar conta" at bounding box center [755, 645] width 366 height 37
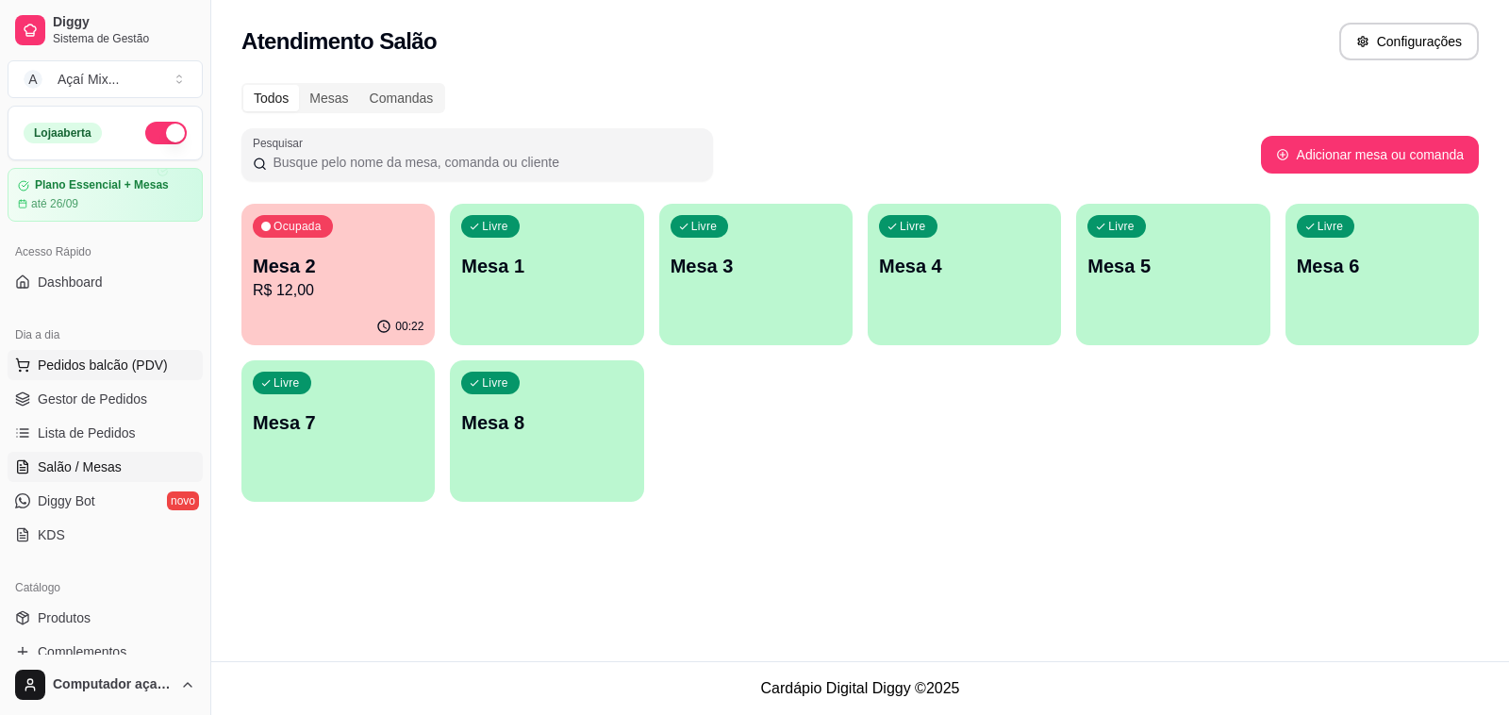
click at [129, 365] on span "Pedidos balcão (PDV)" at bounding box center [103, 365] width 130 height 19
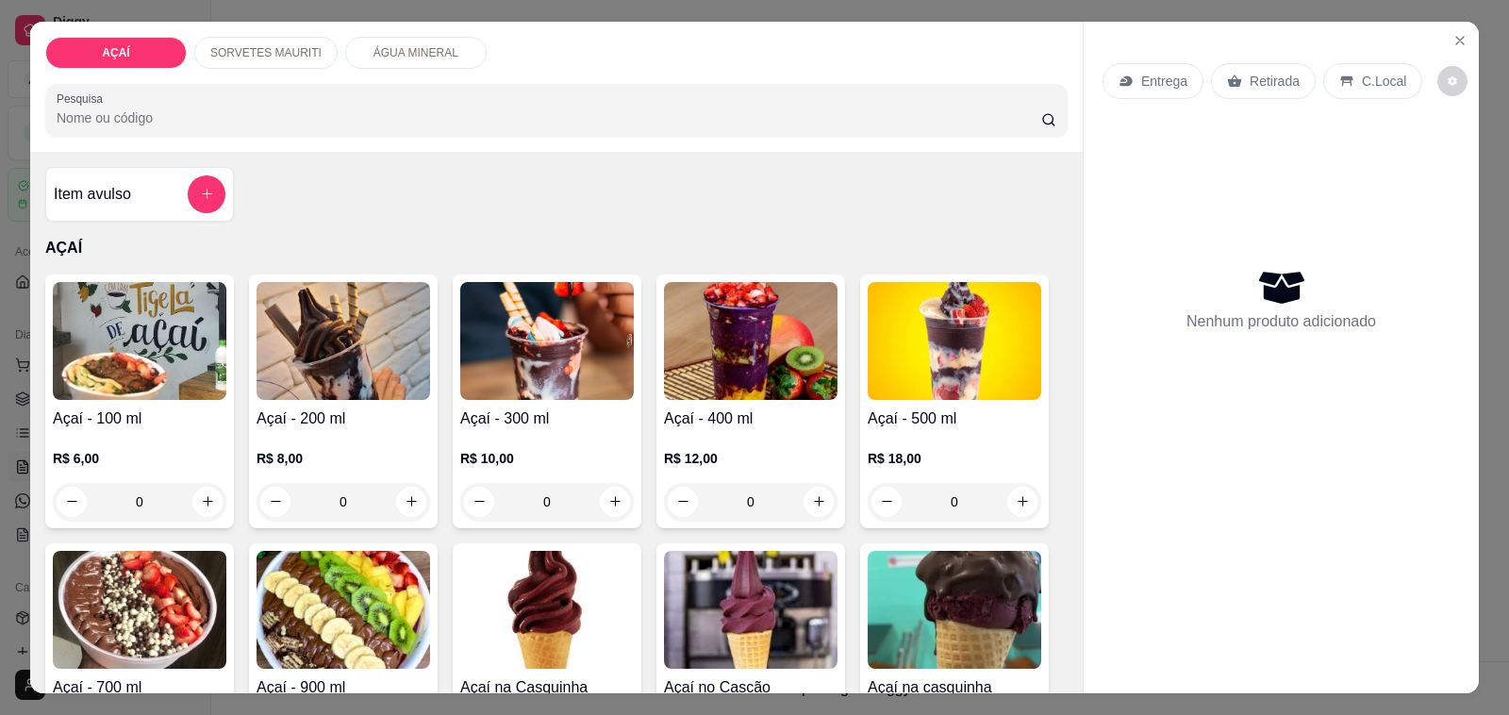
click at [724, 408] on h4 "Açaí - 400 ml" at bounding box center [751, 419] width 174 height 23
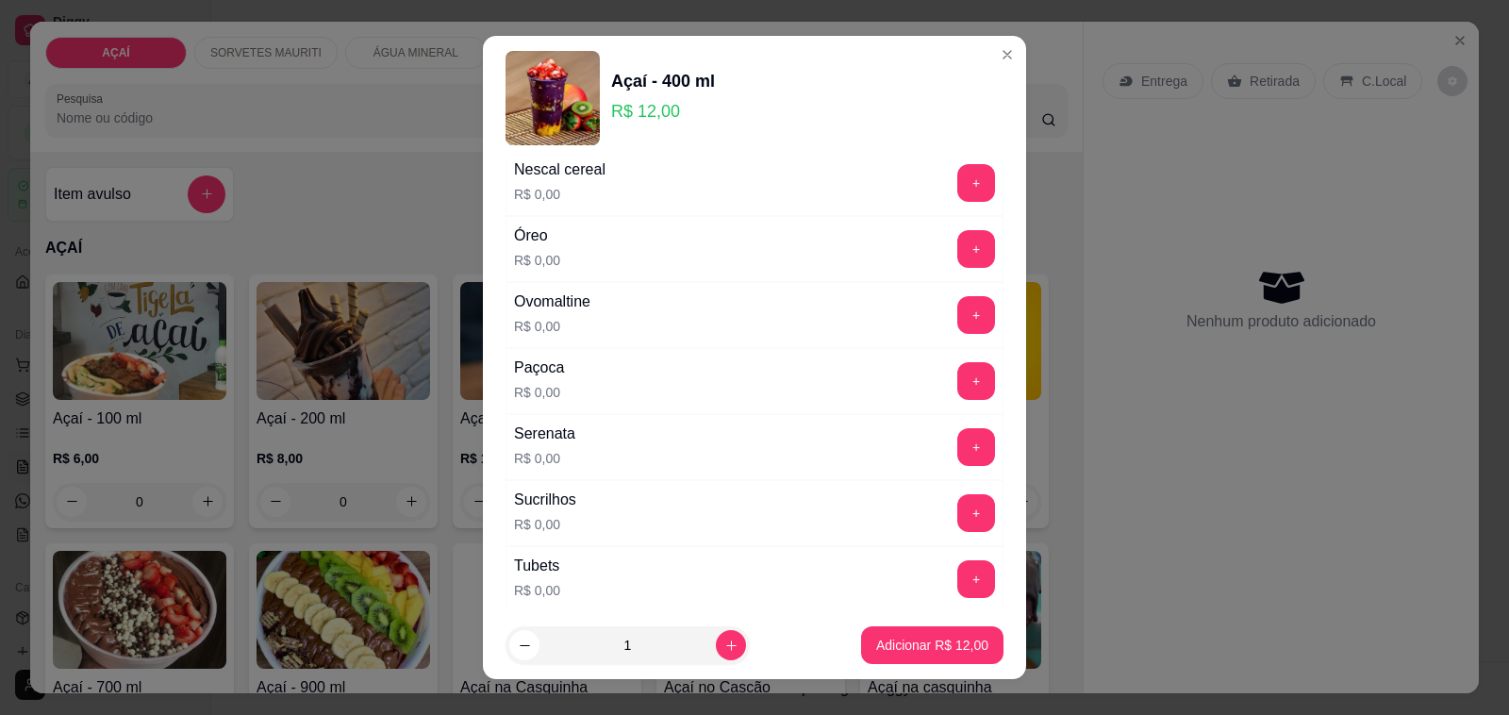
scroll to position [2064, 0]
click at [958, 331] on button "+" at bounding box center [976, 312] width 37 height 37
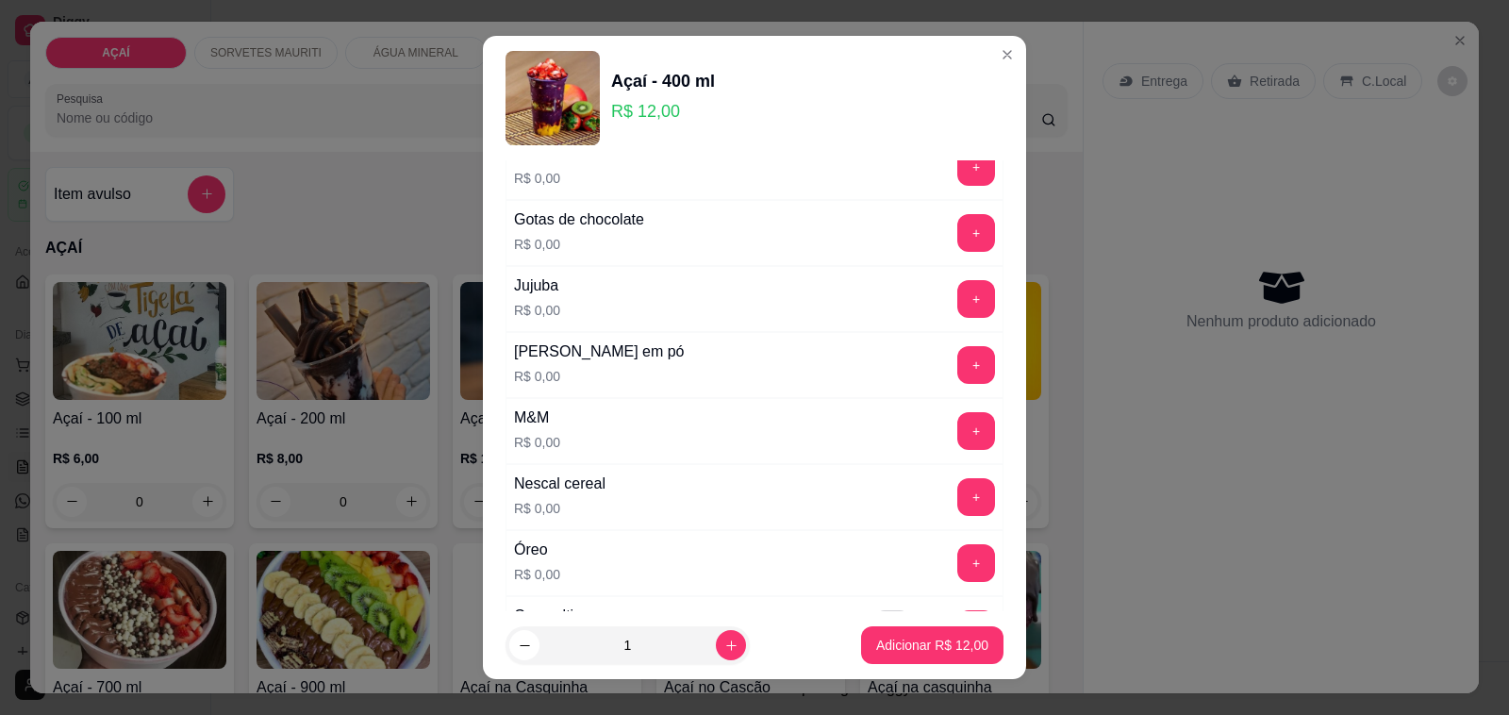
scroll to position [1710, 0]
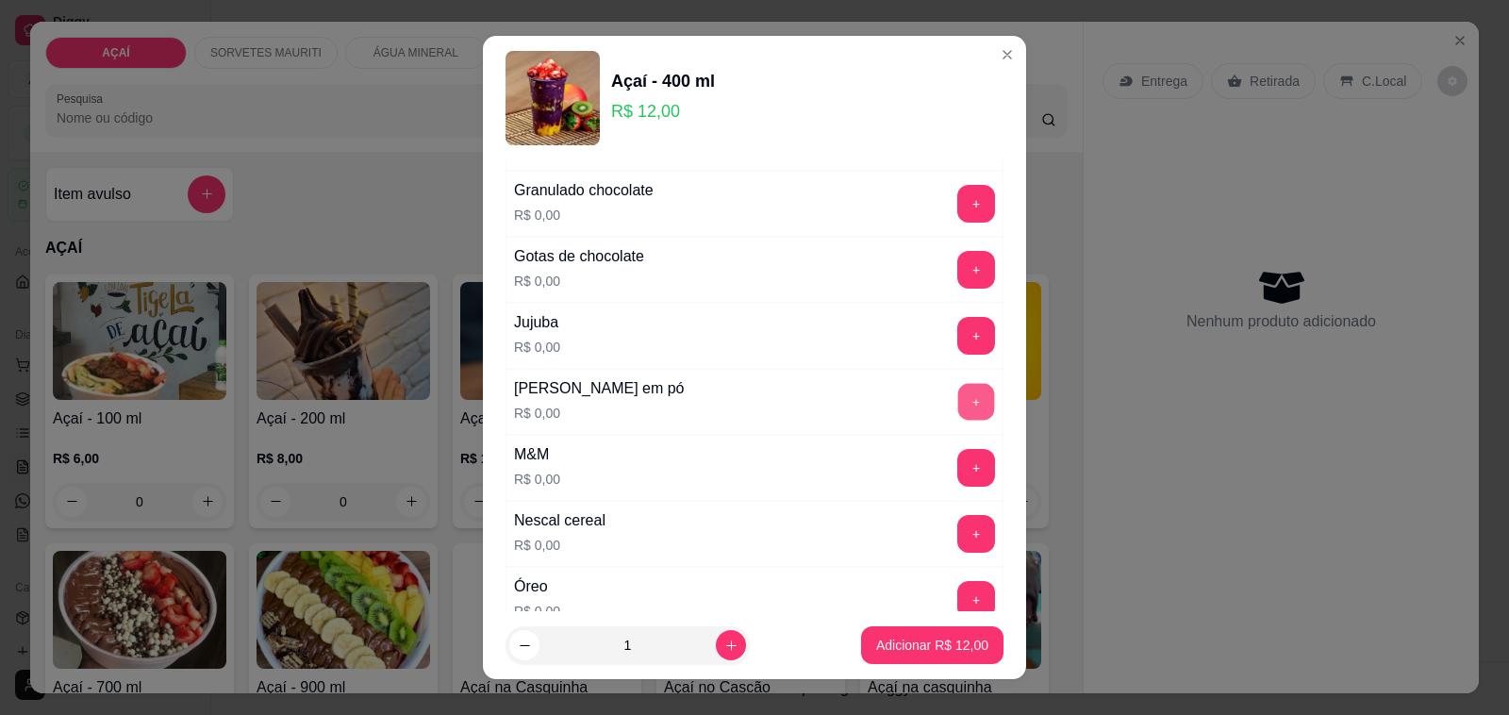
click at [958, 412] on button "+" at bounding box center [976, 402] width 37 height 37
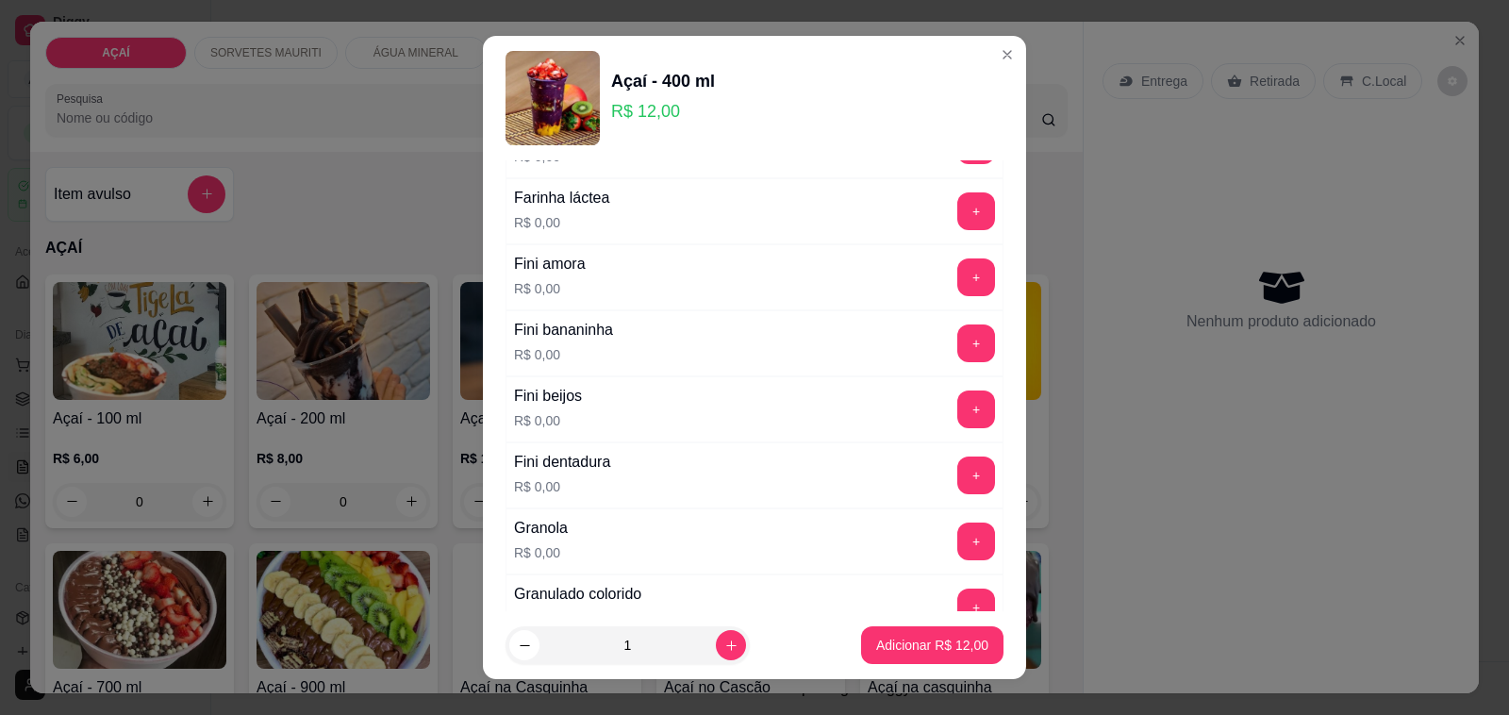
scroll to position [1239, 0]
click at [958, 350] on button "+" at bounding box center [976, 345] width 37 height 37
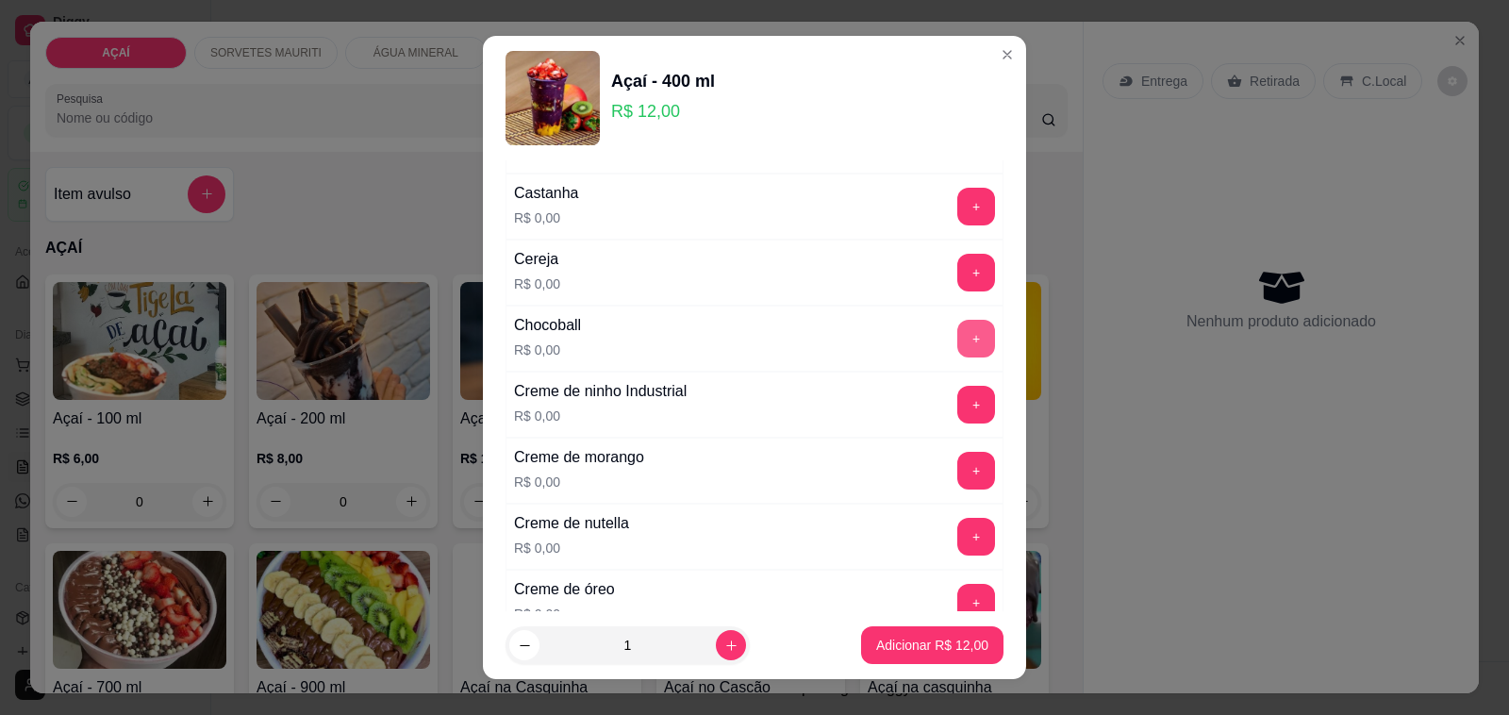
scroll to position [295, 0]
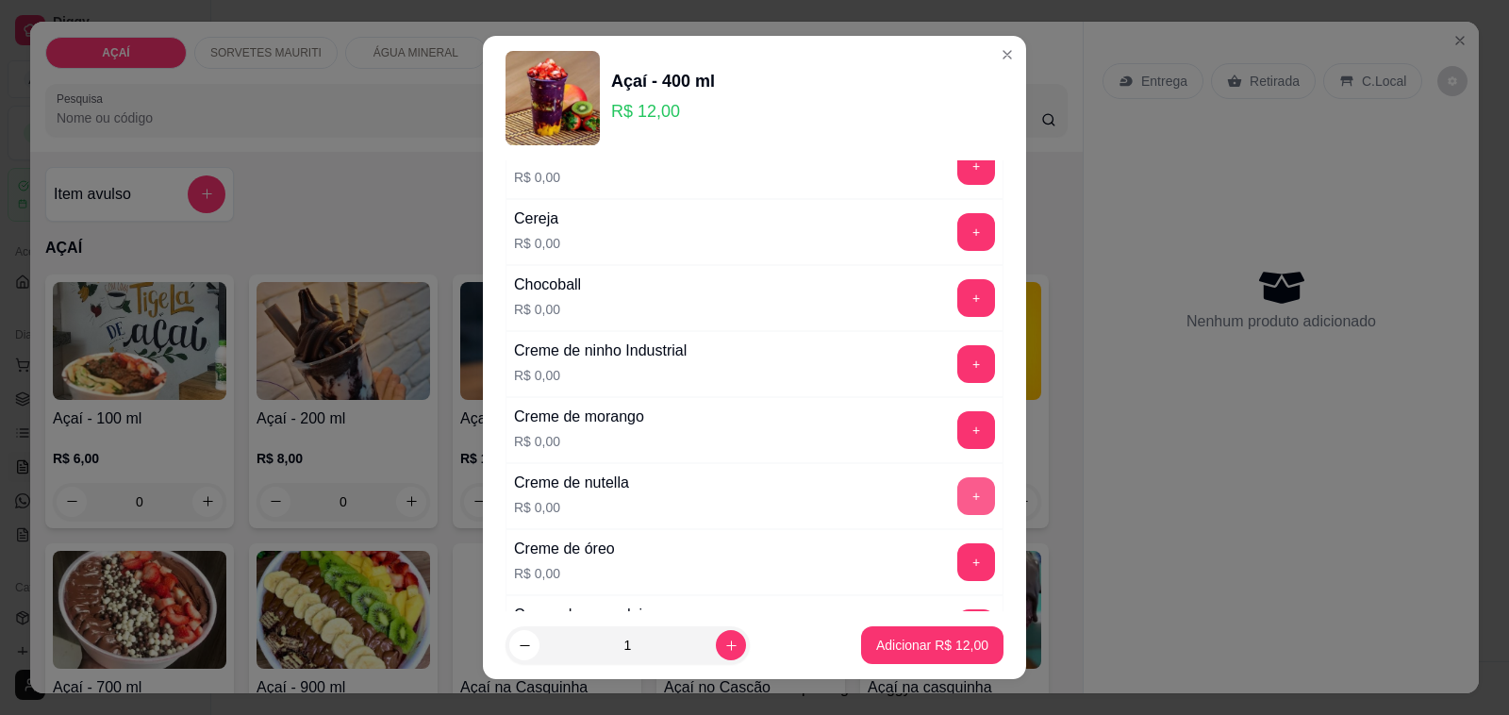
click at [958, 488] on button "+" at bounding box center [977, 496] width 38 height 38
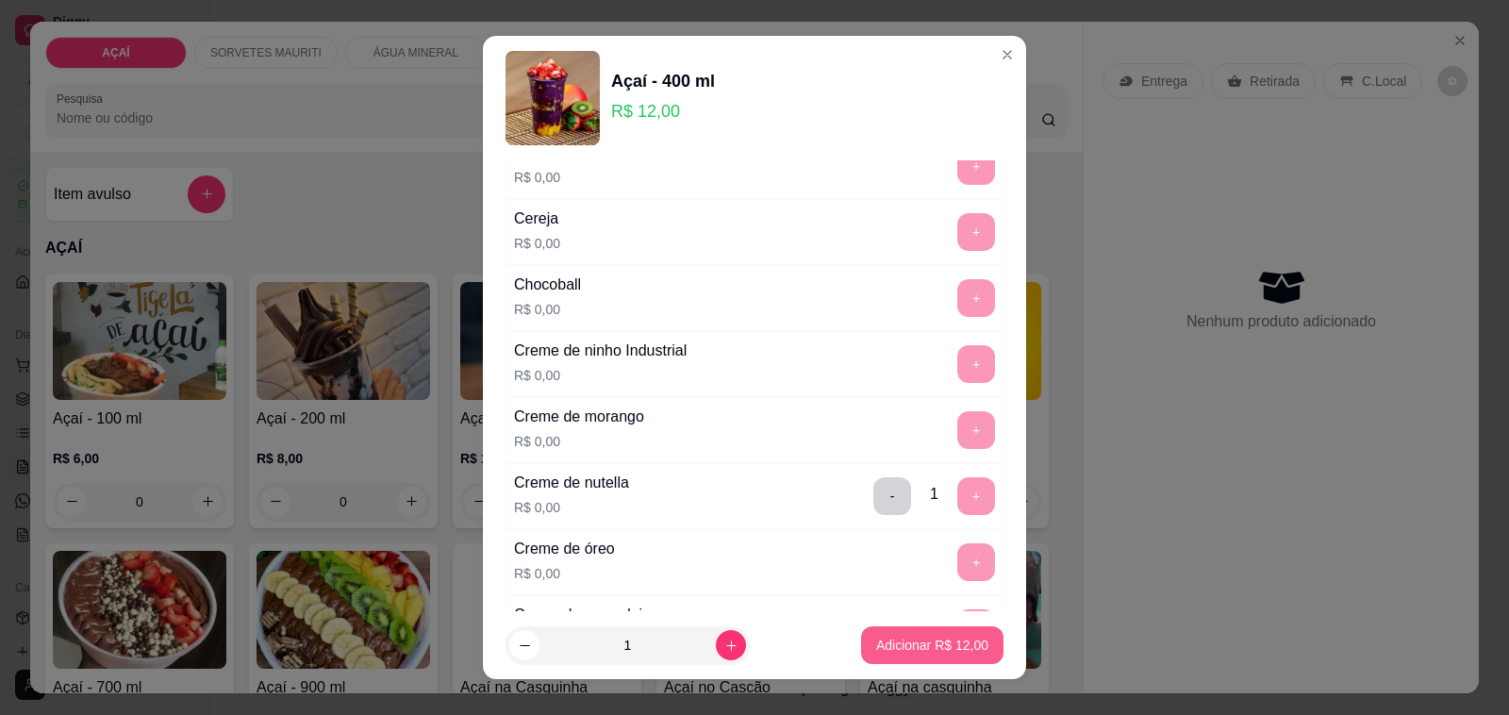
click at [942, 637] on p "Adicionar R$ 12,00" at bounding box center [932, 645] width 112 height 19
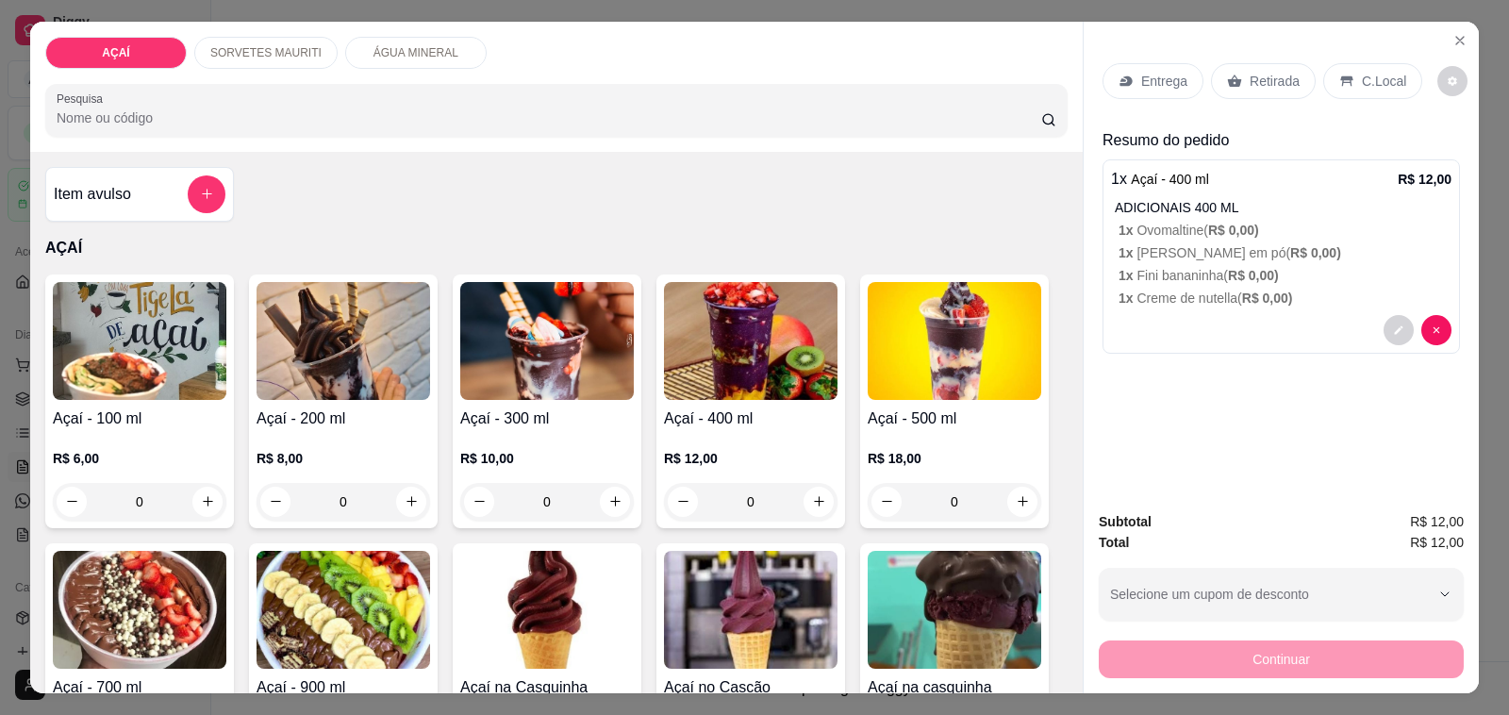
click at [1124, 81] on div "Entrega" at bounding box center [1153, 81] width 101 height 36
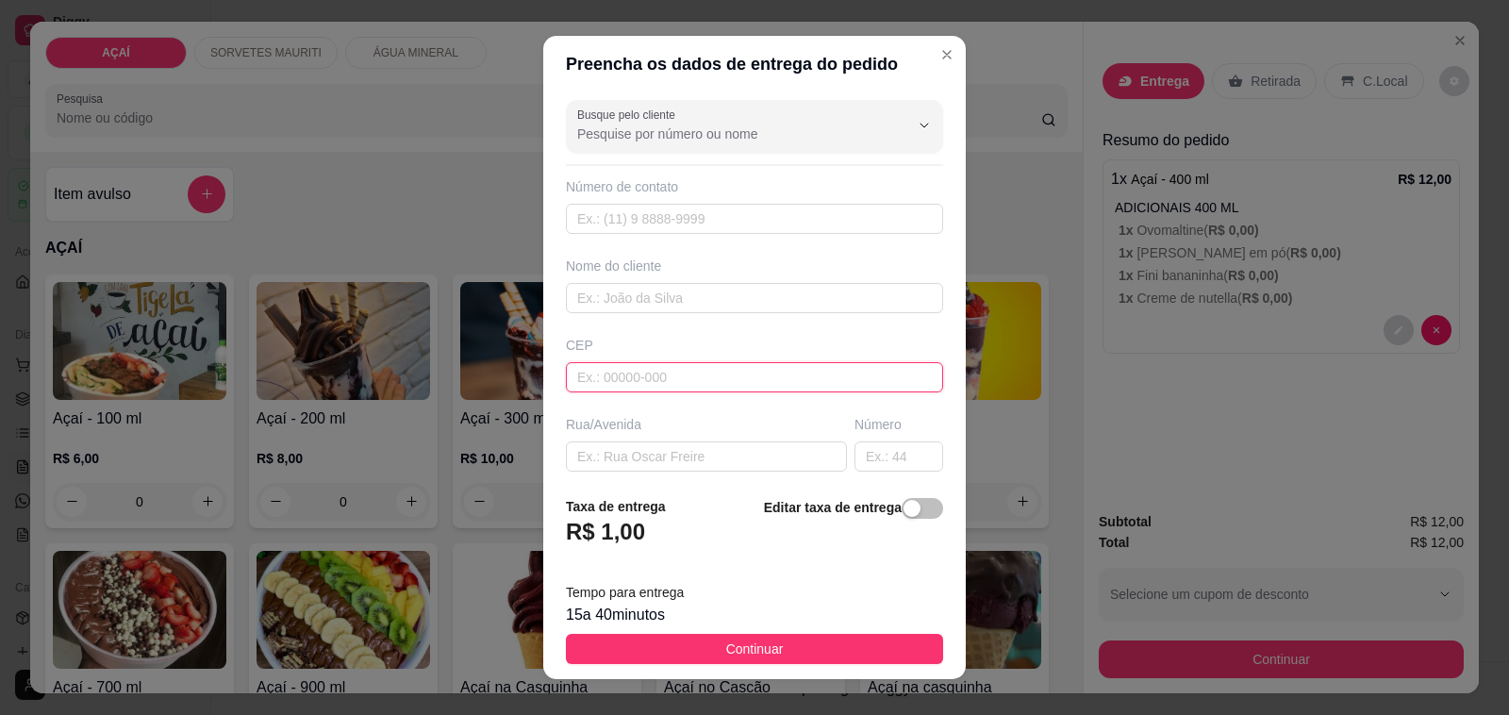
click at [625, 387] on input "text" at bounding box center [754, 377] width 377 height 30
type input "57520000000"
click at [700, 125] on input "Busque pelo cliente" at bounding box center [728, 134] width 302 height 19
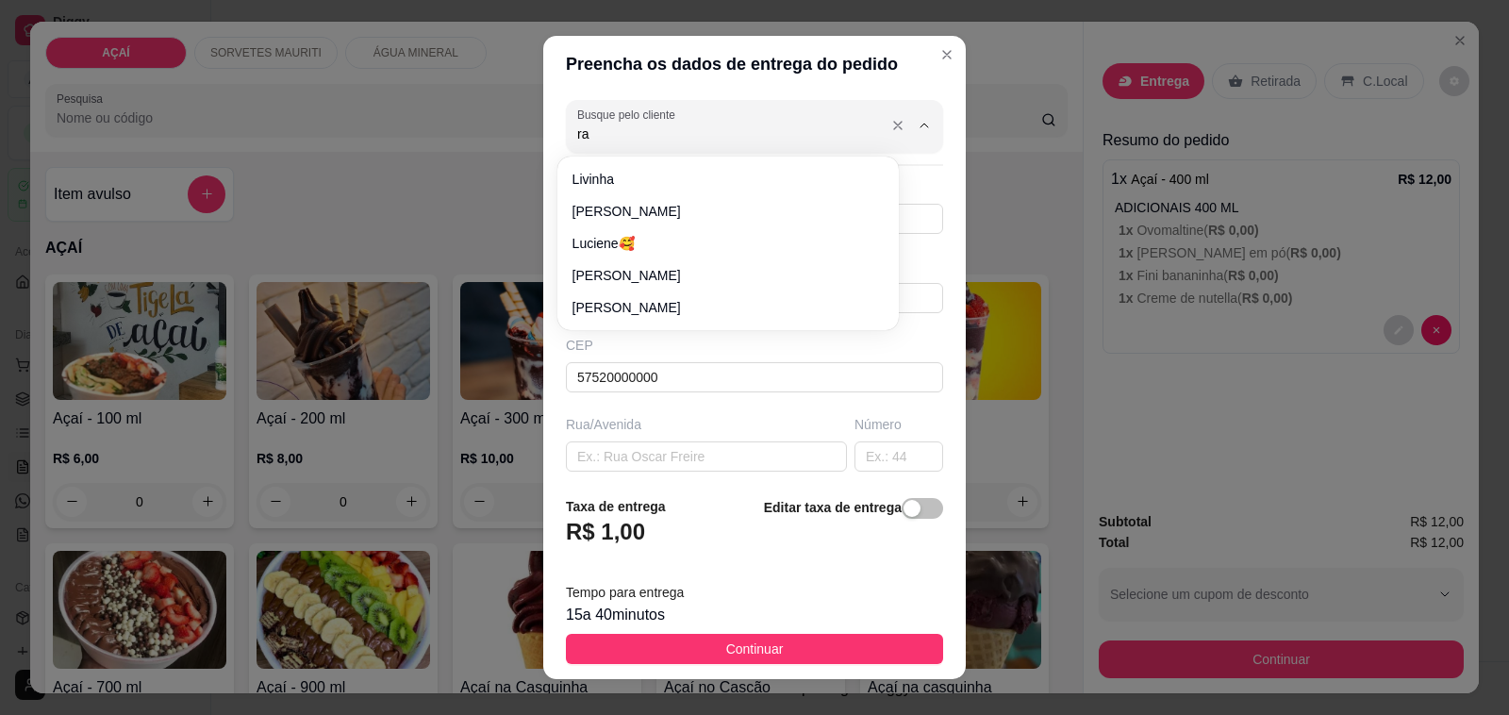
type input "ray"
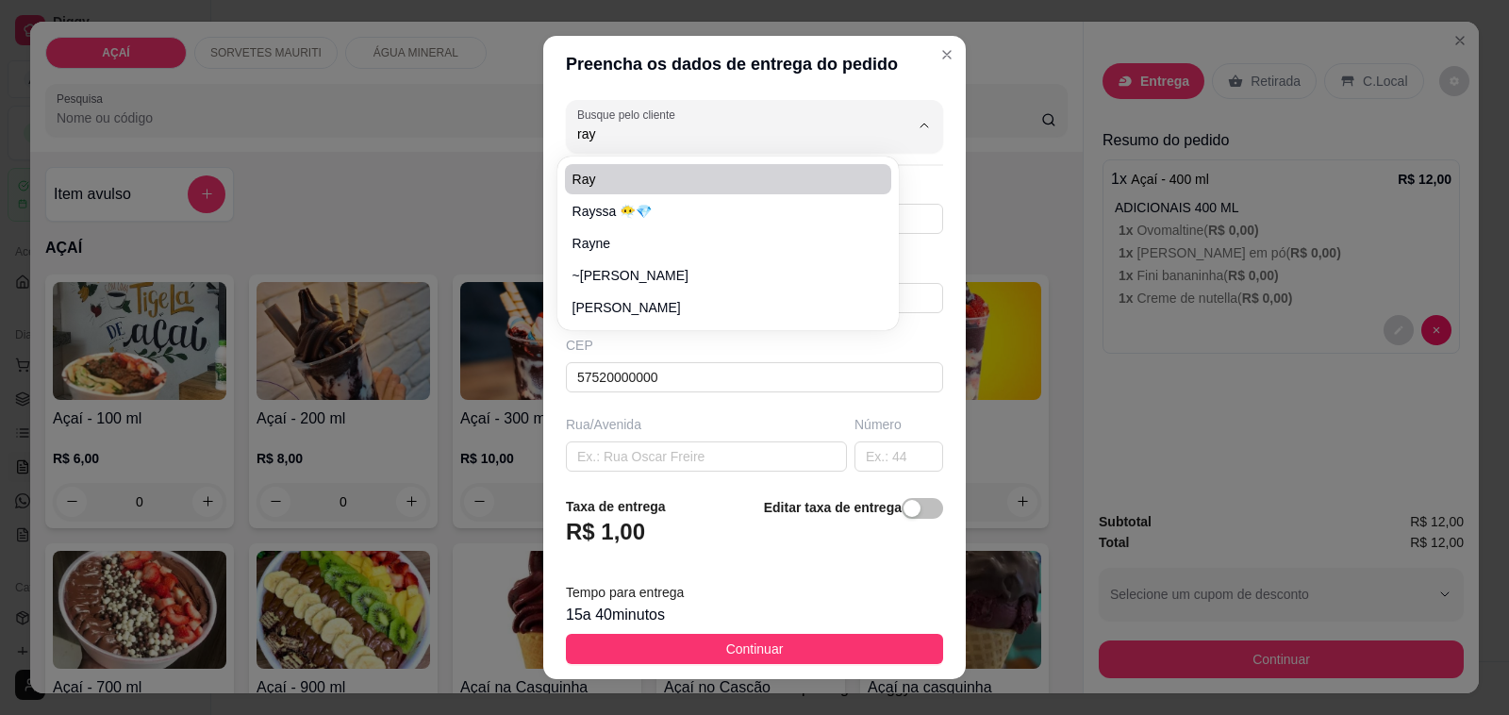
click at [709, 172] on span "ray" at bounding box center [719, 179] width 293 height 19
type input "88839180"
type input "ray"
type input "Maravilha"
type input "E pra entregar na rua Padre [PERSON_NAME] casa branca"
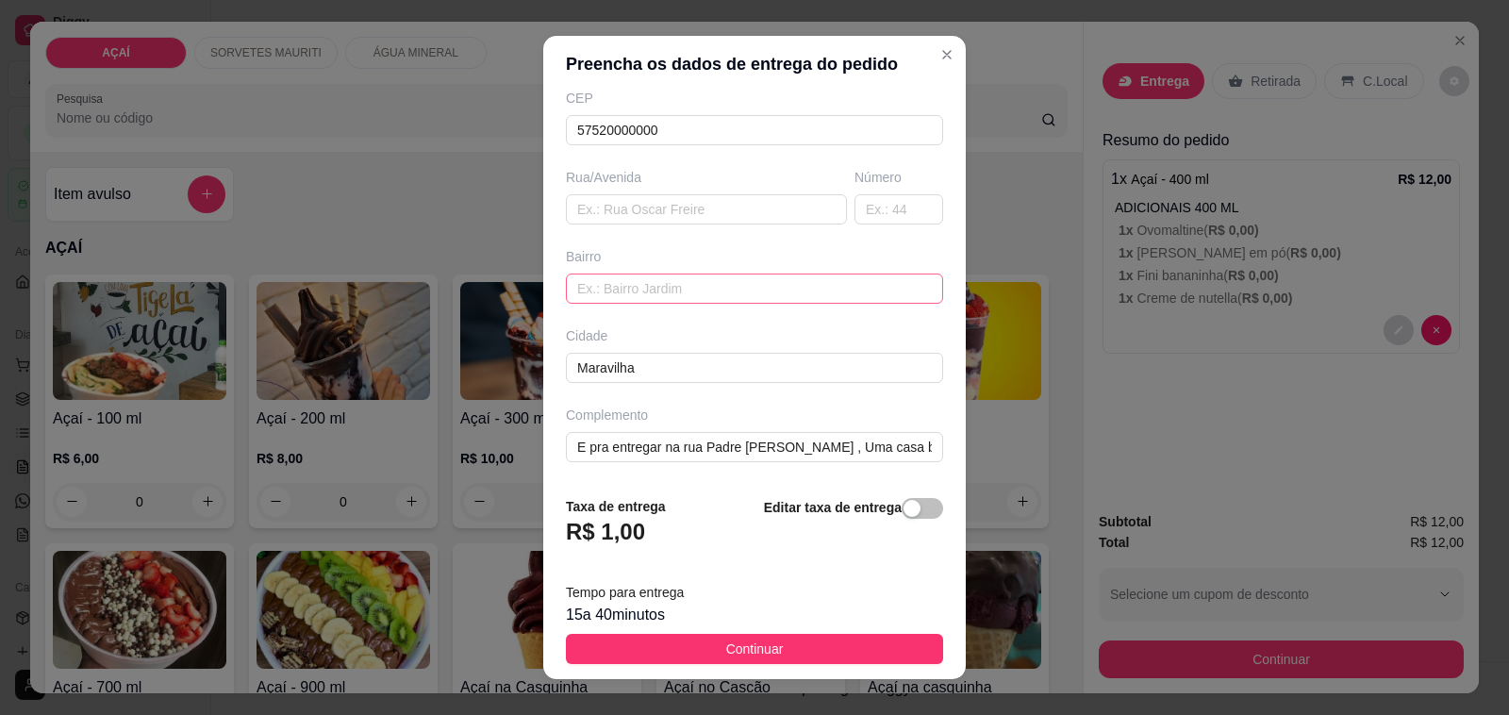
scroll to position [25, 0]
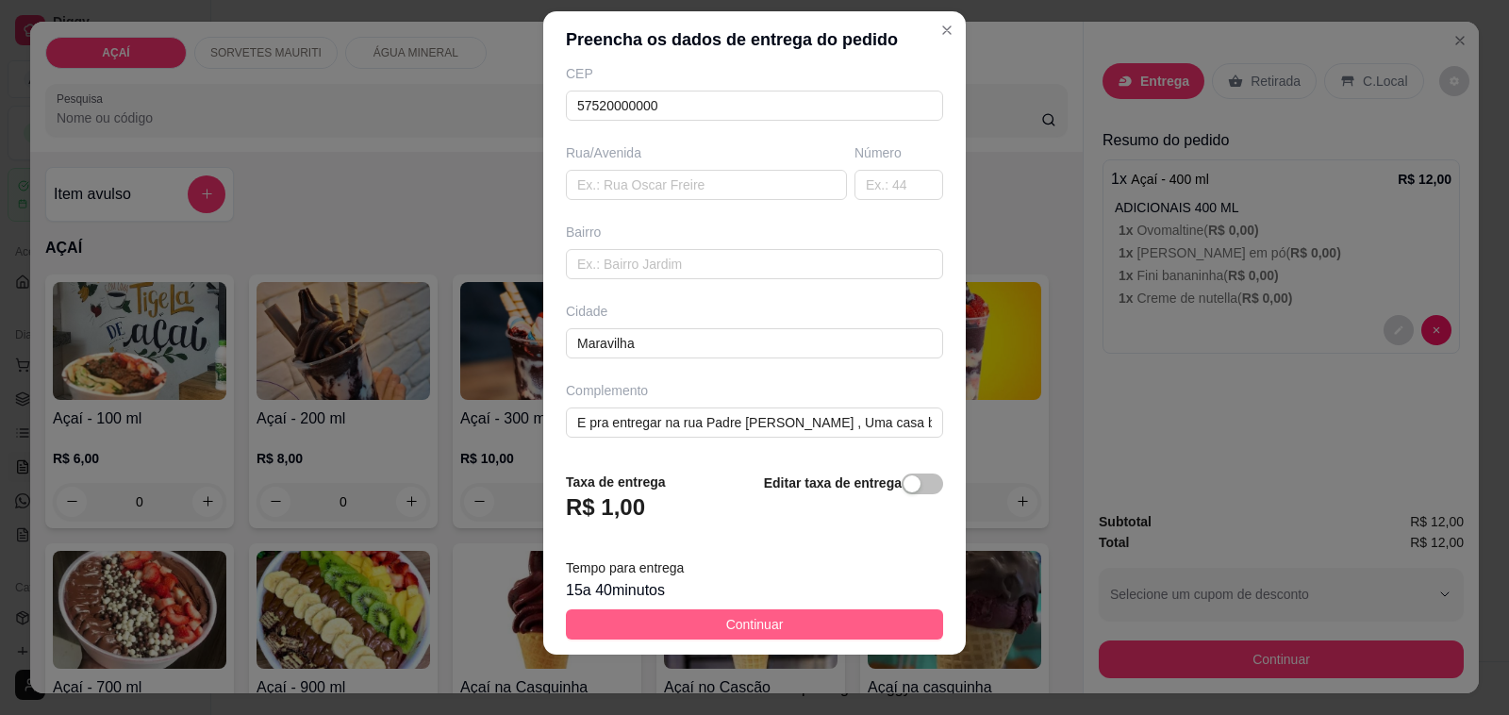
type input "ray"
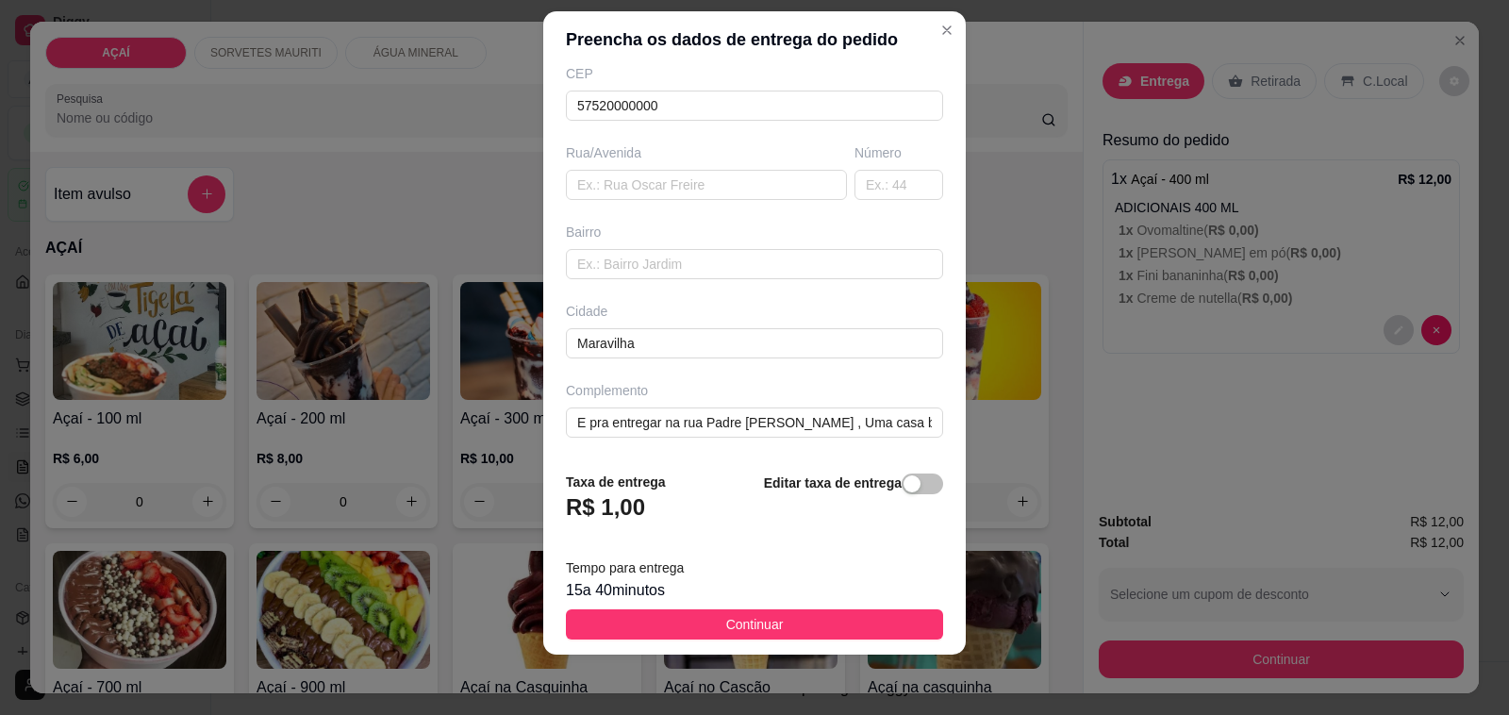
drag, startPoint x: 798, startPoint y: 610, endPoint x: 837, endPoint y: 638, distance: 47.4
click at [798, 613] on button "Continuar" at bounding box center [754, 624] width 377 height 30
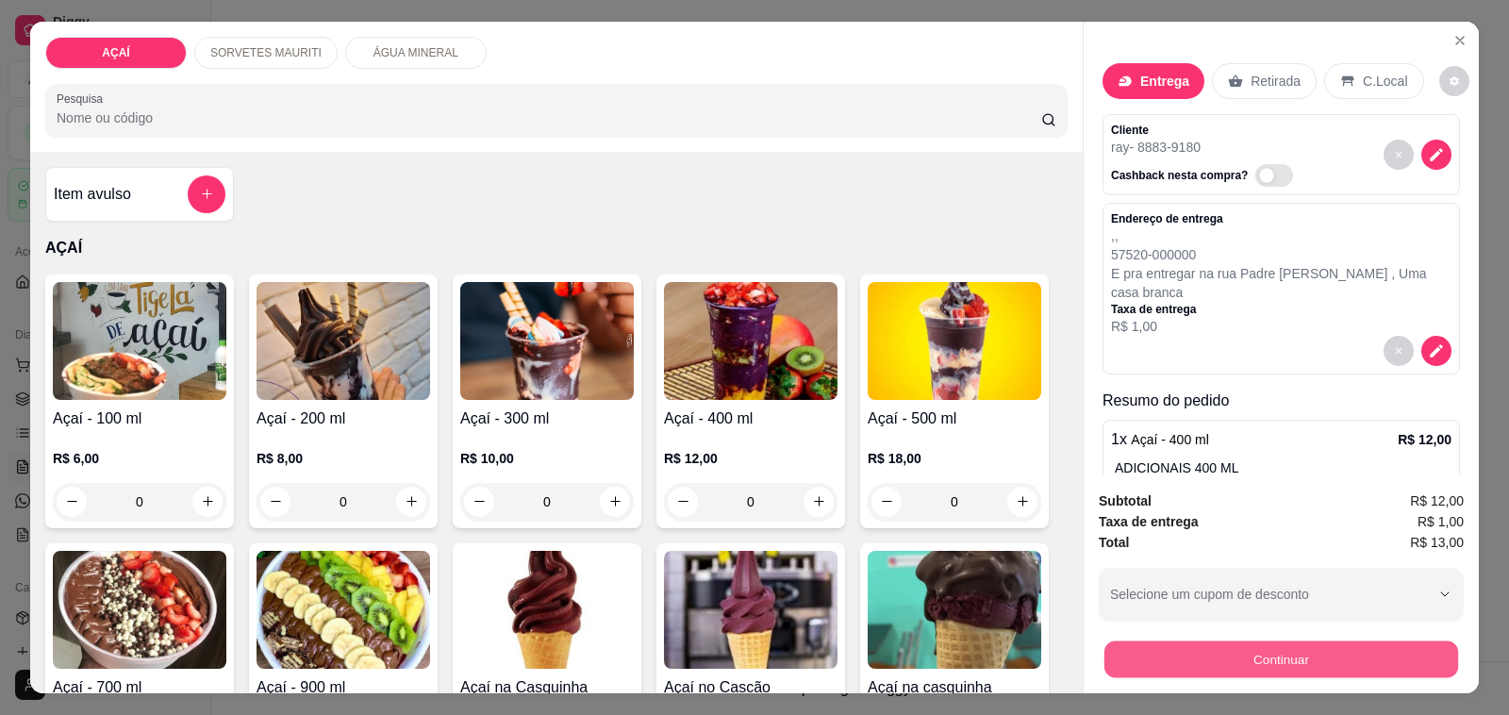
click at [1157, 649] on button "Continuar" at bounding box center [1282, 660] width 354 height 37
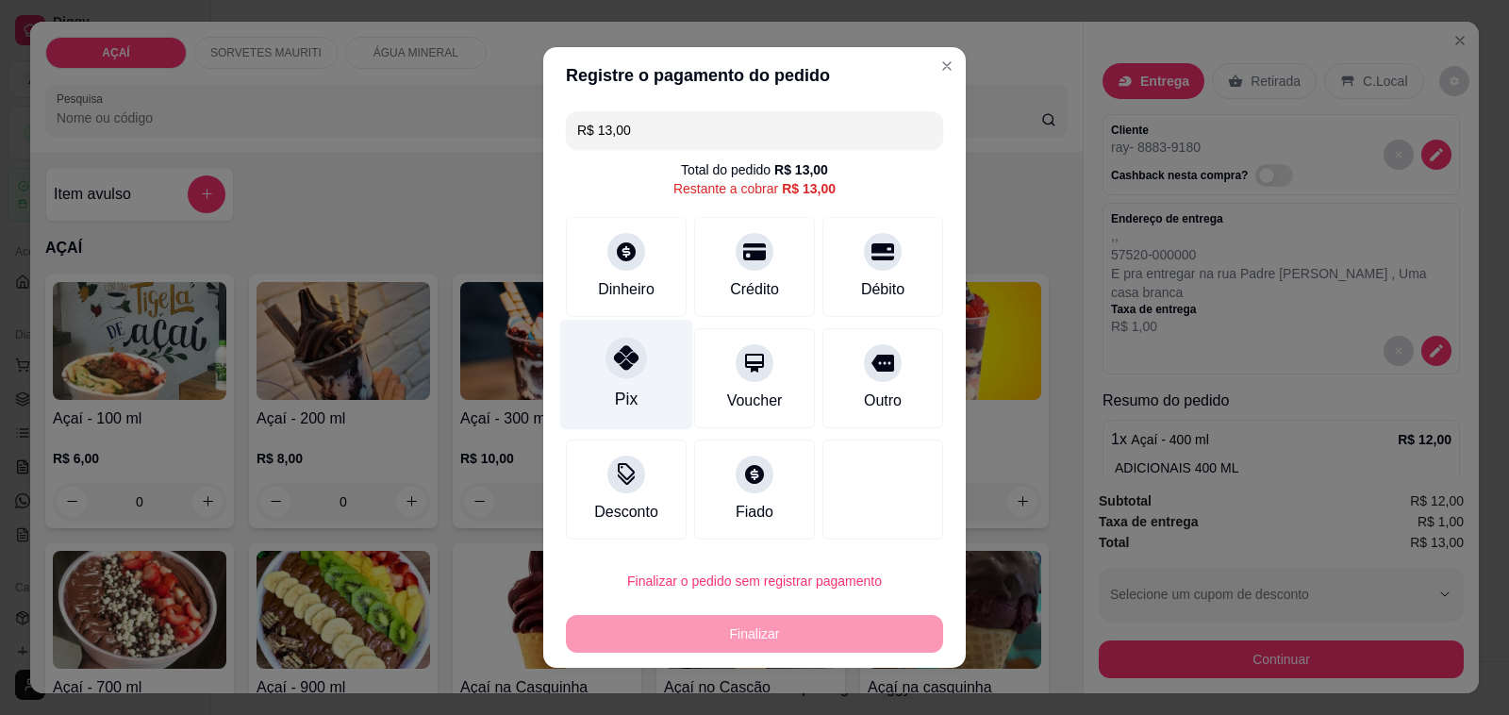
click at [653, 361] on div "Pix" at bounding box center [626, 375] width 133 height 110
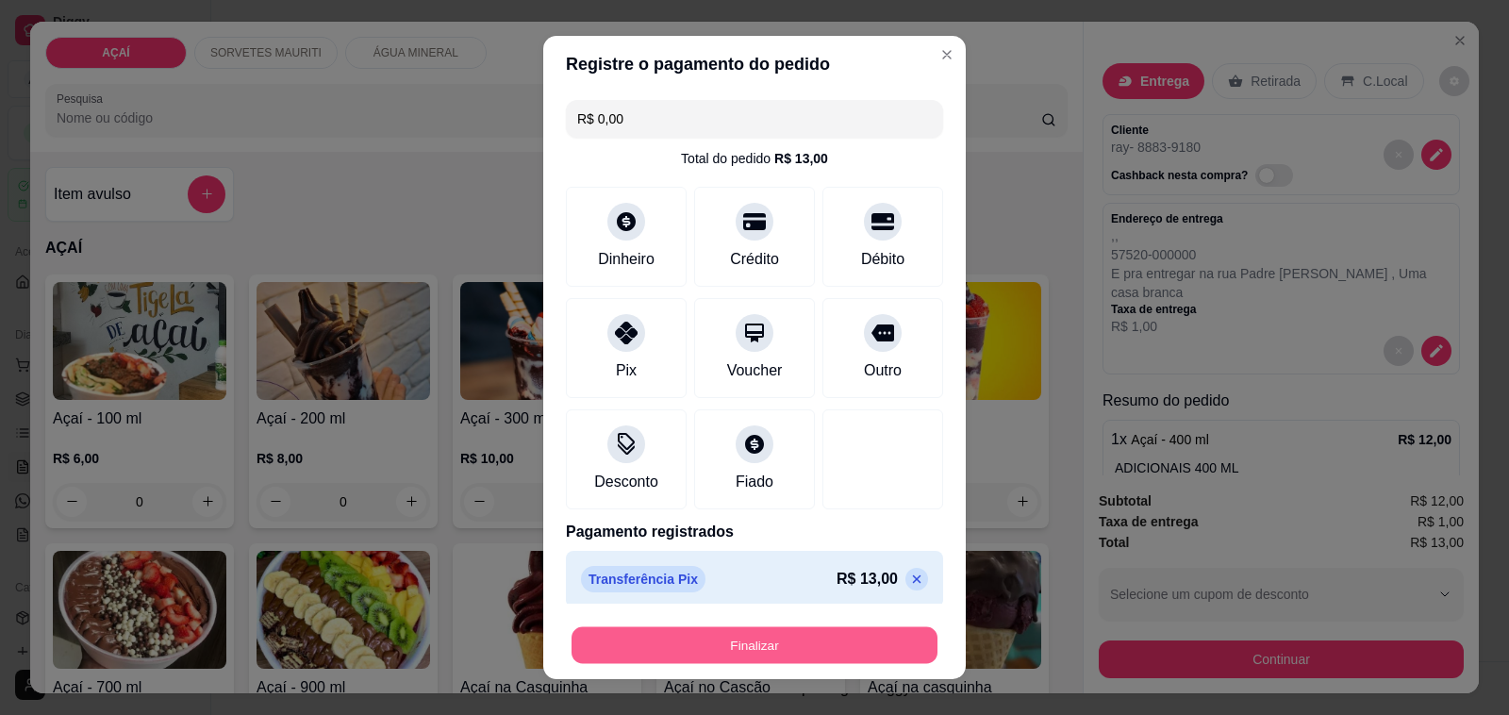
click at [811, 652] on button "Finalizar" at bounding box center [755, 645] width 366 height 37
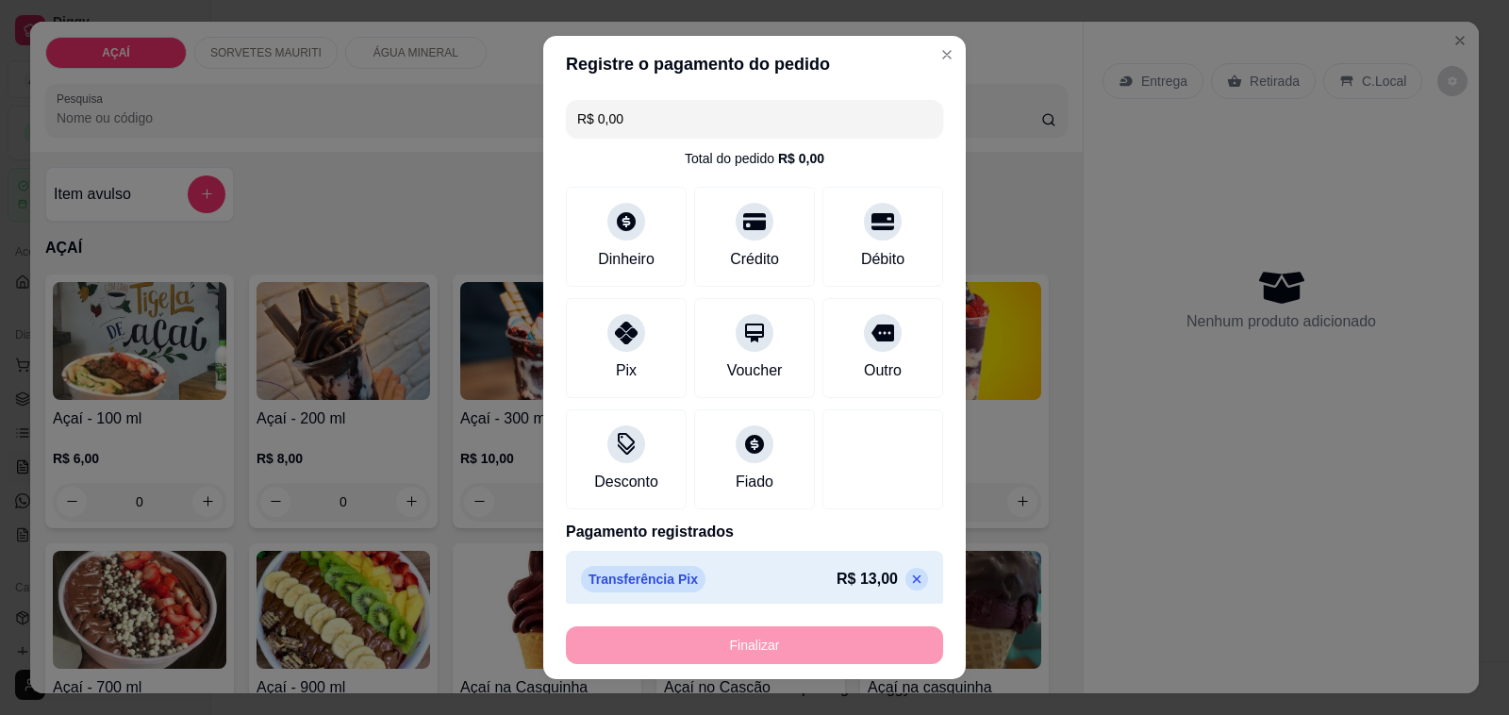
type input "-R$ 13,00"
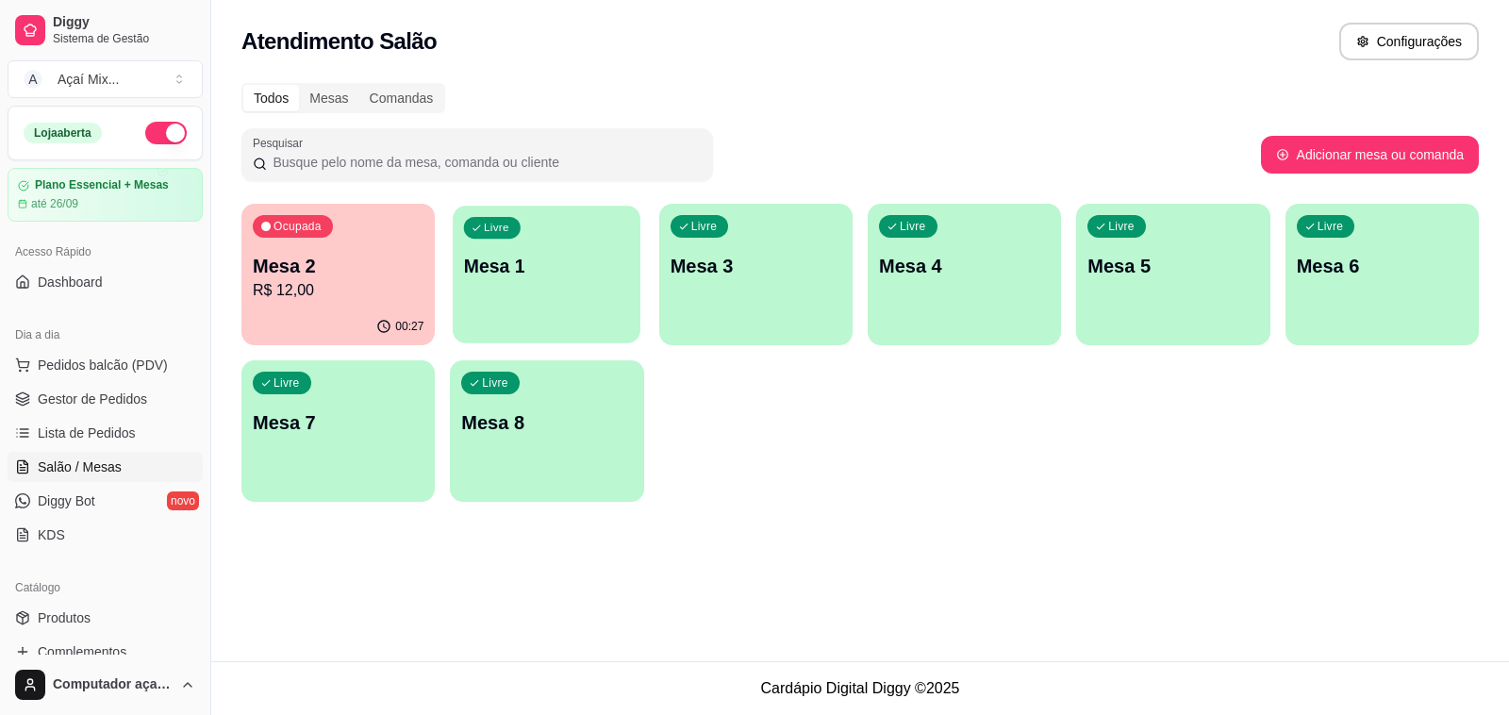
click at [601, 307] on div "Livre Mesa 1" at bounding box center [547, 263] width 188 height 115
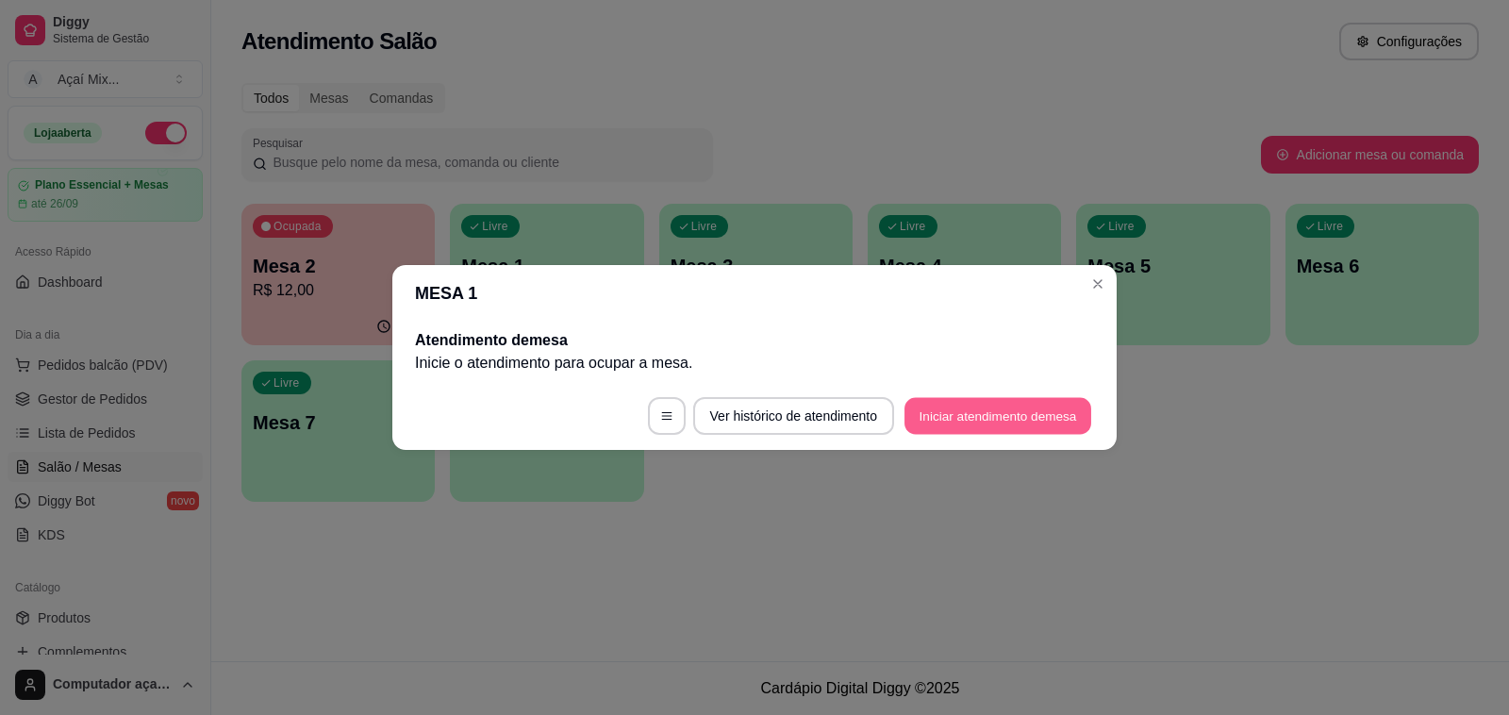
click at [1019, 427] on button "Iniciar atendimento de mesa" at bounding box center [998, 416] width 187 height 37
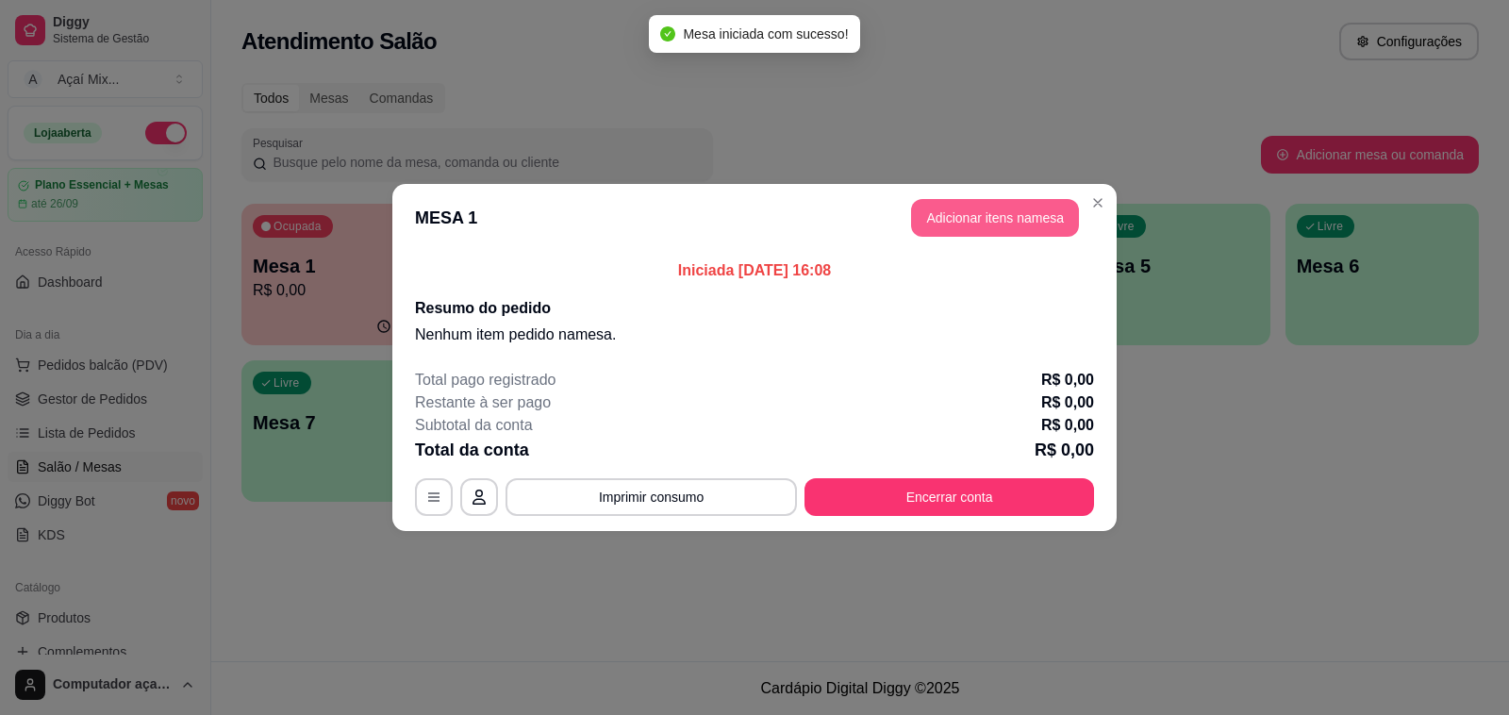
click at [989, 219] on button "Adicionar itens na mesa" at bounding box center [995, 218] width 168 height 38
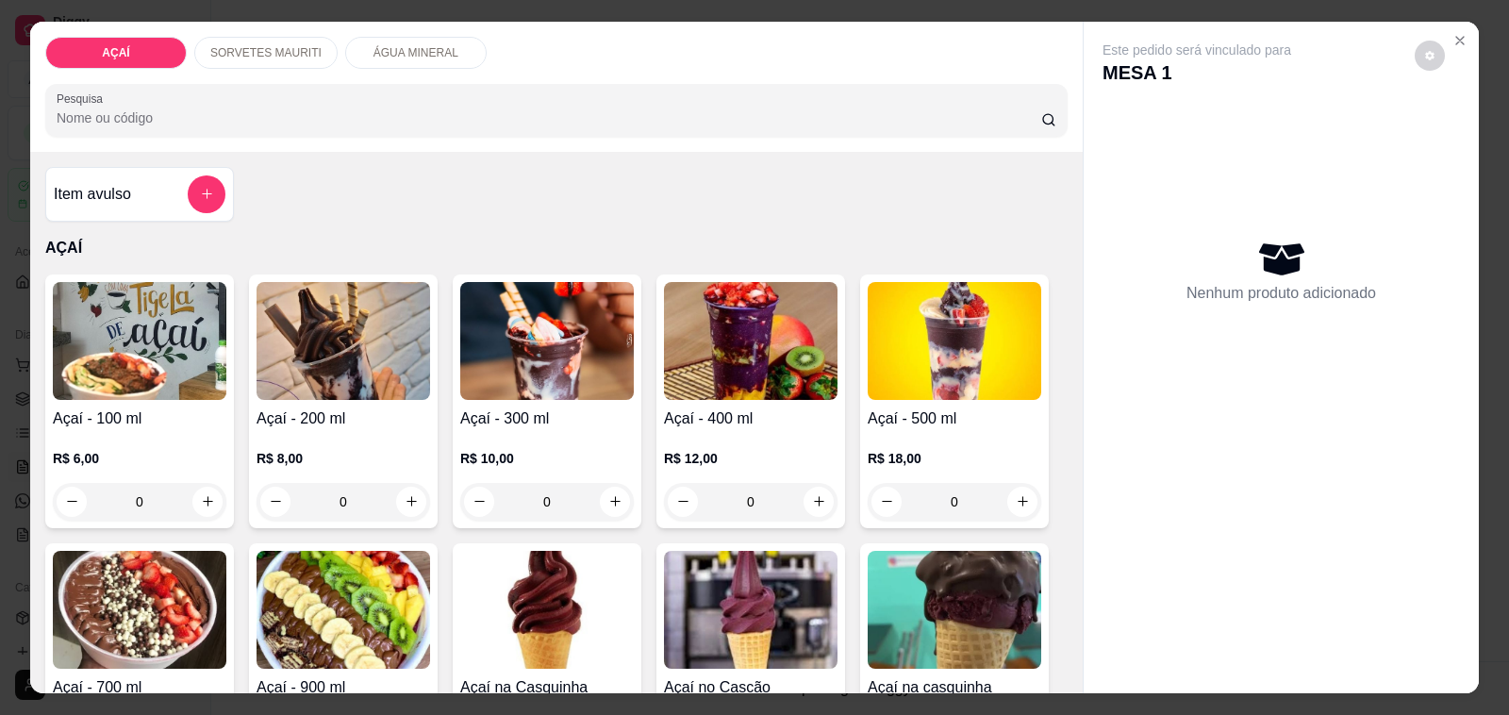
click at [550, 365] on img at bounding box center [547, 341] width 174 height 118
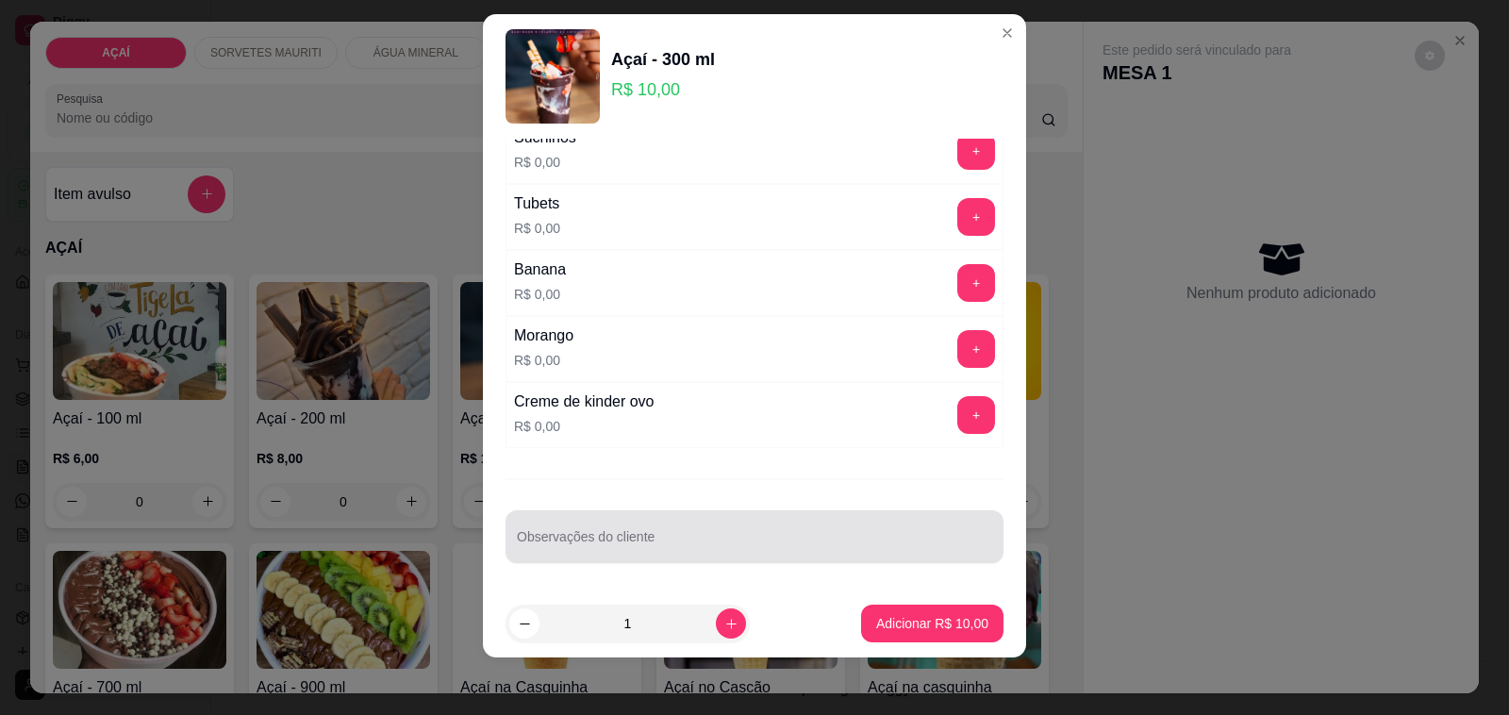
scroll to position [25, 0]
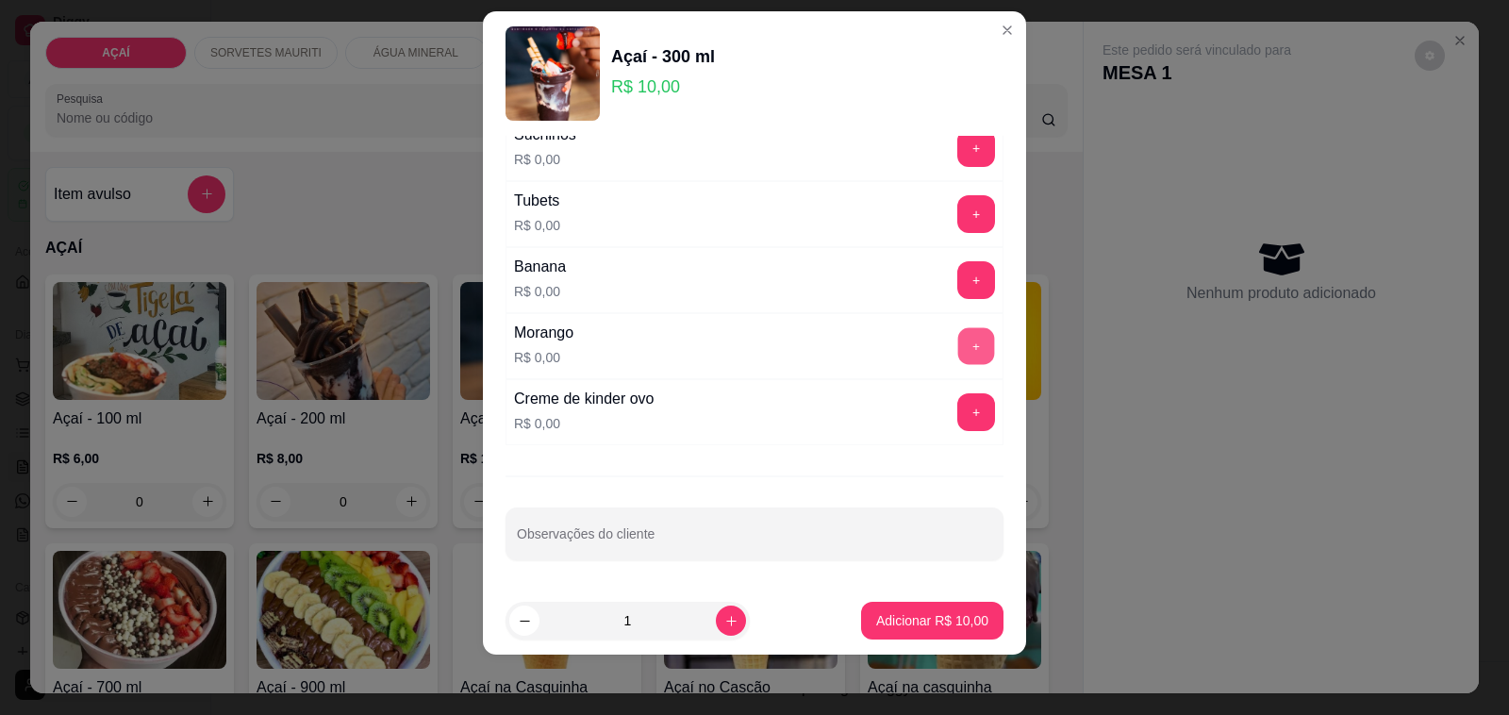
click at [958, 328] on button "+" at bounding box center [976, 346] width 37 height 37
click at [958, 280] on button "+" at bounding box center [977, 280] width 38 height 38
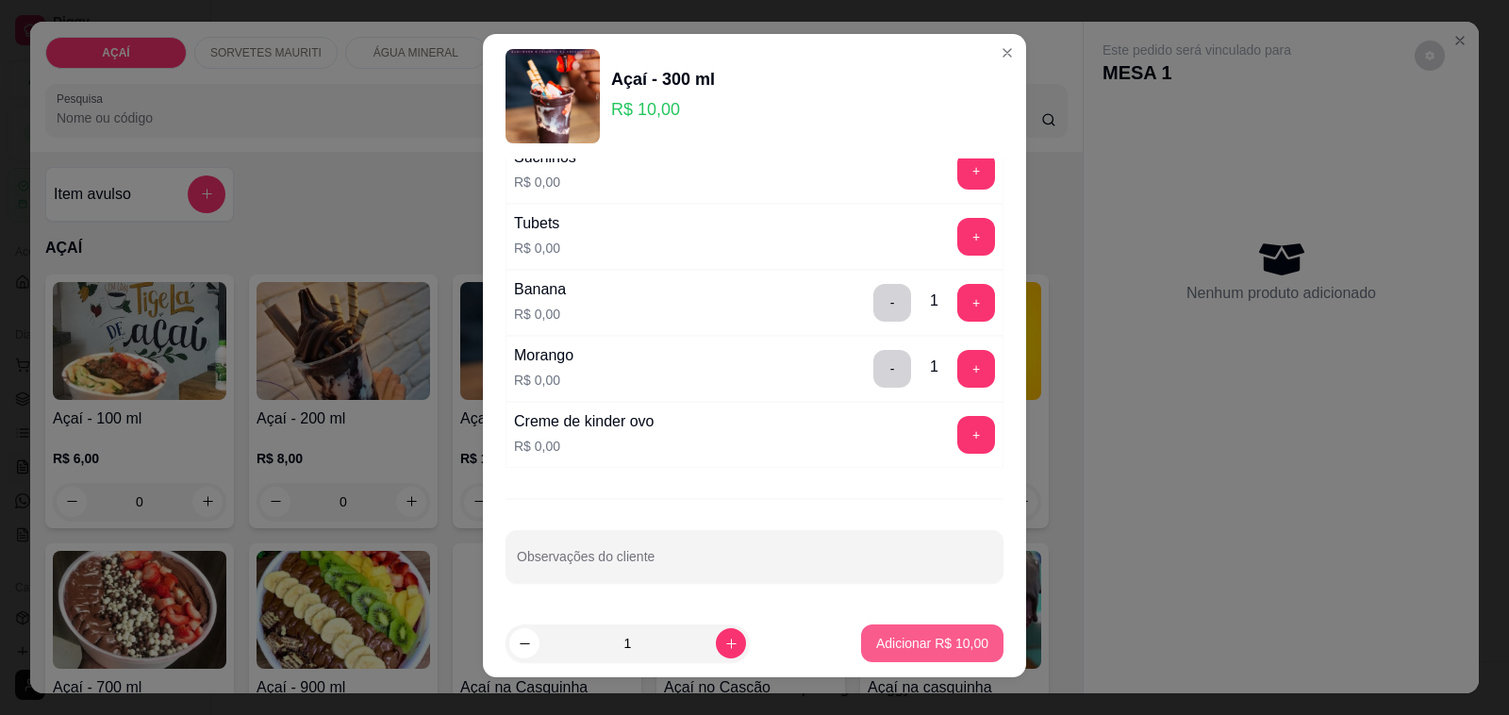
scroll to position [0, 0]
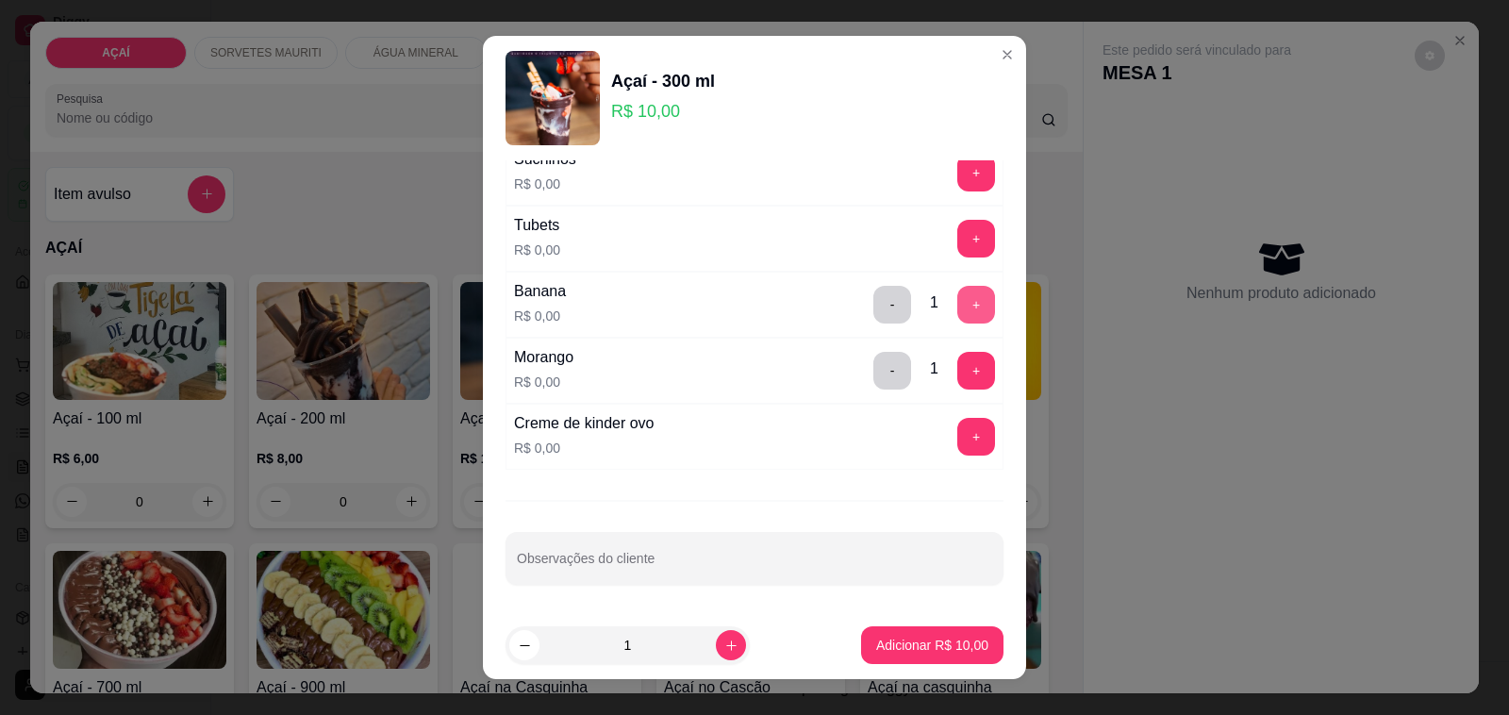
click at [958, 291] on button "+" at bounding box center [977, 305] width 38 height 38
click at [875, 303] on button "-" at bounding box center [893, 305] width 37 height 37
click at [875, 304] on button "-" at bounding box center [893, 305] width 37 height 37
click at [958, 303] on button "+" at bounding box center [976, 305] width 37 height 37
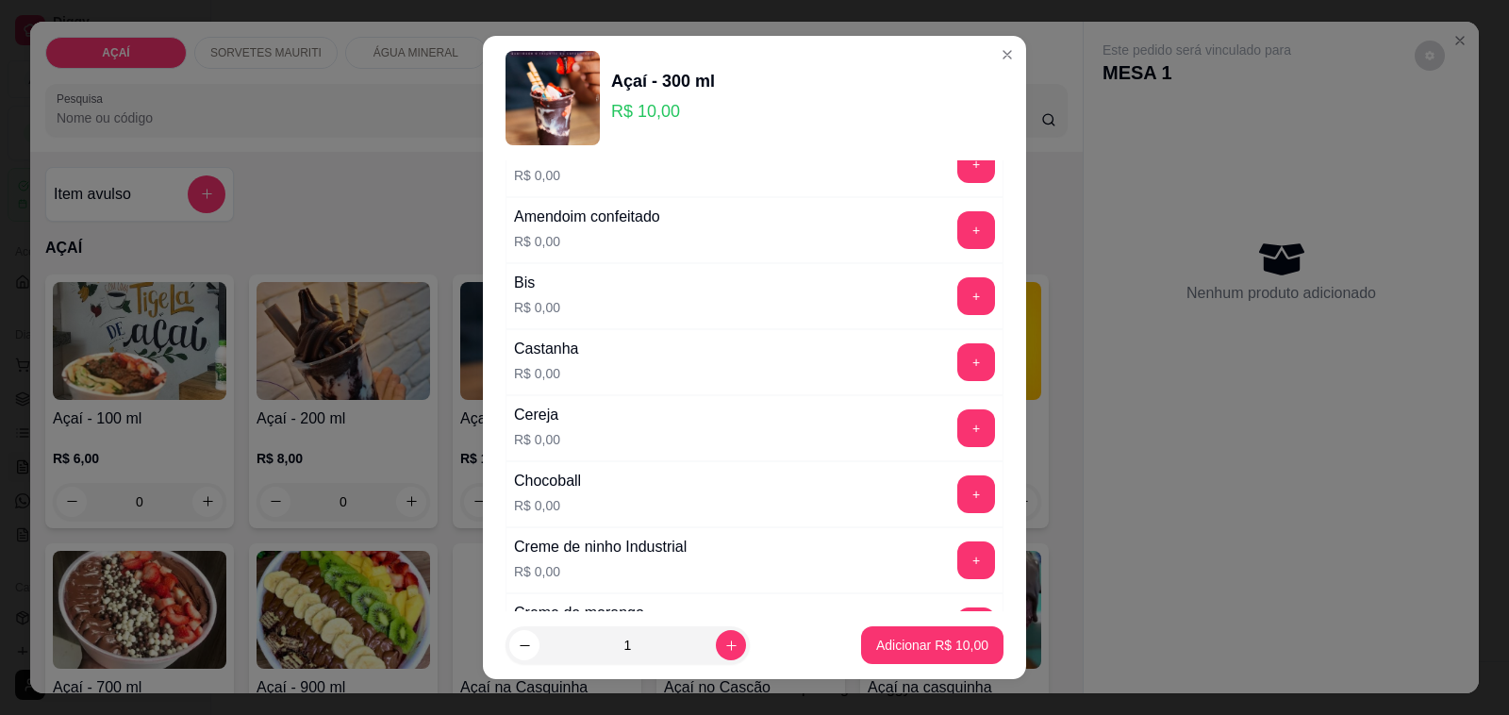
scroll to position [118, 0]
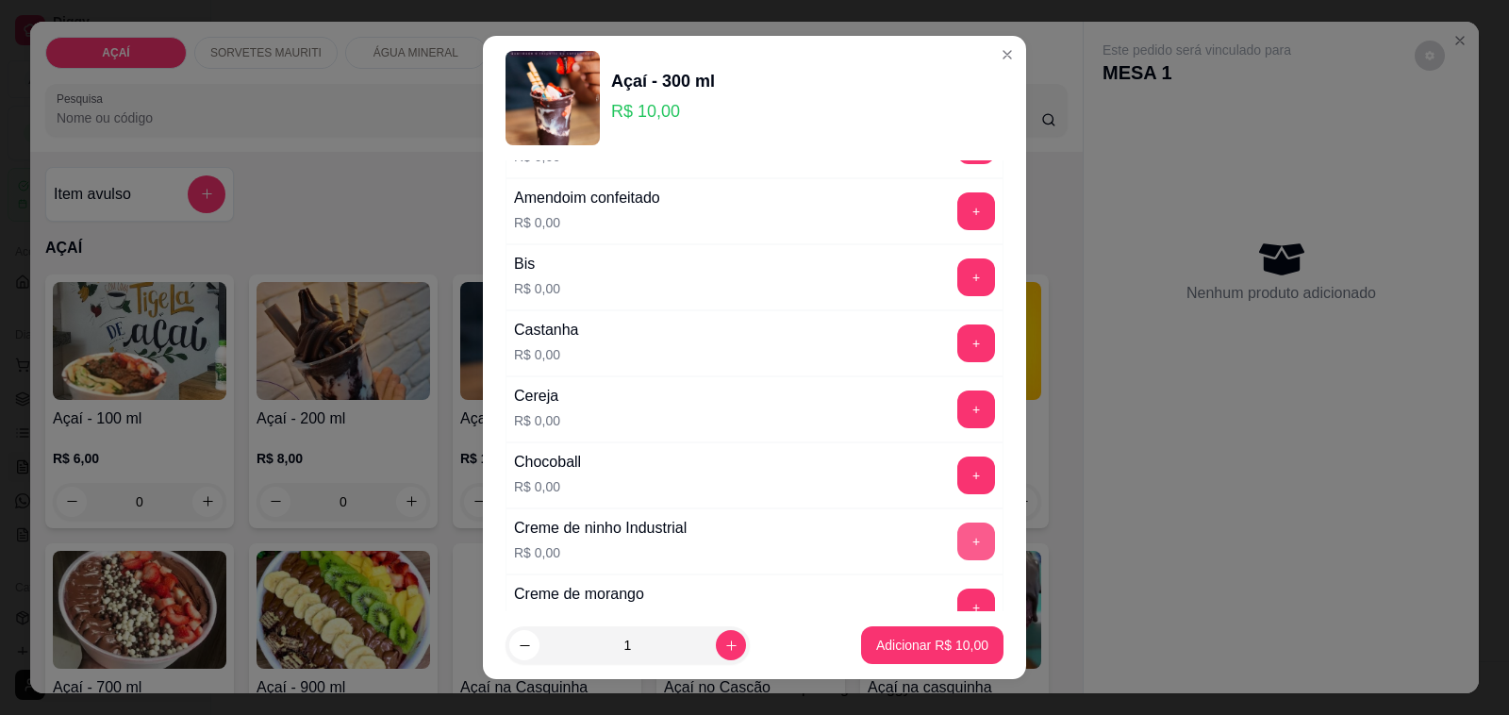
click at [958, 540] on button "+" at bounding box center [977, 542] width 38 height 38
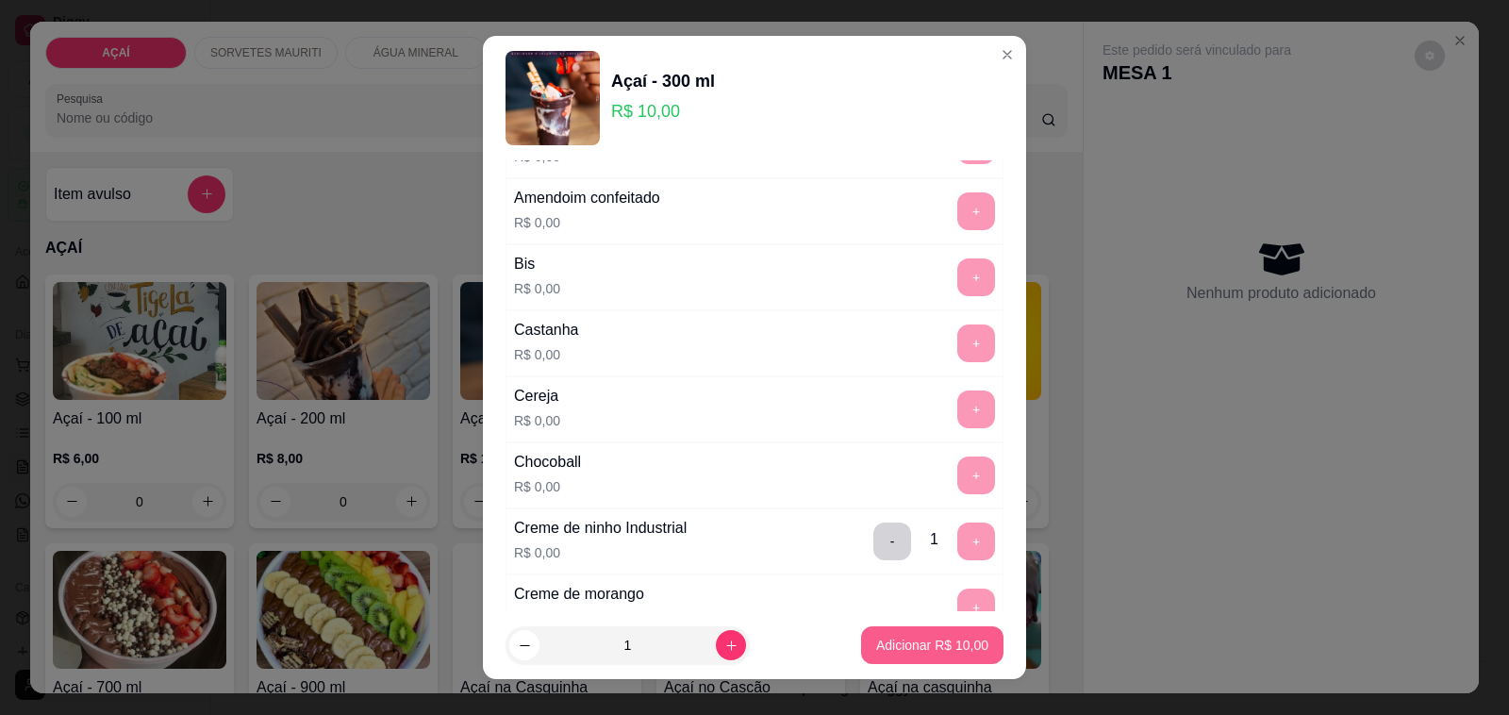
click at [916, 642] on p "Adicionar R$ 10,00" at bounding box center [932, 645] width 112 height 19
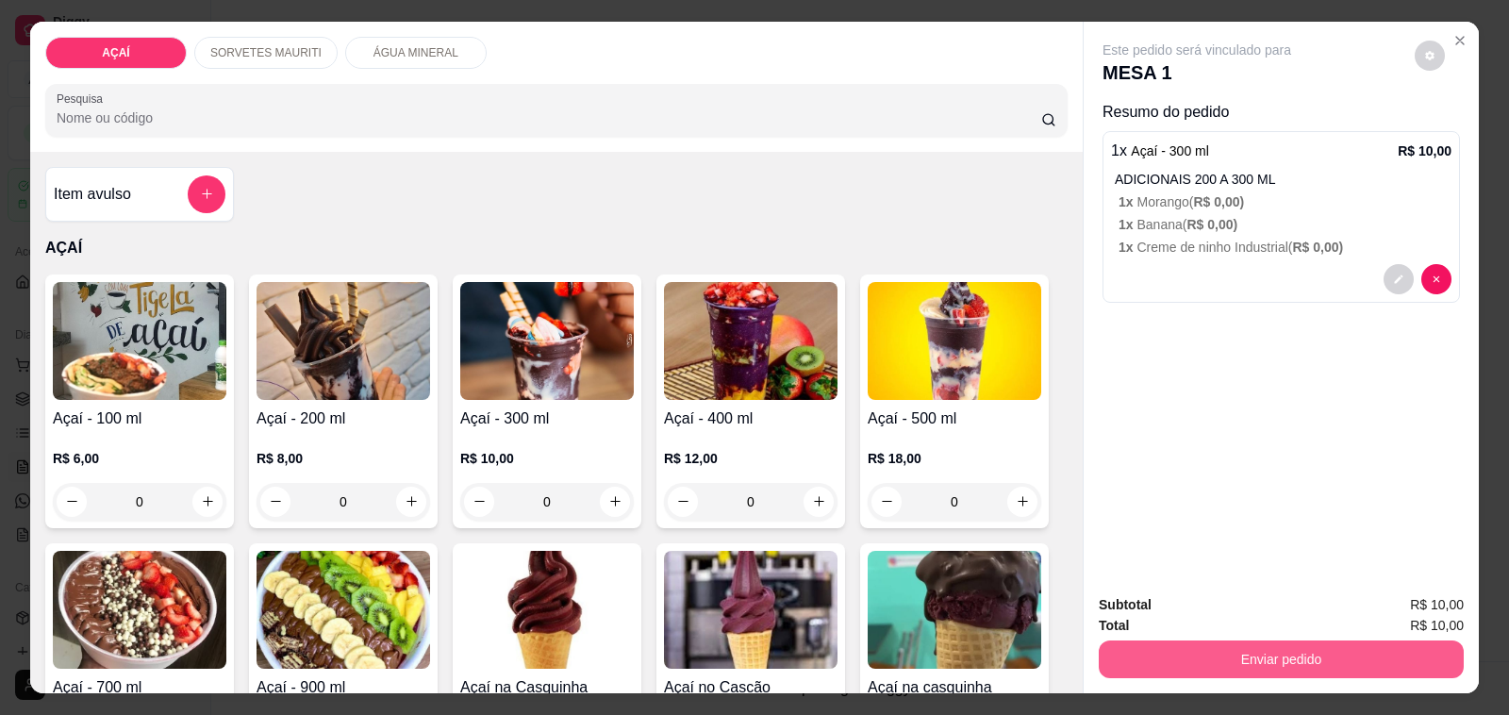
click at [1219, 658] on button "Enviar pedido" at bounding box center [1281, 660] width 365 height 38
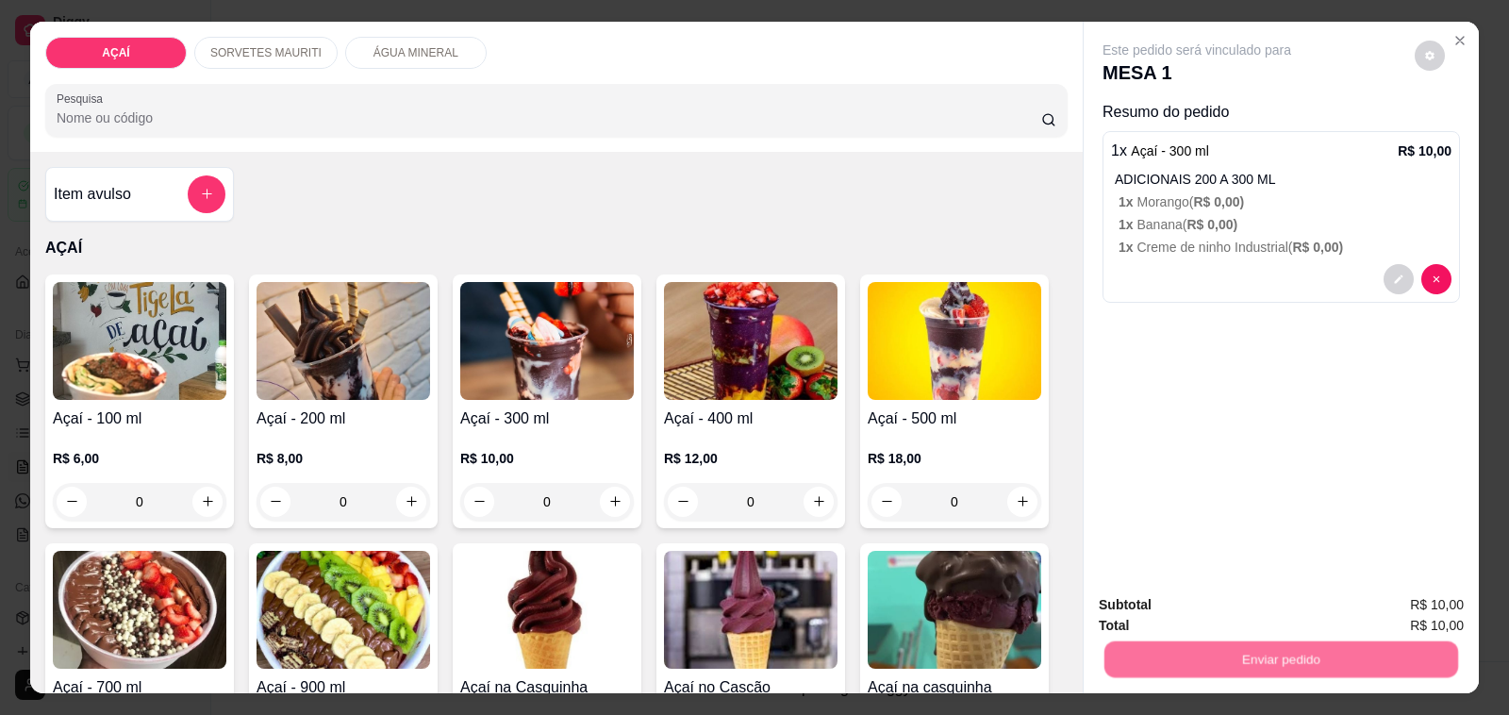
click at [1184, 588] on button "Não registrar e enviar pedido" at bounding box center [1218, 605] width 191 height 35
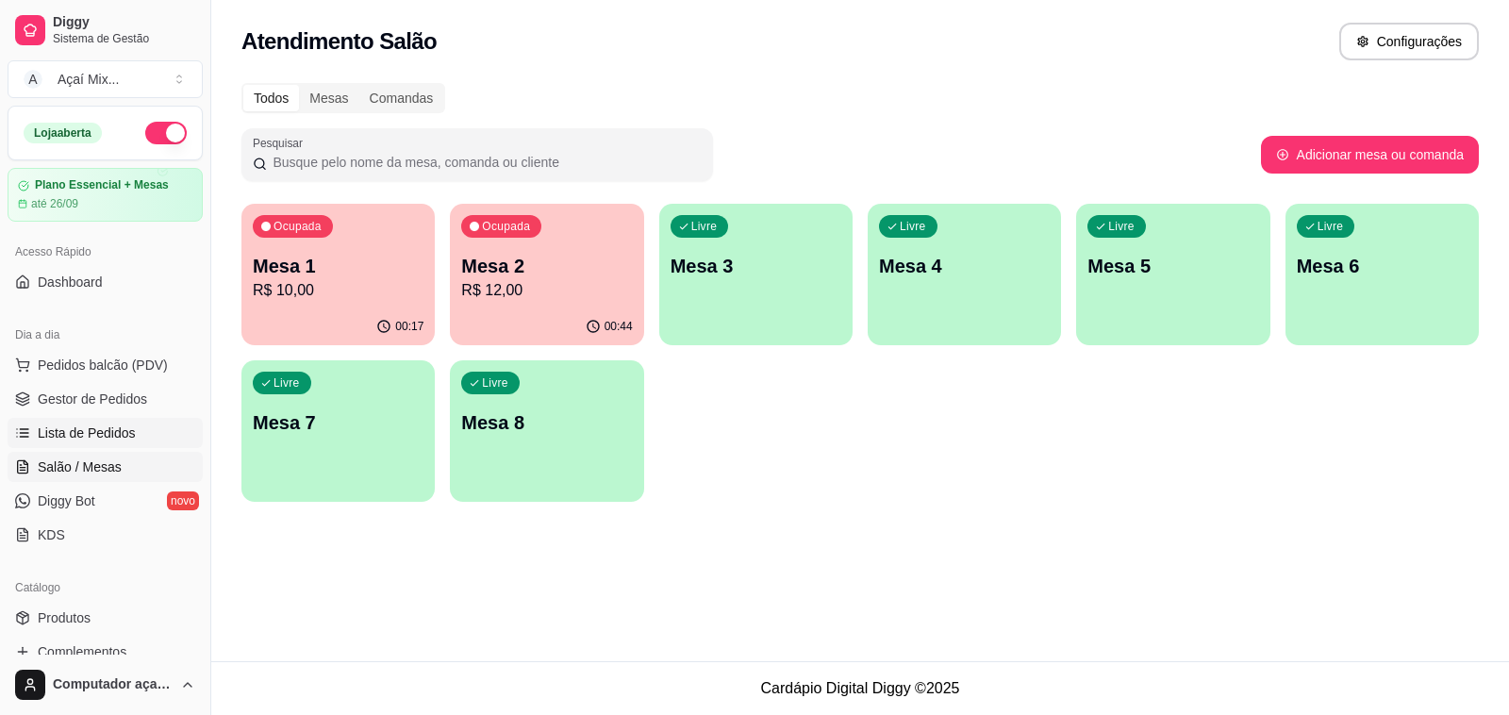
click at [91, 427] on span "Lista de Pedidos" at bounding box center [87, 433] width 98 height 19
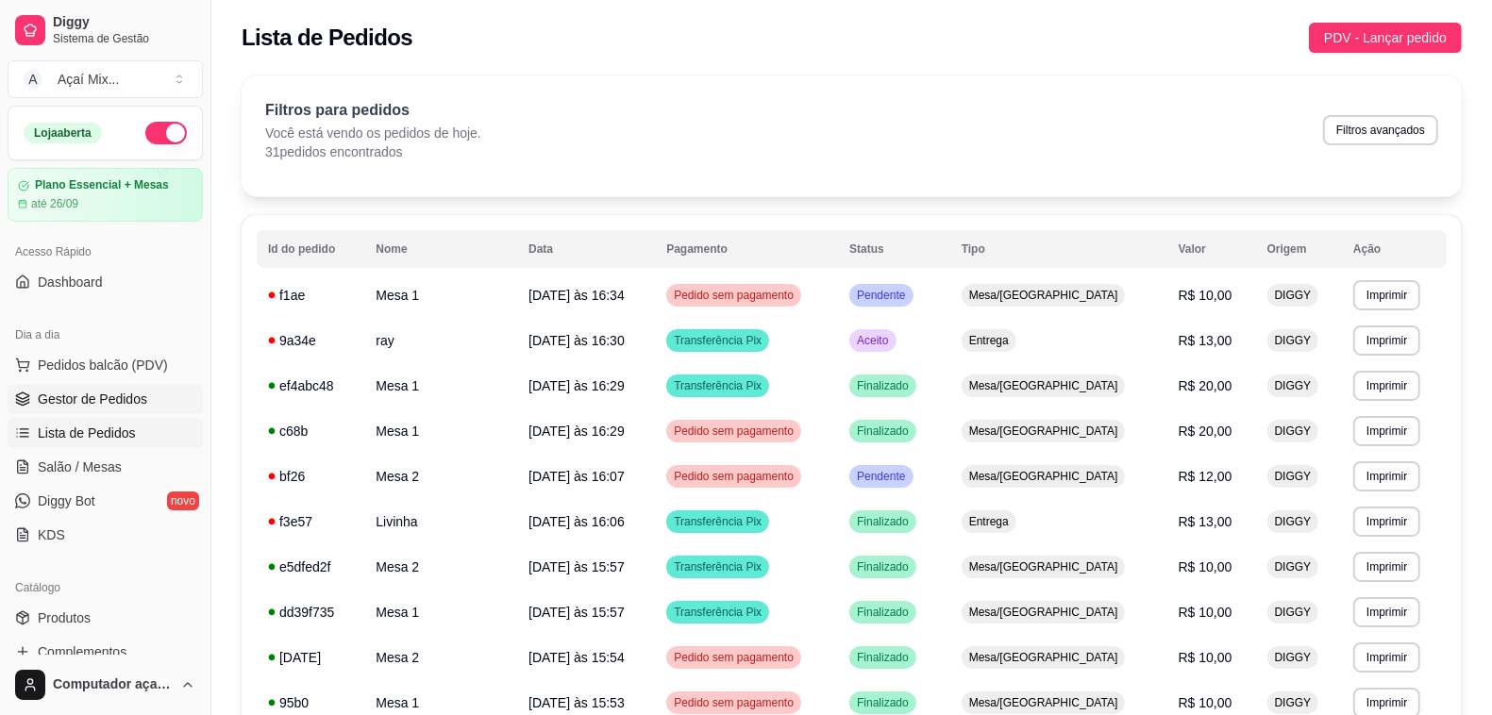
click at [97, 393] on span "Gestor de Pedidos" at bounding box center [92, 399] width 109 height 19
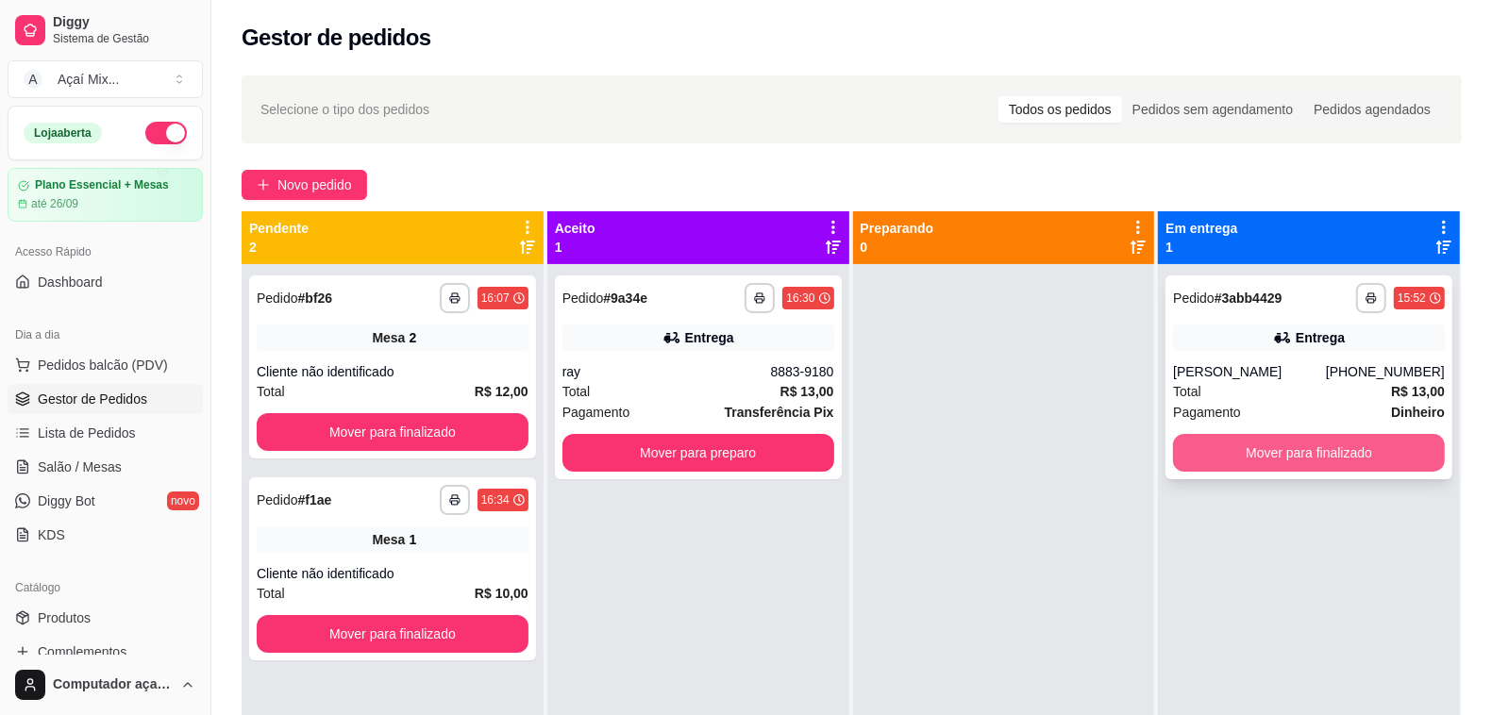
click at [1308, 468] on button "Mover para finalizado" at bounding box center [1309, 453] width 272 height 38
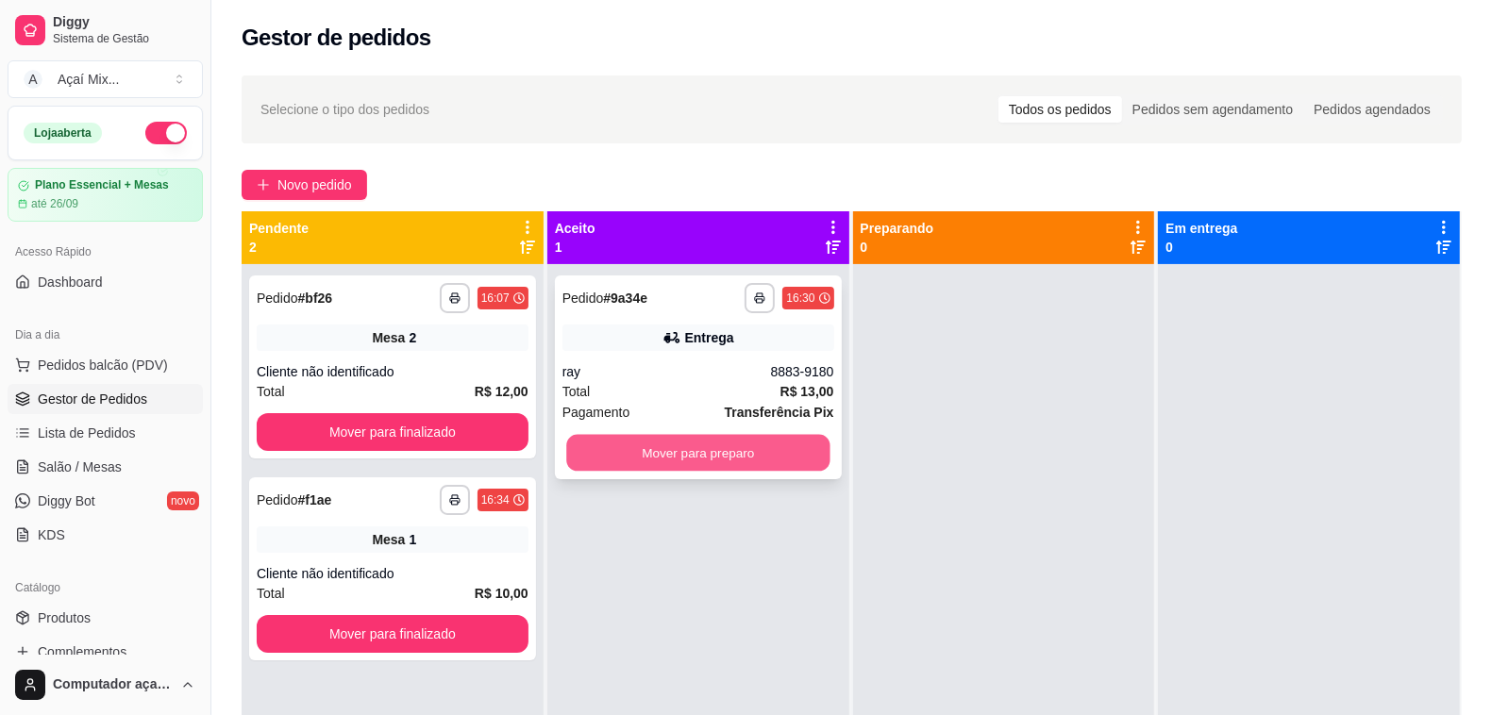
click at [761, 464] on button "Mover para preparo" at bounding box center [697, 453] width 263 height 37
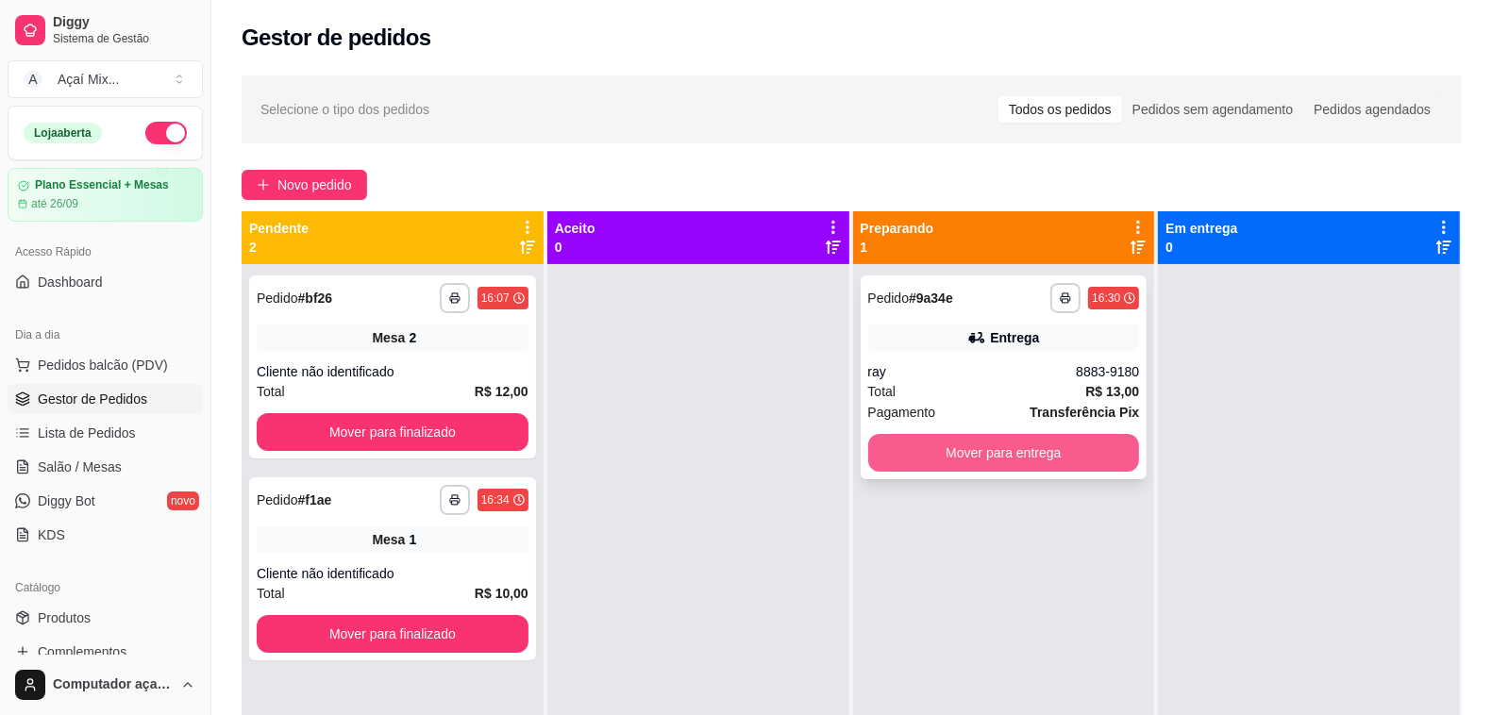
click at [972, 442] on button "Mover para entrega" at bounding box center [1004, 453] width 272 height 38
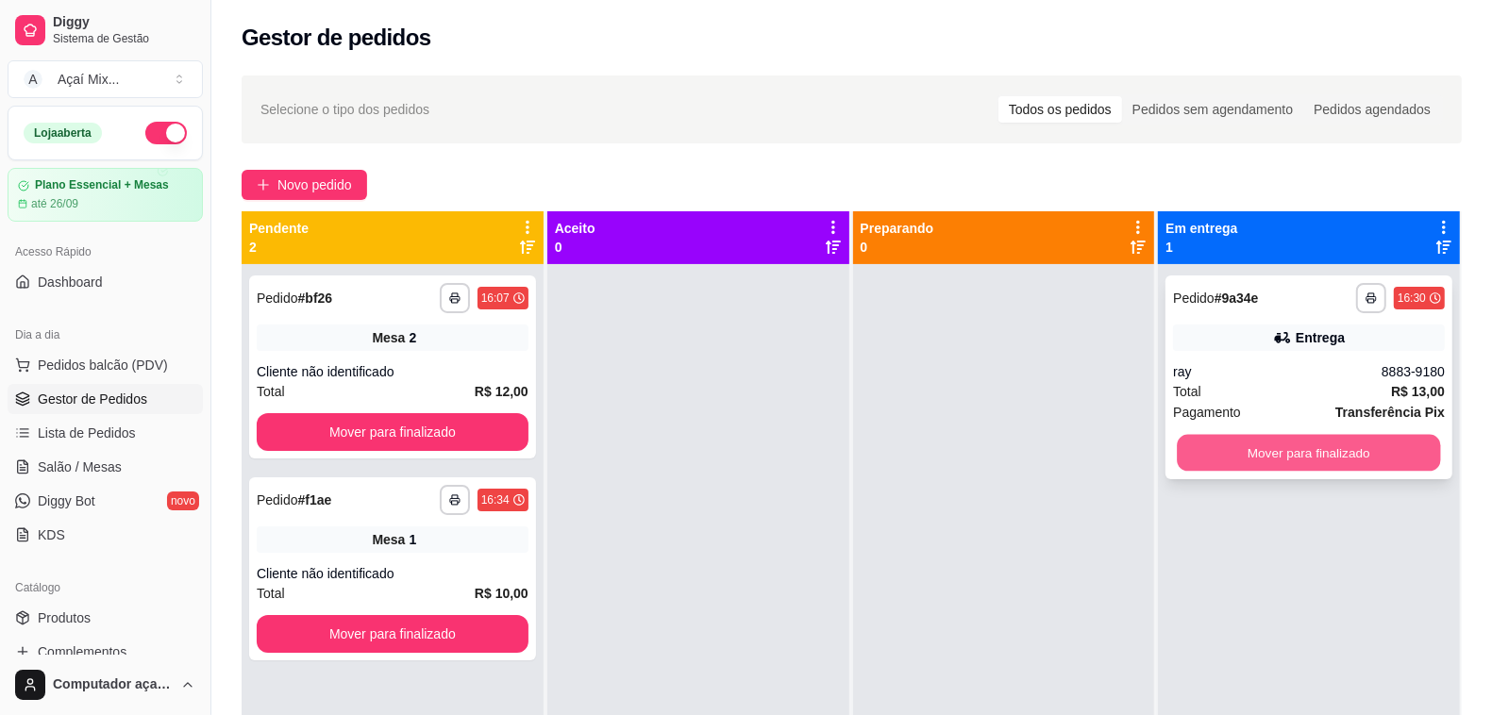
click at [1220, 456] on button "Mover para finalizado" at bounding box center [1308, 453] width 263 height 37
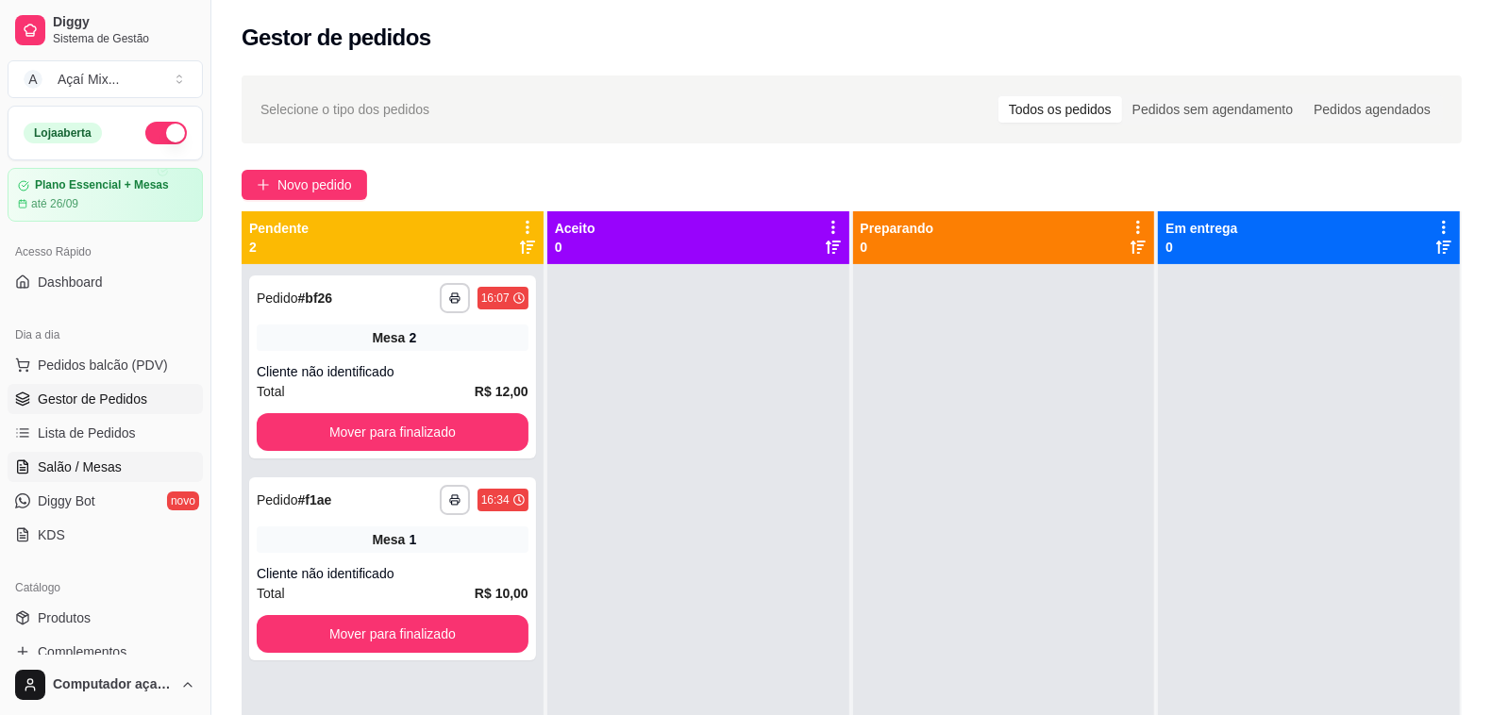
click at [92, 479] on link "Salão / Mesas" at bounding box center [105, 467] width 195 height 30
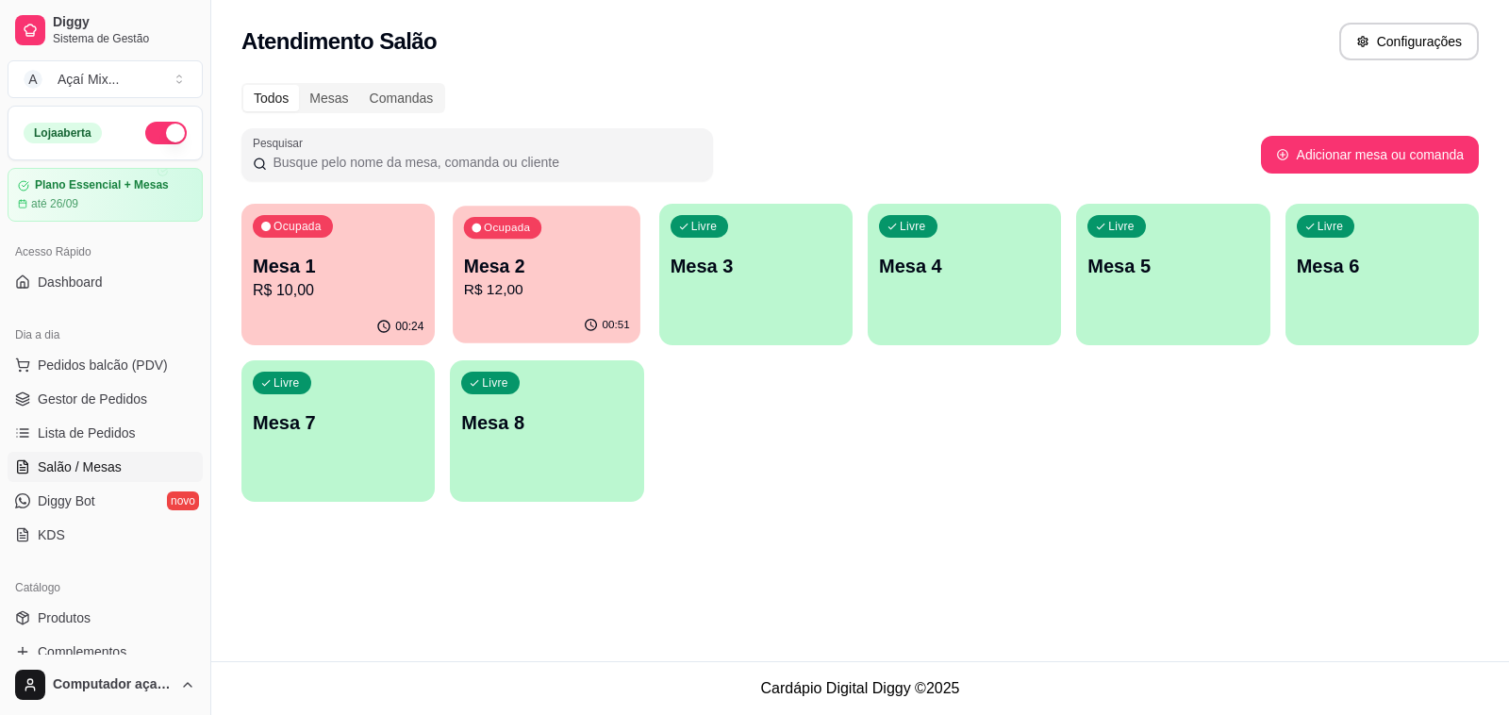
click at [529, 307] on div "Ocupada Mesa 2 R$ 12,00" at bounding box center [547, 257] width 188 height 102
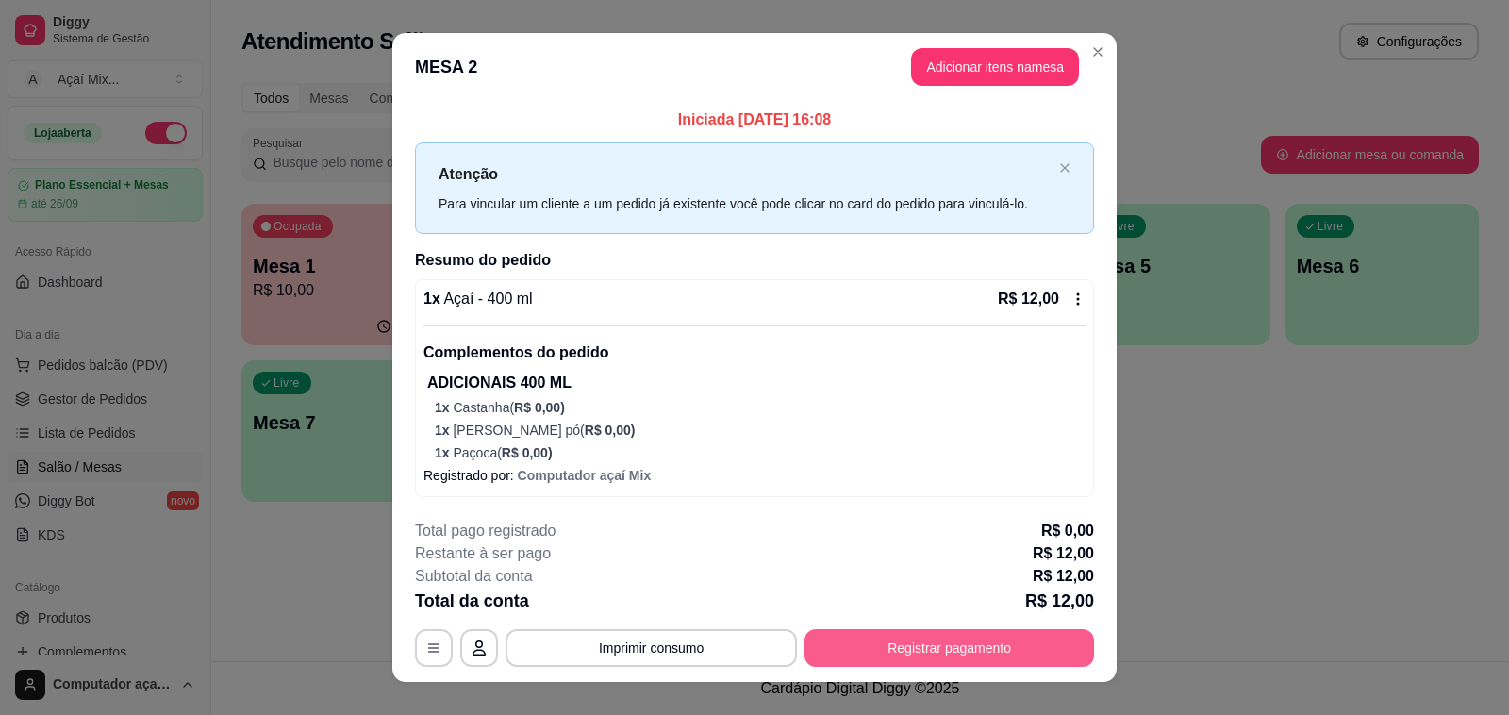
click at [949, 661] on button "Registrar pagamento" at bounding box center [950, 648] width 290 height 38
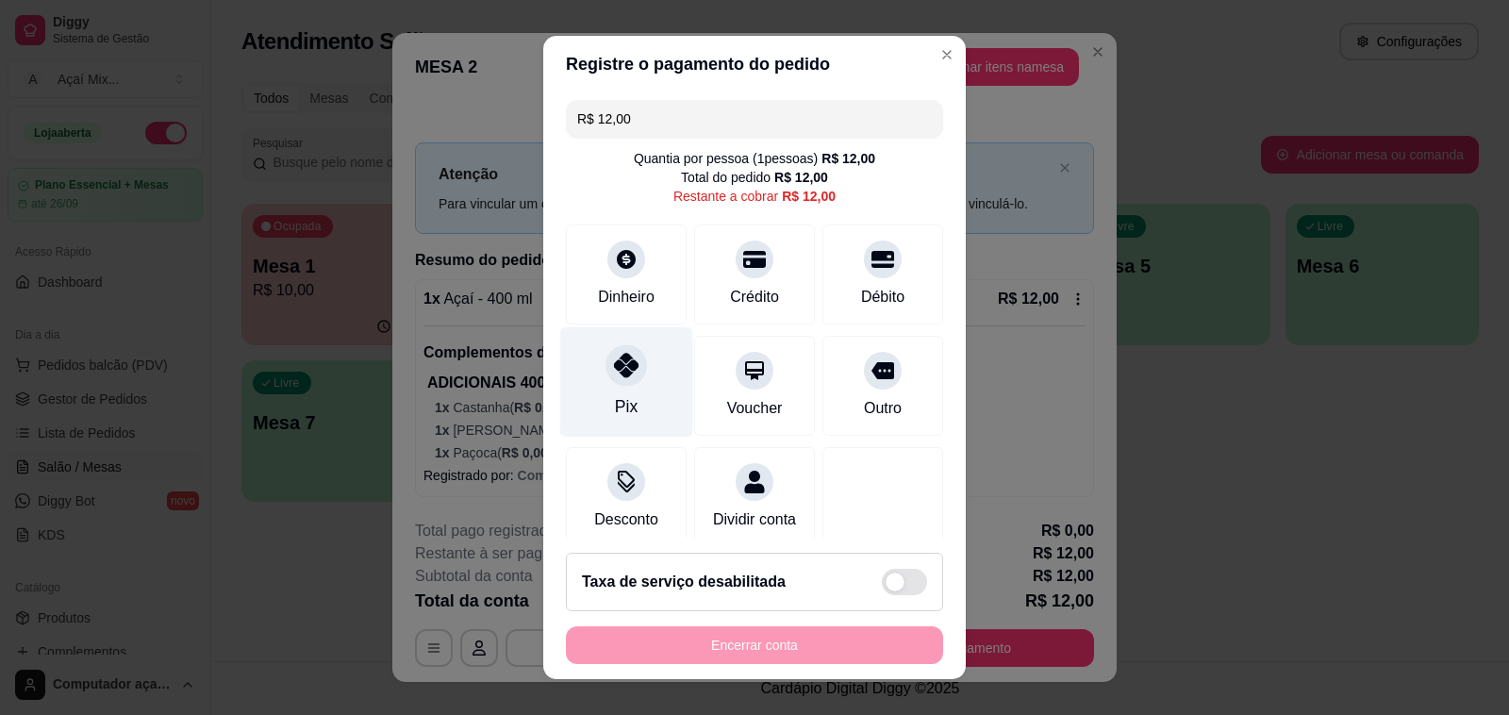
click at [624, 342] on div "Pix" at bounding box center [626, 382] width 133 height 110
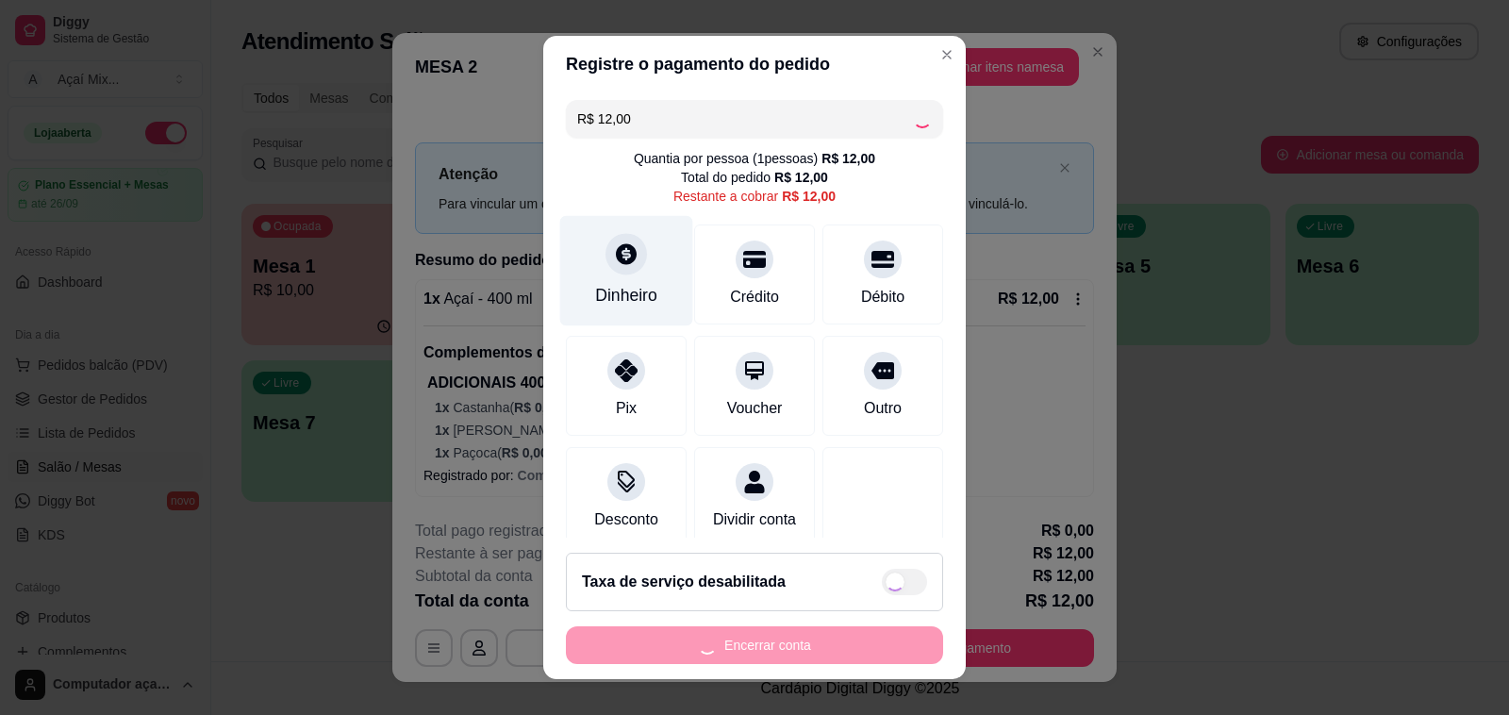
click at [616, 298] on div "Dinheiro" at bounding box center [626, 271] width 133 height 110
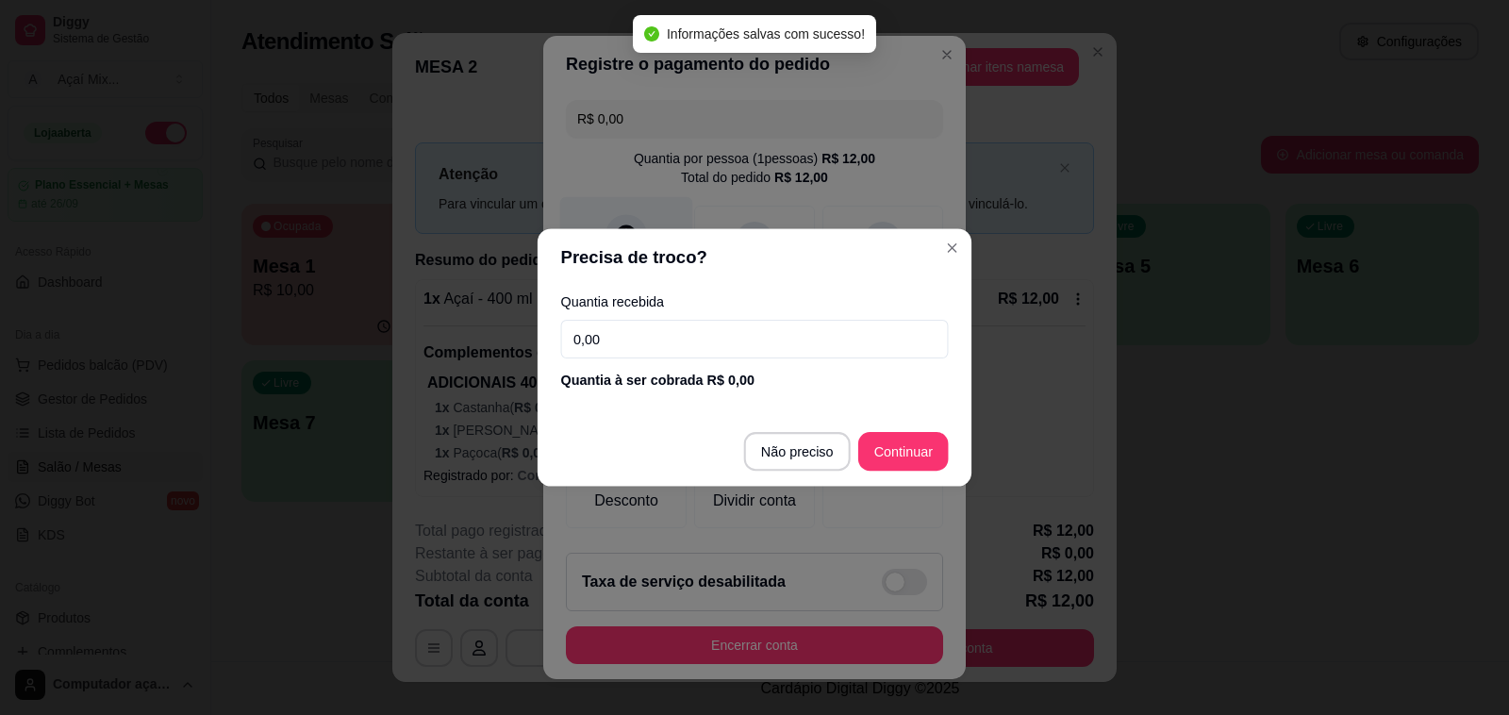
type input "R$ 0,00"
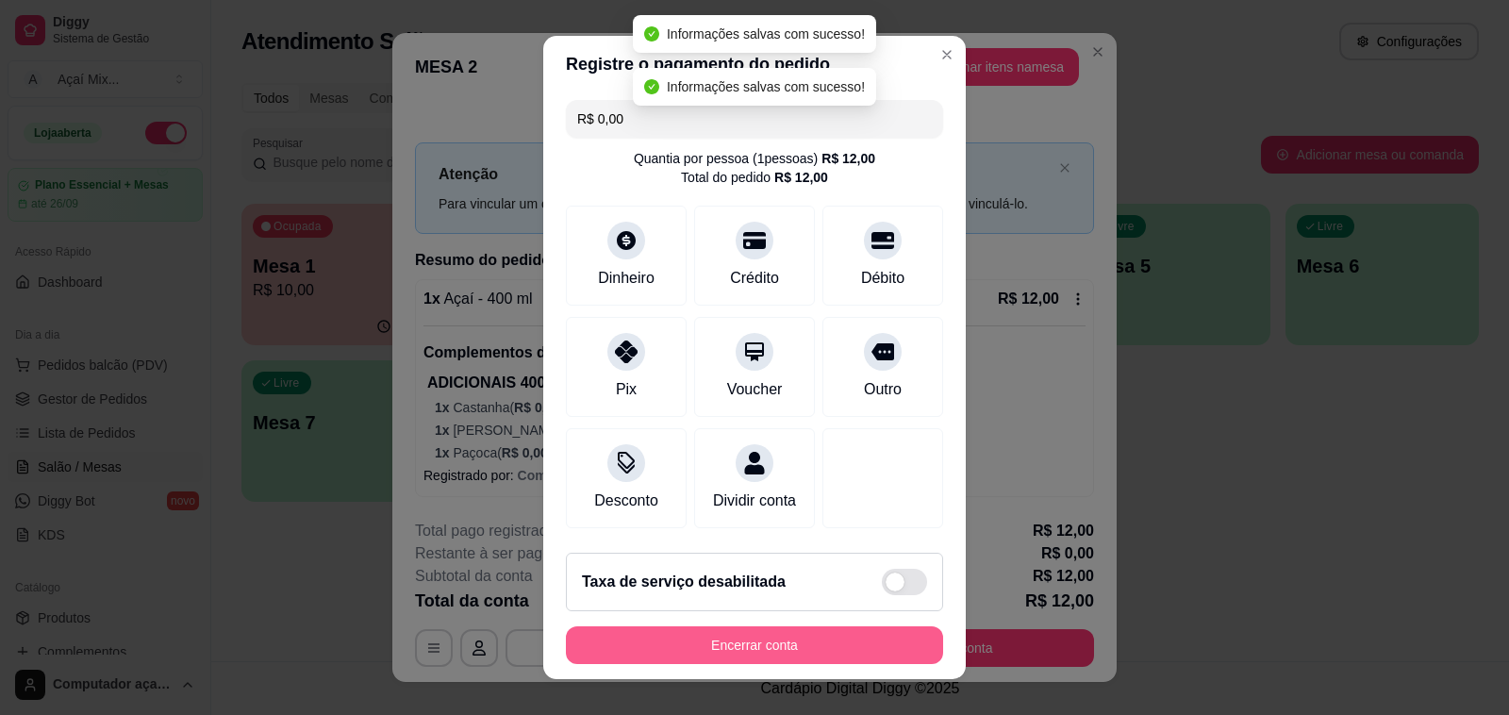
click at [852, 635] on div "Encerrar conta" at bounding box center [754, 645] width 377 height 38
click at [874, 663] on button "Encerrar conta" at bounding box center [754, 645] width 377 height 38
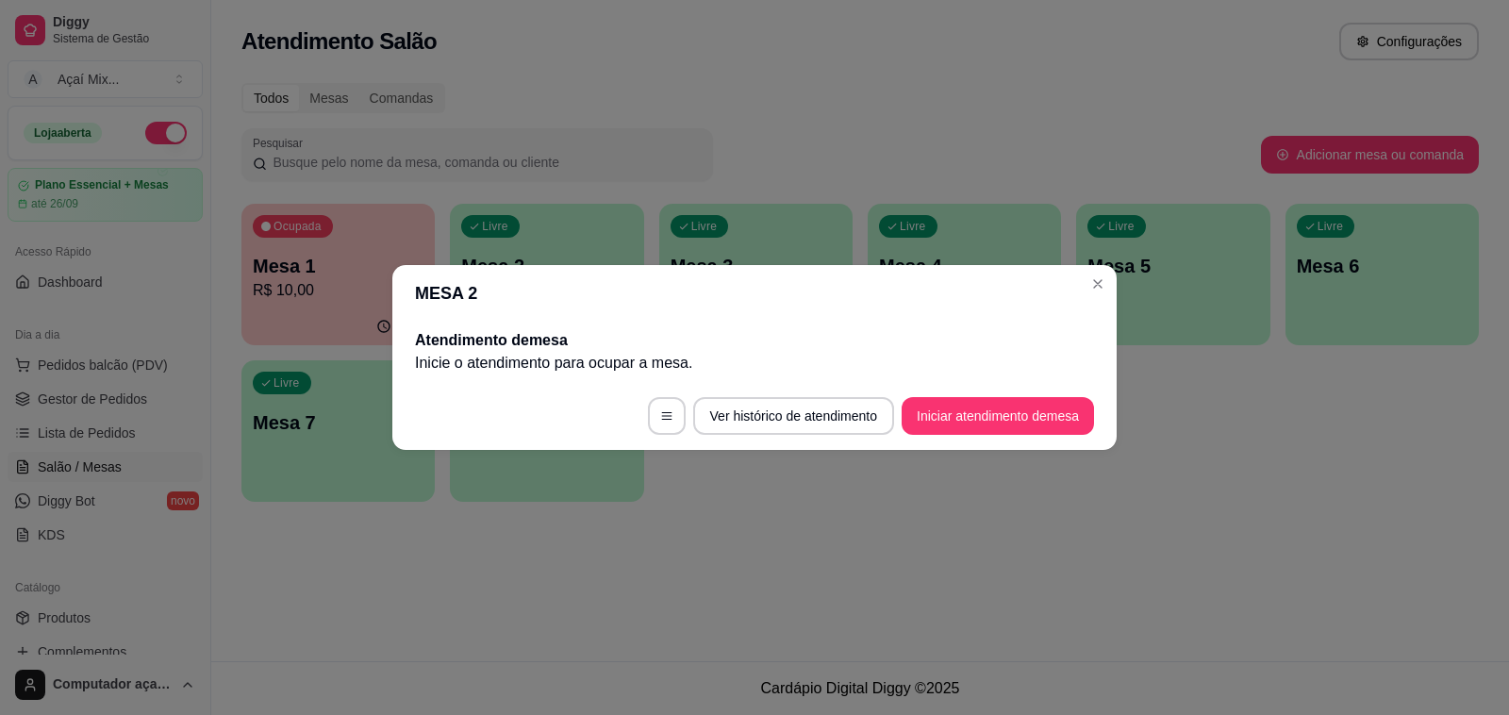
click at [1114, 275] on header "MESA 2" at bounding box center [754, 293] width 725 height 57
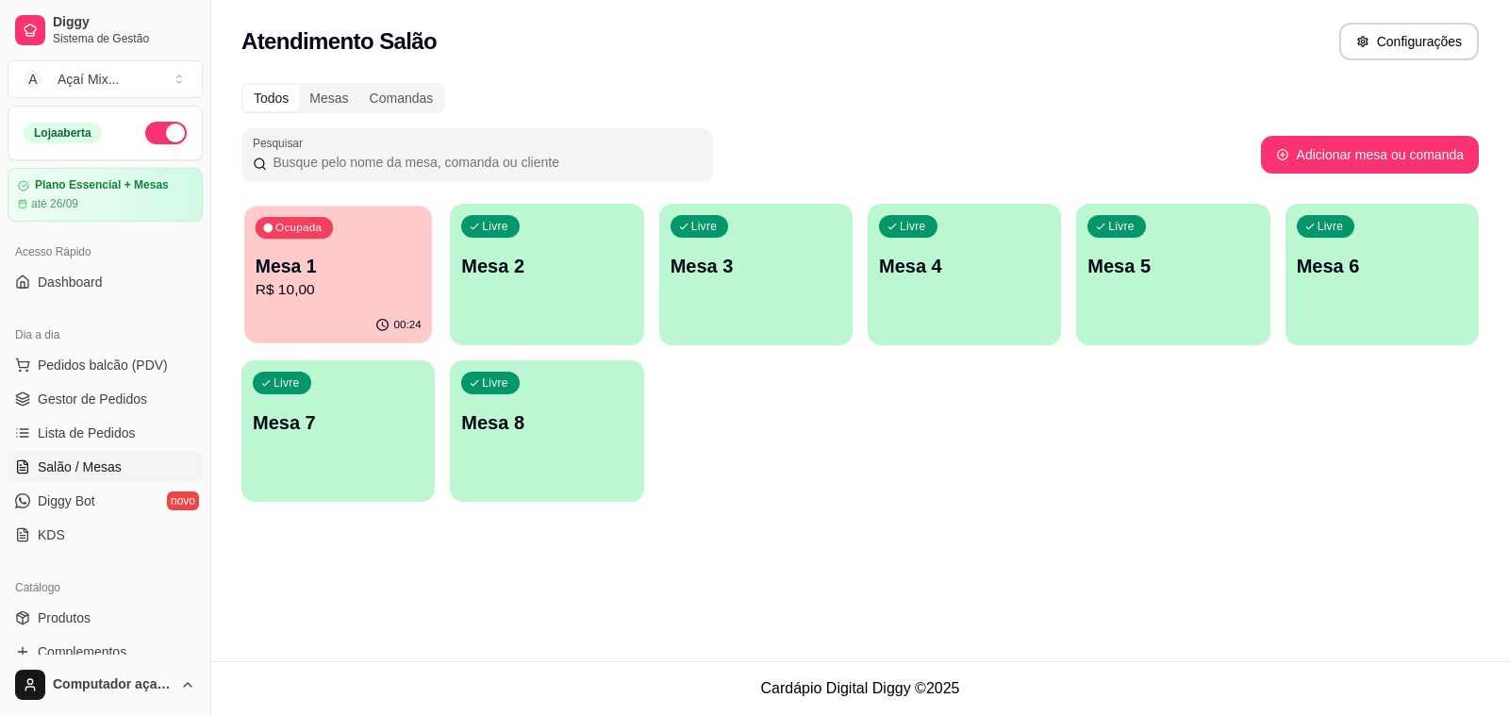
click at [392, 272] on p "Mesa 1" at bounding box center [339, 266] width 166 height 25
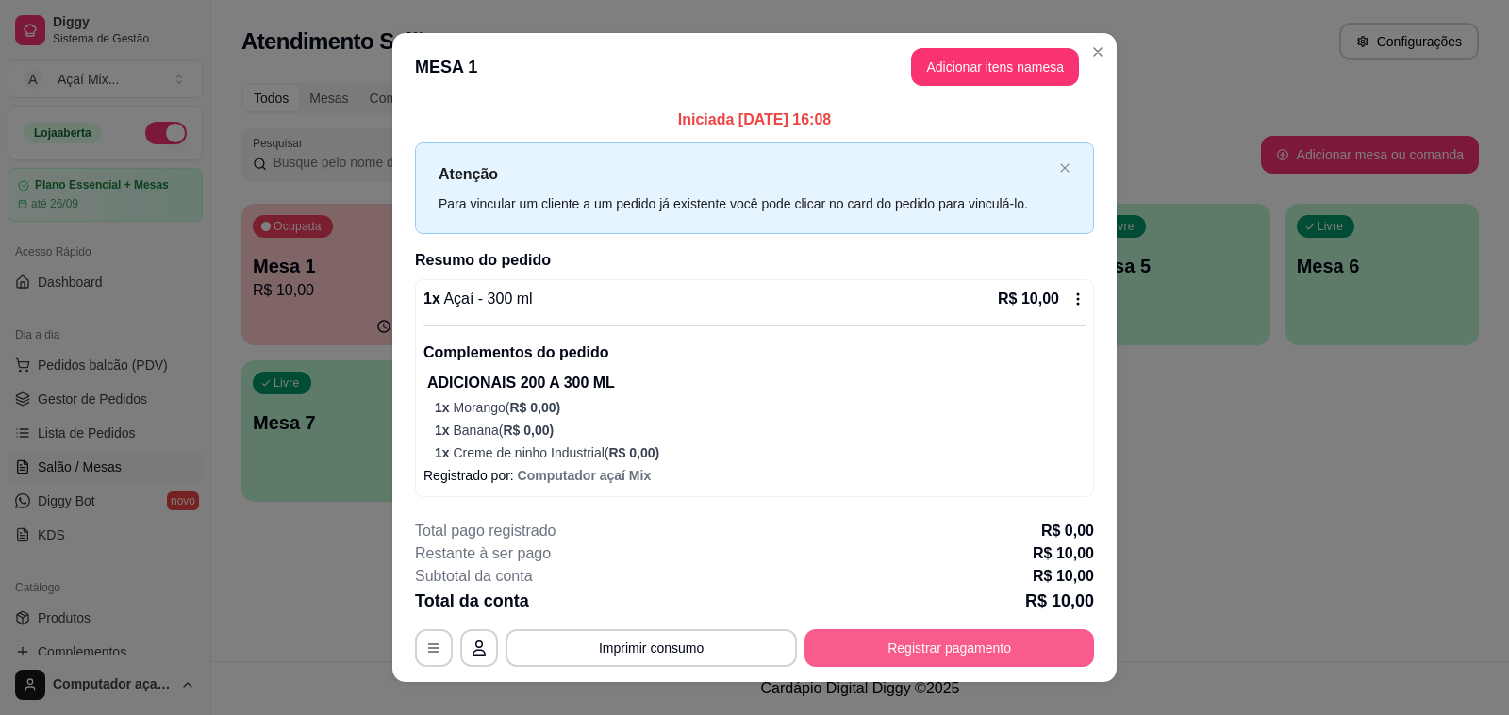
click at [920, 656] on button "Registrar pagamento" at bounding box center [950, 648] width 290 height 38
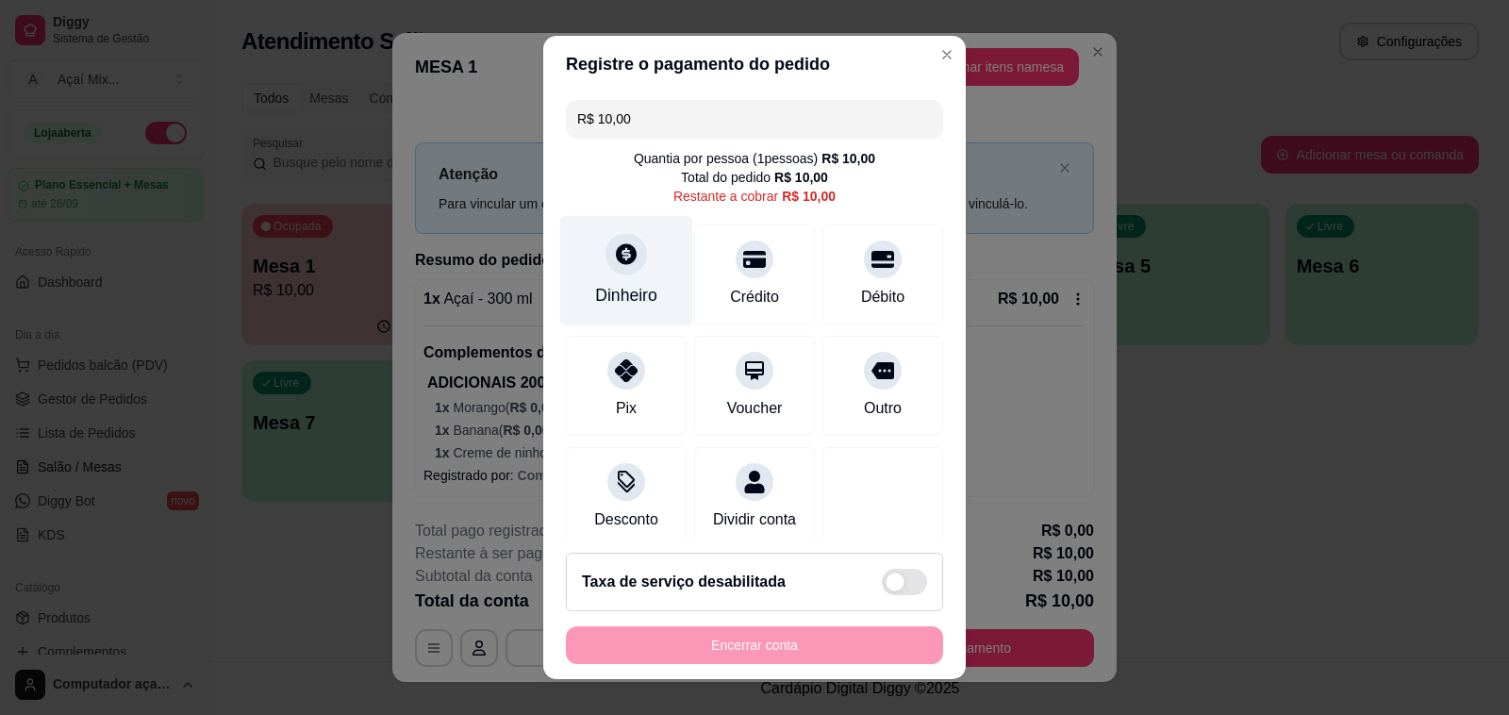
click at [594, 270] on div "Dinheiro" at bounding box center [626, 271] width 133 height 110
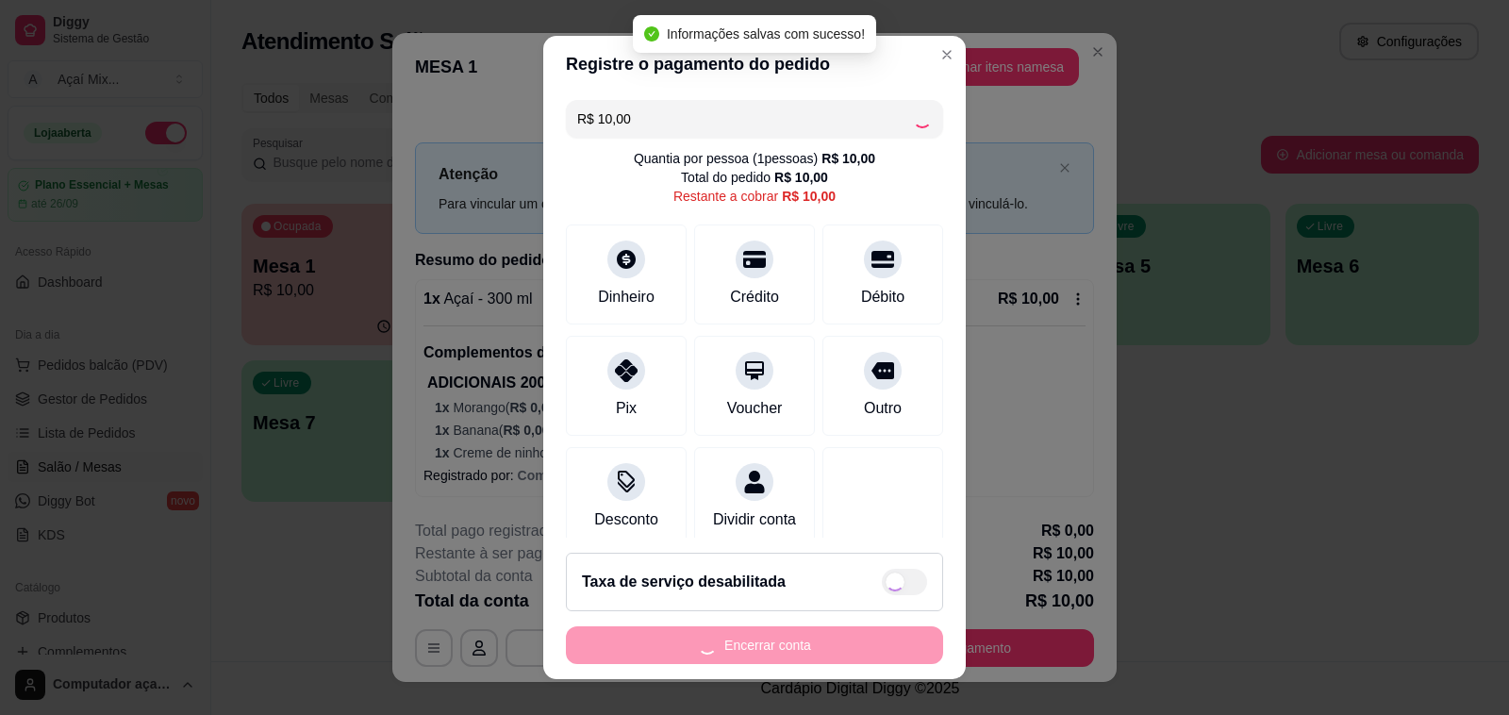
type input "R$ 0,00"
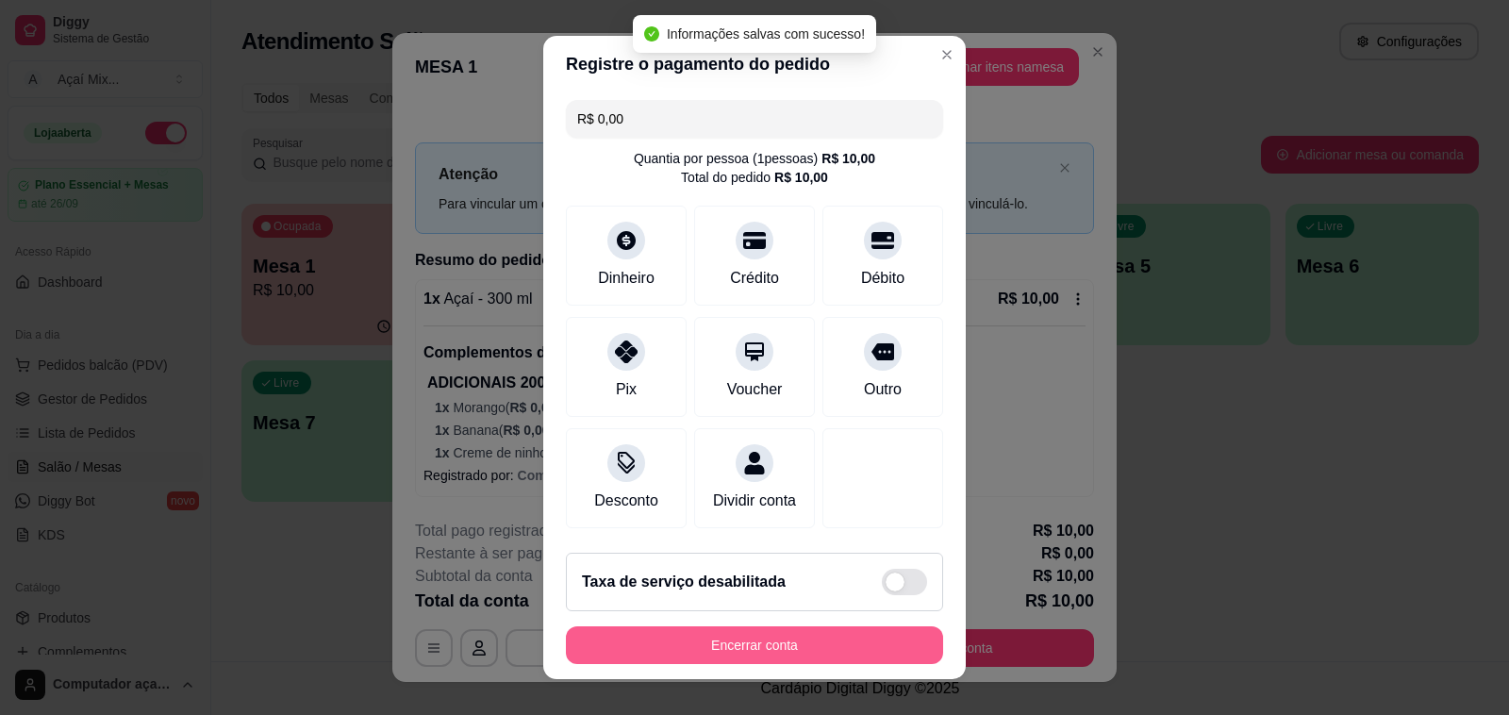
click at [818, 646] on button "Encerrar conta" at bounding box center [754, 645] width 377 height 38
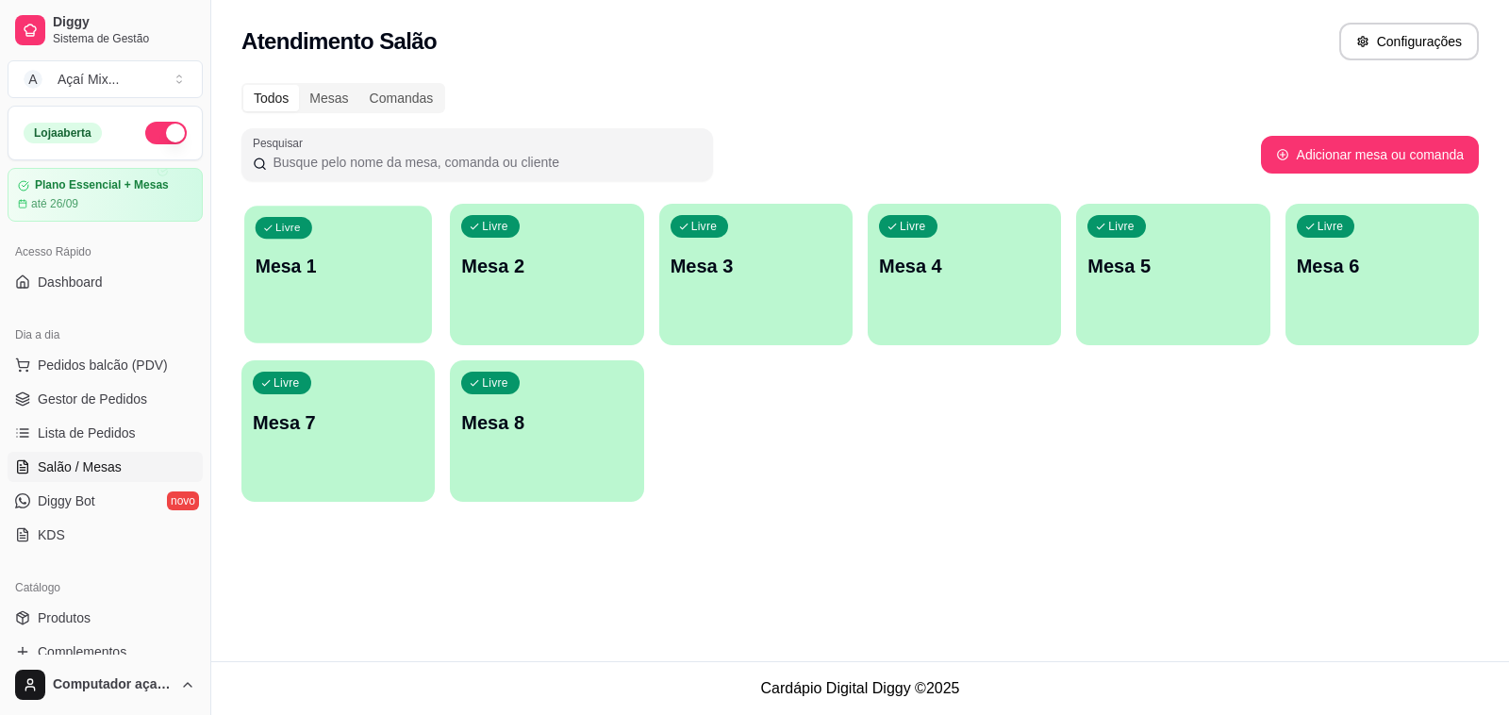
click at [342, 275] on p "Mesa 1" at bounding box center [339, 266] width 166 height 25
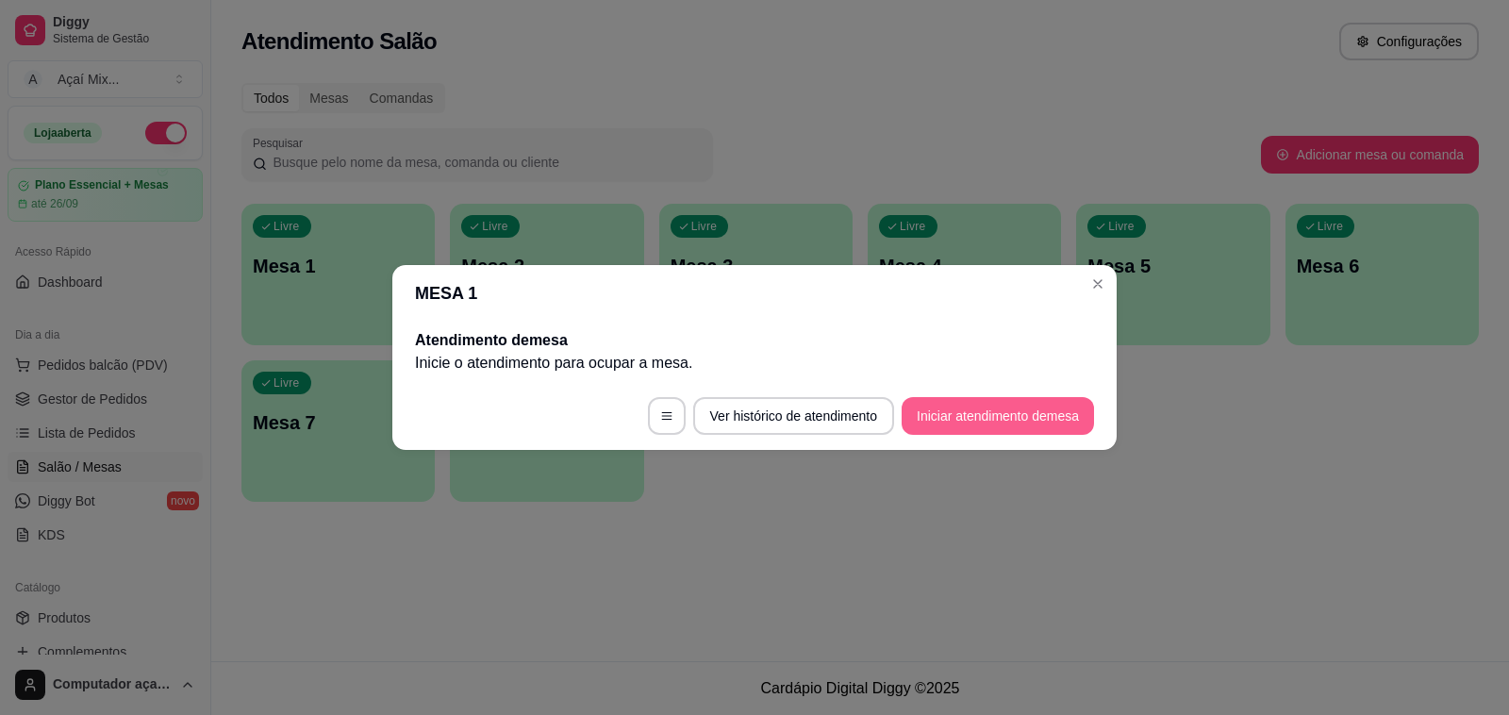
click at [1003, 403] on button "Iniciar atendimento de mesa" at bounding box center [998, 416] width 192 height 38
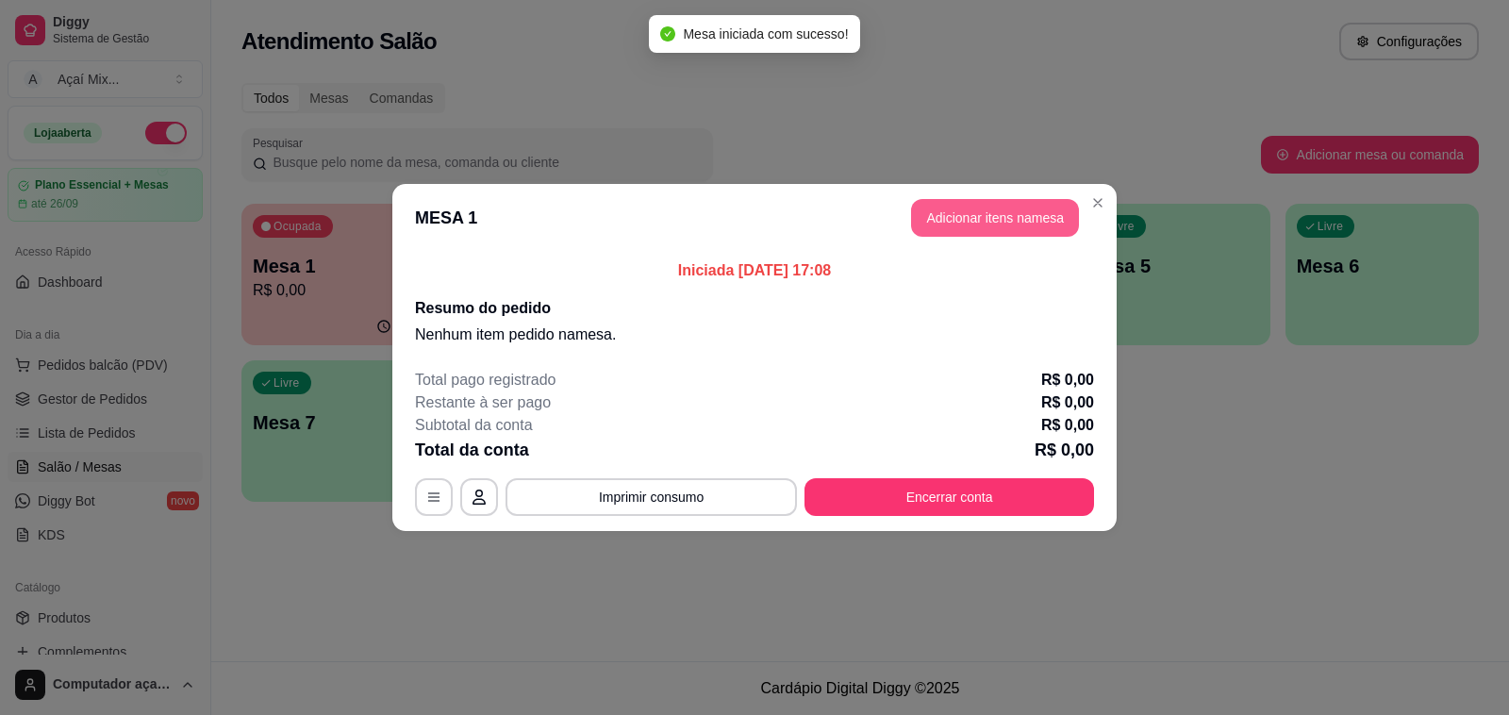
click at [944, 212] on button "Adicionar itens na mesa" at bounding box center [995, 218] width 168 height 38
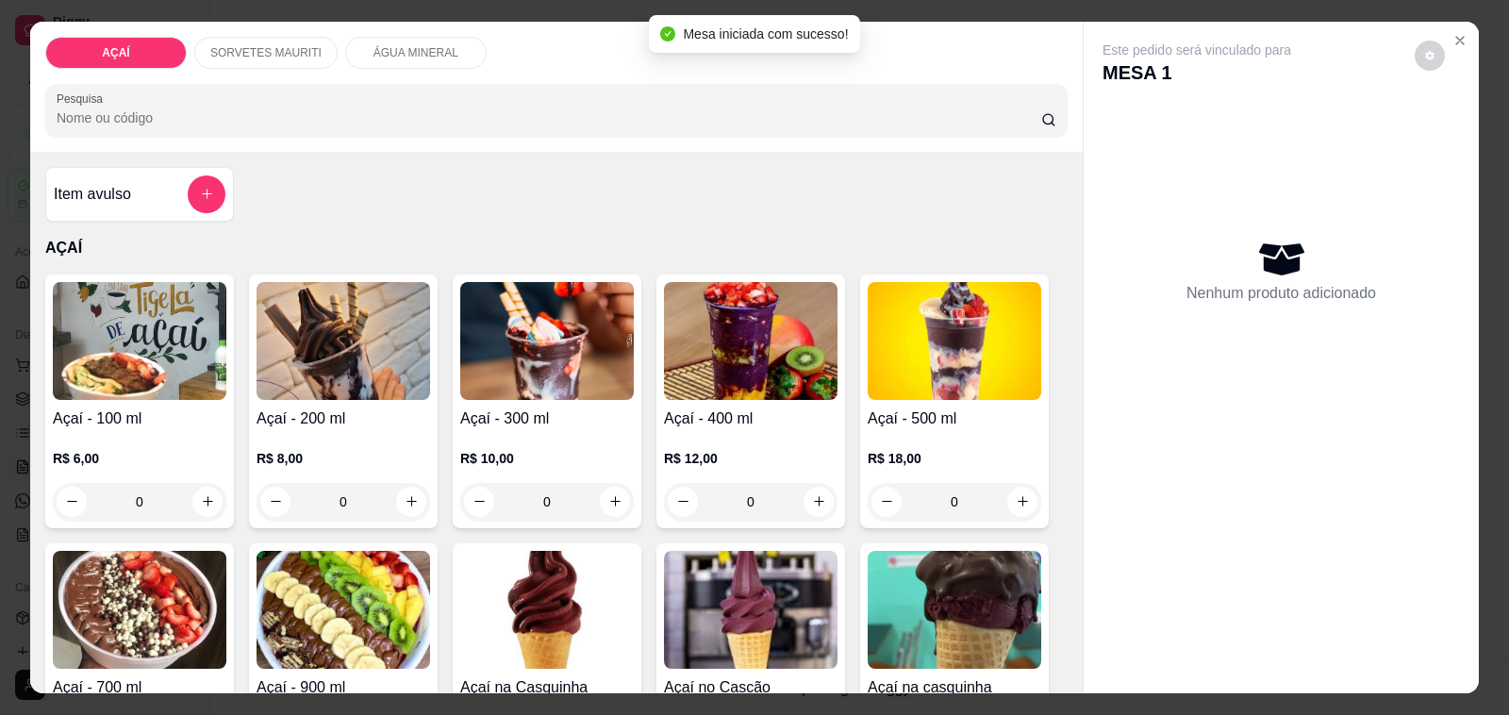
click at [720, 359] on img at bounding box center [751, 341] width 174 height 118
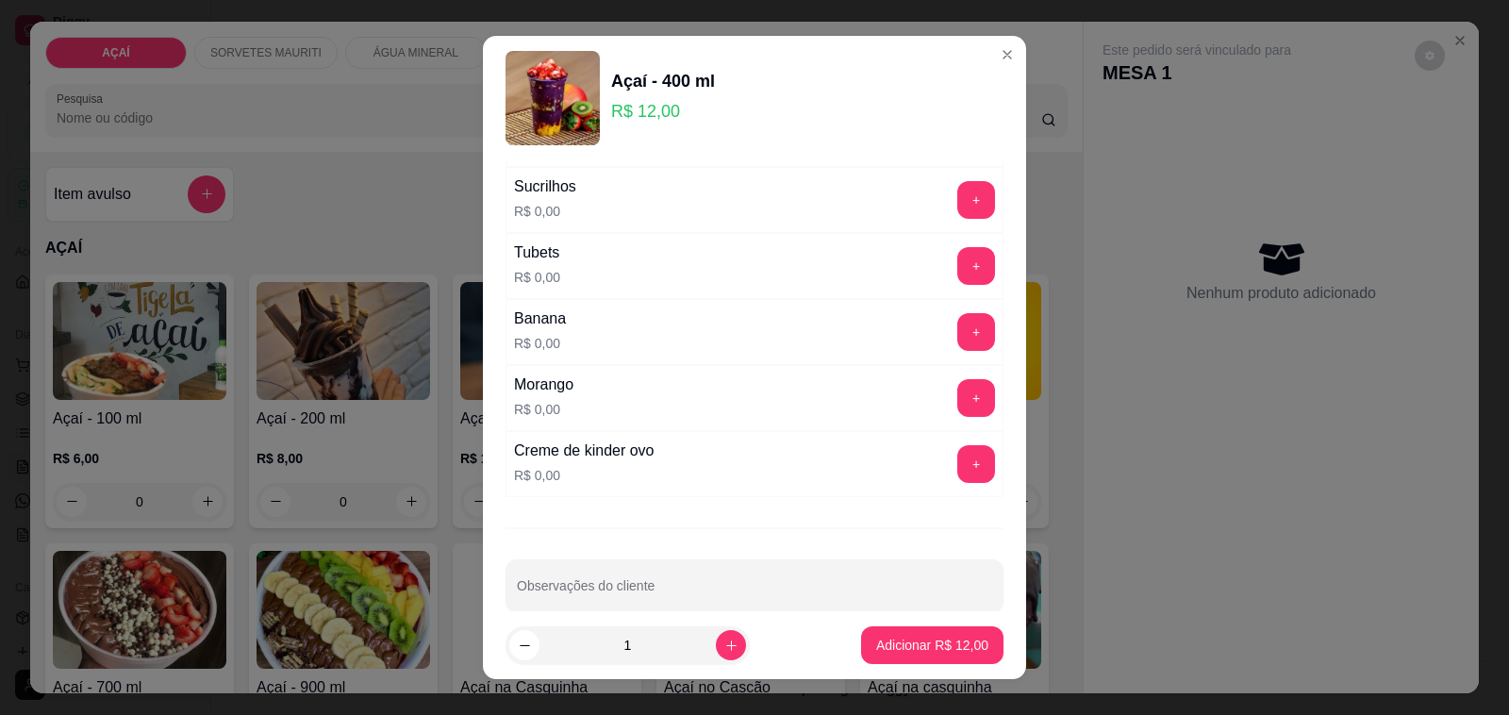
scroll to position [2418, 0]
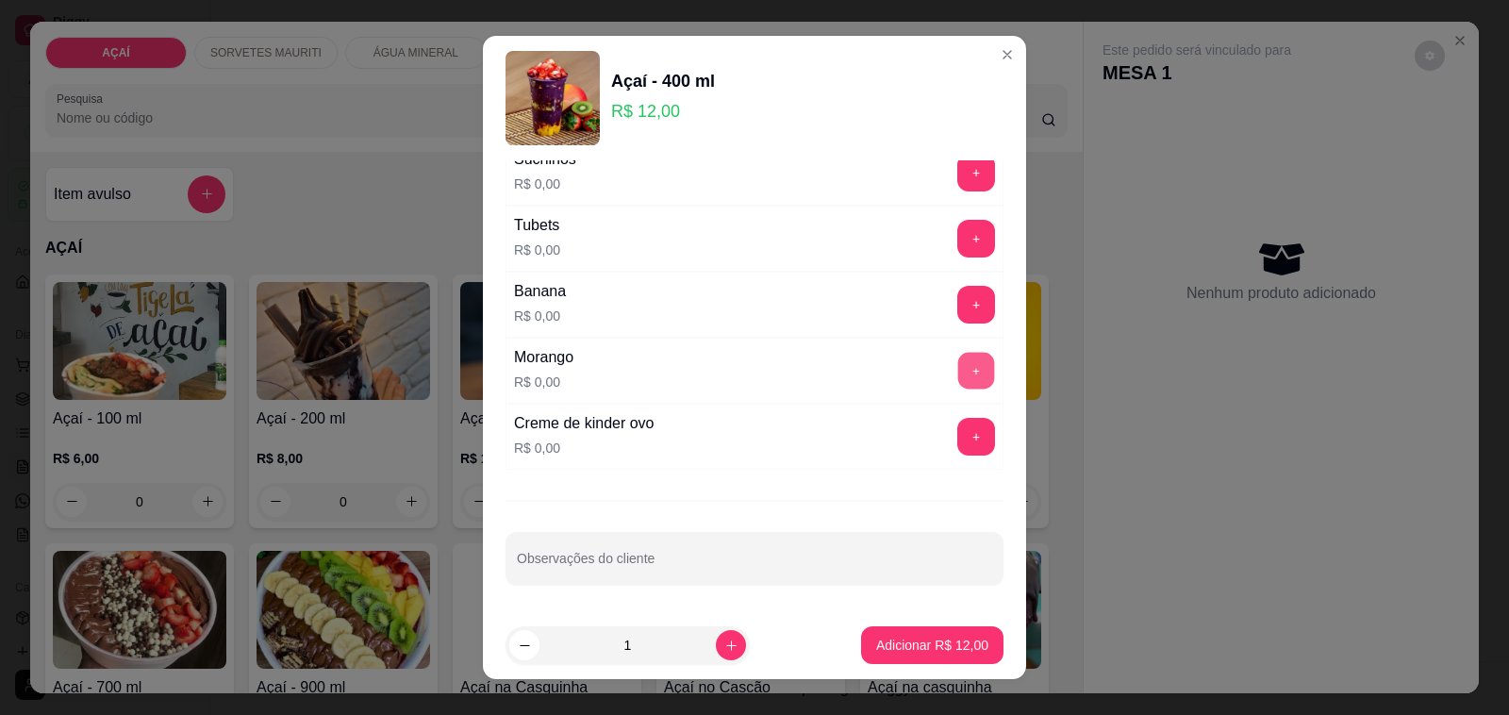
click at [958, 374] on button "+" at bounding box center [976, 371] width 37 height 37
click at [958, 319] on button "+" at bounding box center [977, 305] width 38 height 38
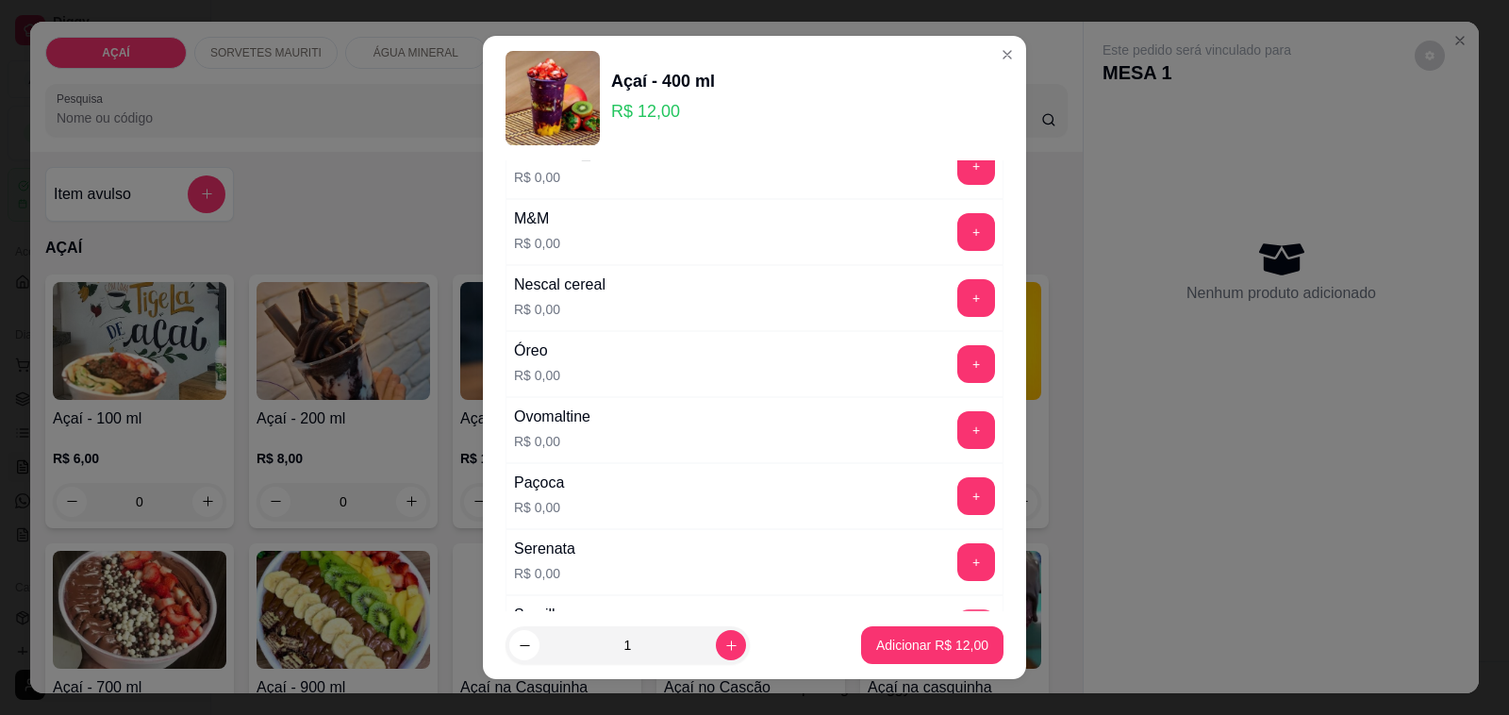
scroll to position [1828, 0]
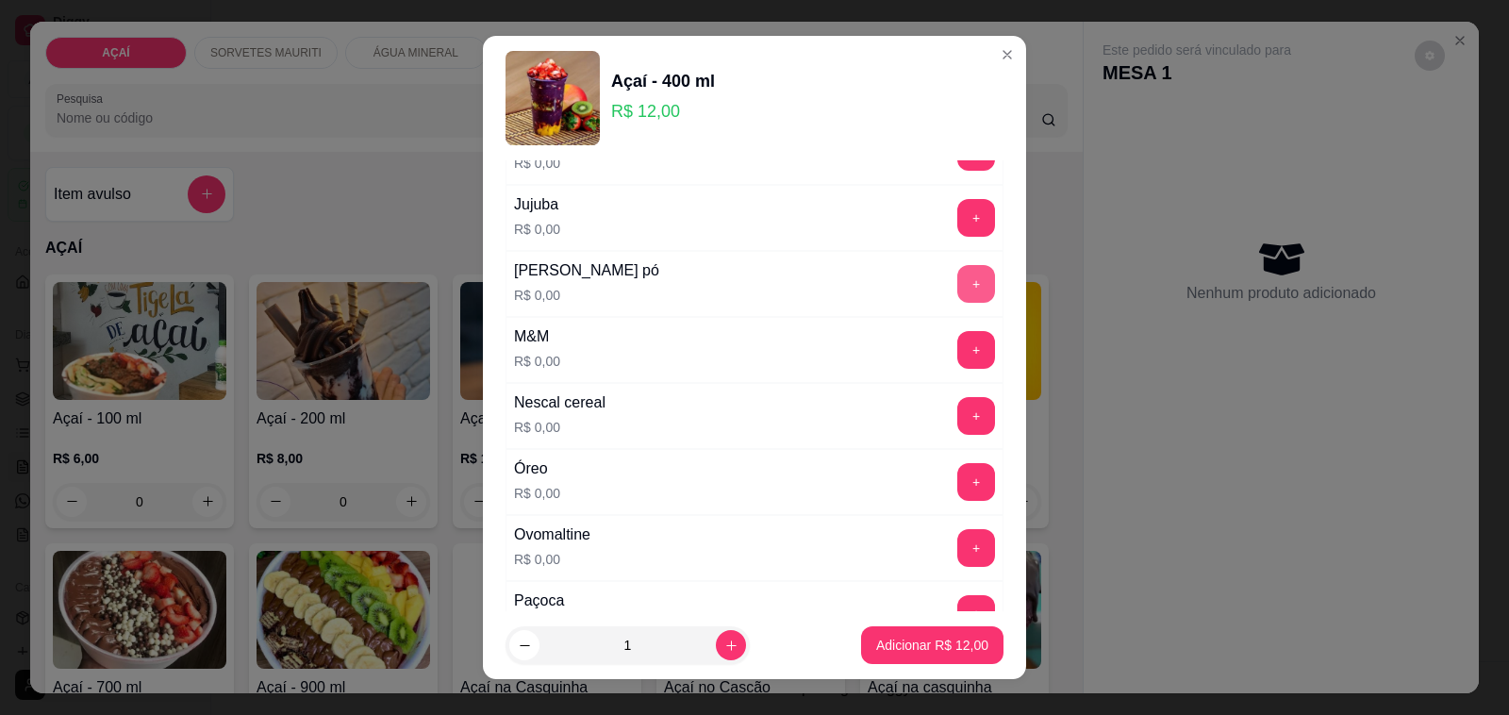
click at [958, 285] on button "+" at bounding box center [977, 284] width 38 height 38
click at [950, 644] on p "Adicionar R$ 12,00" at bounding box center [932, 645] width 112 height 19
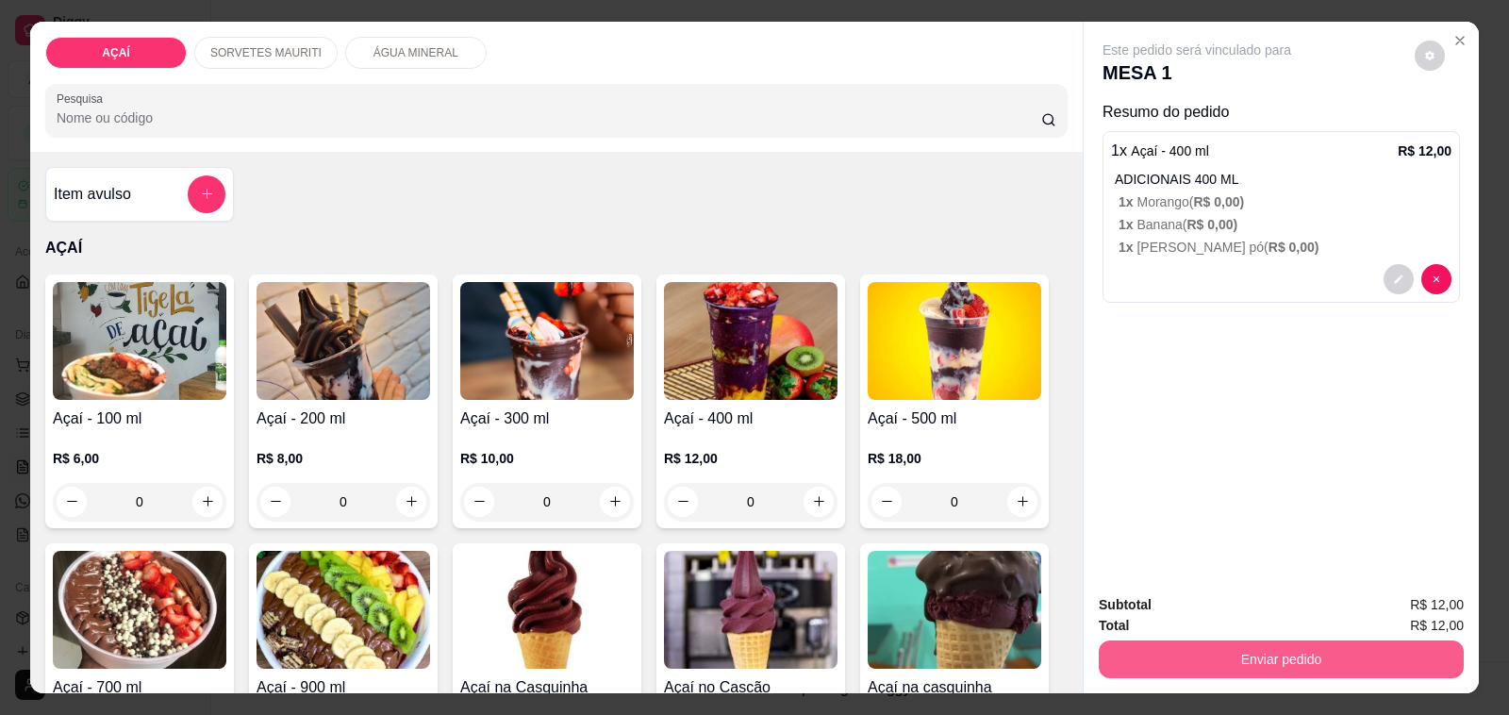
click at [1173, 665] on button "Enviar pedido" at bounding box center [1281, 660] width 365 height 38
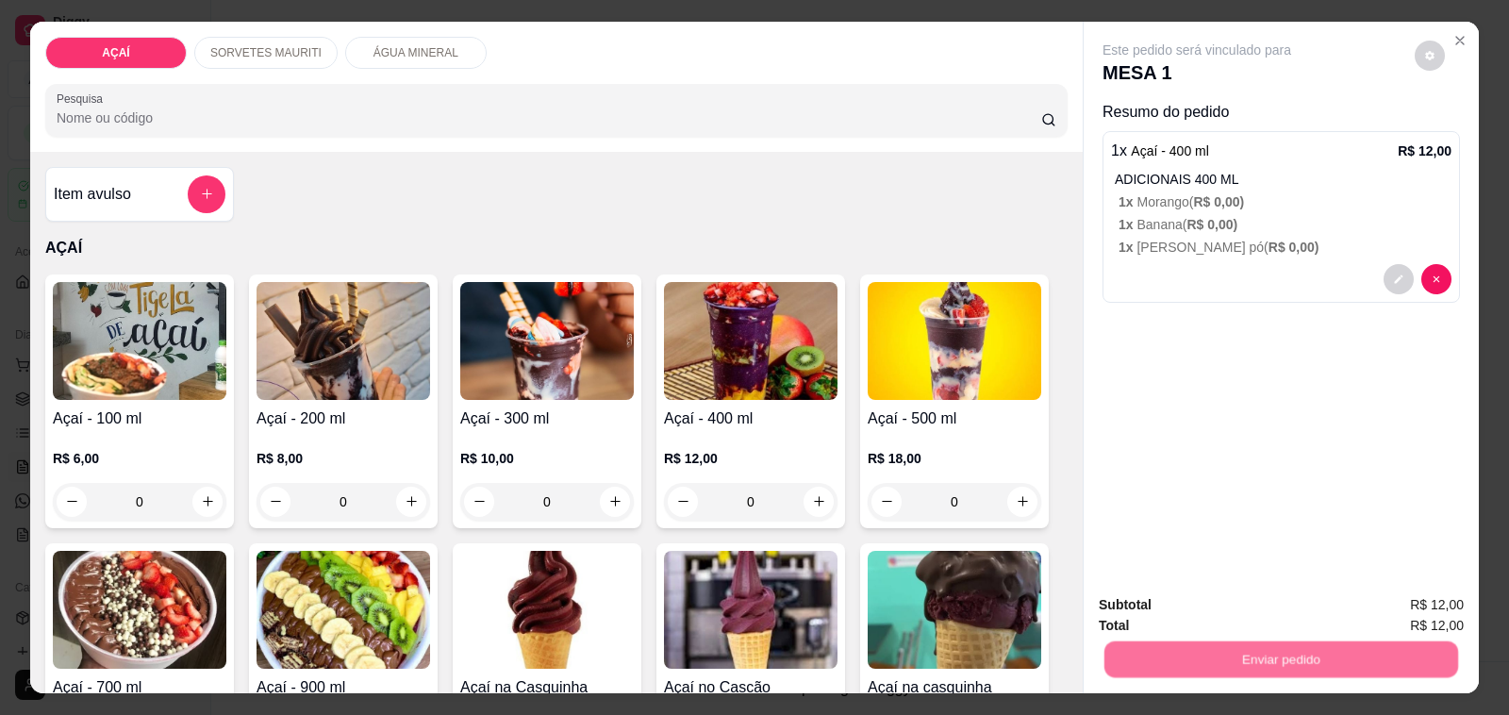
click at [1158, 599] on button "Não registrar e enviar pedido" at bounding box center [1218, 606] width 196 height 36
